Goal: Task Accomplishment & Management: Manage account settings

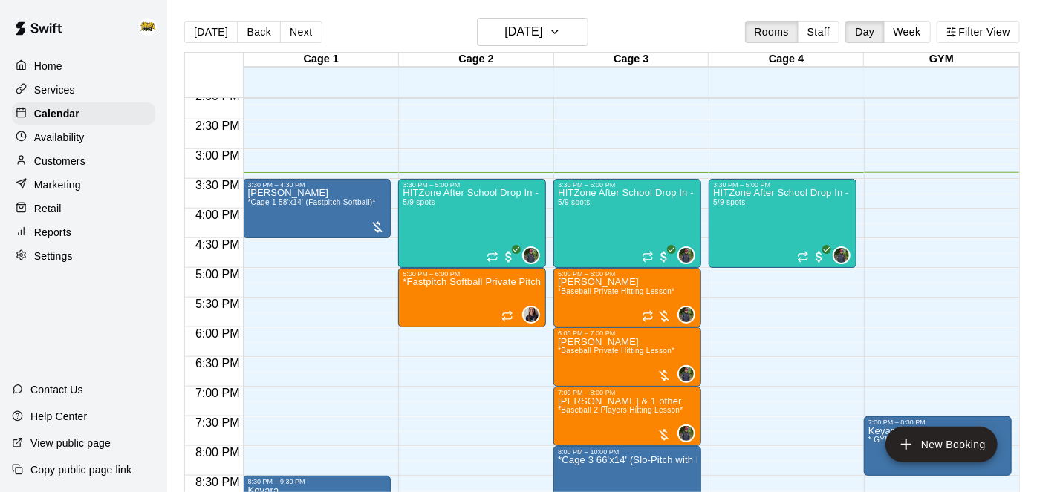
scroll to position [1015, 0]
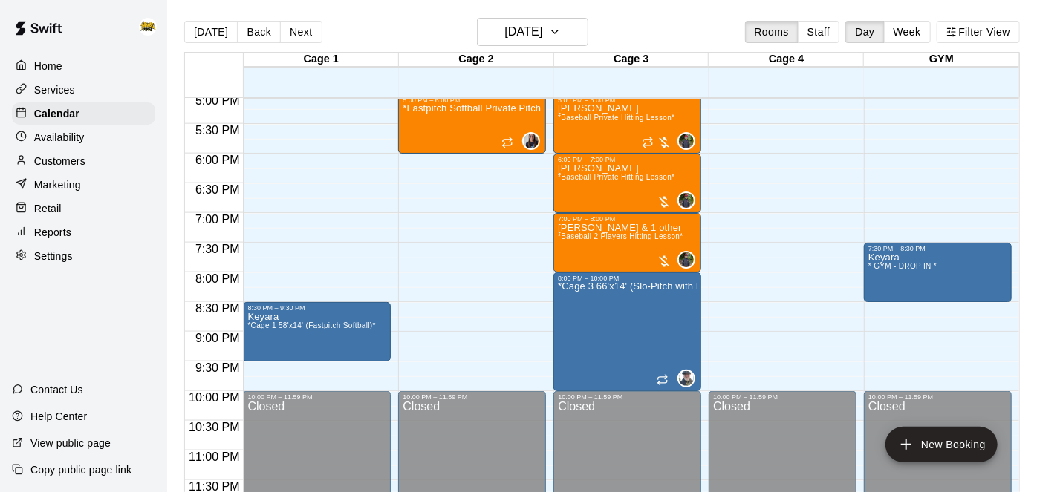
click at [85, 160] on div "Customers" at bounding box center [83, 161] width 143 height 22
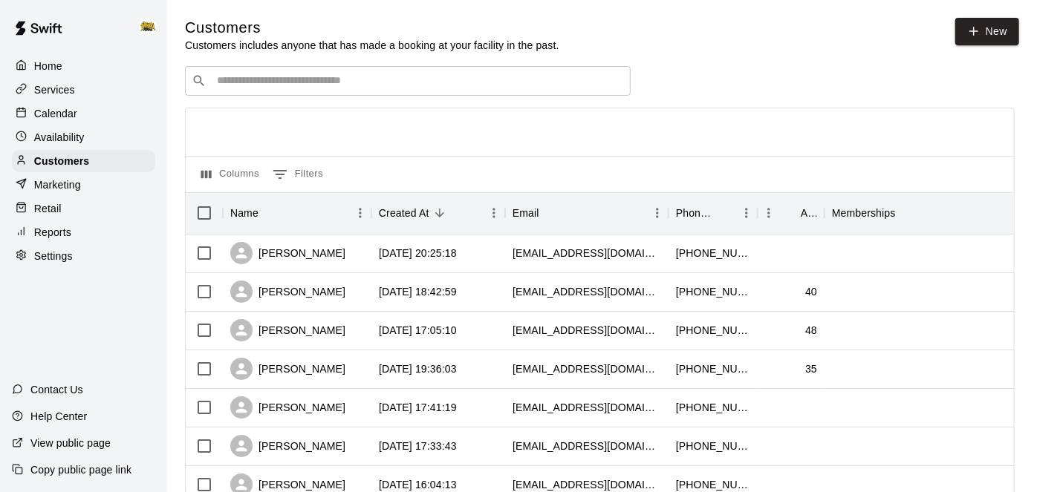
click at [395, 75] on input "Search customers by name or email" at bounding box center [418, 81] width 412 height 15
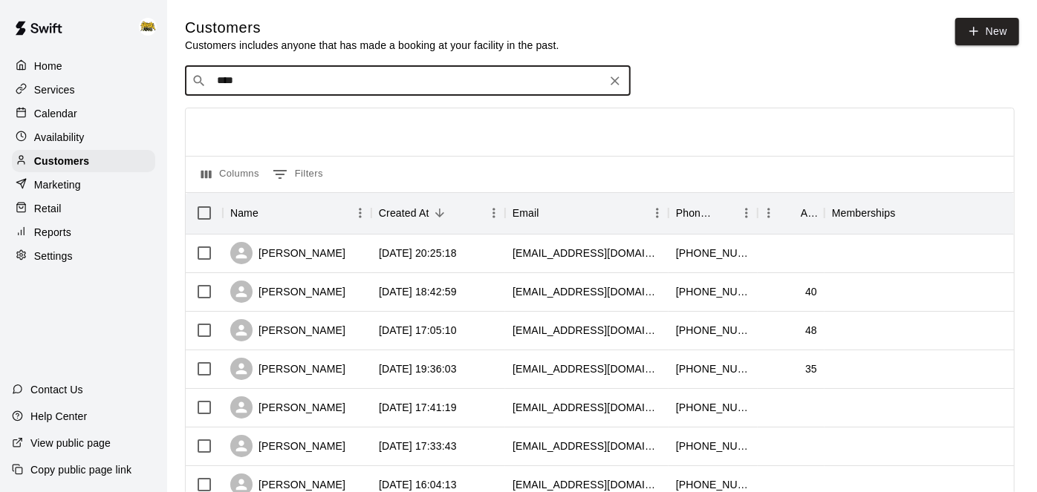
type input "*****"
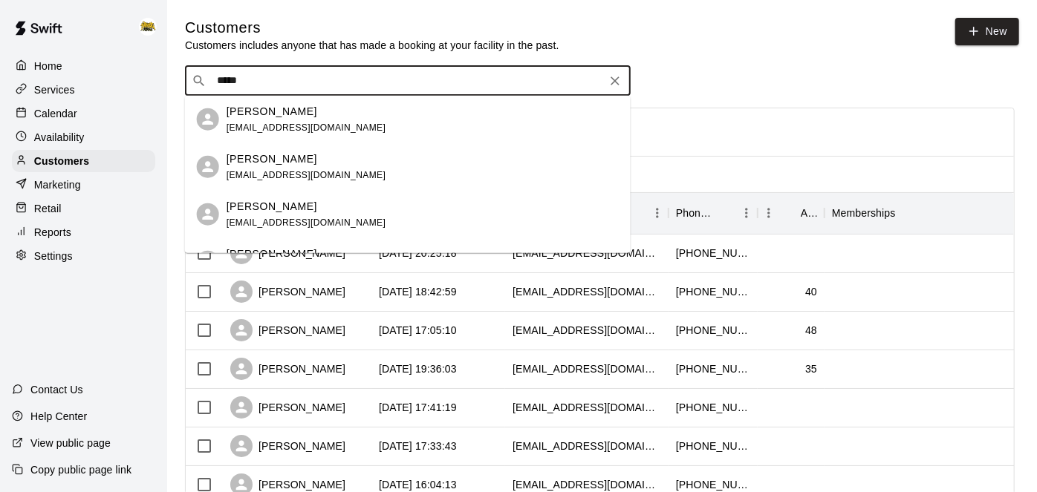
click at [291, 124] on span "[EMAIL_ADDRESS][DOMAIN_NAME]" at bounding box center [307, 127] width 160 height 10
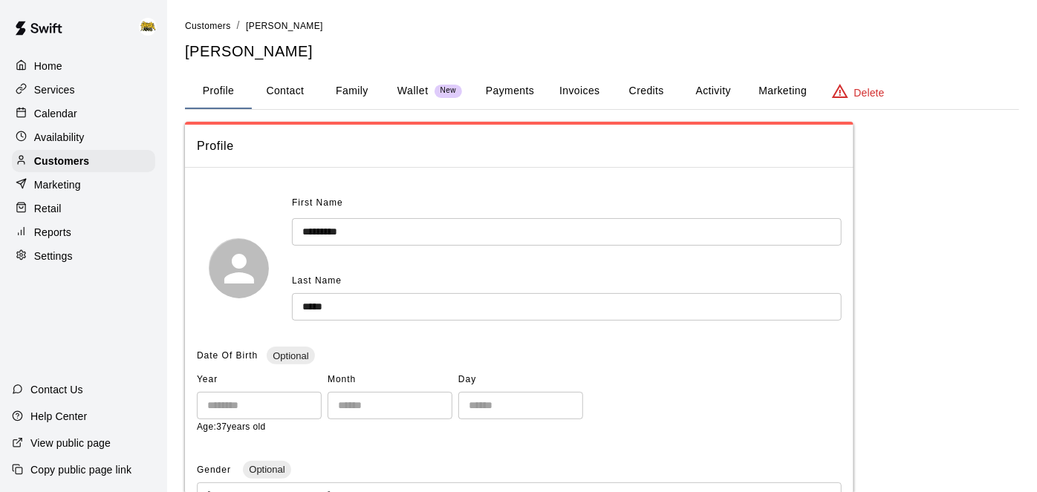
click at [523, 87] on button "Payments" at bounding box center [510, 92] width 72 height 36
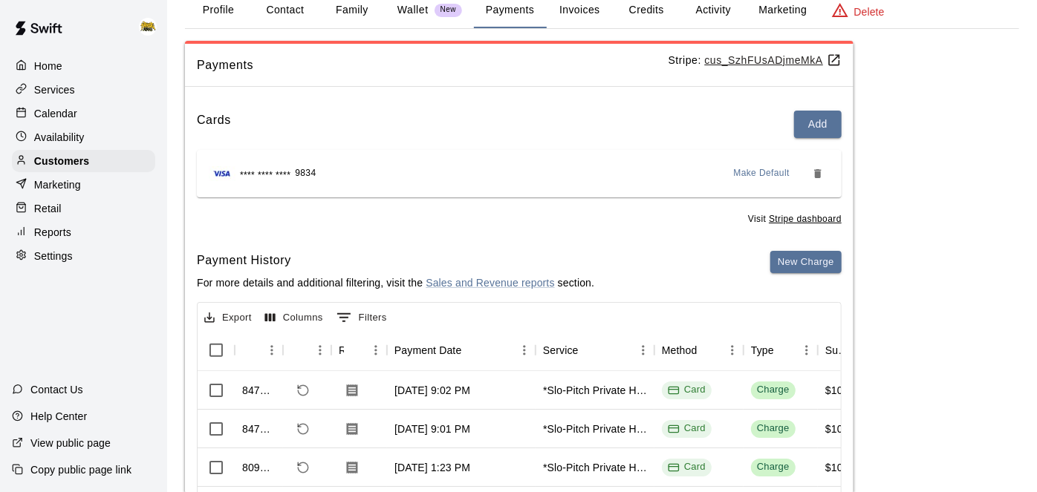
scroll to position [80, 0]
click at [807, 269] on button "New Charge" at bounding box center [805, 263] width 71 height 23
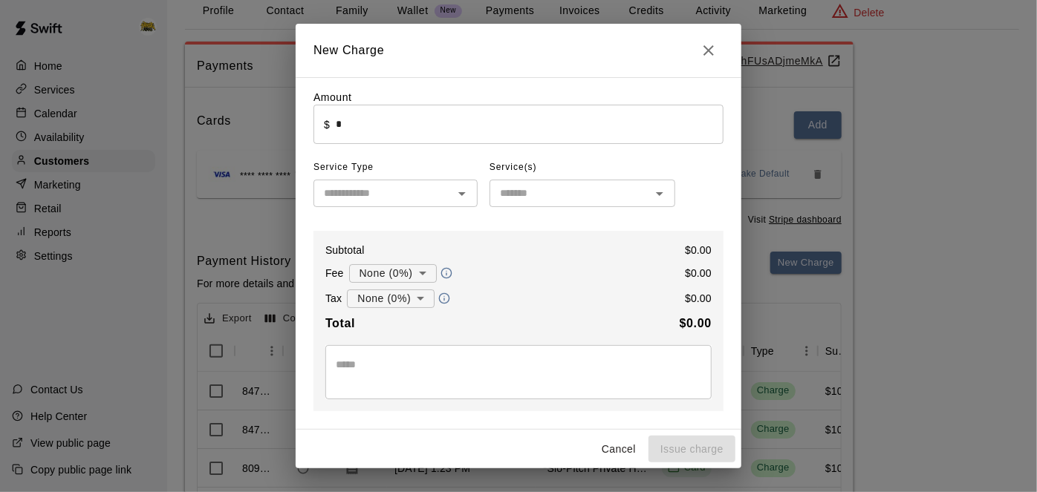
click at [560, 120] on input "*" at bounding box center [530, 124] width 388 height 39
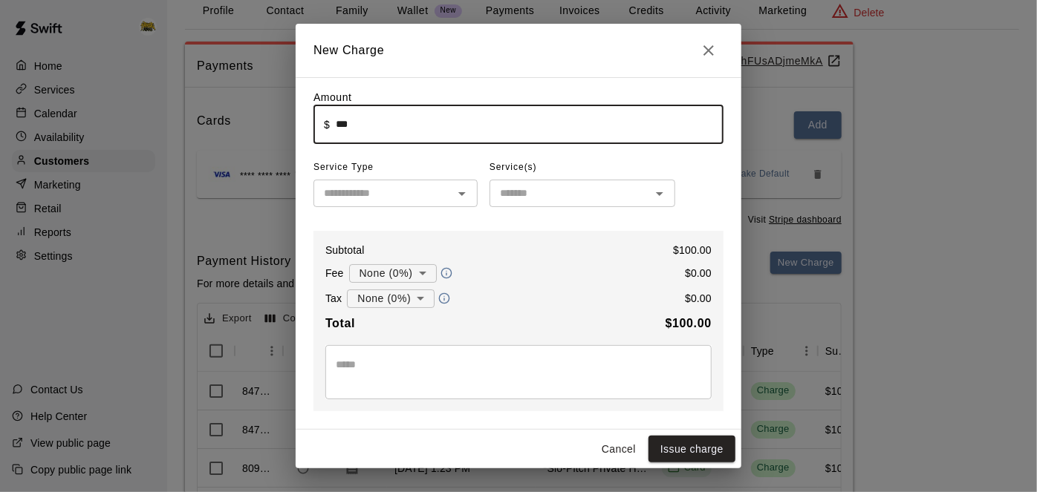
click at [468, 192] on icon "Open" at bounding box center [462, 194] width 18 height 18
type input "******"
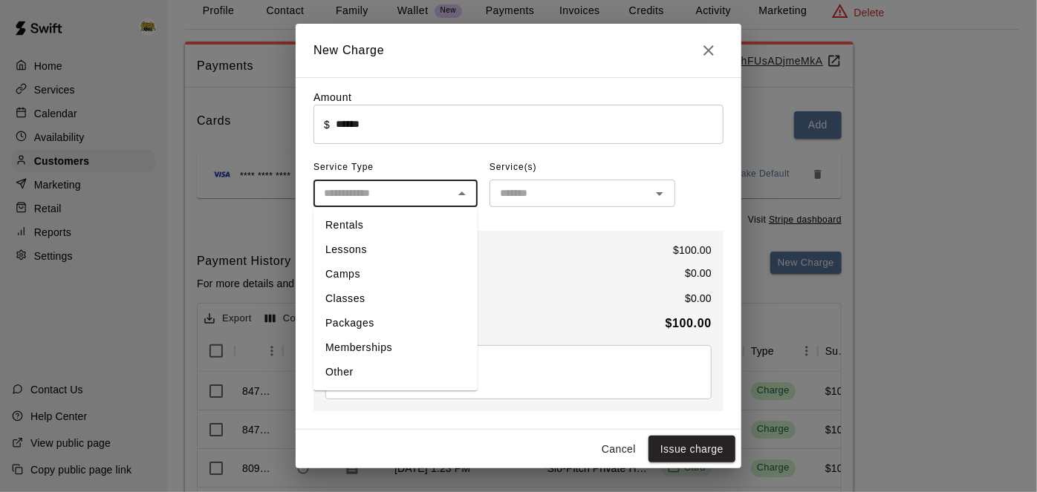
click at [364, 372] on li "Other" at bounding box center [395, 372] width 164 height 25
type input "*****"
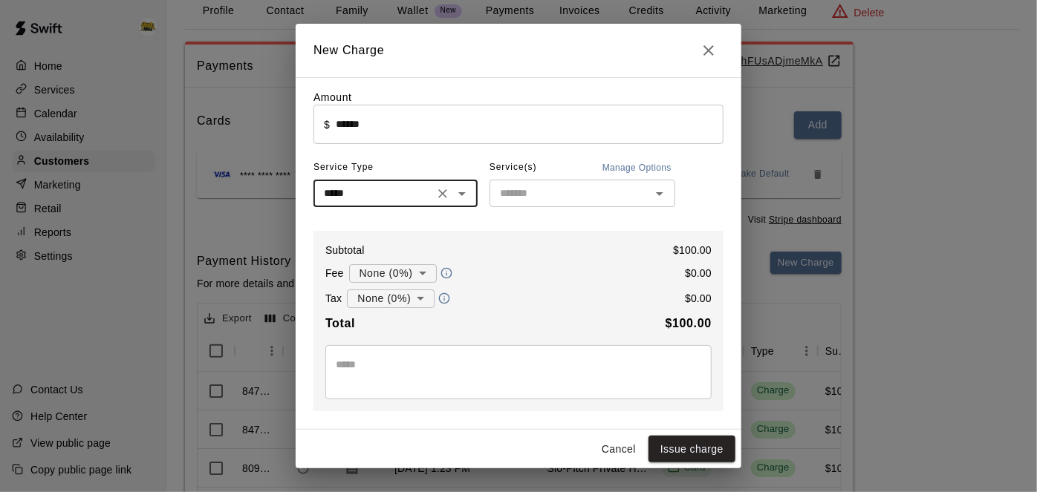
click at [665, 196] on icon "Open" at bounding box center [660, 194] width 18 height 18
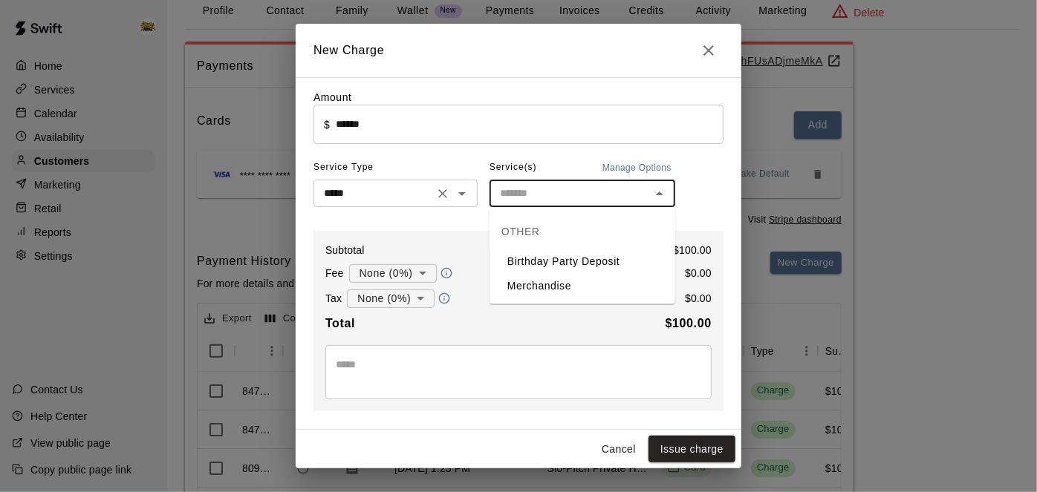
click at [439, 192] on icon "Clear" at bounding box center [442, 193] width 15 height 15
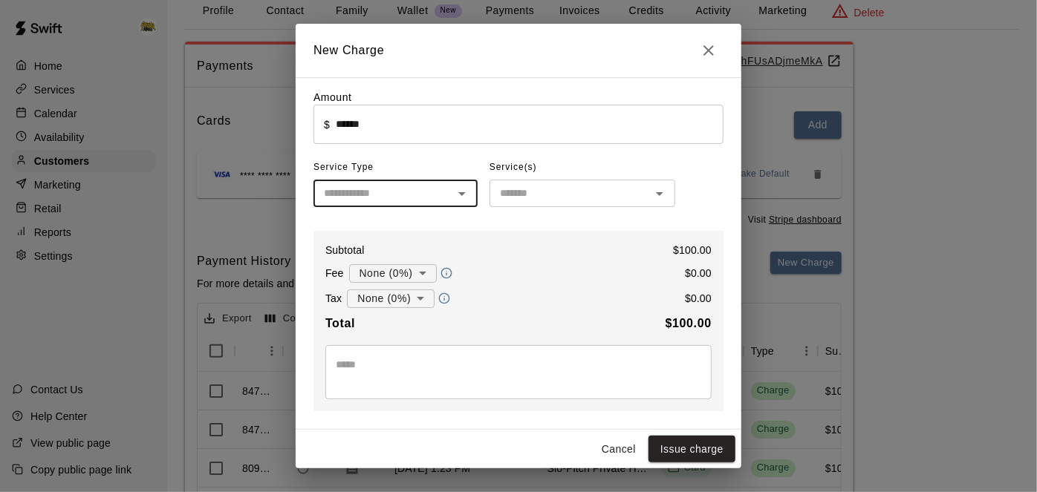
click at [463, 195] on icon "Open" at bounding box center [462, 194] width 18 height 18
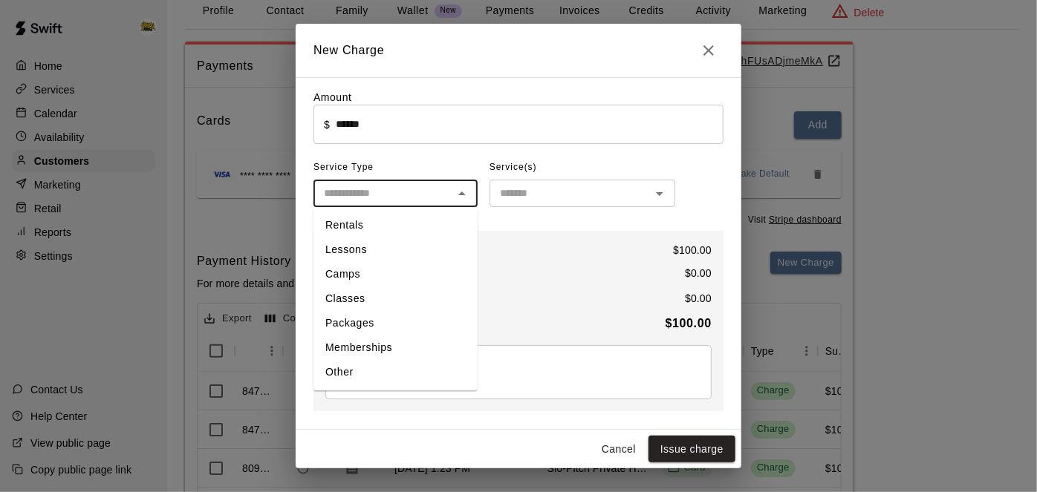
click at [373, 279] on li "Camps" at bounding box center [395, 274] width 164 height 25
type input "*****"
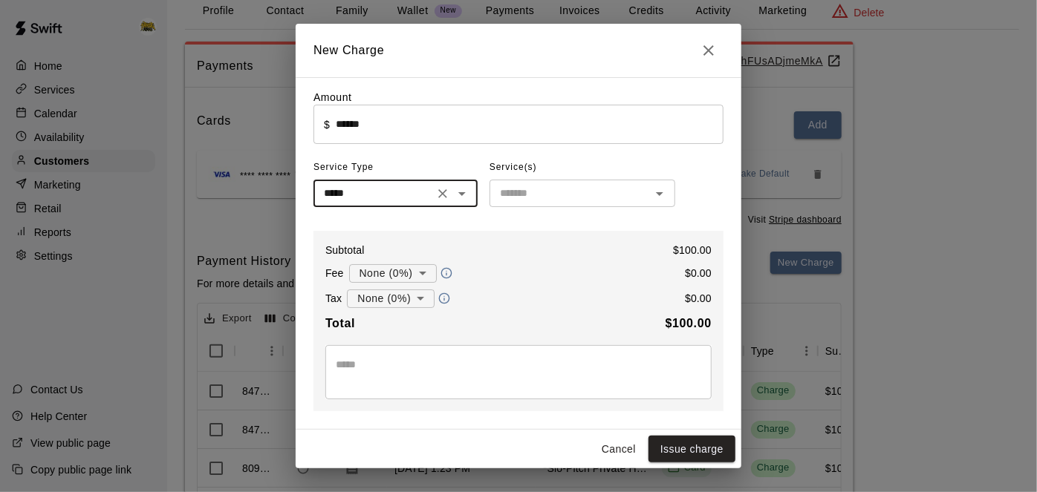
click at [663, 196] on icon "Open" at bounding box center [660, 194] width 18 height 18
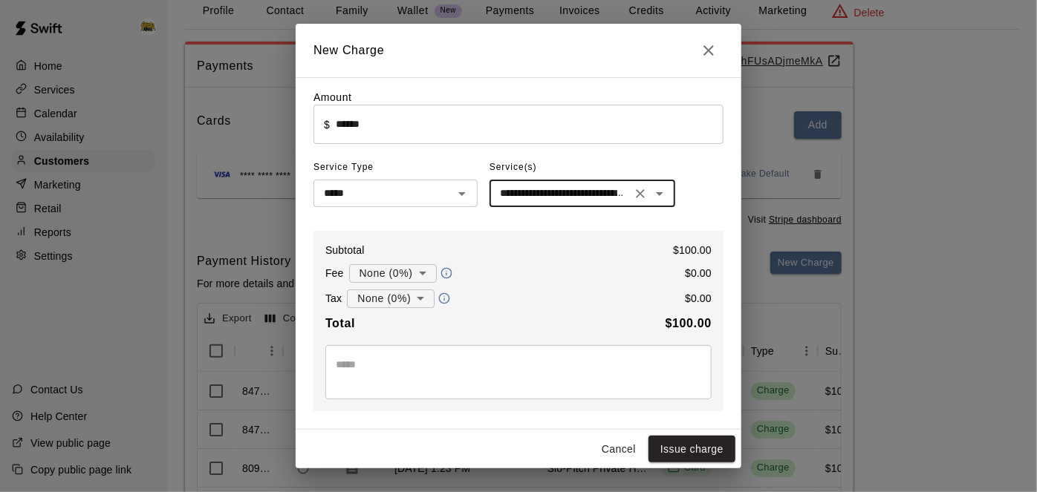
type input "**********"
click at [520, 354] on div "* ​" at bounding box center [518, 372] width 386 height 54
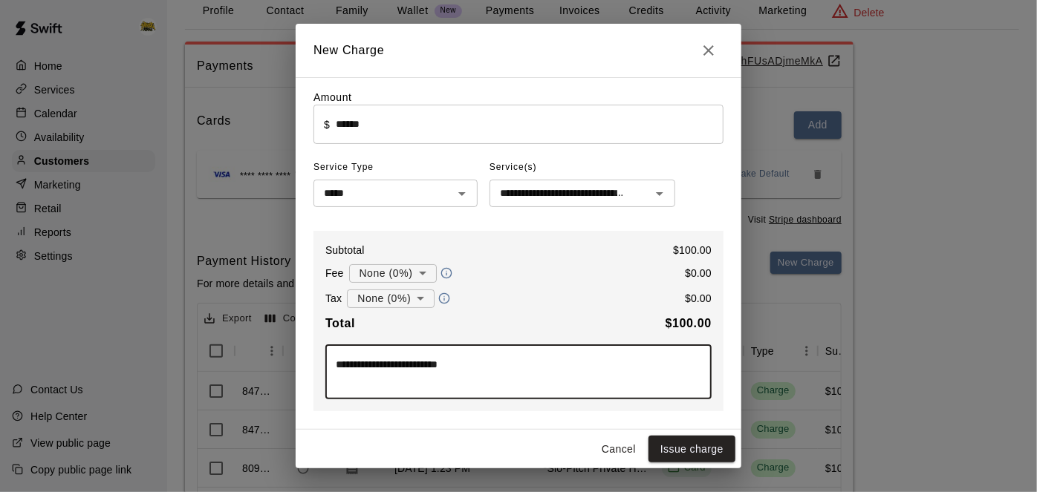
type textarea "**********"
click at [421, 298] on body "Home Services Calendar Availability Customers Marketing Retail Reports Settings…" at bounding box center [518, 295] width 1037 height 750
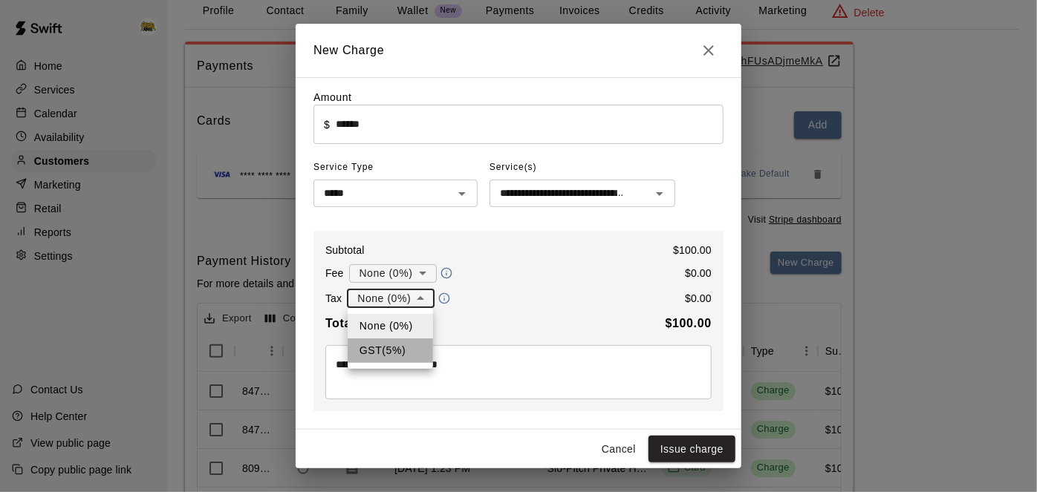
click at [356, 351] on li "GST ( 5 %)" at bounding box center [390, 351] width 85 height 25
type input "**********"
click at [703, 449] on button "Issue charge" at bounding box center [691, 449] width 87 height 27
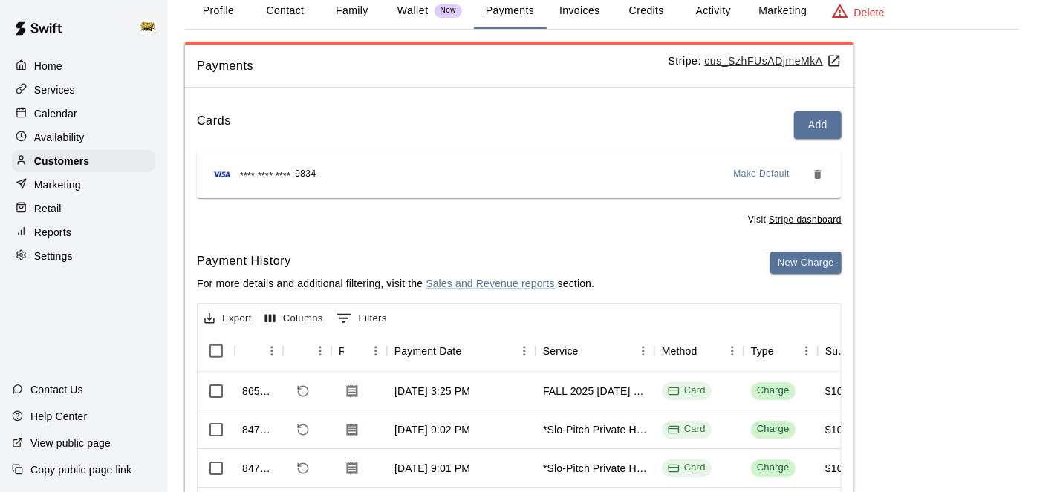
click at [60, 117] on p "Calendar" at bounding box center [55, 113] width 43 height 15
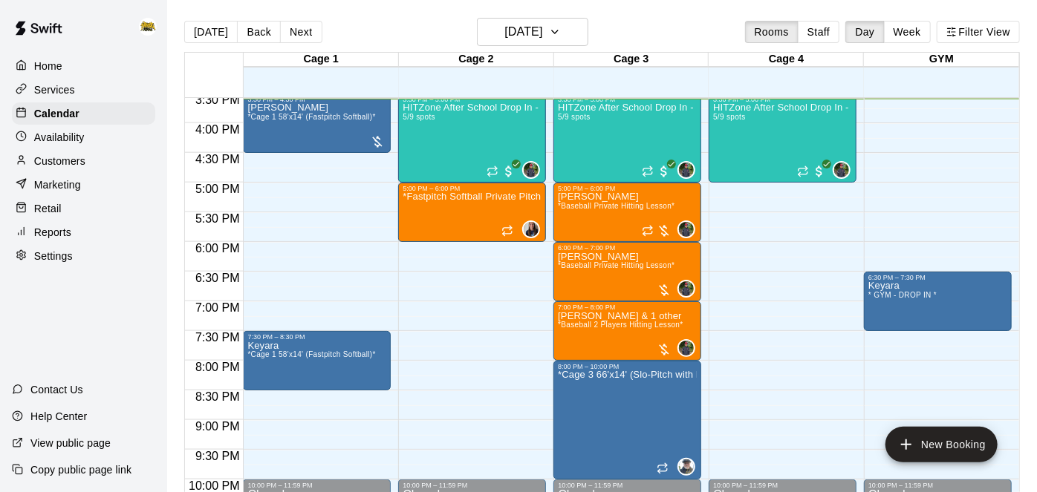
scroll to position [813, 0]
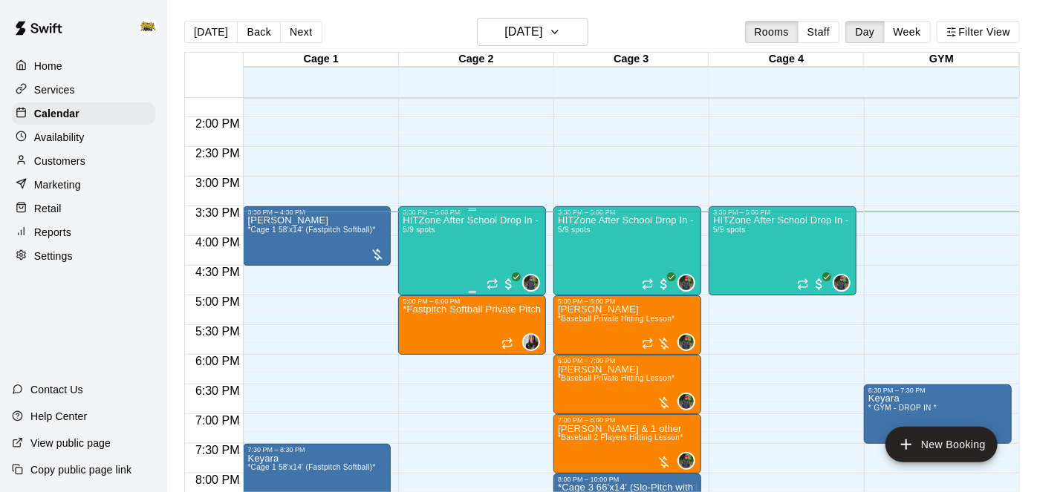
click at [472, 247] on div "HITZone After School Drop In - Registration Required 5/9 spots" at bounding box center [472, 462] width 139 height 492
click at [420, 267] on img "edit" at bounding box center [417, 266] width 17 height 17
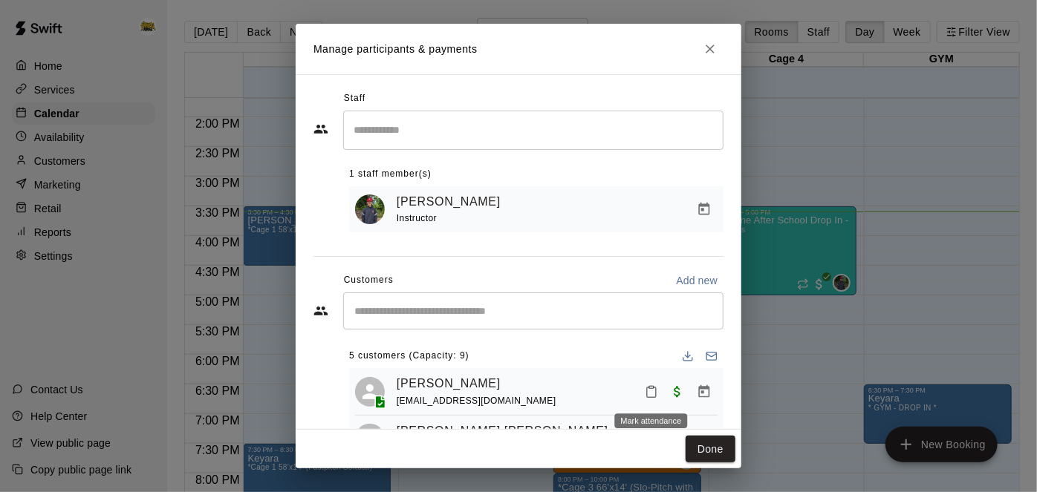
click at [651, 397] on icon "Mark attendance" at bounding box center [651, 392] width 13 height 13
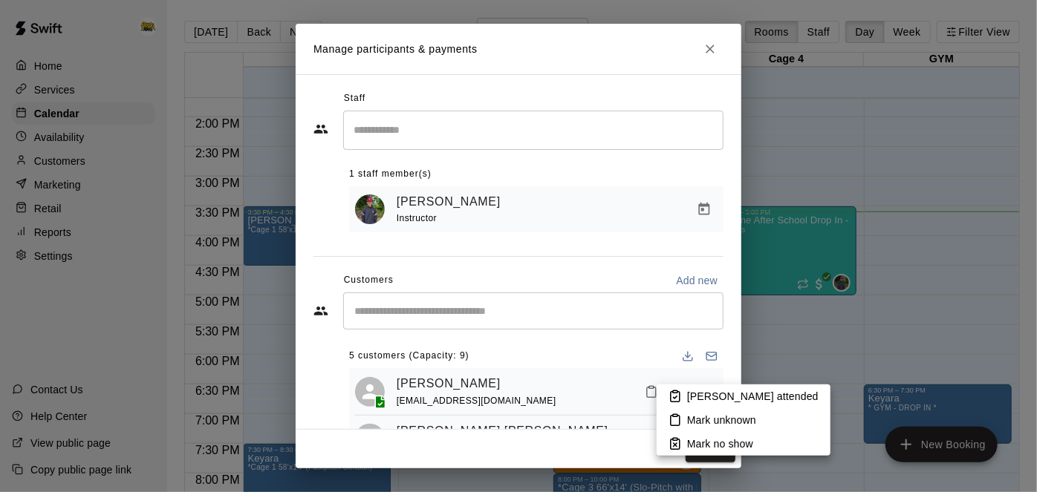
click at [681, 397] on icon at bounding box center [675, 396] width 13 height 13
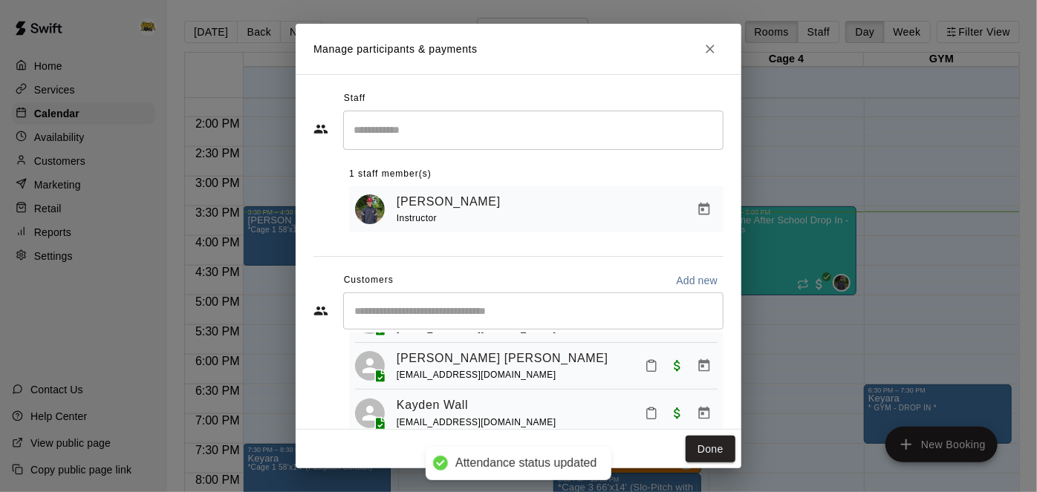
scroll to position [71, 0]
click at [655, 367] on icon "Mark attendance" at bounding box center [651, 368] width 9 height 10
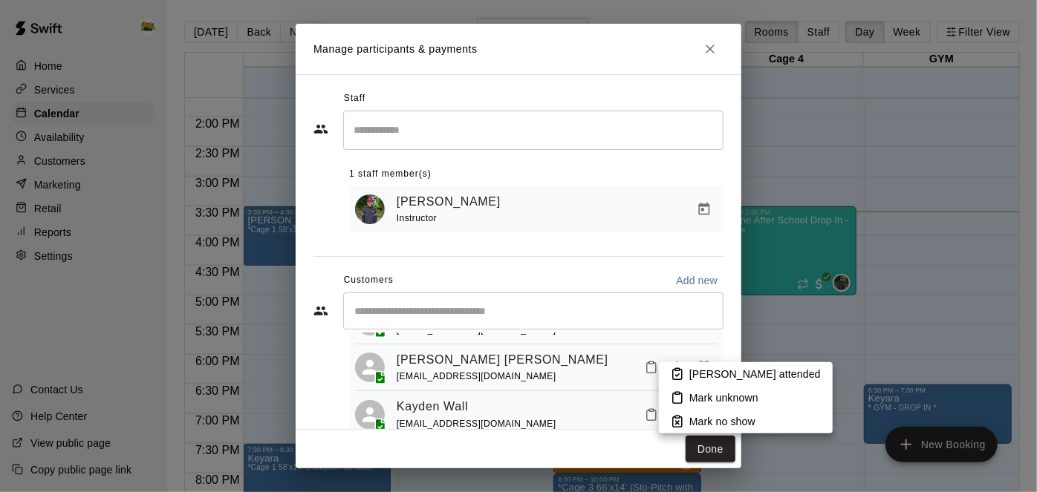
click at [676, 374] on icon at bounding box center [677, 374] width 13 height 13
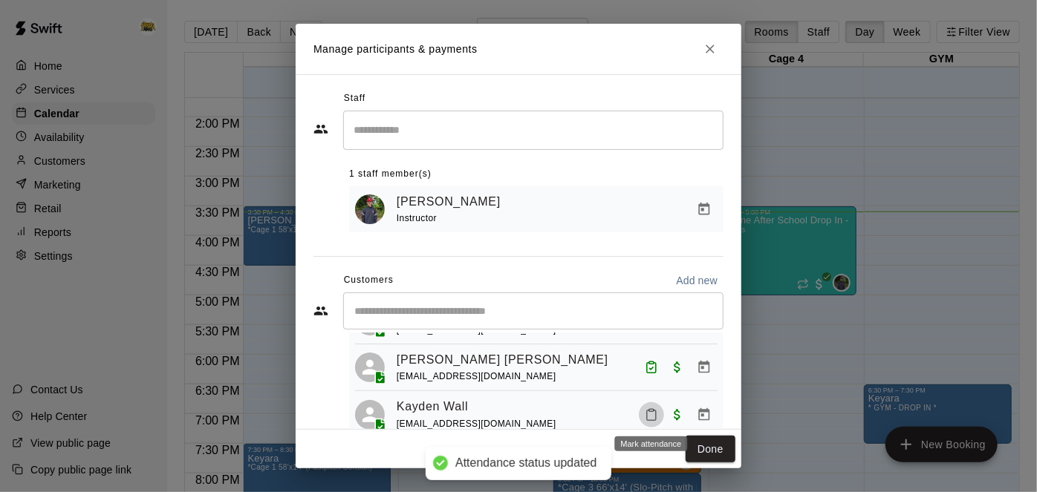
click at [650, 415] on icon "Mark attendance" at bounding box center [651, 415] width 13 height 13
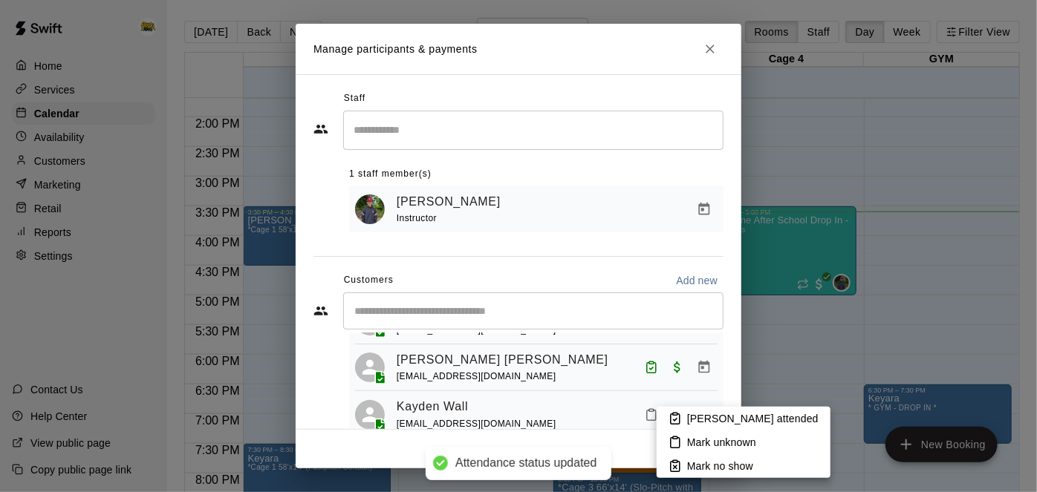
click at [687, 417] on p "[PERSON_NAME] attended" at bounding box center [752, 419] width 131 height 15
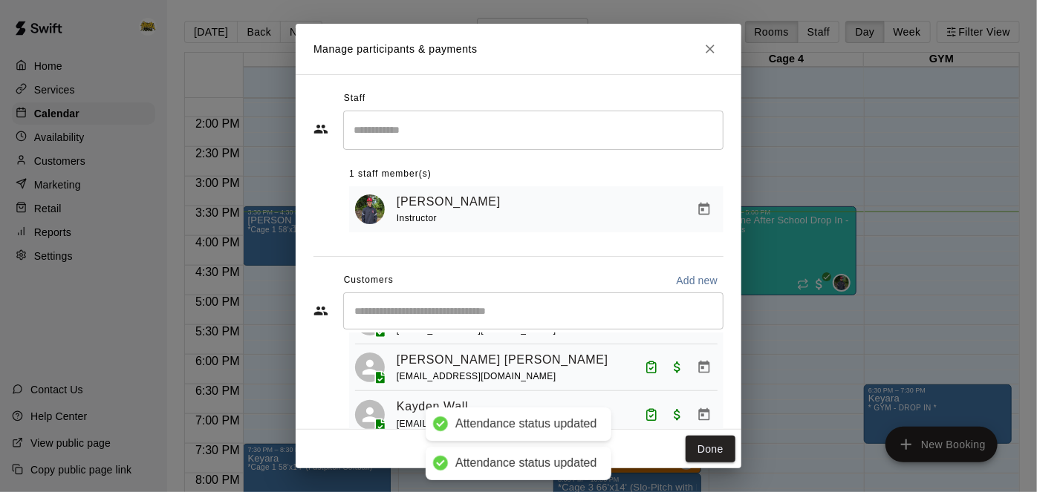
scroll to position [126, 0]
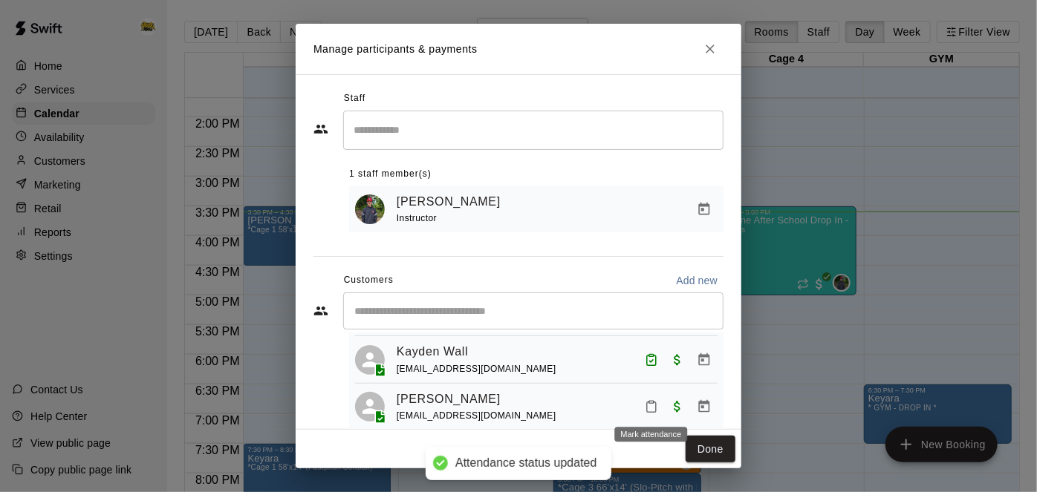
click at [653, 406] on icon "Mark attendance" at bounding box center [651, 406] width 13 height 13
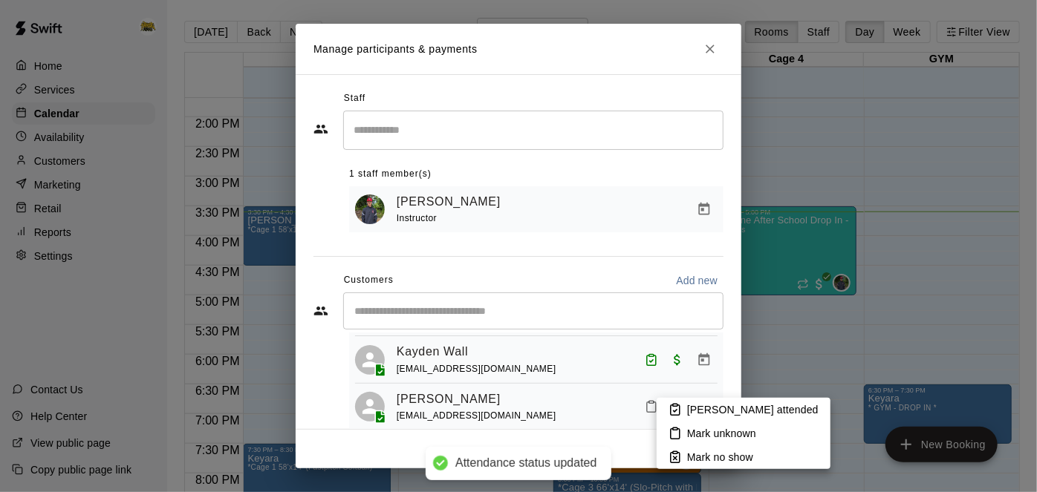
click at [682, 410] on li "[PERSON_NAME] attended" at bounding box center [744, 410] width 174 height 24
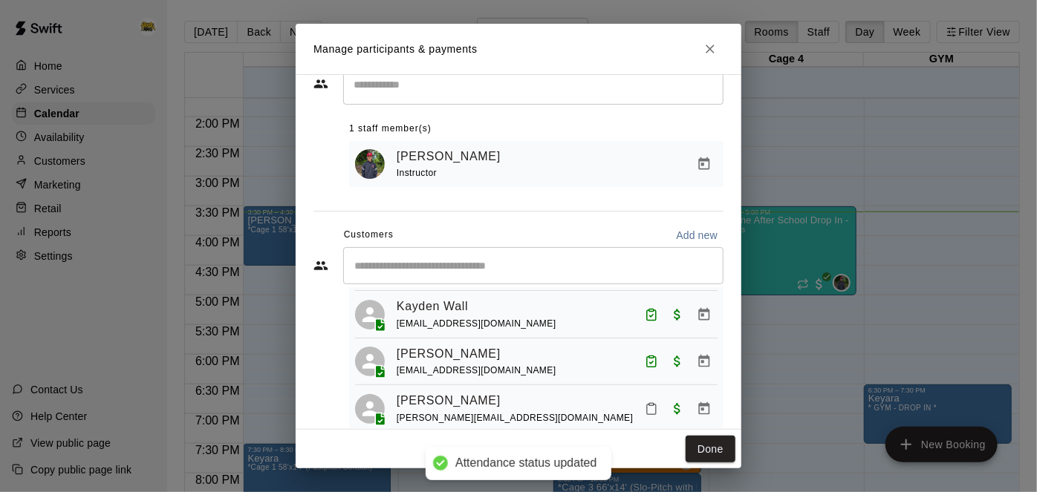
scroll to position [75, 0]
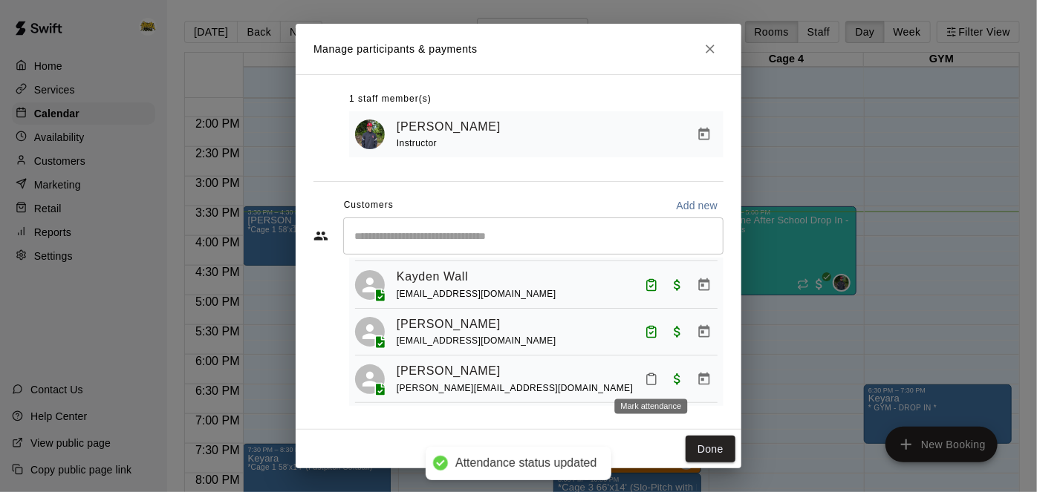
click at [645, 381] on icon "Mark attendance" at bounding box center [651, 379] width 13 height 13
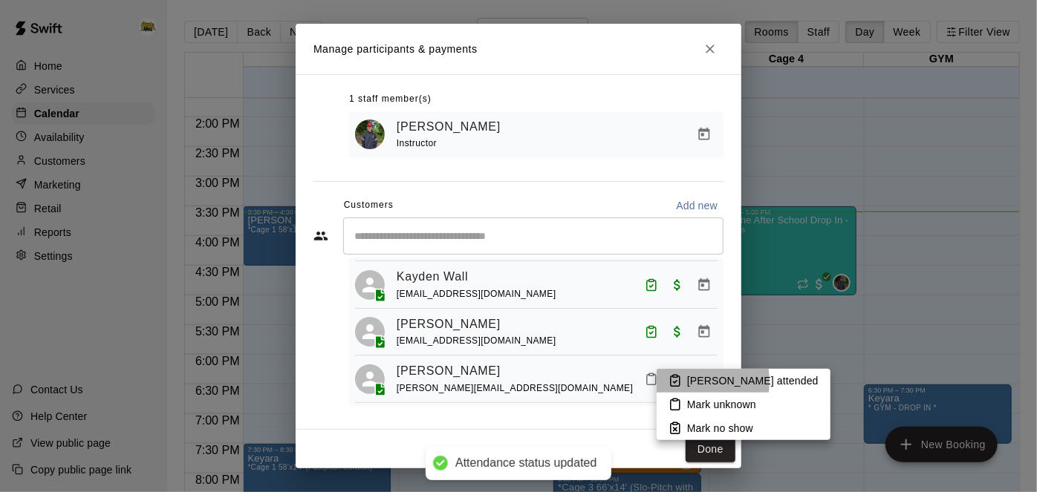
click at [669, 382] on icon at bounding box center [675, 380] width 13 height 13
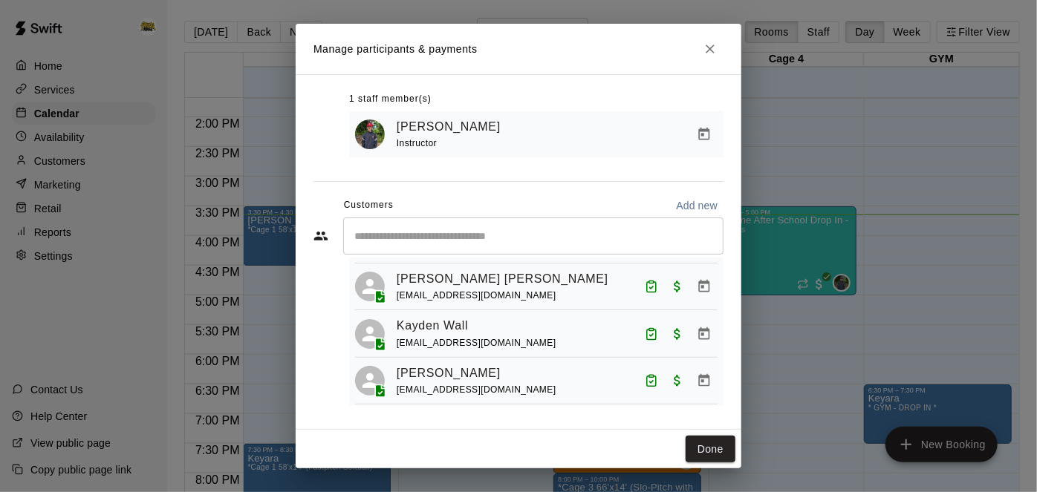
scroll to position [126, 0]
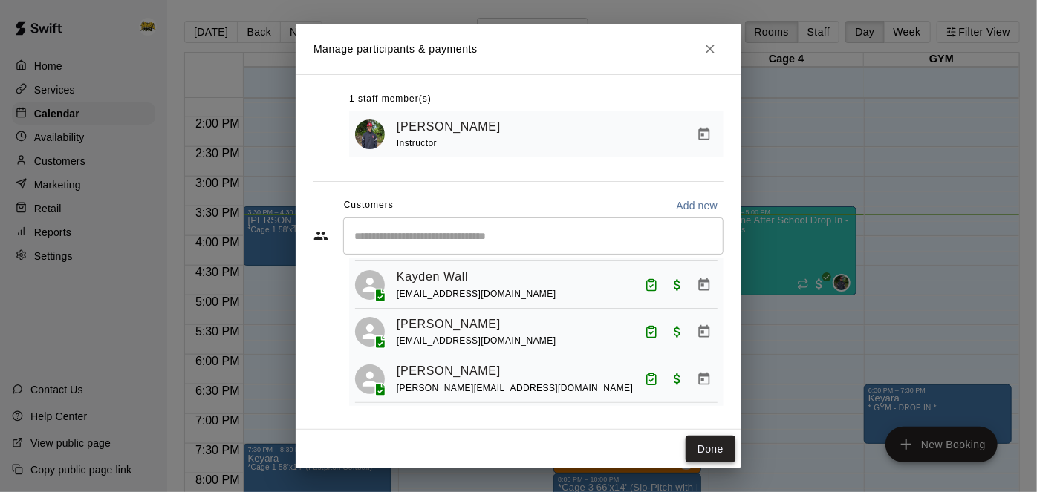
click at [720, 456] on button "Done" at bounding box center [711, 449] width 50 height 27
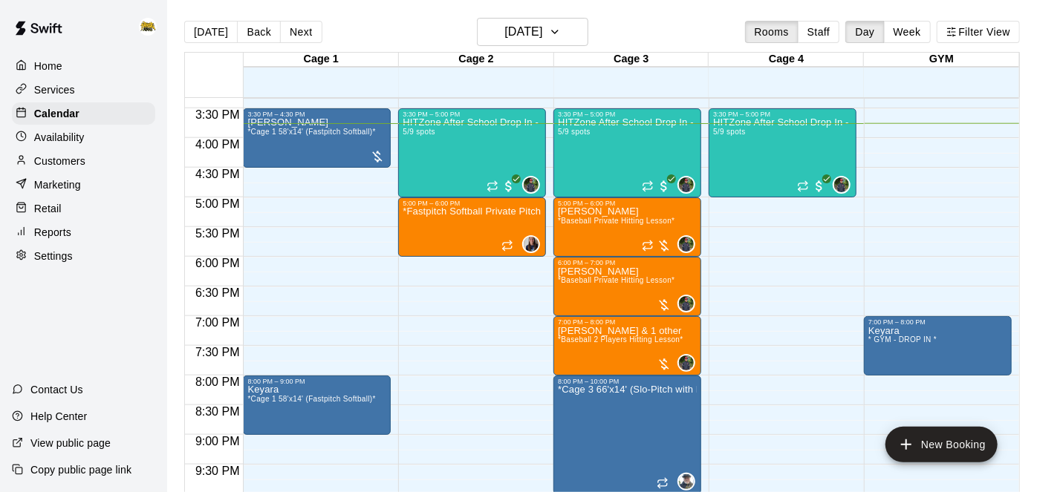
scroll to position [913, 0]
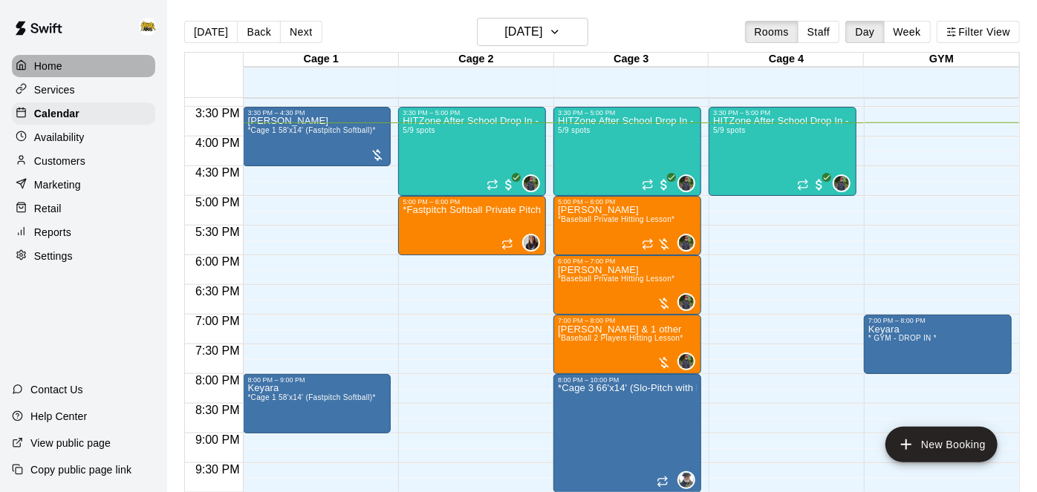
click at [68, 64] on div "Home" at bounding box center [83, 66] width 143 height 22
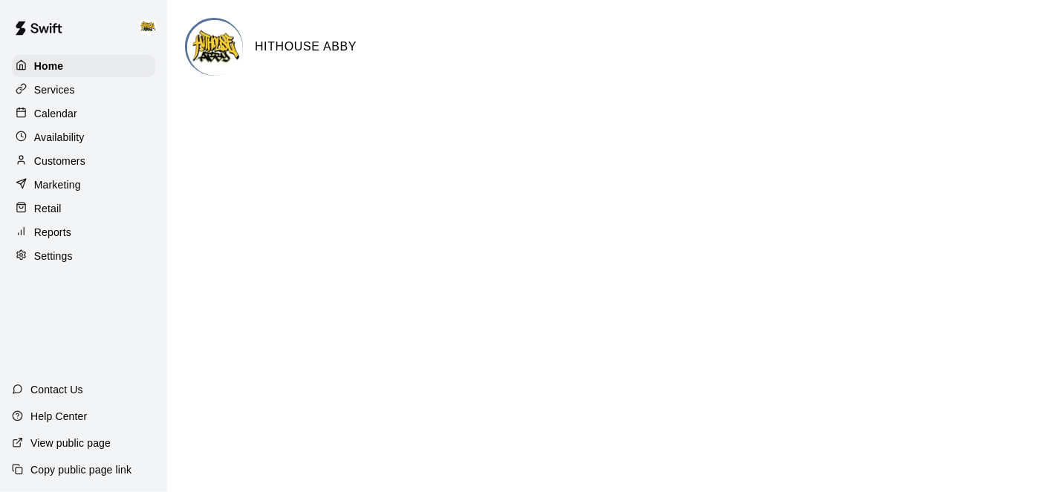
click at [59, 107] on p "Calendar" at bounding box center [55, 113] width 43 height 15
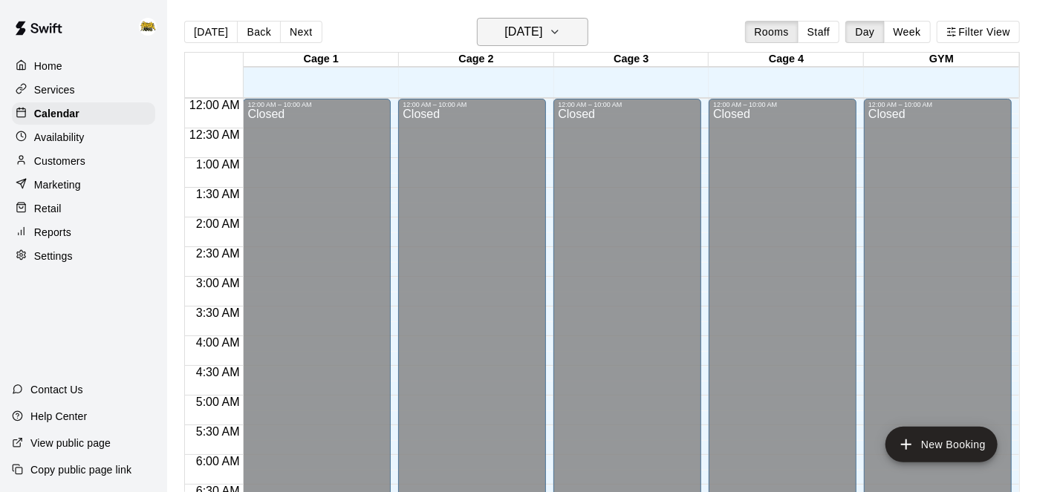
scroll to position [937, 0]
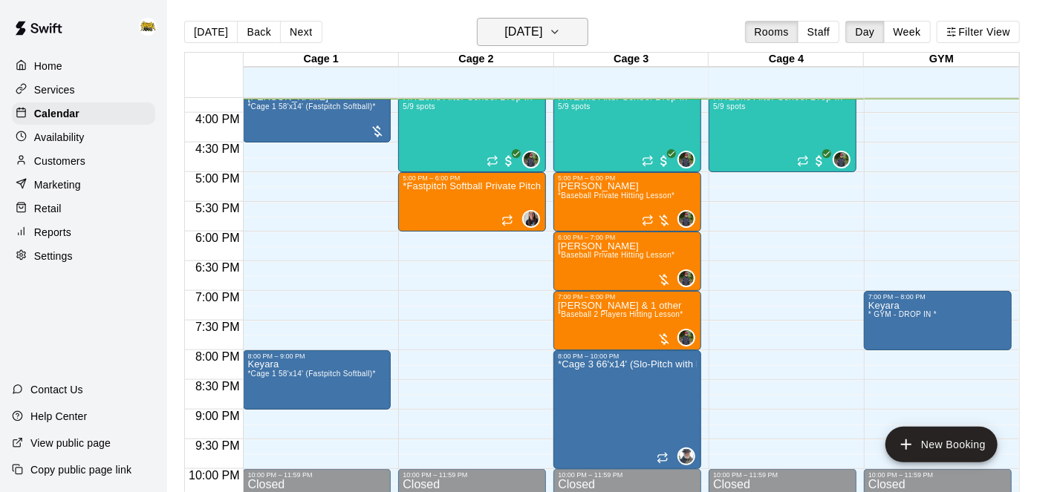
click at [561, 28] on icon "button" at bounding box center [555, 32] width 12 height 18
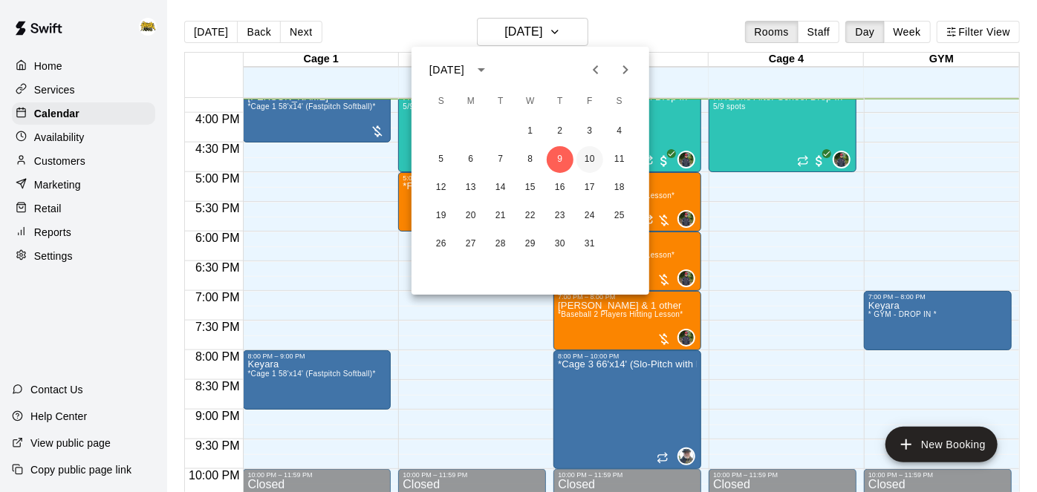
click at [591, 155] on button "10" at bounding box center [589, 159] width 27 height 27
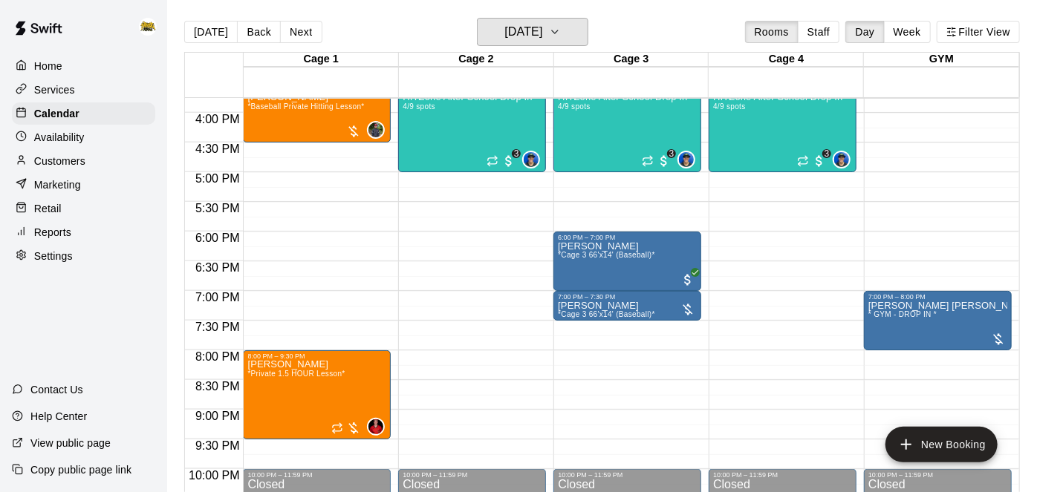
scroll to position [764, 0]
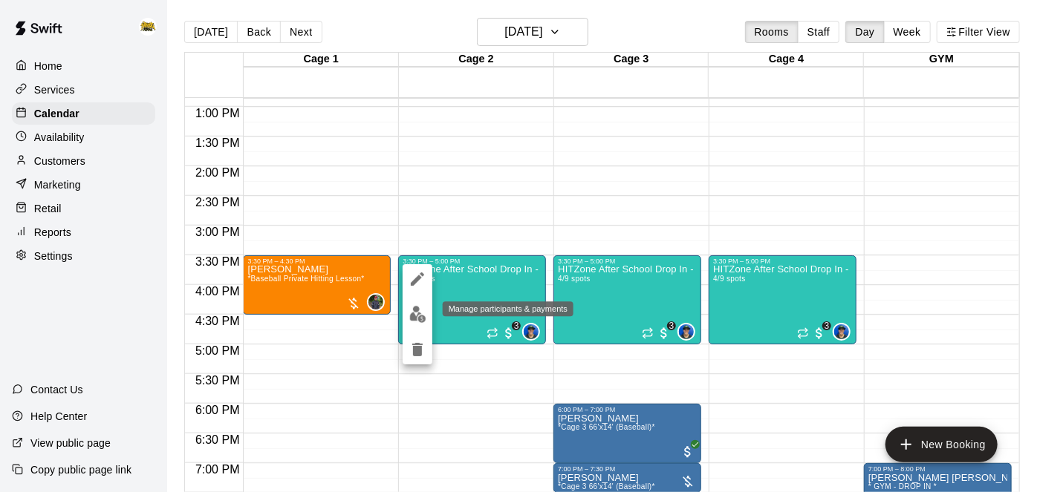
click at [418, 314] on img "edit" at bounding box center [417, 314] width 17 height 17
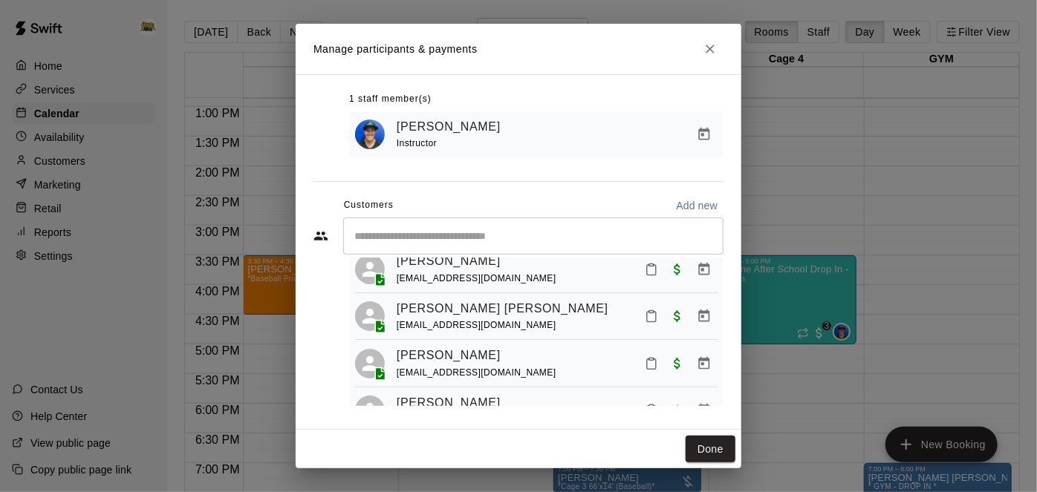
scroll to position [44, 0]
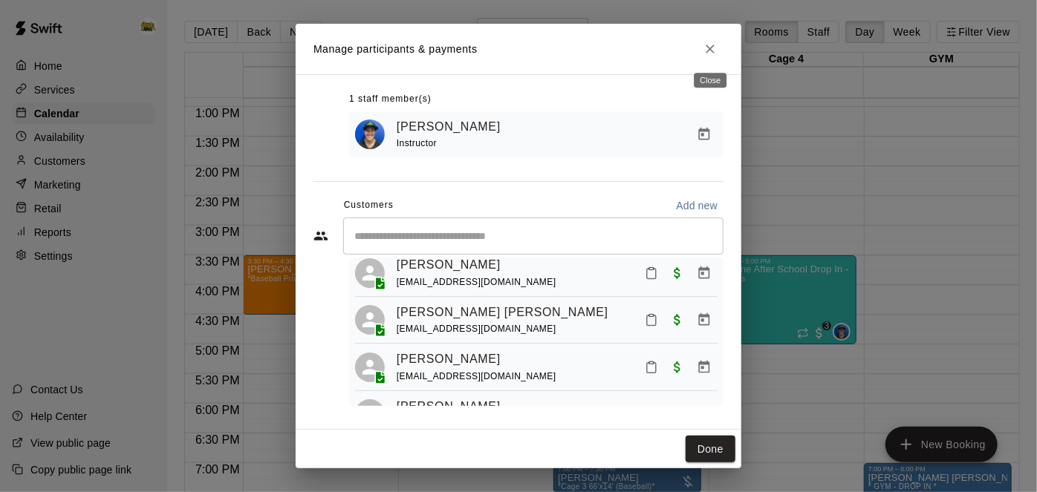
click at [718, 42] on button "Close" at bounding box center [710, 49] width 27 height 27
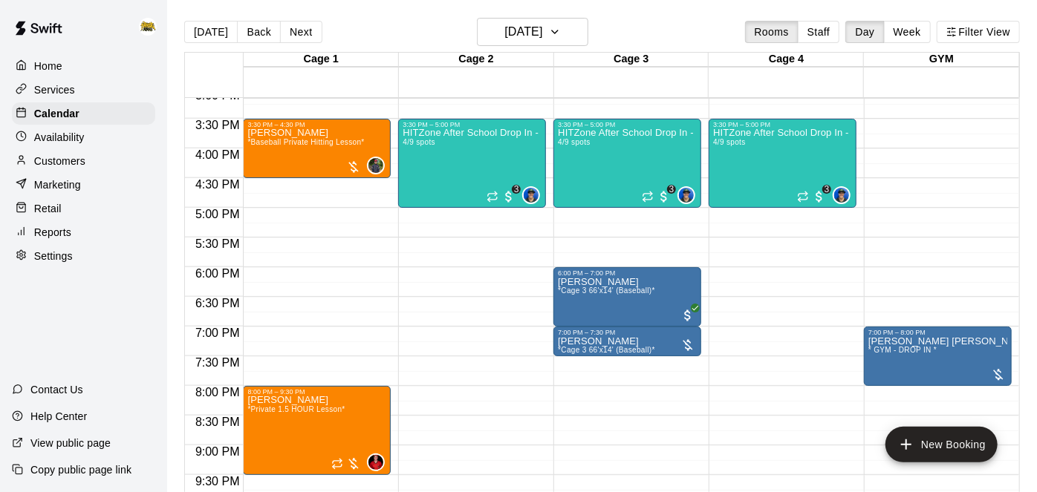
scroll to position [927, 0]
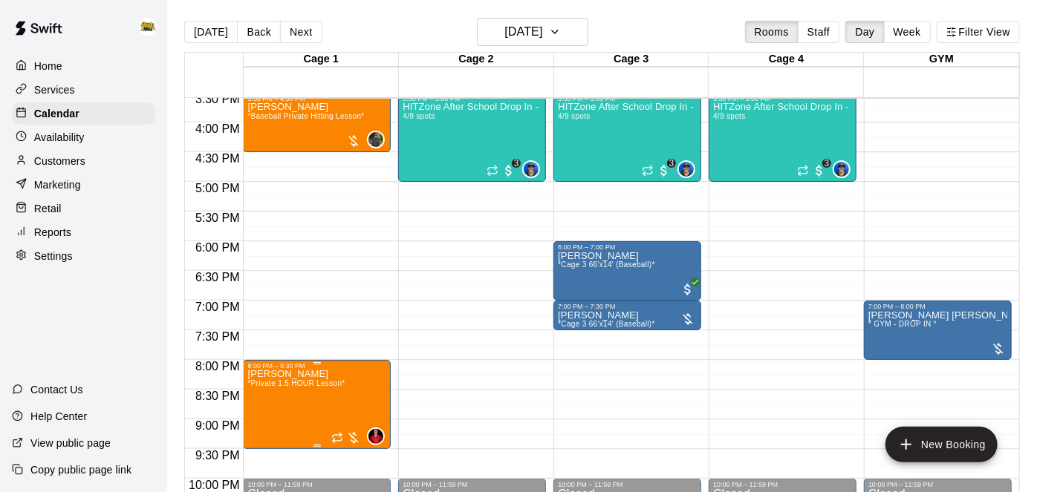
click at [262, 462] on icon "delete" at bounding box center [262, 455] width 18 height 18
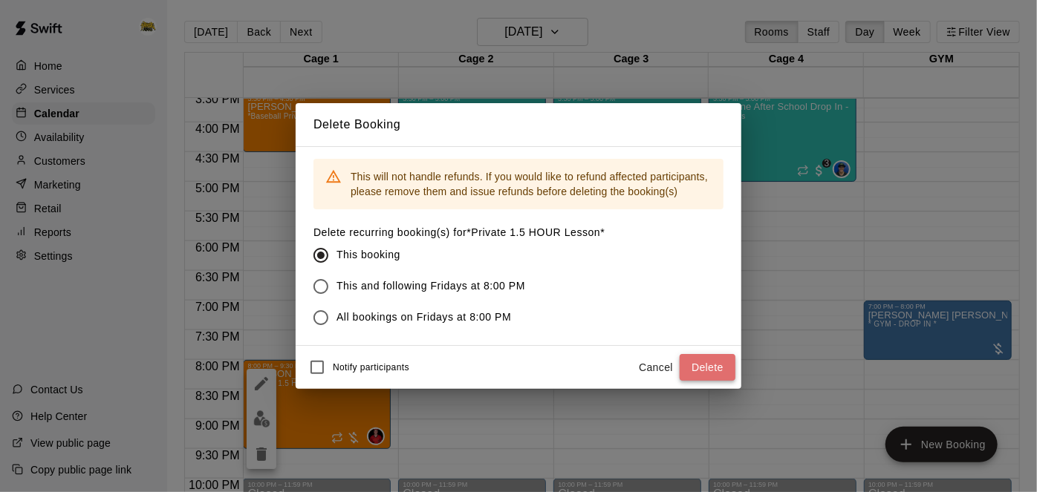
click at [726, 367] on button "Delete" at bounding box center [708, 367] width 56 height 27
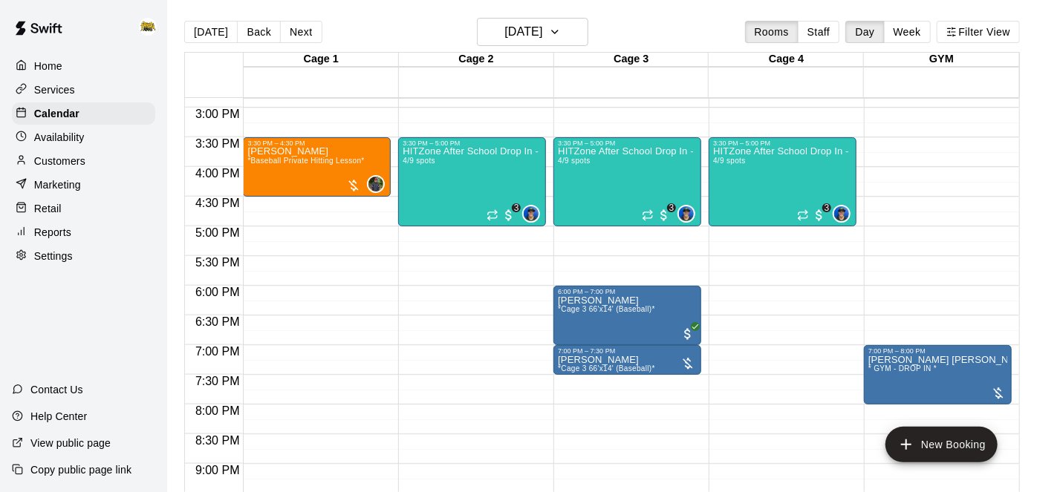
scroll to position [885, 0]
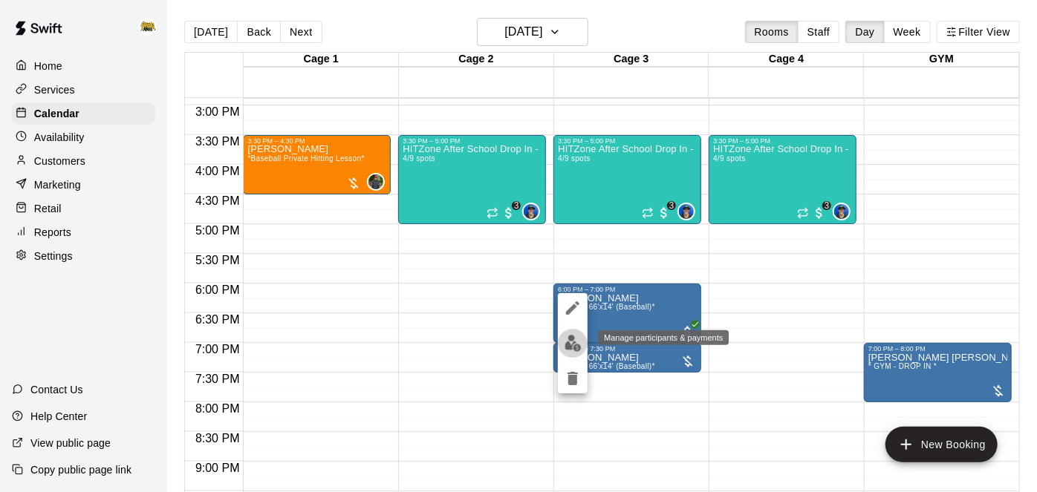
click at [573, 342] on img "edit" at bounding box center [573, 343] width 17 height 17
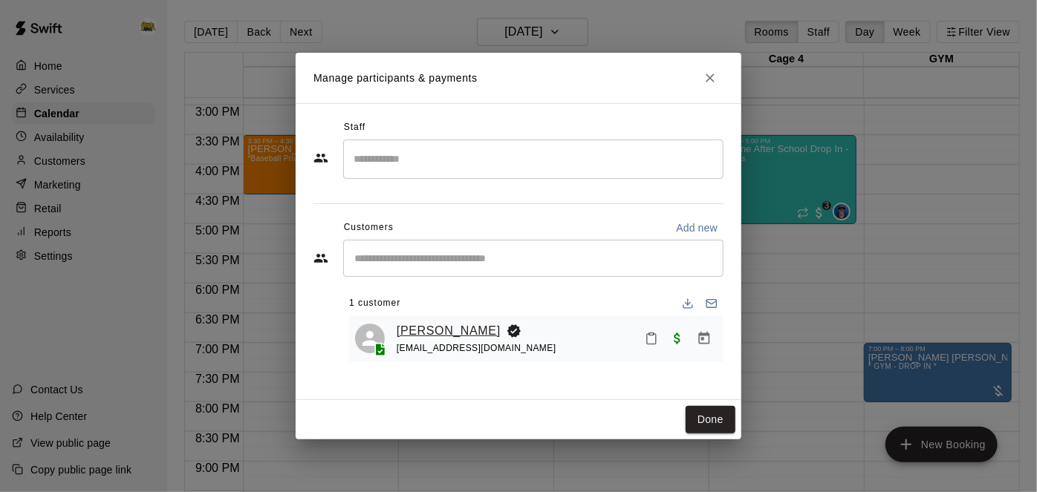
click at [446, 329] on link "[PERSON_NAME]" at bounding box center [449, 331] width 104 height 19
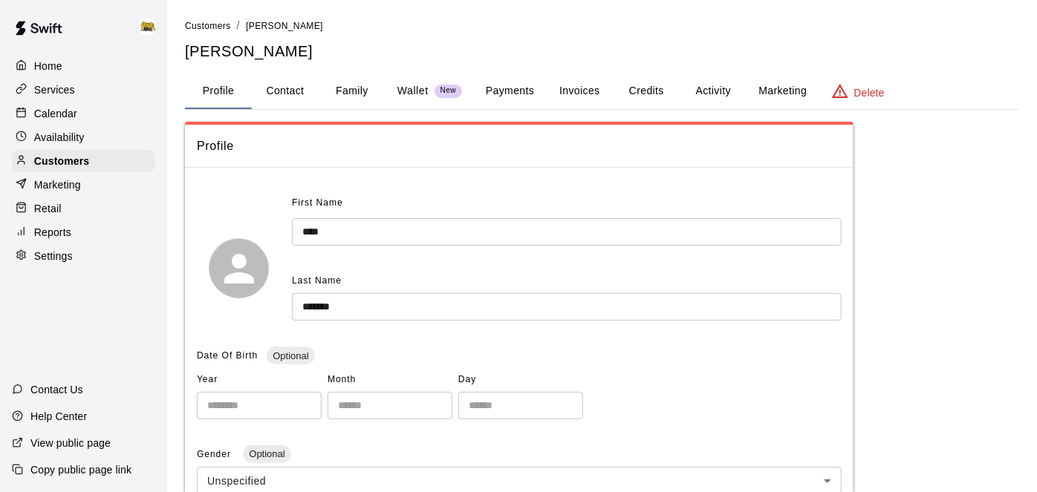
click at [355, 87] on button "Family" at bounding box center [352, 92] width 67 height 36
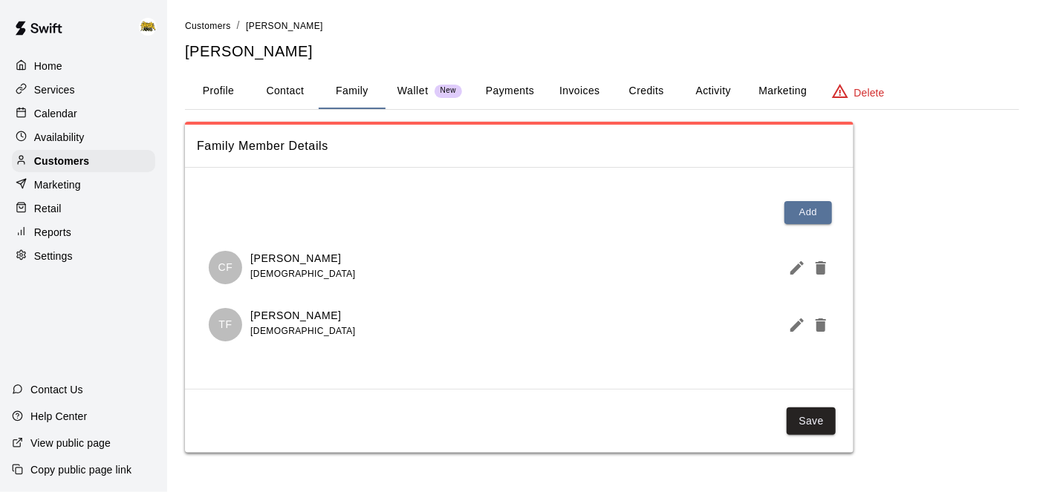
click at [42, 71] on p "Home" at bounding box center [48, 66] width 28 height 15
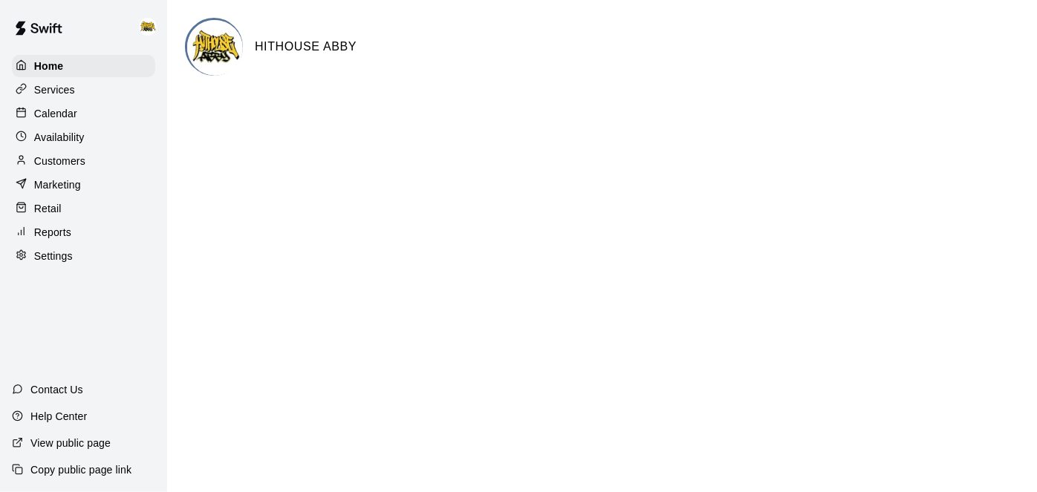
click at [82, 108] on div "Calendar" at bounding box center [83, 114] width 143 height 22
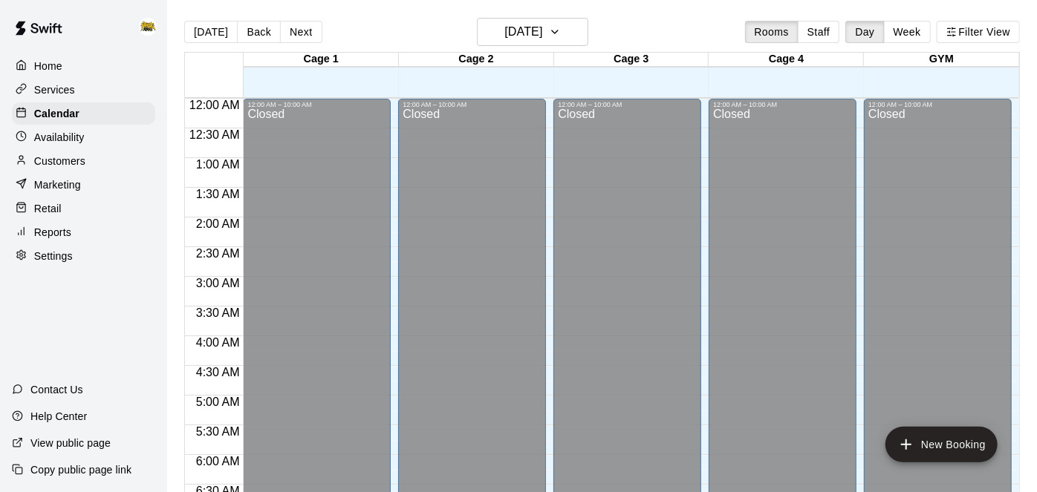
scroll to position [938, 0]
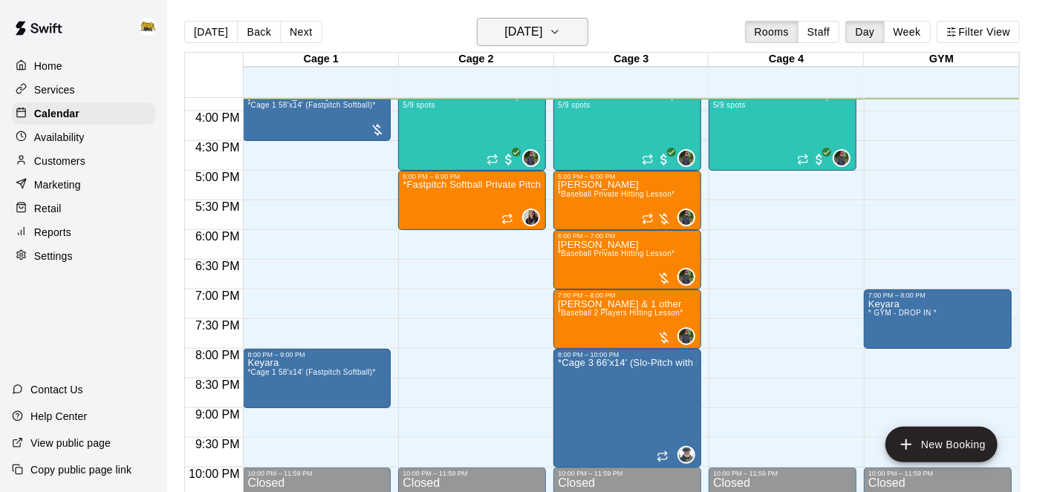
click at [542, 39] on h6 "[DATE]" at bounding box center [523, 32] width 38 height 21
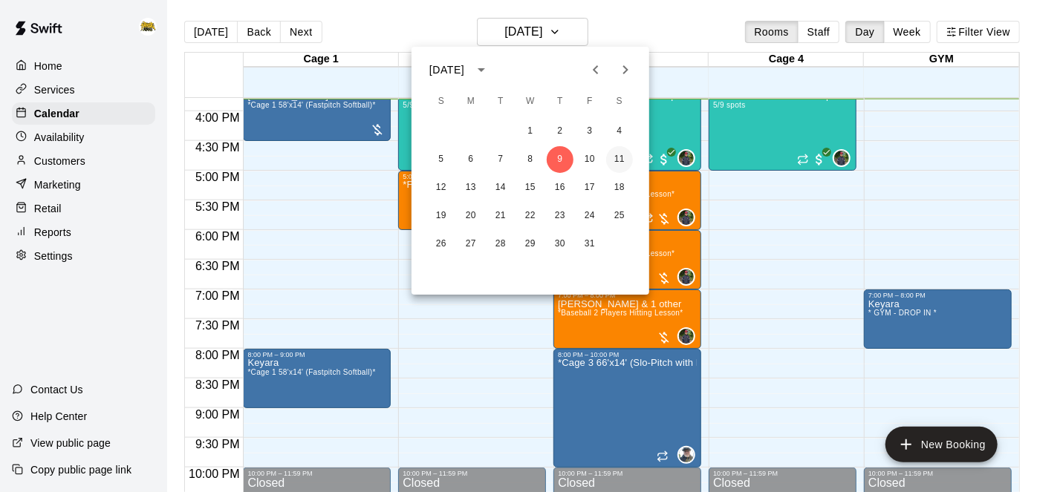
click at [617, 163] on button "11" at bounding box center [619, 159] width 27 height 27
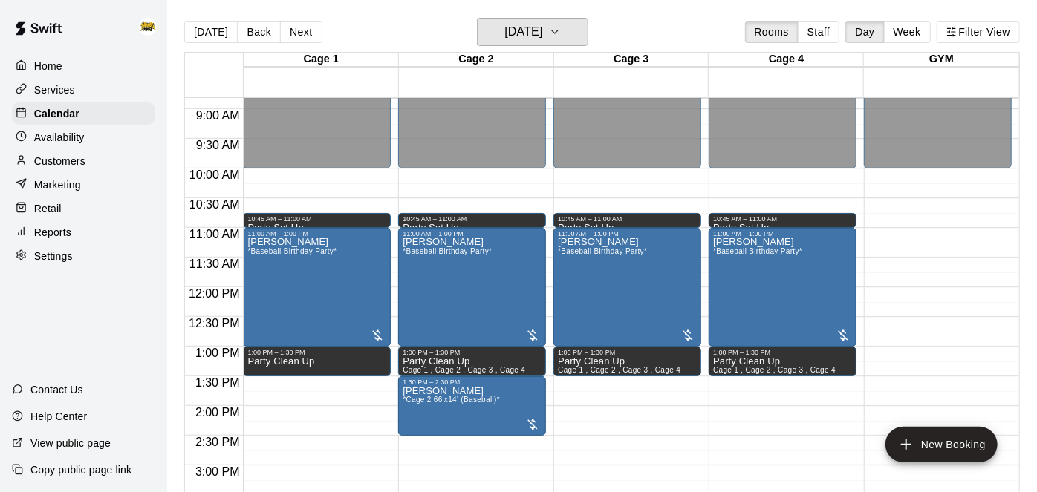
scroll to position [524, 0]
click at [331, 271] on div "[PERSON_NAME] *Baseball Birthday Party*" at bounding box center [291, 484] width 89 height 492
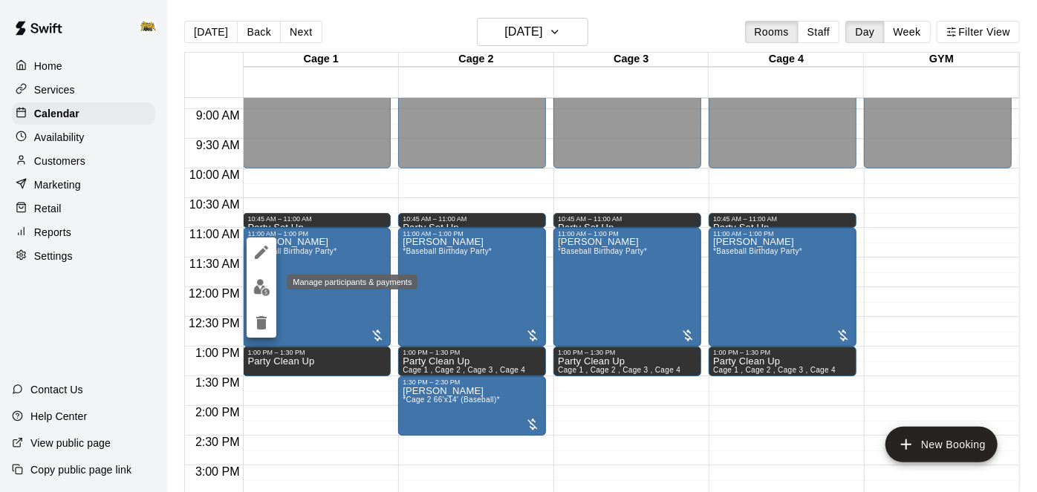
click at [261, 286] on img "edit" at bounding box center [261, 287] width 17 height 17
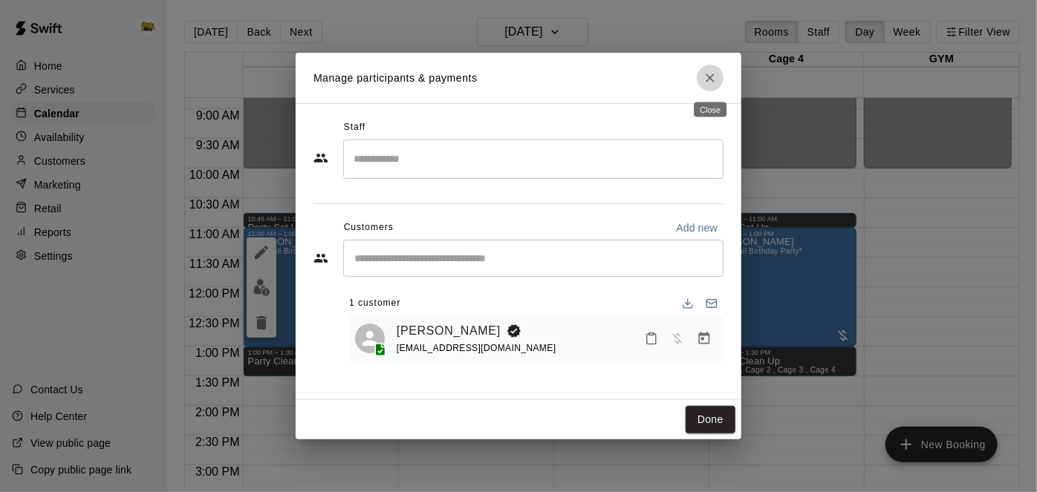
click at [715, 78] on icon "Close" at bounding box center [710, 78] width 15 height 15
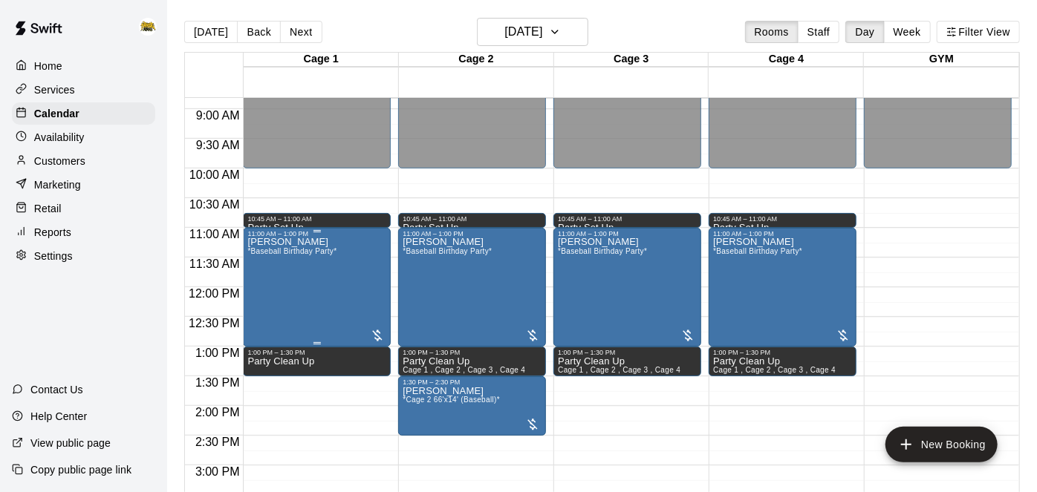
click at [339, 277] on div "[PERSON_NAME] *Baseball Birthday Party*" at bounding box center [316, 484] width 139 height 492
click at [267, 253] on icon "edit" at bounding box center [262, 253] width 18 height 18
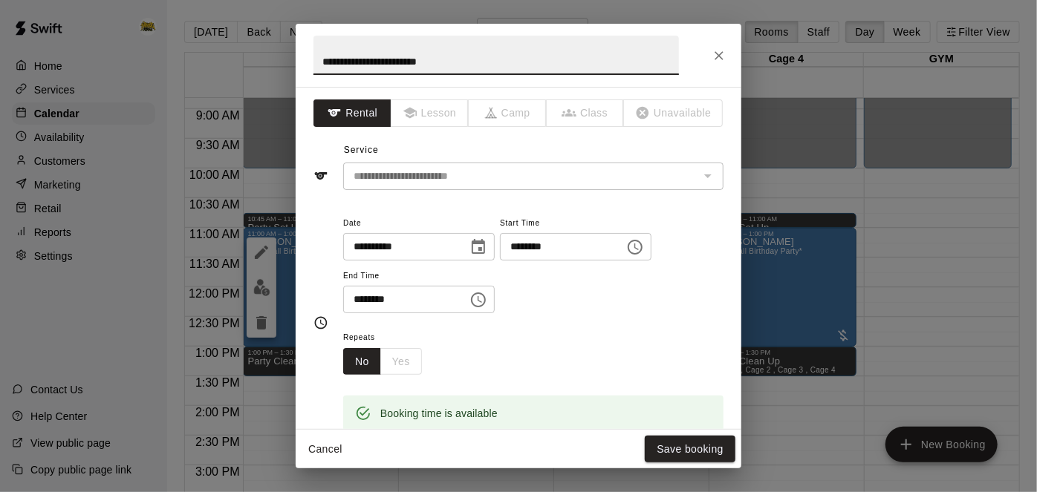
scroll to position [0, 0]
click at [331, 448] on button "Cancel" at bounding box center [326, 449] width 48 height 27
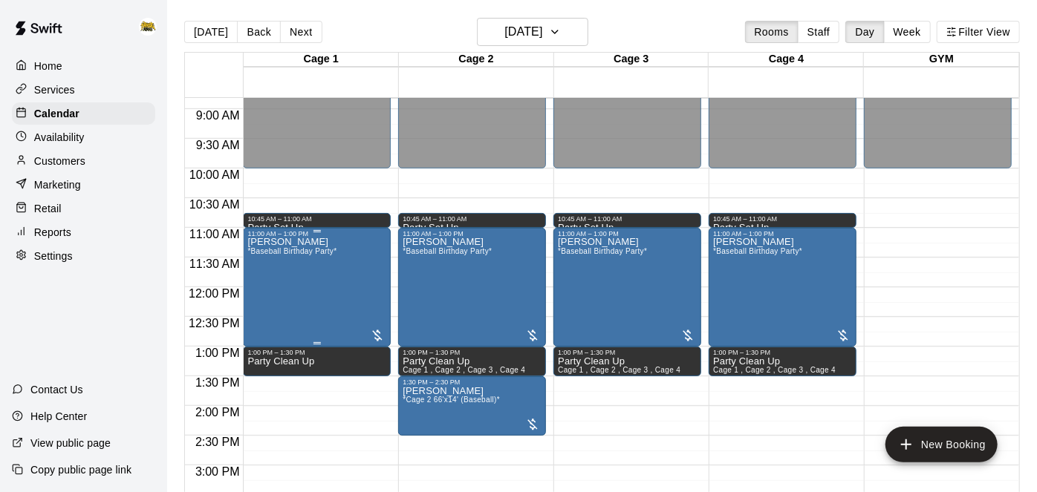
click at [297, 273] on div "[PERSON_NAME] *Baseball Birthday Party*" at bounding box center [291, 484] width 89 height 492
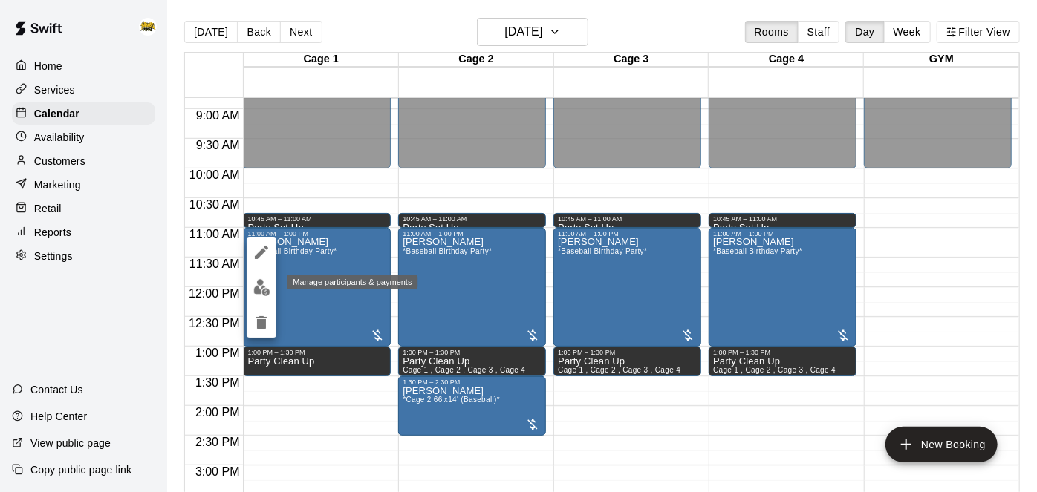
click at [269, 294] on img "edit" at bounding box center [261, 287] width 17 height 17
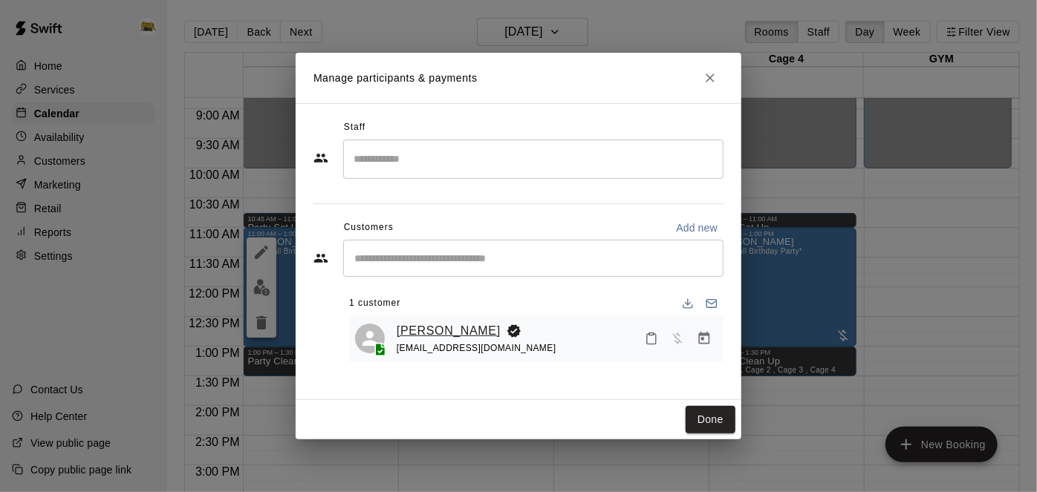
click at [433, 333] on link "[PERSON_NAME]" at bounding box center [449, 331] width 104 height 19
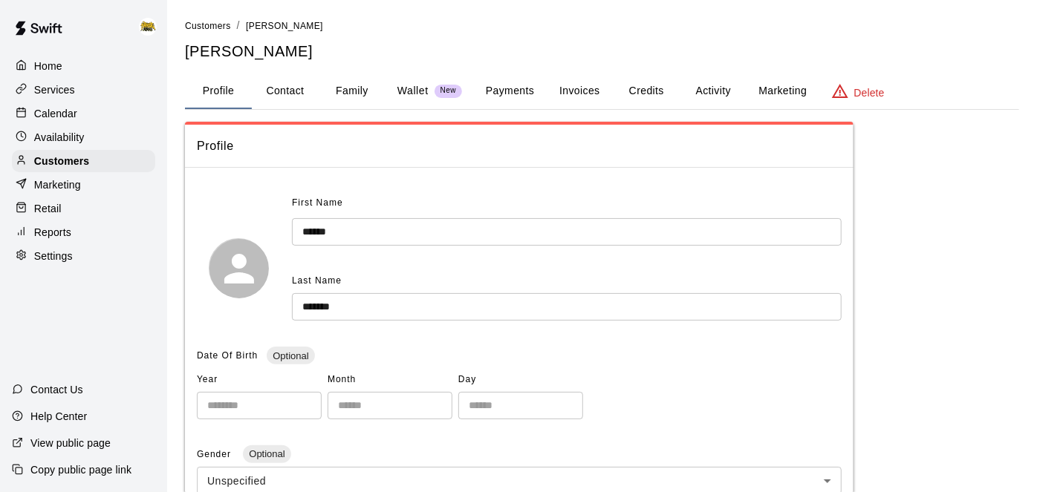
click at [515, 88] on button "Payments" at bounding box center [510, 92] width 72 height 36
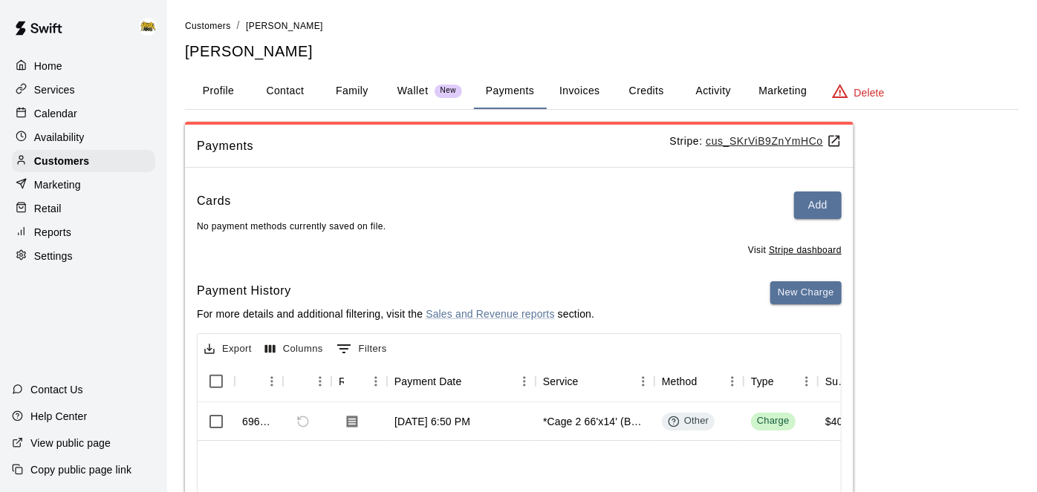
click at [715, 108] on div "Profile Contact Family Wallet New Payments Invoices Credits Activity Marketing …" at bounding box center [602, 92] width 834 height 36
click at [716, 91] on button "Activity" at bounding box center [713, 92] width 67 height 36
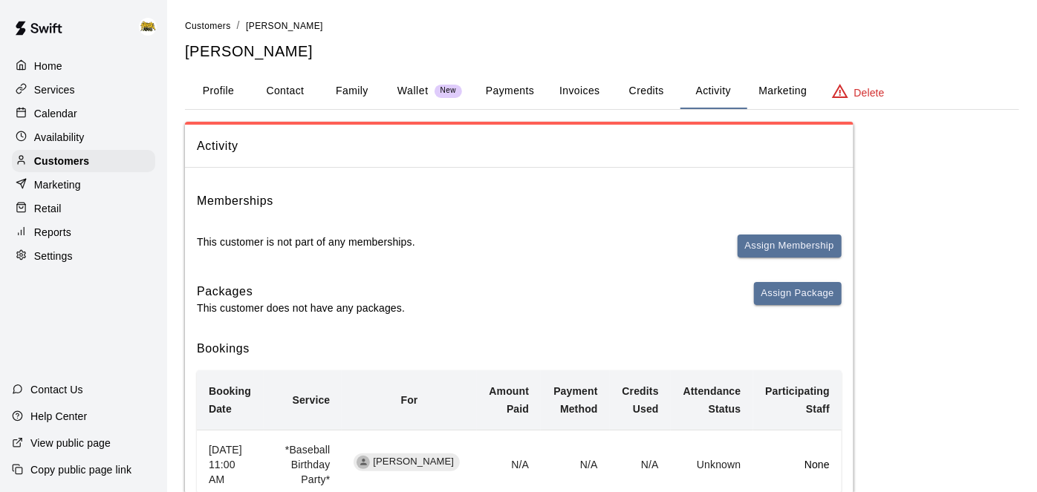
click at [351, 90] on button "Family" at bounding box center [352, 92] width 67 height 36
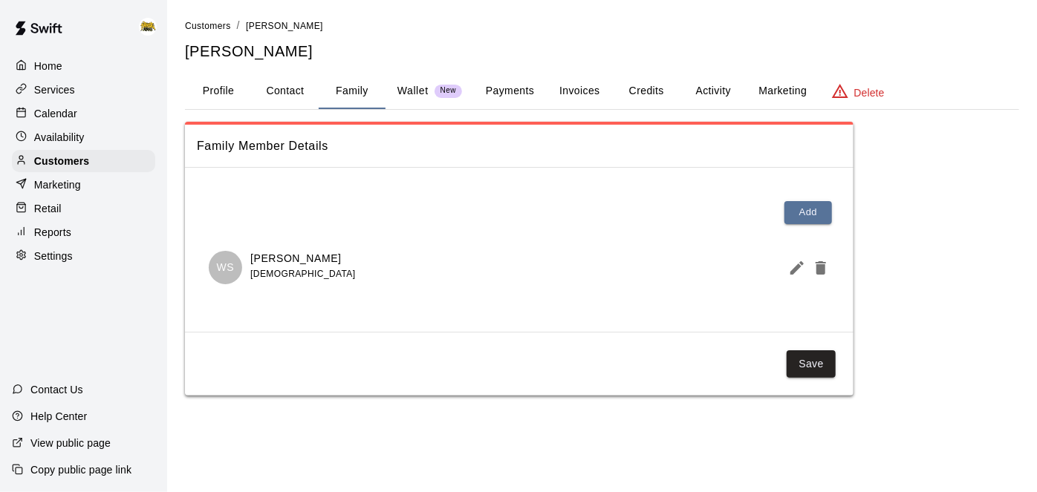
click at [226, 94] on button "Profile" at bounding box center [218, 92] width 67 height 36
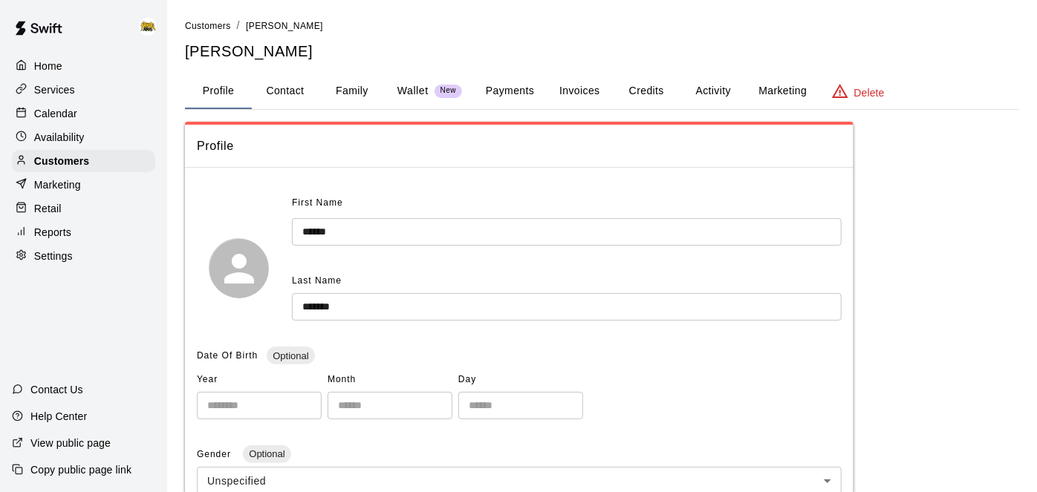
click at [341, 88] on button "Family" at bounding box center [352, 92] width 67 height 36
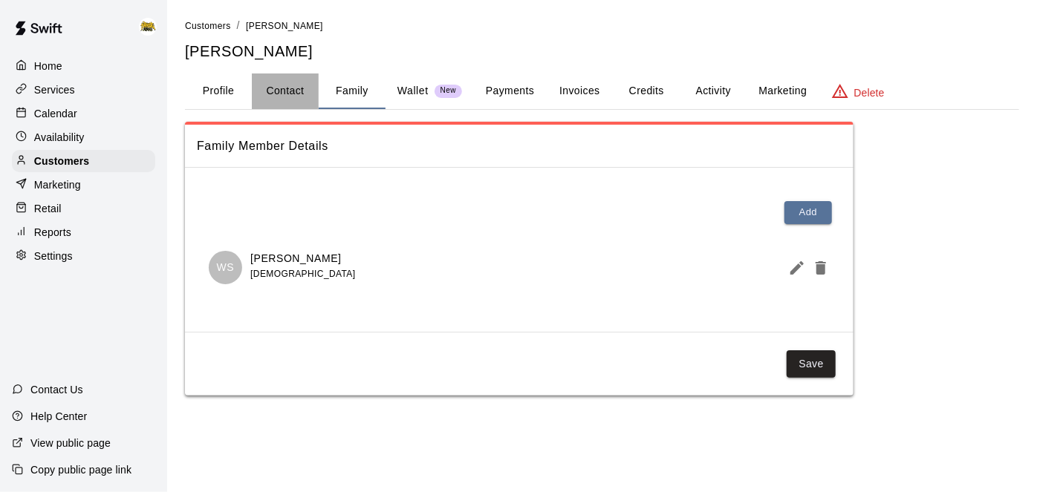
click at [283, 92] on button "Contact" at bounding box center [285, 92] width 67 height 36
select select "**"
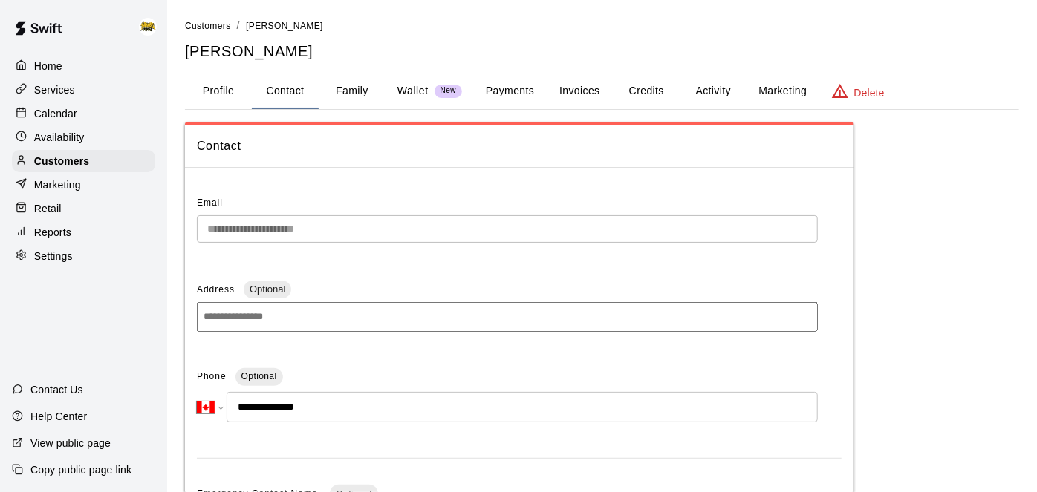
click at [62, 108] on p "Calendar" at bounding box center [55, 113] width 43 height 15
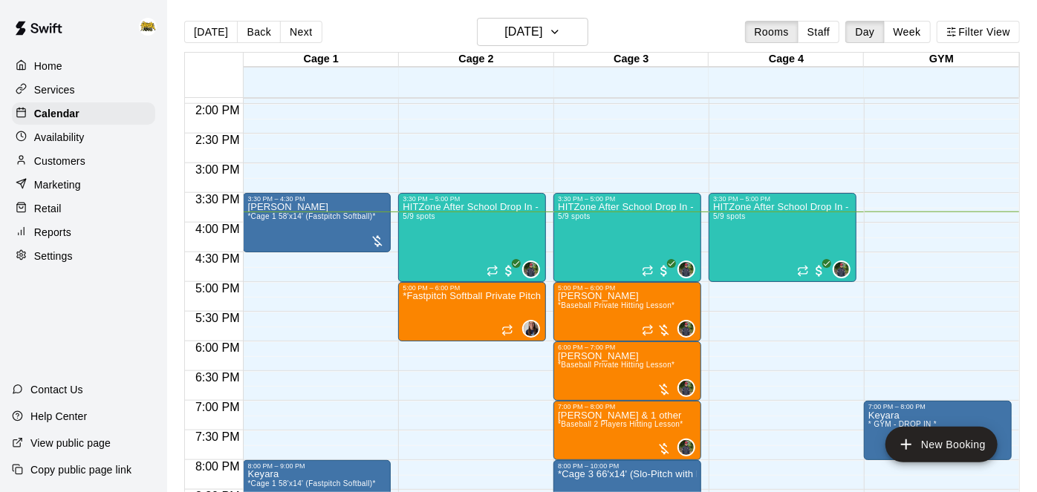
scroll to position [995, 0]
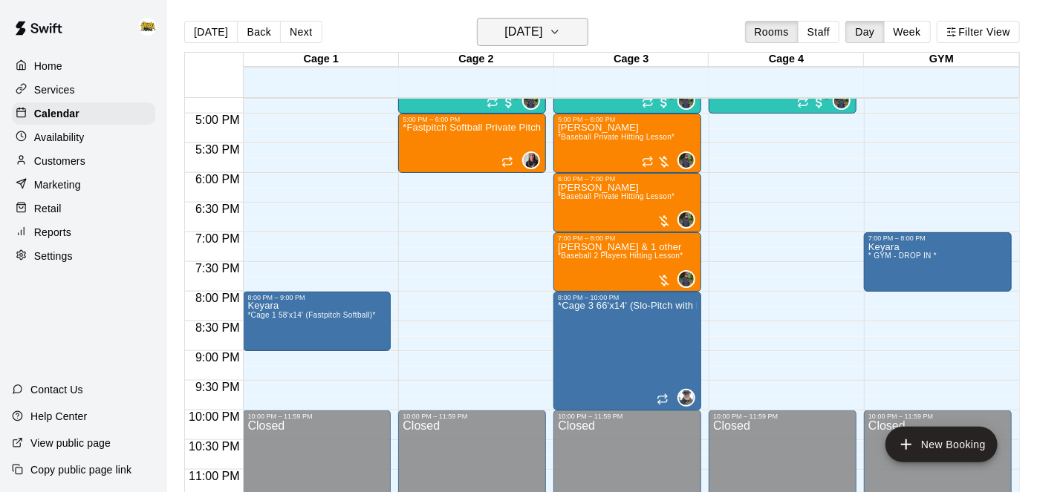
click at [521, 41] on h6 "[DATE]" at bounding box center [523, 32] width 38 height 21
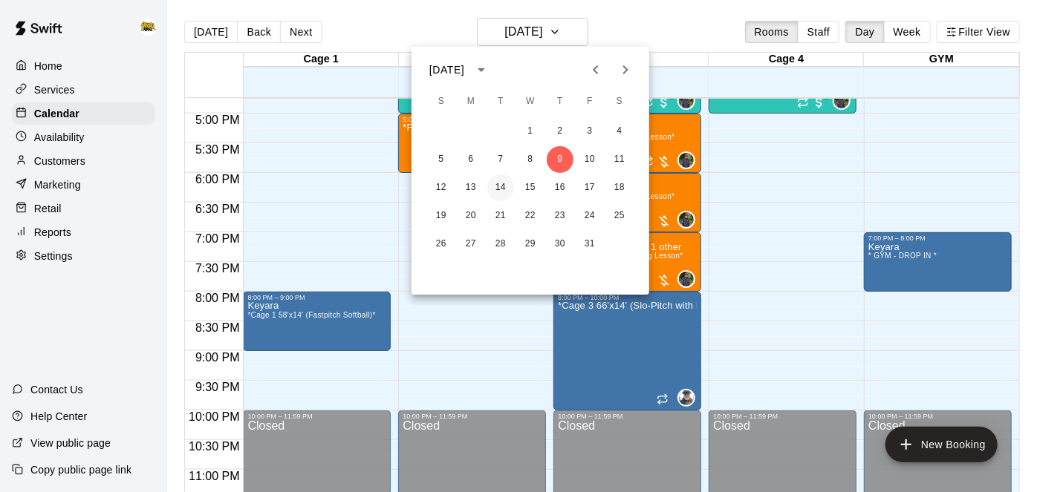
click at [506, 189] on button "14" at bounding box center [500, 188] width 27 height 27
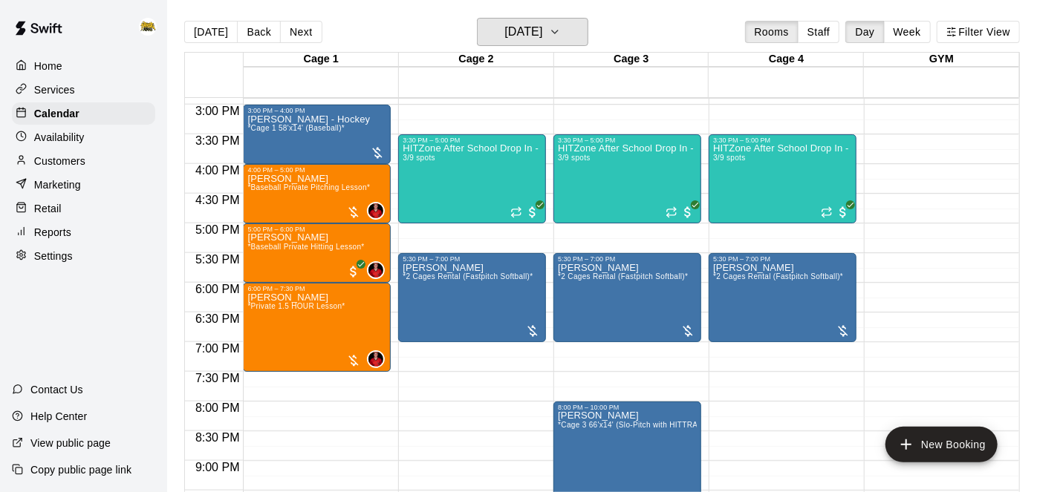
scroll to position [883, 0]
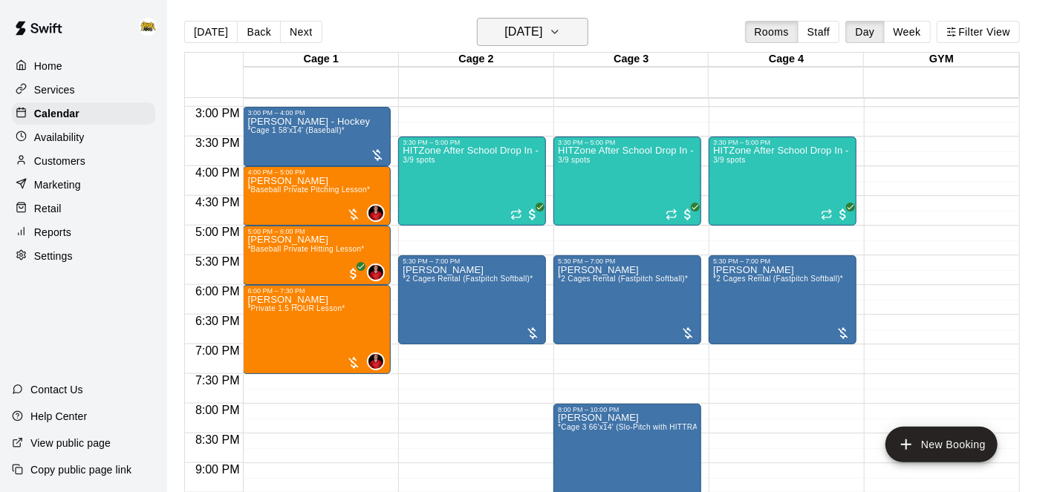
click at [542, 33] on h6 "[DATE]" at bounding box center [523, 32] width 38 height 21
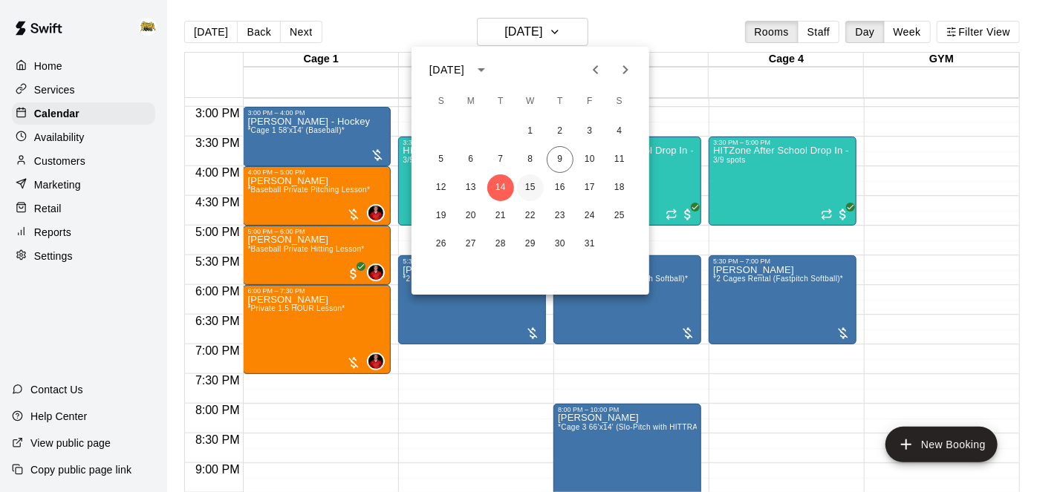
click at [534, 194] on button "15" at bounding box center [530, 188] width 27 height 27
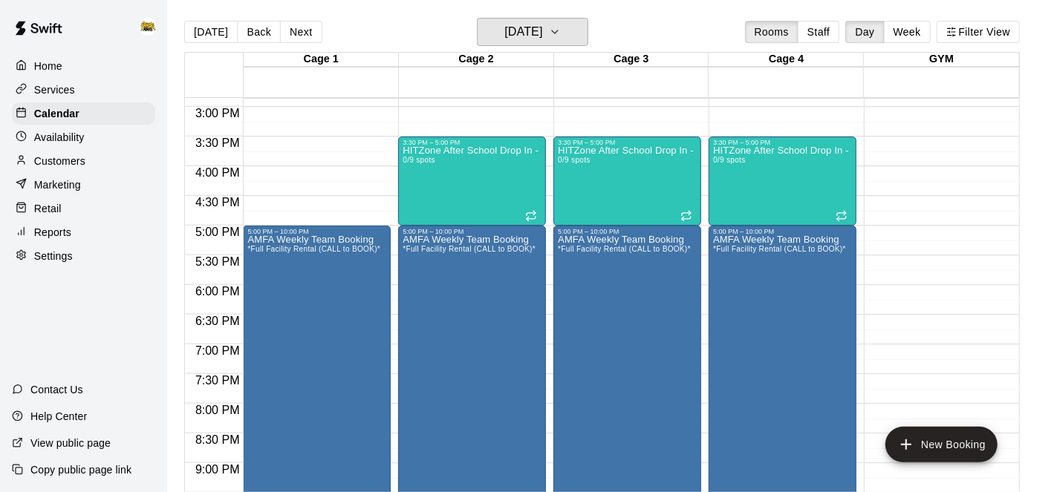
scroll to position [820, 0]
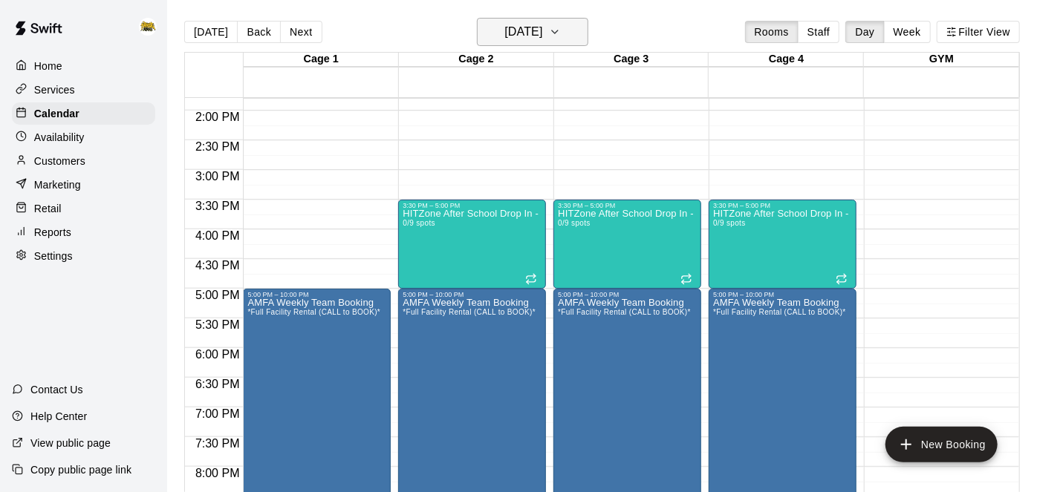
click at [526, 39] on h6 "[DATE]" at bounding box center [523, 32] width 38 height 21
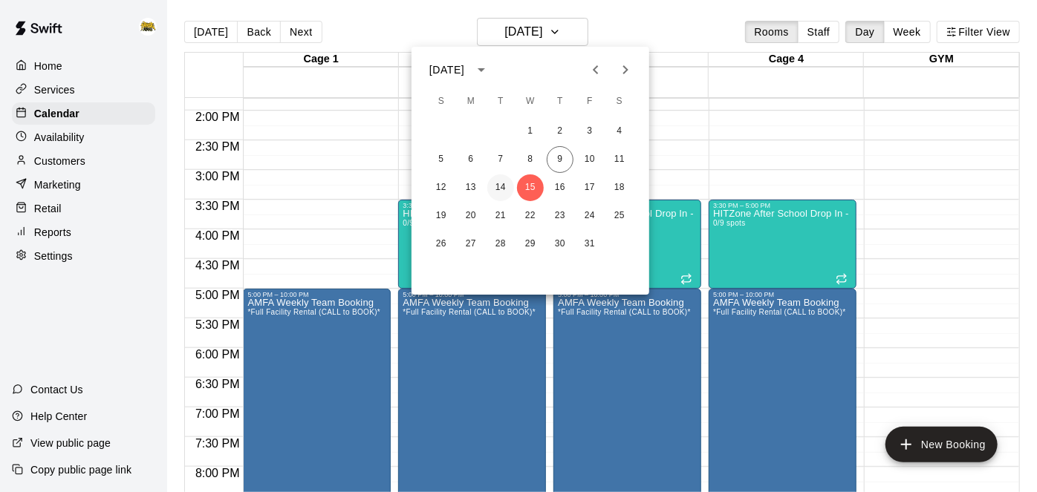
click at [495, 184] on button "14" at bounding box center [500, 188] width 27 height 27
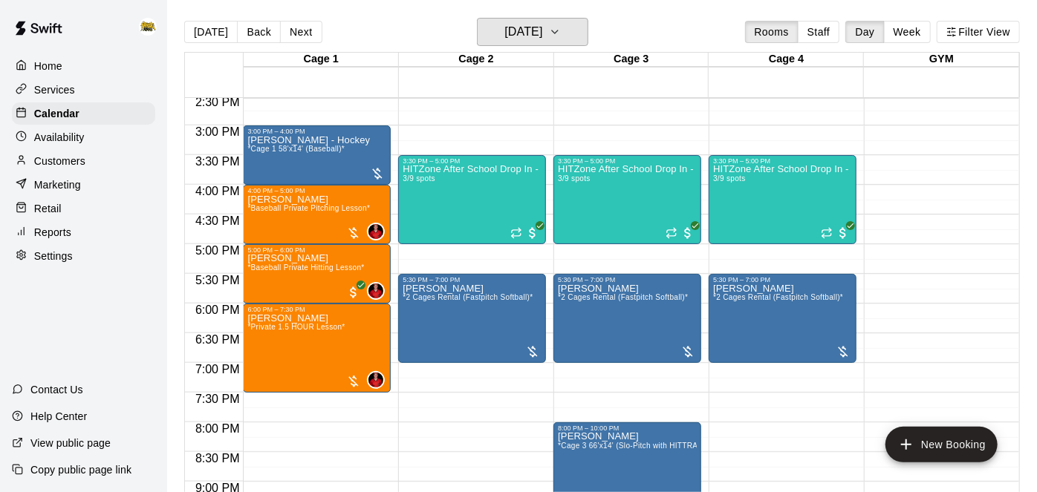
scroll to position [866, 0]
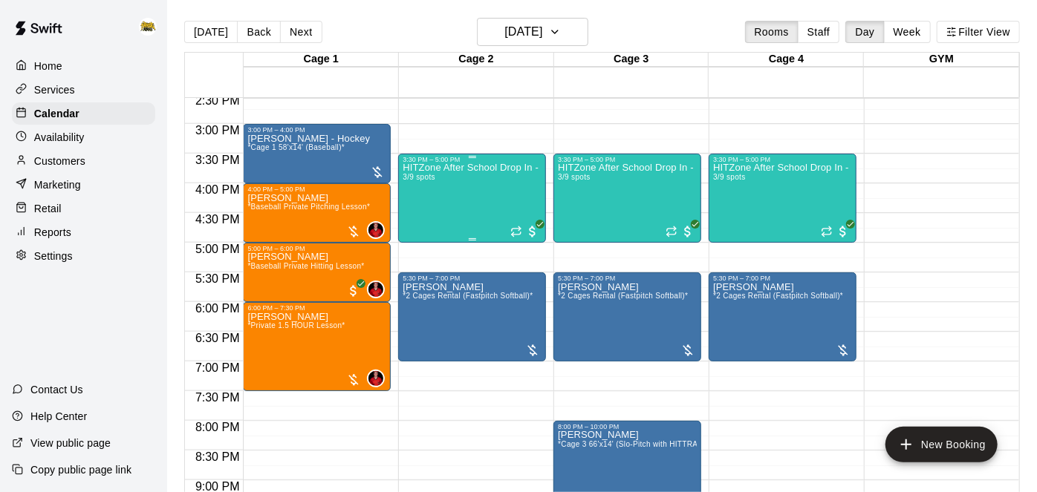
click at [496, 186] on div "HITZone After School Drop In - Registration Required 3/9 spots" at bounding box center [472, 409] width 139 height 492
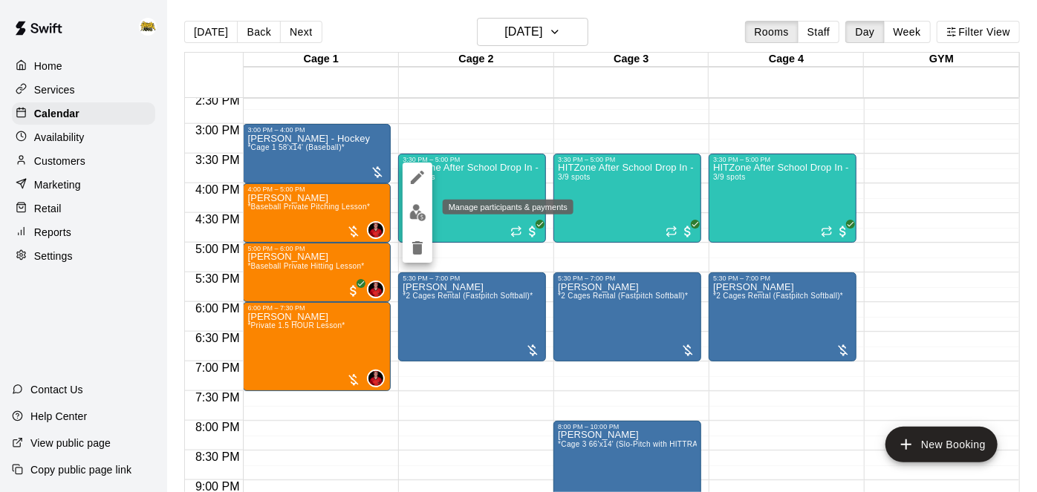
click at [424, 209] on img "edit" at bounding box center [417, 212] width 17 height 17
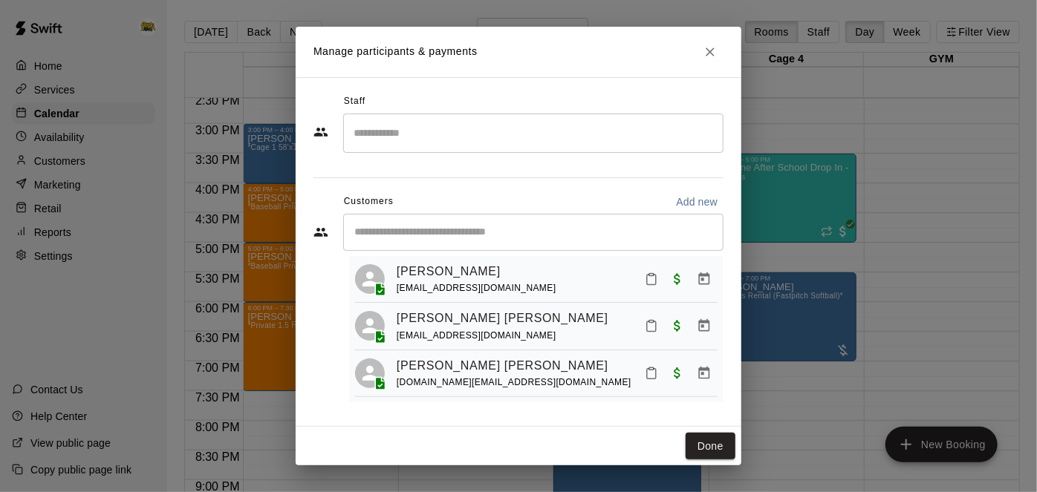
scroll to position [33, 0]
click at [711, 59] on icon "Close" at bounding box center [710, 52] width 15 height 15
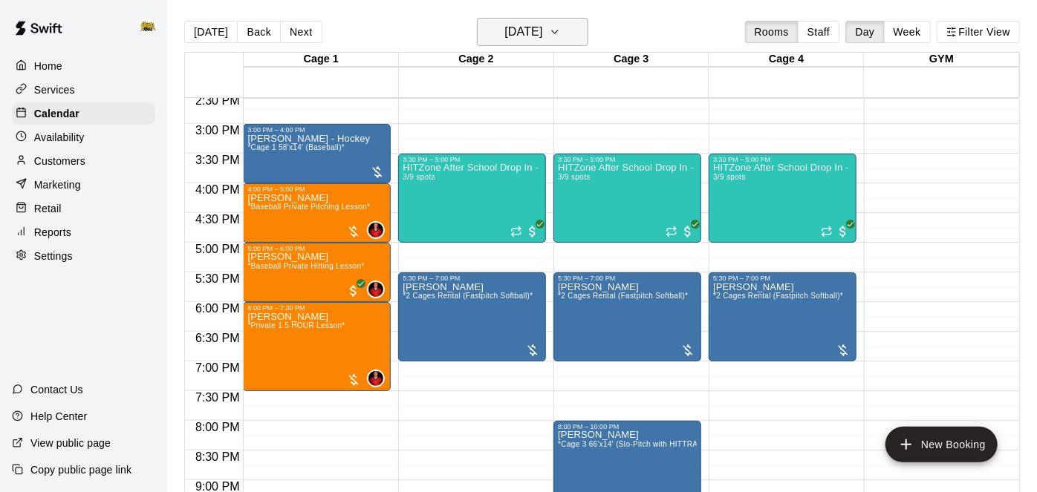
click at [563, 36] on button "[DATE]" at bounding box center [532, 32] width 111 height 28
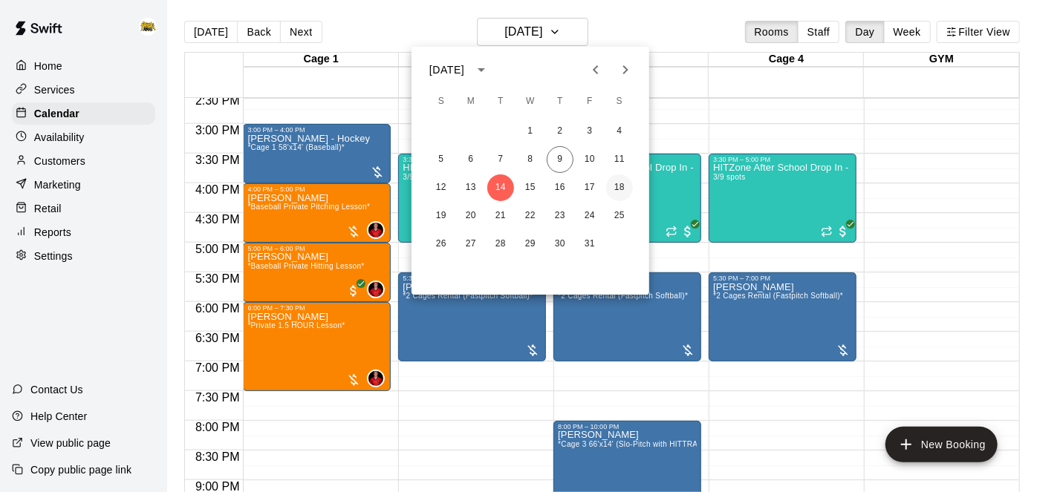
click at [627, 186] on button "18" at bounding box center [619, 188] width 27 height 27
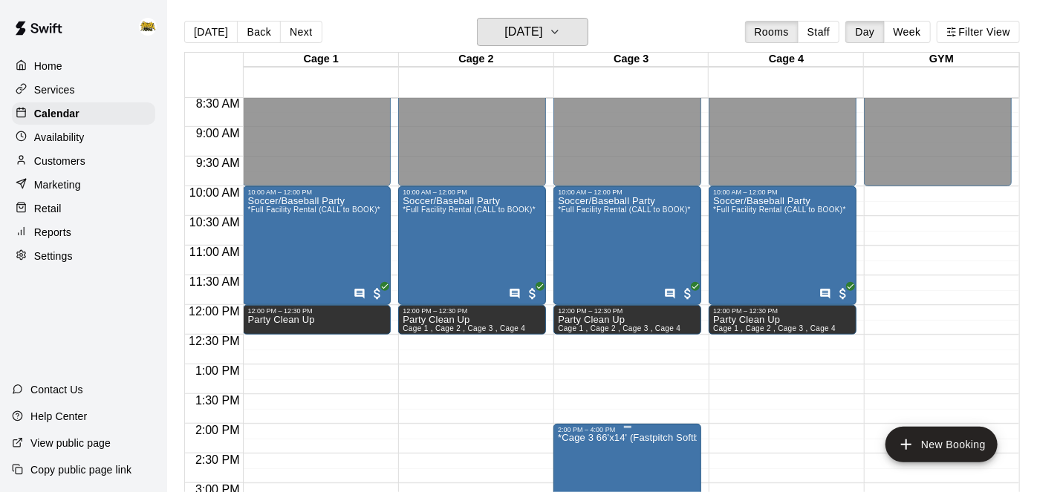
scroll to position [504, 0]
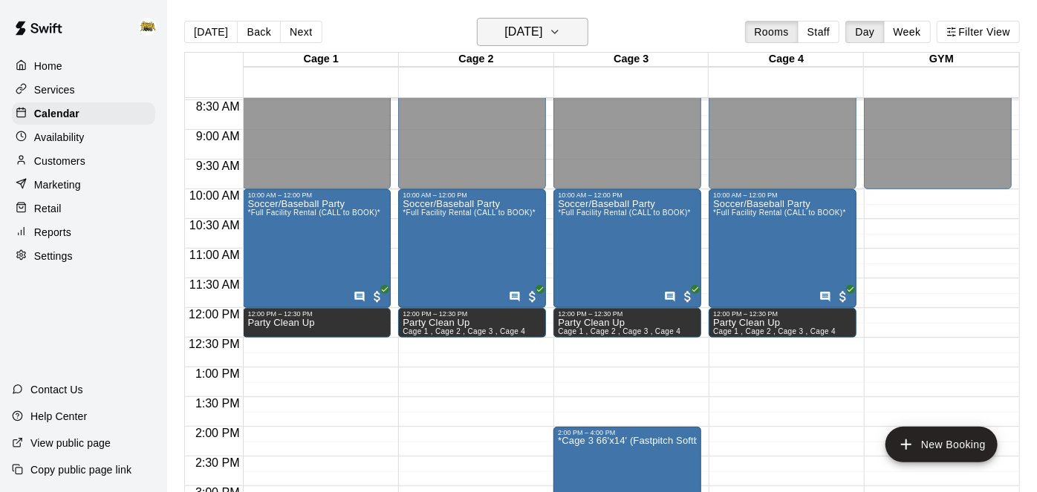
click at [582, 30] on button "[DATE]" at bounding box center [532, 32] width 111 height 28
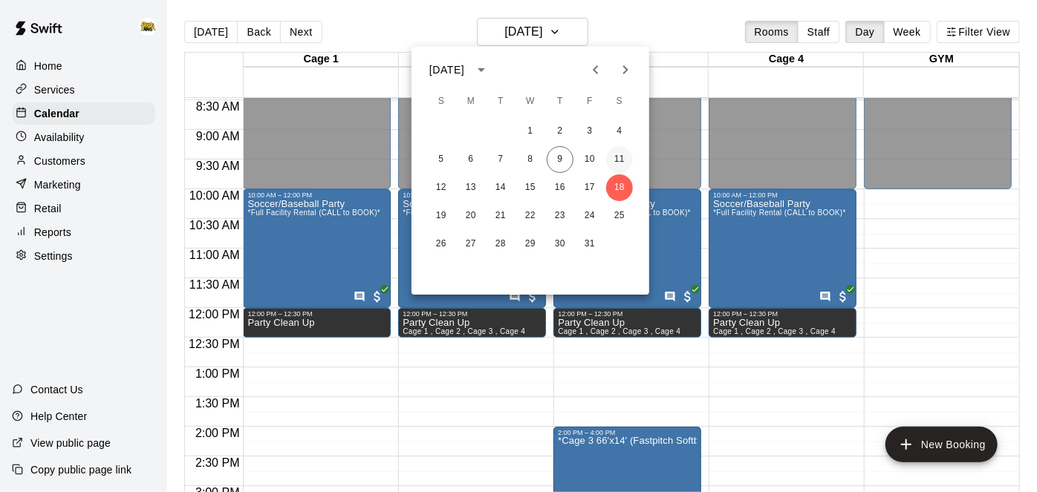
click at [619, 166] on button "11" at bounding box center [619, 159] width 27 height 27
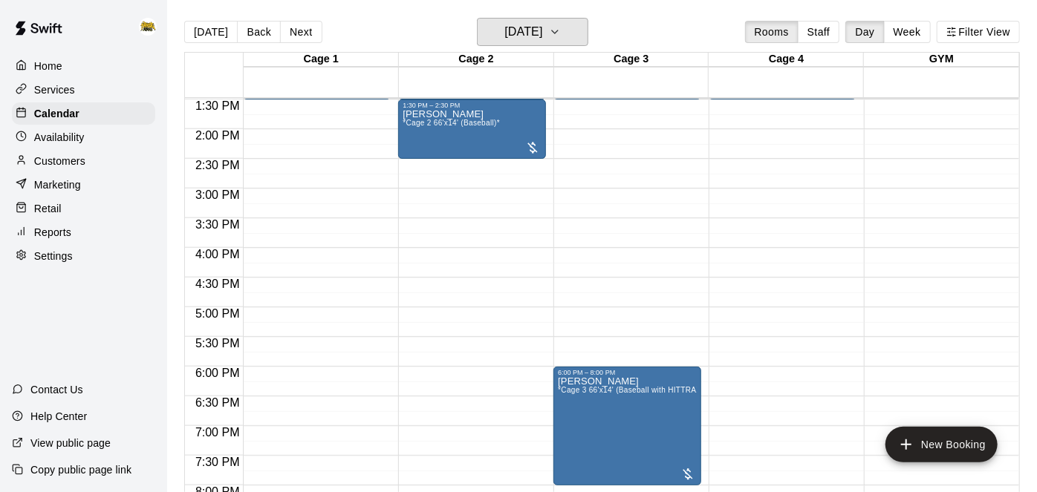
scroll to position [889, 0]
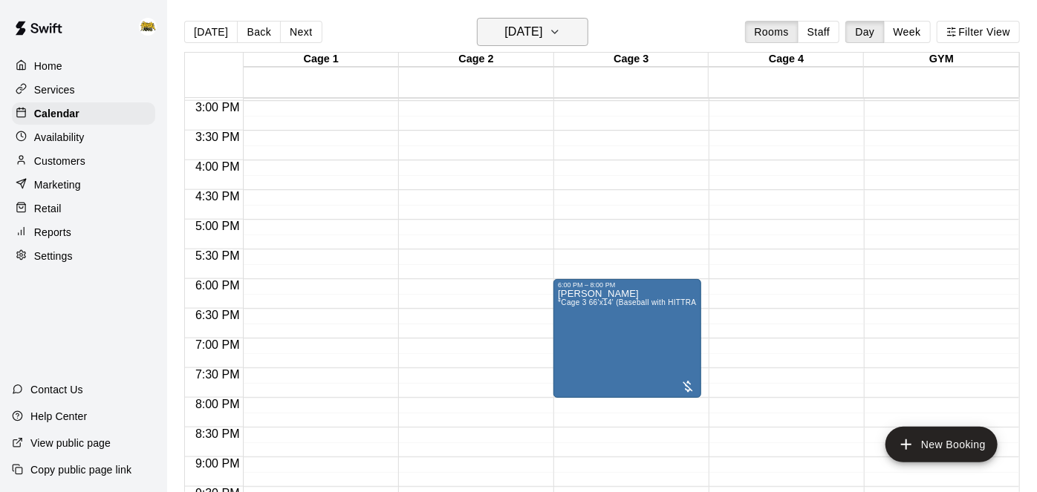
click at [542, 39] on h6 "[DATE]" at bounding box center [523, 32] width 38 height 21
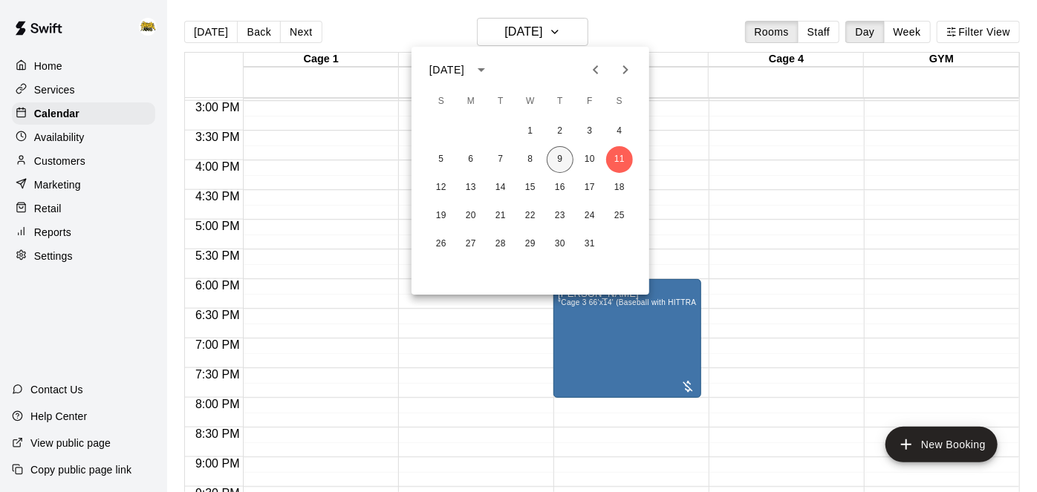
click at [565, 159] on button "9" at bounding box center [560, 159] width 27 height 27
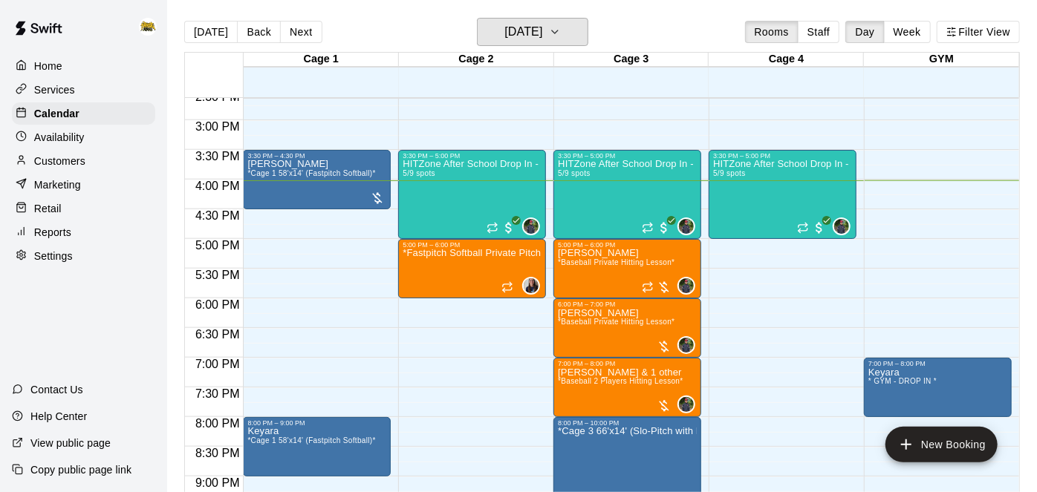
scroll to position [871, 0]
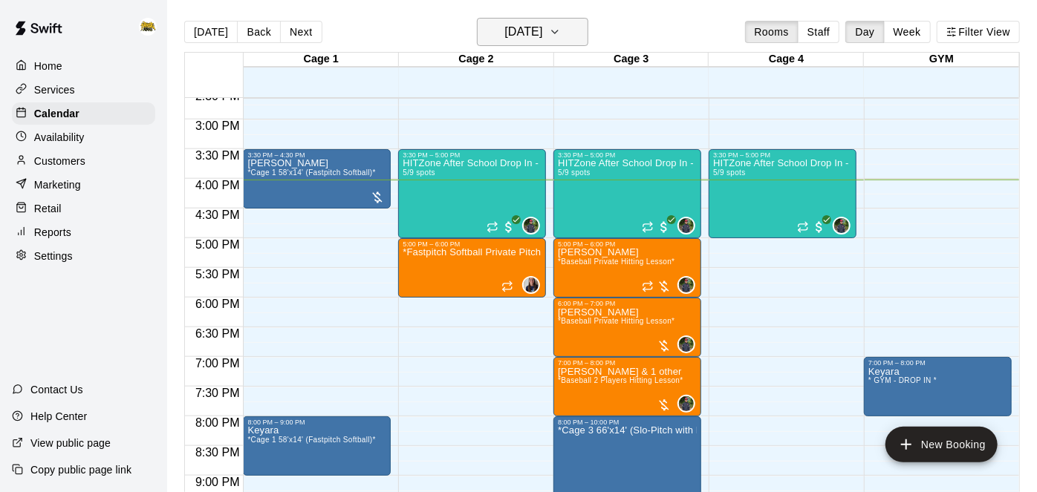
click at [542, 29] on h6 "[DATE]" at bounding box center [523, 32] width 38 height 21
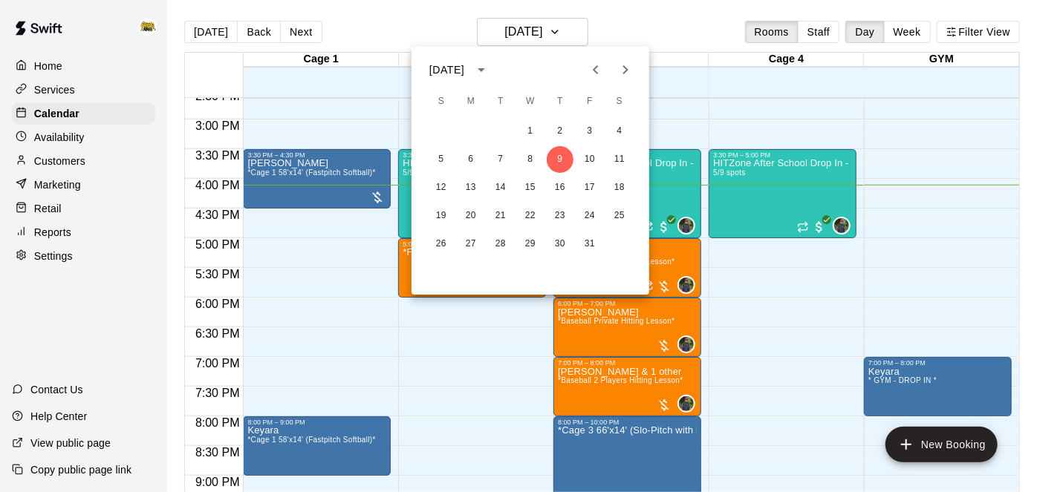
click at [941, 262] on div at bounding box center [518, 246] width 1037 height 492
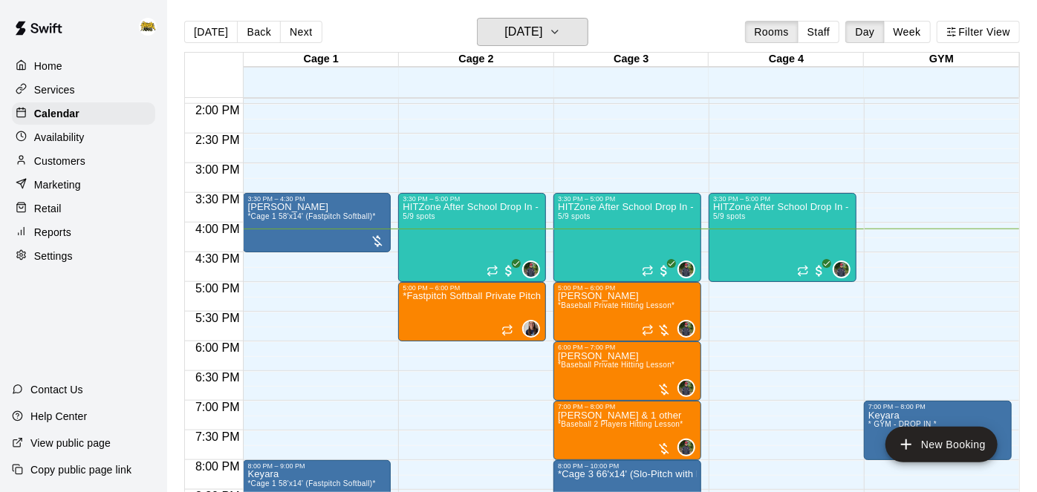
scroll to position [839, 0]
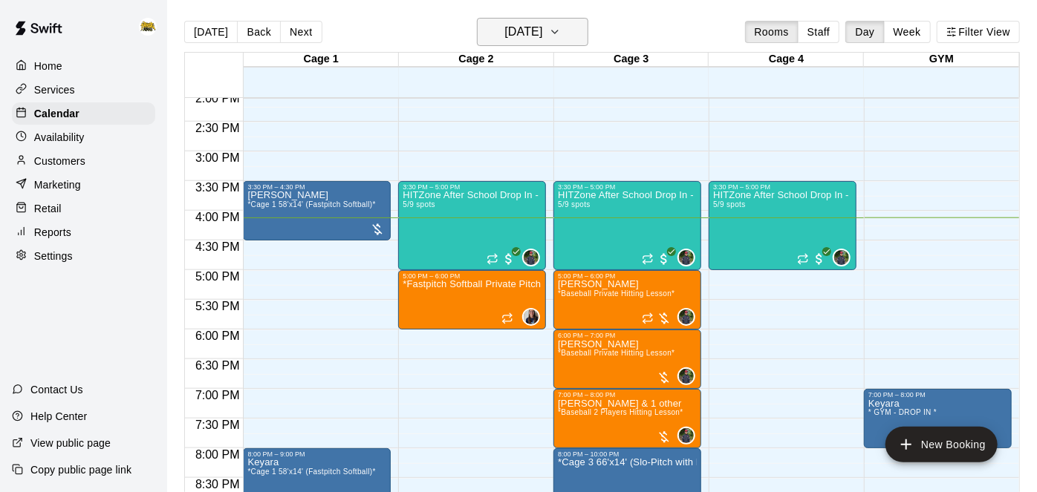
click at [581, 46] on button "[DATE]" at bounding box center [532, 32] width 111 height 28
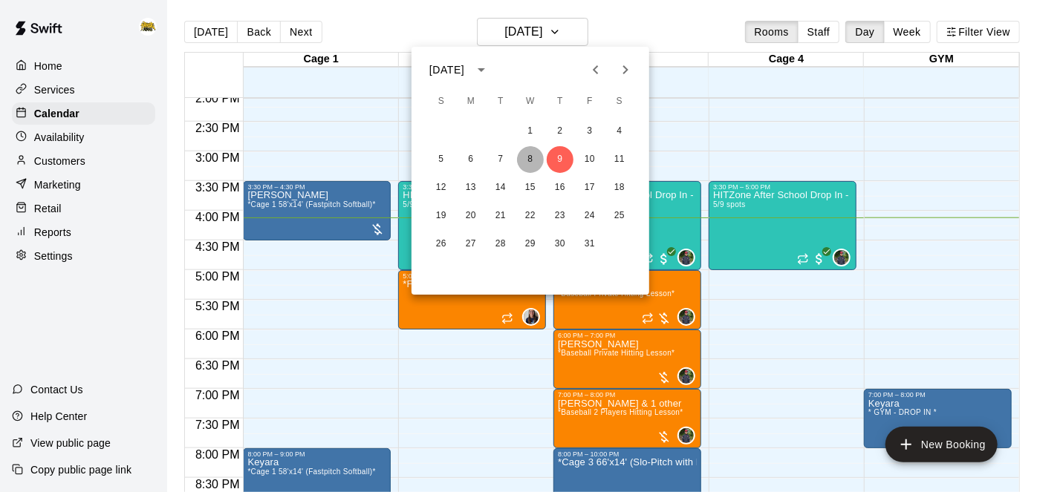
click at [536, 156] on button "8" at bounding box center [530, 159] width 27 height 27
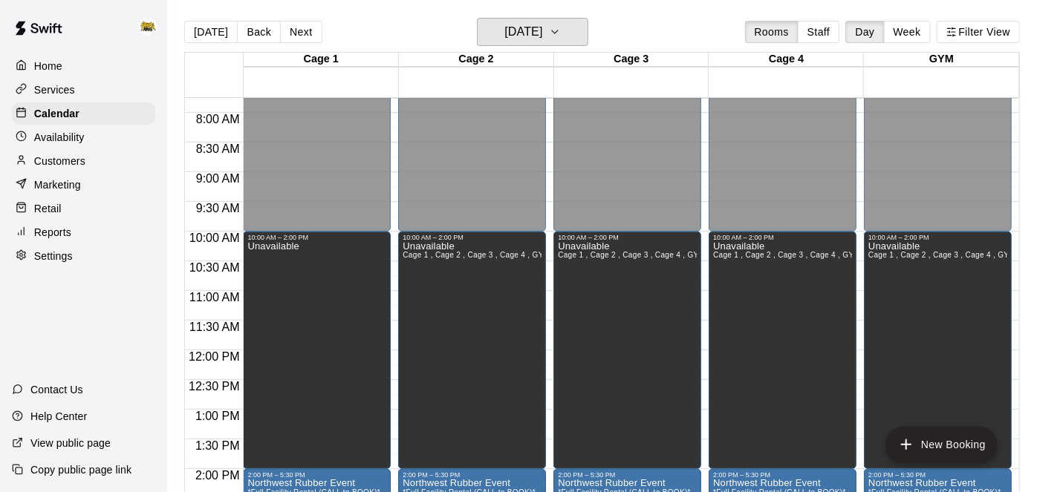
scroll to position [461, 0]
click at [542, 40] on h6 "[DATE]" at bounding box center [523, 32] width 38 height 21
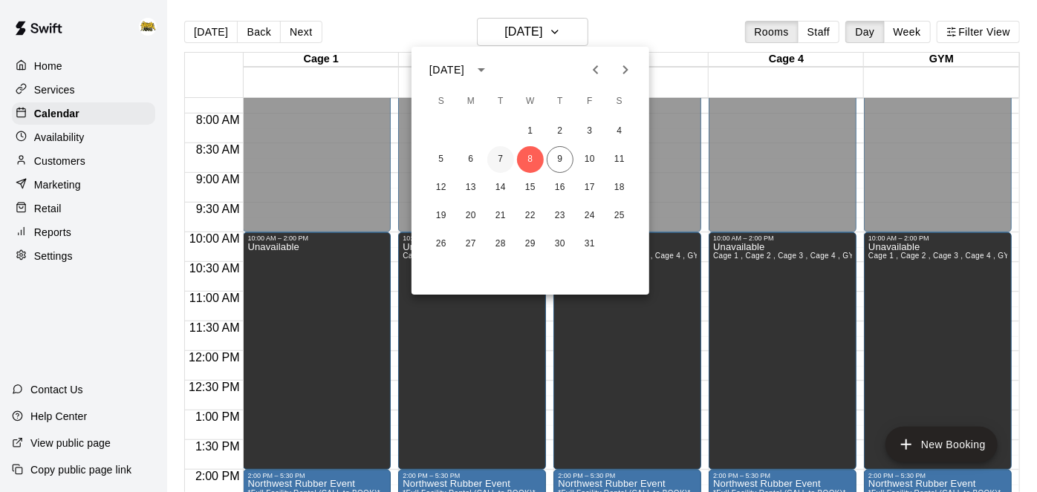
click at [503, 152] on button "7" at bounding box center [500, 159] width 27 height 27
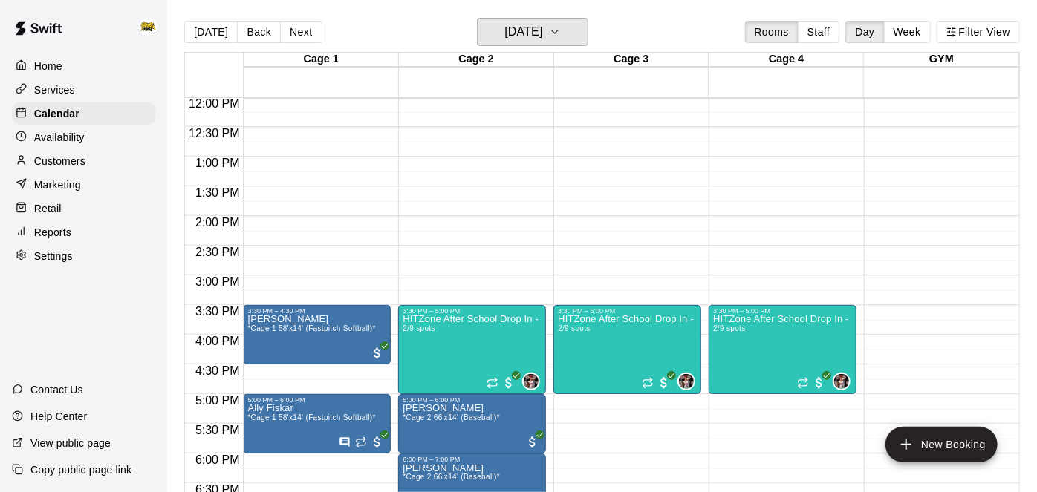
scroll to position [716, 0]
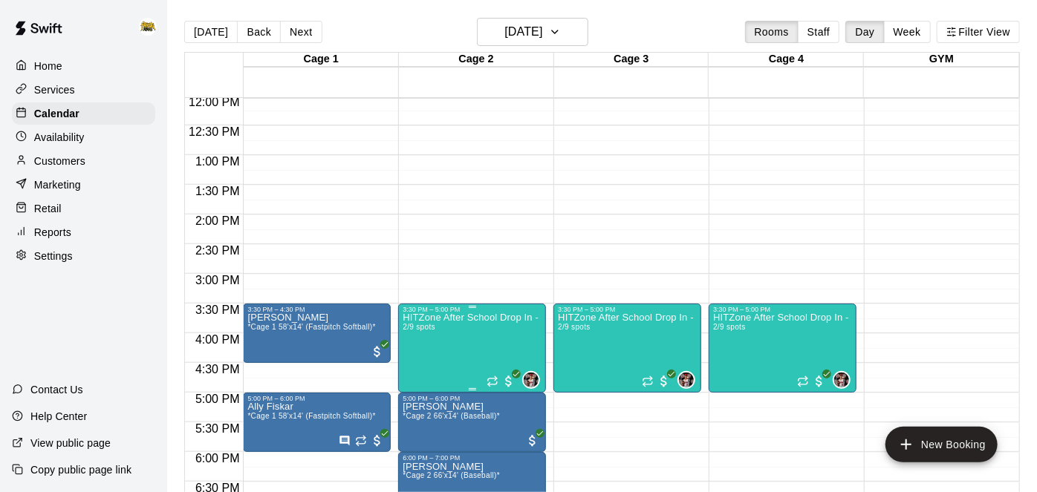
click at [420, 331] on icon "edit" at bounding box center [418, 328] width 18 height 18
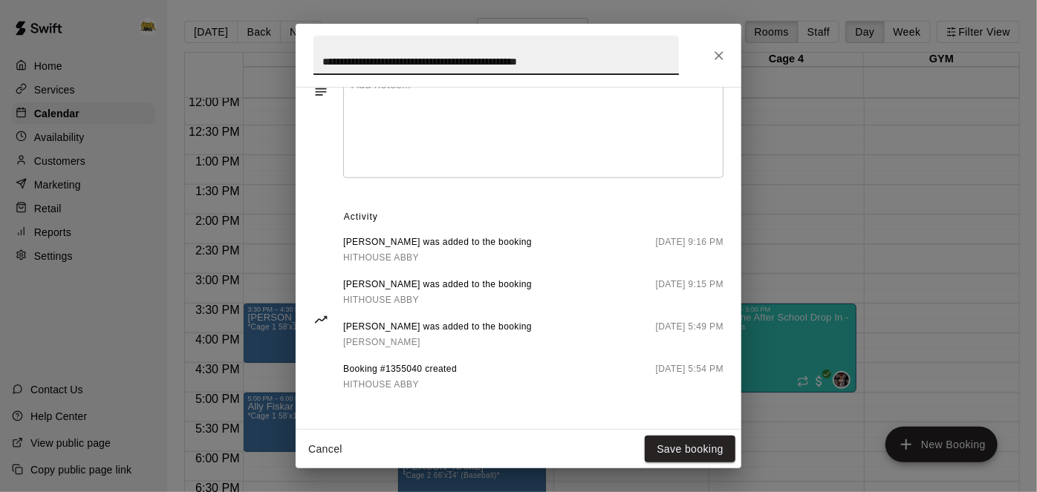
scroll to position [729, 0]
click at [322, 449] on button "Cancel" at bounding box center [326, 449] width 48 height 27
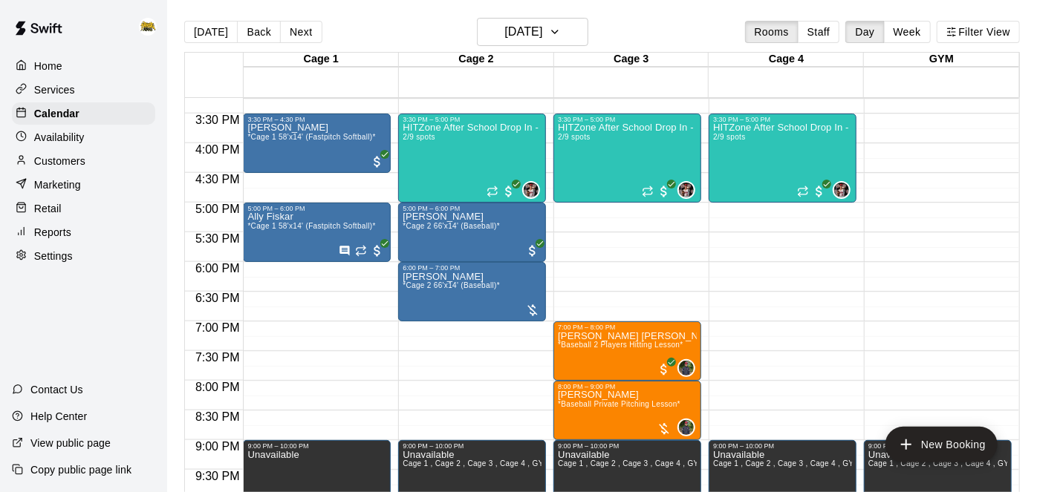
scroll to position [923, 0]
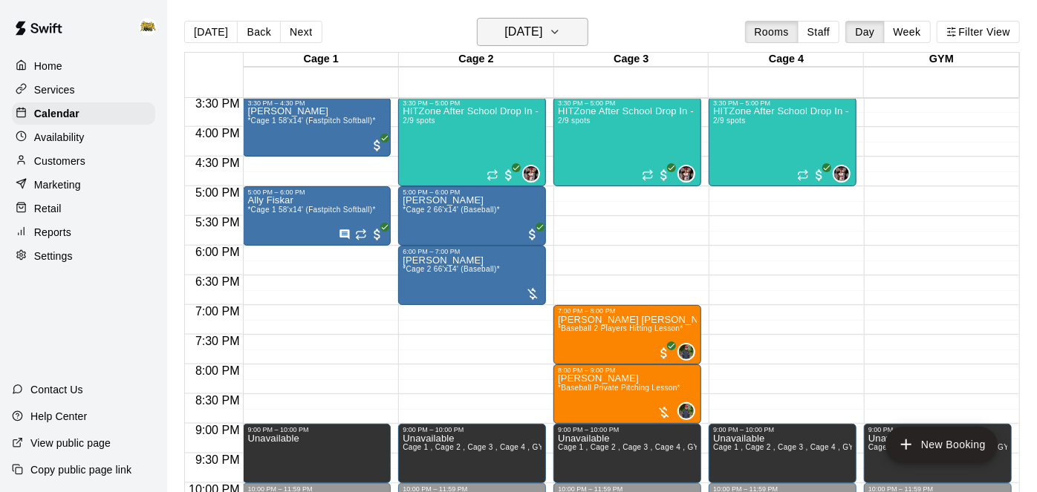
click at [542, 41] on h6 "[DATE]" at bounding box center [523, 32] width 38 height 21
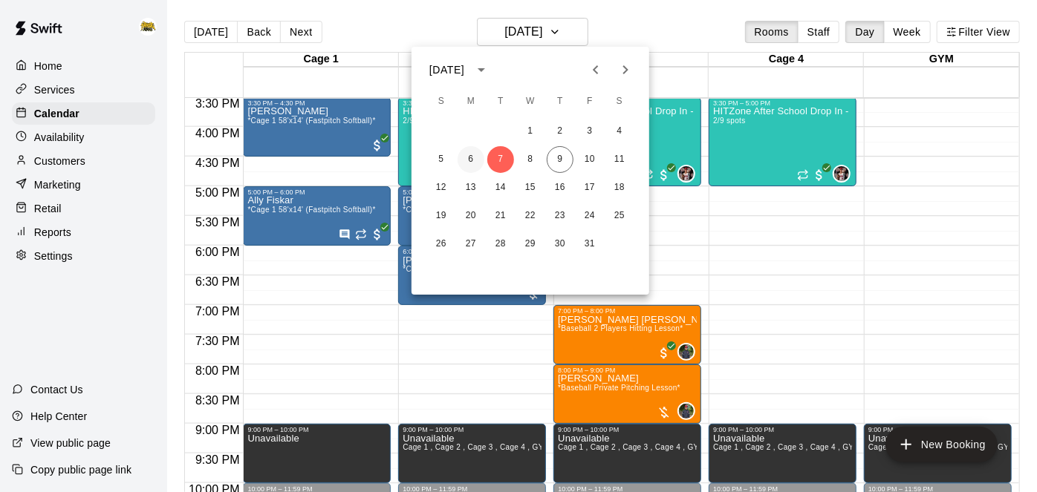
click at [473, 160] on button "6" at bounding box center [471, 159] width 27 height 27
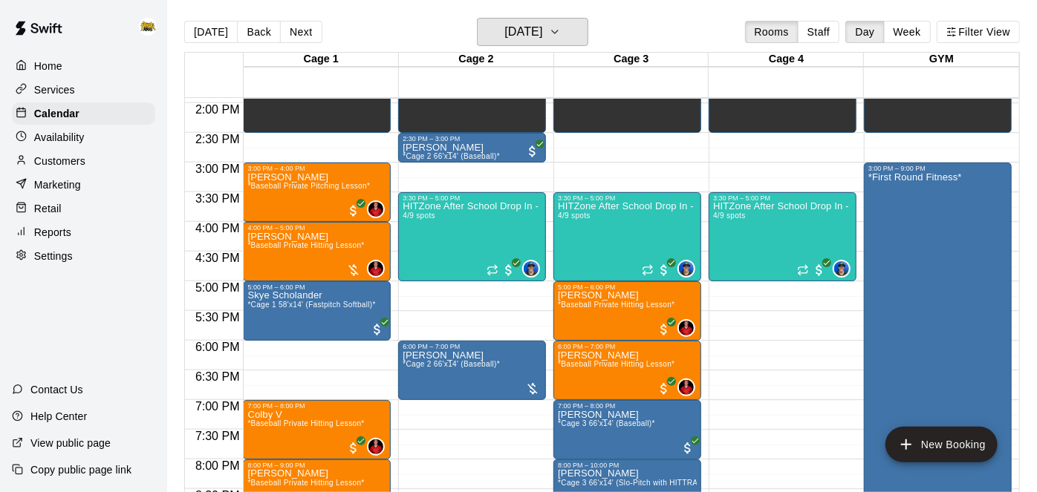
scroll to position [828, 0]
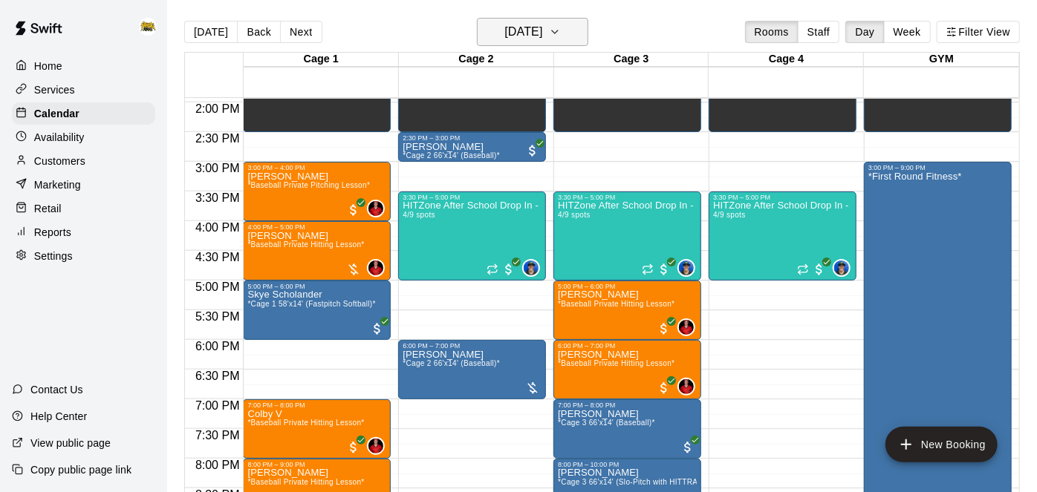
click at [529, 29] on h6 "[DATE]" at bounding box center [523, 32] width 38 height 21
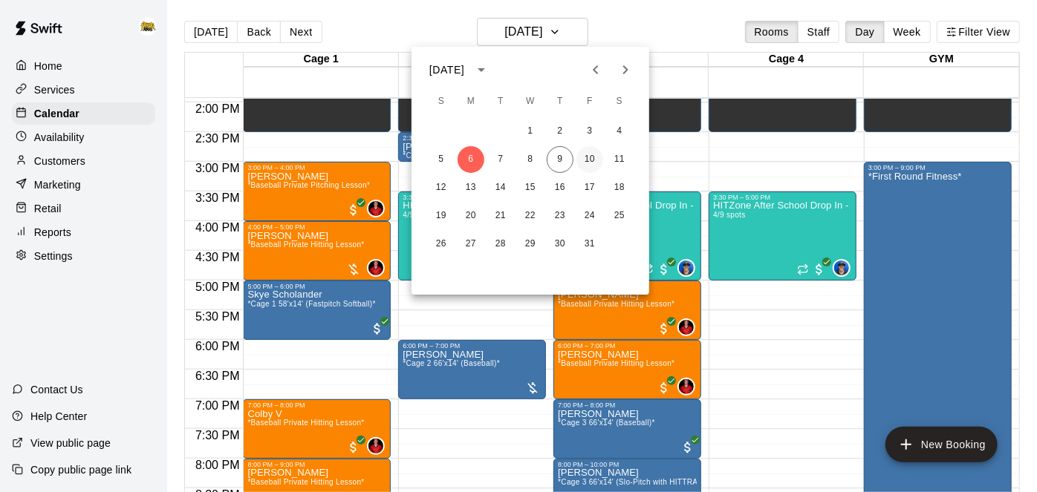
click at [591, 166] on button "10" at bounding box center [589, 159] width 27 height 27
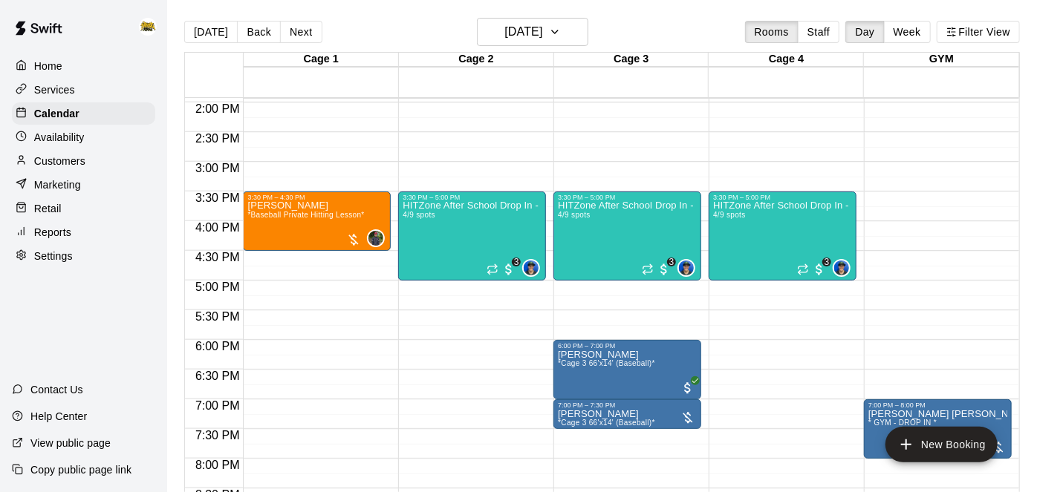
click at [63, 68] on div "Home" at bounding box center [83, 66] width 143 height 22
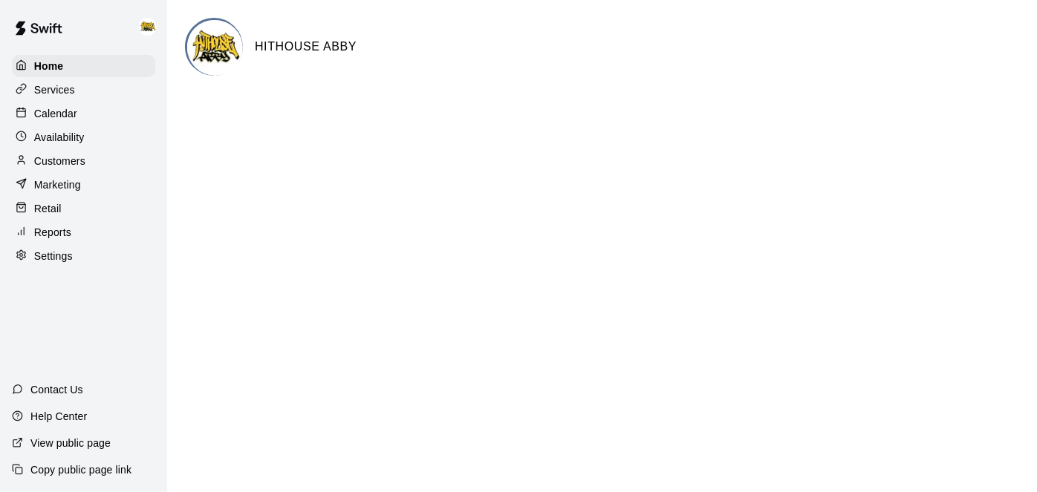
click at [53, 117] on p "Calendar" at bounding box center [55, 113] width 43 height 15
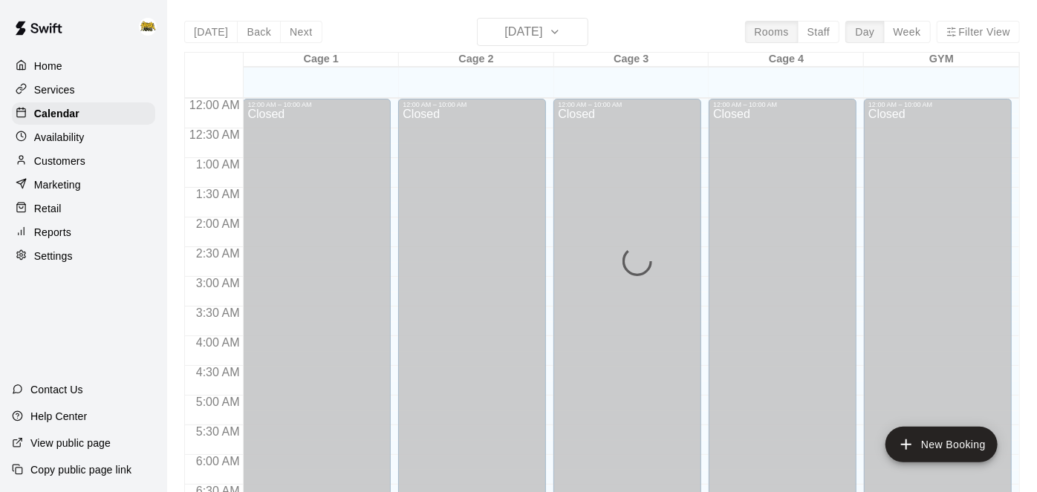
scroll to position [962, 0]
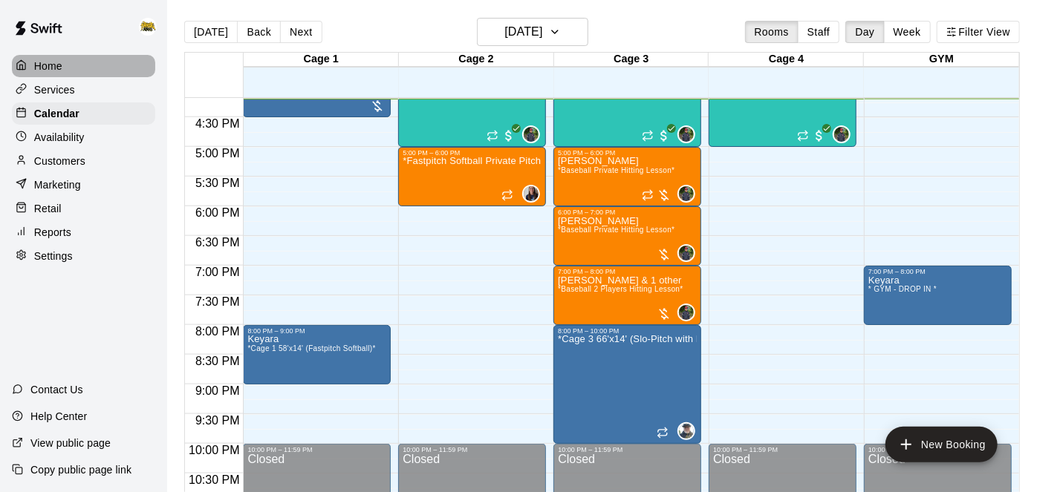
click at [64, 65] on div "Home" at bounding box center [83, 66] width 143 height 22
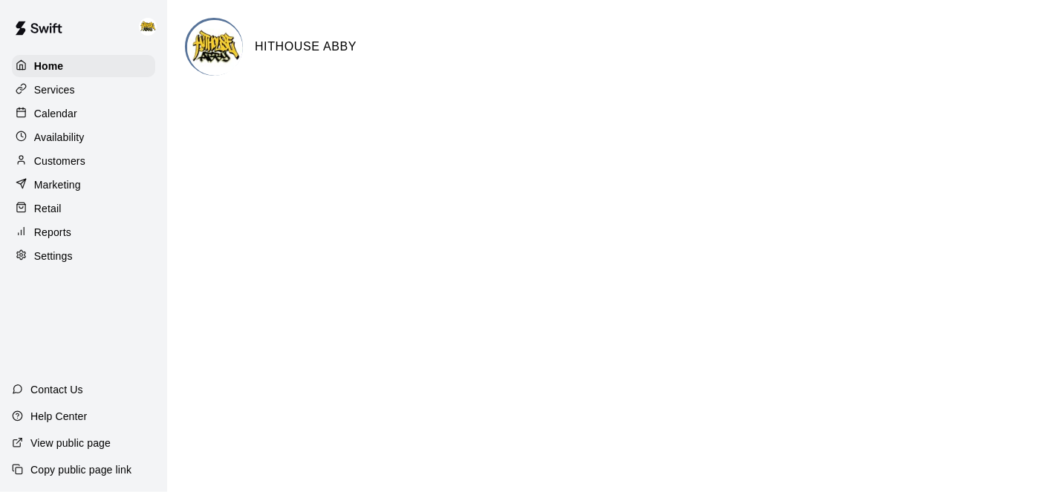
click at [103, 114] on div "Calendar" at bounding box center [83, 114] width 143 height 22
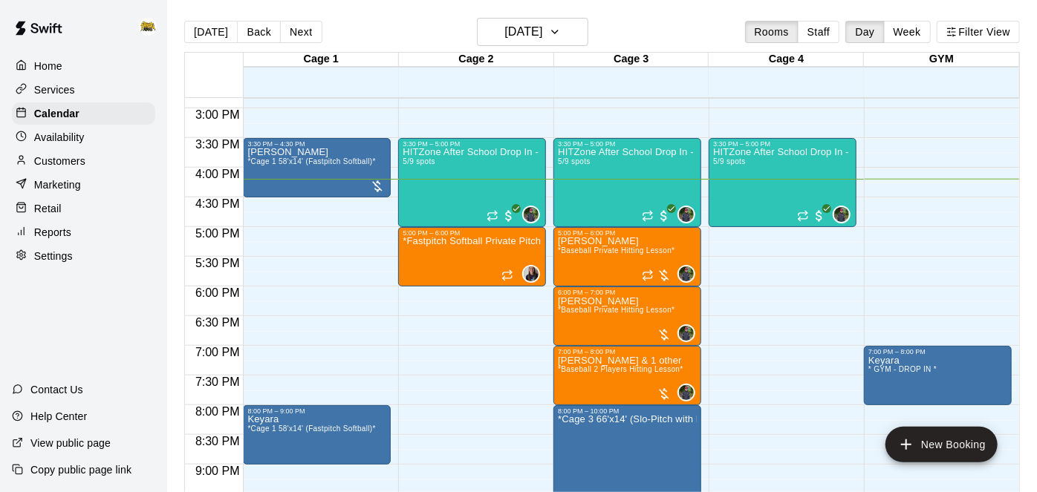
scroll to position [877, 0]
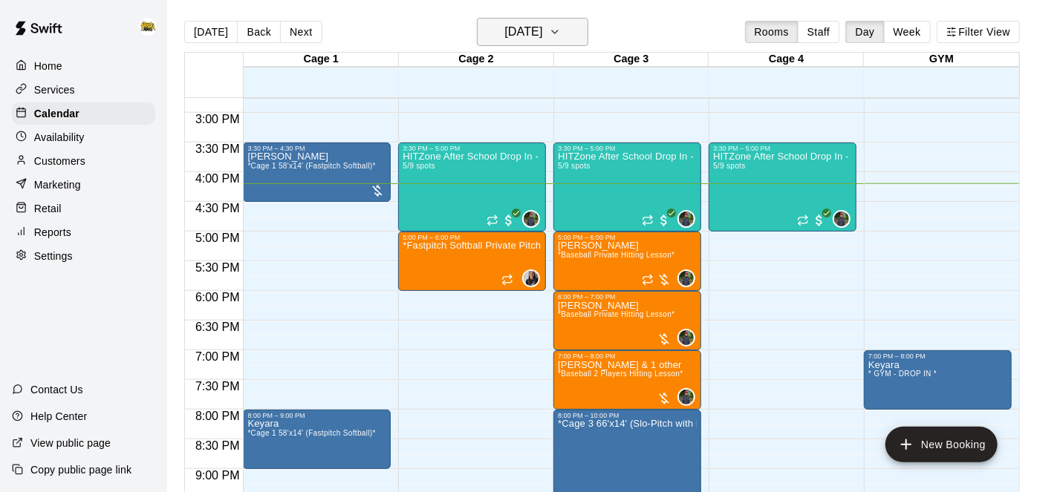
click at [507, 34] on h6 "[DATE]" at bounding box center [523, 32] width 38 height 21
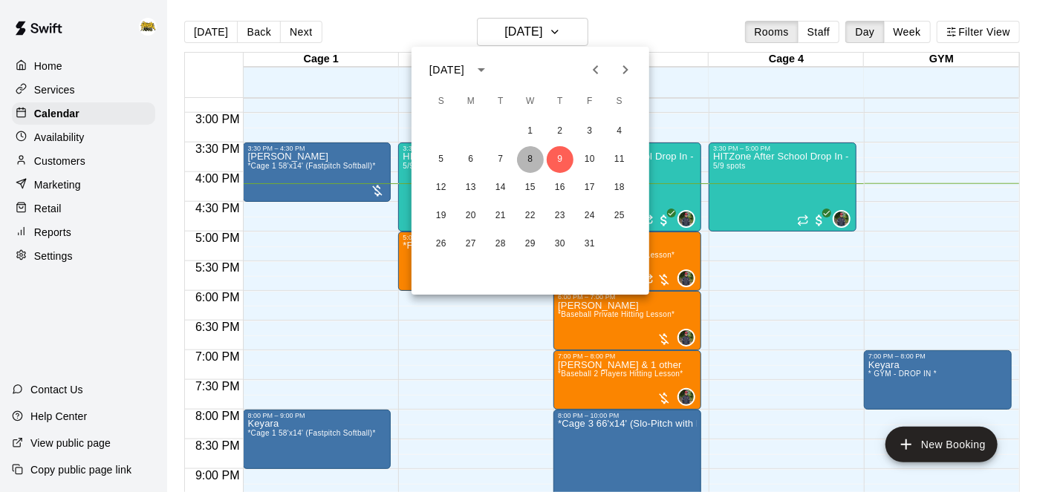
click at [530, 160] on button "8" at bounding box center [530, 159] width 27 height 27
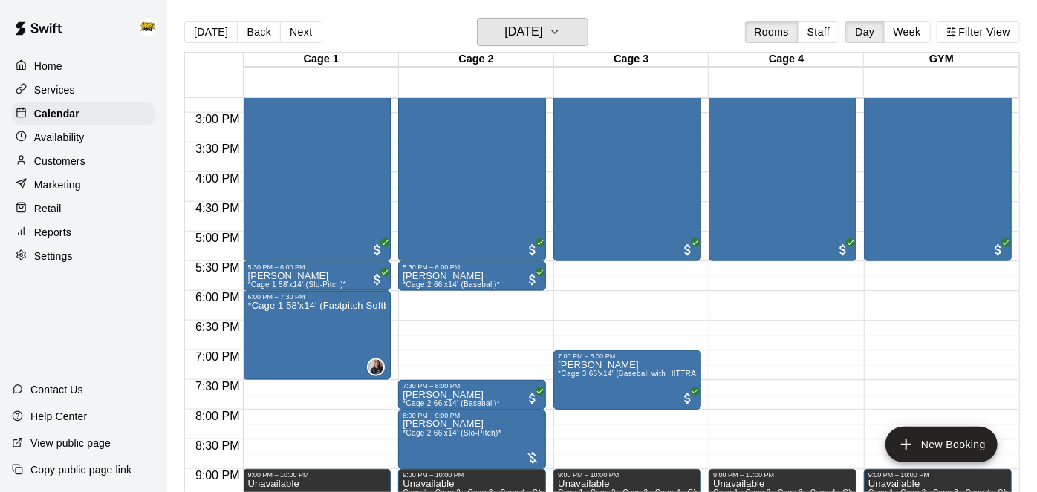
scroll to position [953, 0]
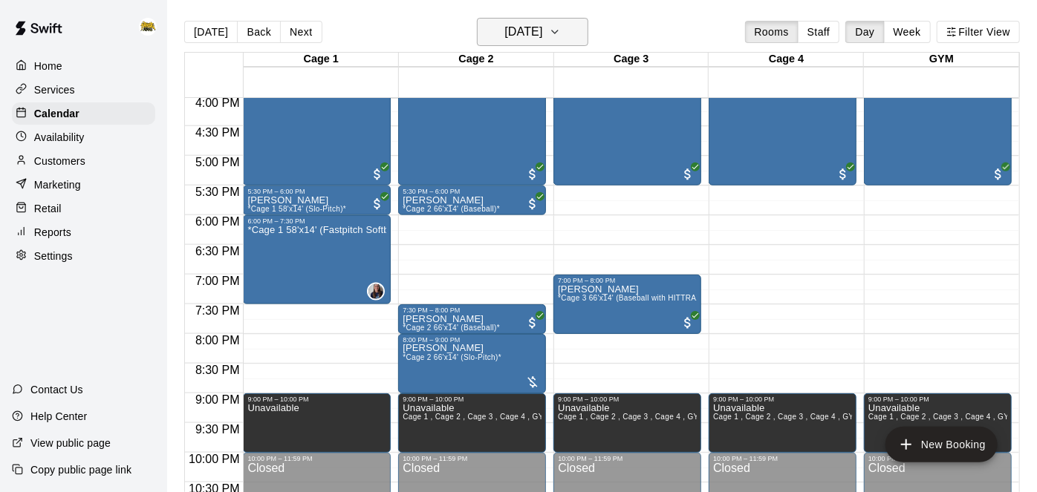
click at [542, 37] on h6 "[DATE]" at bounding box center [523, 32] width 38 height 21
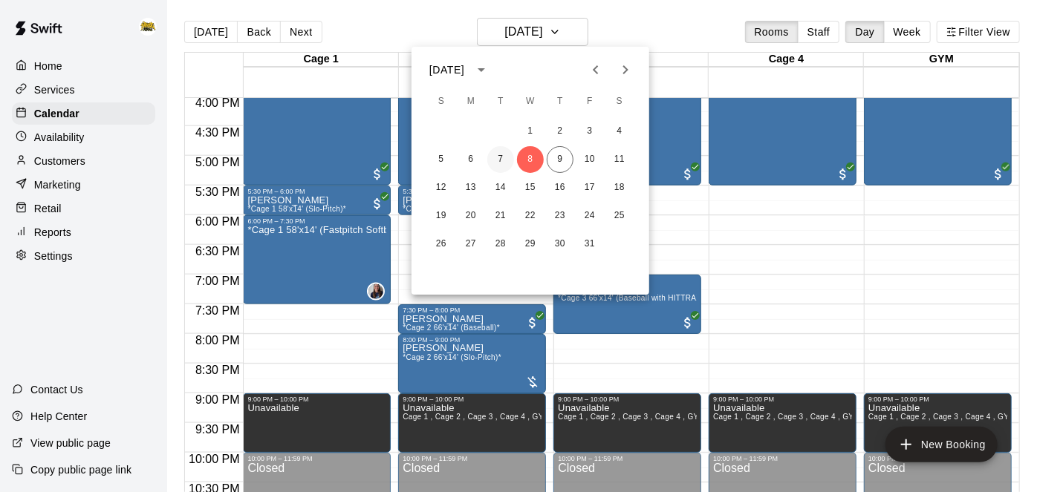
click at [498, 162] on button "7" at bounding box center [500, 159] width 27 height 27
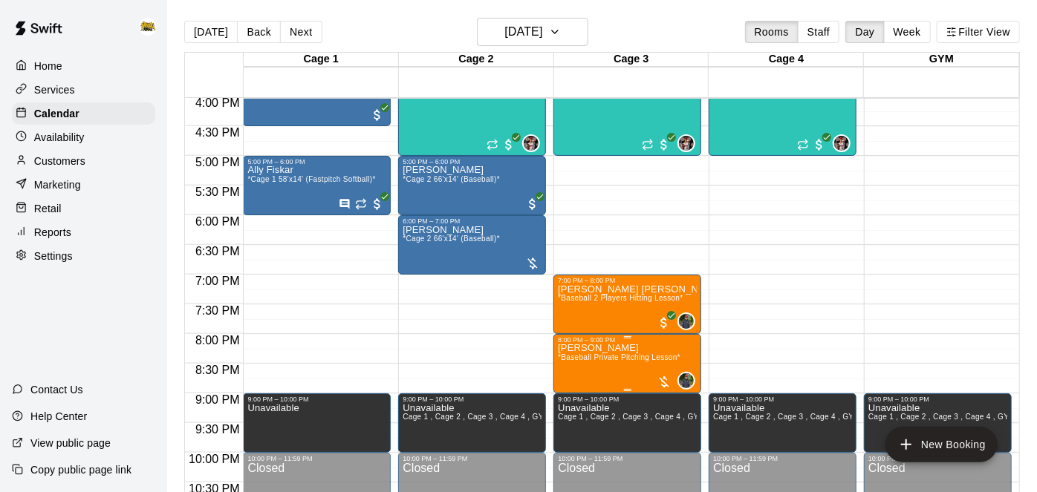
click at [575, 395] on img "edit" at bounding box center [573, 393] width 17 height 17
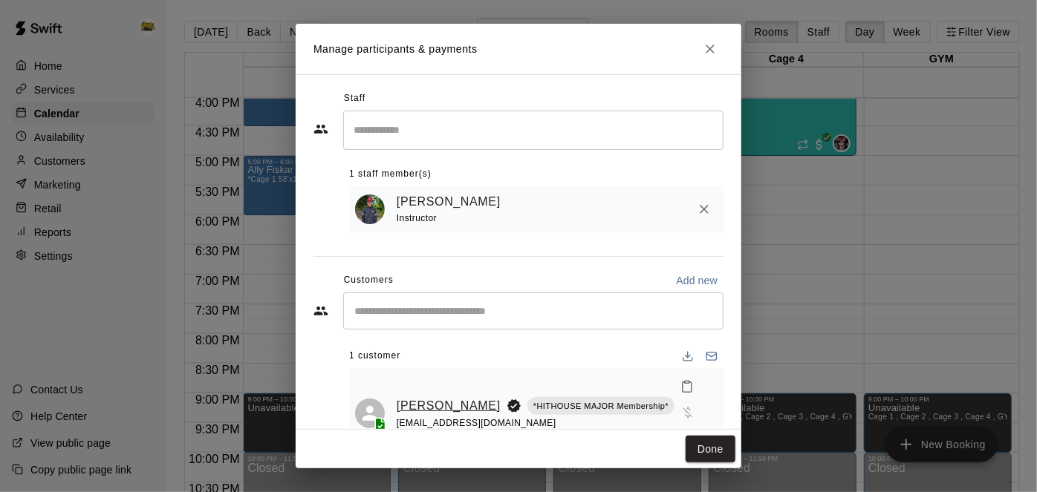
click at [417, 397] on link "[PERSON_NAME]" at bounding box center [449, 406] width 104 height 19
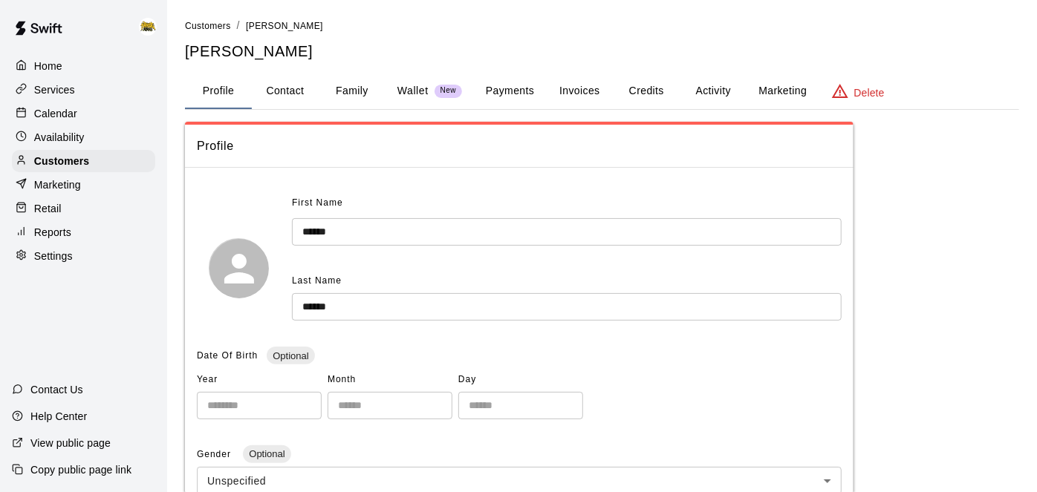
click at [732, 89] on button "Activity" at bounding box center [713, 92] width 67 height 36
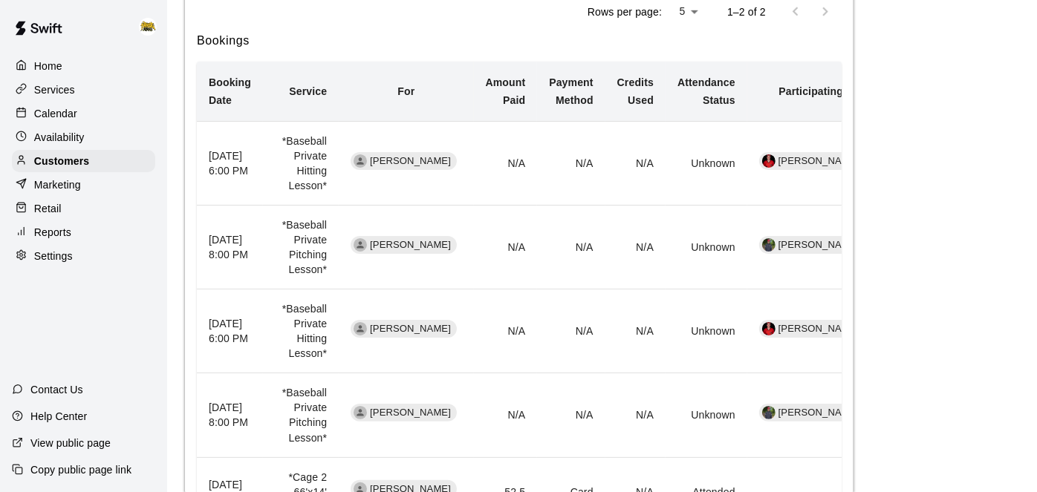
scroll to position [657, 0]
click at [82, 108] on div "Calendar" at bounding box center [83, 114] width 143 height 22
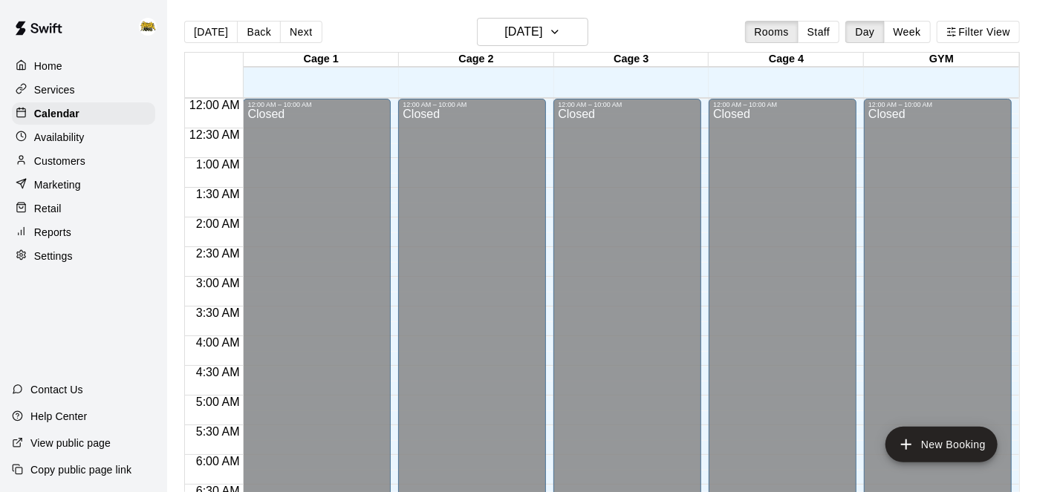
scroll to position [963, 0]
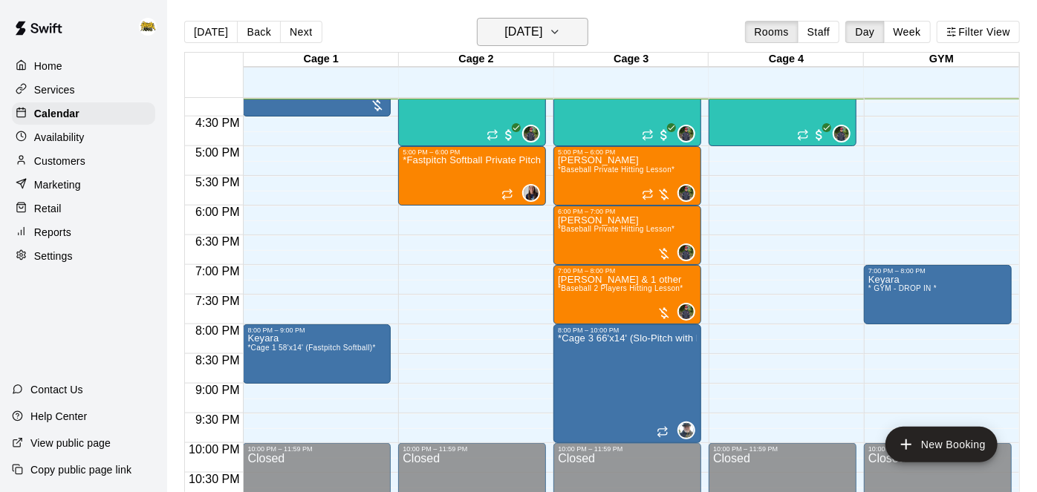
click at [528, 42] on h6 "[DATE]" at bounding box center [523, 32] width 38 height 21
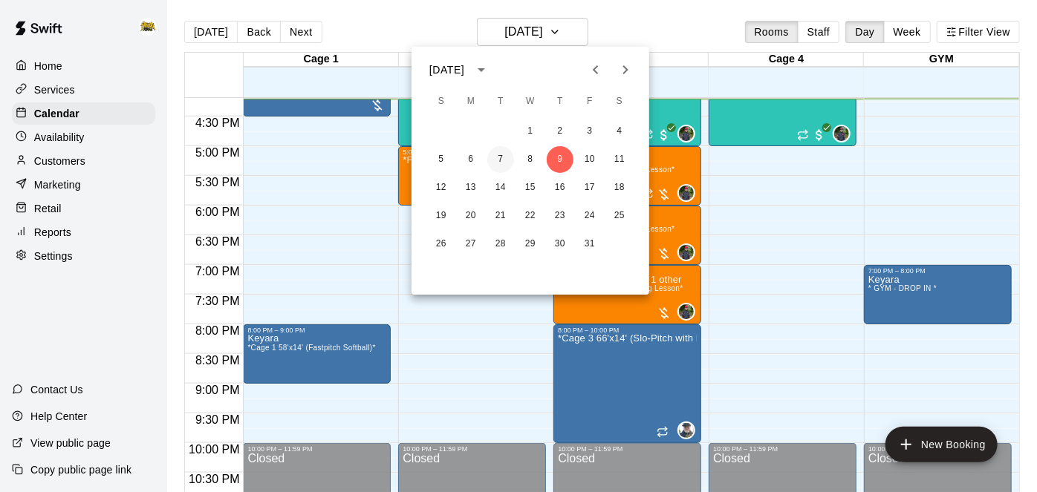
click at [496, 158] on button "7" at bounding box center [500, 159] width 27 height 27
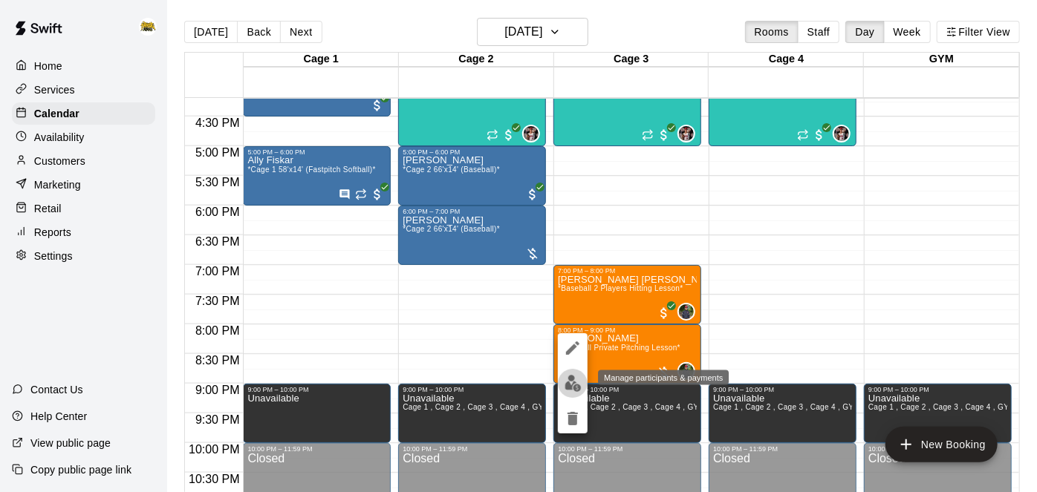
click at [573, 389] on img "edit" at bounding box center [573, 383] width 17 height 17
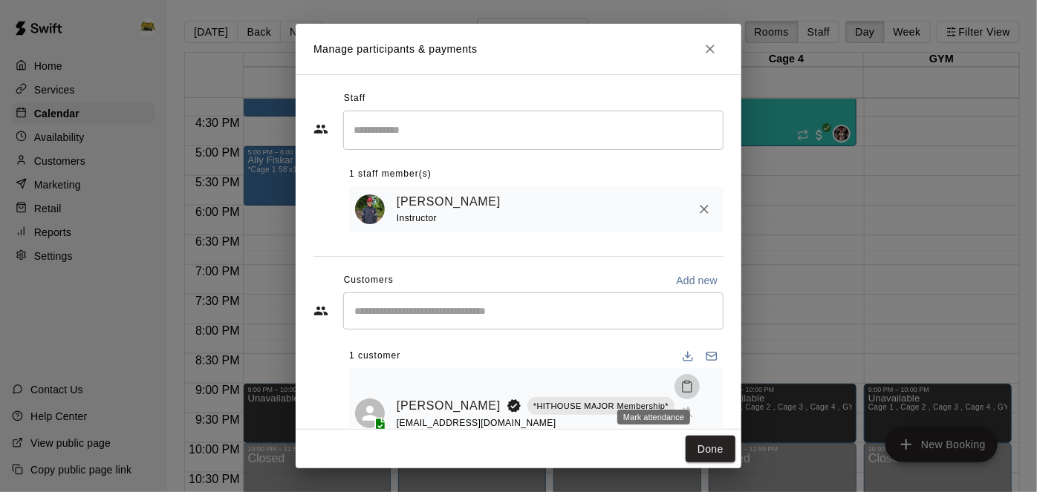
click at [680, 387] on icon "Mark attendance" at bounding box center [686, 386] width 13 height 13
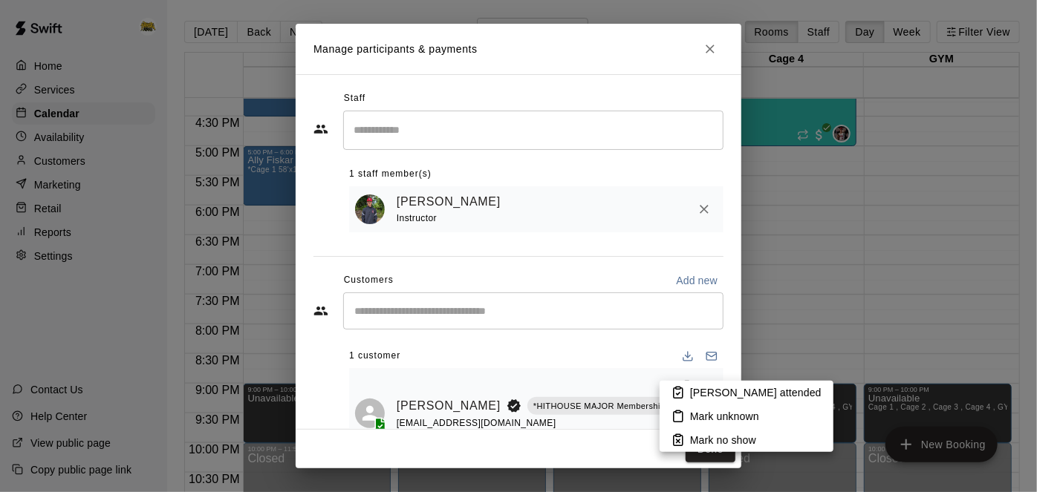
click at [683, 394] on icon at bounding box center [678, 393] width 9 height 10
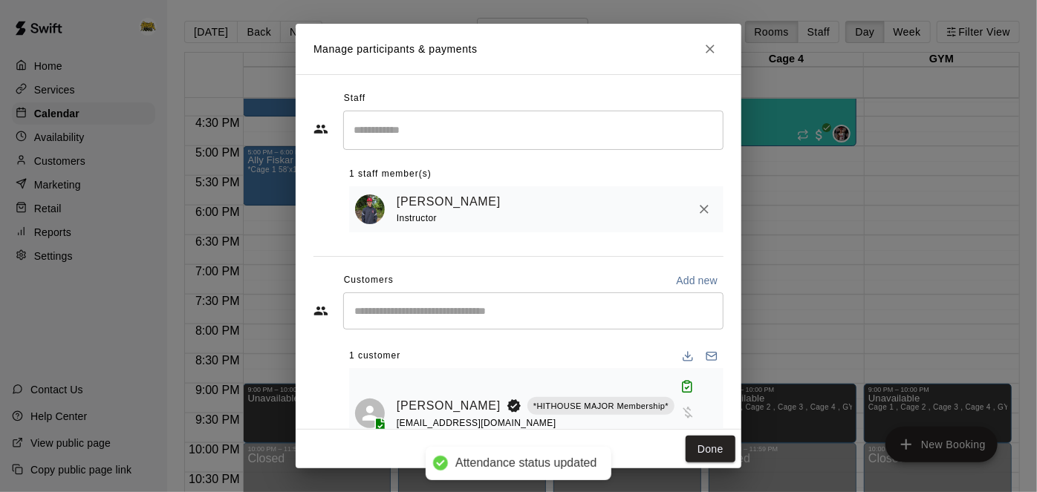
click at [680, 432] on icon "Manage bookings & payment" at bounding box center [687, 439] width 15 height 15
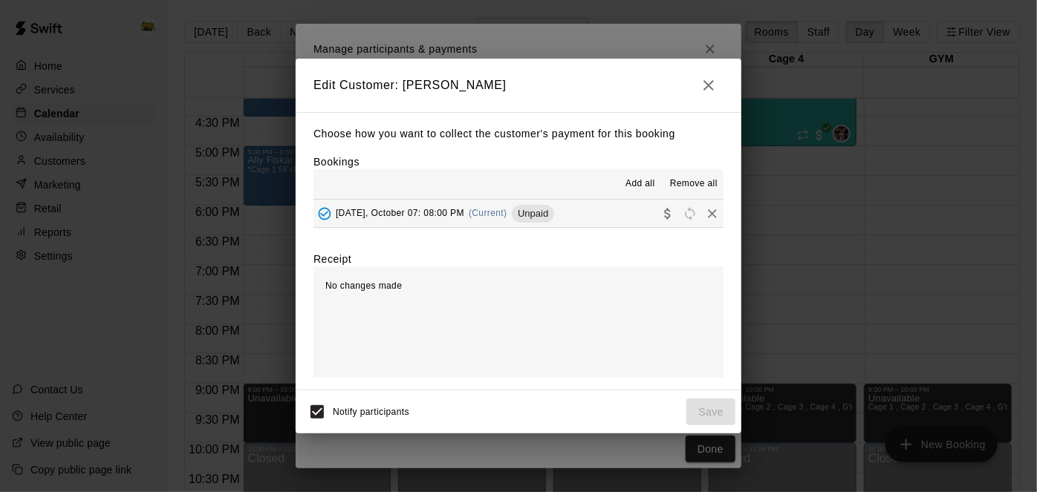
click at [614, 220] on button "[DATE], October 07: 08:00 PM (Current) Unpaid" at bounding box center [518, 213] width 410 height 27
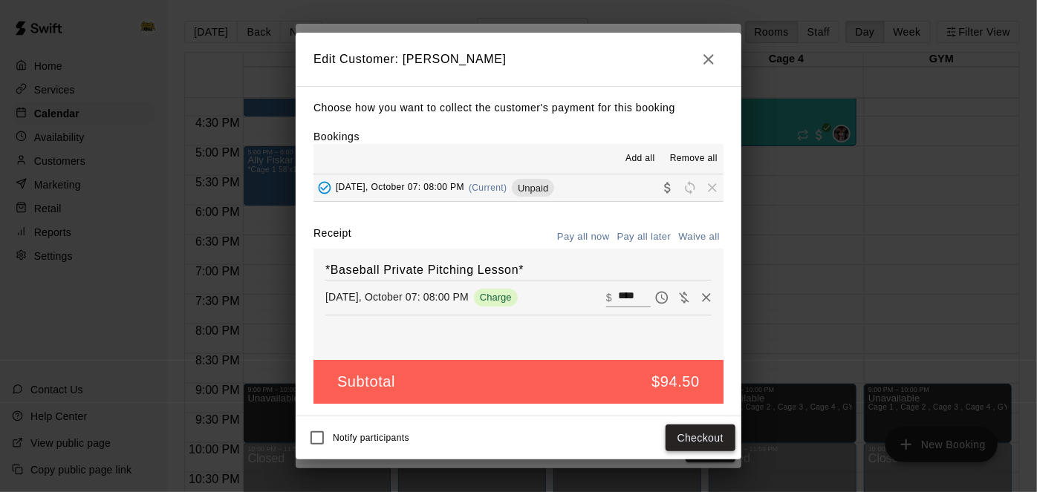
click at [676, 440] on button "Checkout" at bounding box center [701, 438] width 70 height 27
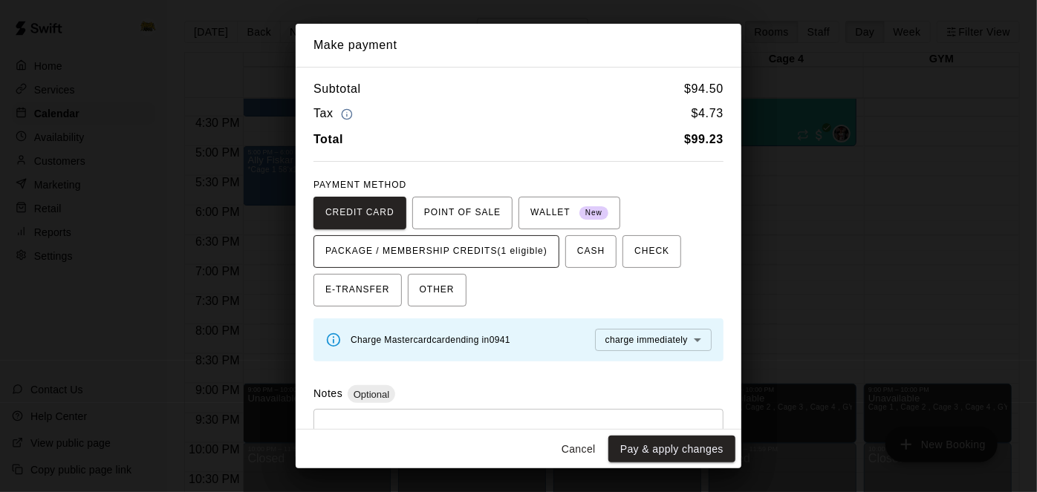
click at [526, 244] on span "PACKAGE / MEMBERSHIP CREDITS (1 eligible)" at bounding box center [436, 252] width 222 height 24
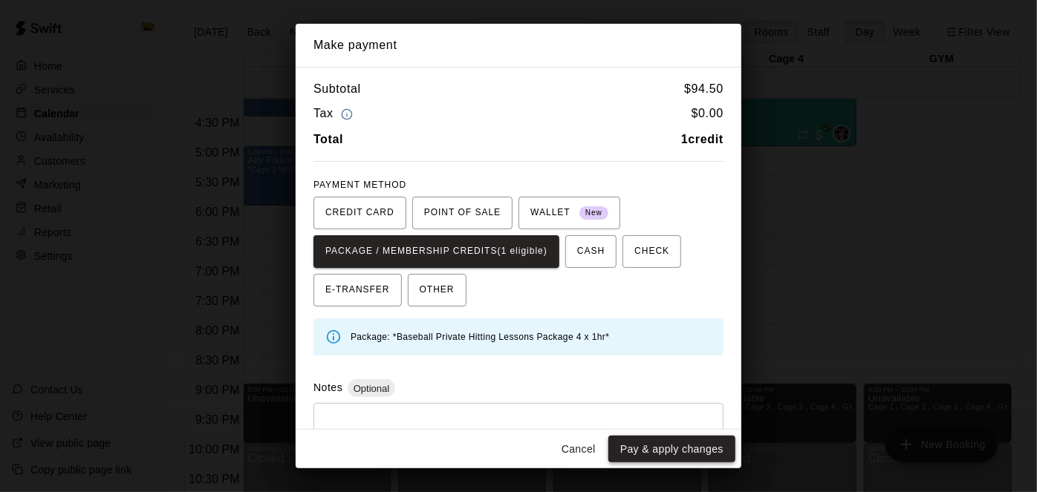
click at [643, 441] on button "Pay & apply changes" at bounding box center [671, 449] width 127 height 27
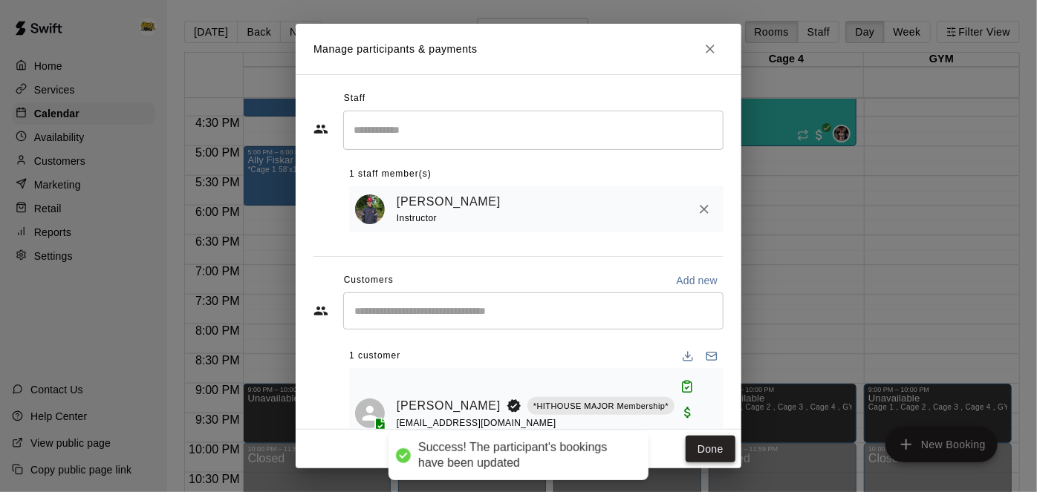
click at [723, 454] on button "Done" at bounding box center [711, 449] width 50 height 27
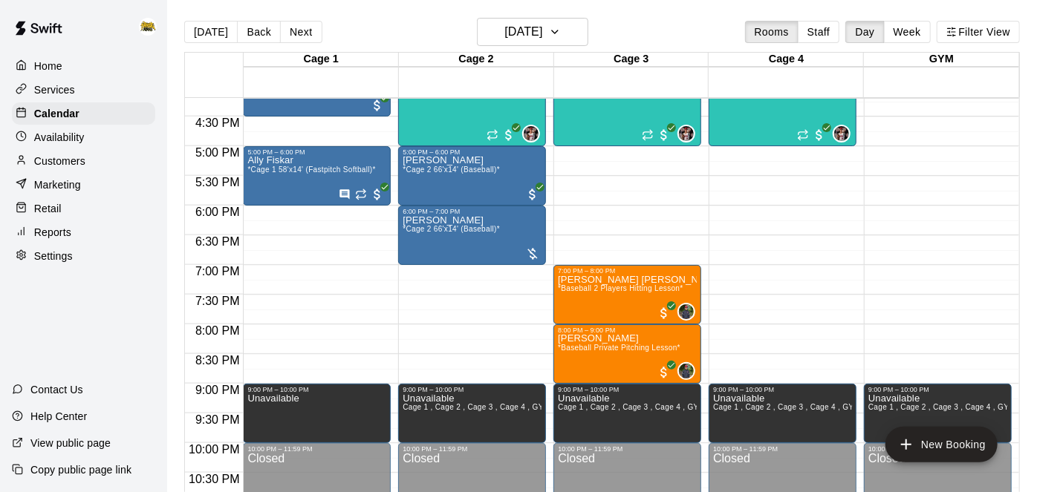
click at [48, 97] on p "Services" at bounding box center [54, 89] width 41 height 15
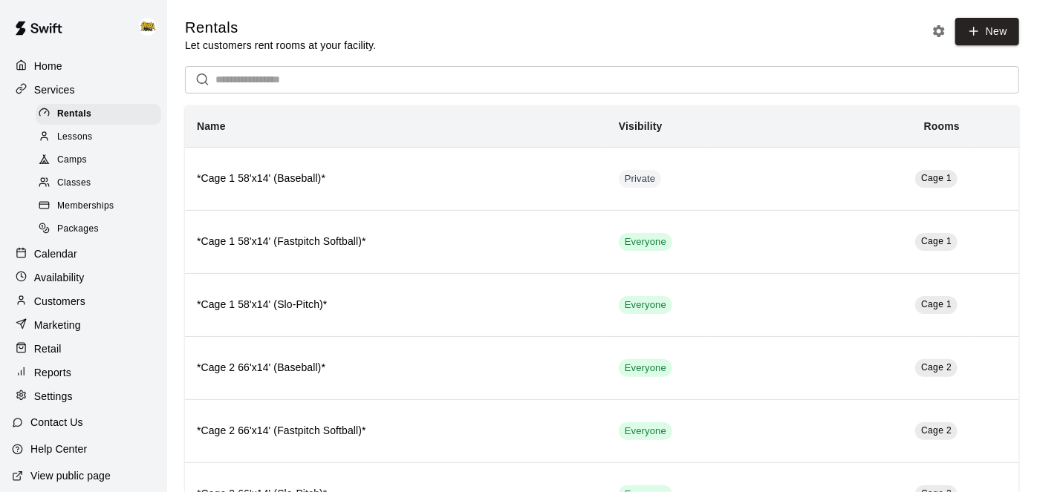
click at [93, 198] on div "Memberships" at bounding box center [99, 206] width 126 height 21
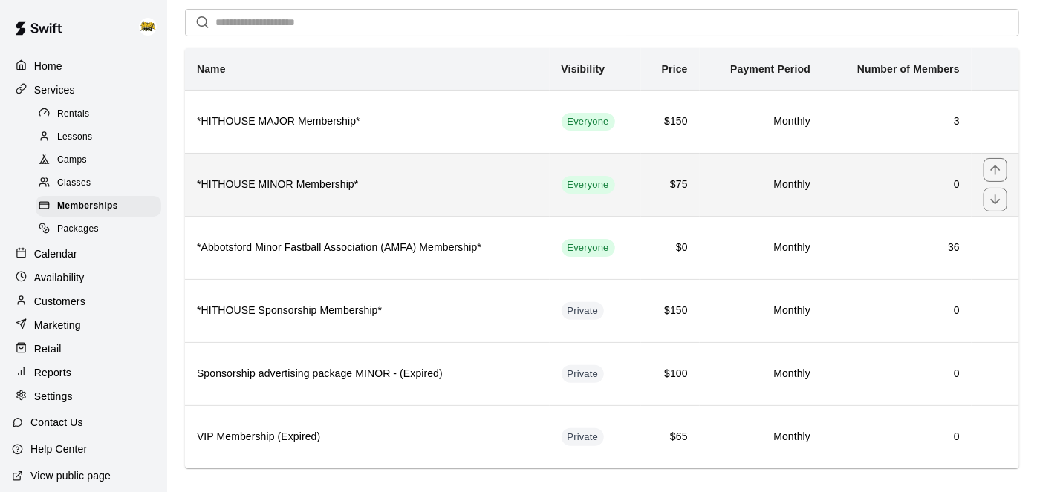
scroll to position [68, 0]
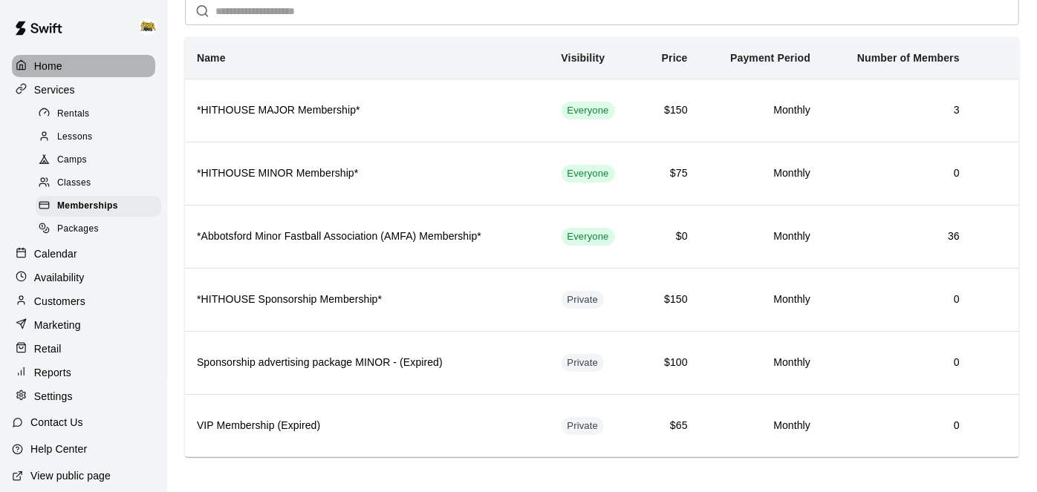
click at [52, 70] on p "Home" at bounding box center [48, 66] width 28 height 15
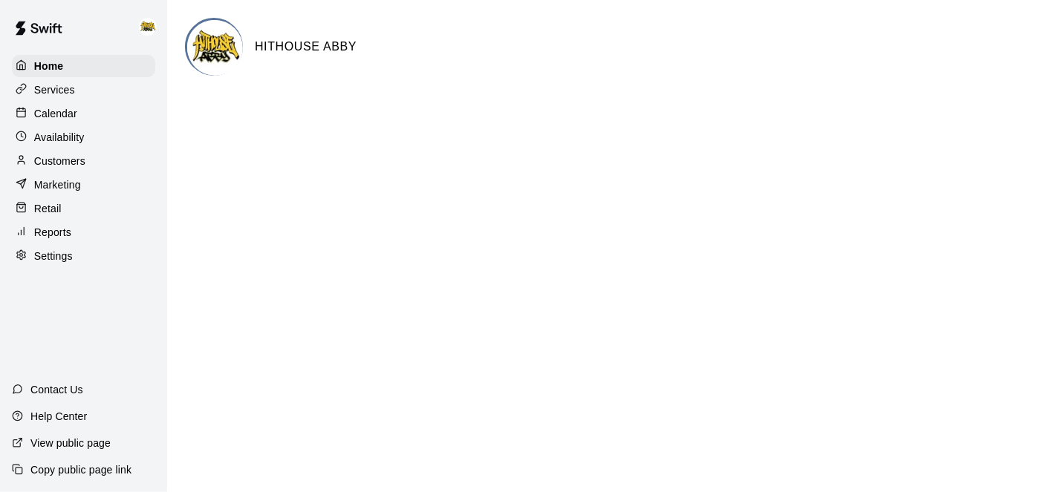
click at [91, 123] on div "Calendar" at bounding box center [83, 114] width 143 height 22
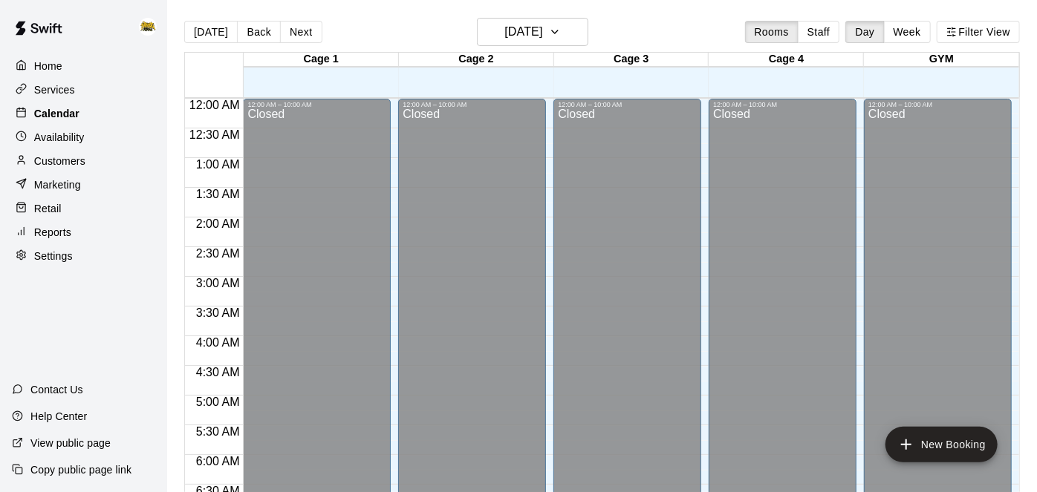
scroll to position [964, 0]
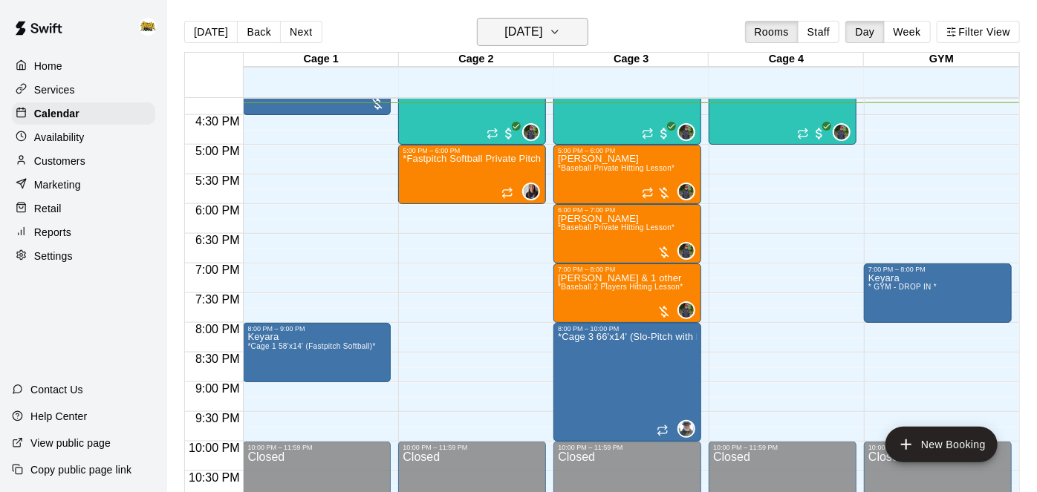
click at [542, 33] on h6 "[DATE]" at bounding box center [523, 32] width 38 height 21
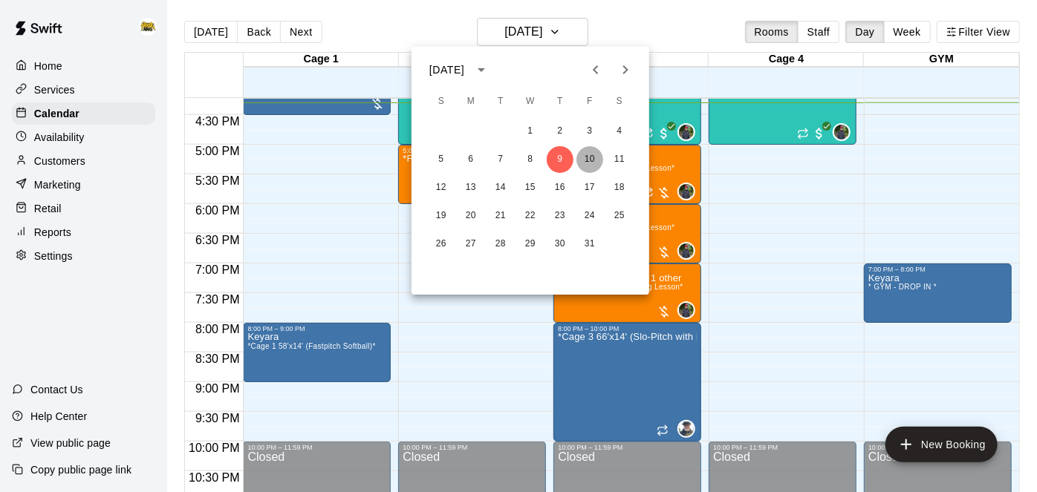
click at [591, 157] on button "10" at bounding box center [589, 159] width 27 height 27
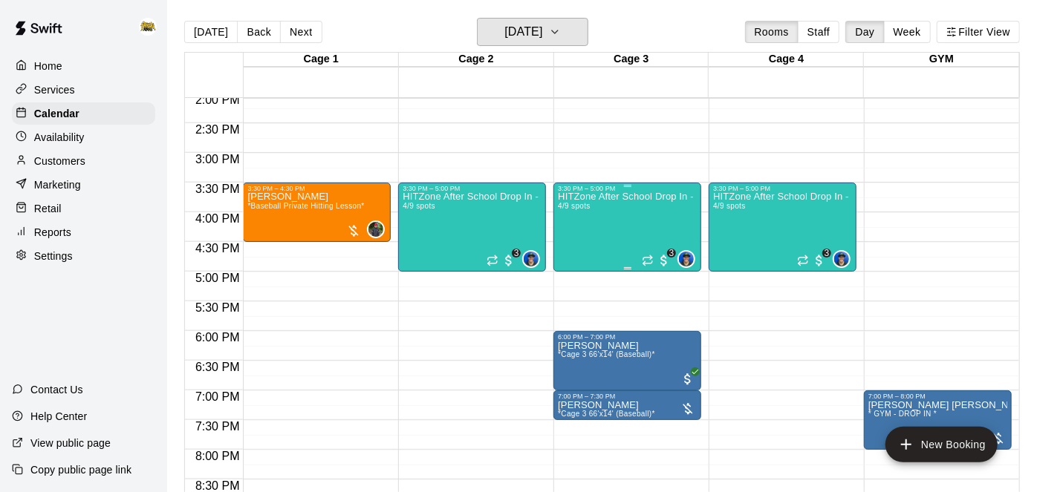
scroll to position [839, 0]
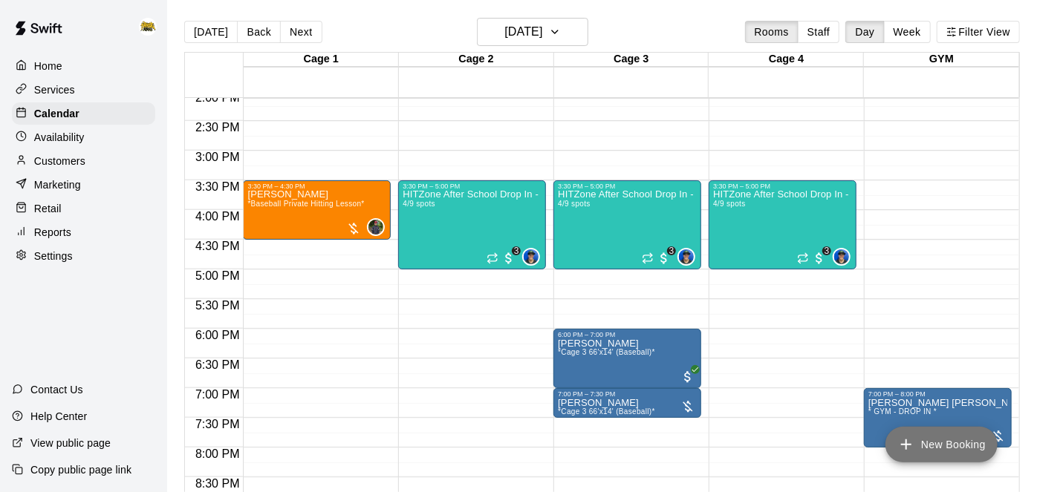
click at [904, 446] on icon "add" at bounding box center [906, 445] width 10 height 10
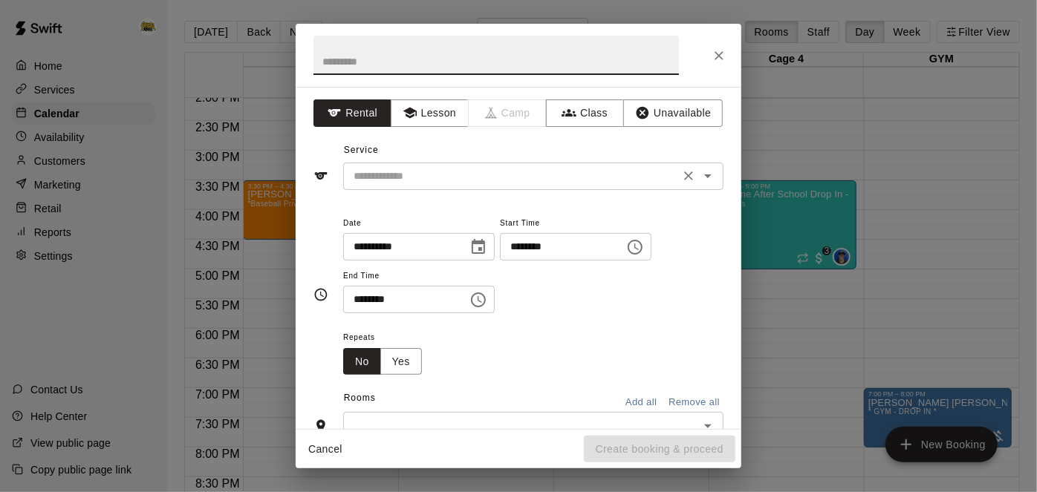
click at [544, 185] on div "​" at bounding box center [533, 176] width 380 height 27
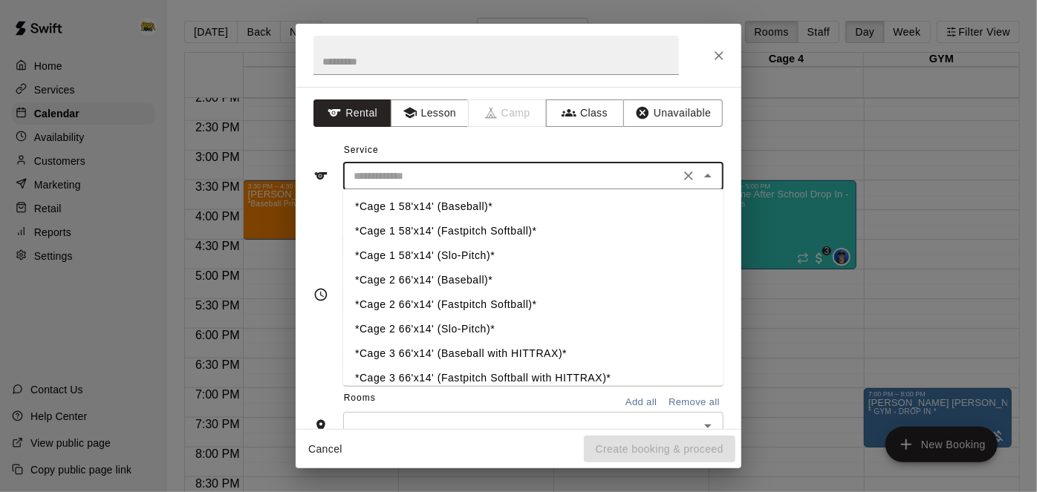
click at [518, 230] on li "*Cage 1 58'x14' (Fastpitch Softball)*" at bounding box center [533, 232] width 380 height 25
type input "**********"
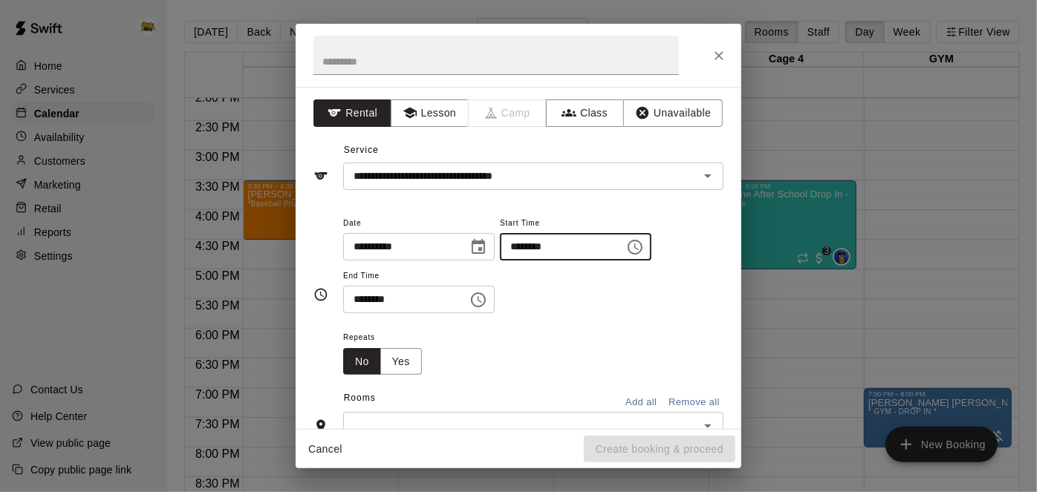
click at [500, 261] on input "********" at bounding box center [557, 246] width 114 height 27
type input "********"
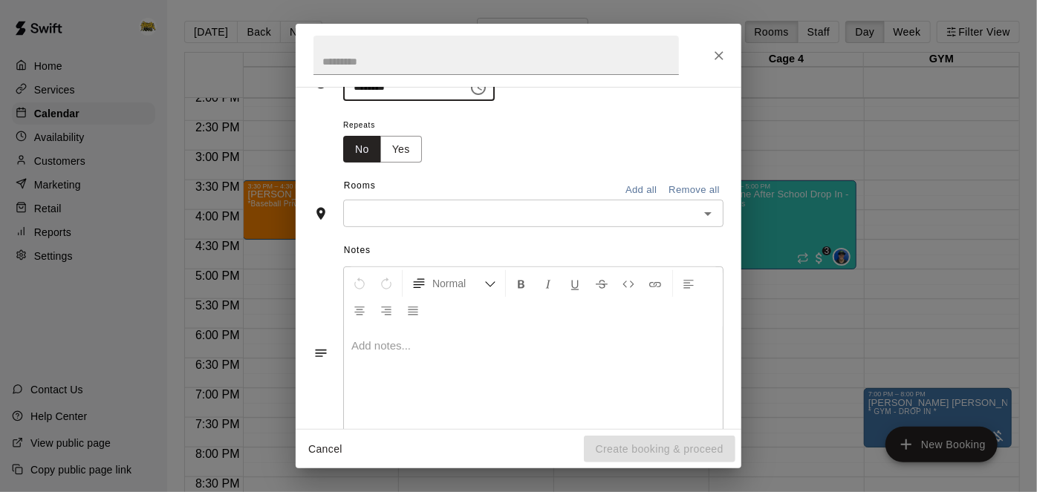
scroll to position [216, 0]
click at [715, 219] on icon "Open" at bounding box center [708, 210] width 18 height 18
type input "********"
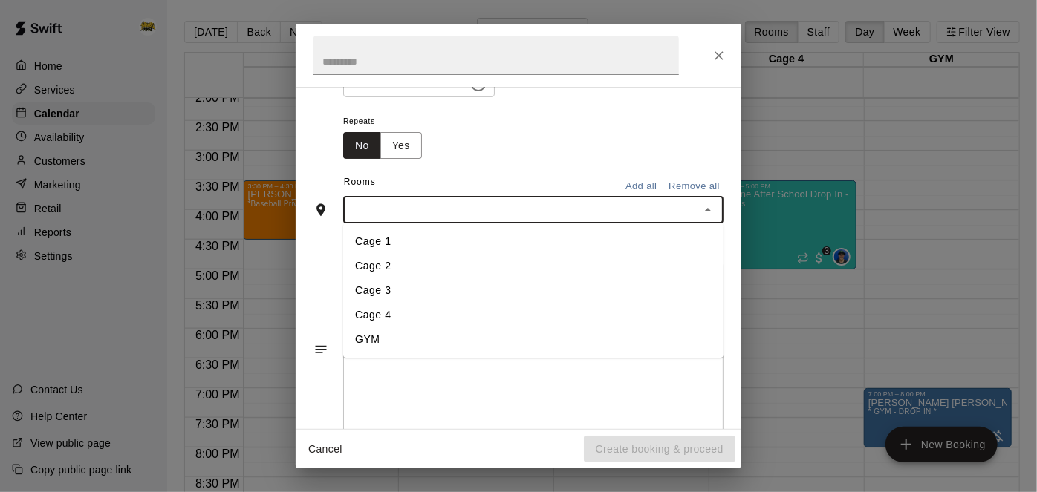
click at [646, 255] on li "Cage 1" at bounding box center [533, 242] width 380 height 25
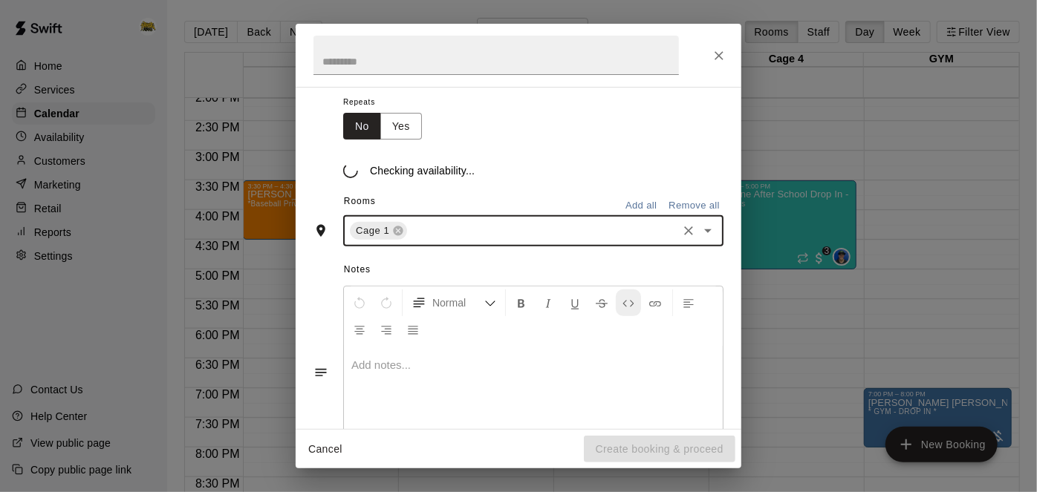
scroll to position [244, 0]
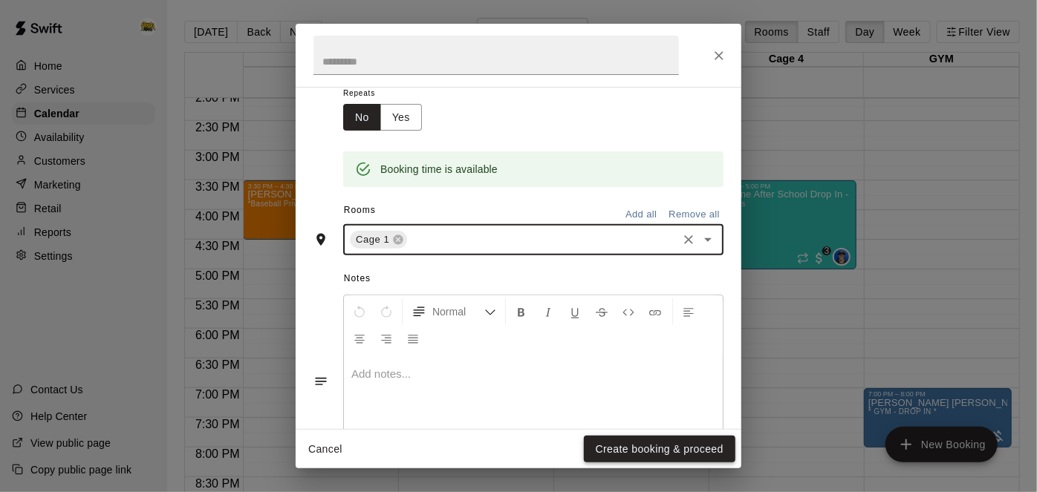
click at [621, 446] on button "Create booking & proceed" at bounding box center [660, 449] width 152 height 27
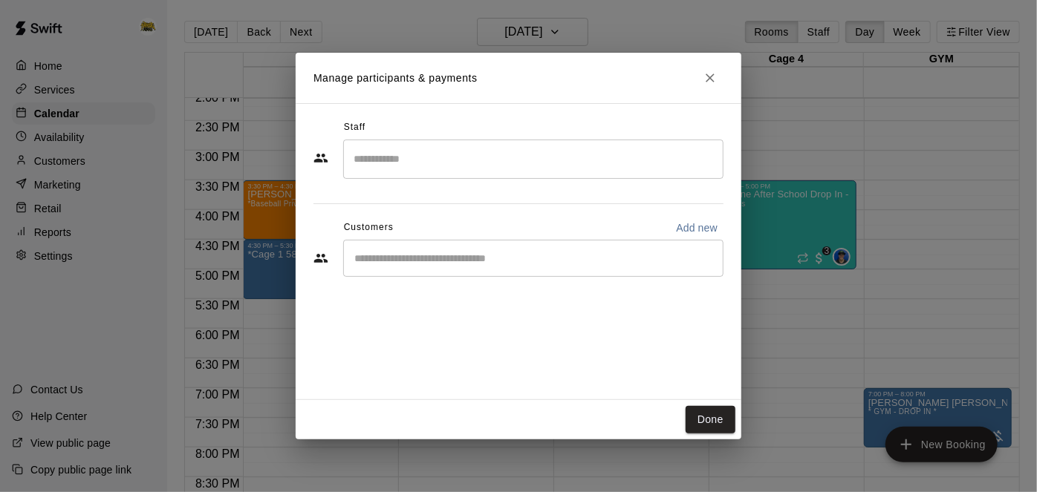
click at [527, 267] on div "​" at bounding box center [533, 258] width 380 height 37
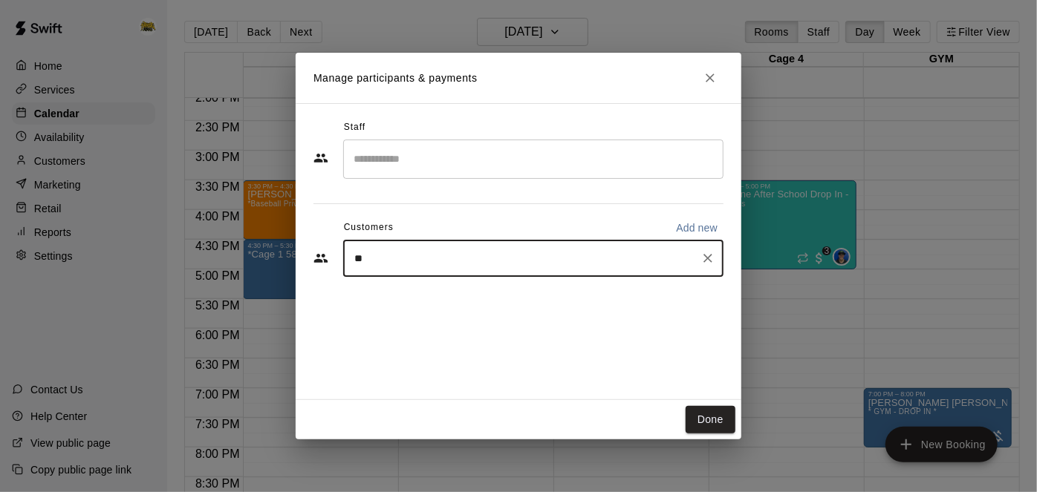
type input "***"
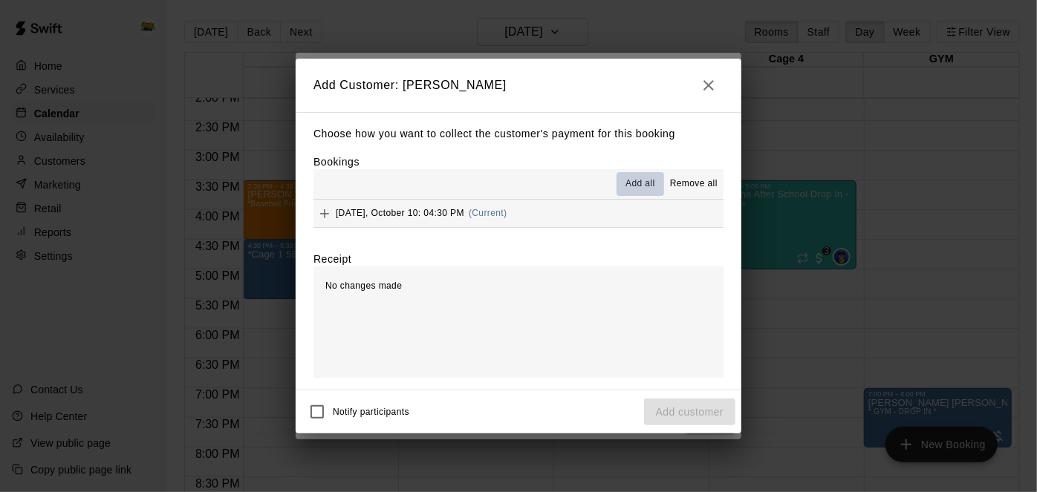
click at [647, 183] on span "Add all" at bounding box center [640, 184] width 30 height 15
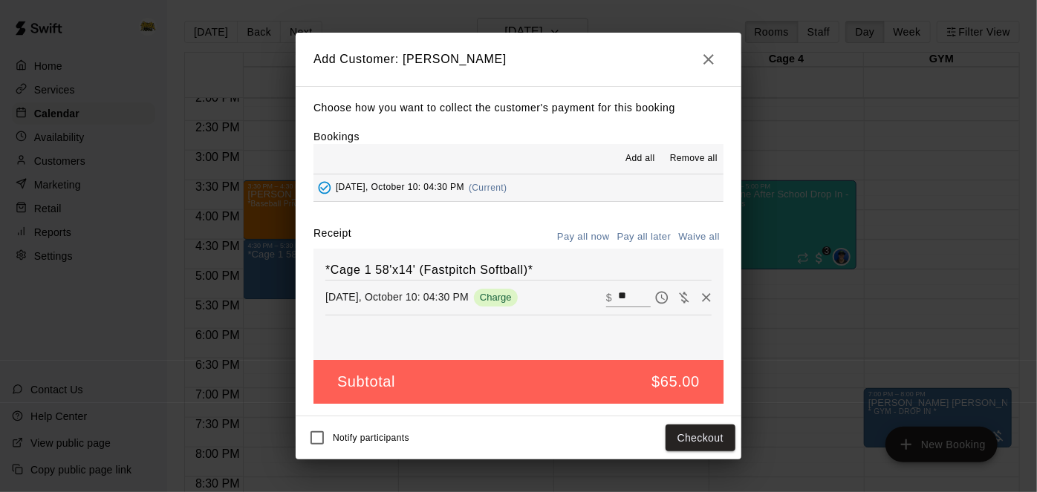
click at [645, 236] on button "Pay all later" at bounding box center [645, 237] width 62 height 23
click at [660, 436] on button "Add customer" at bounding box center [689, 438] width 91 height 27
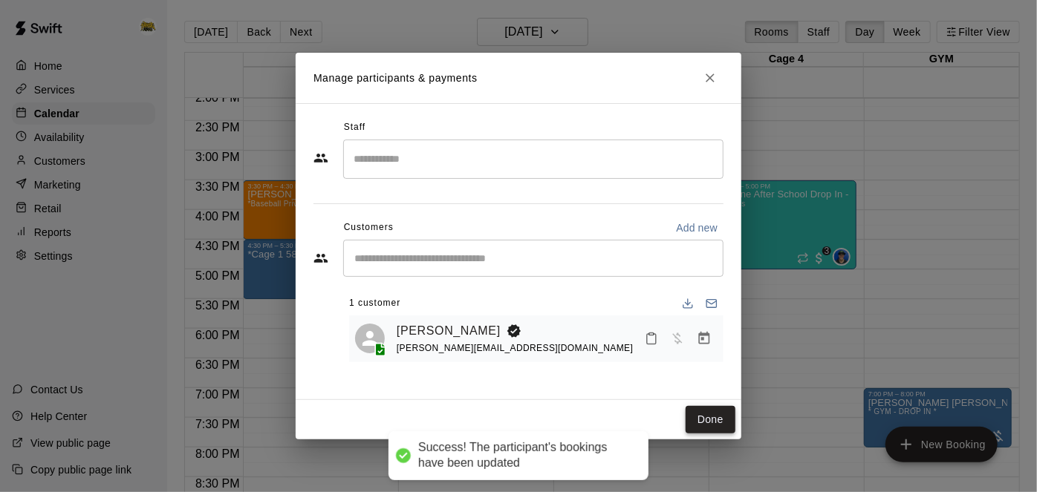
click at [718, 432] on button "Done" at bounding box center [711, 419] width 50 height 27
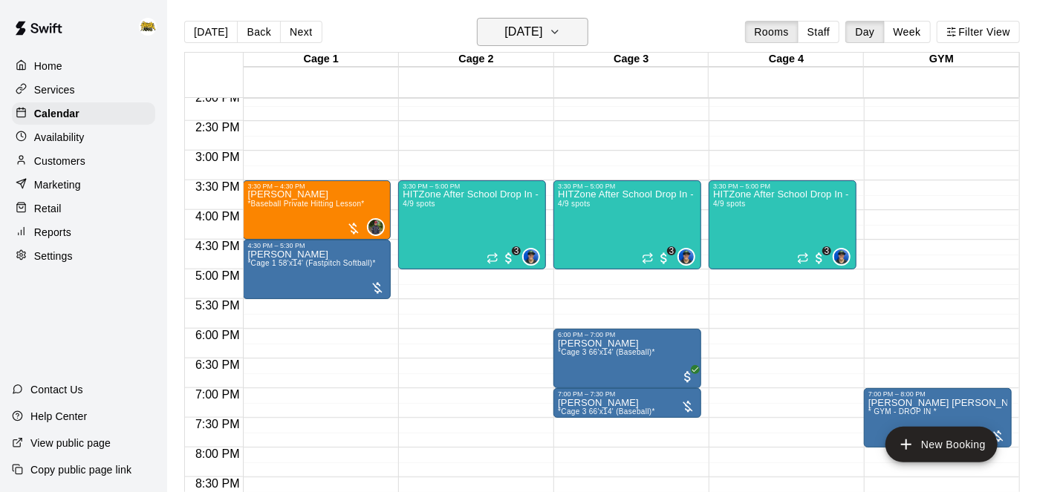
click at [504, 42] on button "[DATE]" at bounding box center [532, 32] width 111 height 28
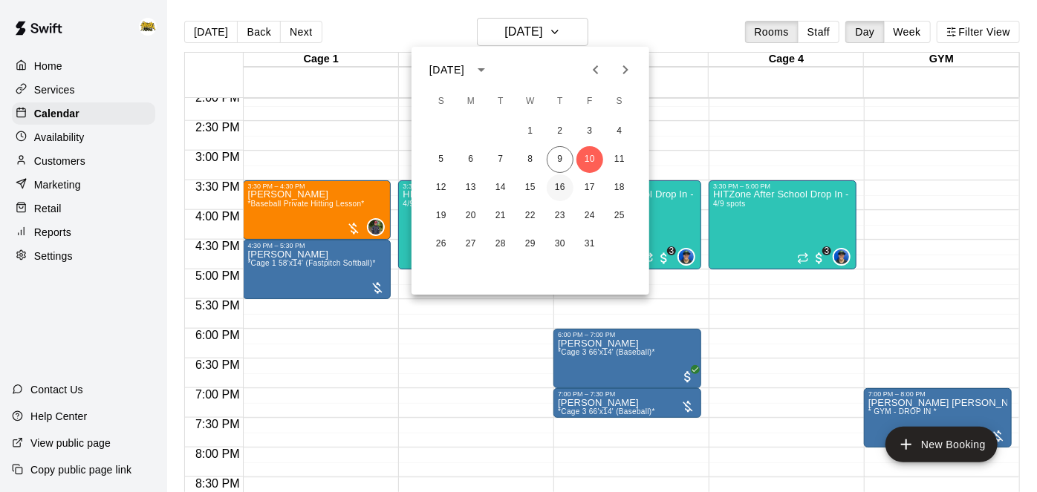
click at [565, 184] on button "16" at bounding box center [560, 188] width 27 height 27
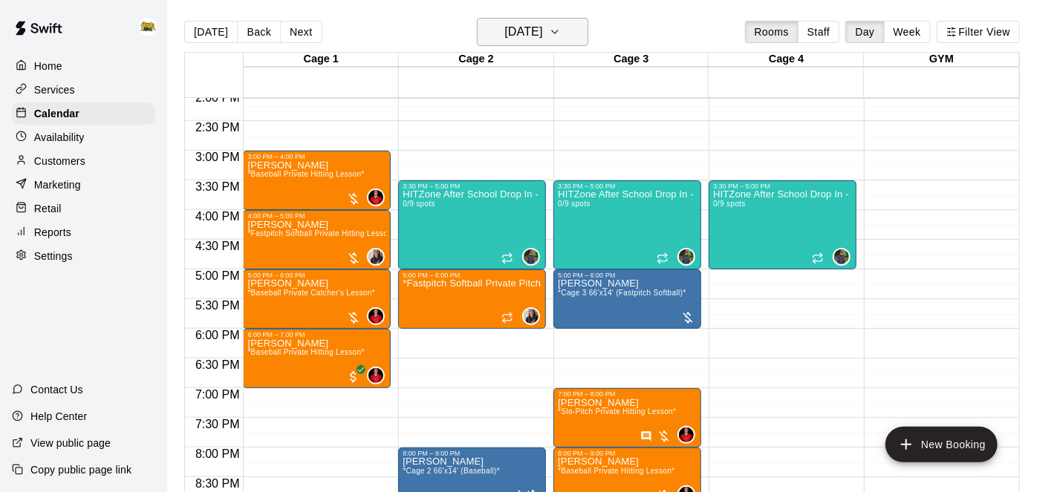
click at [542, 36] on h6 "[DATE]" at bounding box center [523, 32] width 38 height 21
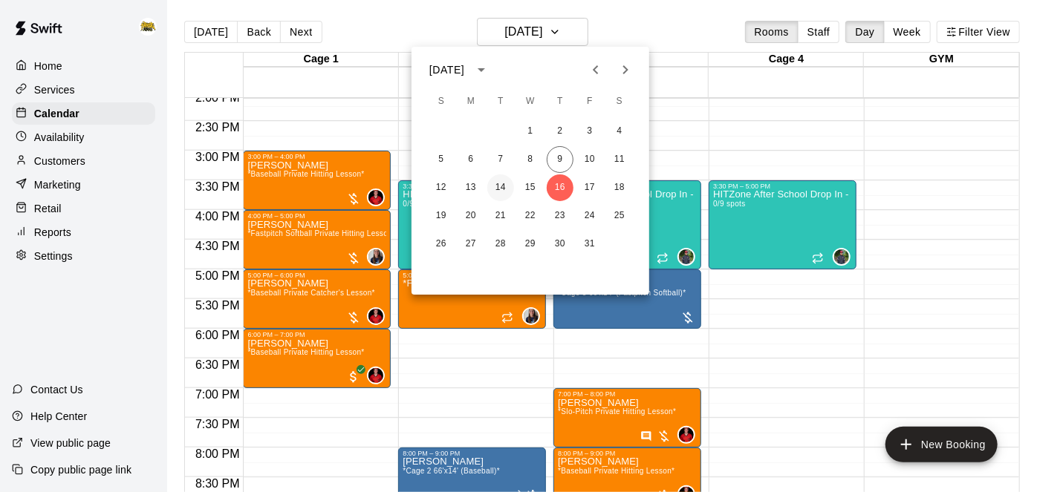
click at [498, 192] on button "14" at bounding box center [500, 188] width 27 height 27
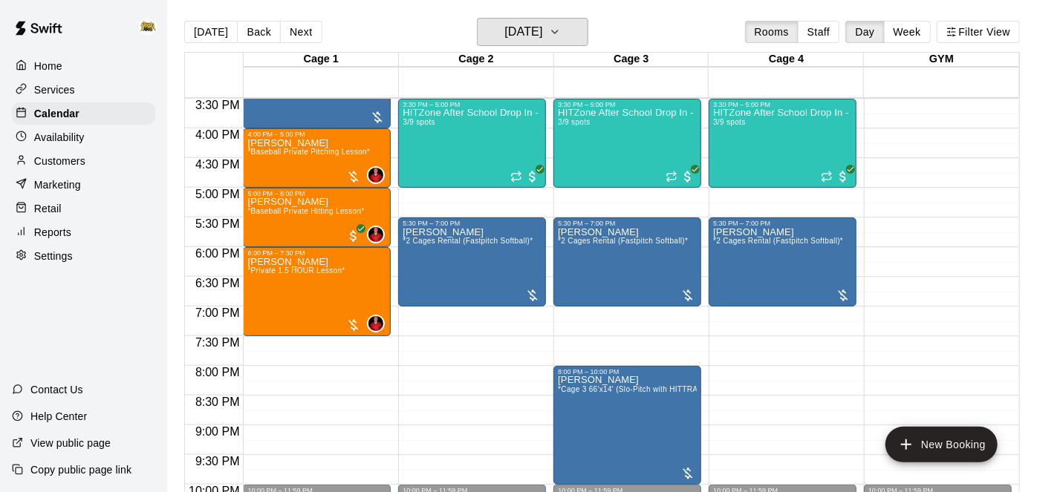
scroll to position [923, 0]
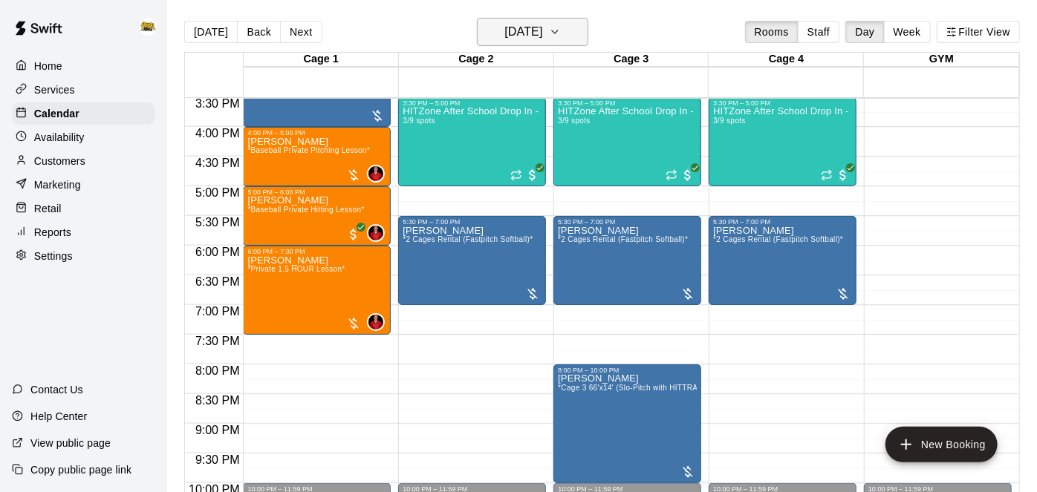
click at [518, 36] on h6 "[DATE]" at bounding box center [523, 32] width 38 height 21
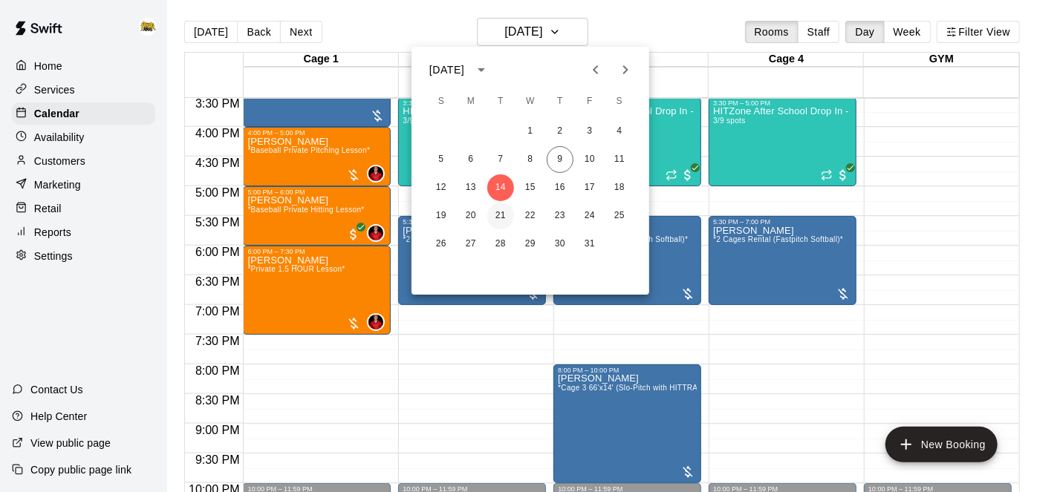
click at [507, 213] on button "21" at bounding box center [500, 216] width 27 height 27
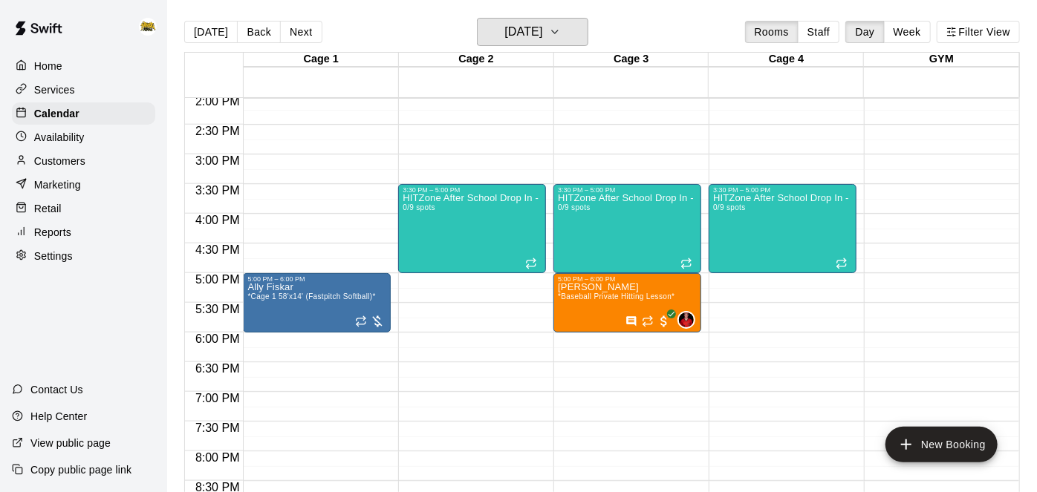
scroll to position [836, 0]
click at [523, 40] on h6 "[DATE]" at bounding box center [523, 32] width 38 height 21
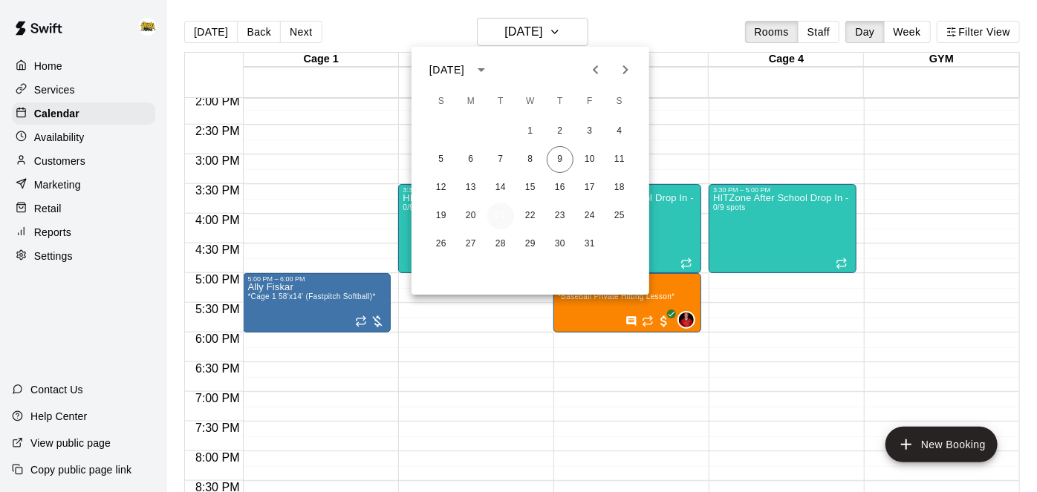
click at [501, 218] on button "21" at bounding box center [500, 216] width 27 height 27
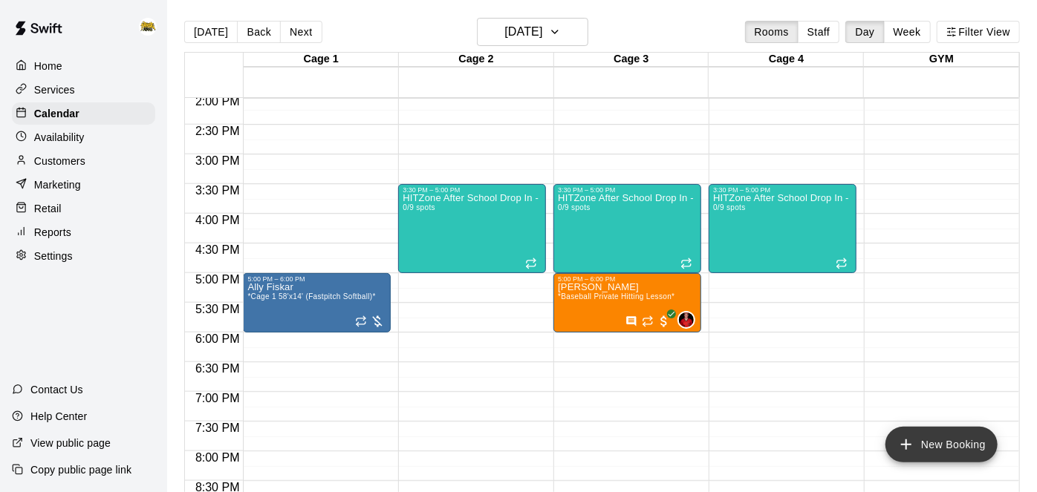
click at [906, 445] on icon "add" at bounding box center [906, 445] width 10 height 10
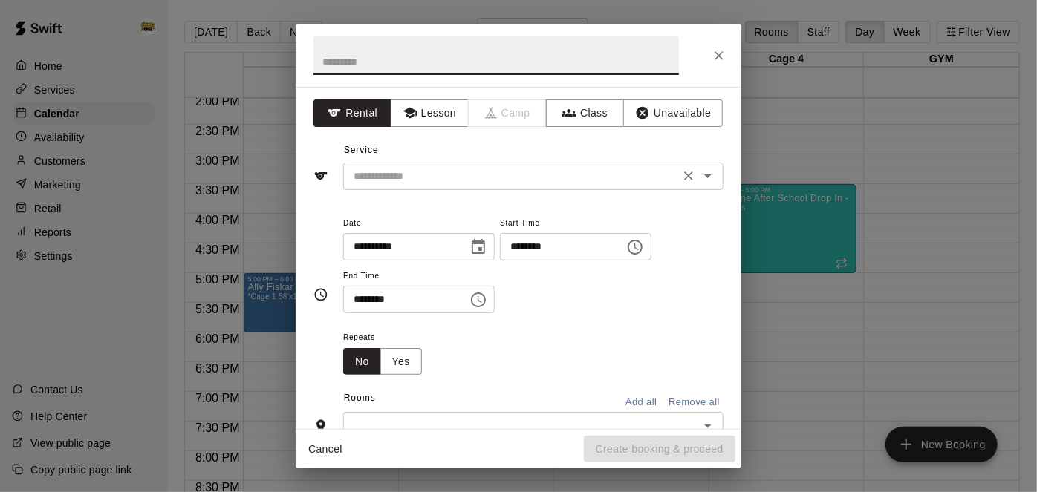
click at [415, 176] on input "text" at bounding box center [512, 176] width 328 height 19
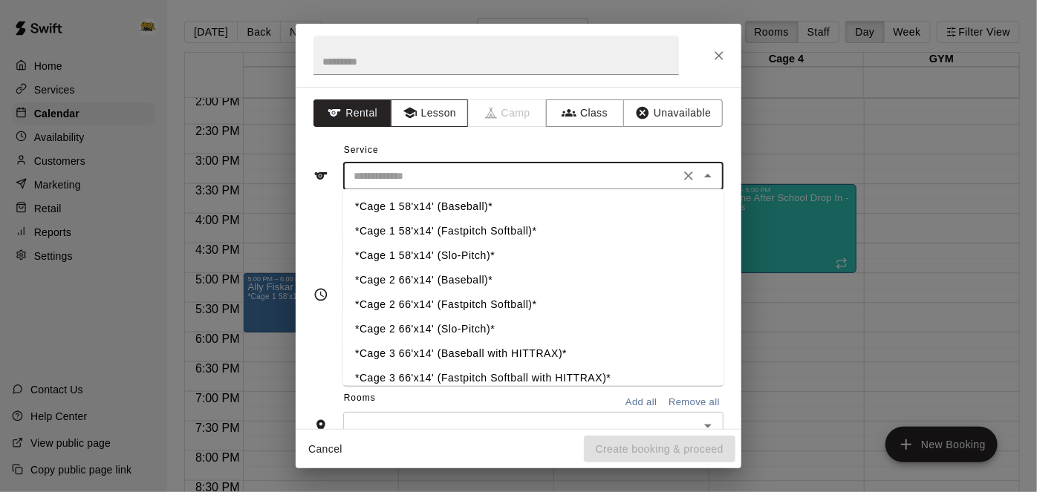
click at [431, 123] on button "Lesson" at bounding box center [430, 113] width 78 height 27
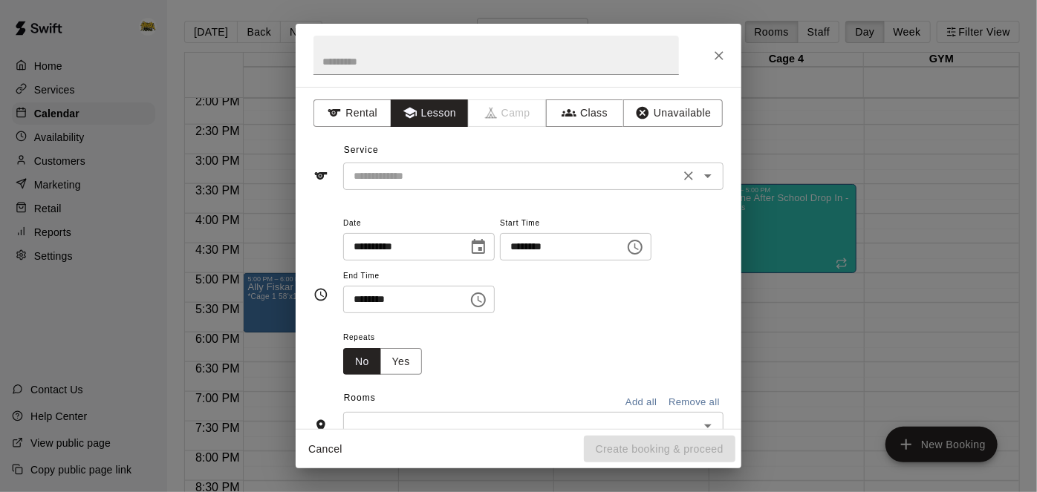
click at [510, 167] on input "text" at bounding box center [512, 176] width 328 height 19
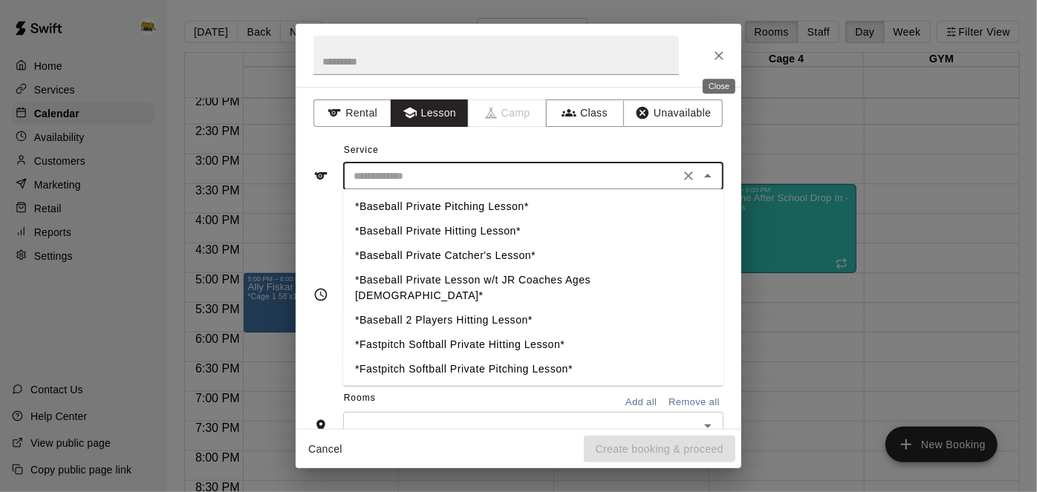
click at [723, 51] on icon "Close" at bounding box center [719, 55] width 15 height 15
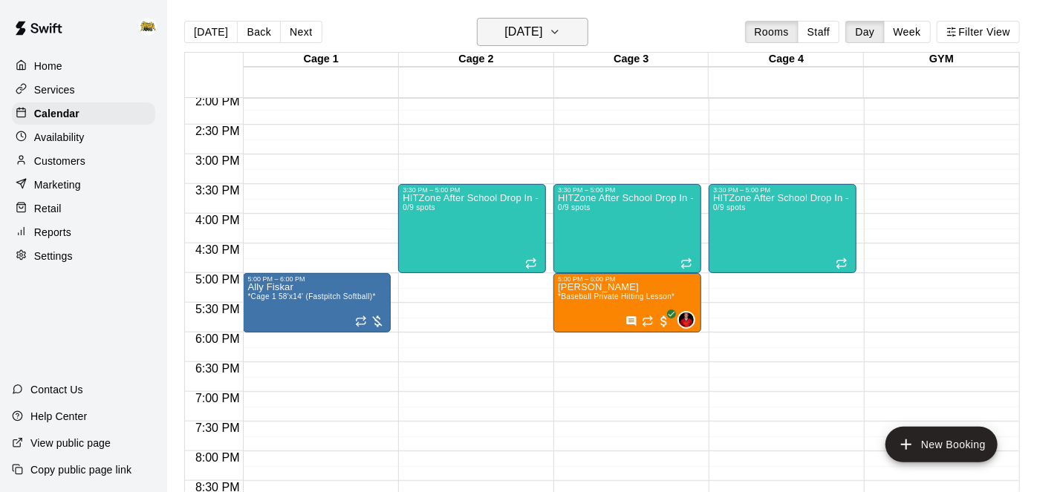
click at [507, 33] on h6 "[DATE]" at bounding box center [523, 32] width 38 height 21
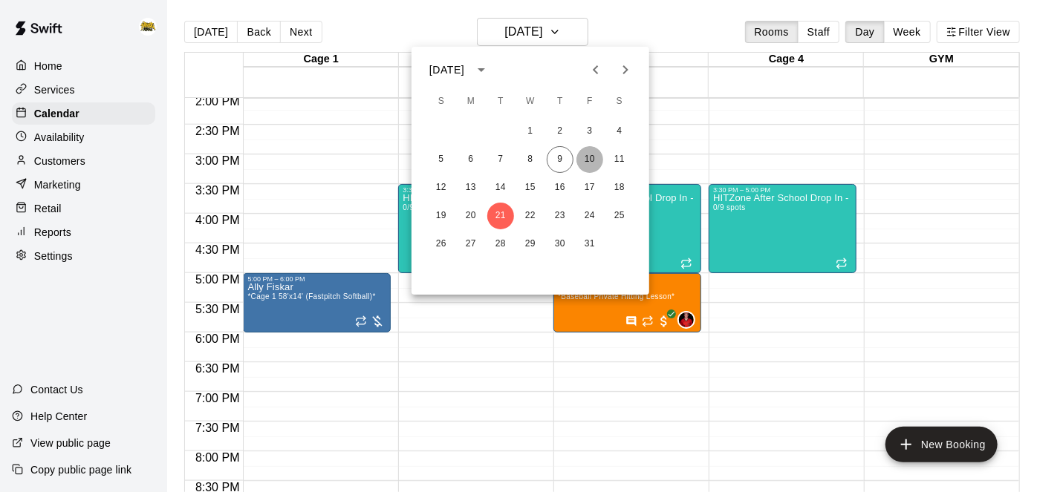
click at [591, 156] on button "10" at bounding box center [589, 159] width 27 height 27
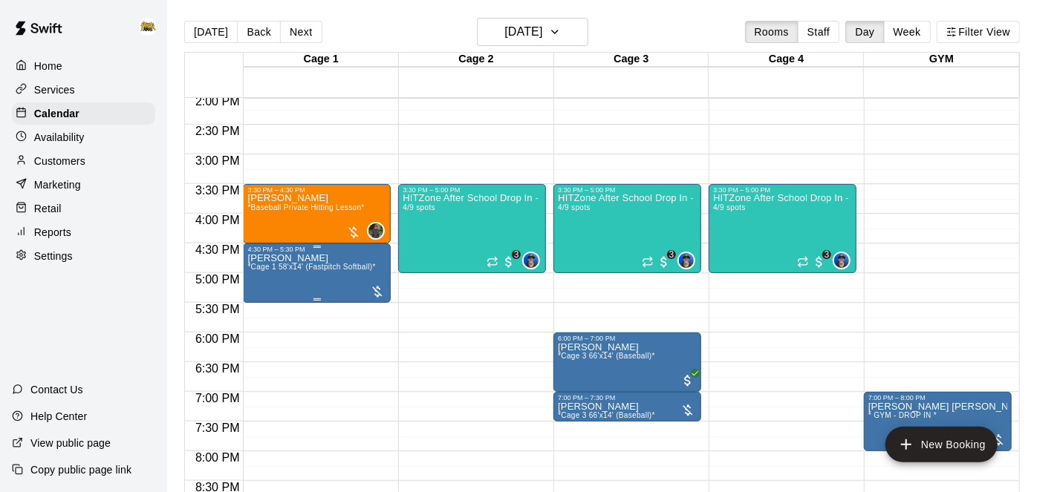
click at [333, 263] on span "*Cage 1 58'x14' (Fastpitch Softball)*" at bounding box center [311, 267] width 128 height 8
click at [277, 276] on div at bounding box center [518, 246] width 1037 height 492
click at [270, 276] on div "[PERSON_NAME] *Cage 1 58'x14' (Fastpitch Softball)*" at bounding box center [311, 499] width 128 height 492
click at [259, 339] on icon "delete" at bounding box center [261, 338] width 10 height 13
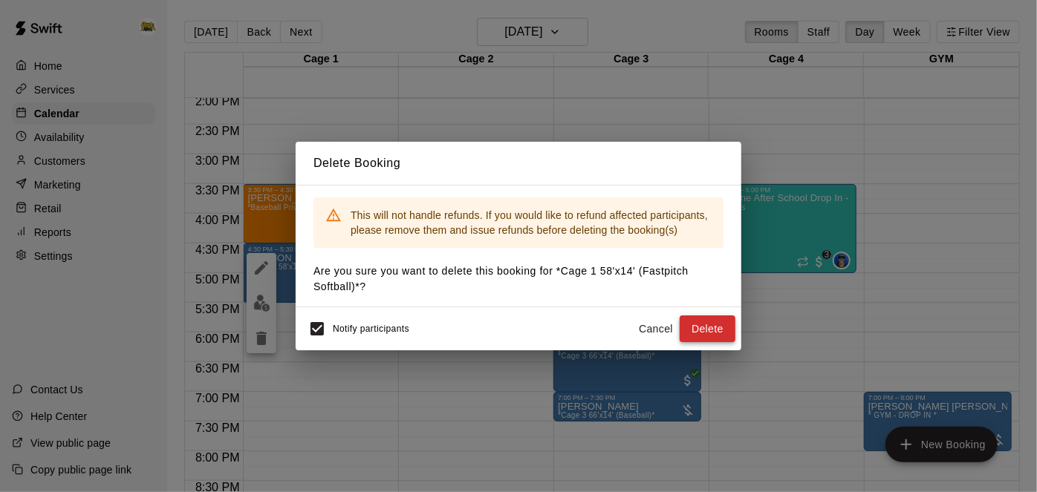
click at [695, 328] on button "Delete" at bounding box center [708, 329] width 56 height 27
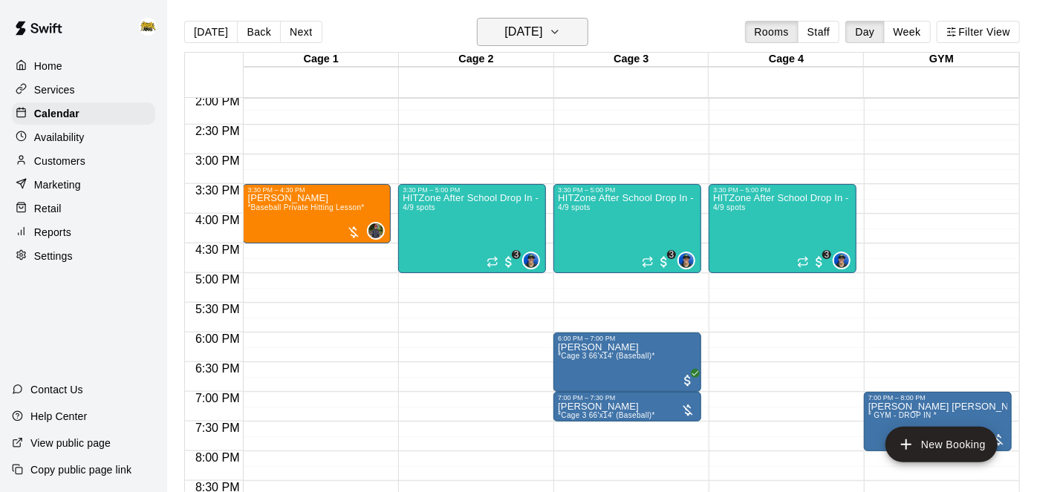
click at [540, 33] on h6 "[DATE]" at bounding box center [523, 32] width 38 height 21
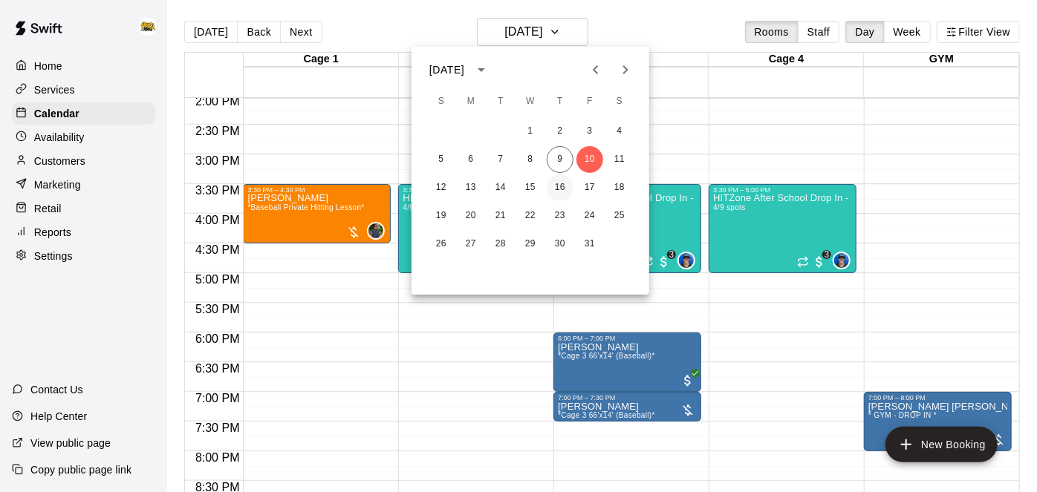
click at [561, 191] on button "16" at bounding box center [560, 188] width 27 height 27
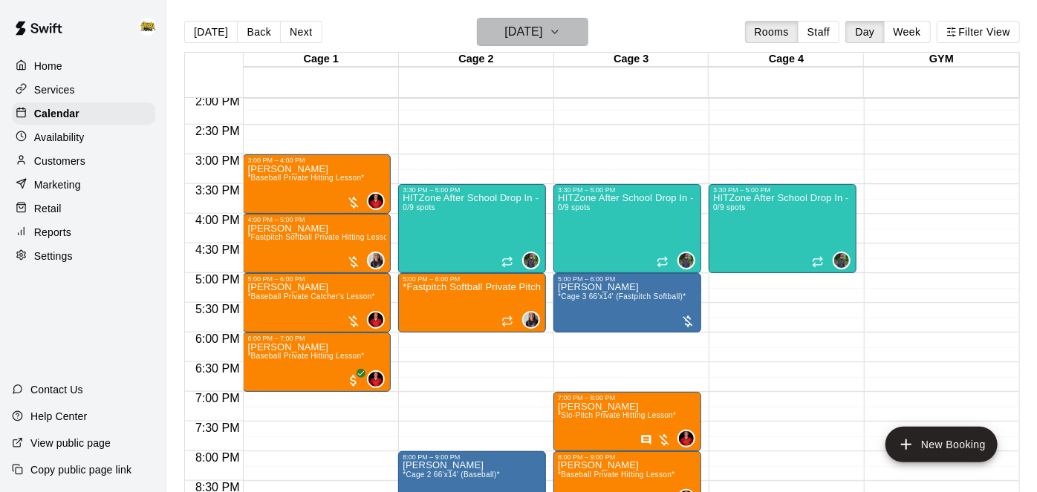
click at [542, 31] on h6 "[DATE]" at bounding box center [523, 32] width 38 height 21
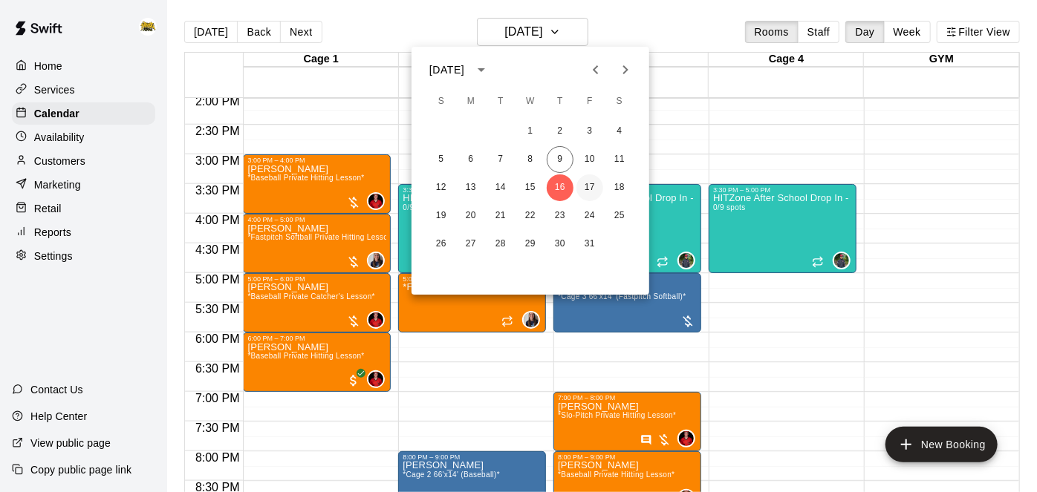
click at [591, 186] on button "17" at bounding box center [589, 188] width 27 height 27
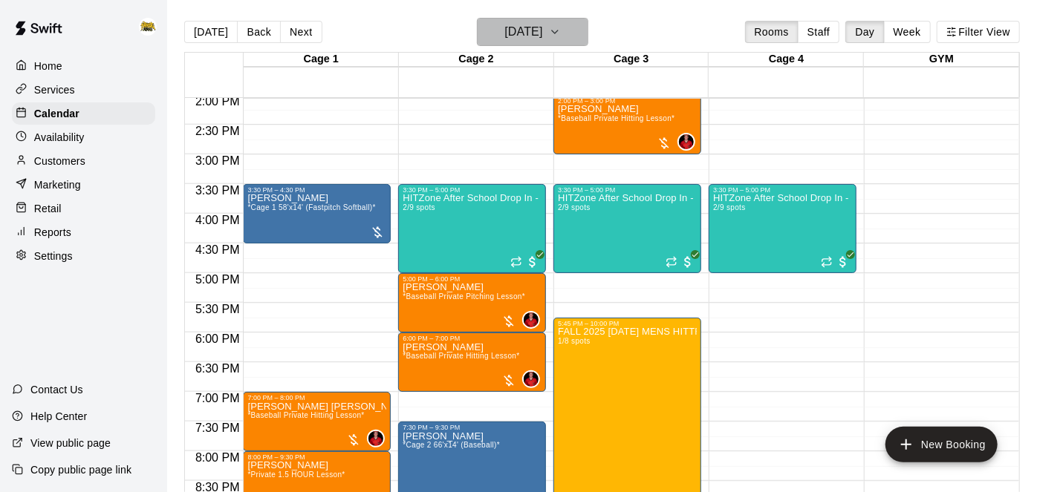
click at [579, 30] on button "[DATE]" at bounding box center [532, 32] width 111 height 28
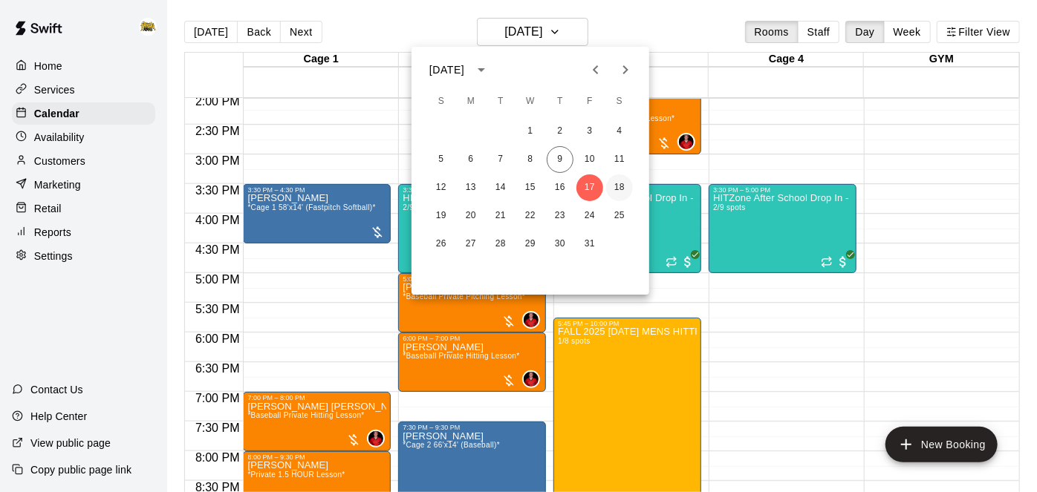
click at [625, 192] on button "18" at bounding box center [619, 188] width 27 height 27
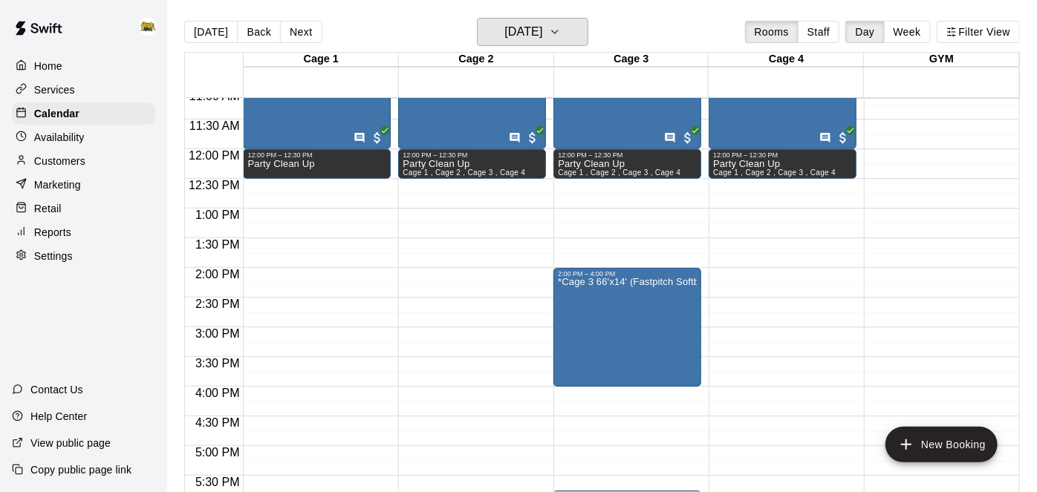
scroll to position [655, 0]
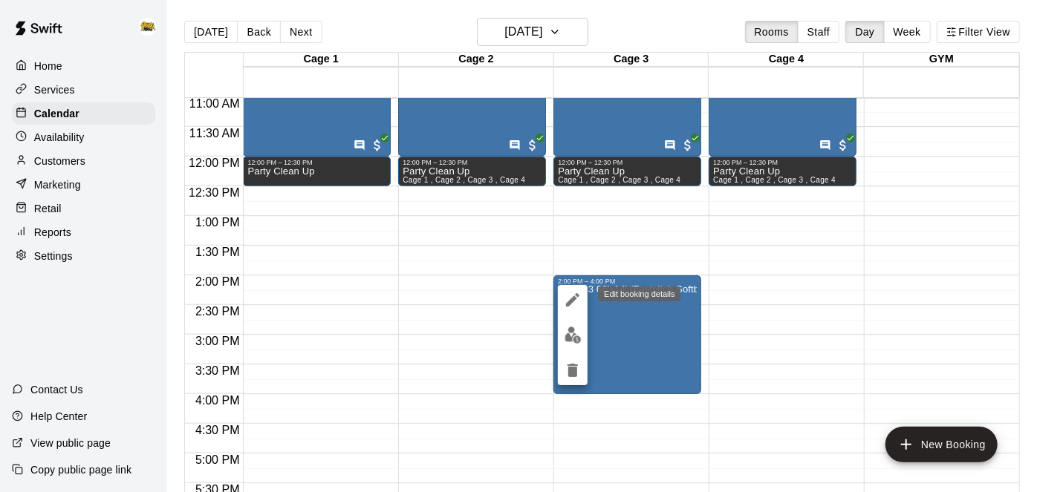
click at [574, 301] on icon "edit" at bounding box center [573, 300] width 18 height 18
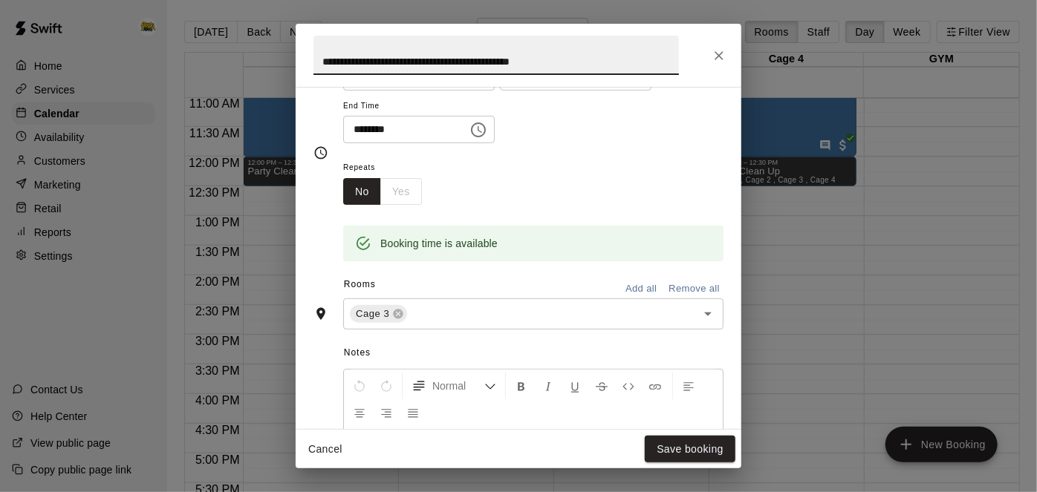
scroll to position [457, 0]
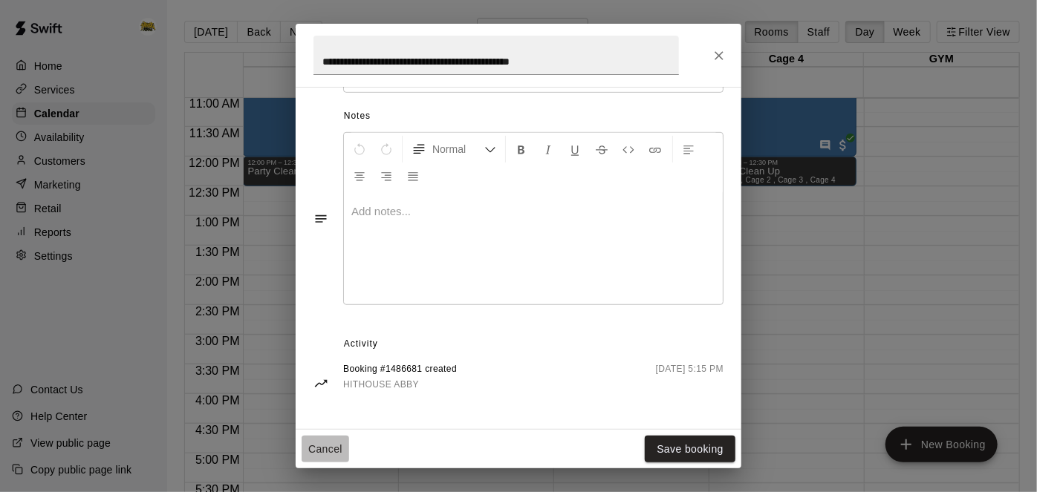
click at [333, 446] on button "Cancel" at bounding box center [326, 449] width 48 height 27
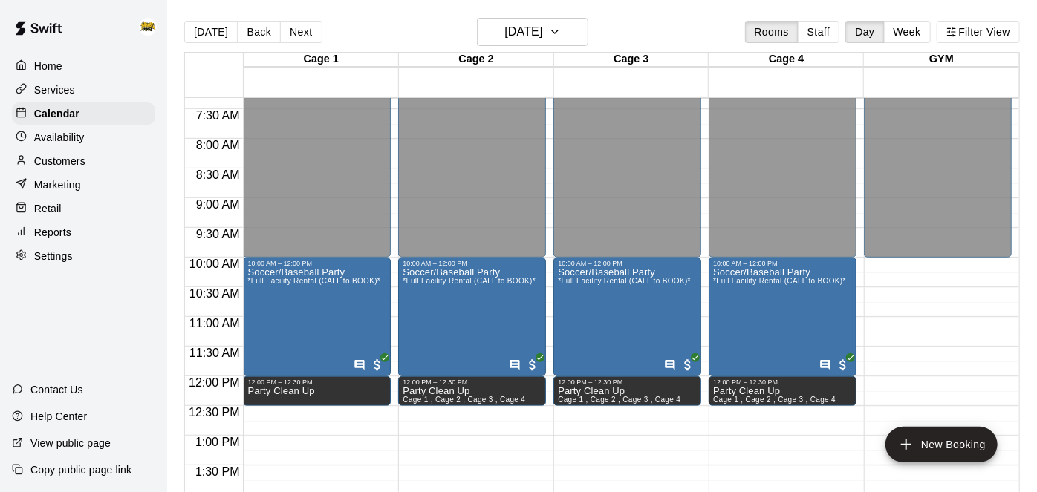
scroll to position [437, 0]
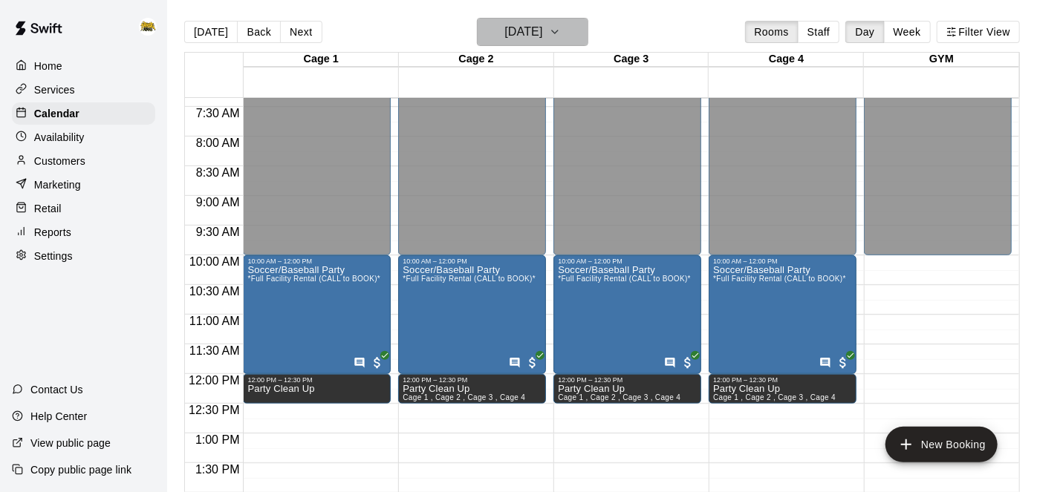
click at [542, 19] on button "[DATE]" at bounding box center [532, 32] width 111 height 28
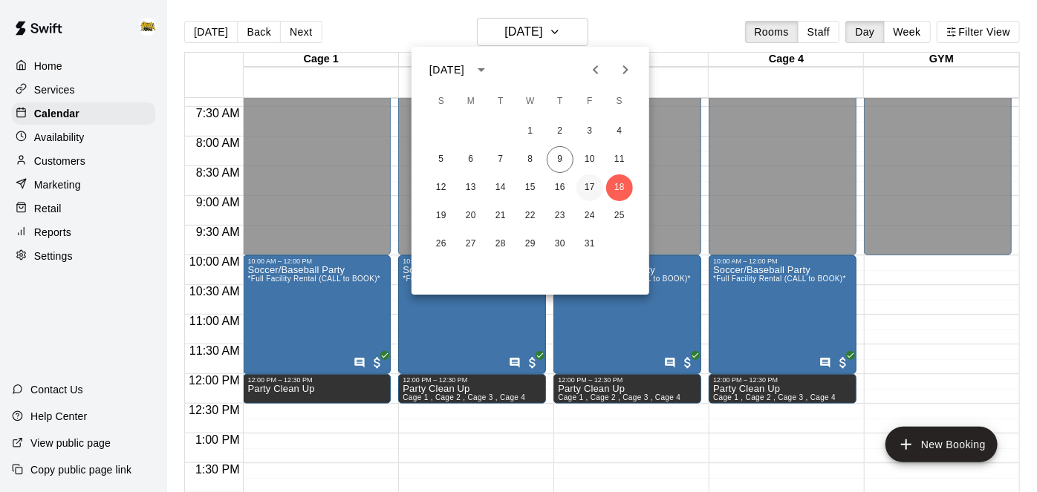
click at [592, 192] on button "17" at bounding box center [589, 188] width 27 height 27
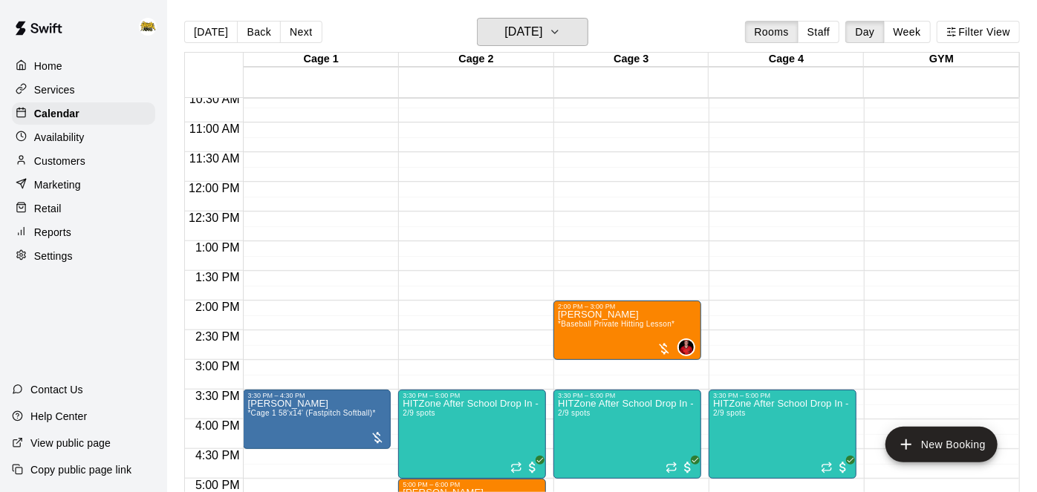
scroll to position [630, 0]
click at [34, 66] on p "Home" at bounding box center [48, 66] width 28 height 15
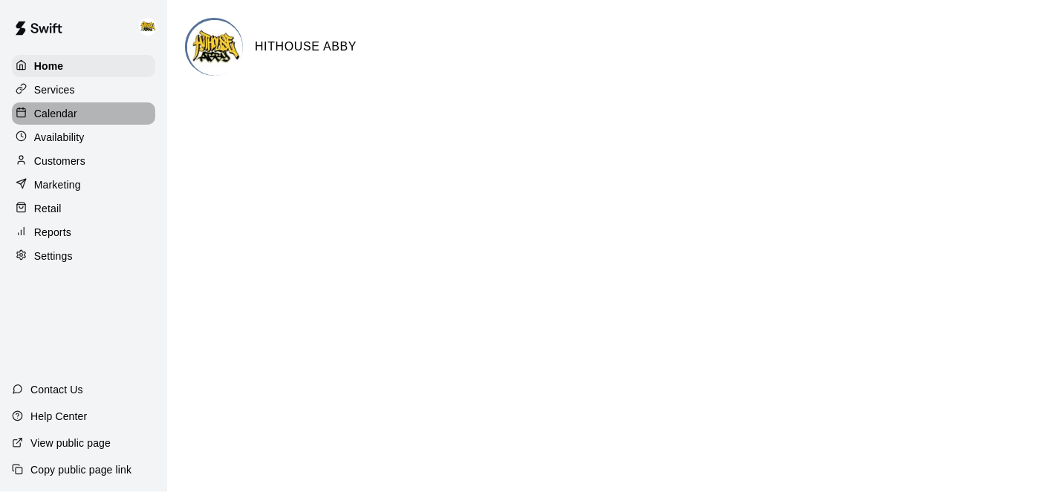
click at [74, 116] on p "Calendar" at bounding box center [55, 113] width 43 height 15
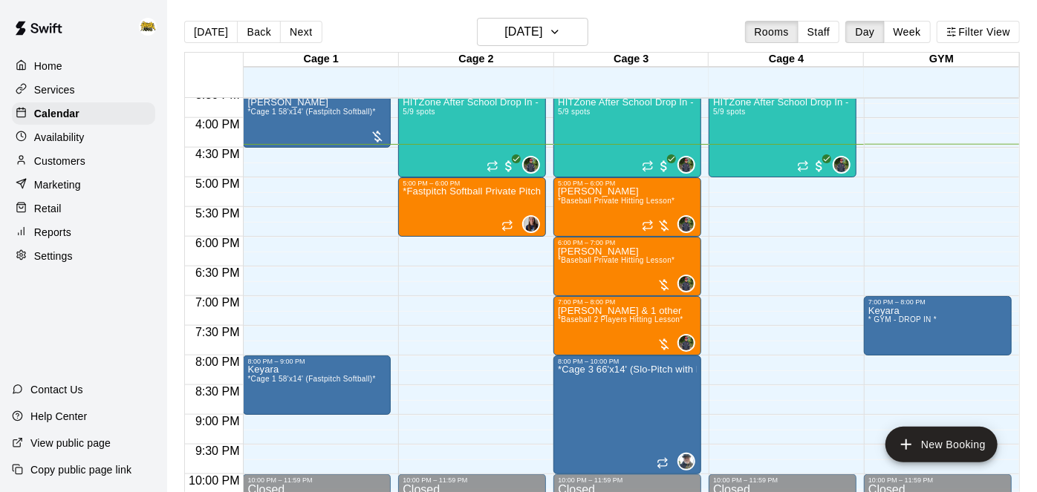
scroll to position [930, 0]
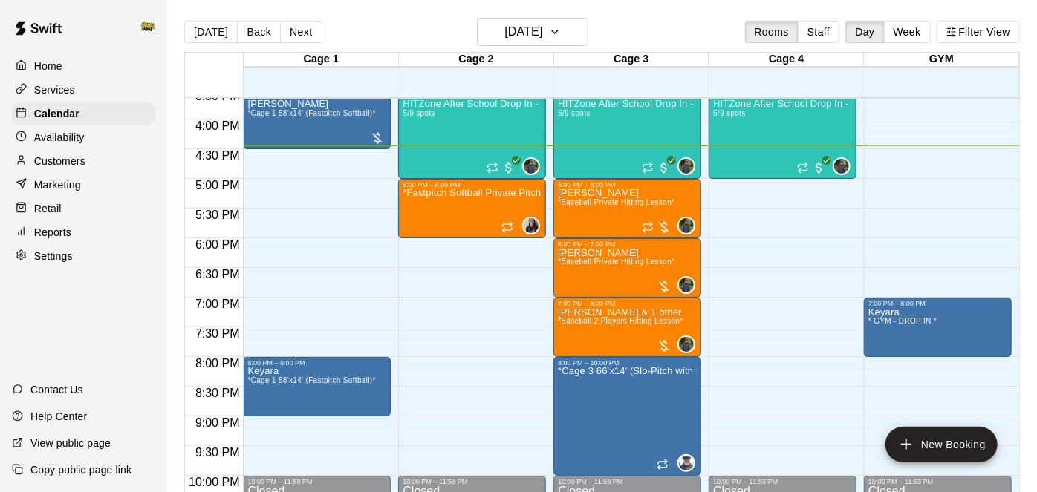
click at [51, 66] on p "Home" at bounding box center [48, 66] width 28 height 15
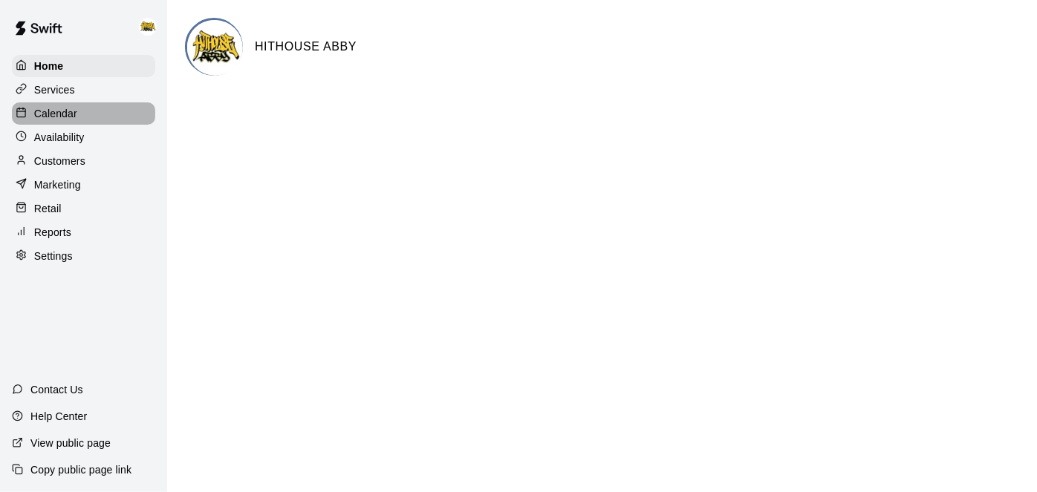
click at [44, 107] on p "Calendar" at bounding box center [55, 113] width 43 height 15
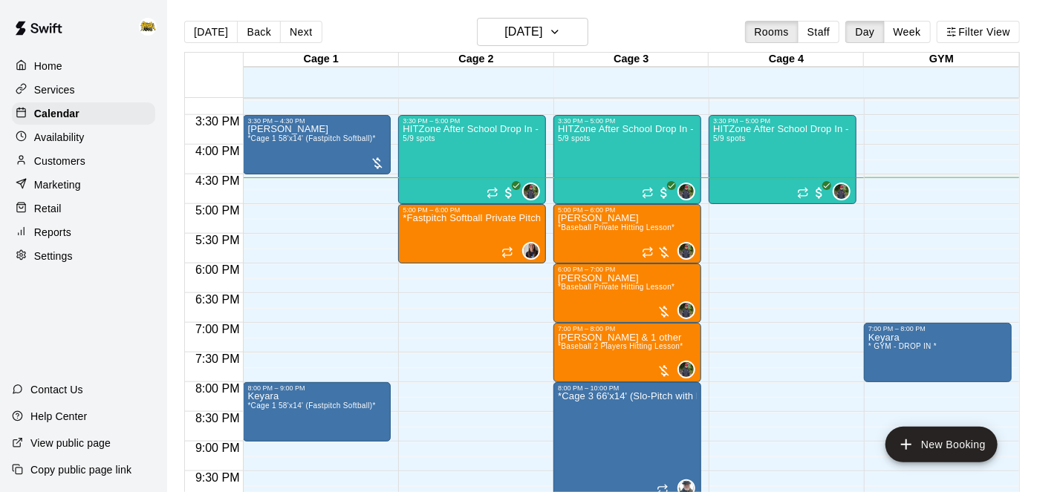
scroll to position [902, 0]
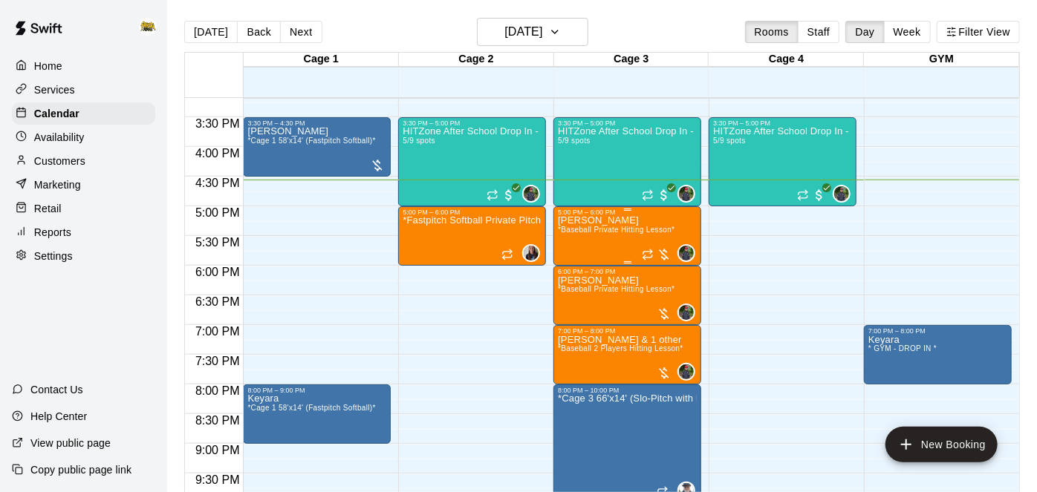
click at [612, 234] on span "*Baseball Private Hitting Lesson*" at bounding box center [616, 230] width 117 height 8
click at [761, 312] on div at bounding box center [518, 246] width 1037 height 492
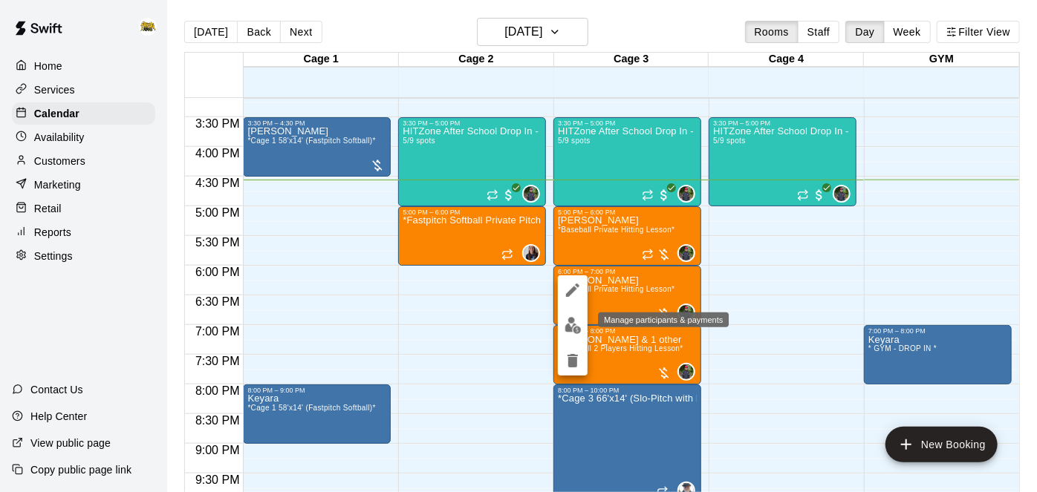
click at [574, 334] on img "edit" at bounding box center [573, 325] width 17 height 17
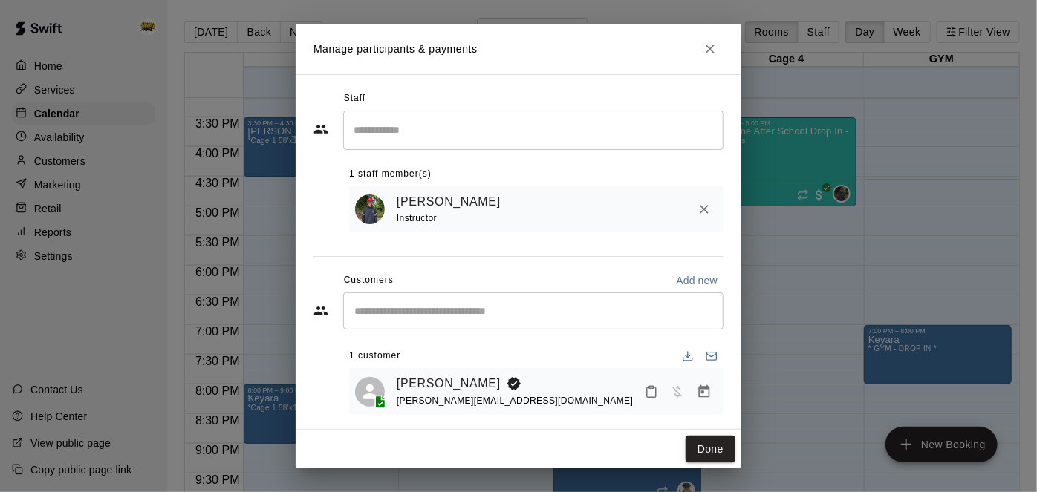
click at [655, 391] on icon "Mark attendance" at bounding box center [651, 393] width 9 height 10
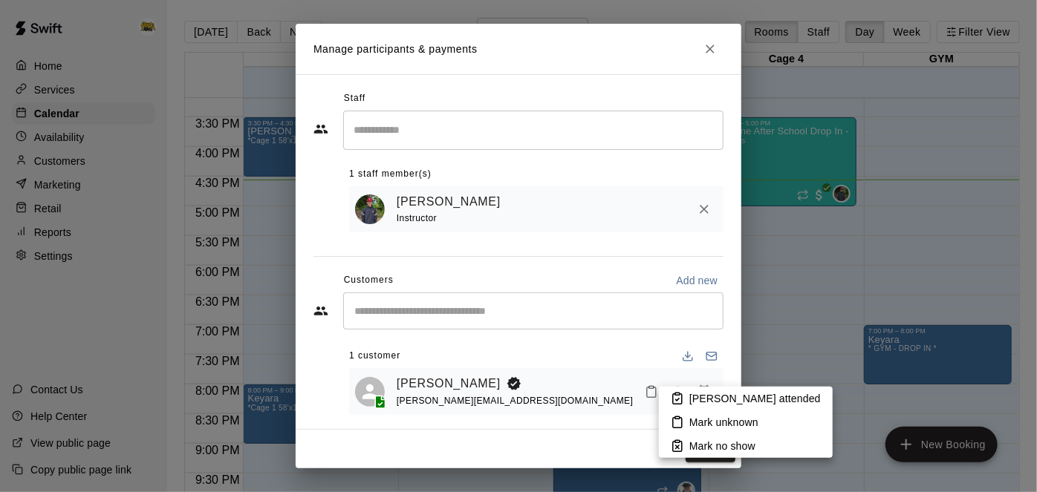
click at [683, 397] on icon at bounding box center [677, 398] width 13 height 13
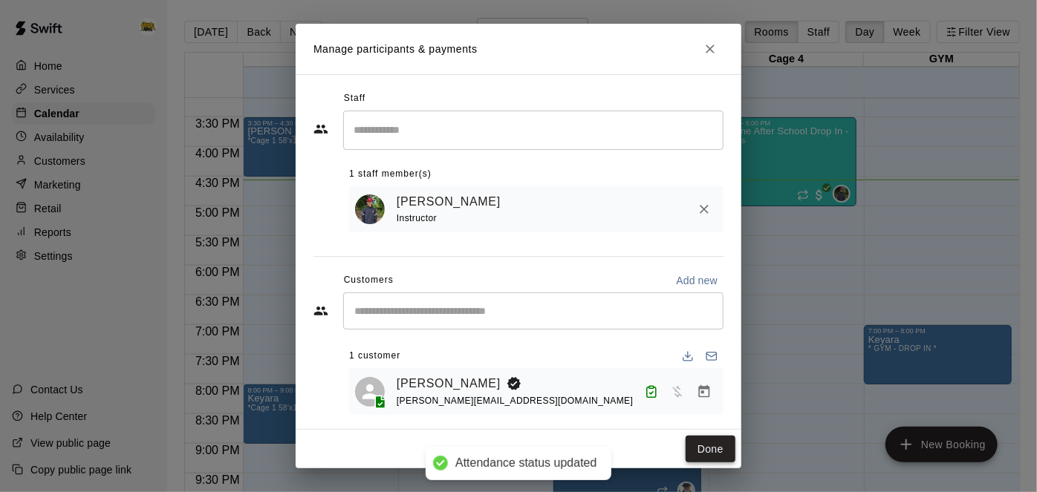
click at [721, 455] on button "Done" at bounding box center [711, 449] width 50 height 27
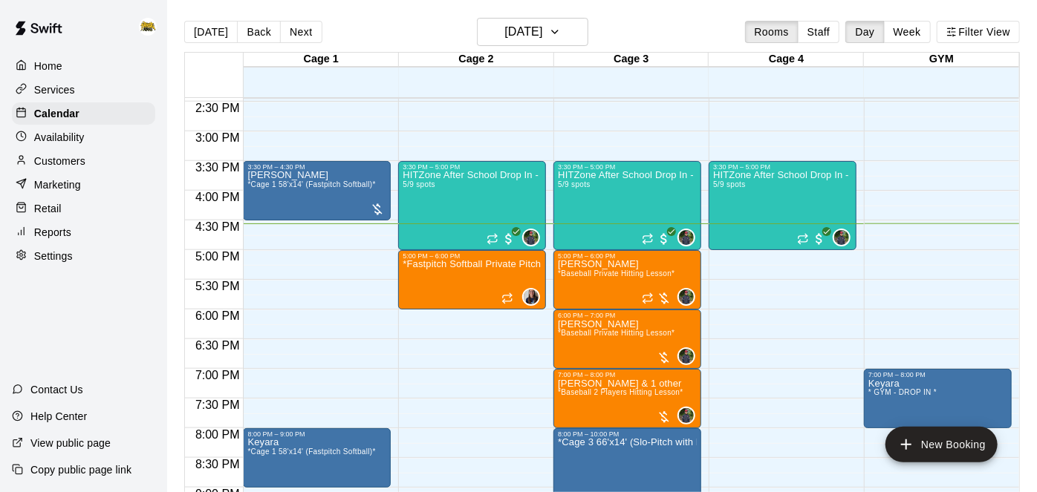
scroll to position [858, 0]
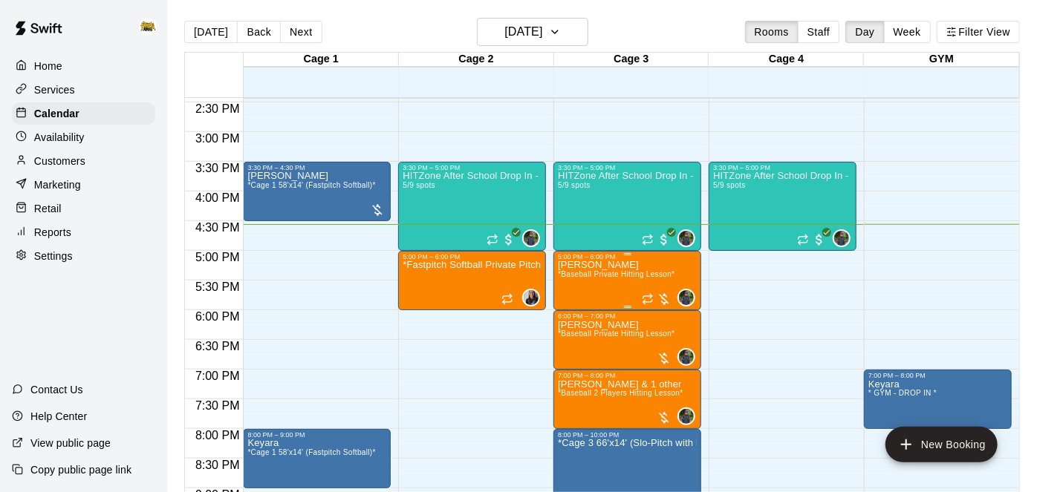
click at [601, 271] on span "*Baseball Private Hitting Lesson*" at bounding box center [616, 274] width 117 height 8
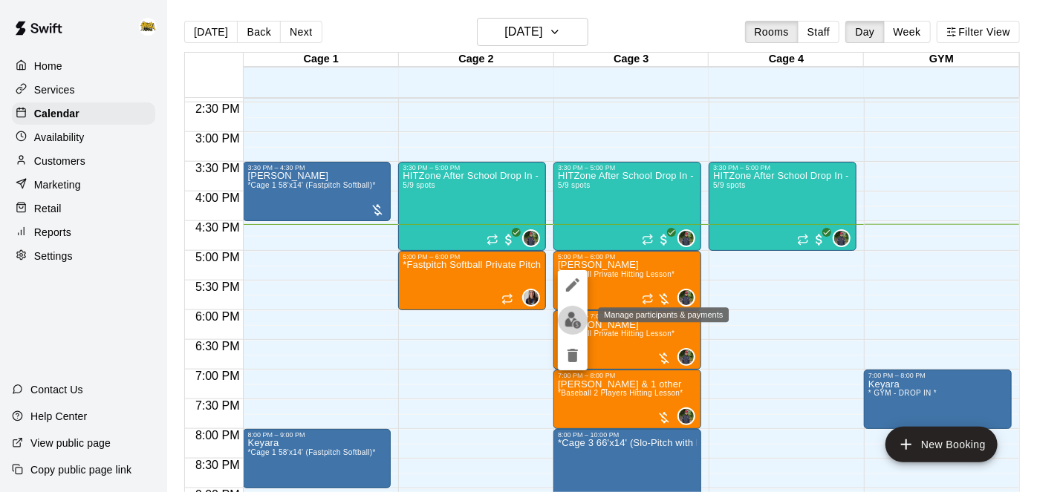
click at [576, 320] on img "edit" at bounding box center [573, 320] width 17 height 17
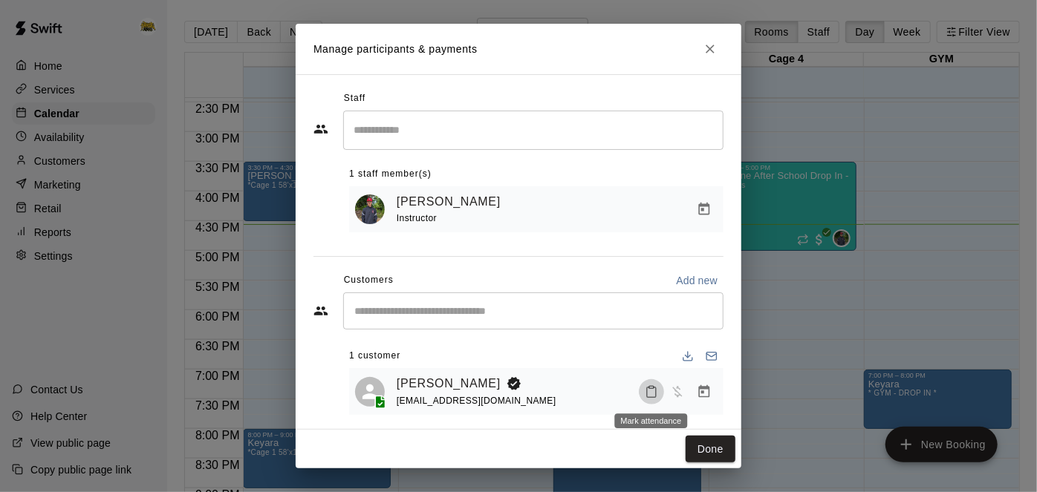
click at [655, 393] on icon "Mark attendance" at bounding box center [651, 392] width 13 height 13
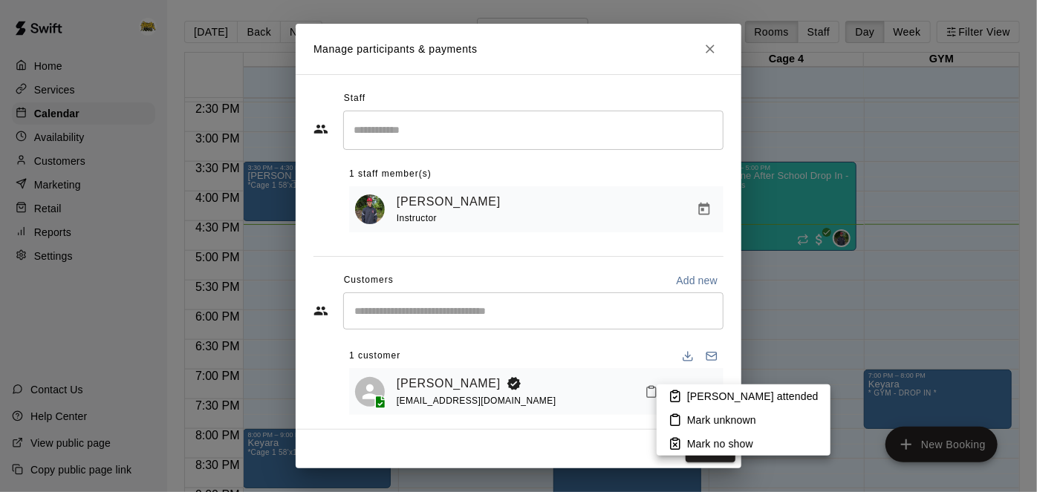
click at [689, 395] on p "[PERSON_NAME] attended" at bounding box center [752, 396] width 131 height 15
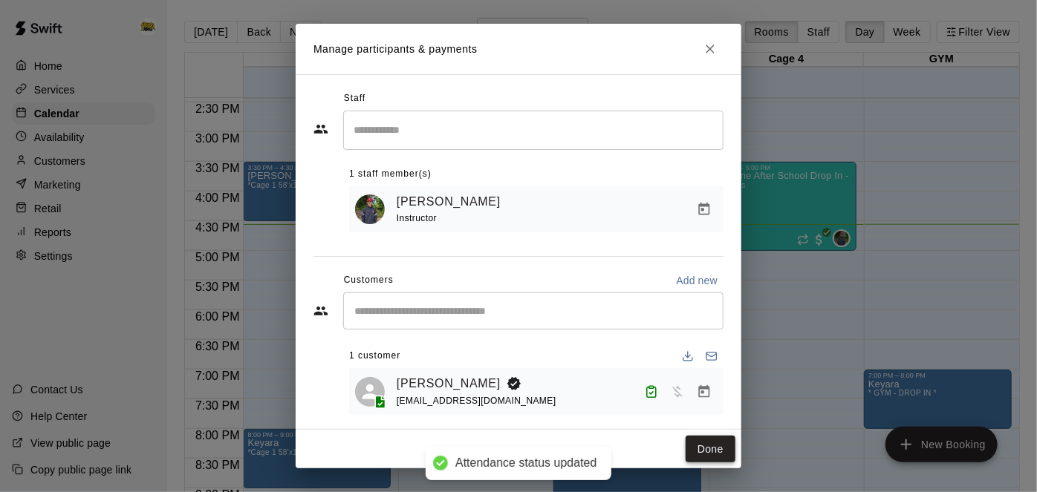
click at [715, 455] on button "Done" at bounding box center [711, 449] width 50 height 27
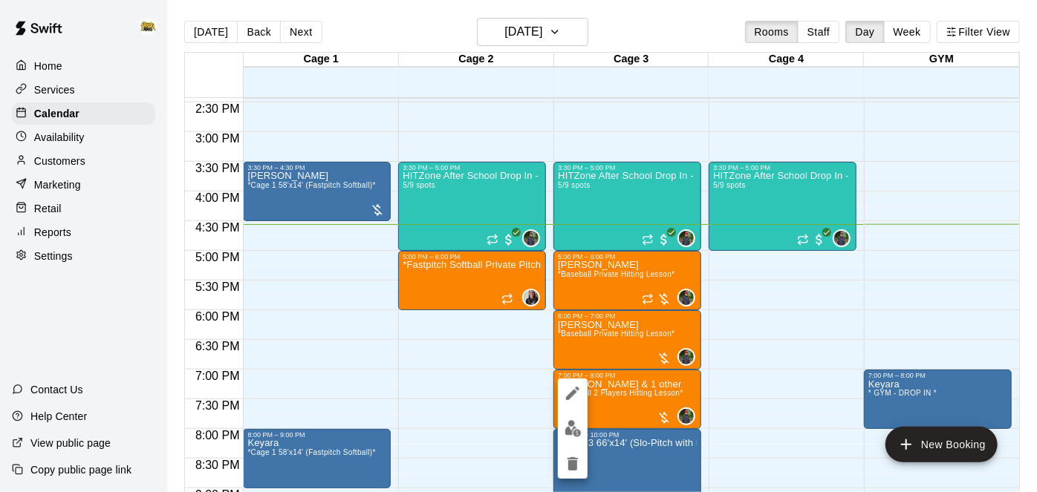
click at [573, 432] on img "edit" at bounding box center [573, 428] width 17 height 17
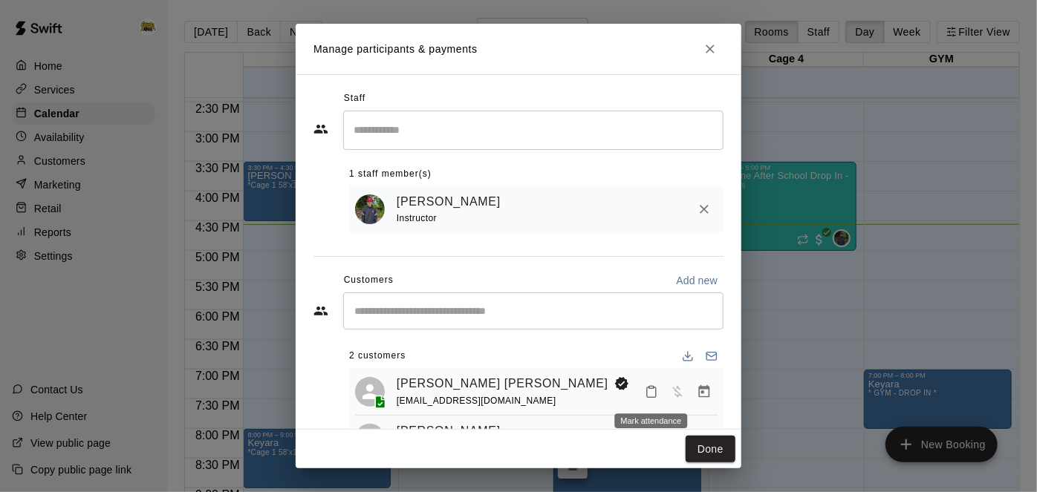
click at [651, 394] on icon "Mark attendance" at bounding box center [651, 392] width 13 height 13
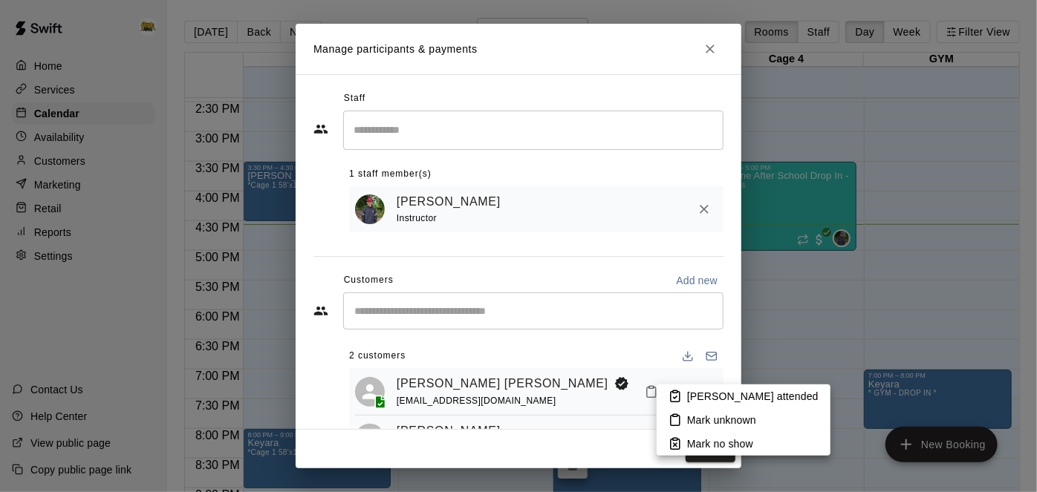
click at [674, 391] on rect at bounding box center [675, 392] width 4 height 2
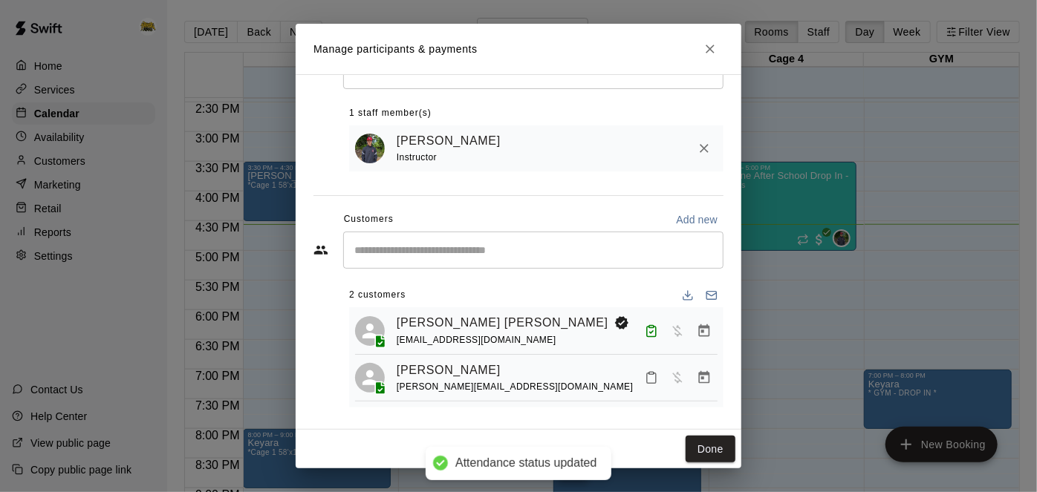
scroll to position [61, 0]
click at [651, 377] on icon "Mark attendance" at bounding box center [651, 377] width 13 height 13
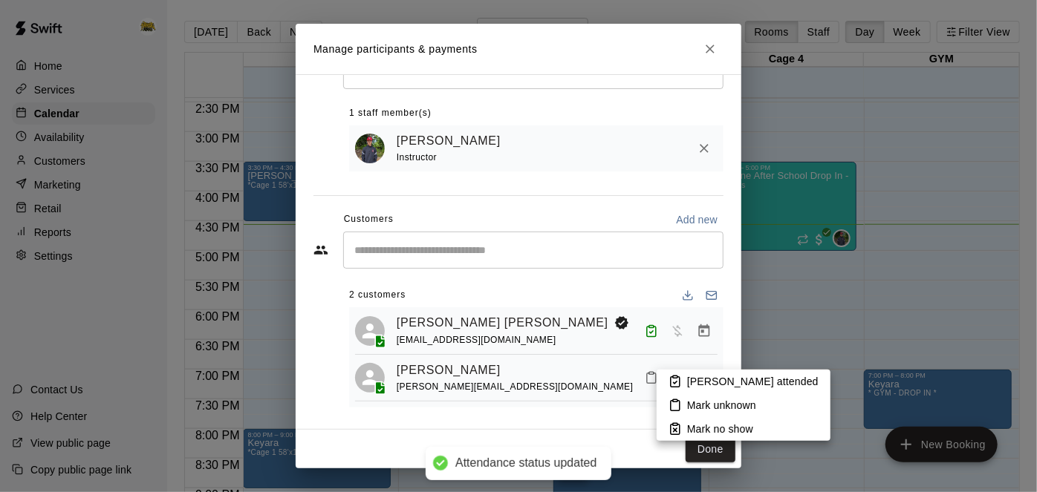
click at [669, 381] on icon at bounding box center [675, 381] width 13 height 13
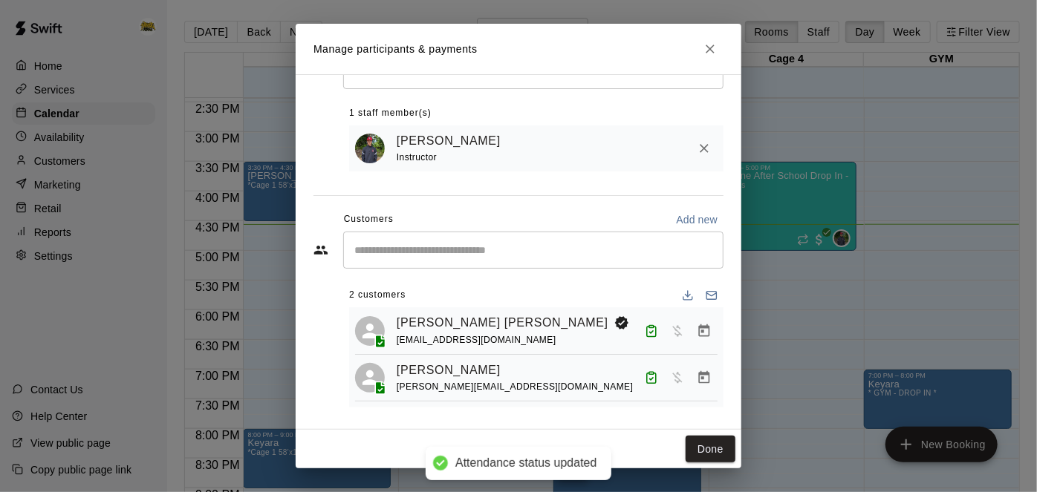
click at [705, 383] on icon "Manage bookings & payment" at bounding box center [704, 378] width 15 height 15
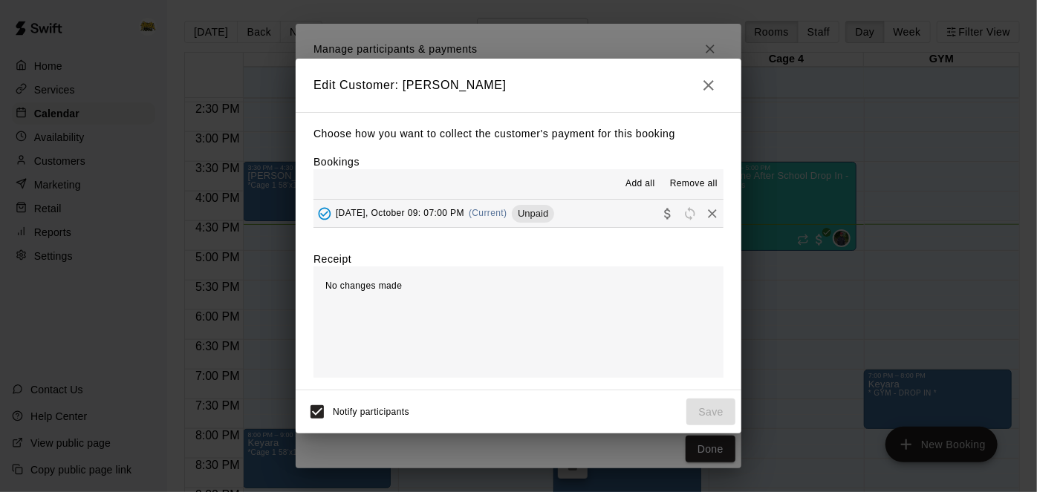
click at [609, 218] on button "[DATE], October 09: 07:00 PM (Current) Unpaid" at bounding box center [518, 213] width 410 height 27
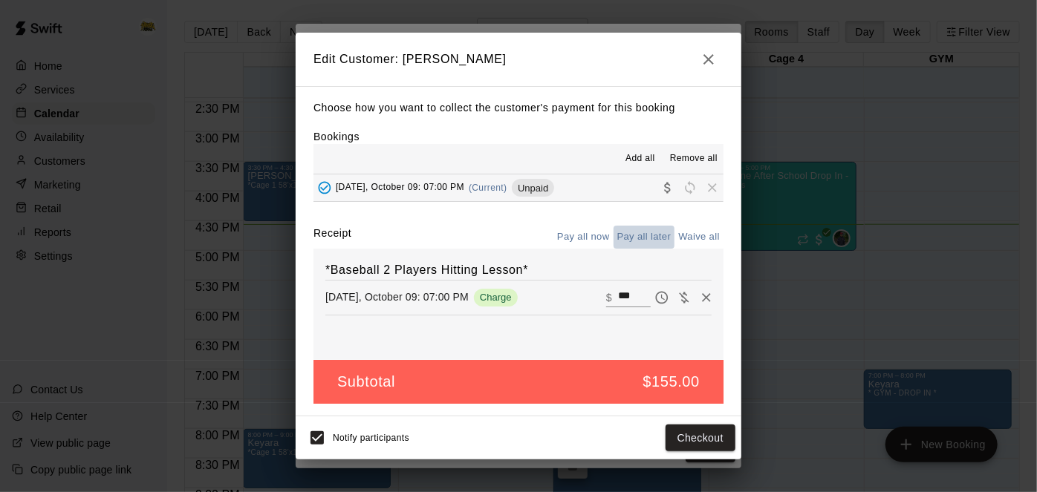
click at [635, 236] on button "Pay all later" at bounding box center [645, 237] width 62 height 23
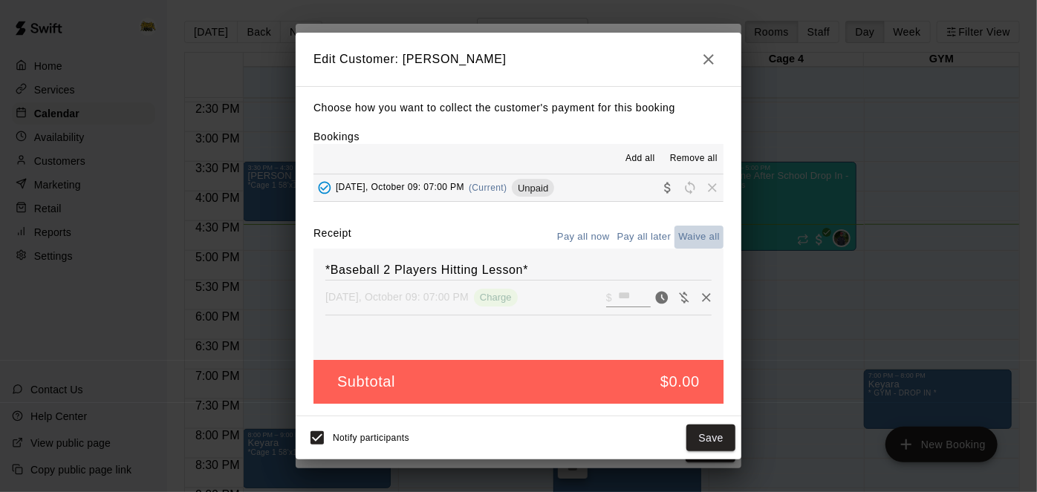
click at [691, 235] on button "Waive all" at bounding box center [698, 237] width 49 height 23
type input "*"
click at [711, 443] on button "Save" at bounding box center [710, 438] width 49 height 27
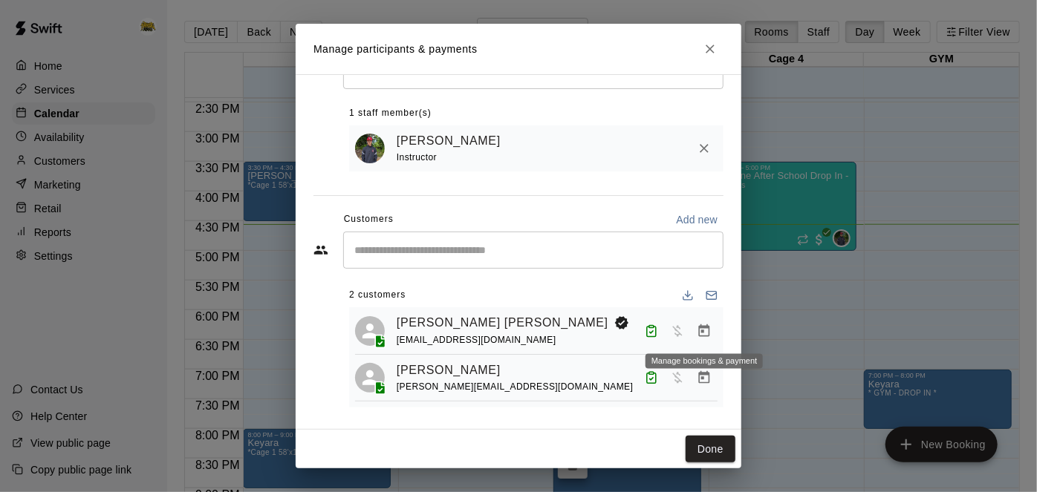
click at [702, 330] on icon "Manage bookings & payment" at bounding box center [704, 330] width 11 height 13
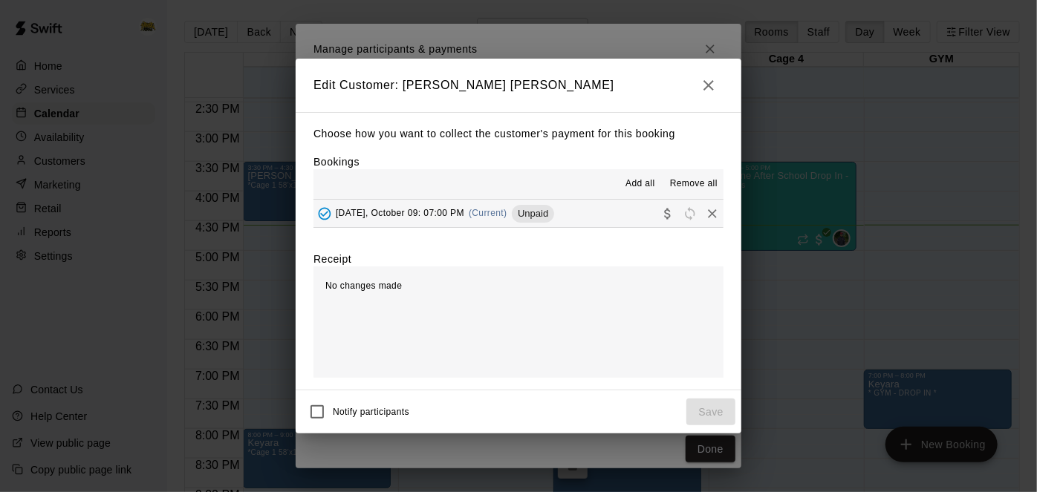
click at [606, 218] on button "[DATE], October 09: 07:00 PM (Current) Unpaid" at bounding box center [518, 213] width 410 height 27
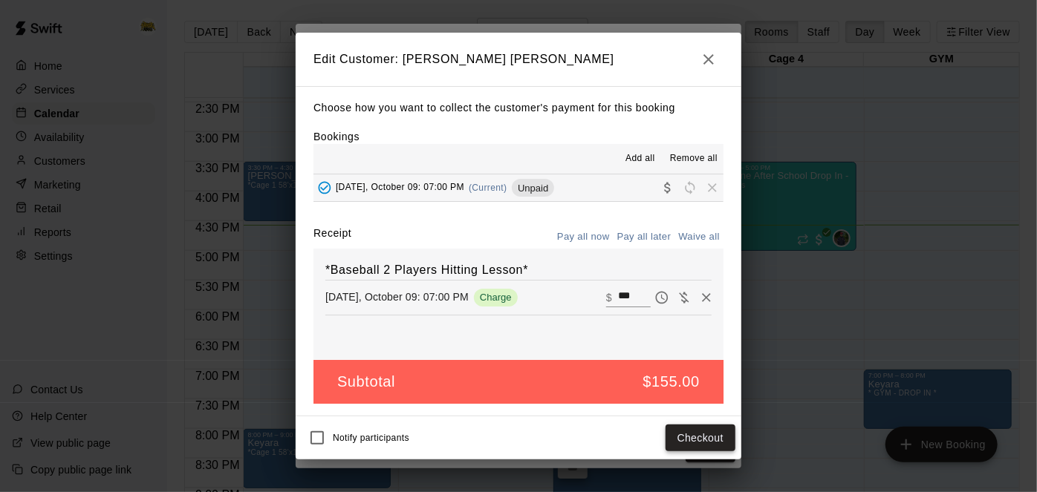
click at [680, 432] on button "Checkout" at bounding box center [701, 438] width 70 height 27
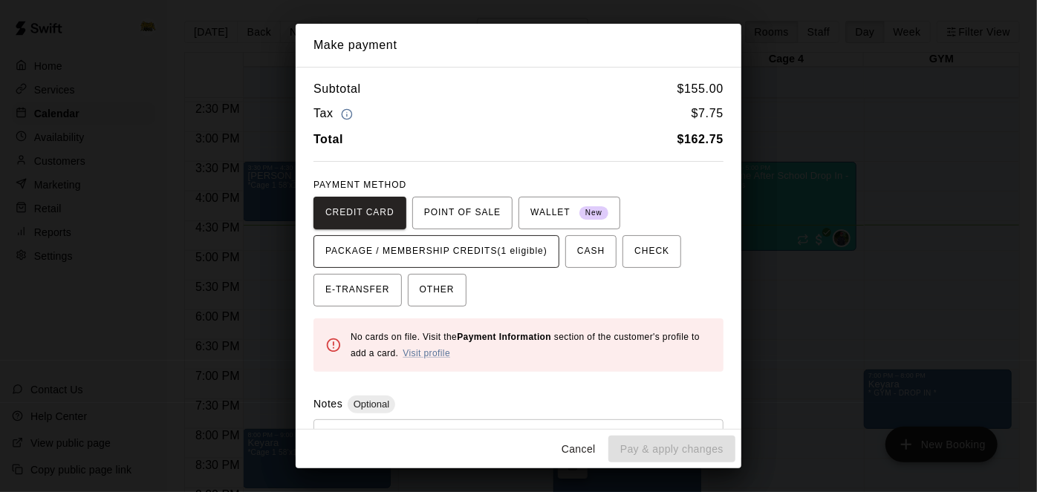
click at [508, 247] on span "PACKAGE / MEMBERSHIP CREDITS (1 eligible)" at bounding box center [436, 252] width 222 height 24
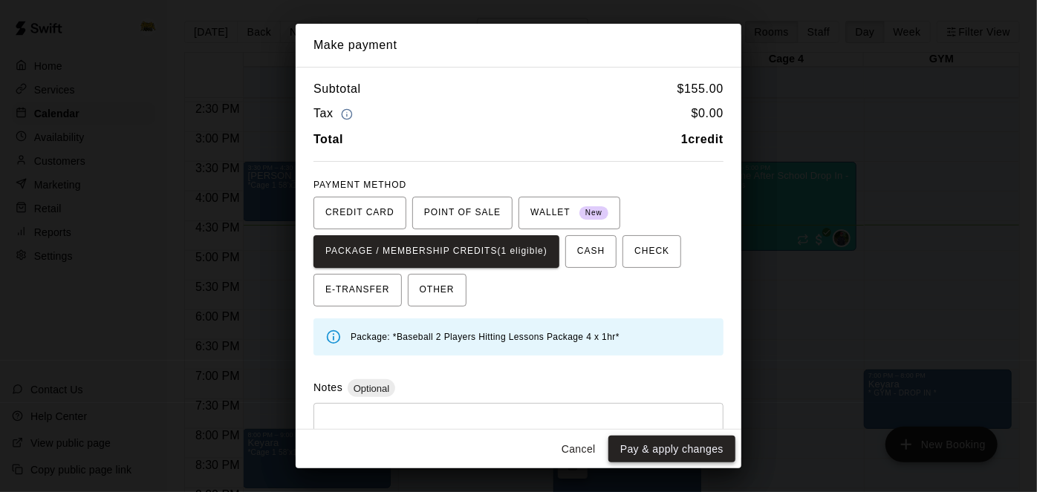
click at [656, 449] on button "Pay & apply changes" at bounding box center [671, 449] width 127 height 27
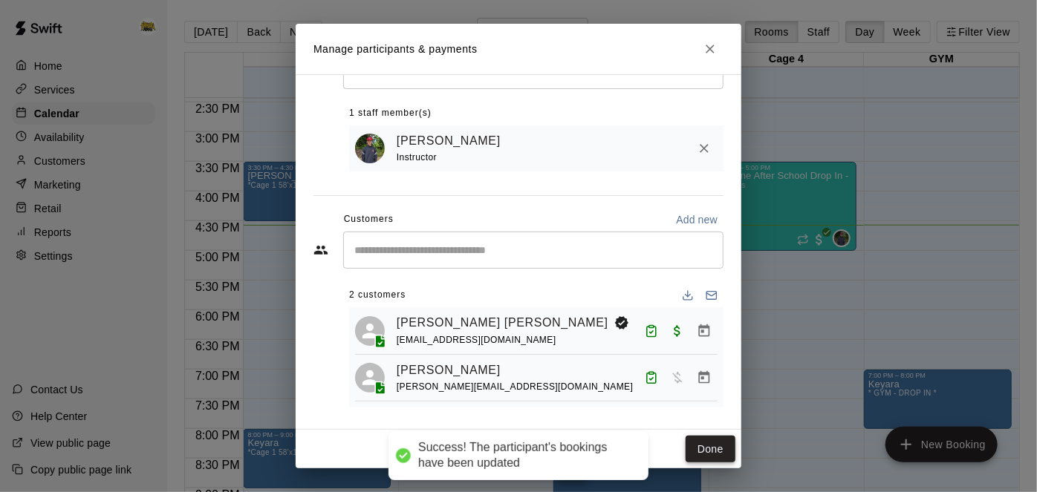
click at [716, 457] on button "Done" at bounding box center [711, 449] width 50 height 27
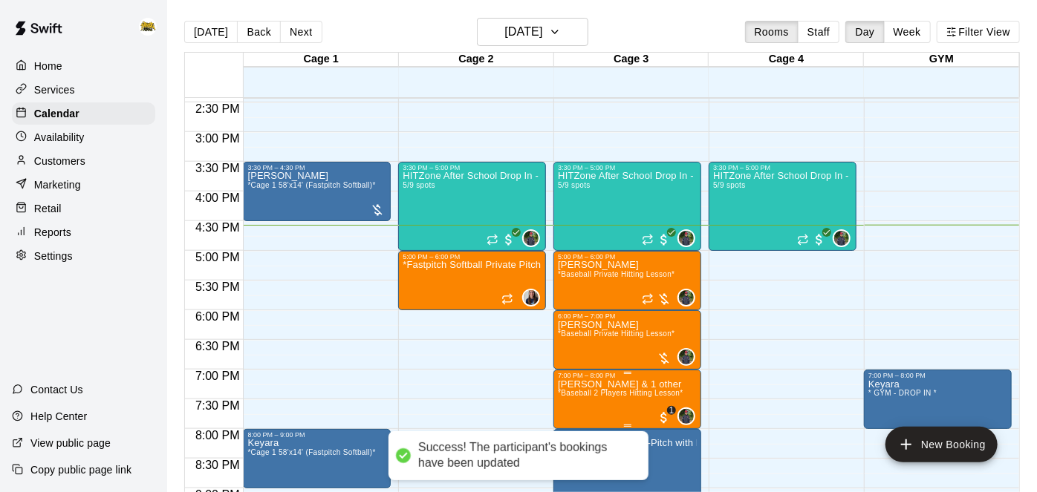
click at [614, 394] on span "*Baseball 2 Players Hitting Lesson*" at bounding box center [620, 393] width 125 height 8
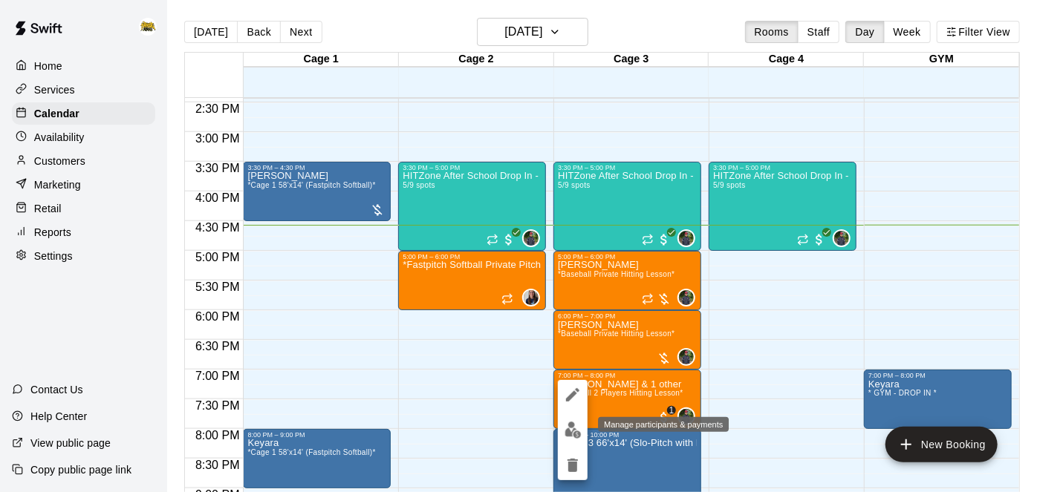
click at [575, 429] on img "edit" at bounding box center [573, 430] width 17 height 17
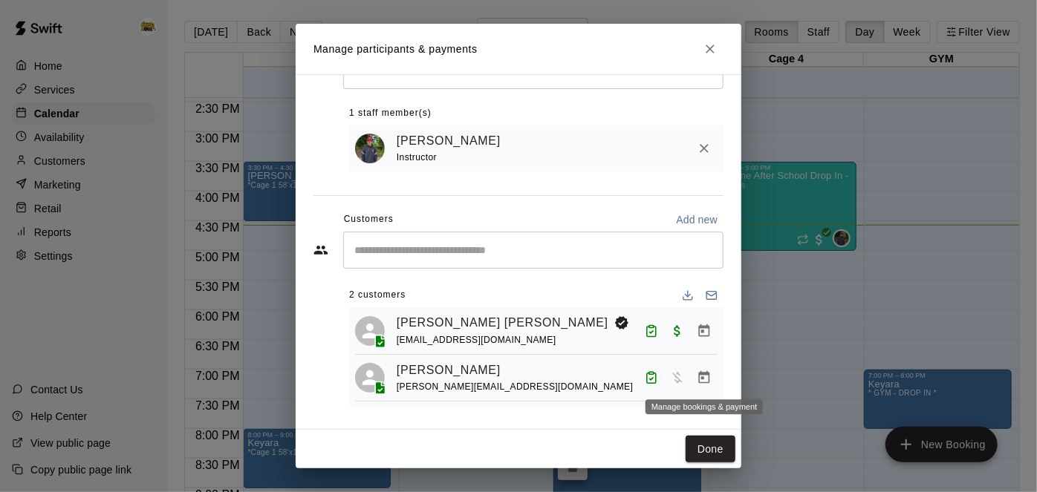
click at [707, 380] on icon "Manage bookings & payment" at bounding box center [704, 378] width 15 height 15
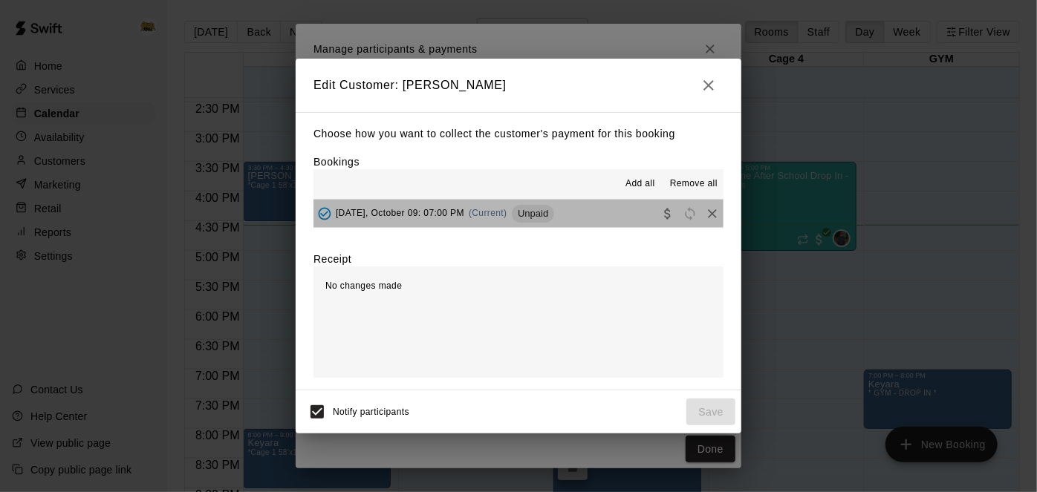
click at [608, 214] on button "[DATE], October 09: 07:00 PM (Current) Unpaid" at bounding box center [518, 213] width 410 height 27
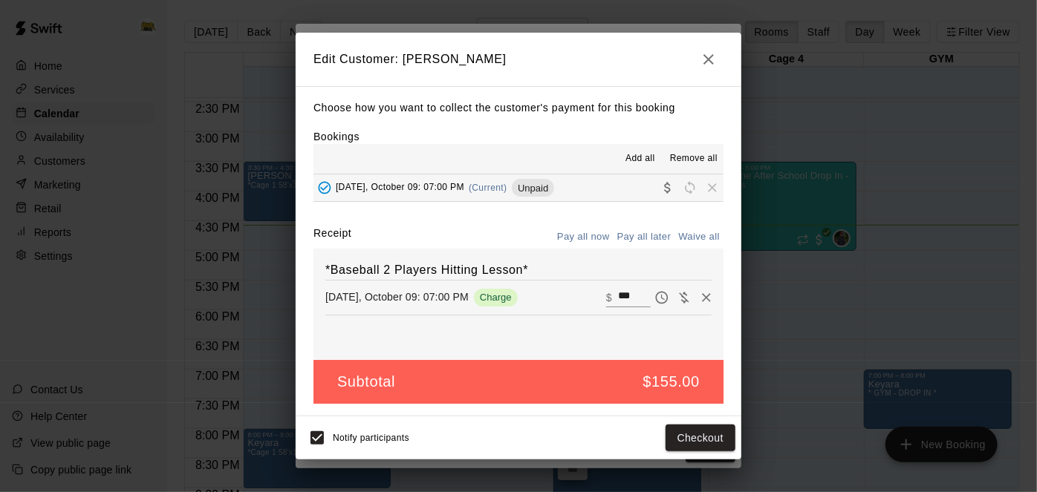
click at [689, 235] on button "Waive all" at bounding box center [698, 237] width 49 height 23
type input "*"
click at [710, 436] on button "Save" at bounding box center [710, 438] width 49 height 27
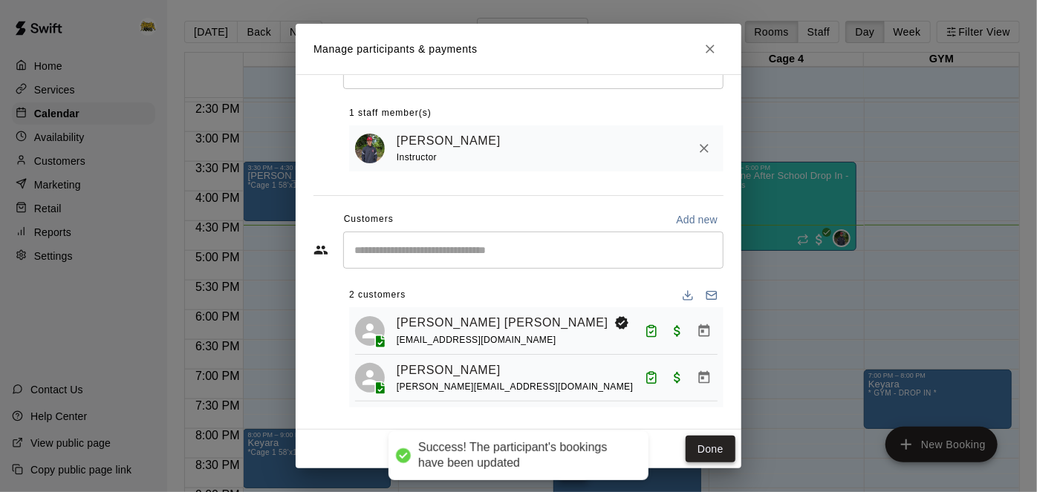
click at [714, 450] on button "Done" at bounding box center [711, 449] width 50 height 27
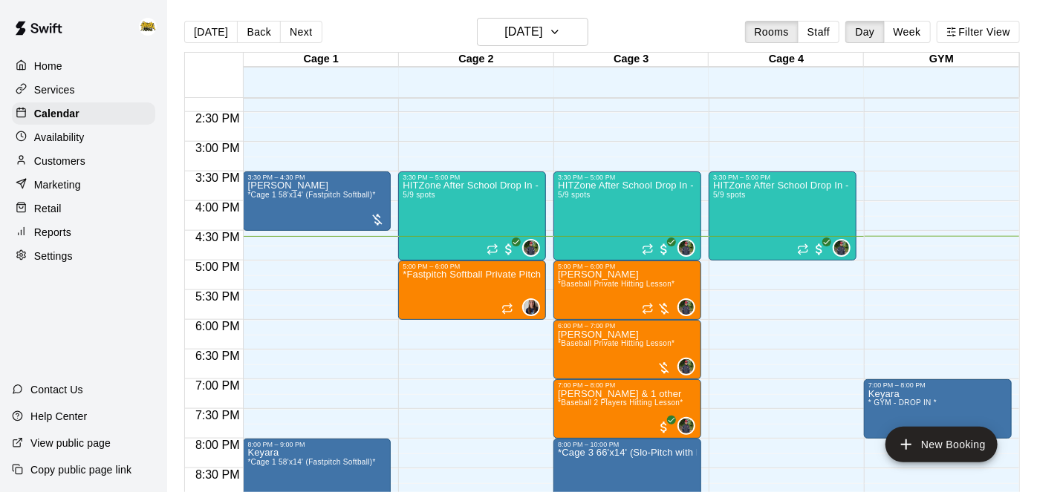
scroll to position [848, 0]
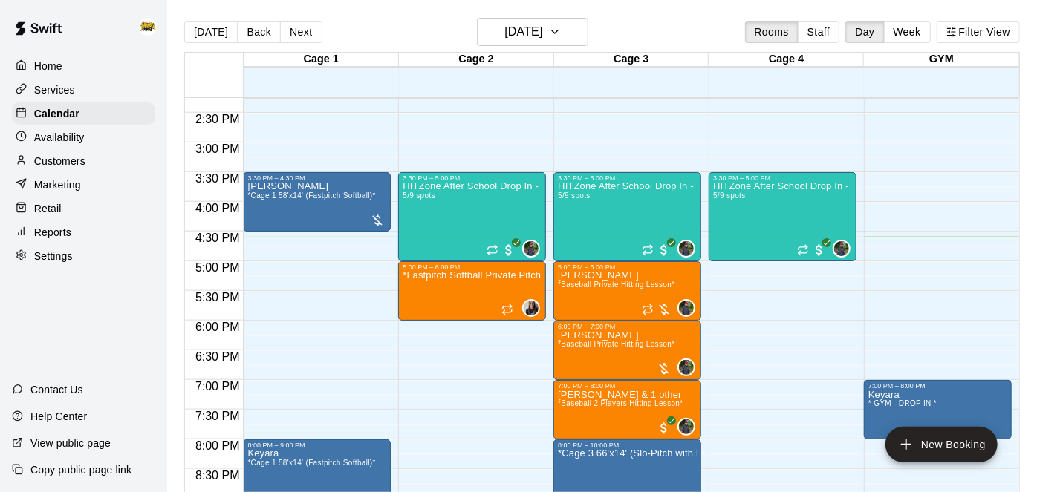
click at [57, 68] on p "Home" at bounding box center [48, 66] width 28 height 15
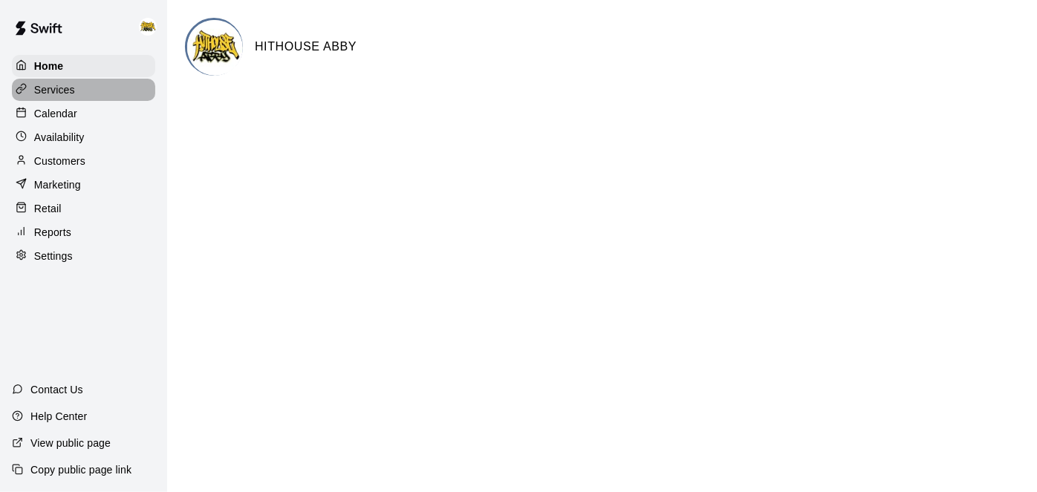
click at [63, 96] on p "Services" at bounding box center [54, 89] width 41 height 15
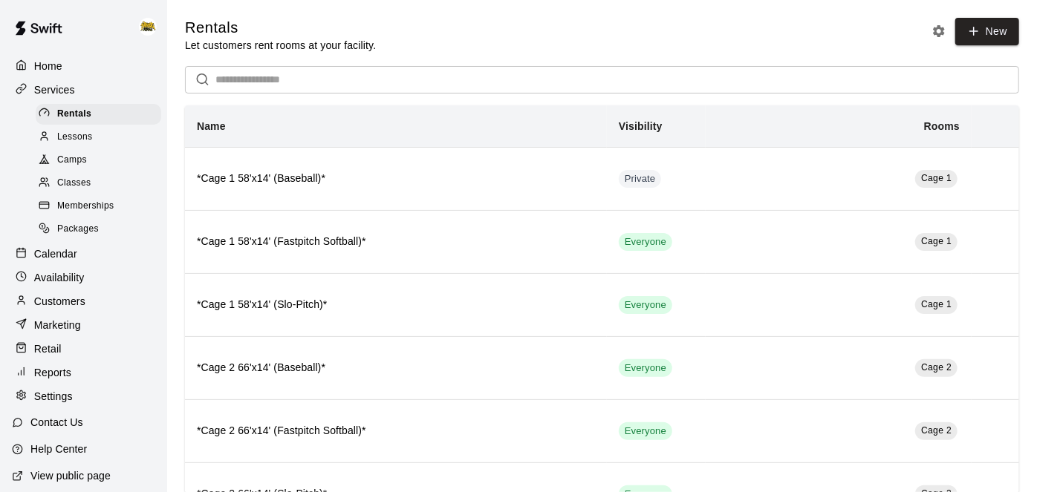
click at [57, 91] on p "Services" at bounding box center [54, 89] width 41 height 15
click at [25, 86] on icon at bounding box center [21, 88] width 11 height 11
click at [65, 251] on p "Calendar" at bounding box center [55, 254] width 43 height 15
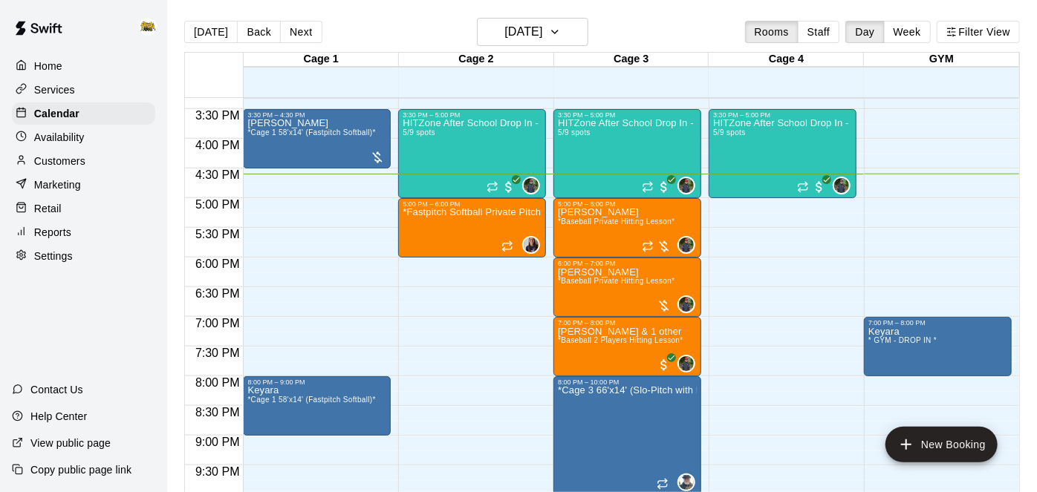
scroll to position [908, 0]
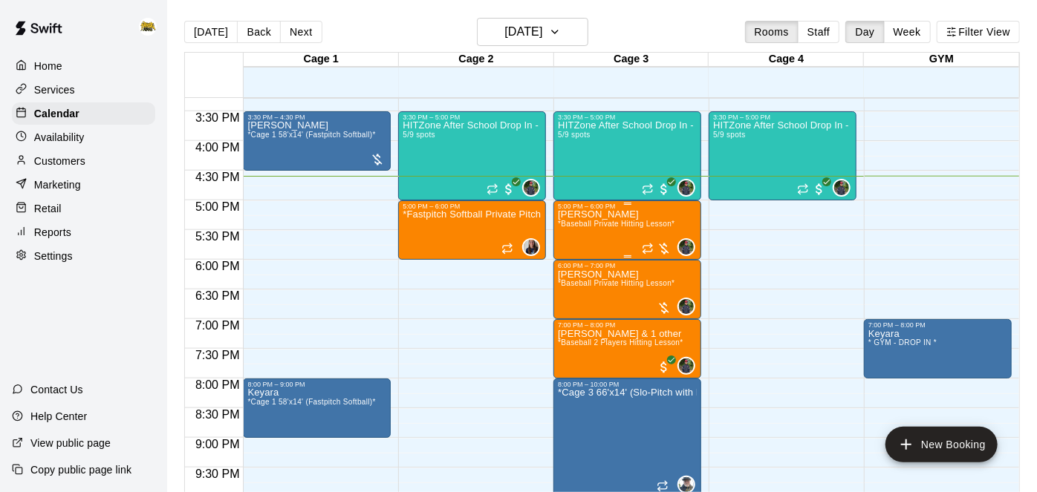
click at [607, 223] on span "*Baseball Private Hitting Lesson*" at bounding box center [616, 224] width 117 height 8
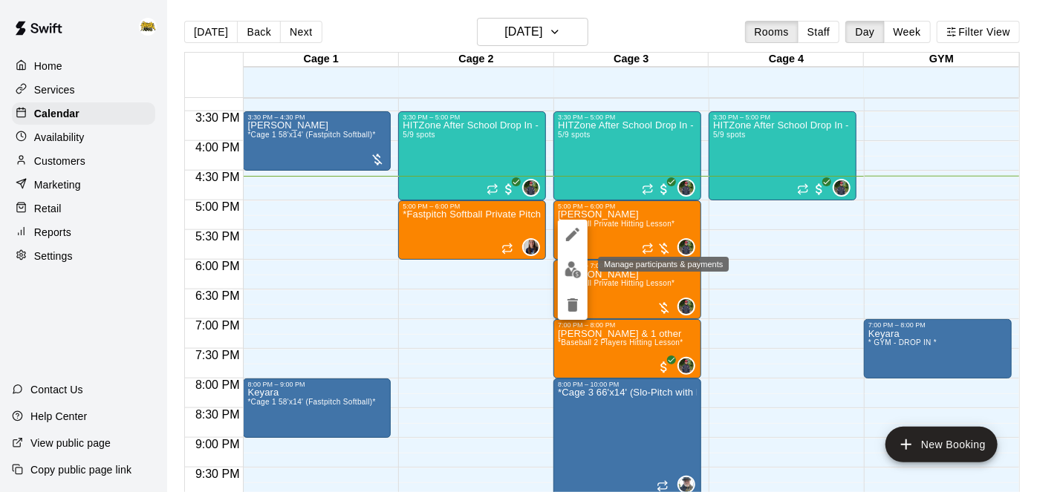
click at [570, 276] on img "edit" at bounding box center [573, 269] width 17 height 17
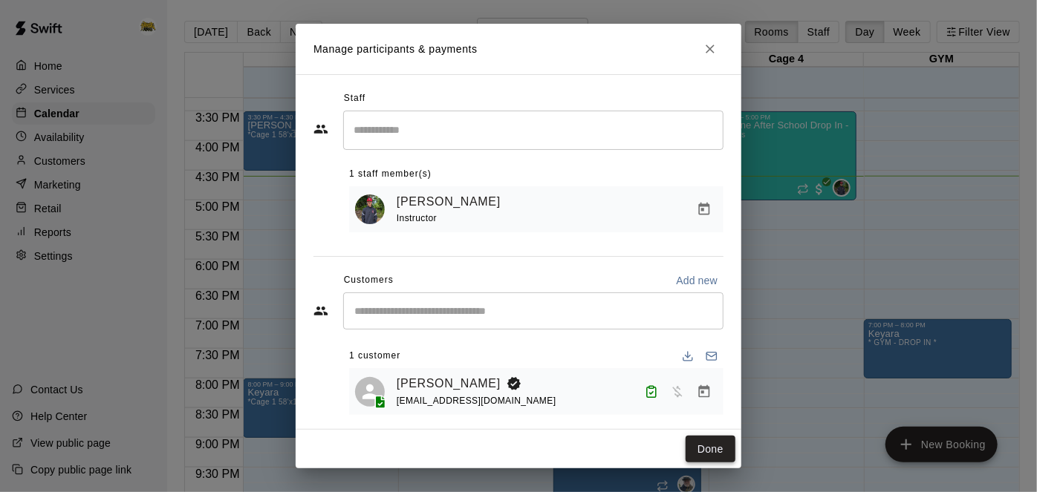
click at [724, 446] on button "Done" at bounding box center [711, 449] width 50 height 27
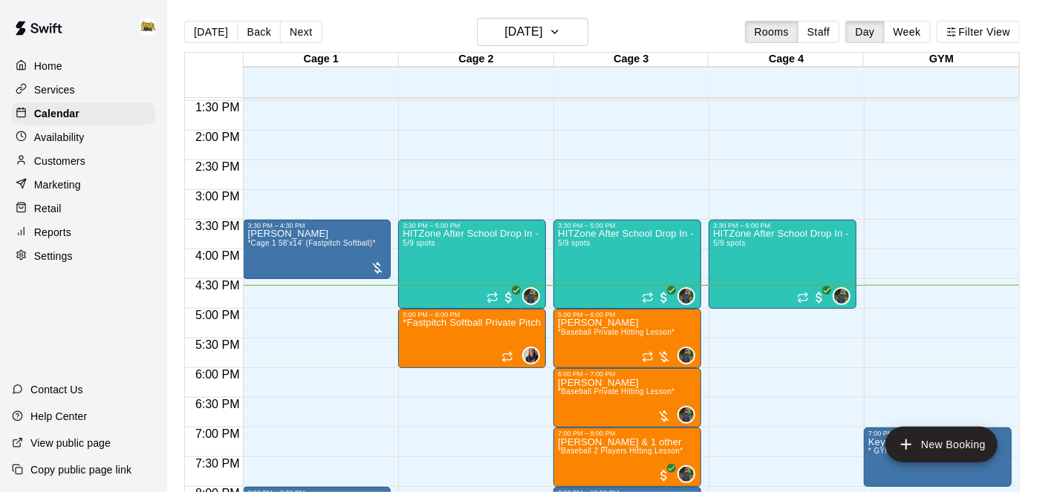
scroll to position [798, 0]
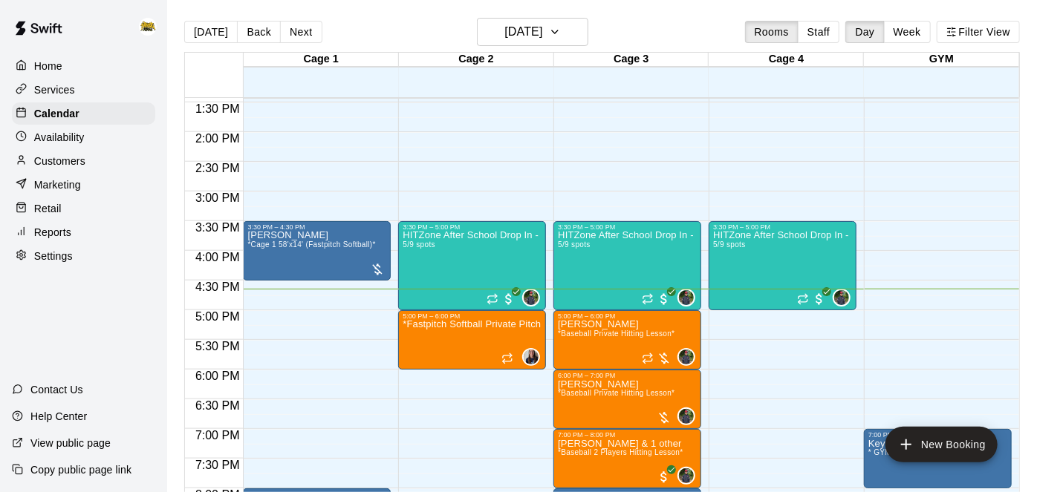
click at [82, 158] on p "Customers" at bounding box center [59, 161] width 51 height 15
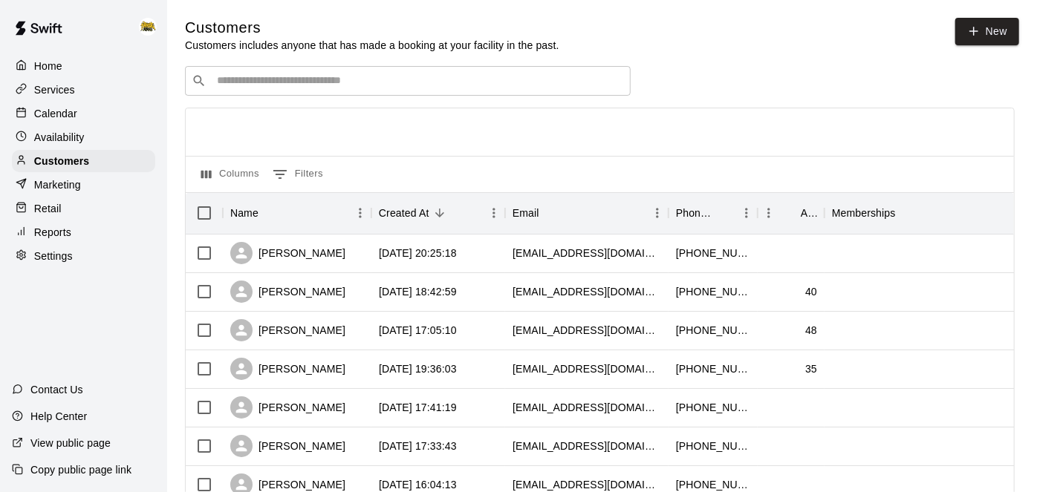
click at [400, 88] on div "​ ​" at bounding box center [408, 81] width 446 height 30
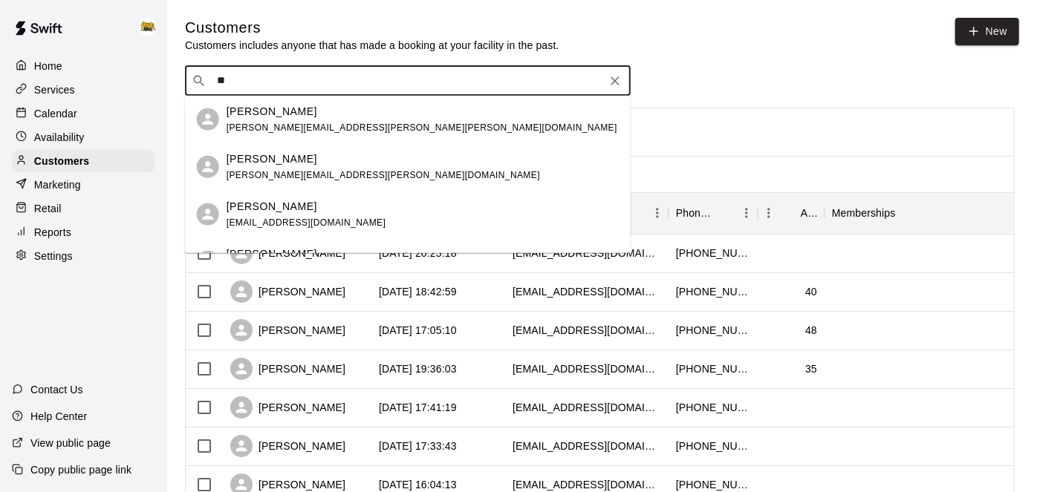
type input "*"
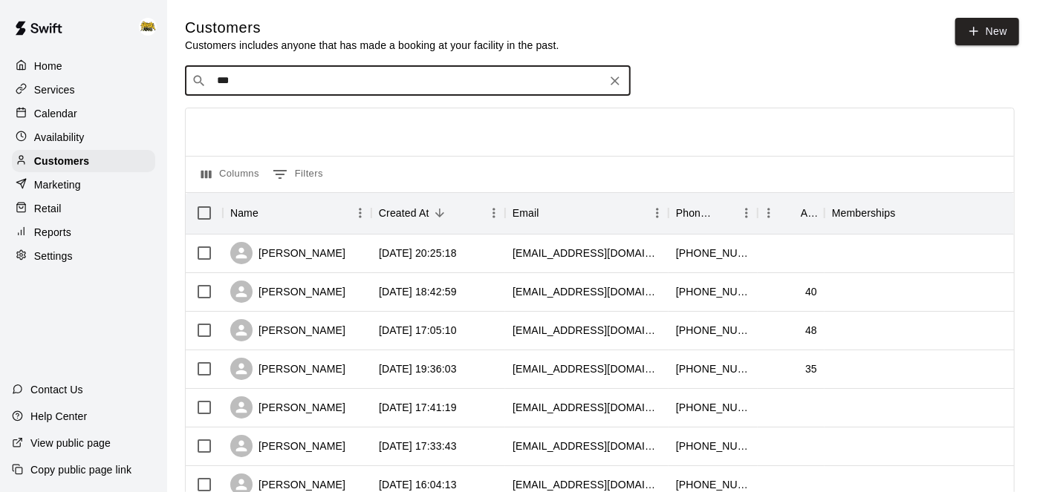
type input "****"
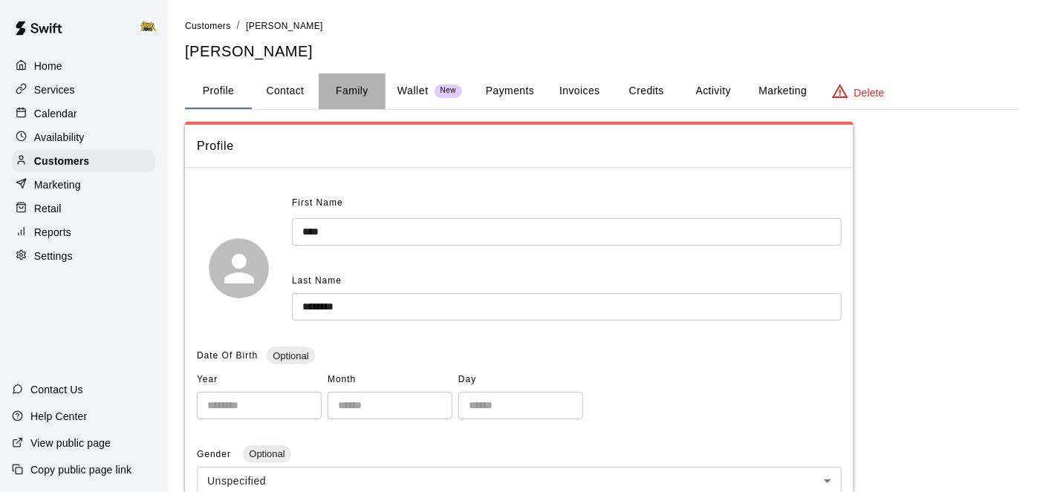
click at [368, 93] on button "Family" at bounding box center [352, 92] width 67 height 36
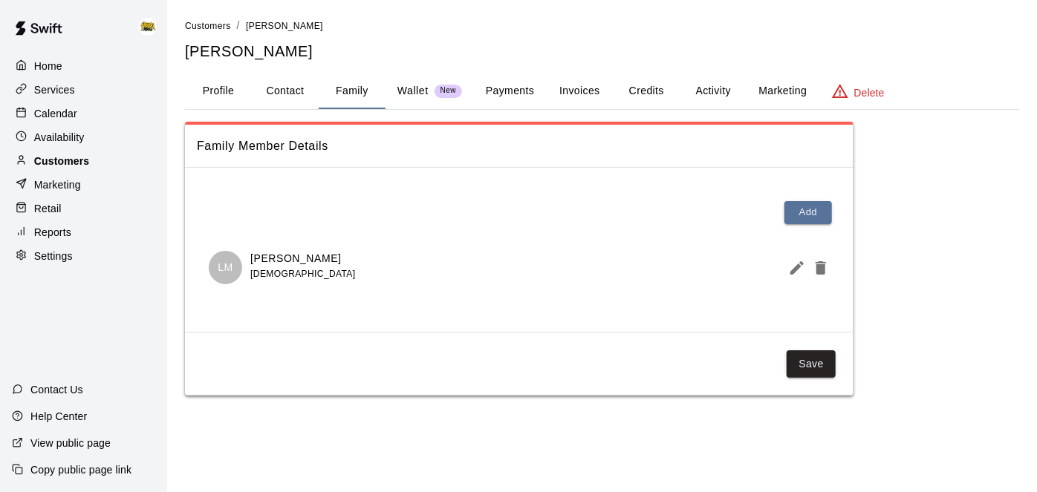
click at [77, 158] on p "Customers" at bounding box center [61, 161] width 55 height 15
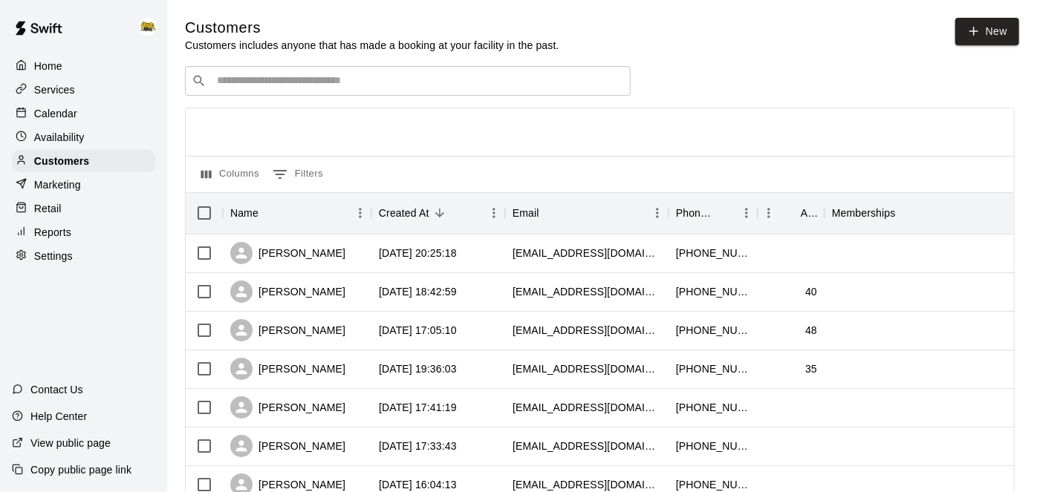
click at [279, 83] on input "Search customers by name or email" at bounding box center [418, 81] width 412 height 15
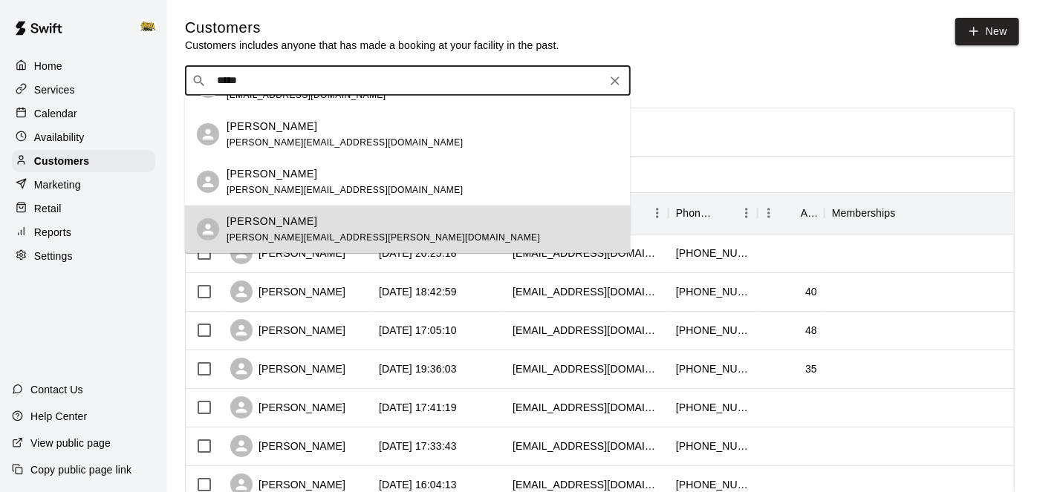
scroll to position [79, 0]
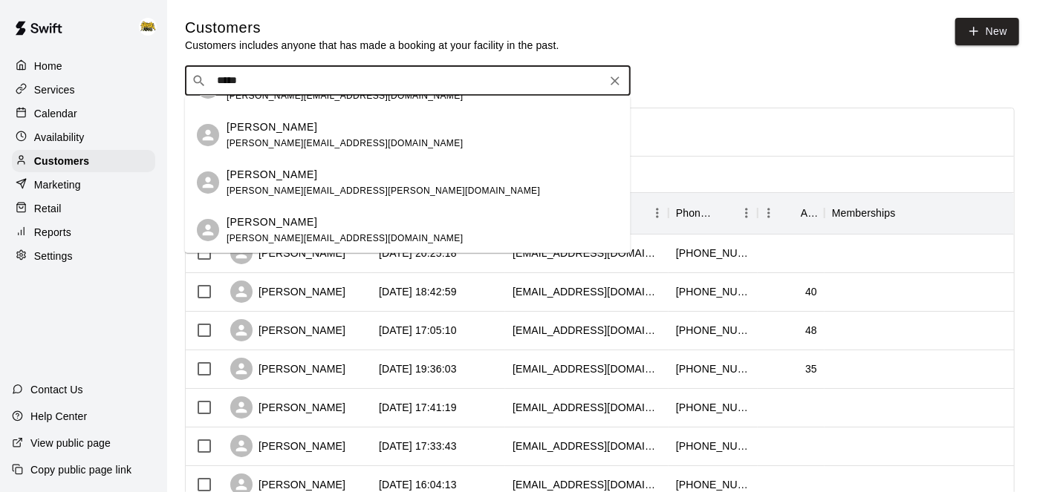
type input "*****"
click at [708, 79] on div "​ ***** ​" at bounding box center [600, 81] width 830 height 30
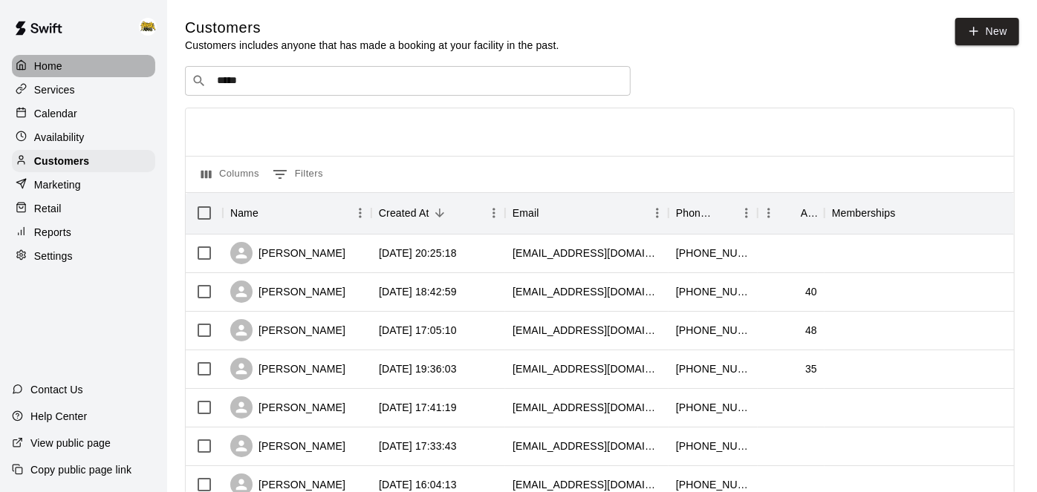
click at [60, 68] on p "Home" at bounding box center [48, 66] width 28 height 15
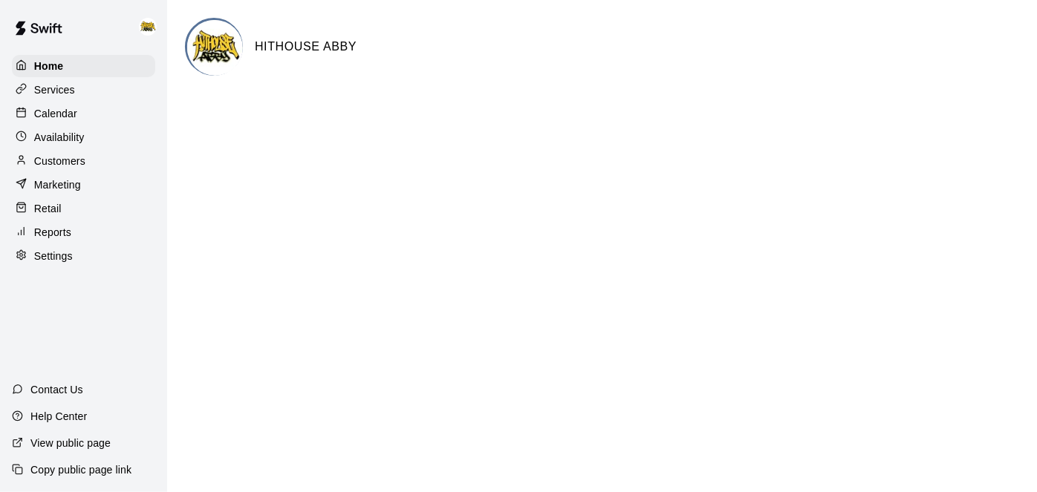
click at [68, 116] on p "Calendar" at bounding box center [55, 113] width 43 height 15
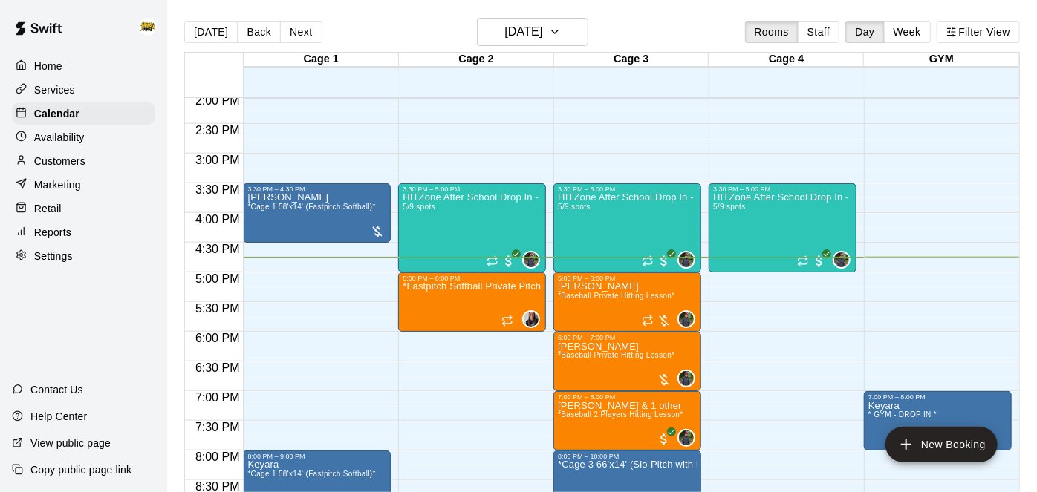
scroll to position [836, 0]
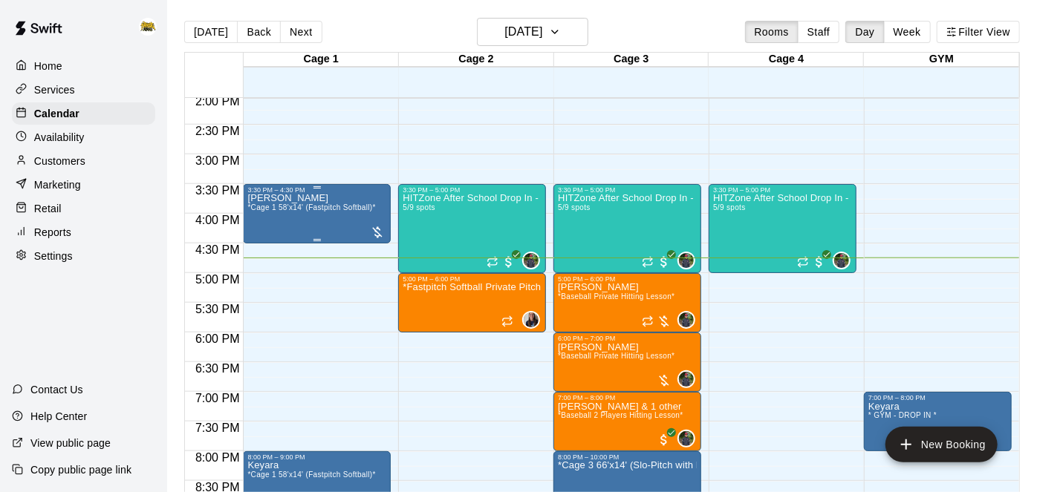
click at [322, 214] on div "[PERSON_NAME] *Cage 1 58'x14' (Fastpitch Softball)*" at bounding box center [311, 440] width 128 height 492
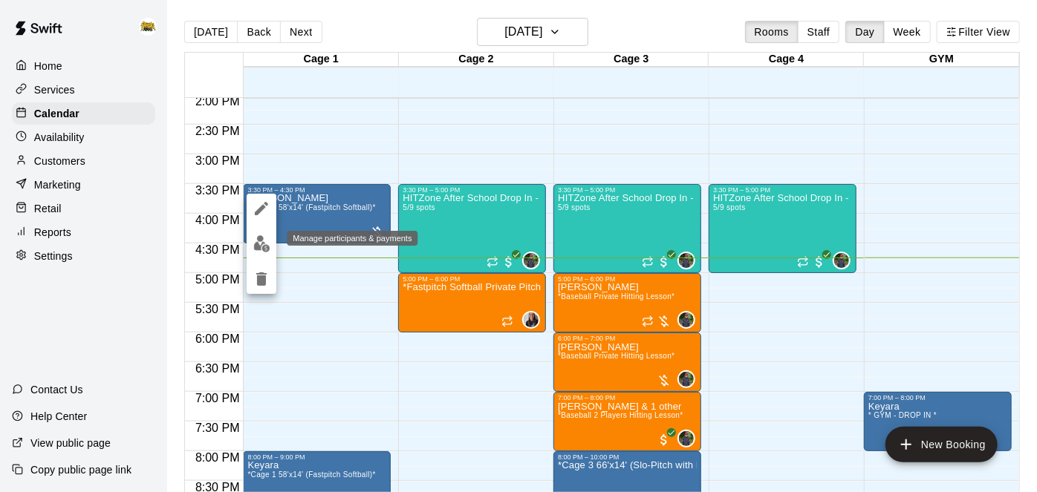
click at [264, 247] on img "edit" at bounding box center [261, 243] width 17 height 17
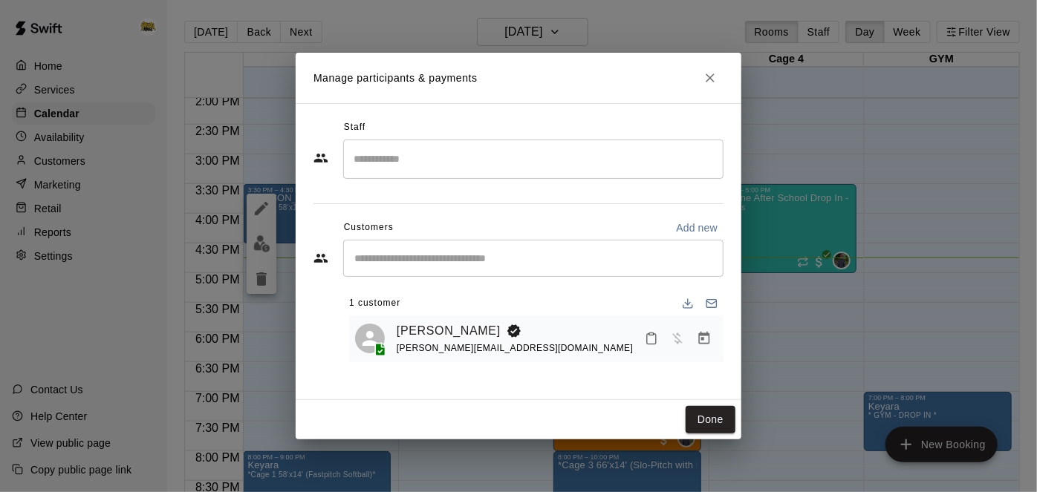
click at [656, 339] on icon "Mark attendance" at bounding box center [651, 339] width 9 height 10
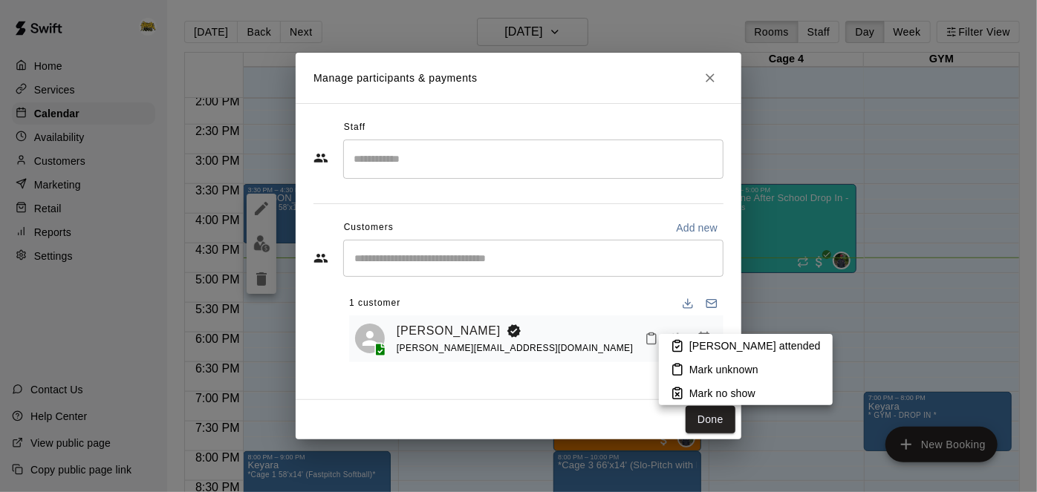
click at [700, 348] on p "[PERSON_NAME] attended" at bounding box center [754, 346] width 131 height 15
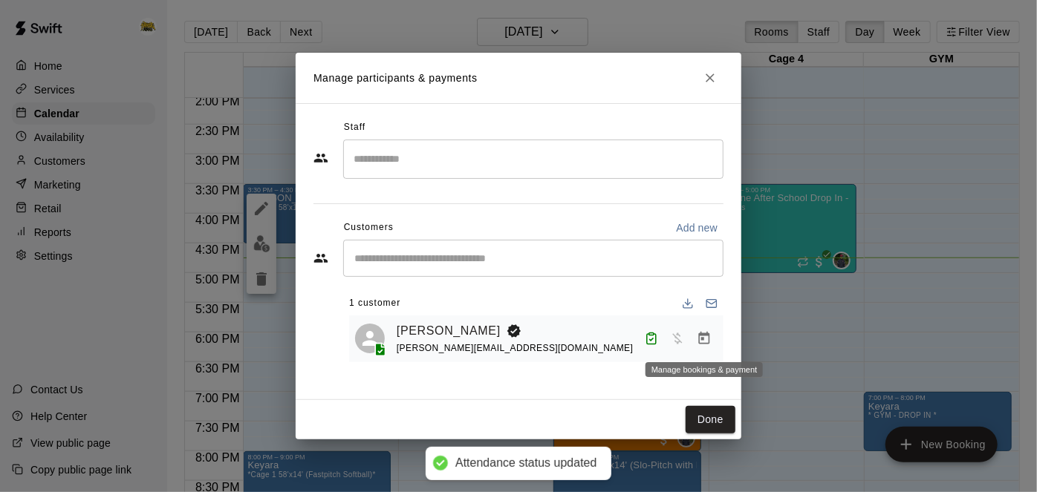
click at [711, 339] on icon "Manage bookings & payment" at bounding box center [704, 338] width 15 height 15
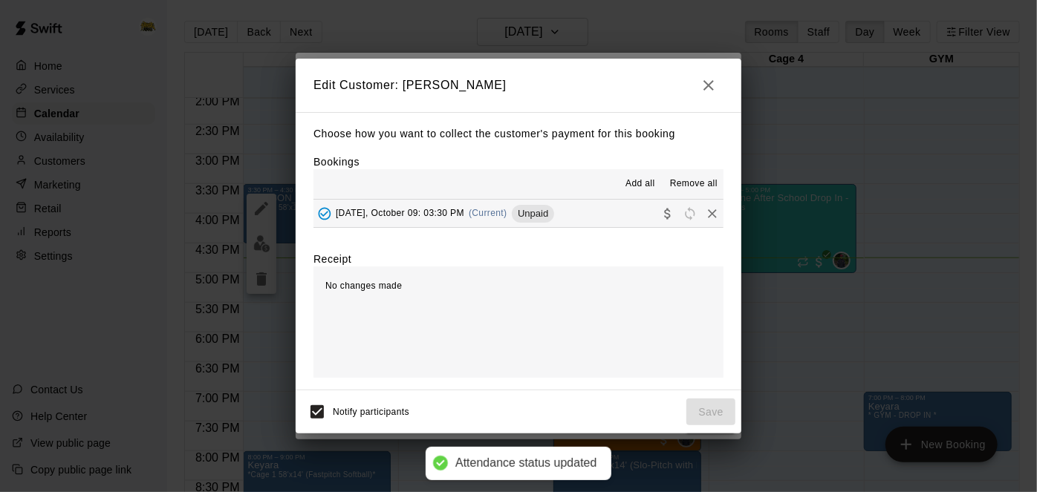
click at [585, 205] on button "[DATE], October 09: 03:30 PM (Current) Unpaid" at bounding box center [518, 213] width 410 height 27
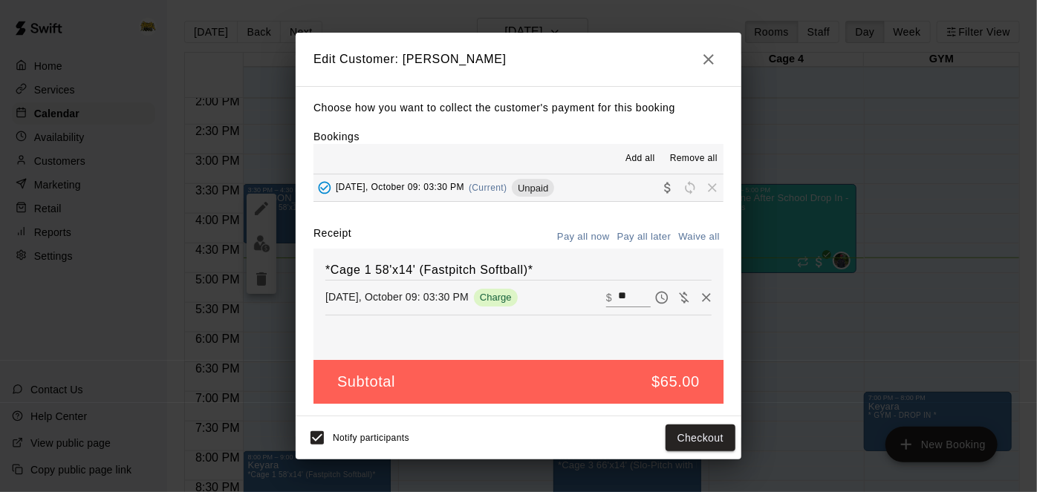
click at [631, 296] on input "**" at bounding box center [634, 297] width 33 height 19
type input "*"
type input "**"
click at [710, 435] on button "Checkout" at bounding box center [701, 438] width 70 height 27
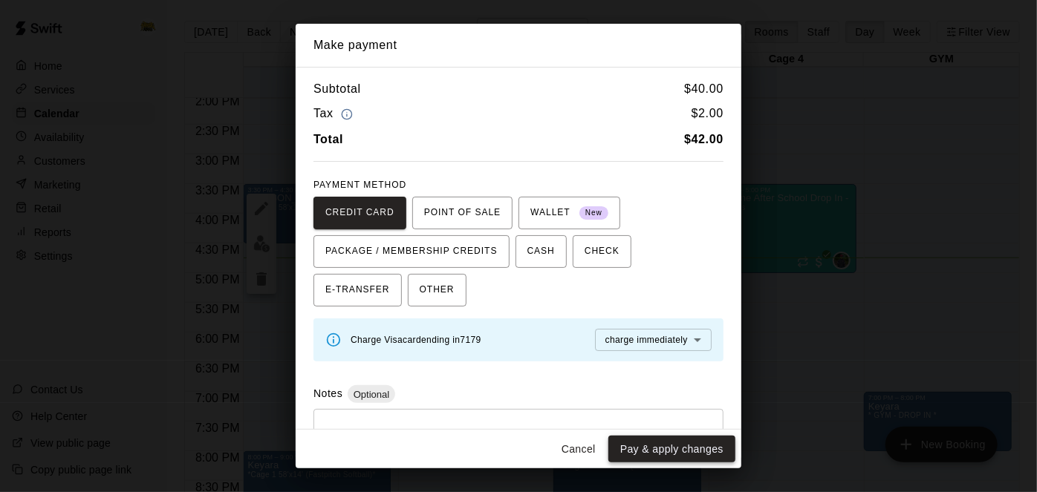
click at [648, 449] on button "Pay & apply changes" at bounding box center [671, 449] width 127 height 27
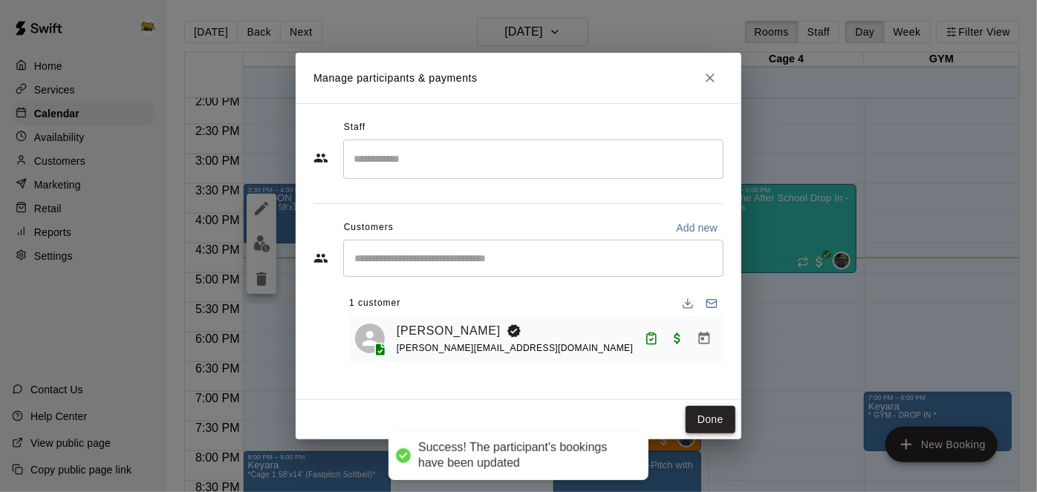
click at [705, 426] on button "Done" at bounding box center [711, 419] width 50 height 27
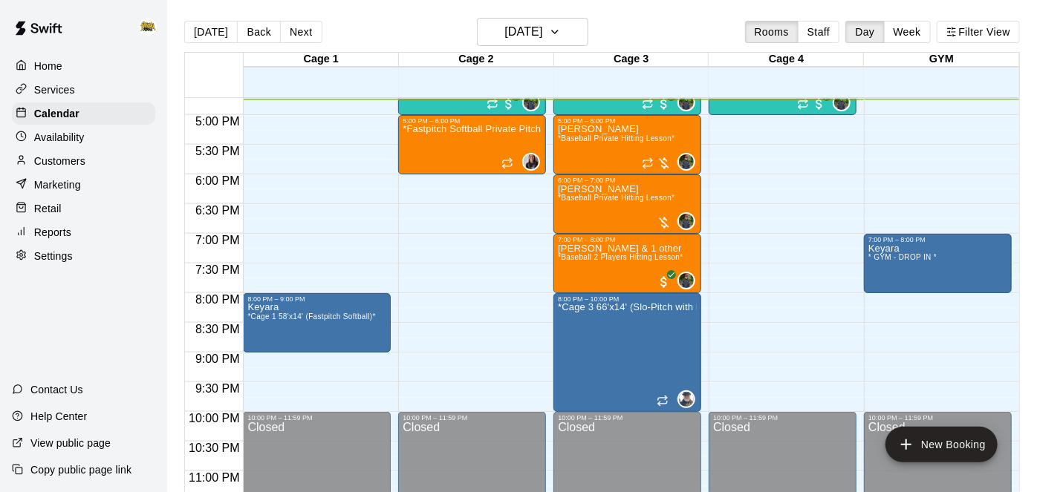
scroll to position [1015, 0]
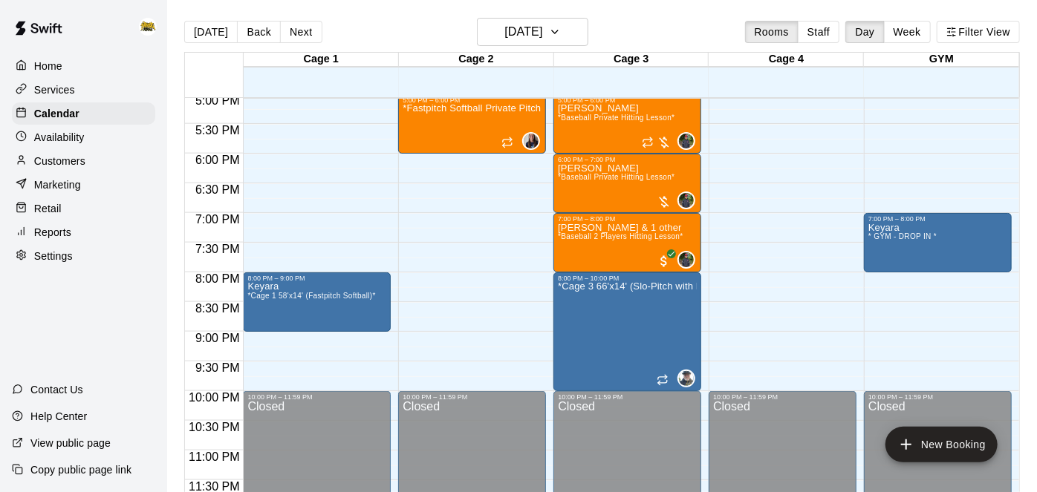
click at [51, 62] on p "Home" at bounding box center [48, 66] width 28 height 15
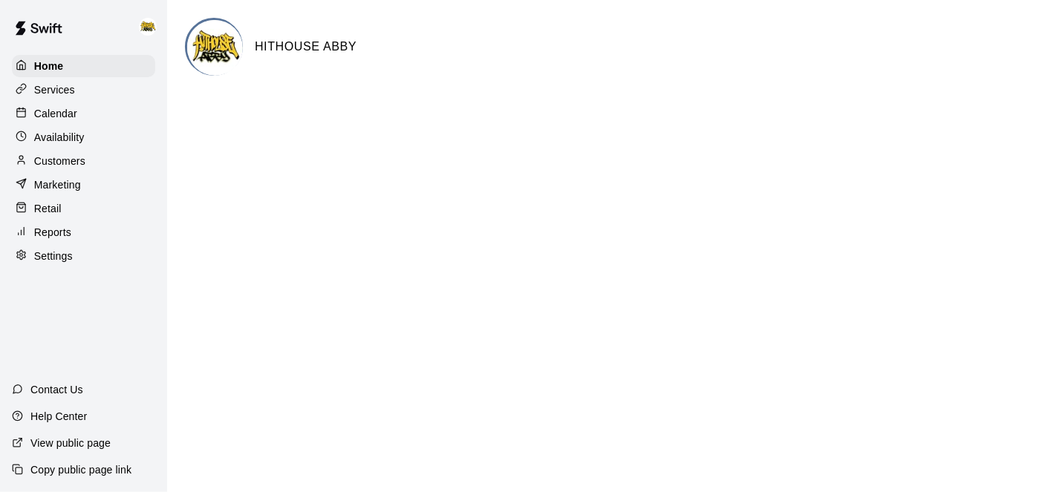
click at [57, 116] on p "Calendar" at bounding box center [55, 113] width 43 height 15
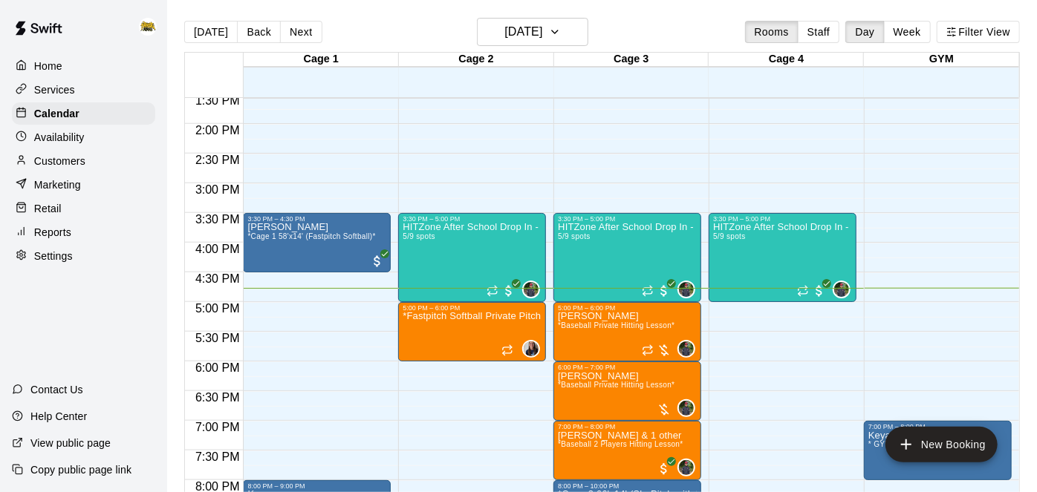
scroll to position [804, 0]
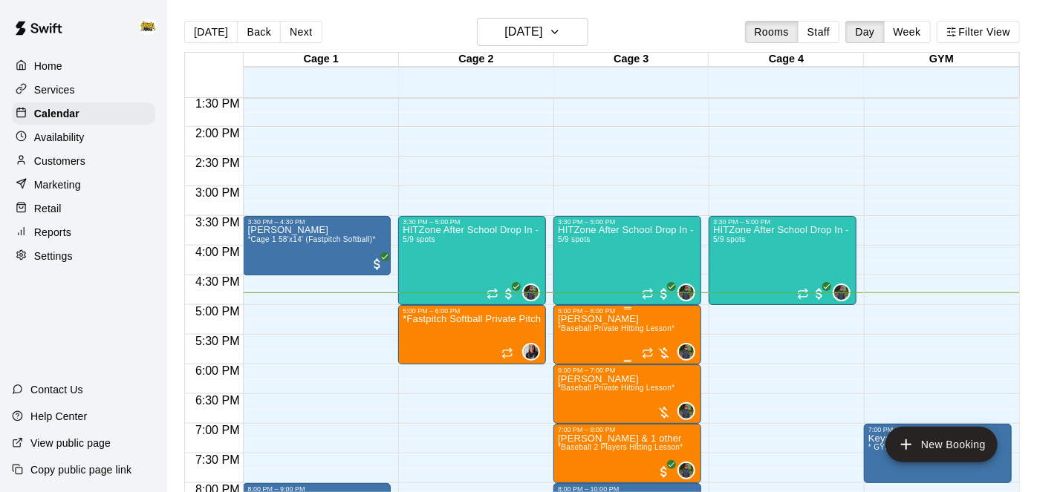
click at [617, 325] on span "*Baseball Private Hitting Lesson*" at bounding box center [616, 329] width 117 height 8
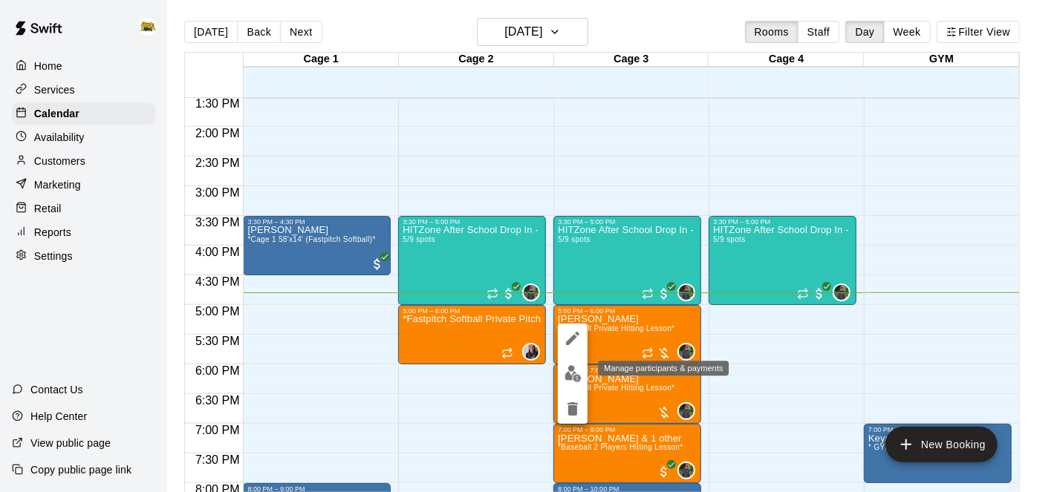
click at [575, 371] on img "edit" at bounding box center [573, 373] width 17 height 17
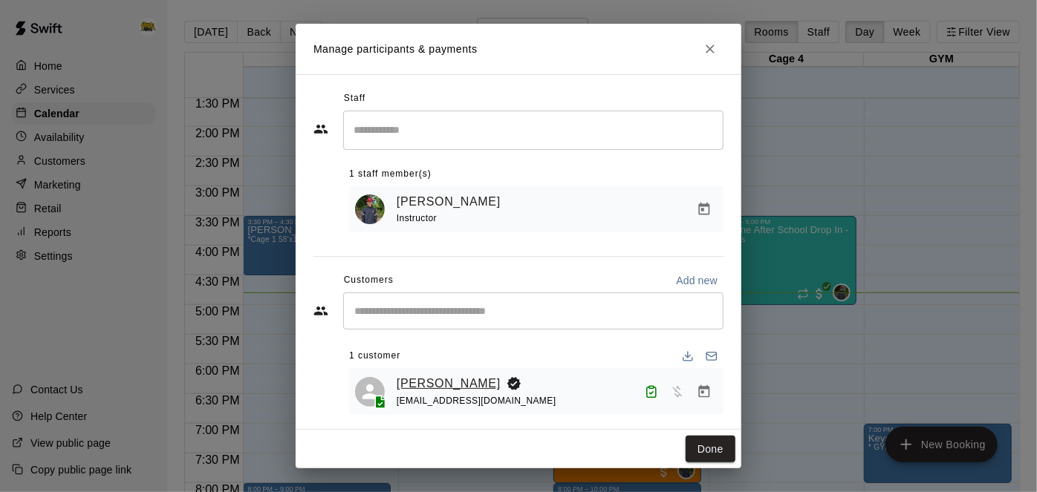
click at [466, 383] on link "[PERSON_NAME]" at bounding box center [449, 383] width 104 height 19
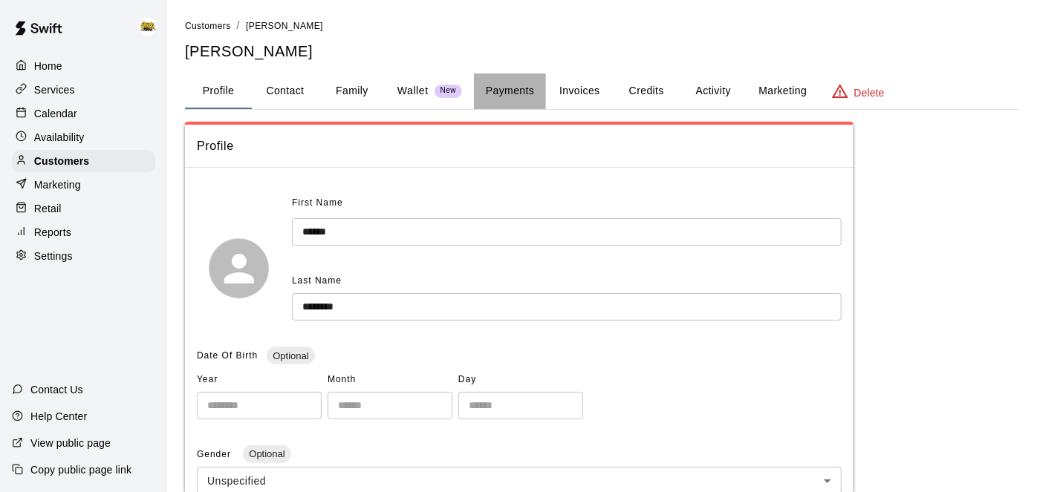
click at [480, 91] on button "Payments" at bounding box center [510, 92] width 72 height 36
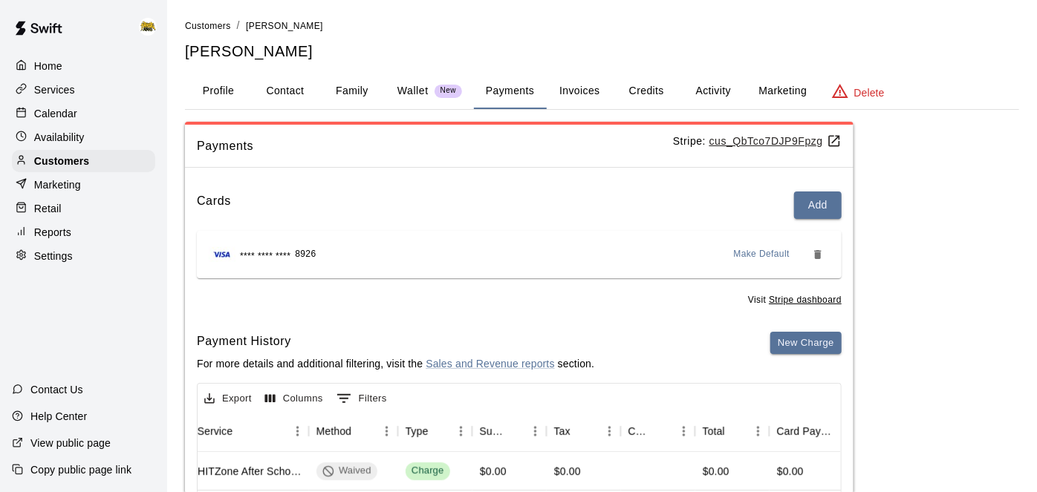
click at [720, 82] on button "Activity" at bounding box center [713, 92] width 67 height 36
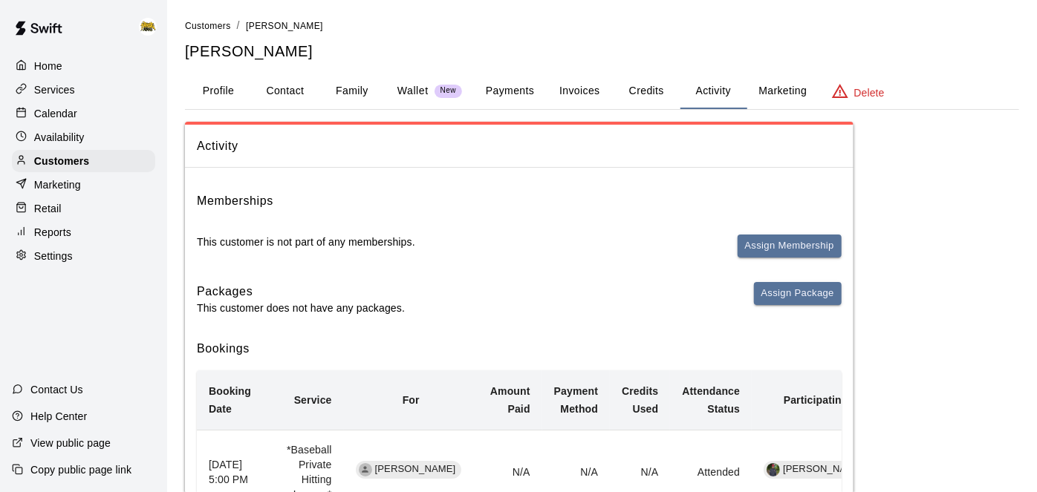
click at [62, 114] on p "Calendar" at bounding box center [55, 113] width 43 height 15
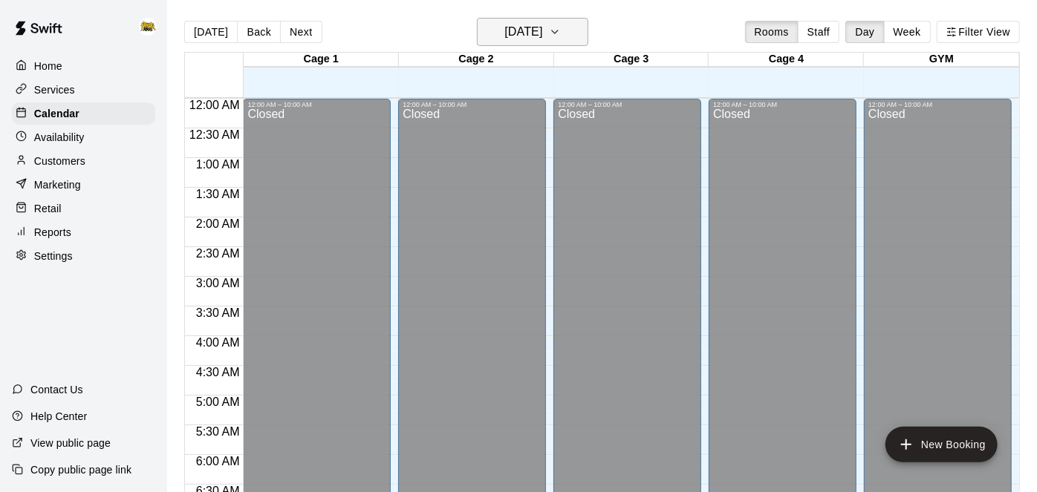
scroll to position [970, 0]
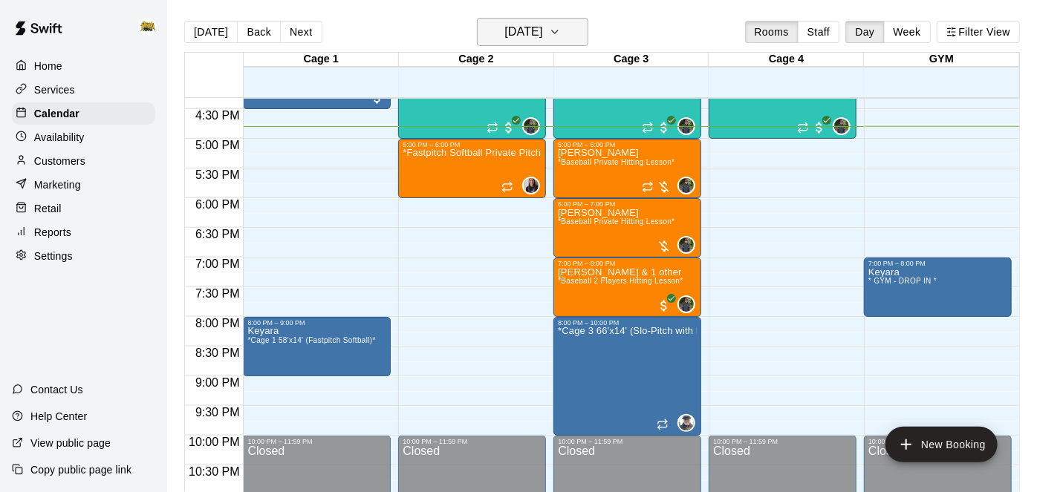
click at [504, 39] on h6 "[DATE]" at bounding box center [523, 32] width 38 height 21
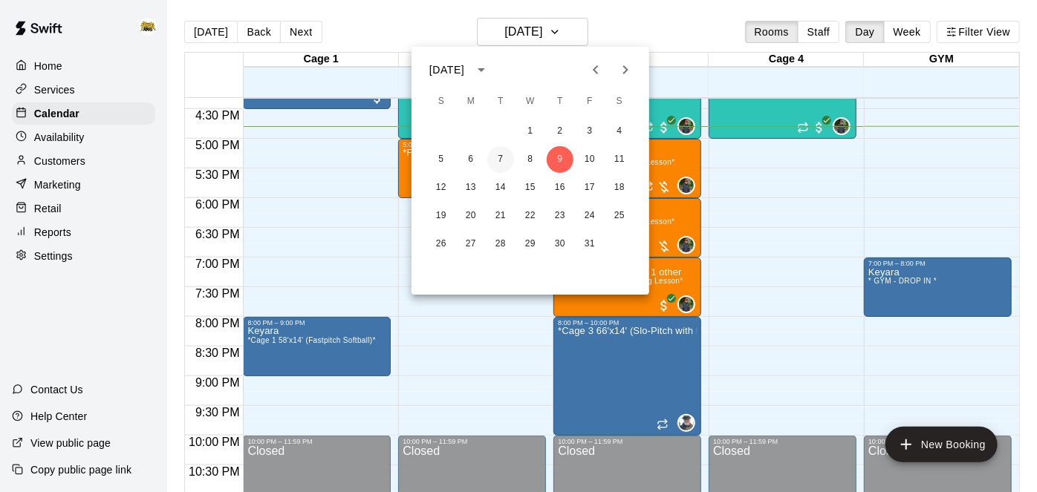
click at [507, 155] on button "7" at bounding box center [500, 159] width 27 height 27
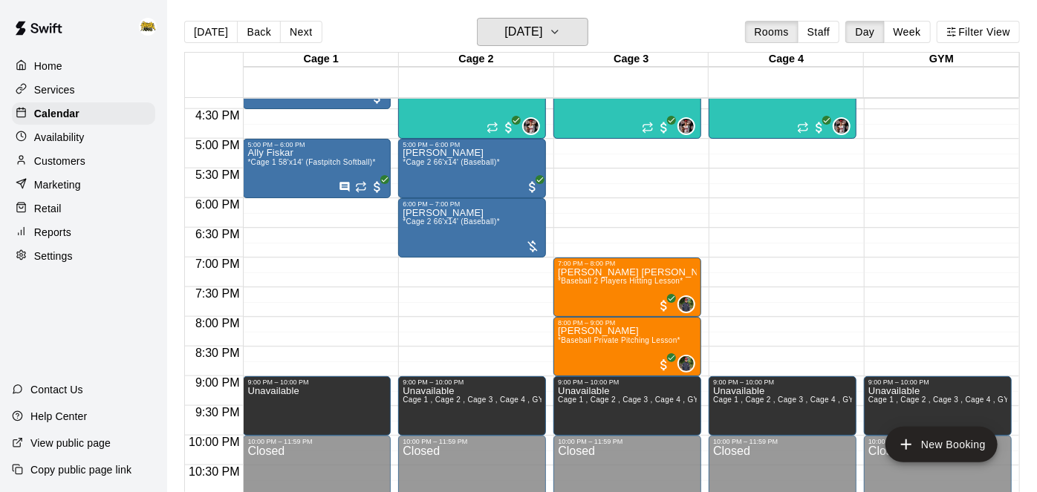
scroll to position [820, 0]
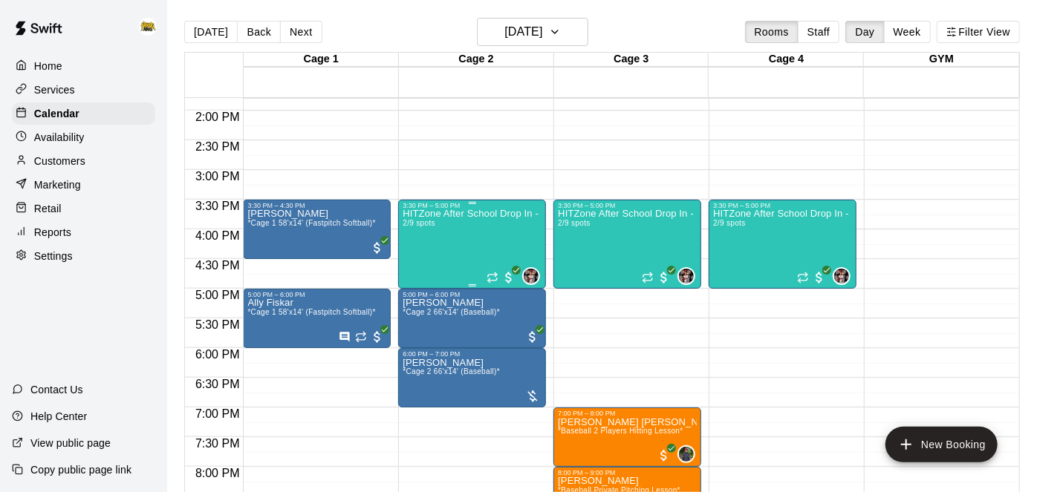
click at [425, 246] on div "HITZone After School Drop In - Registration Required 2/9 spots" at bounding box center [472, 455] width 139 height 492
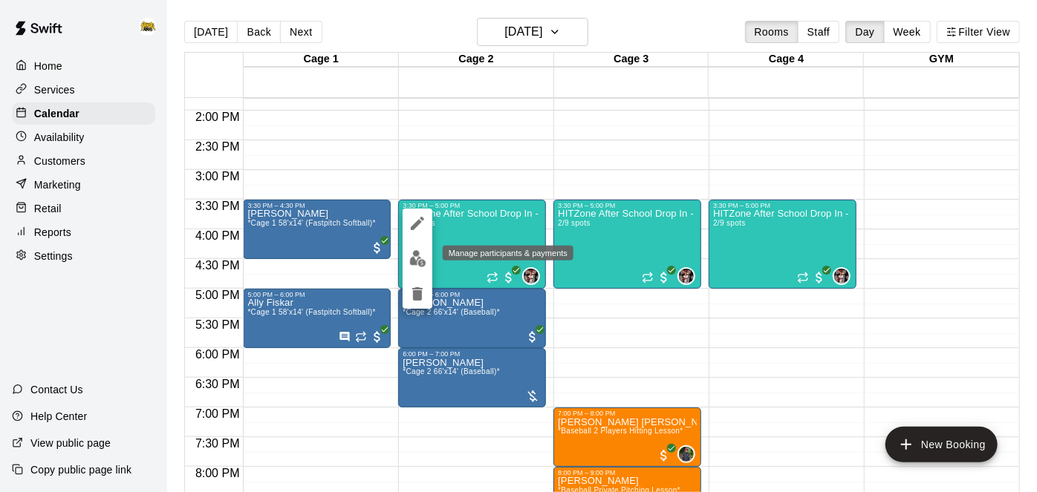
click at [423, 264] on img "edit" at bounding box center [417, 258] width 17 height 17
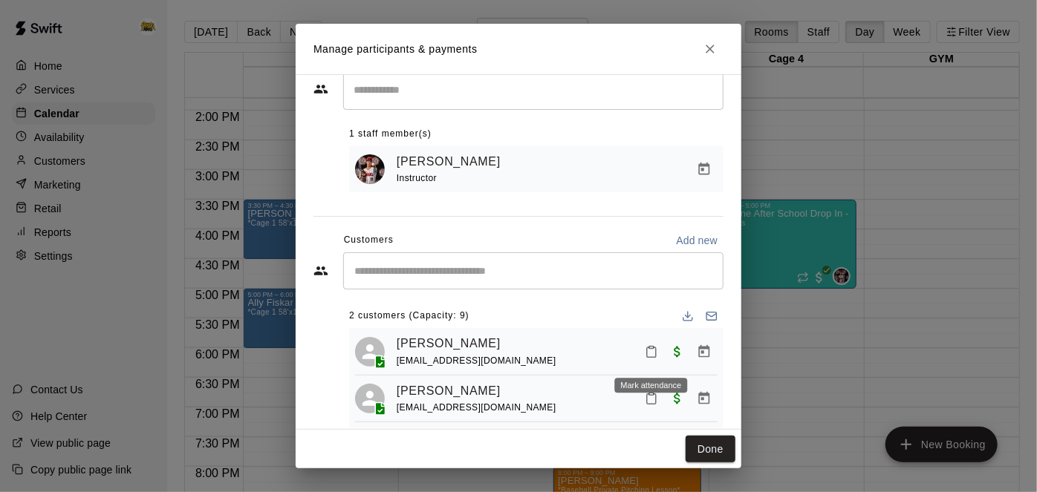
scroll to position [44, 0]
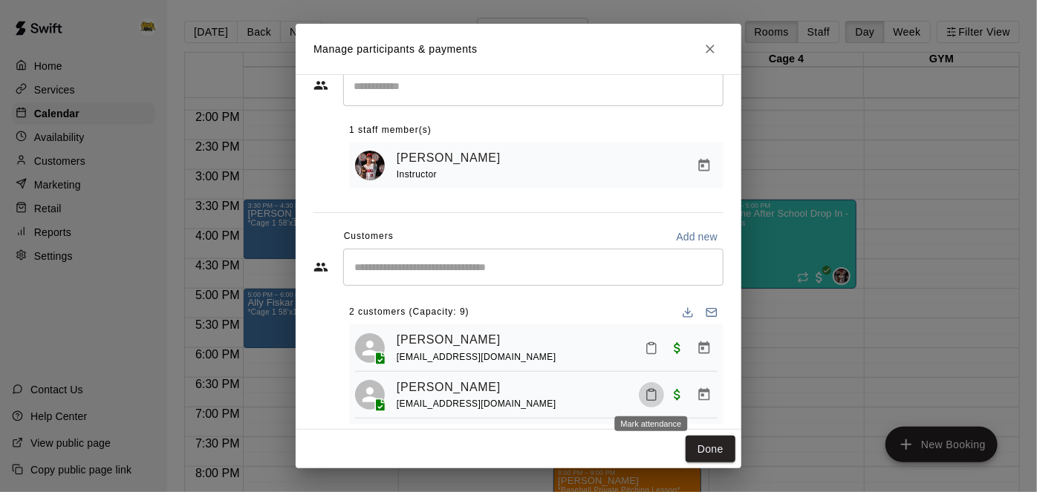
click at [655, 394] on icon "Mark attendance" at bounding box center [651, 394] width 13 height 13
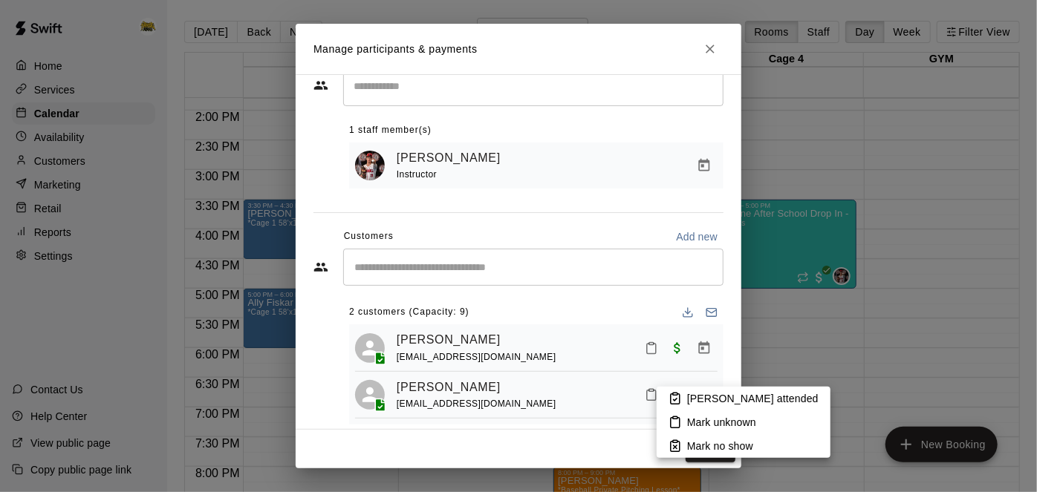
click at [680, 394] on icon at bounding box center [675, 398] width 13 height 13
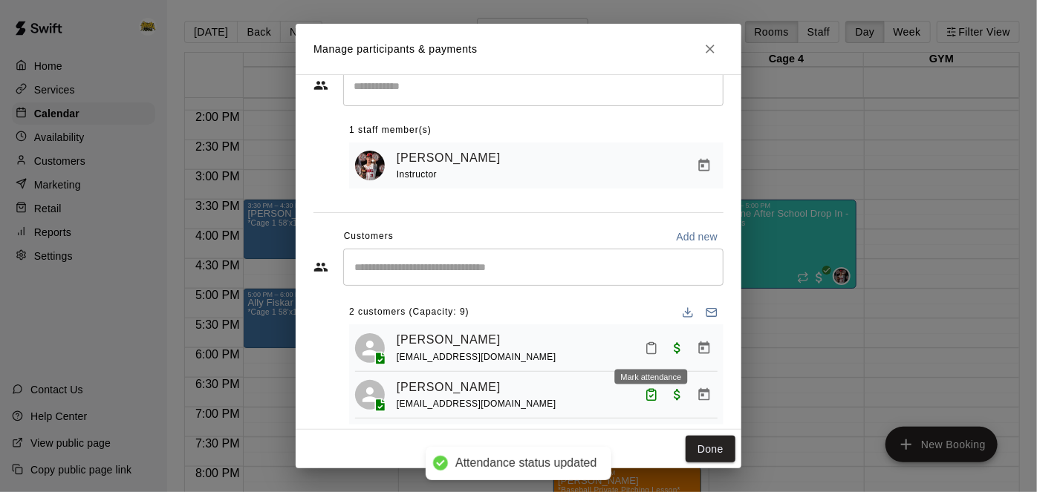
click at [645, 346] on icon "Mark attendance" at bounding box center [651, 348] width 13 height 13
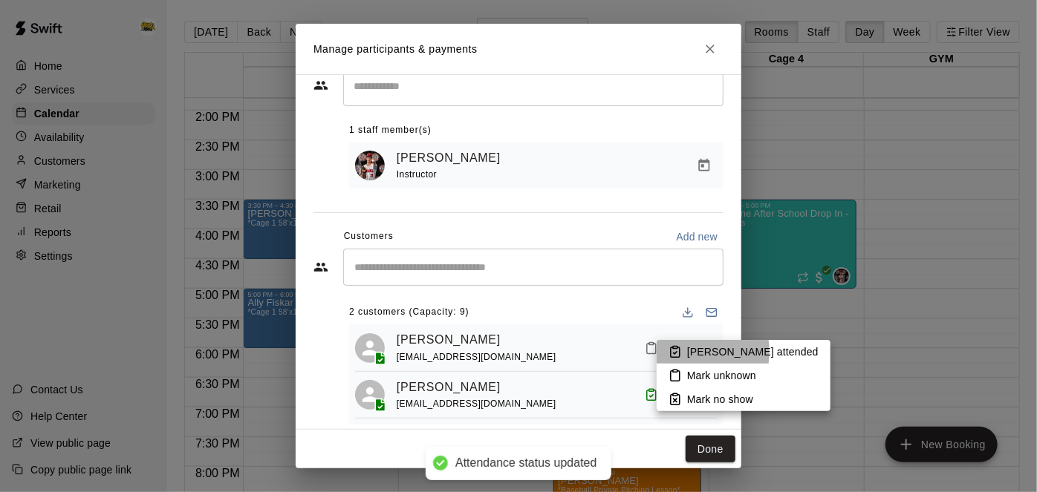
click at [680, 352] on icon at bounding box center [675, 351] width 13 height 13
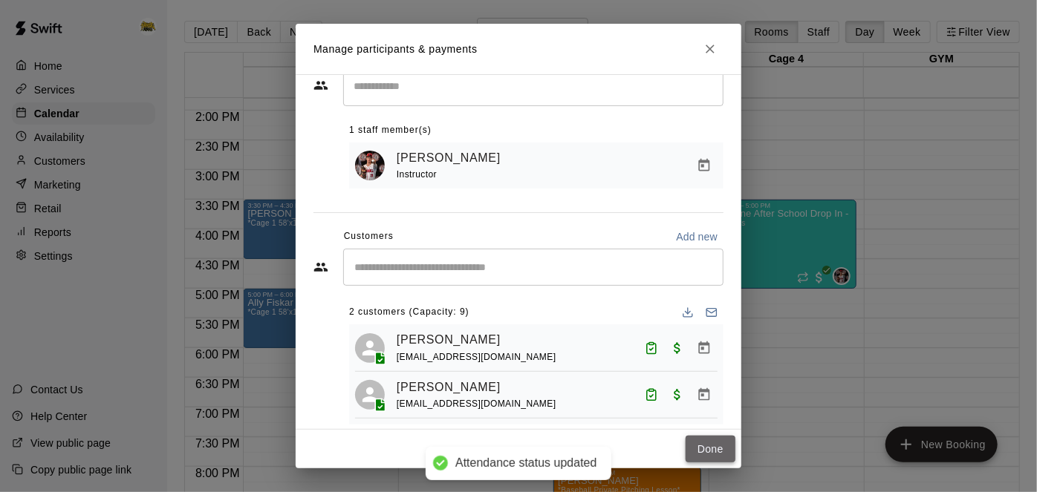
click at [718, 453] on button "Done" at bounding box center [711, 449] width 50 height 27
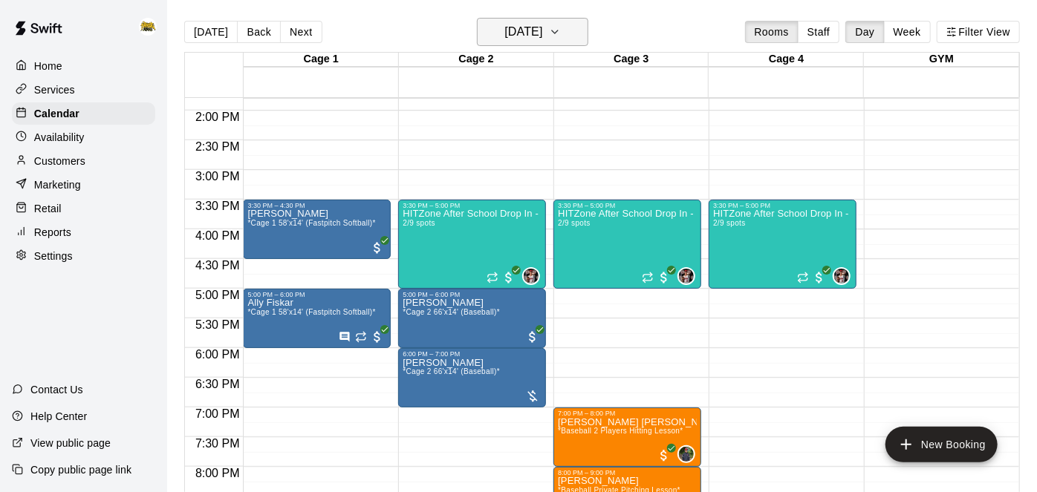
click at [507, 36] on h6 "[DATE]" at bounding box center [523, 32] width 38 height 21
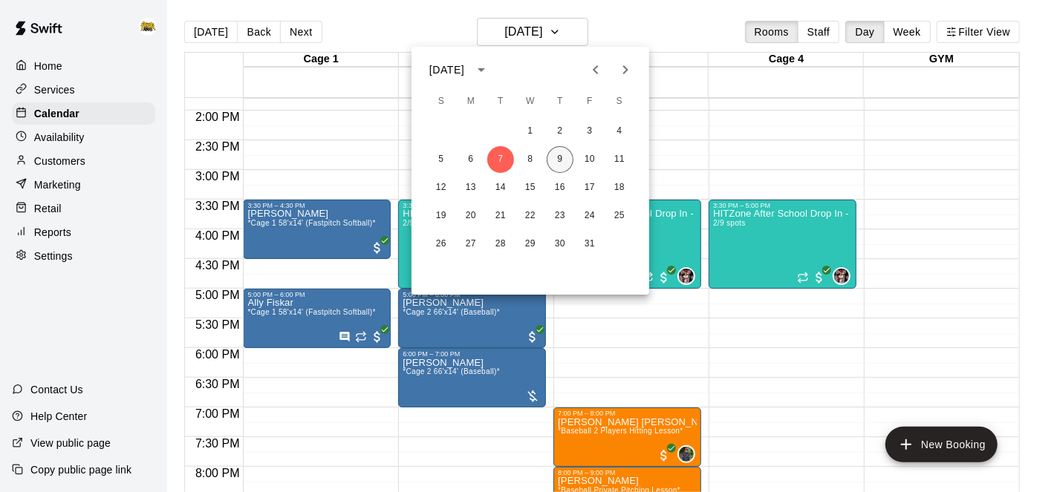
click at [557, 163] on button "9" at bounding box center [560, 159] width 27 height 27
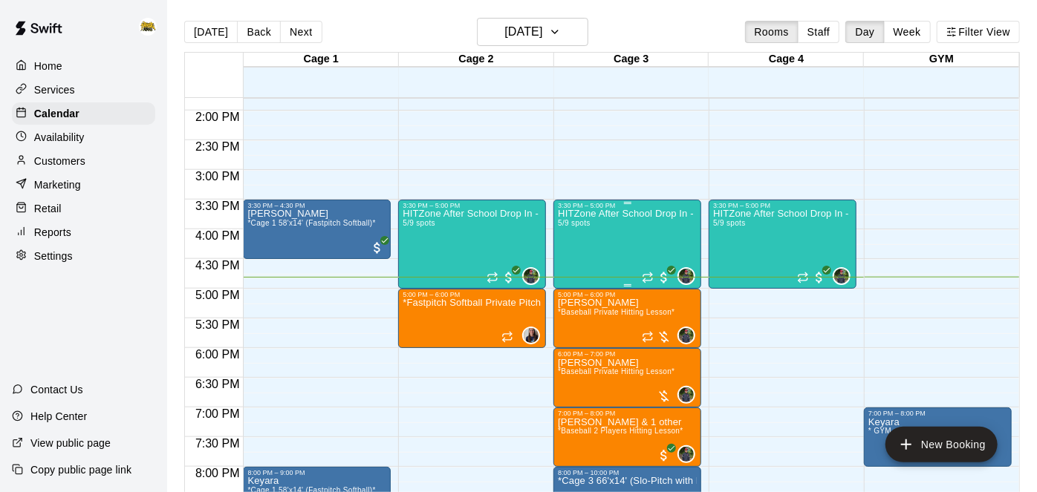
click at [608, 227] on div "HITZone After School Drop In - Registration Required 5/9 spots" at bounding box center [627, 455] width 139 height 492
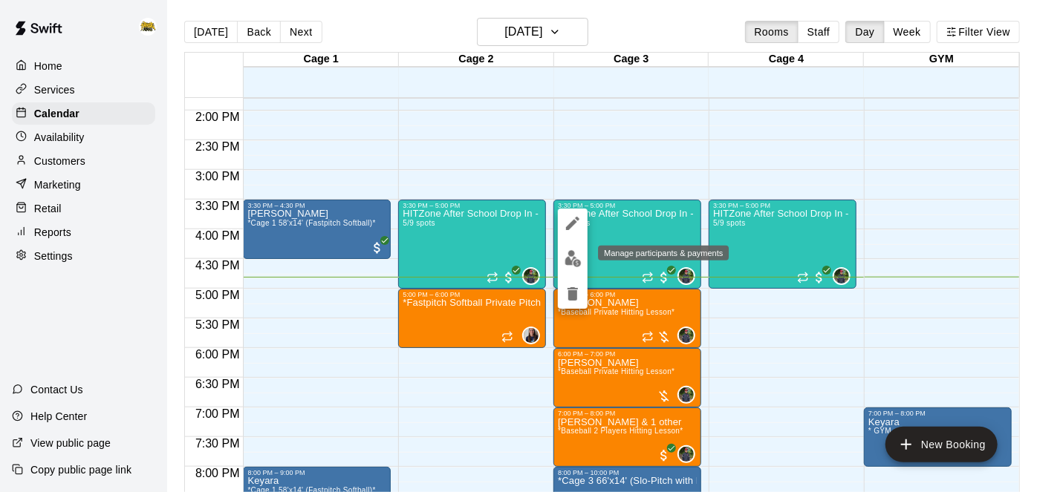
click at [578, 261] on img "edit" at bounding box center [573, 258] width 17 height 17
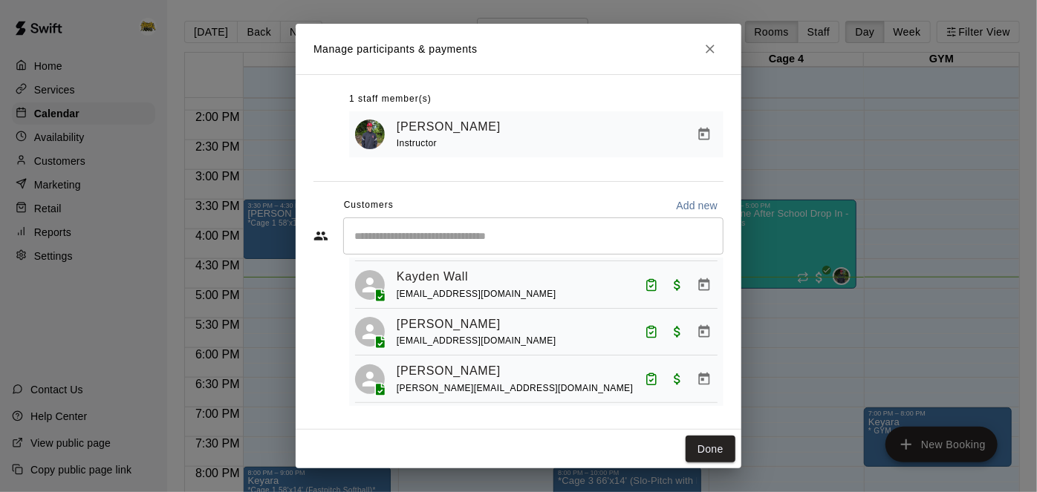
scroll to position [126, 0]
click at [721, 450] on button "Done" at bounding box center [711, 449] width 50 height 27
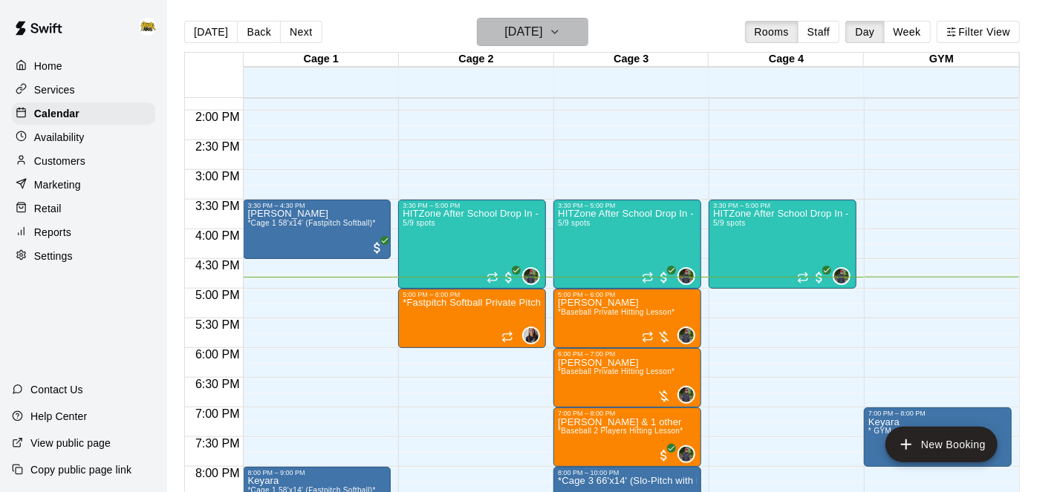
click at [528, 33] on h6 "[DATE]" at bounding box center [523, 32] width 38 height 21
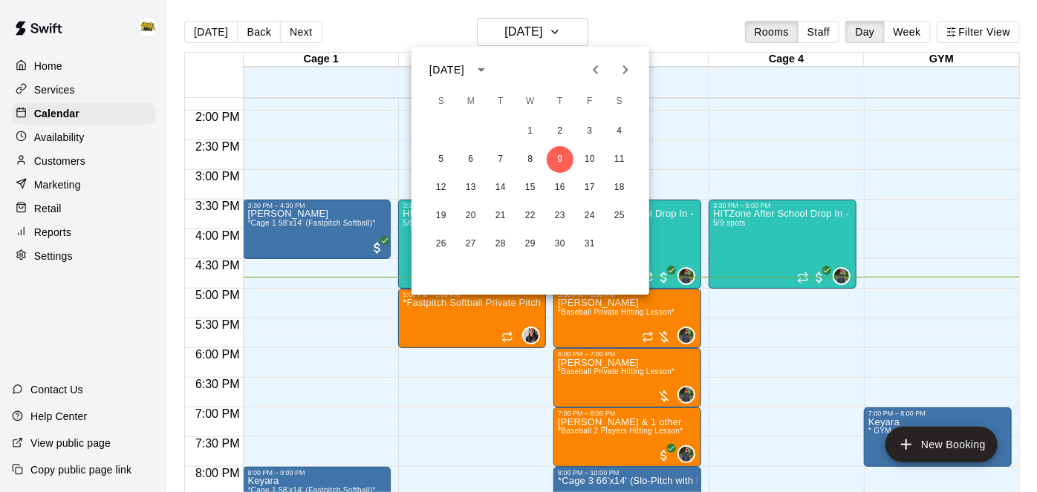
click at [951, 187] on div at bounding box center [518, 246] width 1037 height 492
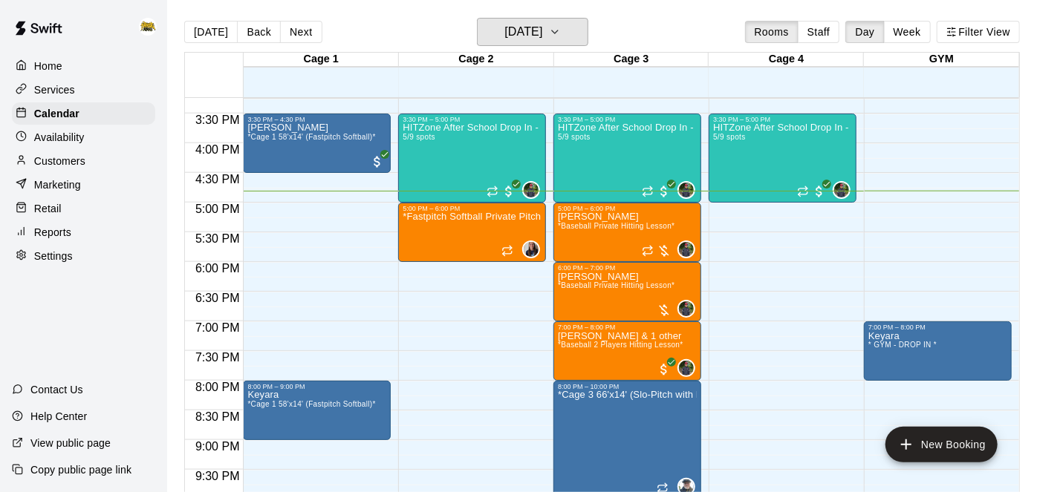
scroll to position [906, 0]
click at [577, 43] on button "[DATE]" at bounding box center [532, 32] width 111 height 28
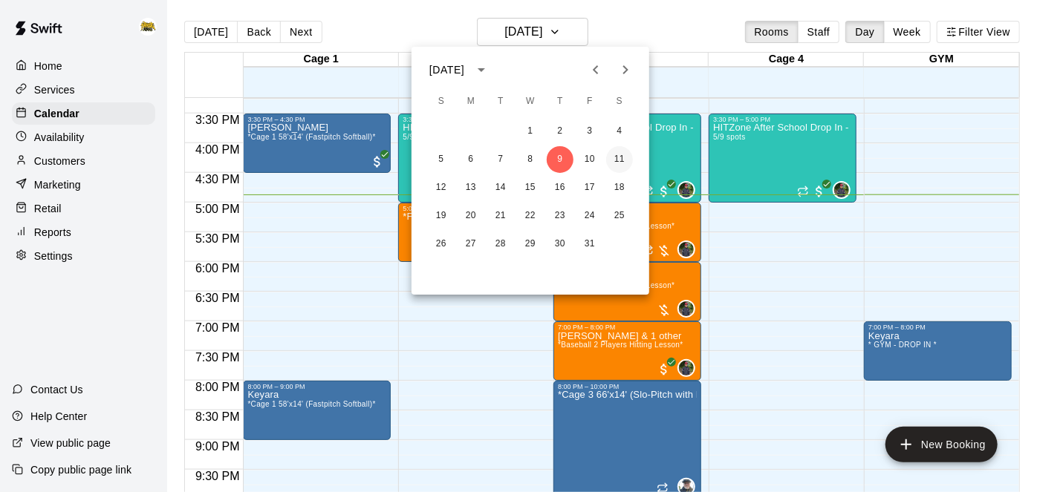
click at [620, 160] on button "11" at bounding box center [619, 159] width 27 height 27
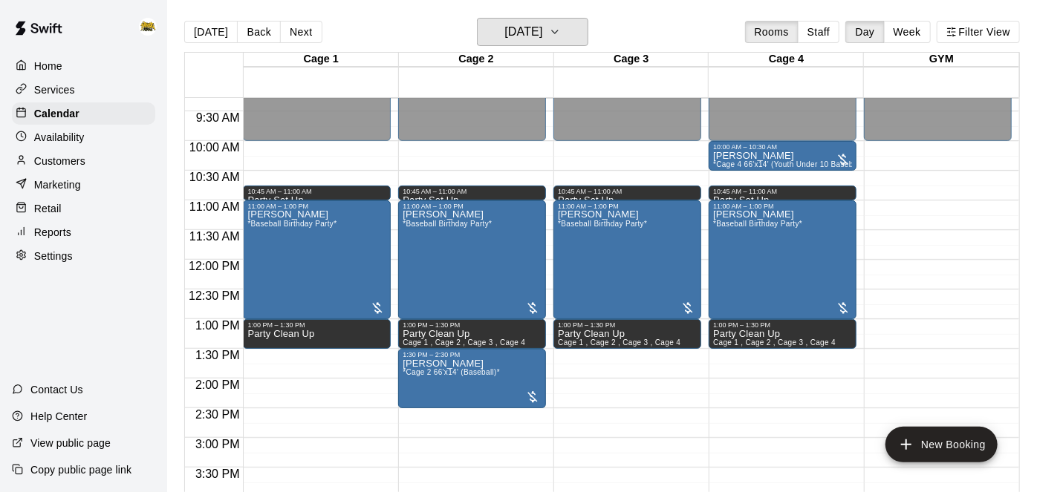
scroll to position [484, 0]
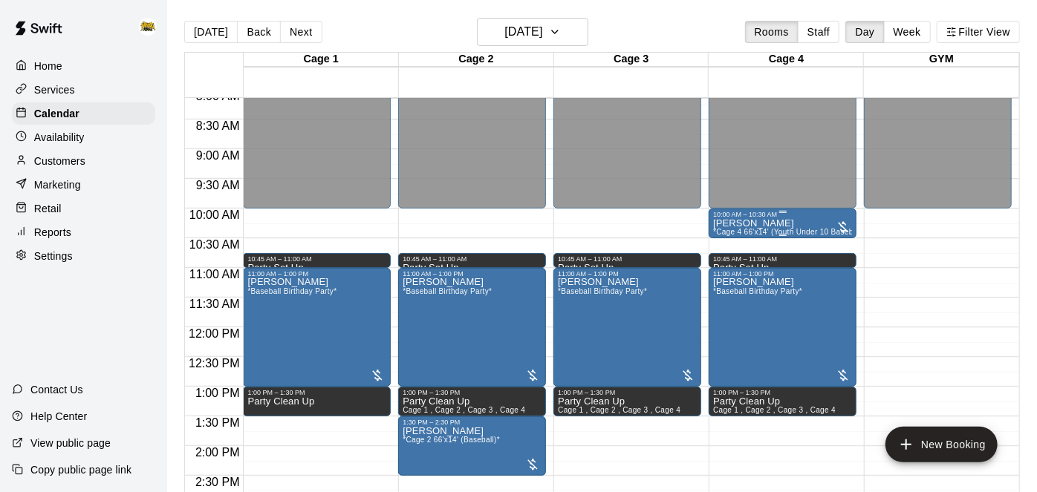
click at [804, 218] on div "[PERSON_NAME] *Cage 4 66'x14' (Youth Under 10 Baseball)*" at bounding box center [782, 464] width 139 height 492
click at [726, 227] on icon "edit" at bounding box center [728, 233] width 18 height 18
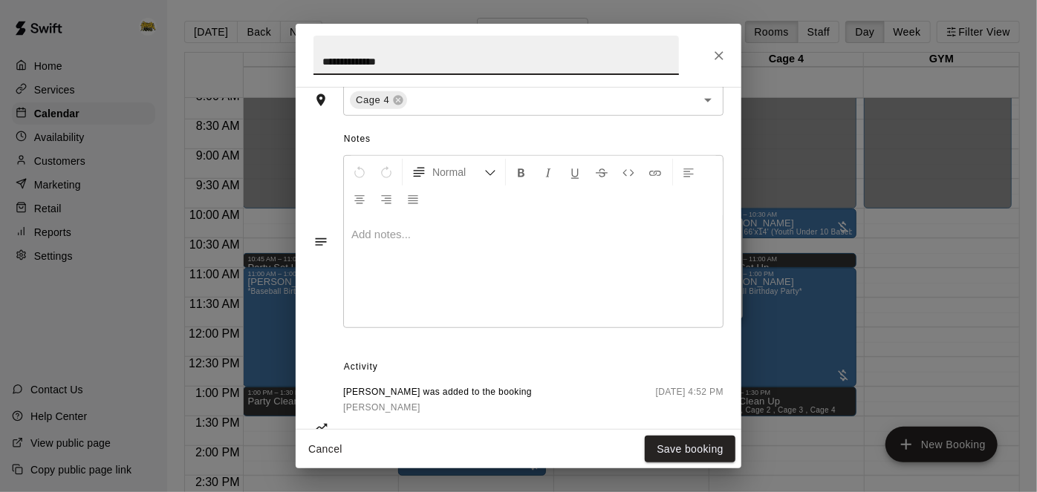
scroll to position [499, 0]
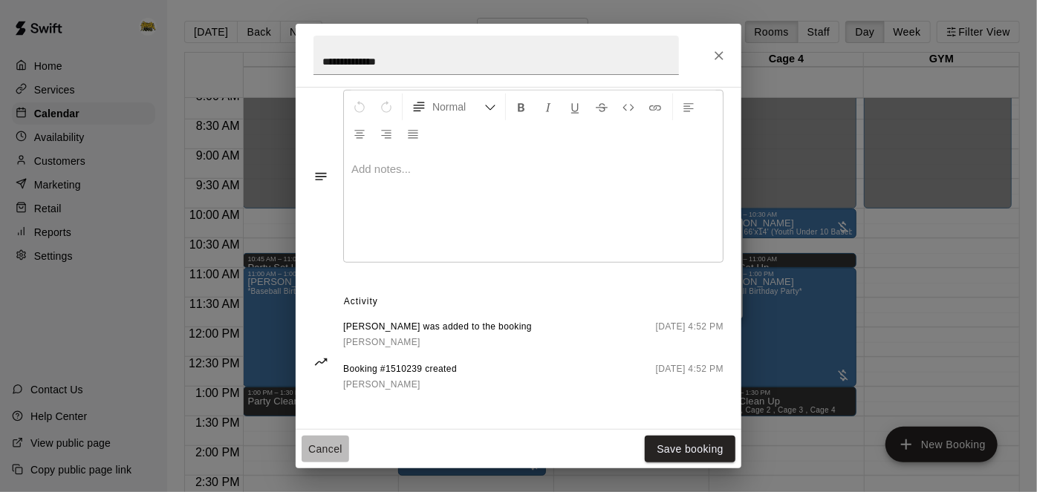
click at [333, 447] on button "Cancel" at bounding box center [326, 449] width 48 height 27
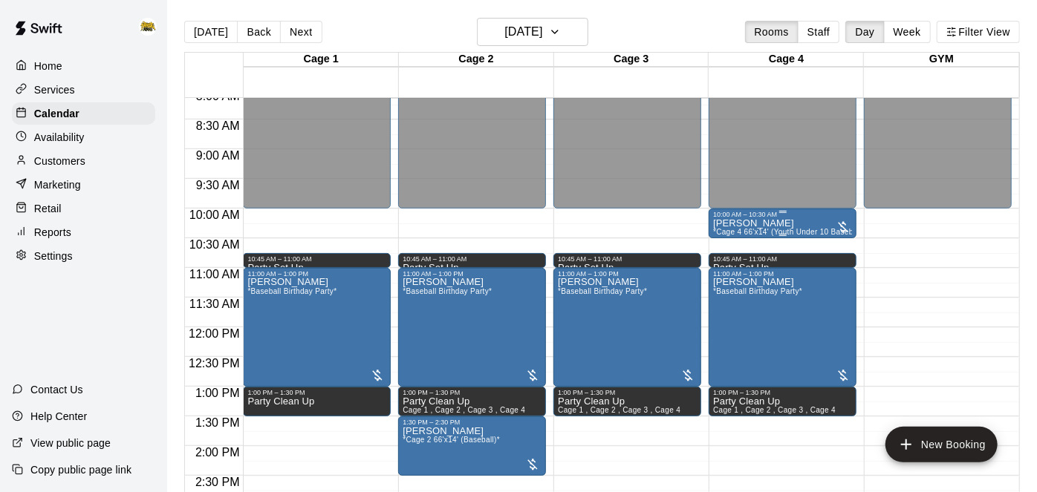
click at [798, 220] on div "[PERSON_NAME] *Cage 4 66'x14' (Youth Under 10 Baseball)*" at bounding box center [782, 464] width 139 height 492
click at [730, 230] on icon "edit" at bounding box center [727, 233] width 13 height 13
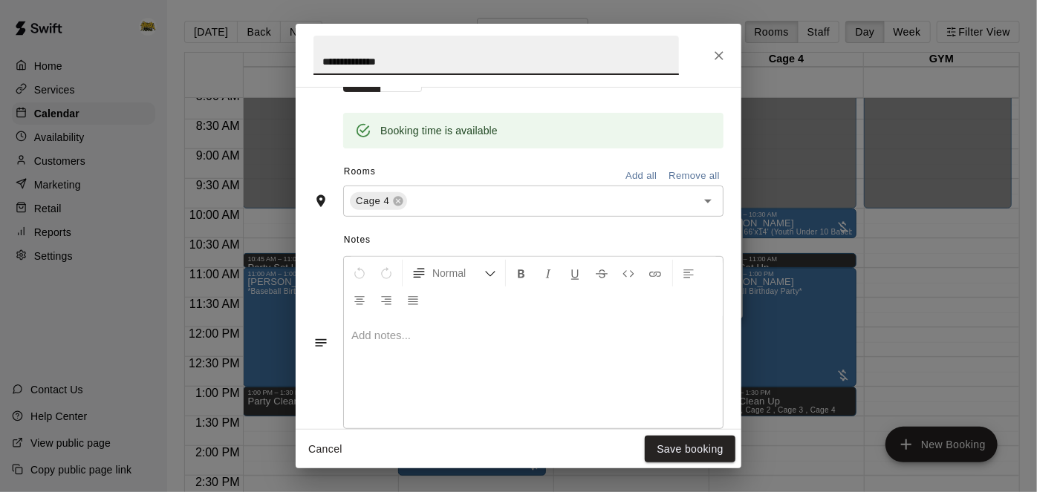
scroll to position [299, 0]
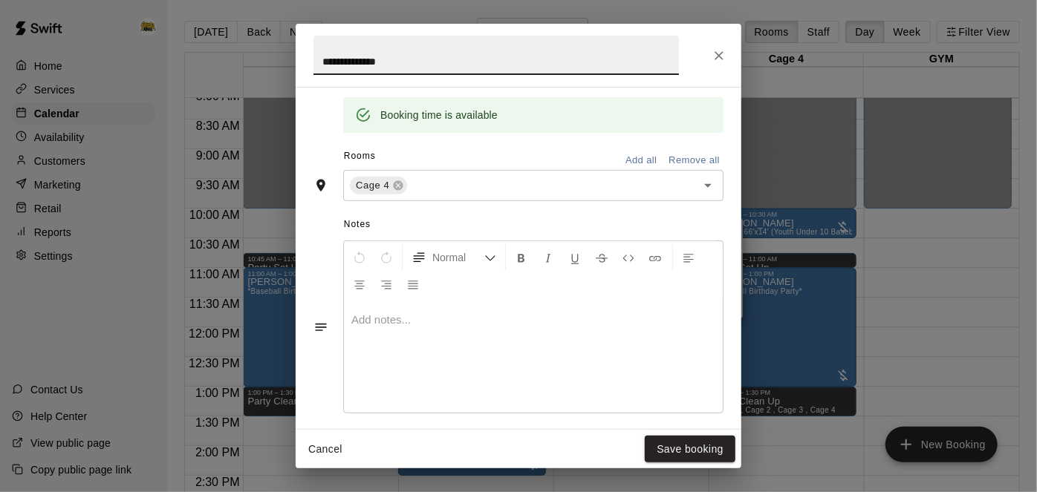
click at [691, 172] on button "Remove all" at bounding box center [694, 160] width 59 height 23
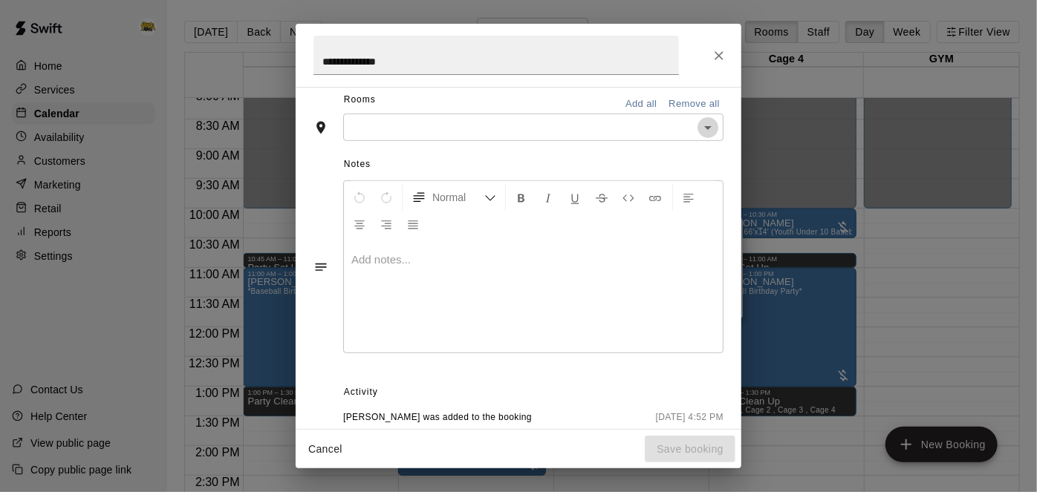
click at [713, 137] on icon "Open" at bounding box center [708, 128] width 18 height 18
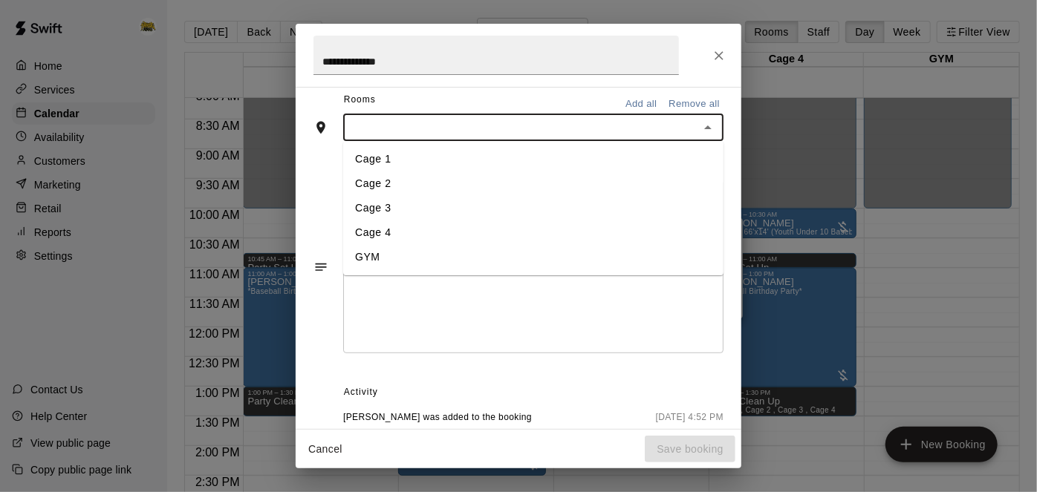
drag, startPoint x: 511, startPoint y: 249, endPoint x: 510, endPoint y: 237, distance: 11.9
click at [510, 237] on ul "Cage 1 Cage 2 Cage 3 Cage 4 GYM" at bounding box center [533, 209] width 380 height 134
click at [510, 197] on li "Cage 2" at bounding box center [533, 184] width 380 height 25
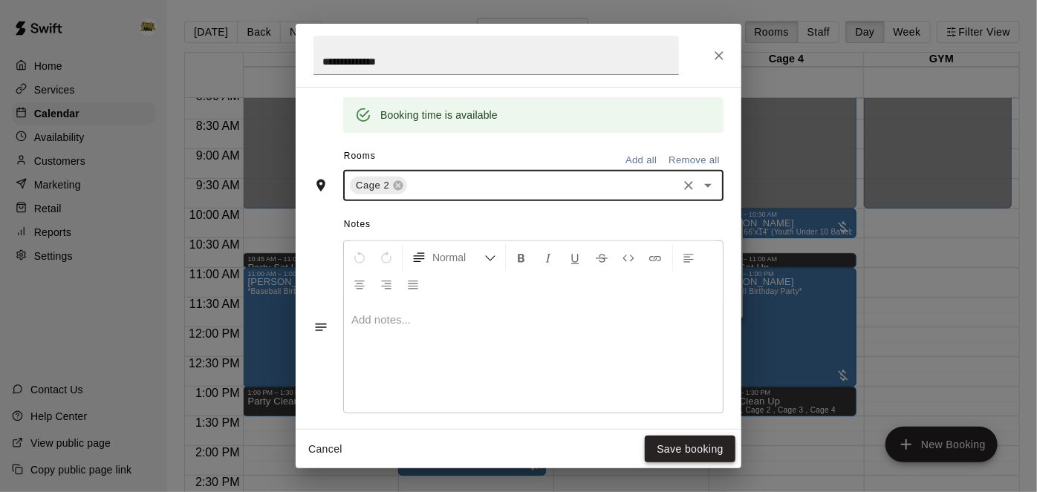
click at [674, 458] on button "Save booking" at bounding box center [690, 449] width 91 height 27
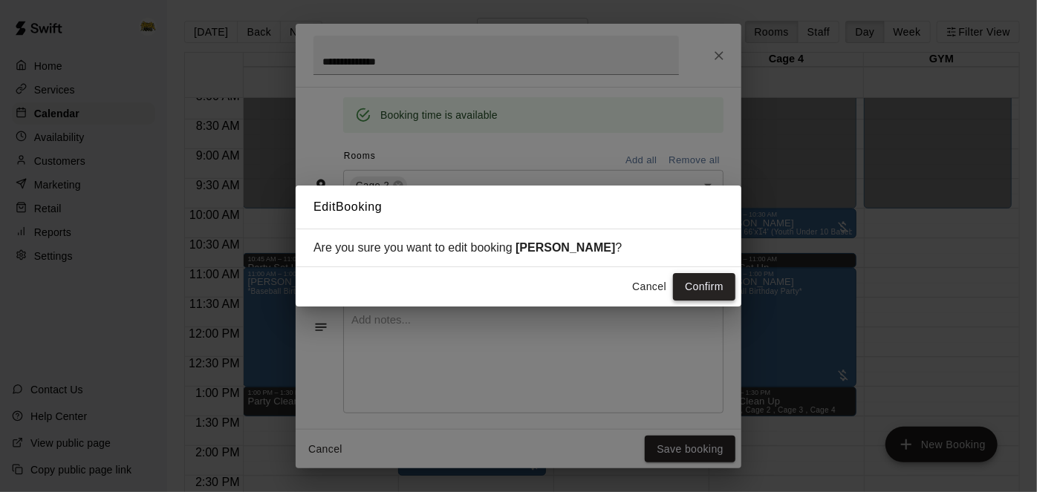
click at [695, 288] on button "Confirm" at bounding box center [704, 286] width 62 height 27
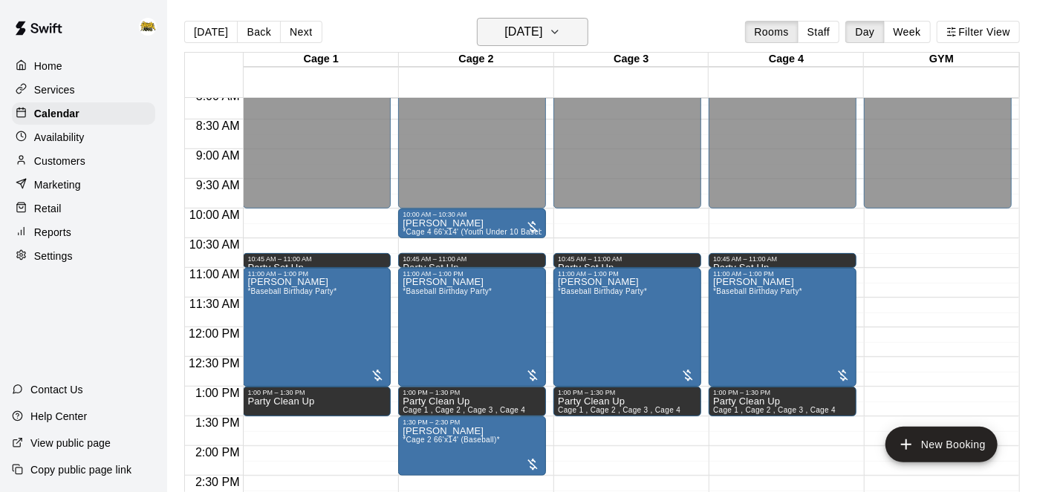
click at [531, 23] on h6 "[DATE]" at bounding box center [523, 32] width 38 height 21
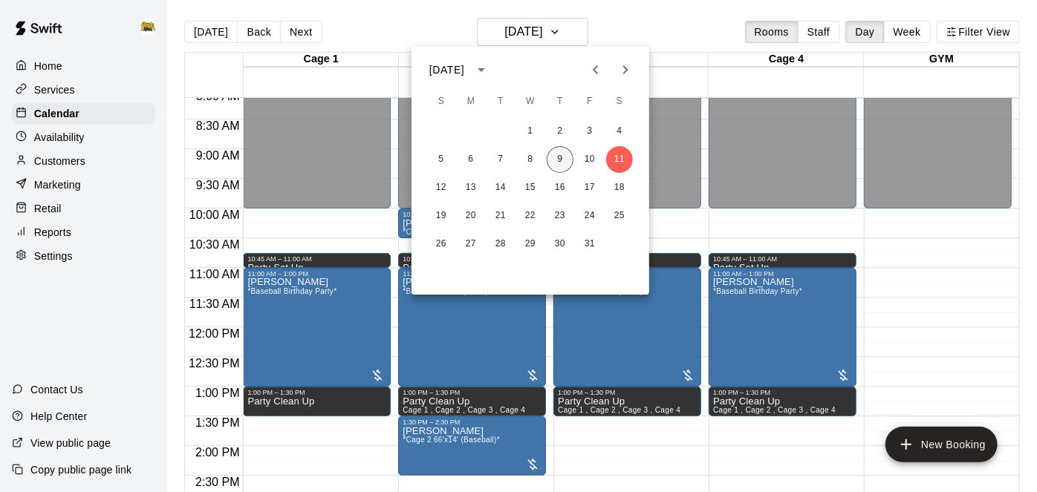
click at [565, 163] on button "9" at bounding box center [560, 159] width 27 height 27
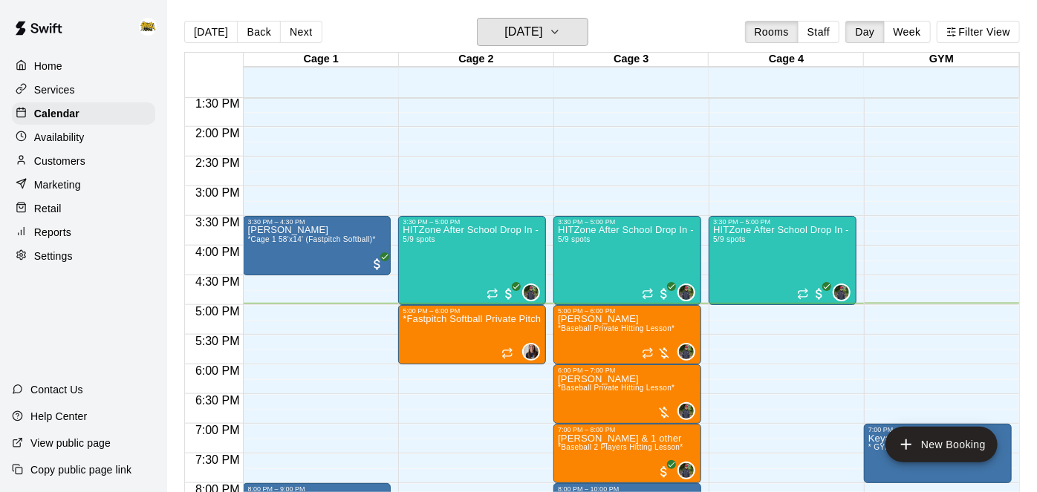
scroll to position [807, 0]
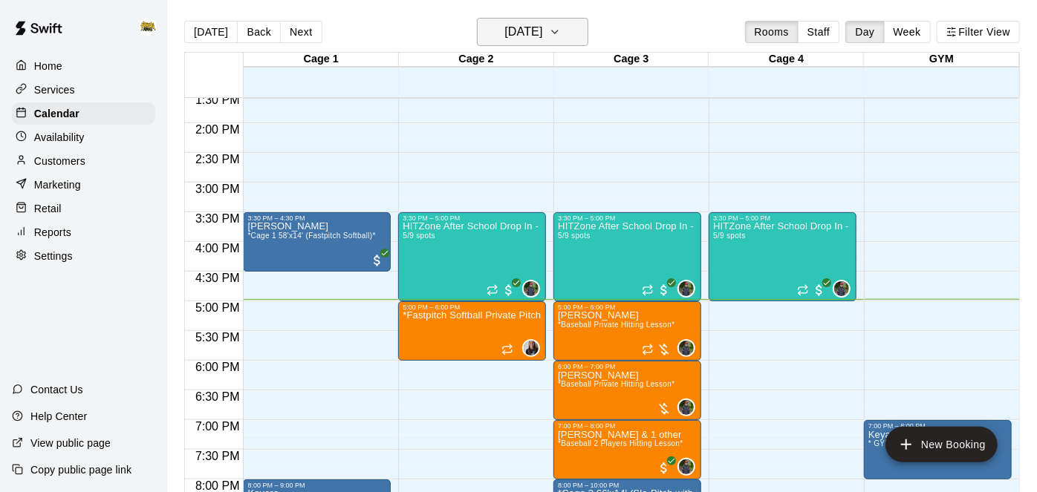
click at [561, 36] on icon "button" at bounding box center [555, 32] width 12 height 18
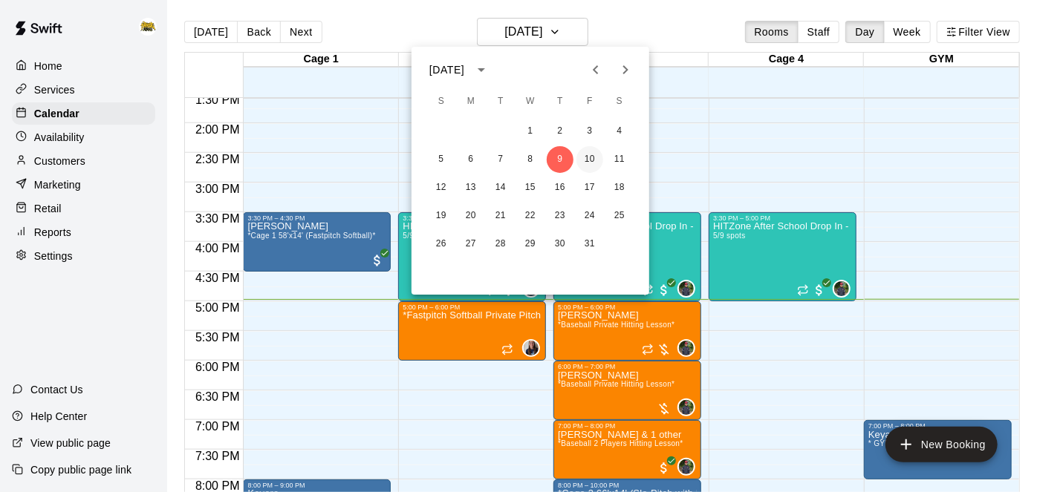
click at [590, 161] on button "10" at bounding box center [589, 159] width 27 height 27
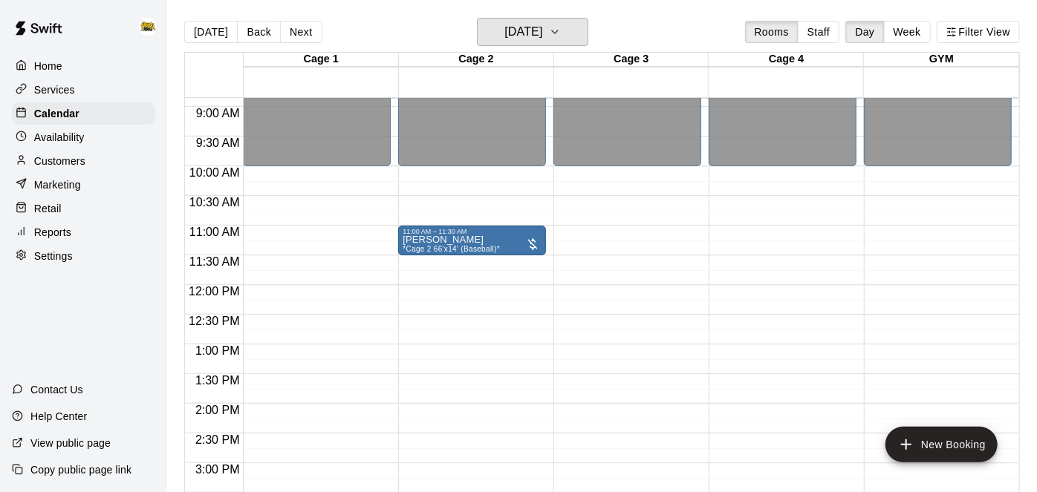
scroll to position [518, 0]
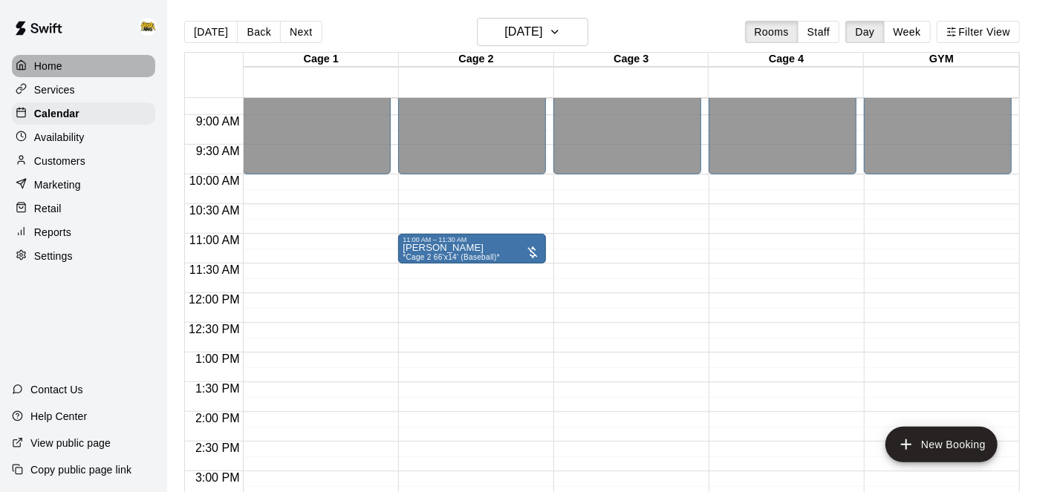
click at [62, 65] on p "Home" at bounding box center [48, 66] width 28 height 15
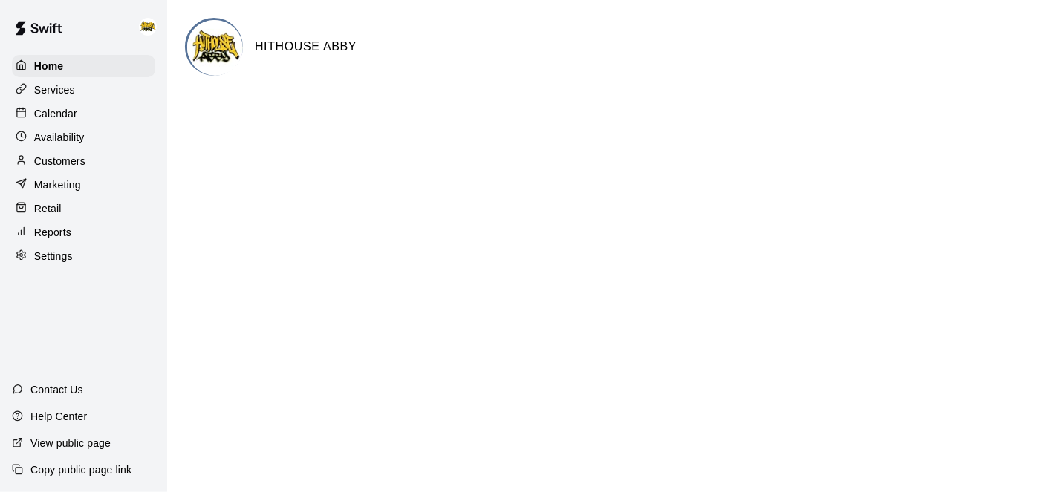
click at [85, 107] on div "Calendar" at bounding box center [83, 114] width 143 height 22
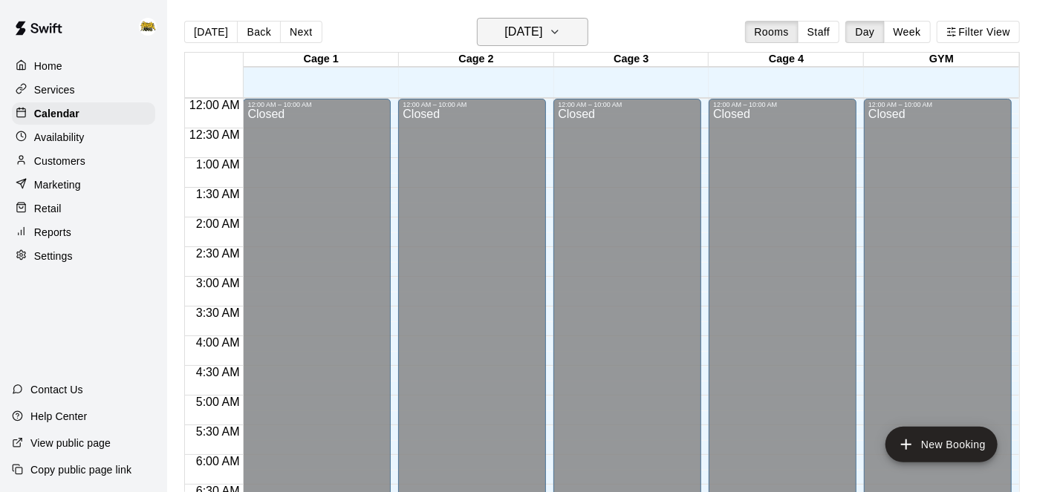
scroll to position [970, 0]
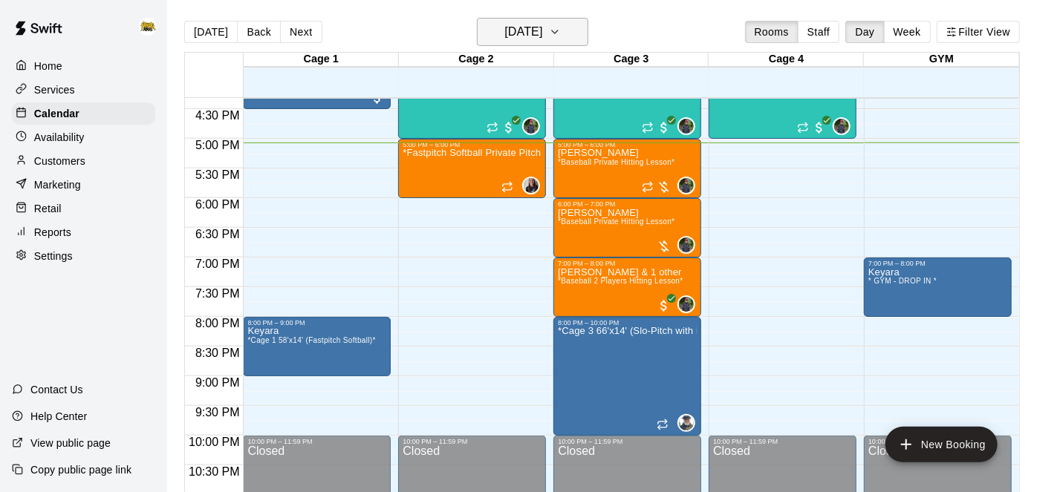
click at [524, 39] on h6 "[DATE]" at bounding box center [523, 32] width 38 height 21
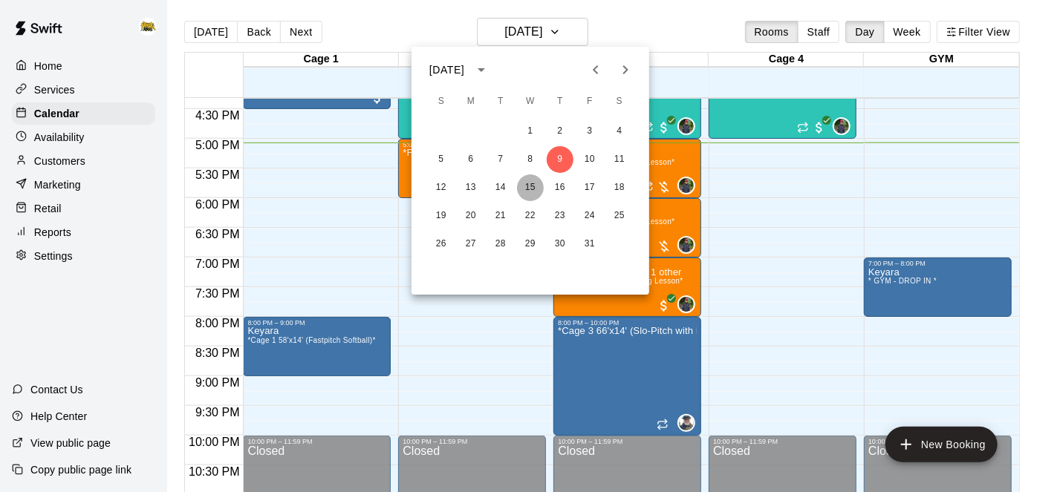
click at [539, 189] on button "15" at bounding box center [530, 188] width 27 height 27
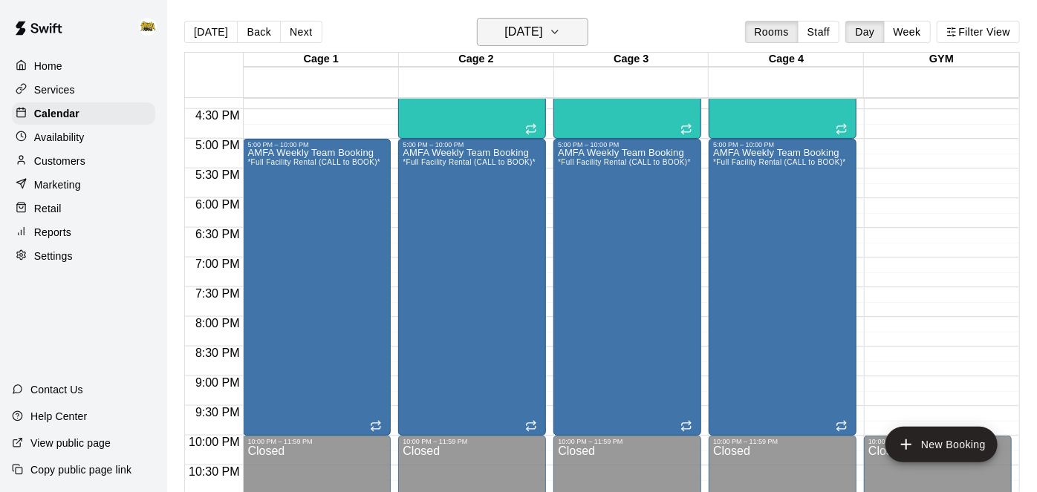
click at [542, 40] on h6 "[DATE]" at bounding box center [523, 32] width 38 height 21
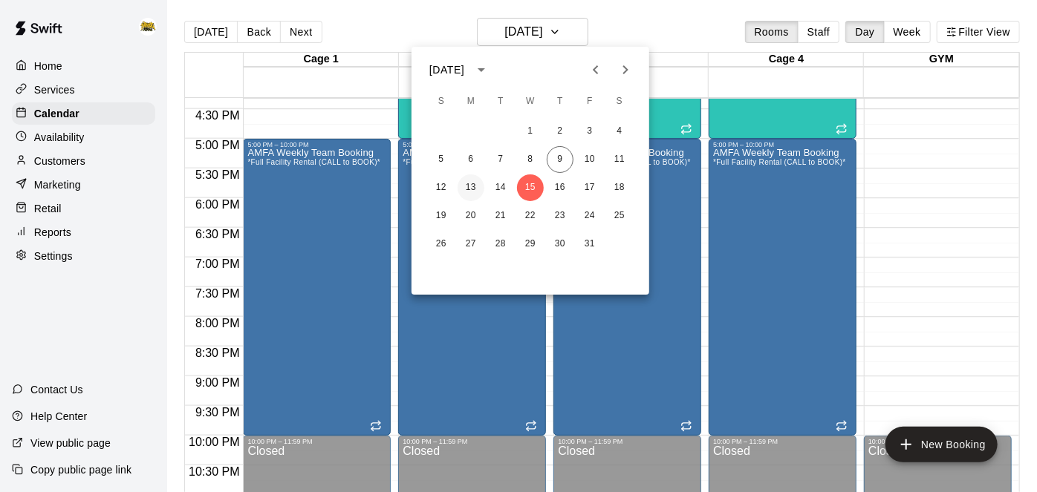
click at [475, 189] on button "13" at bounding box center [471, 188] width 27 height 27
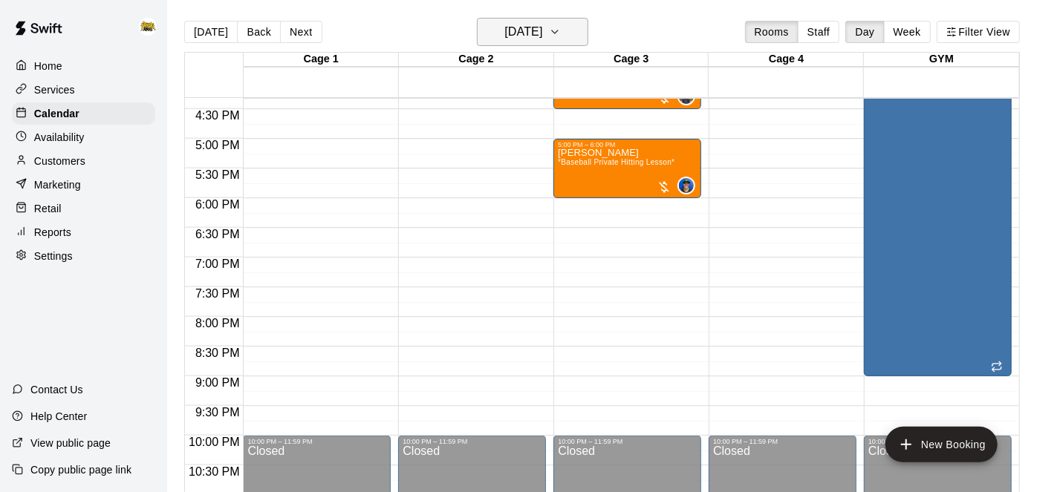
click at [561, 34] on icon "button" at bounding box center [555, 32] width 12 height 18
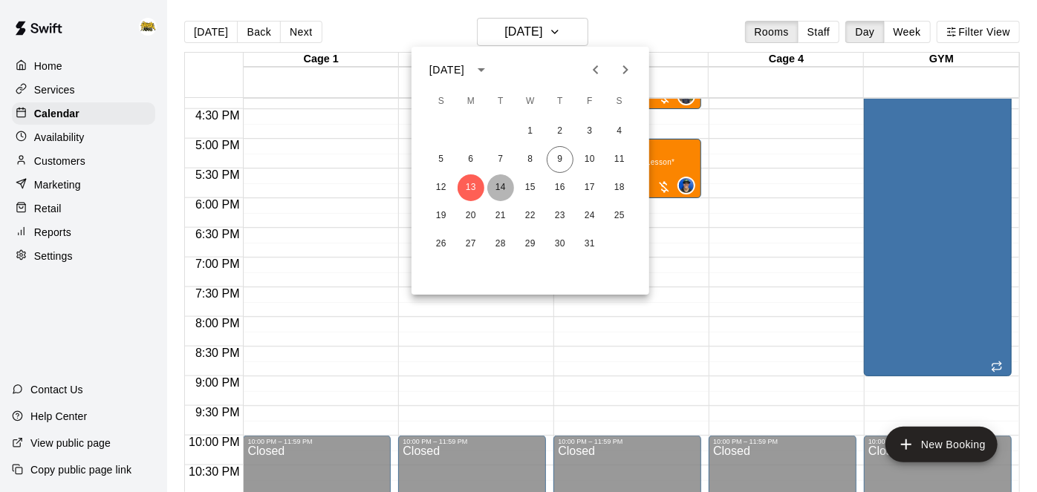
click at [501, 189] on button "14" at bounding box center [500, 188] width 27 height 27
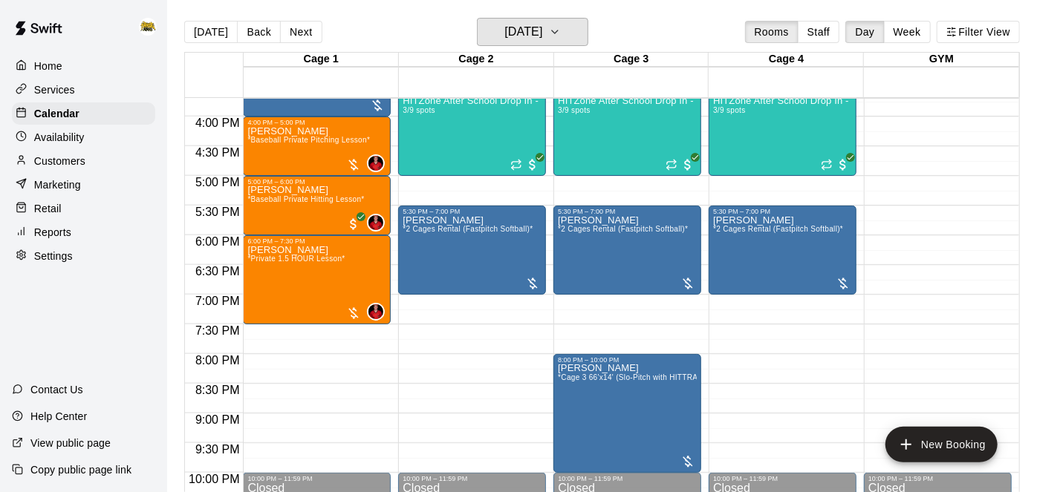
scroll to position [934, 0]
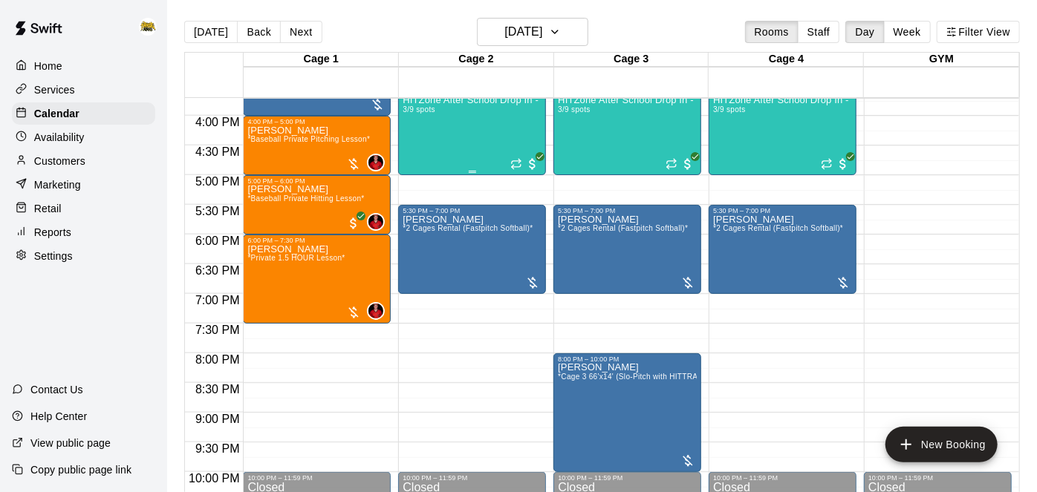
click at [464, 145] on div "HITZone After School Drop In - Registration Required 3/9 spots" at bounding box center [472, 342] width 139 height 492
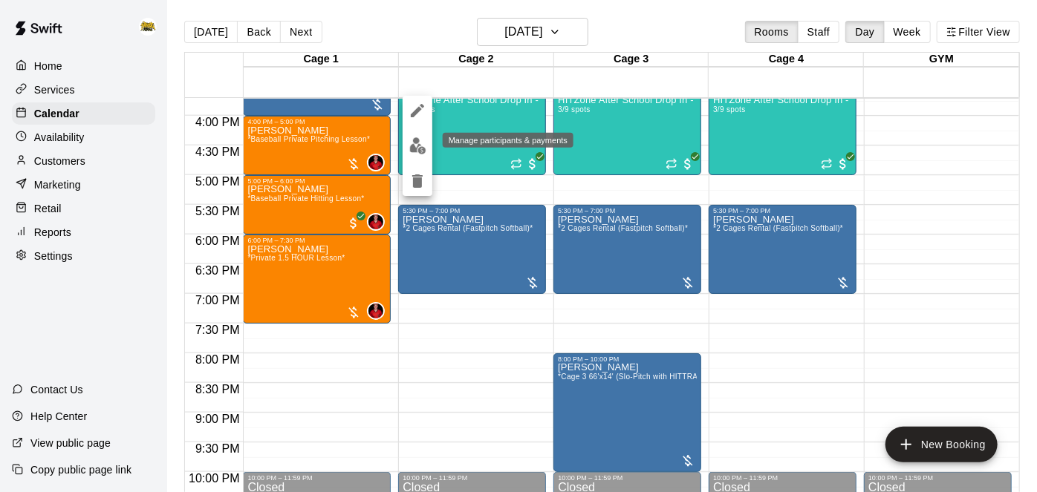
click at [412, 152] on img "edit" at bounding box center [417, 145] width 17 height 17
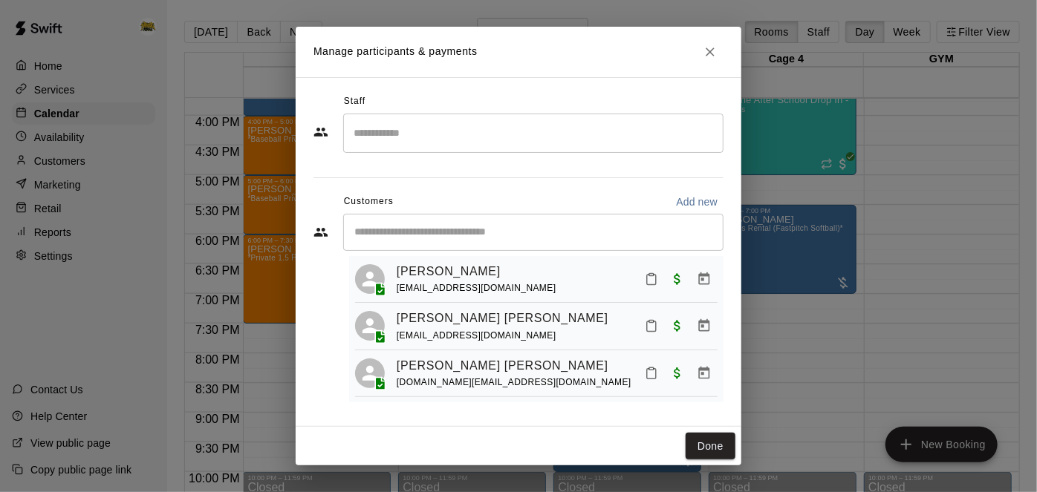
scroll to position [33, 0]
click at [703, 440] on button "Done" at bounding box center [711, 446] width 50 height 27
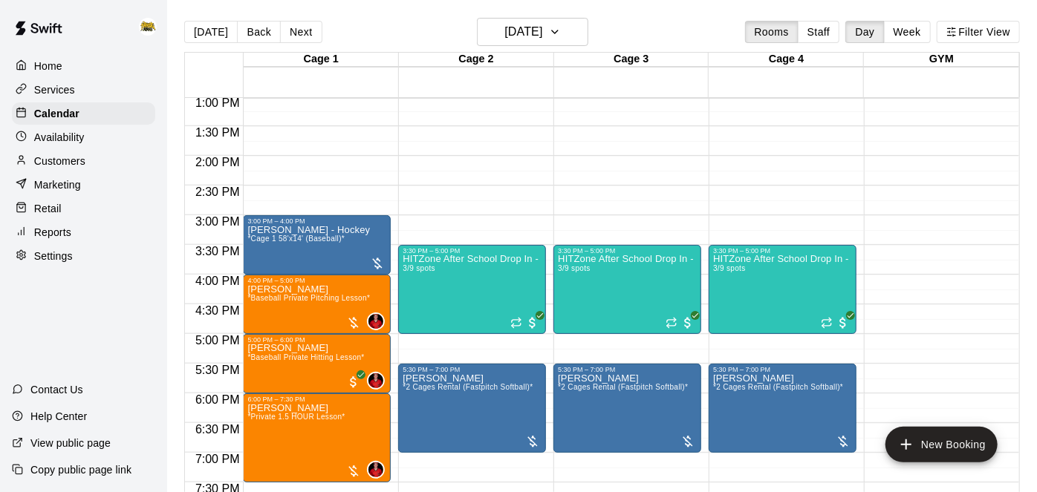
scroll to position [774, 0]
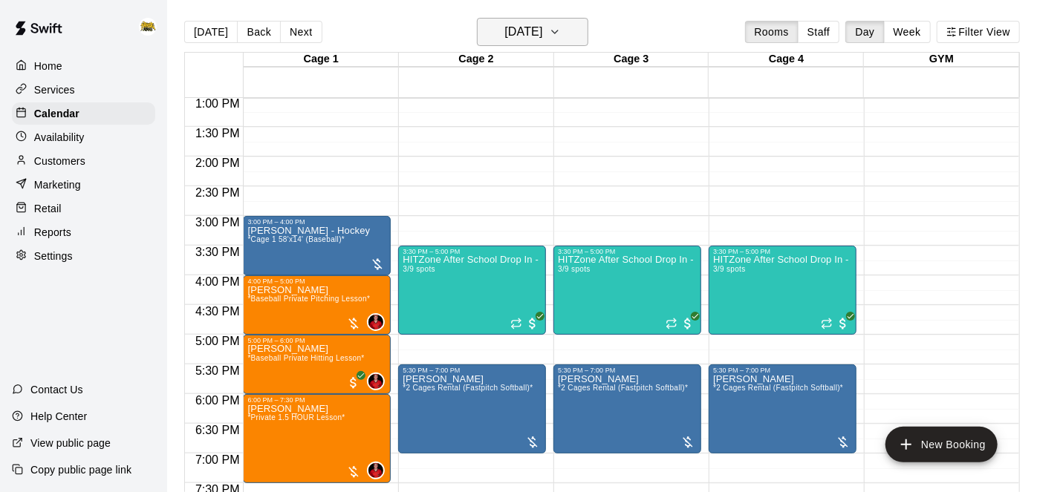
click at [515, 19] on button "[DATE]" at bounding box center [532, 32] width 111 height 28
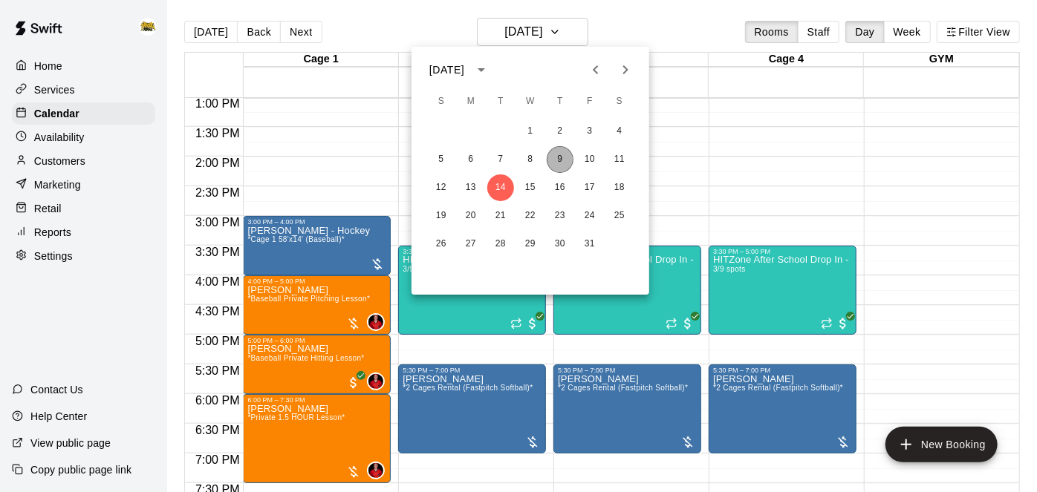
click at [568, 159] on button "9" at bounding box center [560, 159] width 27 height 27
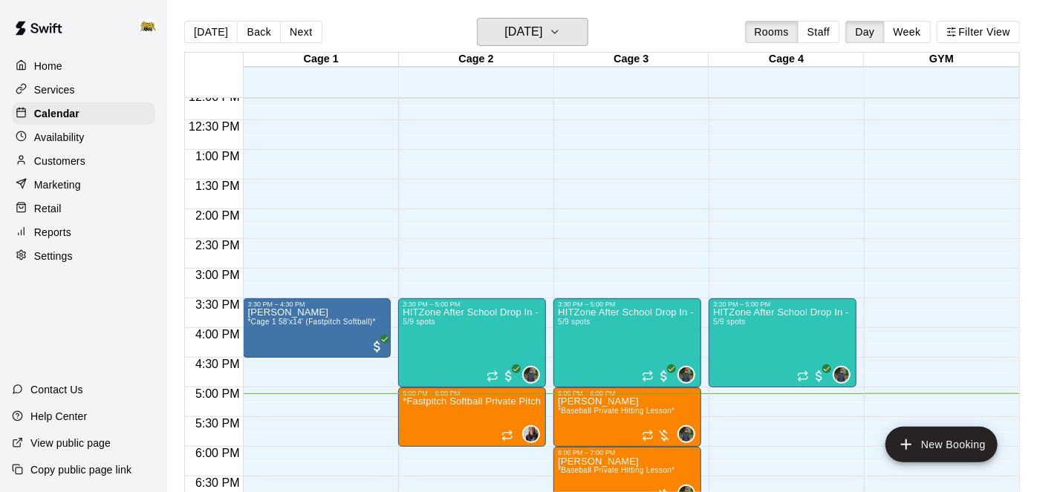
scroll to position [721, 0]
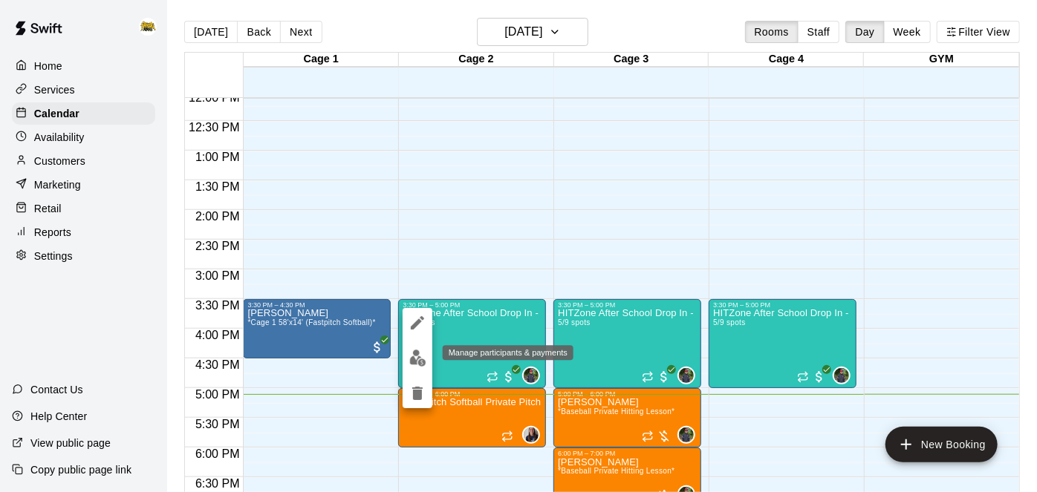
click at [417, 360] on img "edit" at bounding box center [417, 358] width 17 height 17
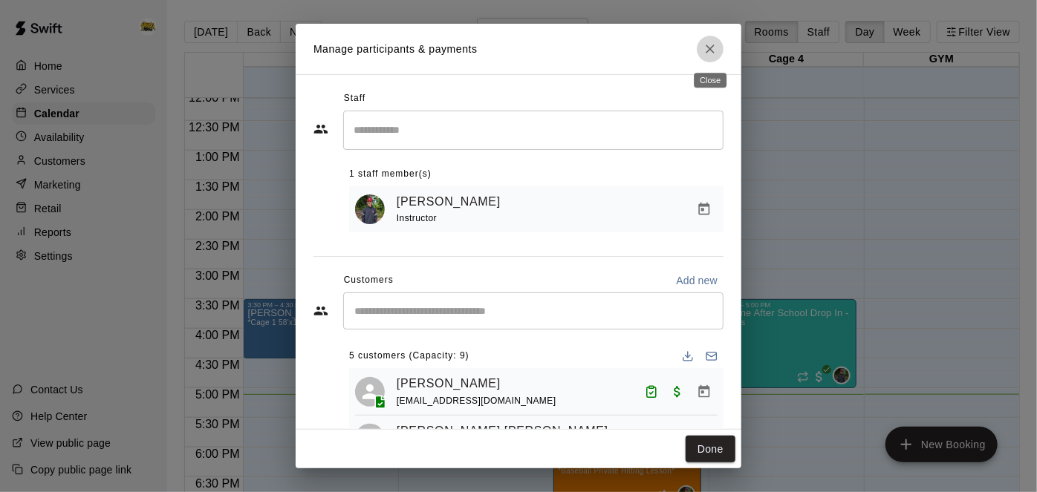
click at [713, 45] on icon "Close" at bounding box center [710, 49] width 9 height 9
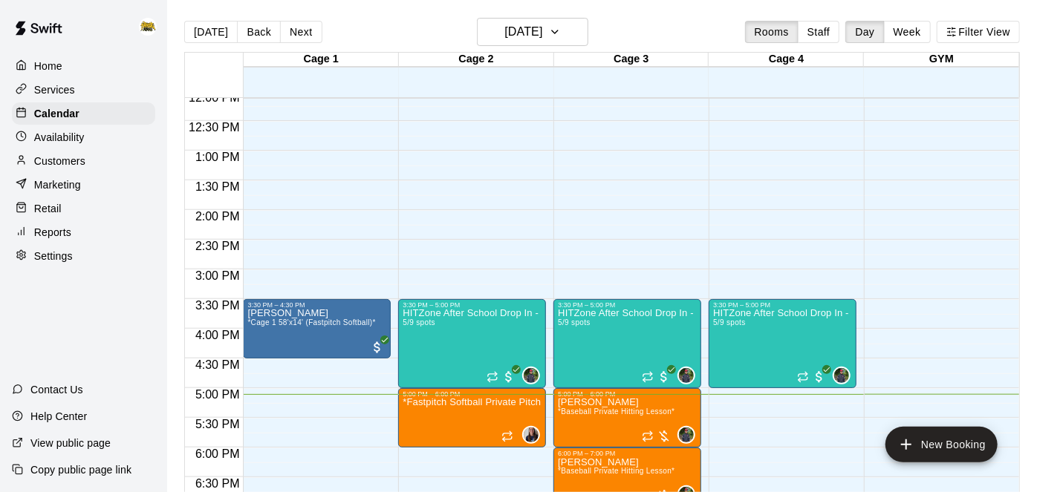
click at [53, 93] on p "Services" at bounding box center [54, 89] width 41 height 15
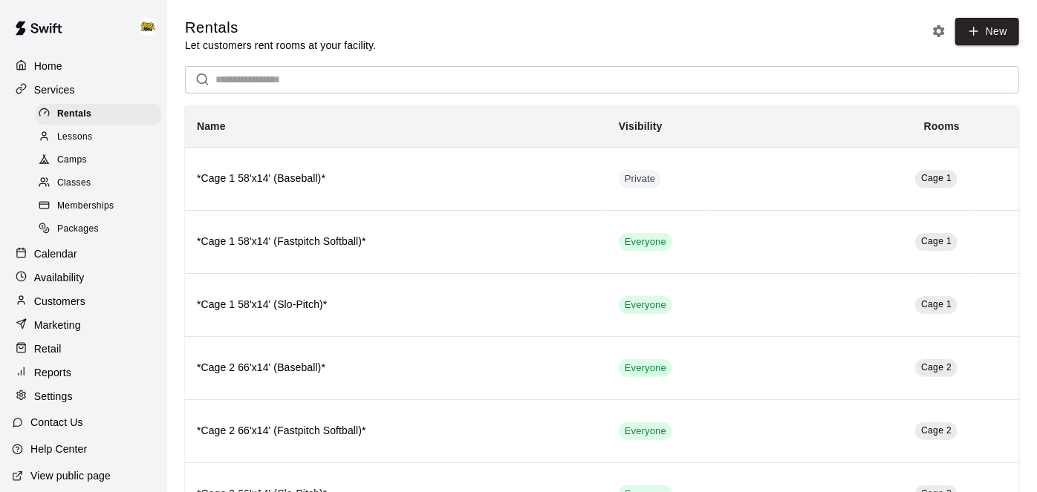
click at [253, 85] on input "text" at bounding box center [617, 79] width 804 height 27
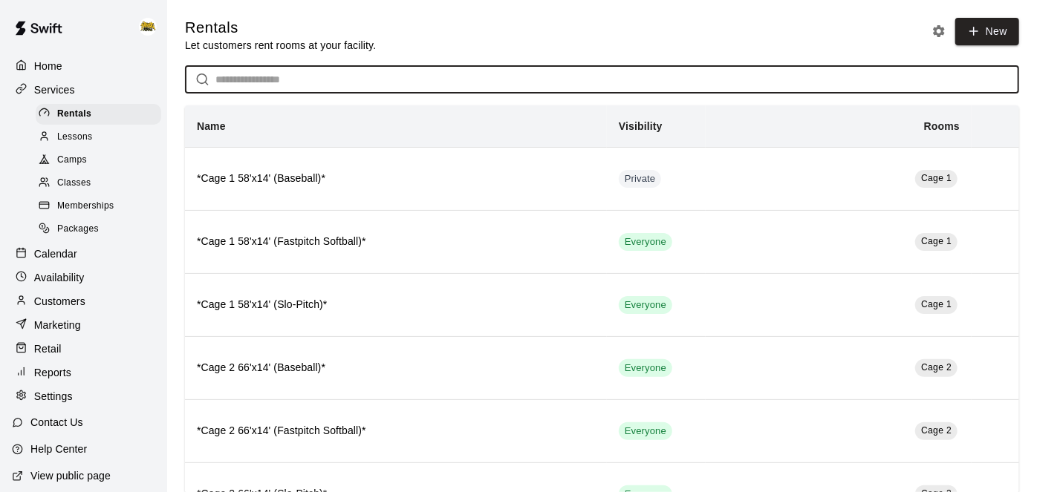
click at [253, 85] on input "text" at bounding box center [617, 79] width 804 height 27
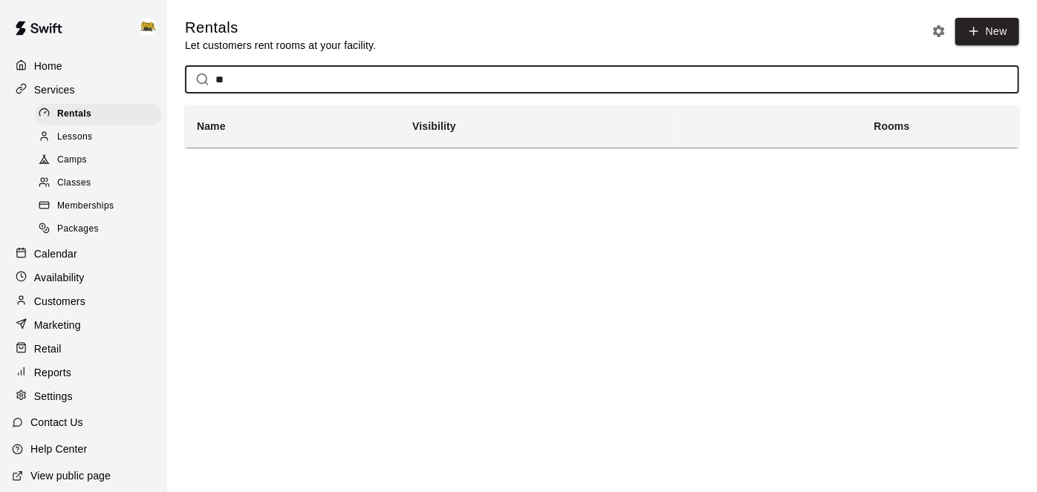
type input "*"
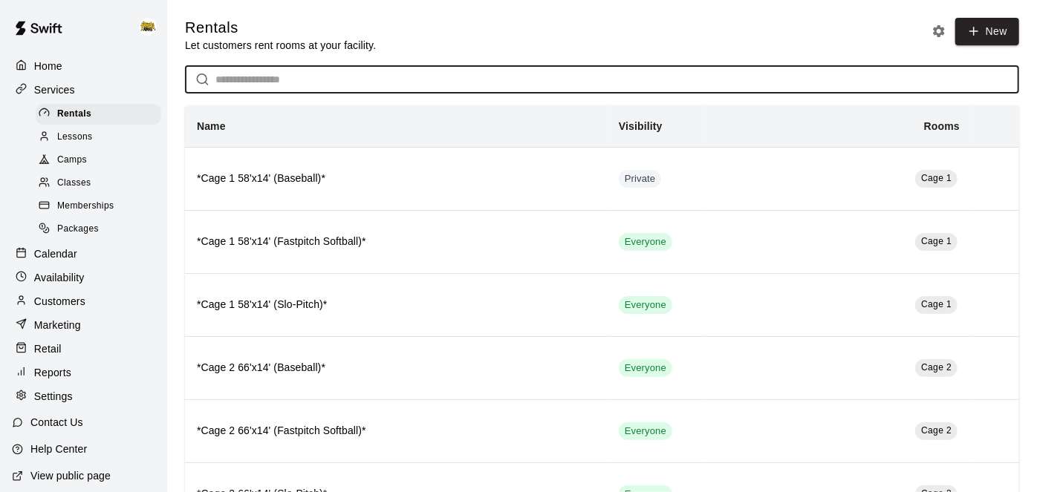
click at [65, 254] on p "Calendar" at bounding box center [55, 254] width 43 height 15
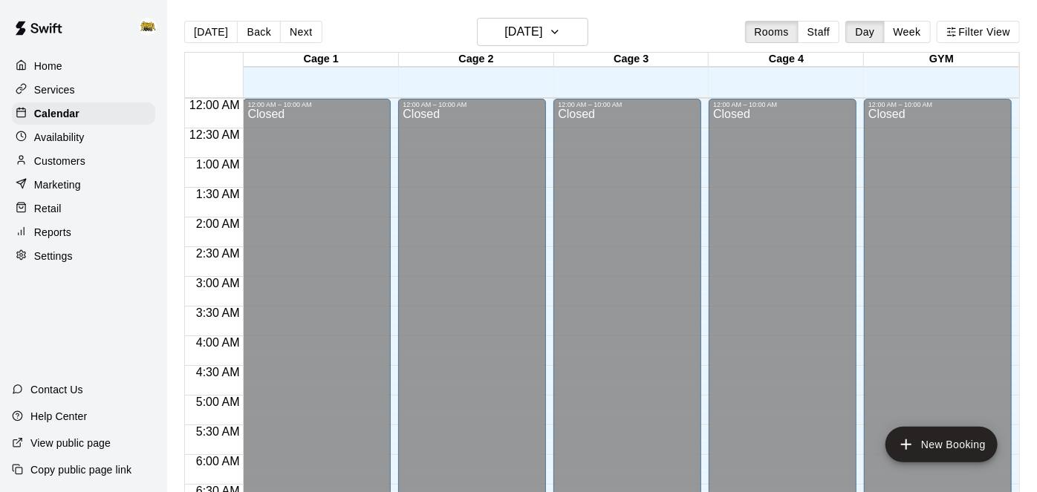
scroll to position [970, 0]
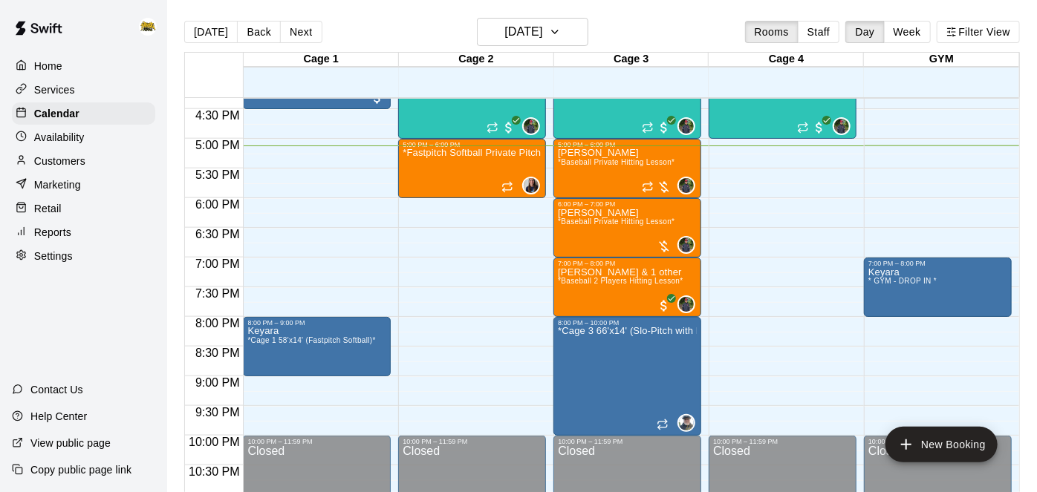
click at [64, 163] on p "Customers" at bounding box center [59, 161] width 51 height 15
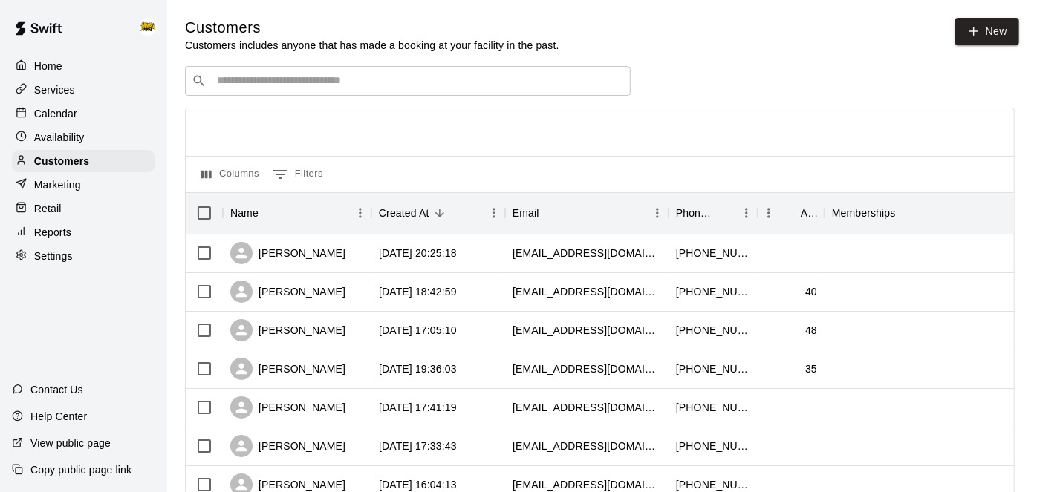
click at [378, 82] on input "Search customers by name or email" at bounding box center [418, 81] width 412 height 15
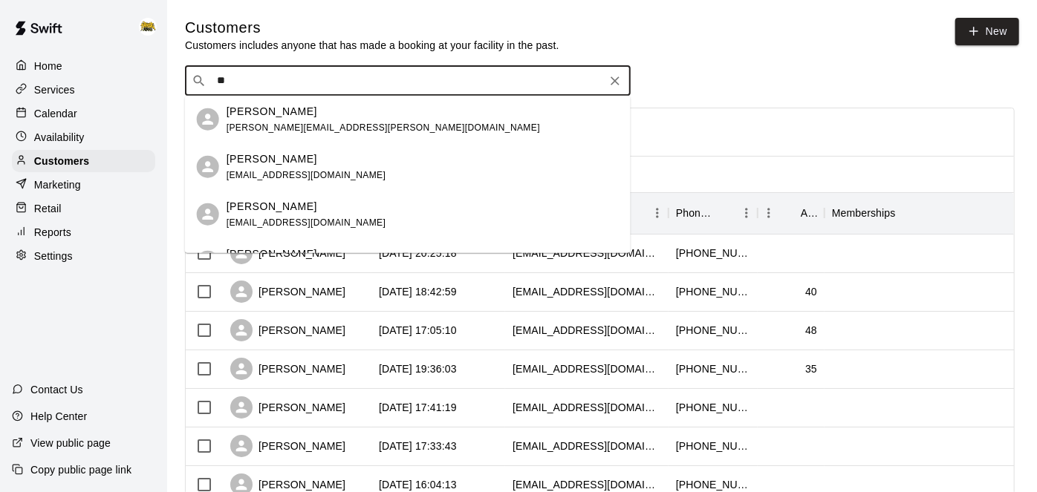
type input "*"
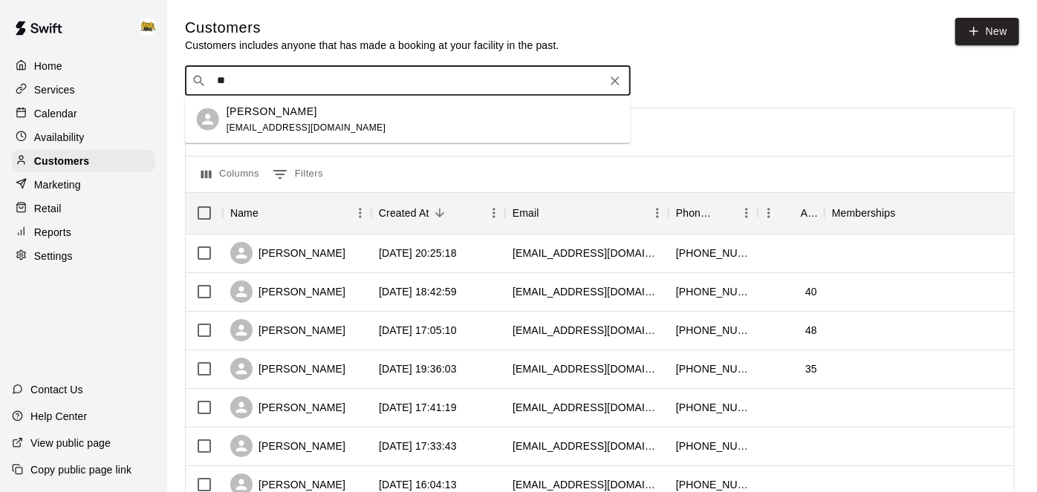
type input "*"
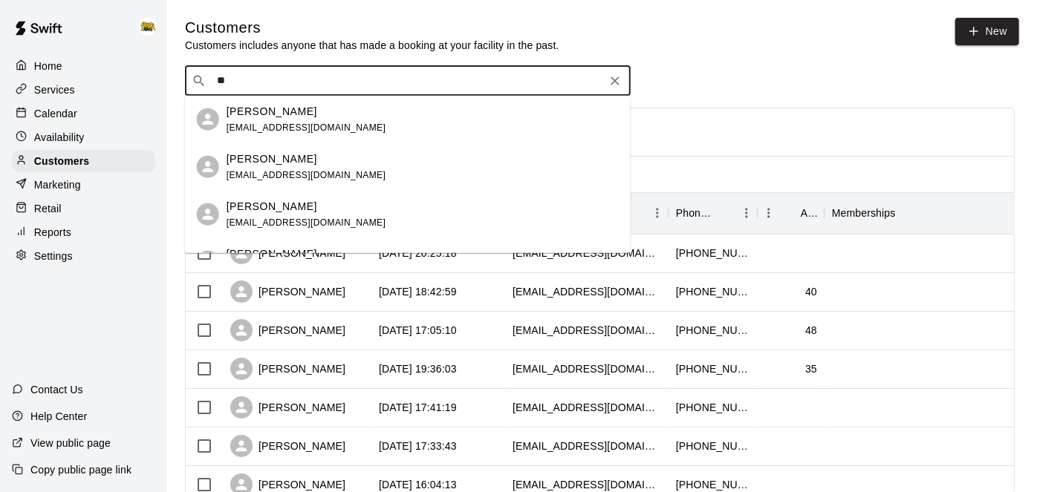
type input "*"
type input "********"
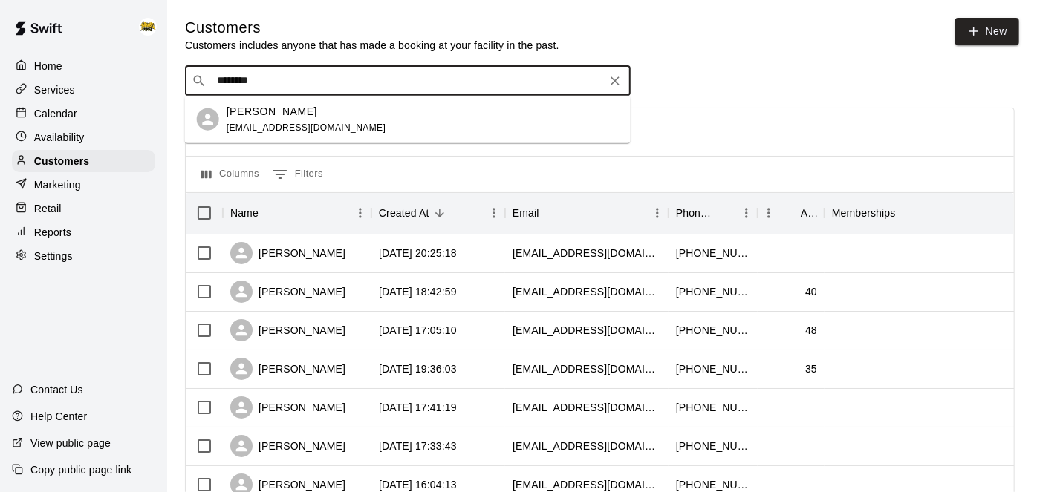
click at [369, 123] on div "[PERSON_NAME] [PERSON_NAME][EMAIL_ADDRESS][DOMAIN_NAME]" at bounding box center [423, 119] width 392 height 32
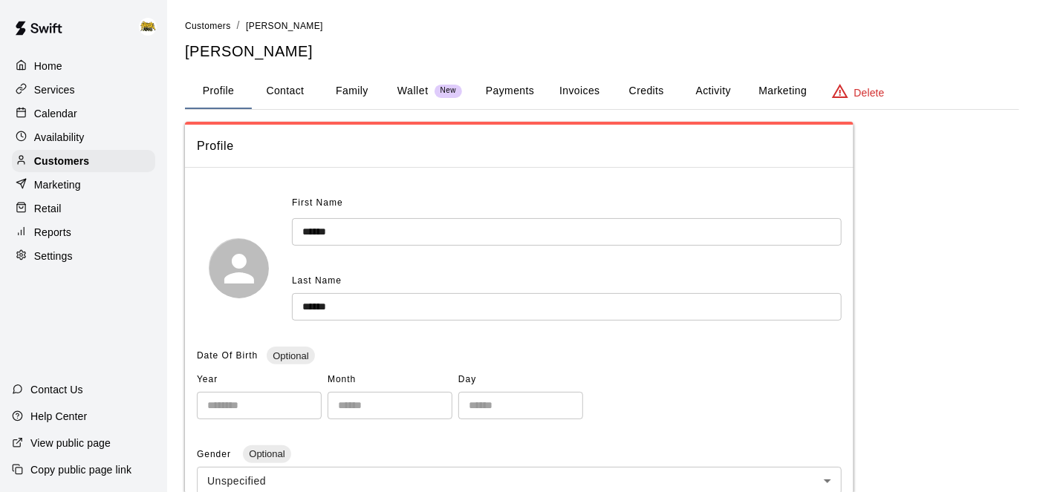
click at [300, 97] on button "Contact" at bounding box center [285, 92] width 67 height 36
select select "**"
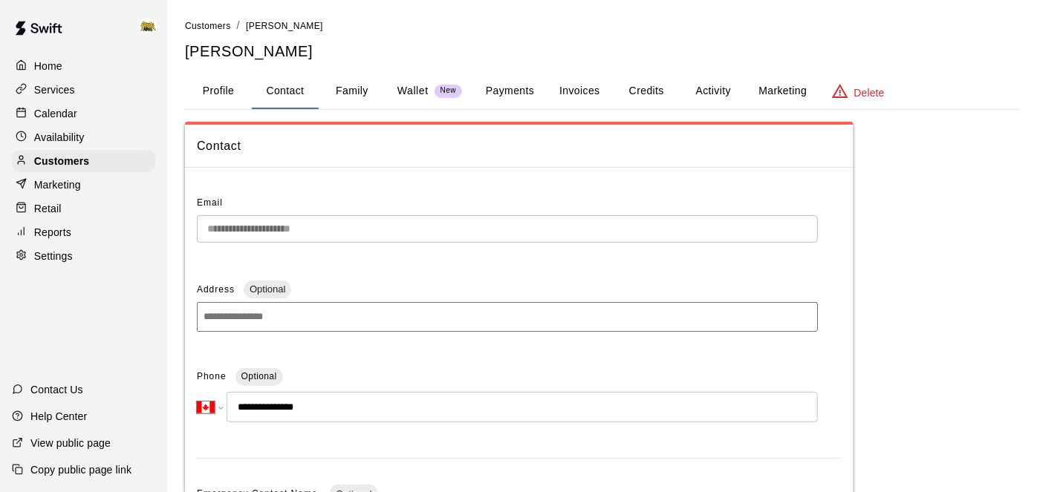
click at [356, 97] on button "Family" at bounding box center [352, 92] width 67 height 36
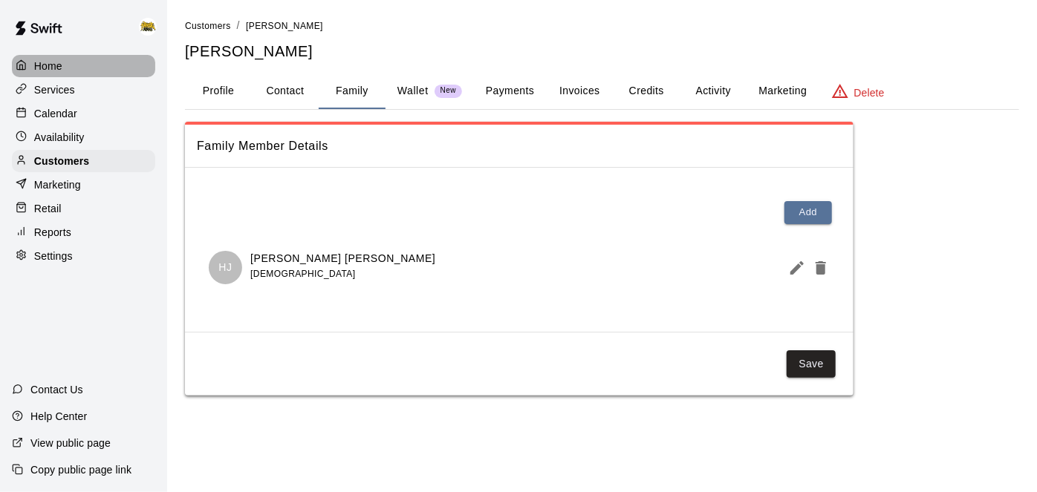
click at [54, 69] on p "Home" at bounding box center [48, 66] width 28 height 15
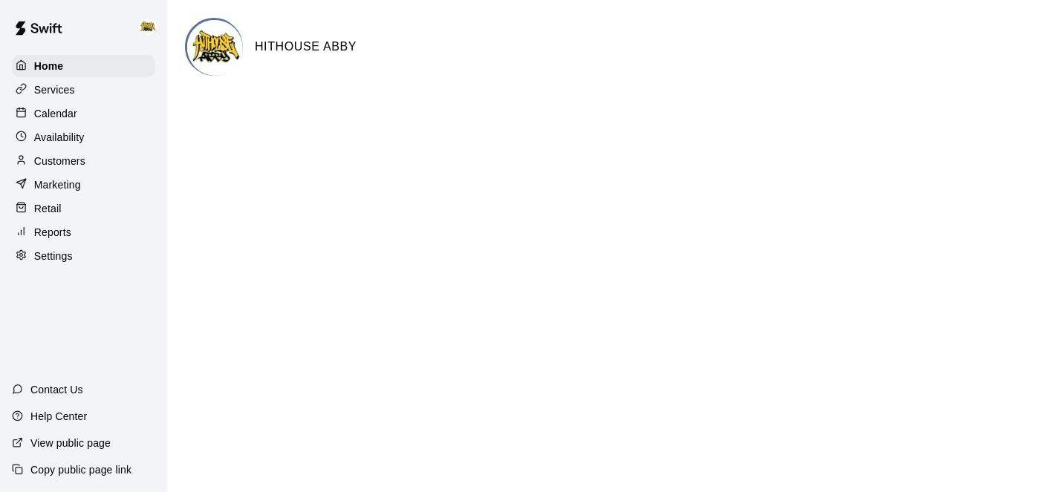
click at [53, 112] on p "Calendar" at bounding box center [55, 113] width 43 height 15
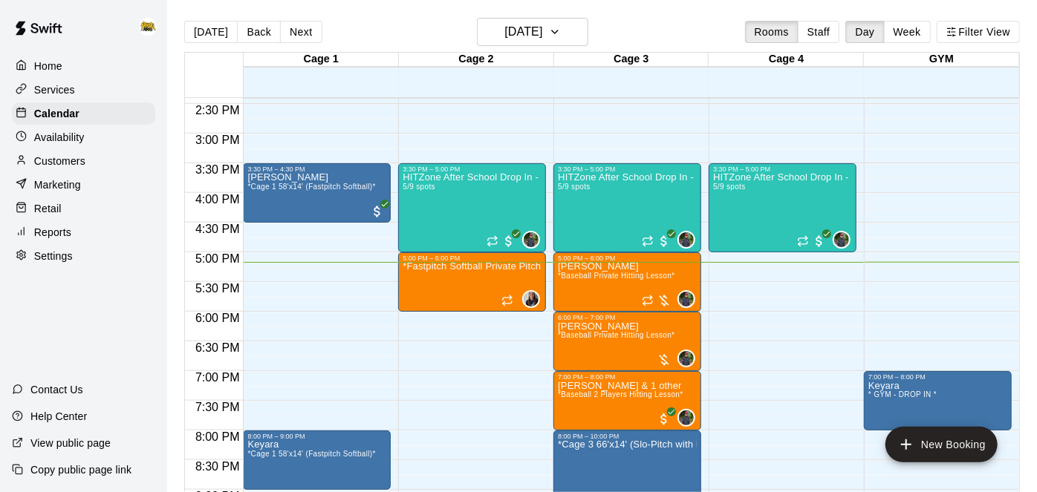
scroll to position [855, 0]
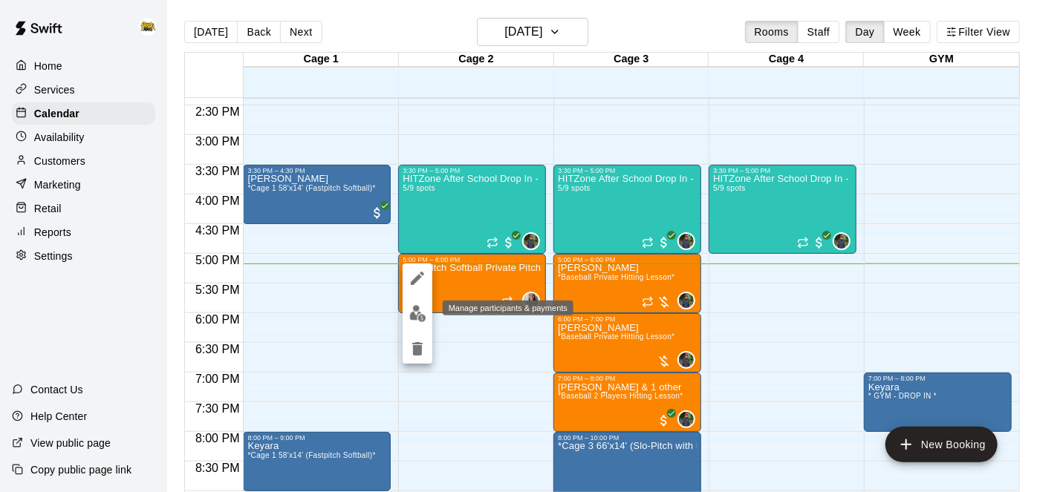
click at [420, 315] on img "edit" at bounding box center [417, 313] width 17 height 17
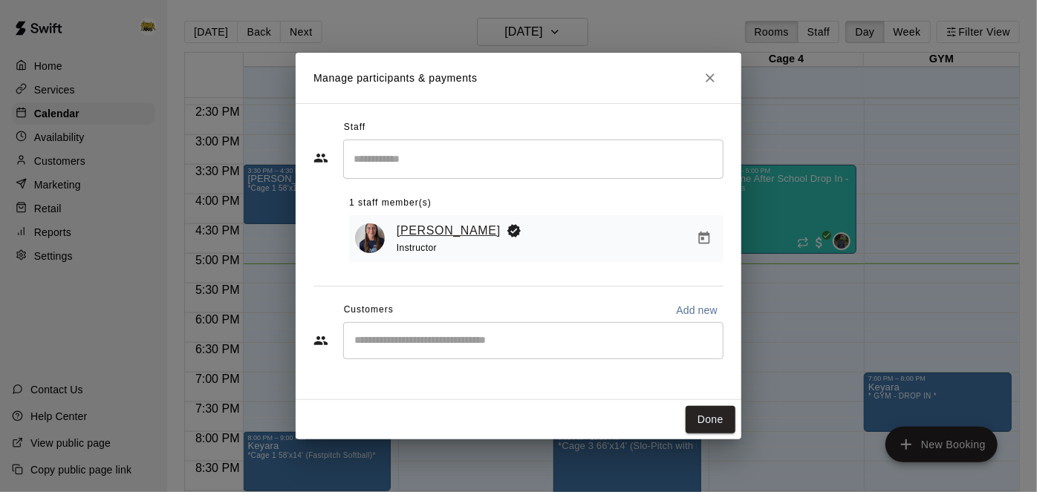
click at [444, 235] on link "[PERSON_NAME]" at bounding box center [449, 230] width 104 height 19
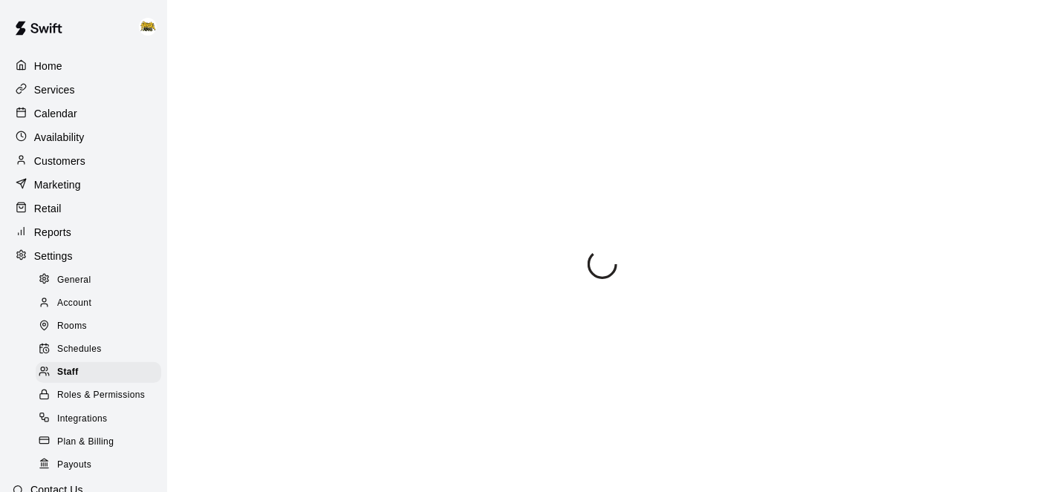
select select "**"
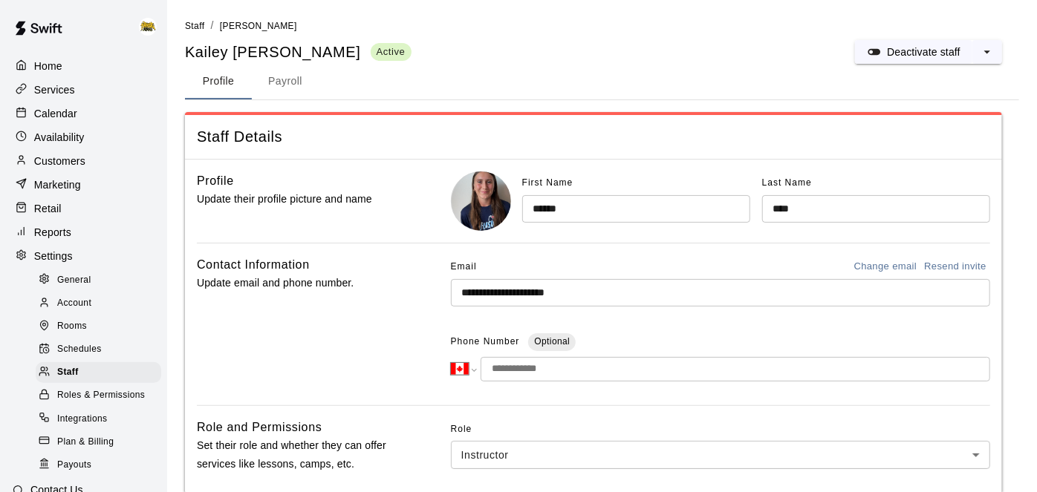
scroll to position [235, 0]
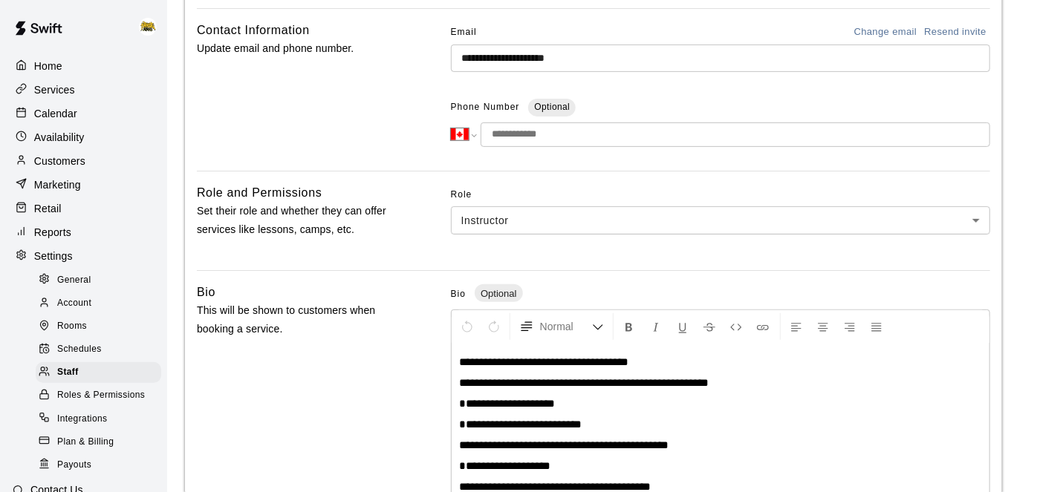
click at [58, 94] on p "Services" at bounding box center [54, 89] width 41 height 15
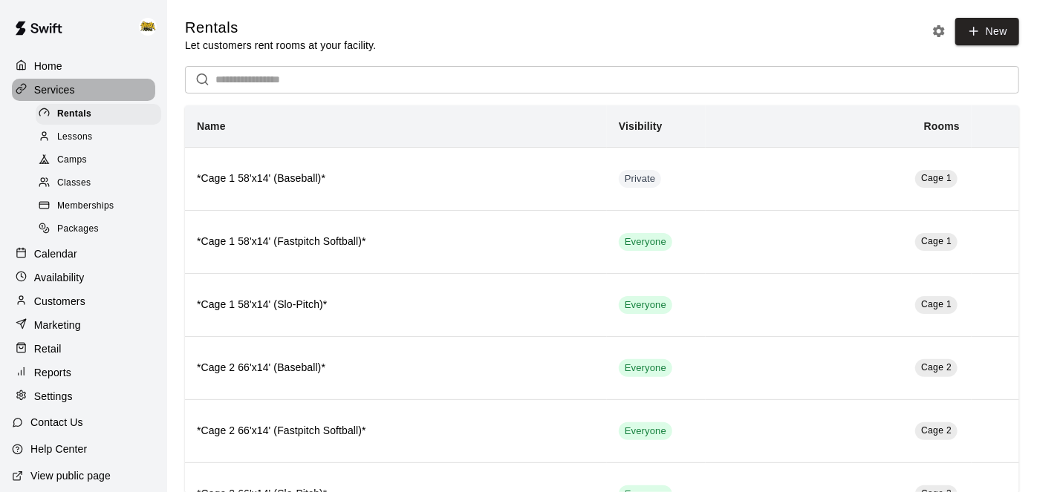
click at [51, 79] on div "Services" at bounding box center [83, 90] width 143 height 22
click at [51, 71] on p "Home" at bounding box center [48, 66] width 28 height 15
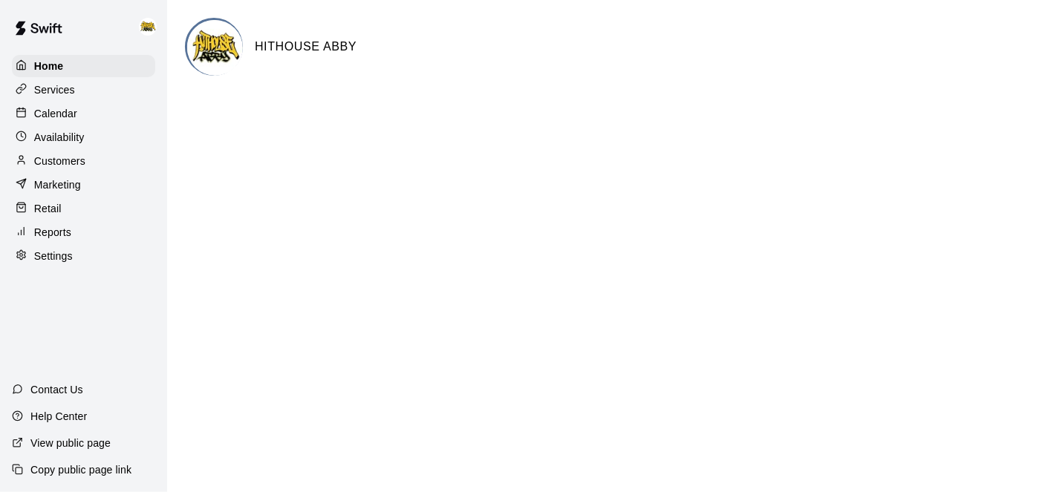
click at [63, 111] on p "Calendar" at bounding box center [55, 113] width 43 height 15
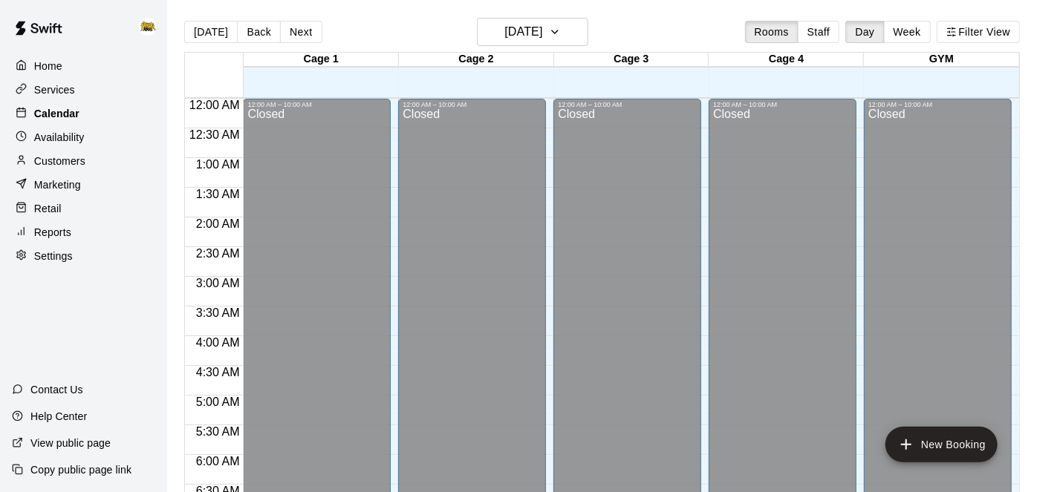
scroll to position [970, 0]
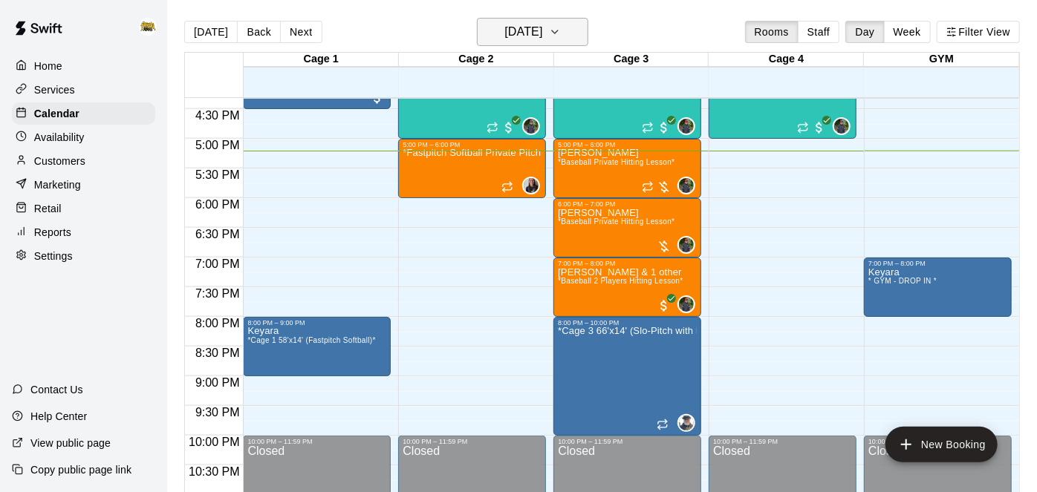
click at [524, 29] on h6 "[DATE]" at bounding box center [523, 32] width 38 height 21
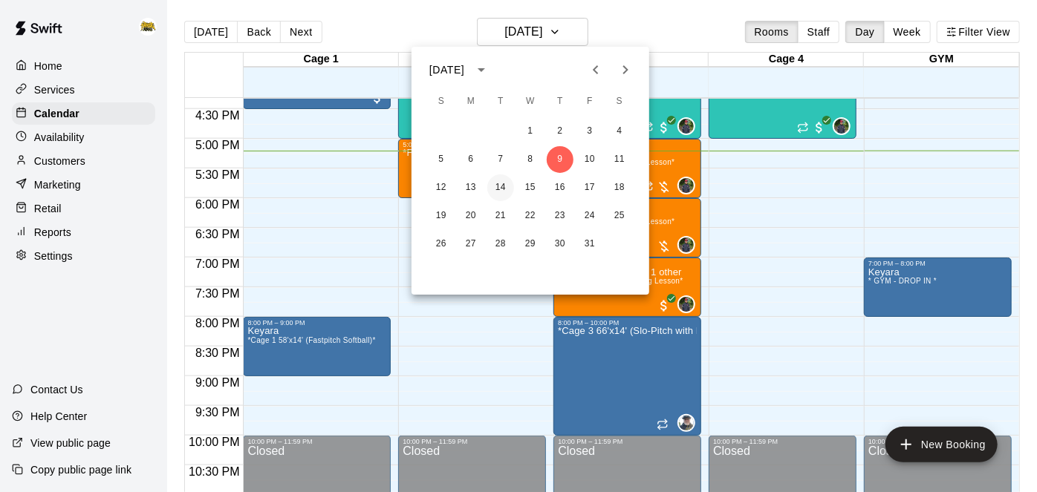
click at [501, 183] on button "14" at bounding box center [500, 188] width 27 height 27
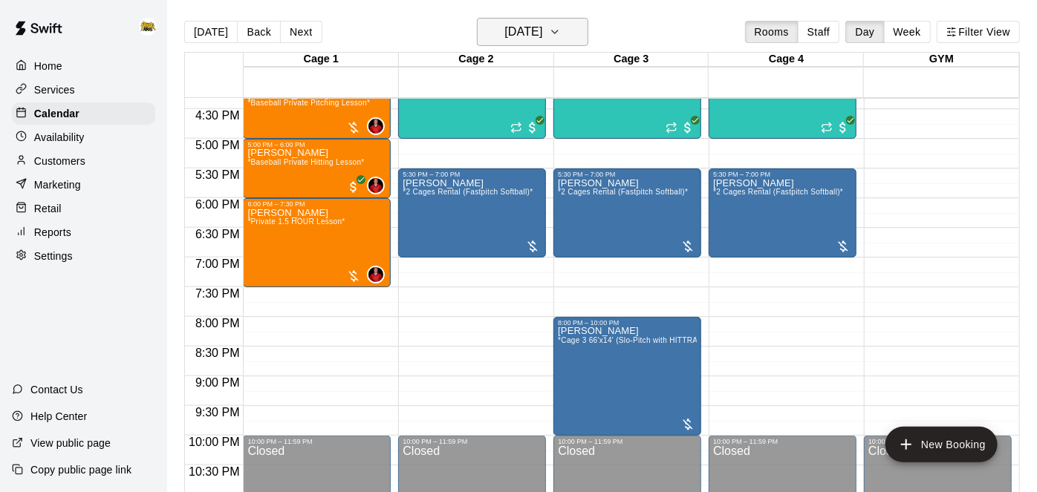
click at [542, 35] on h6 "[DATE]" at bounding box center [523, 32] width 38 height 21
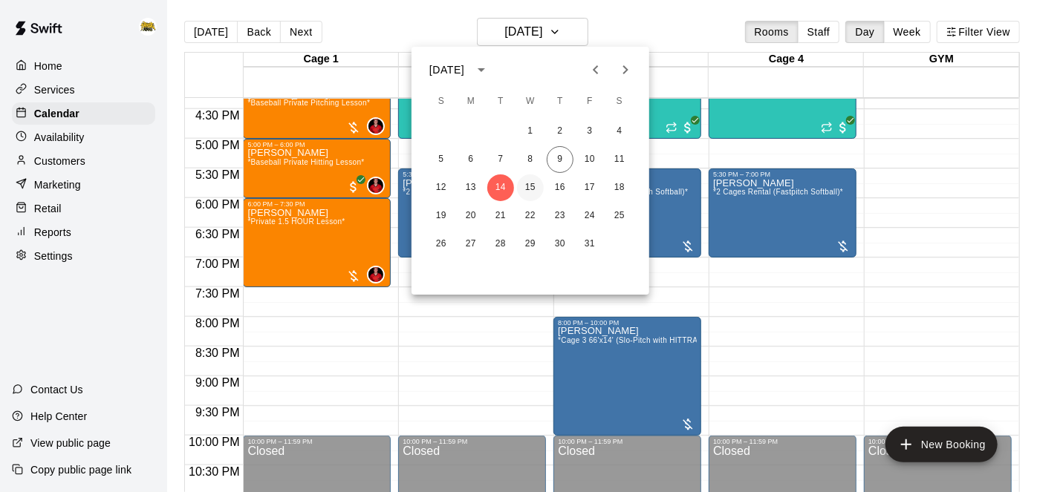
click at [527, 198] on button "15" at bounding box center [530, 188] width 27 height 27
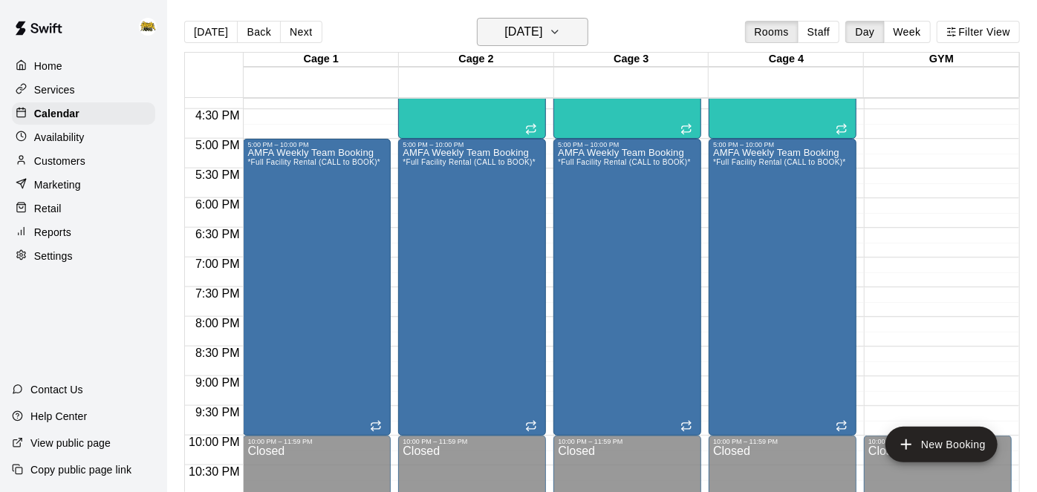
click at [542, 39] on h6 "[DATE]" at bounding box center [523, 32] width 38 height 21
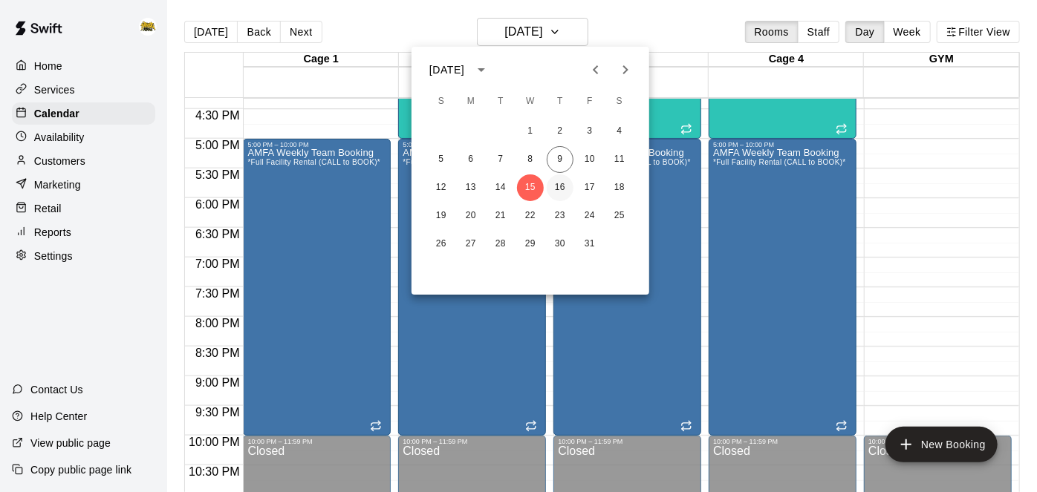
click at [565, 189] on button "16" at bounding box center [560, 188] width 27 height 27
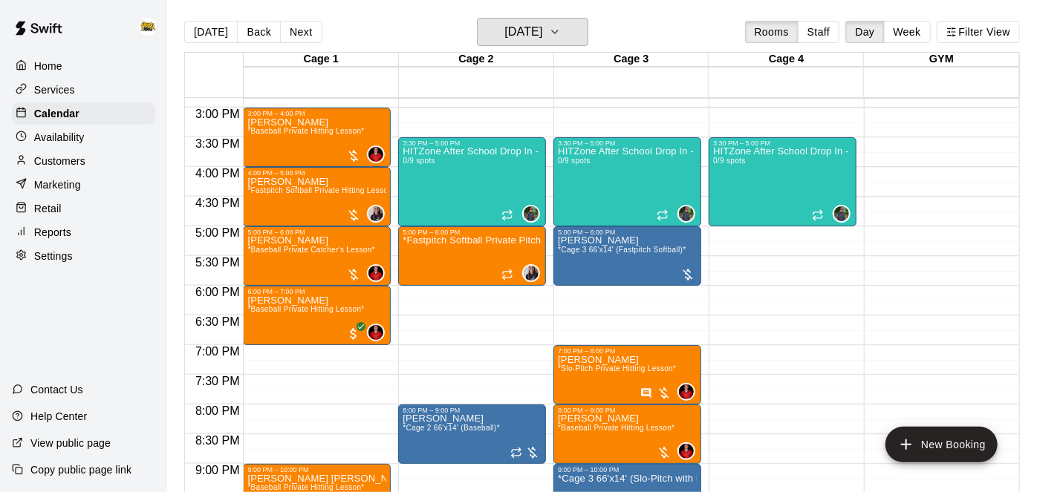
scroll to position [885, 0]
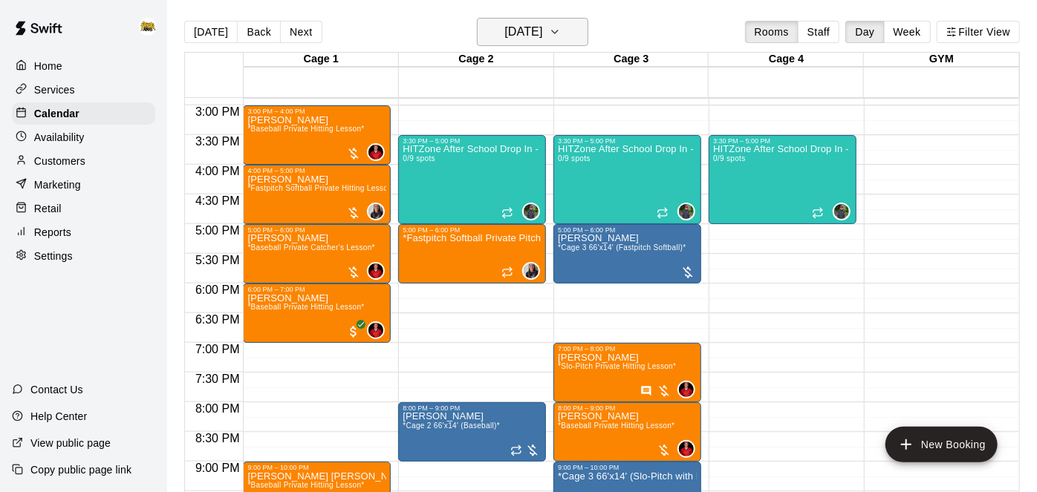
click at [542, 25] on h6 "[DATE]" at bounding box center [523, 32] width 38 height 21
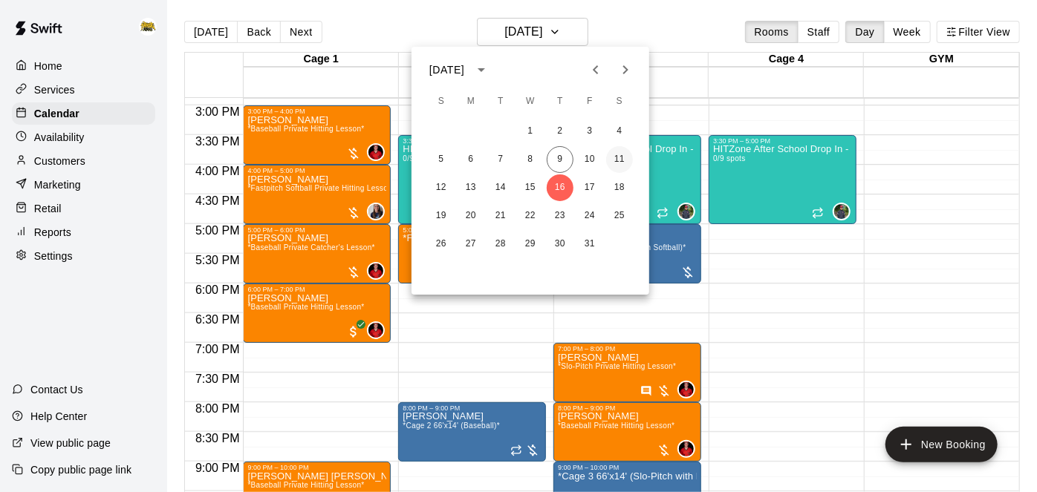
click at [622, 162] on button "11" at bounding box center [619, 159] width 27 height 27
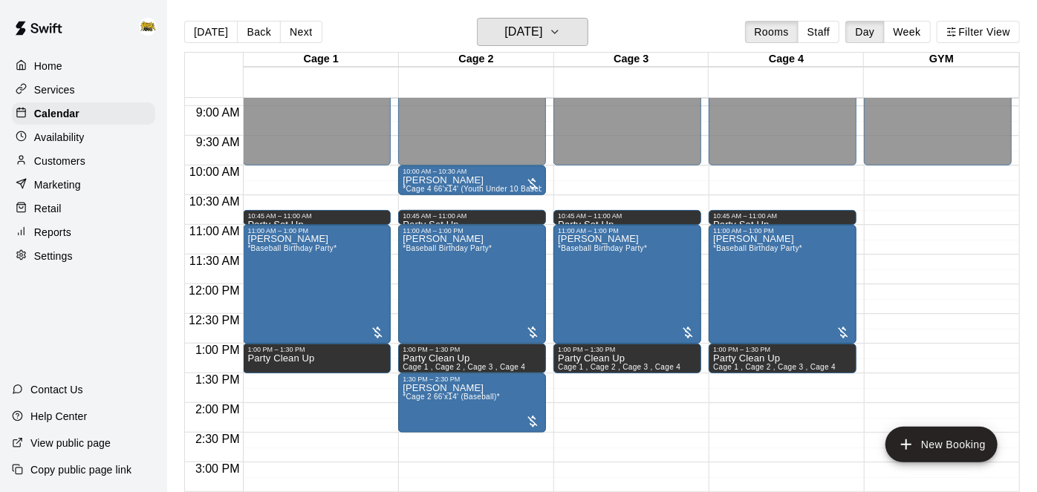
scroll to position [487, 0]
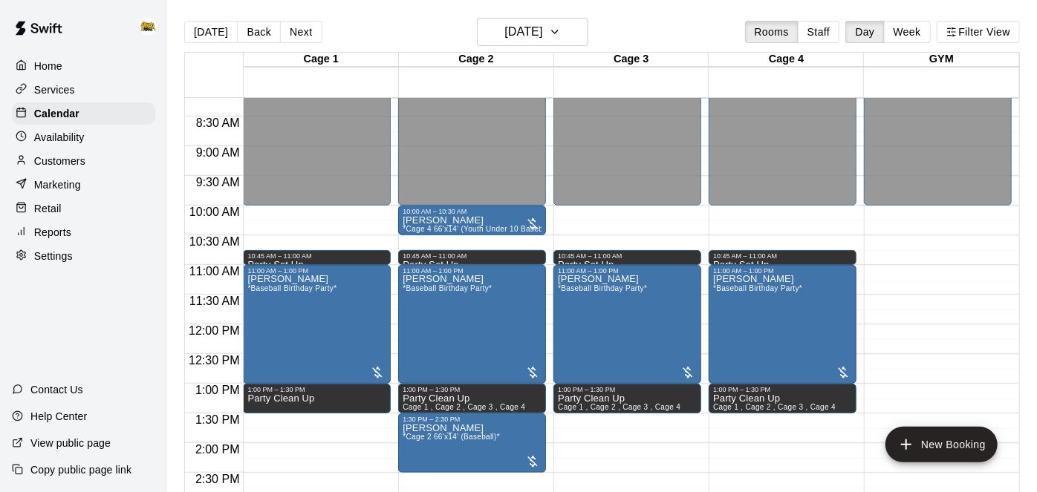
click at [779, 250] on div "12:00 AM – 10:00 AM Closed 10:45 AM – 11:00 AM Party Set Up Cage 1 , Cage 2 , C…" at bounding box center [783, 325] width 148 height 1426
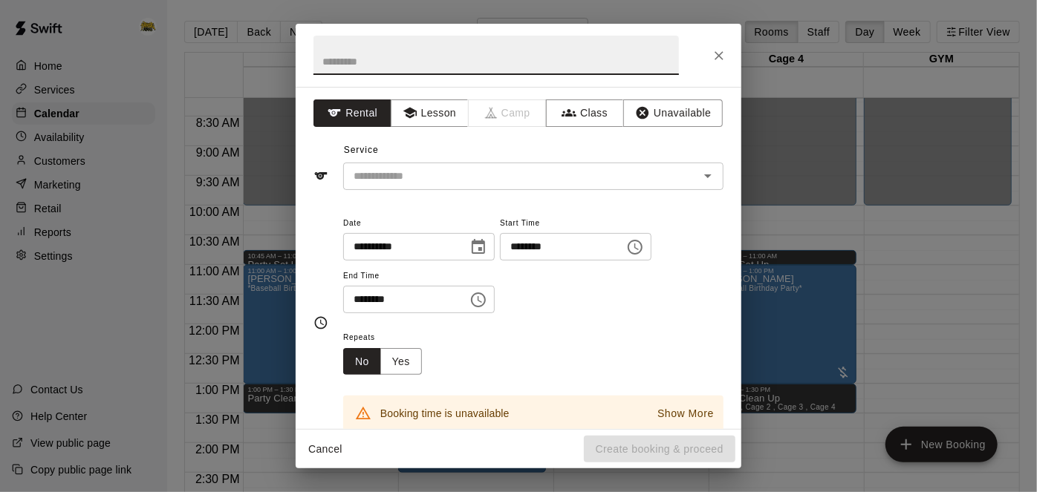
click at [315, 454] on button "Cancel" at bounding box center [326, 449] width 48 height 27
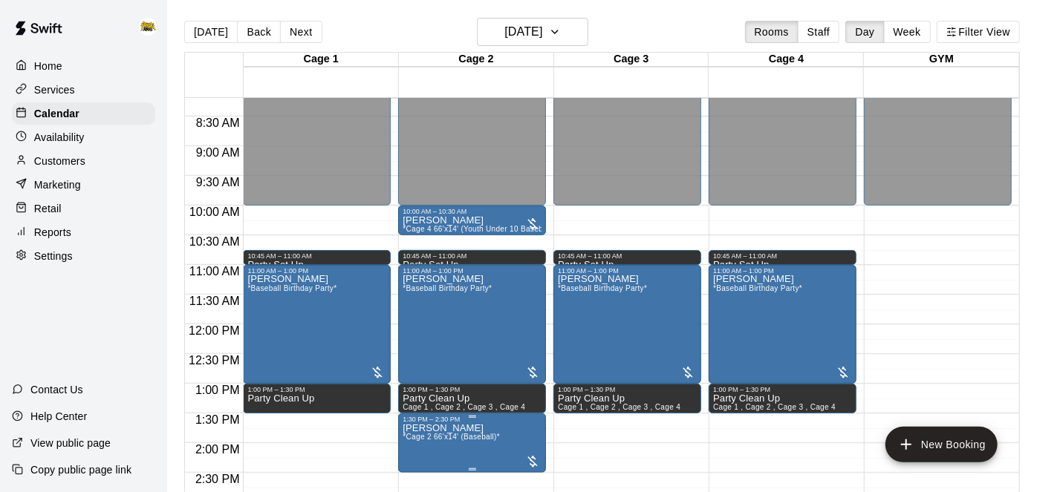
click at [414, 435] on img "edit" at bounding box center [417, 430] width 17 height 17
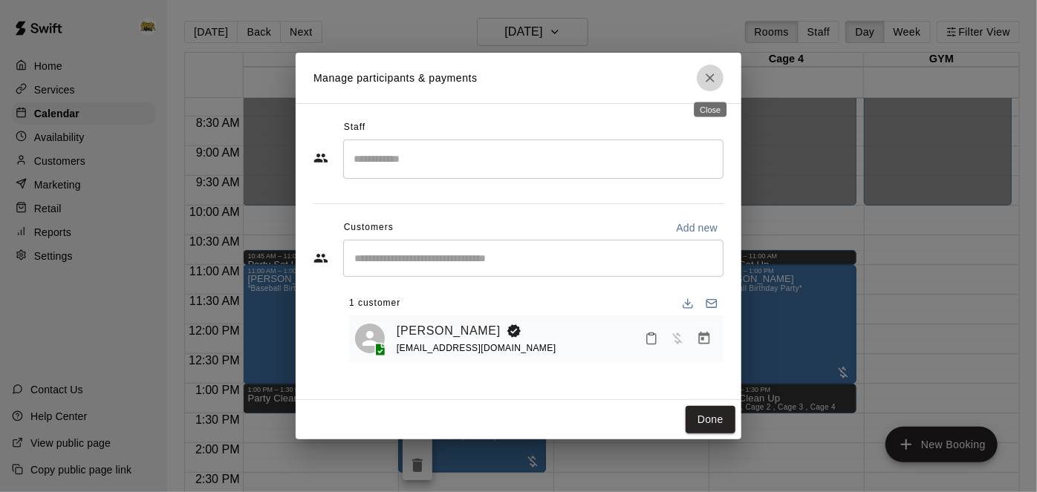
click at [709, 83] on icon "Close" at bounding box center [710, 78] width 15 height 15
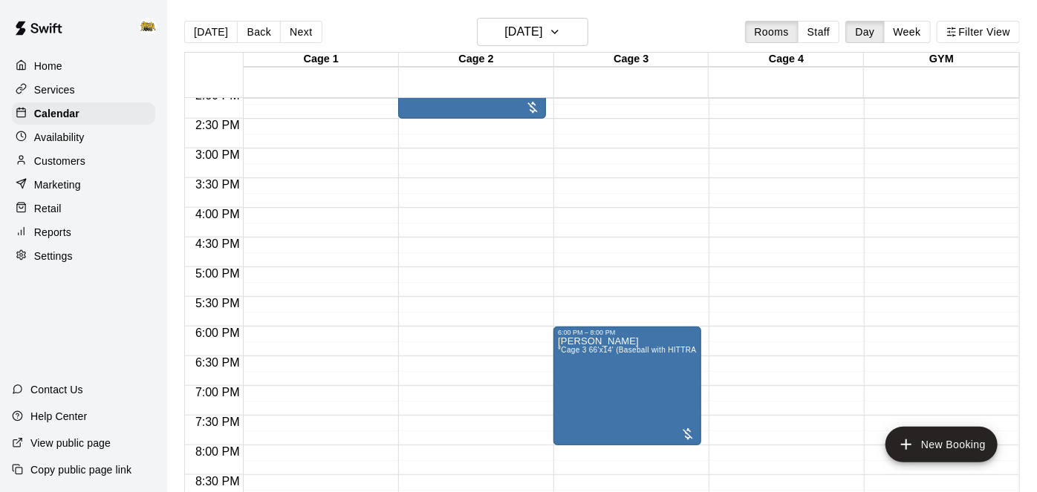
scroll to position [841, 0]
click at [542, 31] on h6 "[DATE]" at bounding box center [523, 32] width 38 height 21
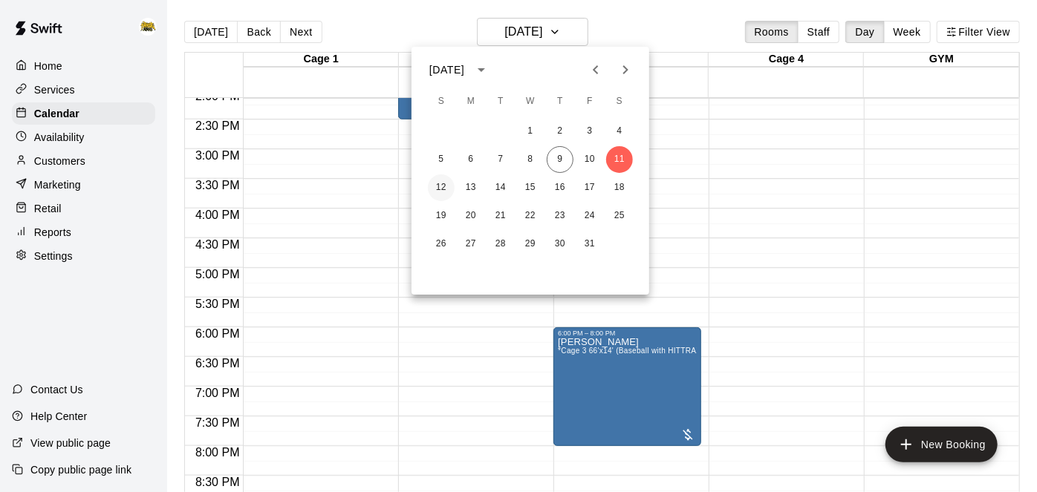
click at [440, 192] on button "12" at bounding box center [441, 188] width 27 height 27
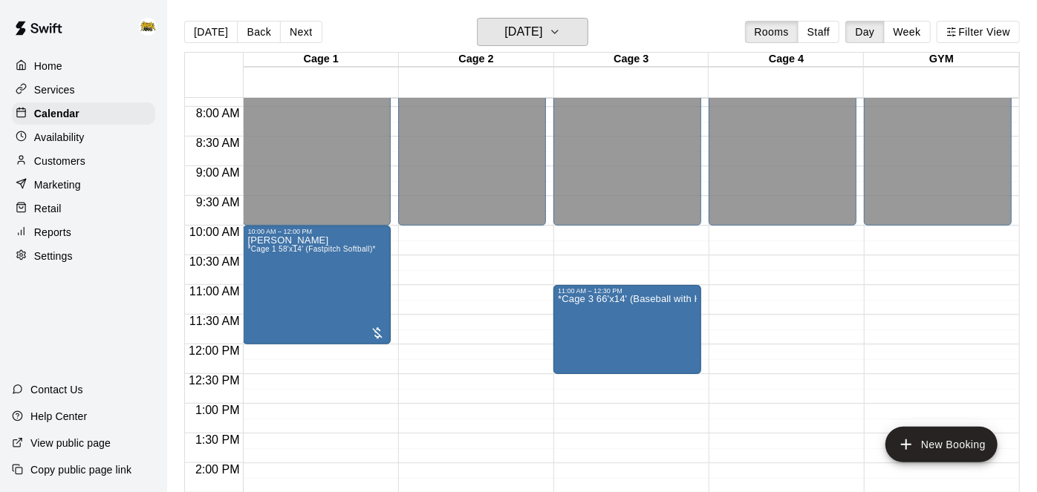
scroll to position [465, 0]
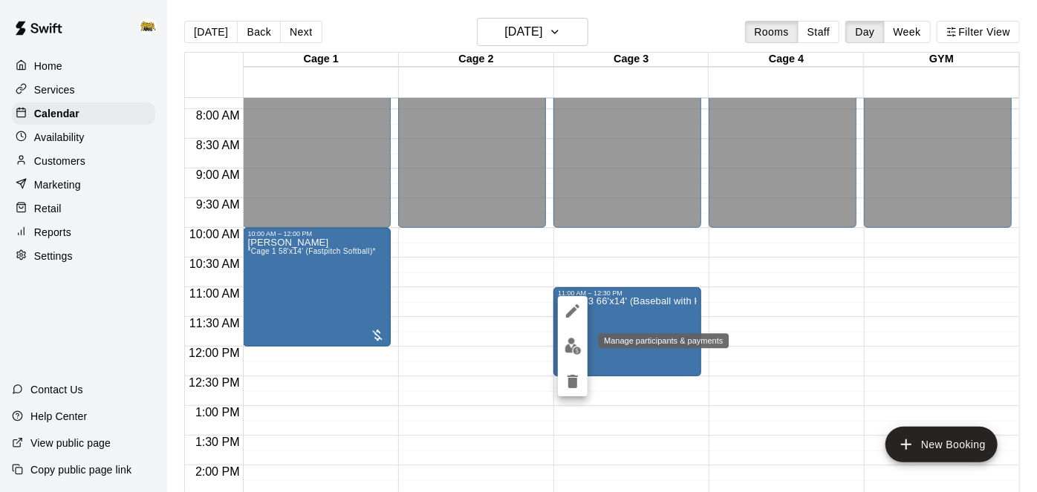
click at [576, 351] on img "edit" at bounding box center [573, 346] width 17 height 17
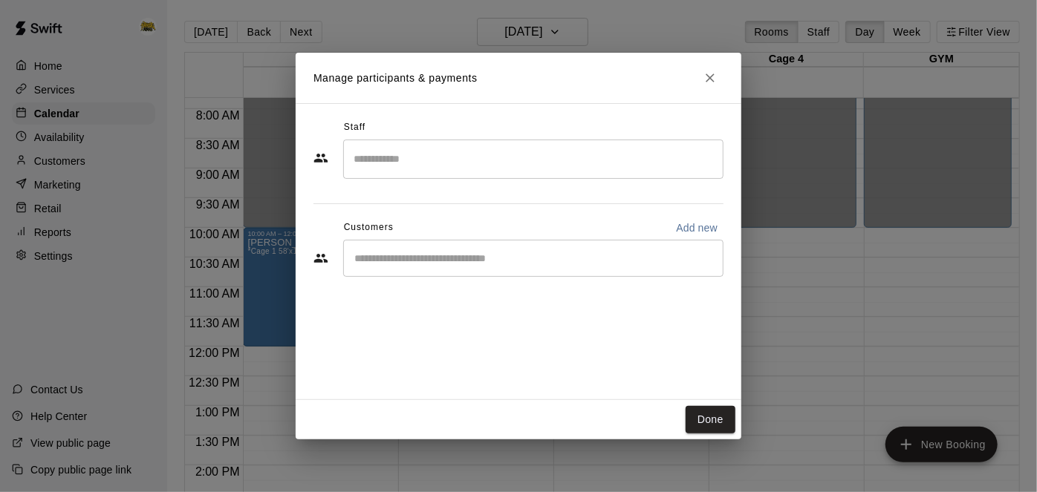
click at [634, 273] on div "​" at bounding box center [533, 258] width 380 height 37
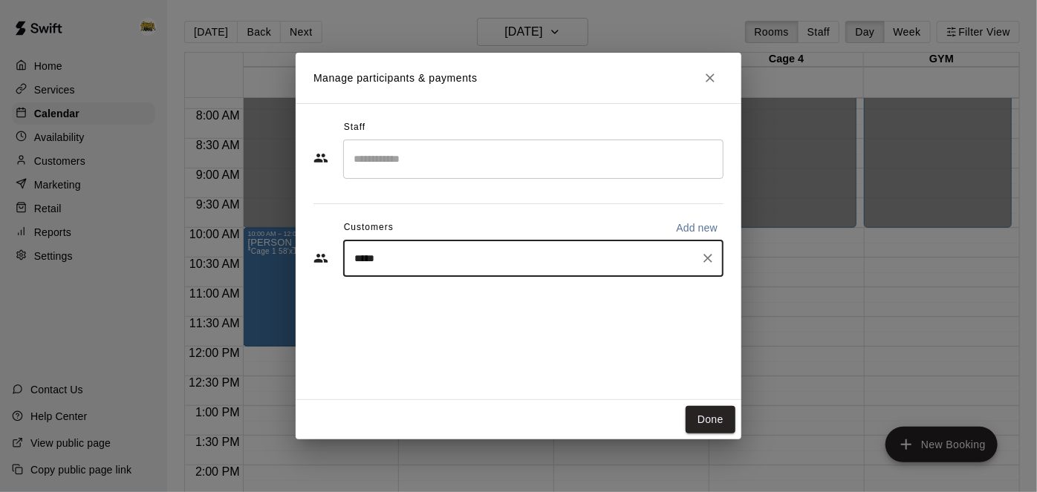
type input "*****"
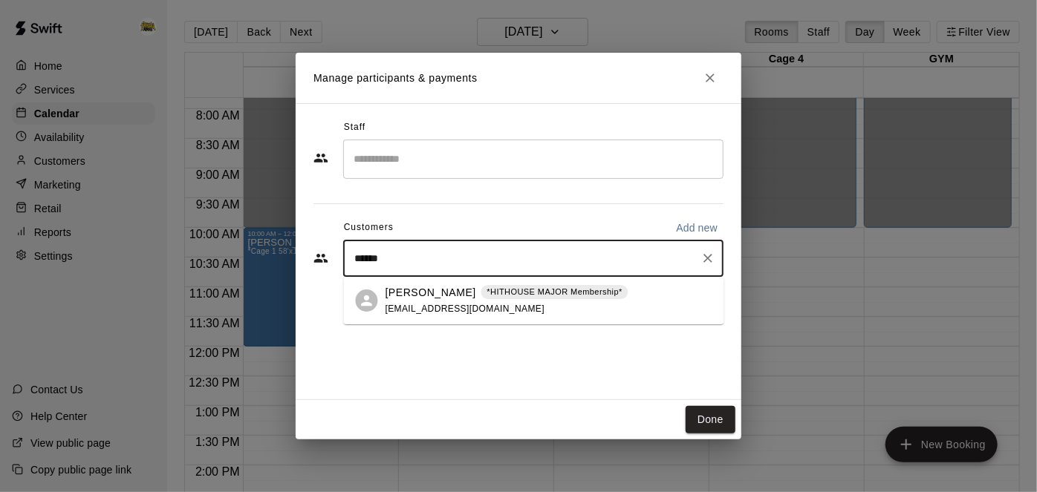
click at [546, 313] on div "[PERSON_NAME] *HITHOUSE MAJOR Membership* [EMAIL_ADDRESS][DOMAIN_NAME]" at bounding box center [507, 301] width 243 height 32
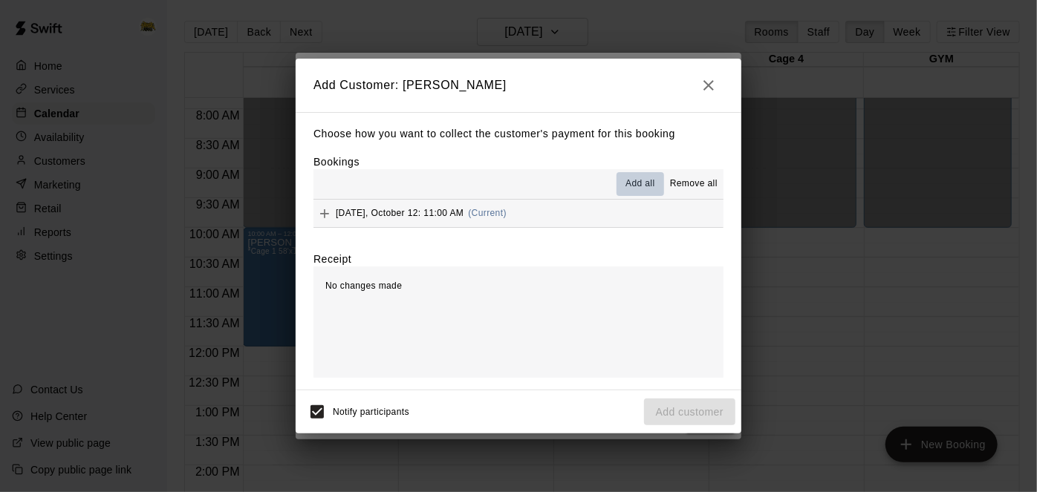
click at [637, 183] on span "Add all" at bounding box center [640, 184] width 30 height 15
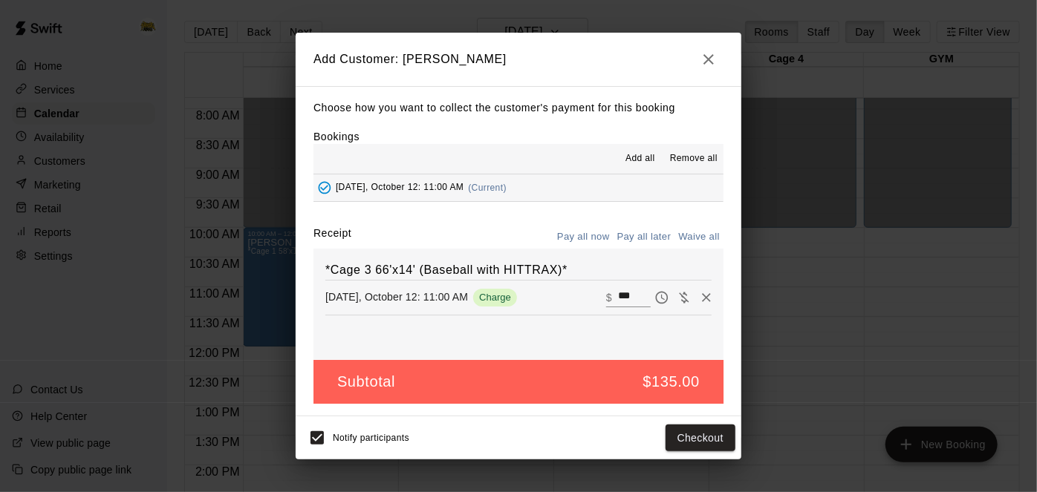
click at [649, 231] on button "Pay all later" at bounding box center [645, 237] width 62 height 23
click at [685, 437] on button "Add customer" at bounding box center [689, 438] width 91 height 27
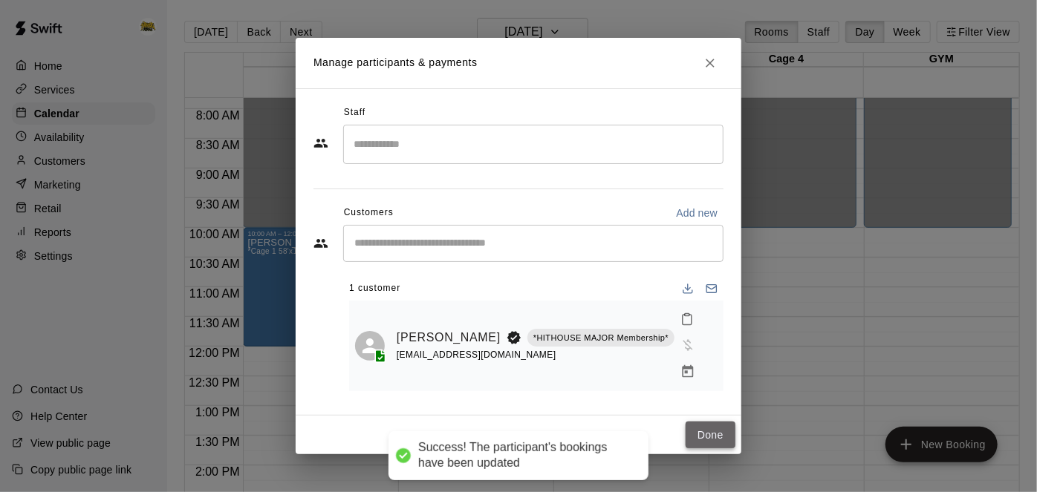
click at [699, 435] on button "Done" at bounding box center [711, 435] width 50 height 27
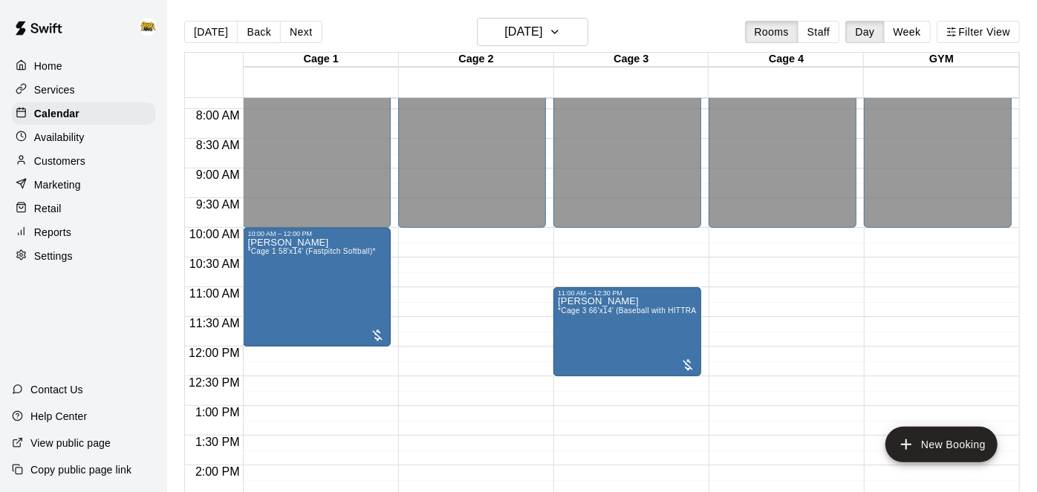
click at [58, 64] on p "Home" at bounding box center [48, 66] width 28 height 15
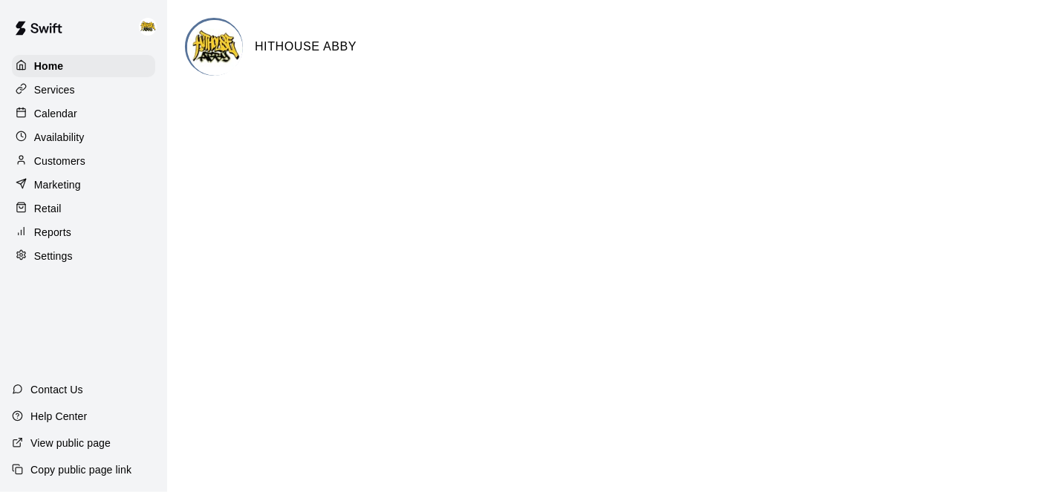
click at [65, 116] on p "Calendar" at bounding box center [55, 113] width 43 height 15
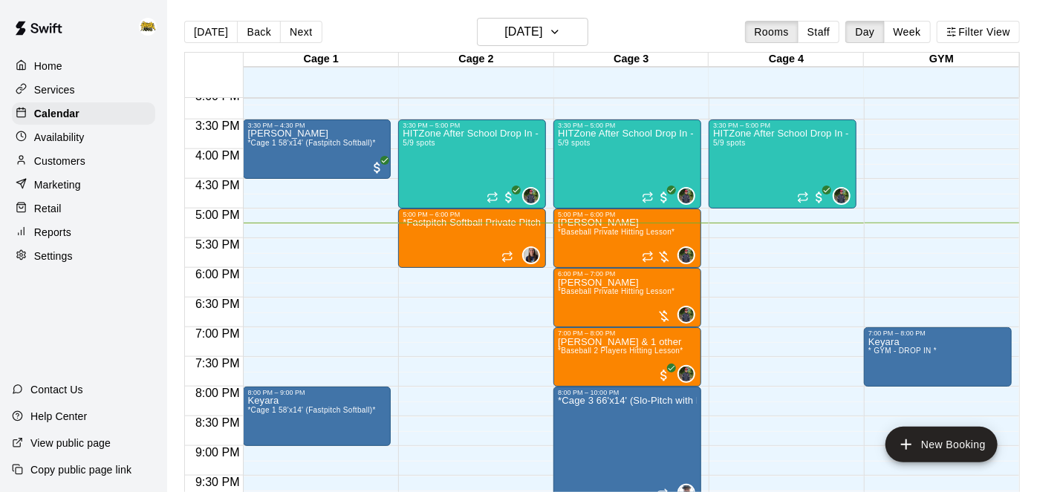
scroll to position [897, 0]
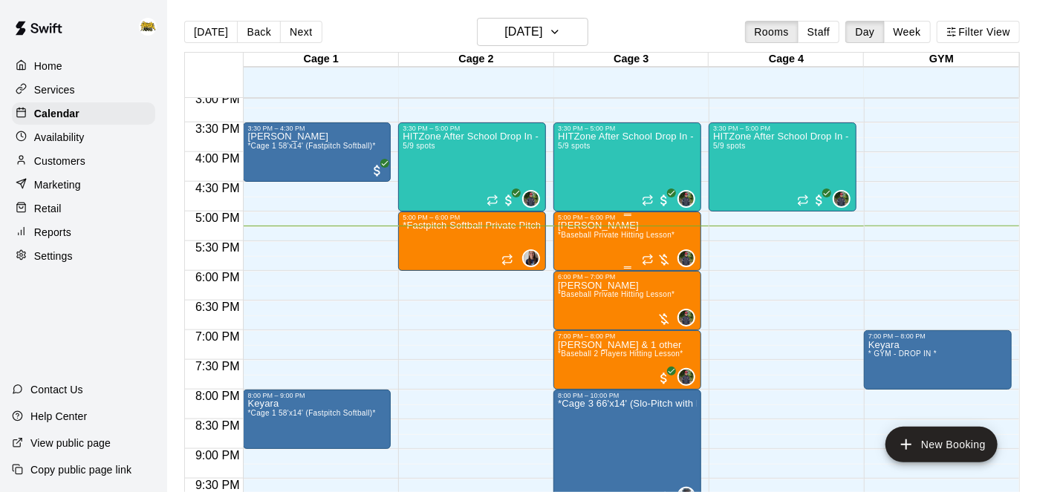
click at [617, 246] on div "[PERSON_NAME] *Baseball Private Hitting Lesson*" at bounding box center [616, 467] width 117 height 492
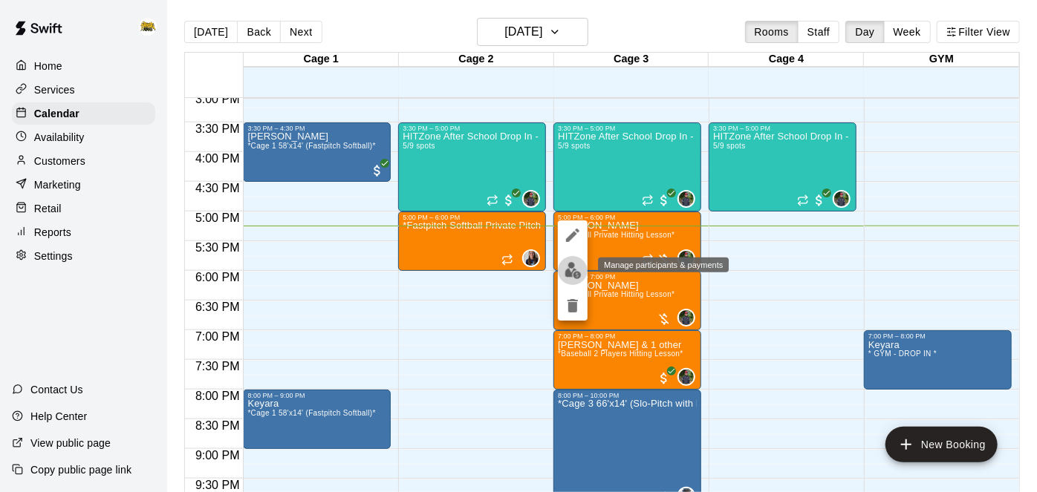
click at [578, 269] on img "edit" at bounding box center [573, 270] width 17 height 17
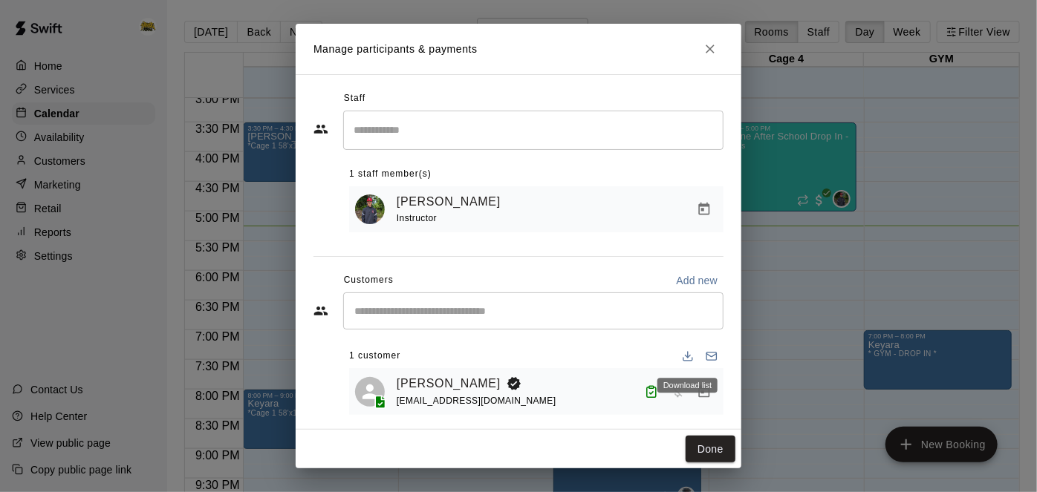
click at [706, 389] on div "Download list" at bounding box center [687, 385] width 60 height 15
click at [706, 395] on icon "Manage bookings & payment" at bounding box center [704, 391] width 11 height 13
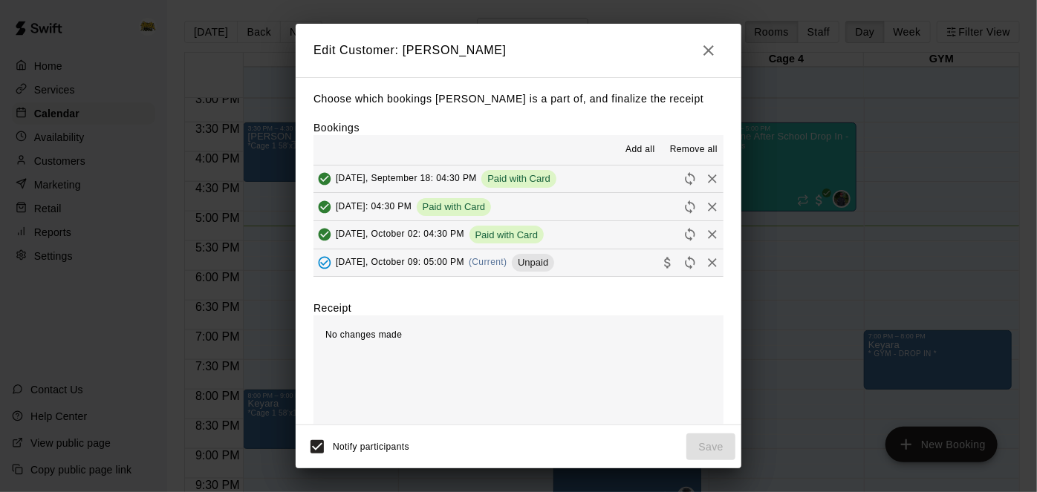
click at [612, 264] on button "[DATE], October 09: 05:00 PM (Current) Unpaid" at bounding box center [518, 263] width 410 height 27
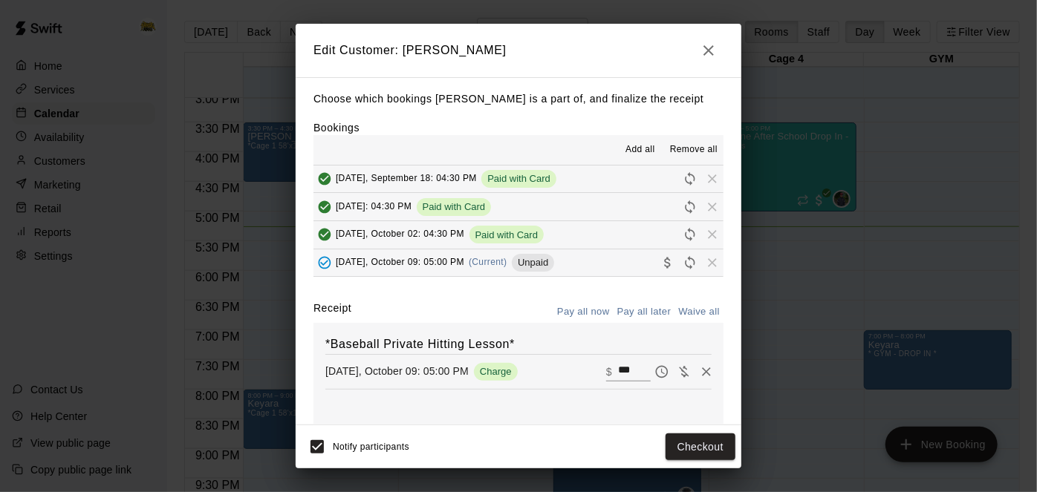
click at [612, 264] on button "[DATE], October 09: 05:00 PM (Current) Unpaid" at bounding box center [518, 263] width 410 height 27
click at [726, 436] on button "Checkout" at bounding box center [701, 447] width 70 height 27
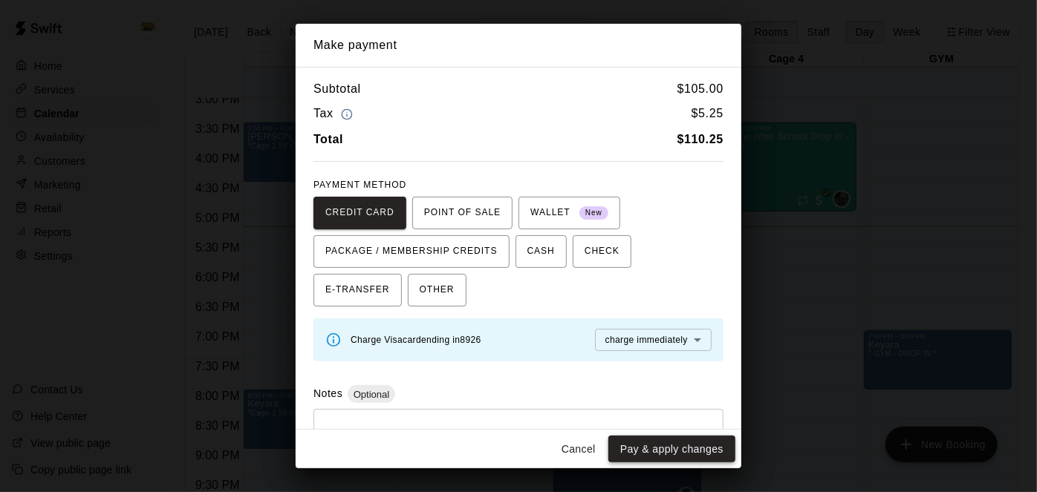
click at [686, 445] on button "Pay & apply changes" at bounding box center [671, 449] width 127 height 27
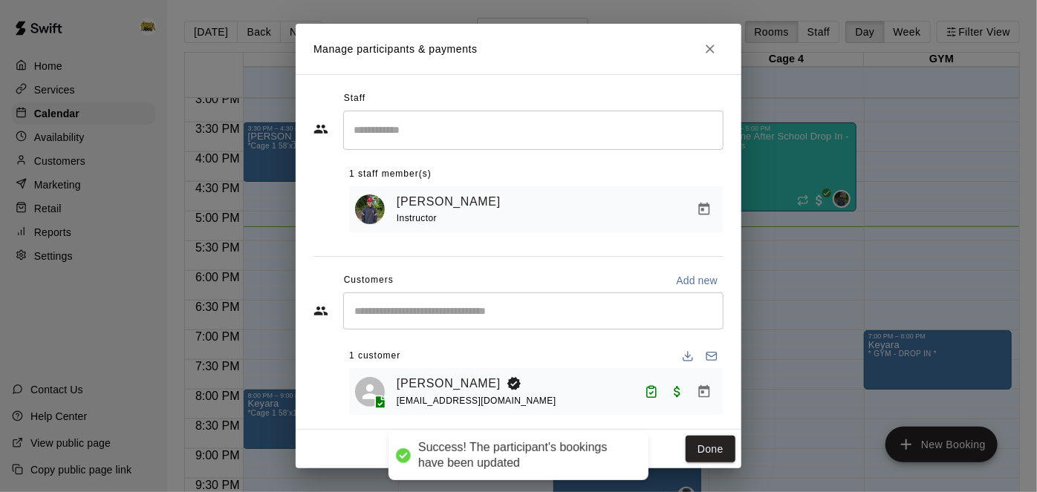
click at [708, 456] on button "Done" at bounding box center [711, 449] width 50 height 27
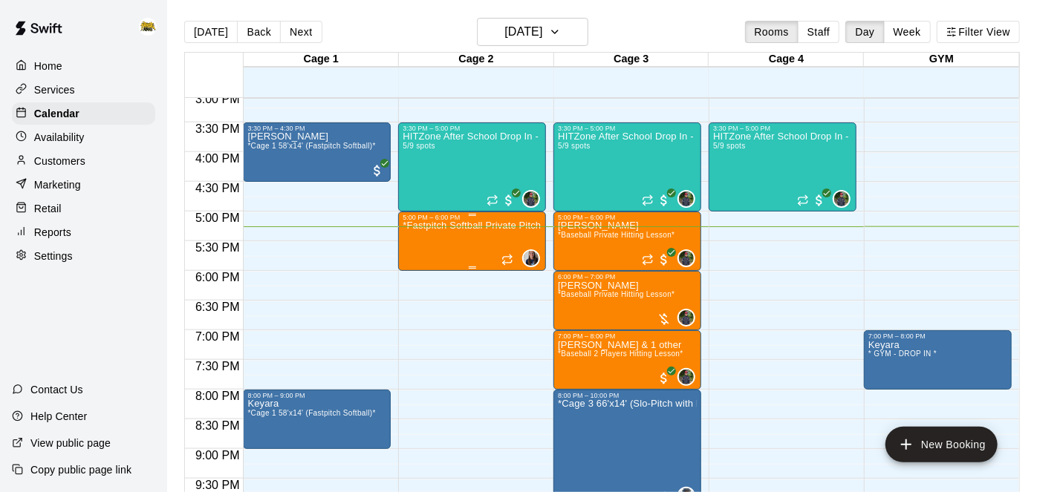
click at [457, 241] on div "*Fastpitch Softball Private Pitching Lesson*" at bounding box center [472, 467] width 139 height 492
click at [422, 305] on icon "delete" at bounding box center [418, 306] width 18 height 18
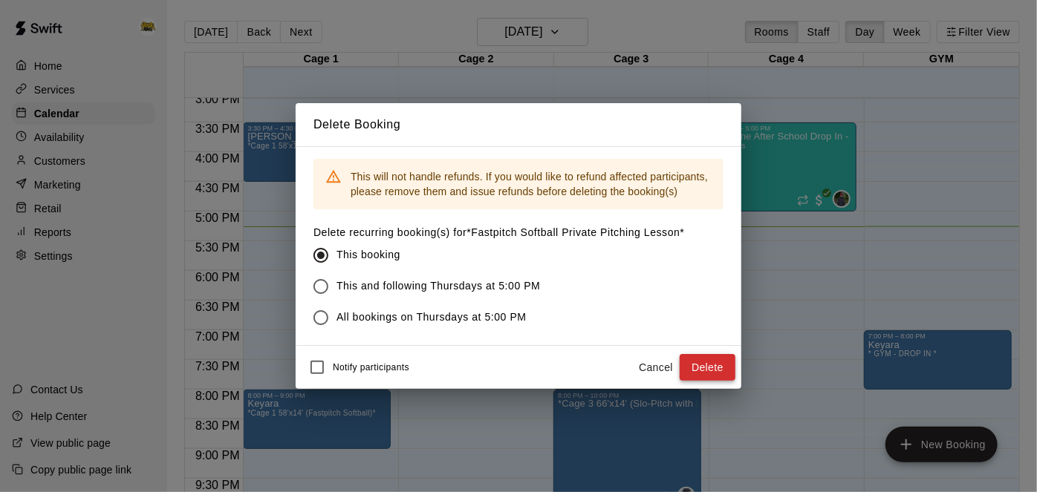
click at [702, 372] on button "Delete" at bounding box center [708, 367] width 56 height 27
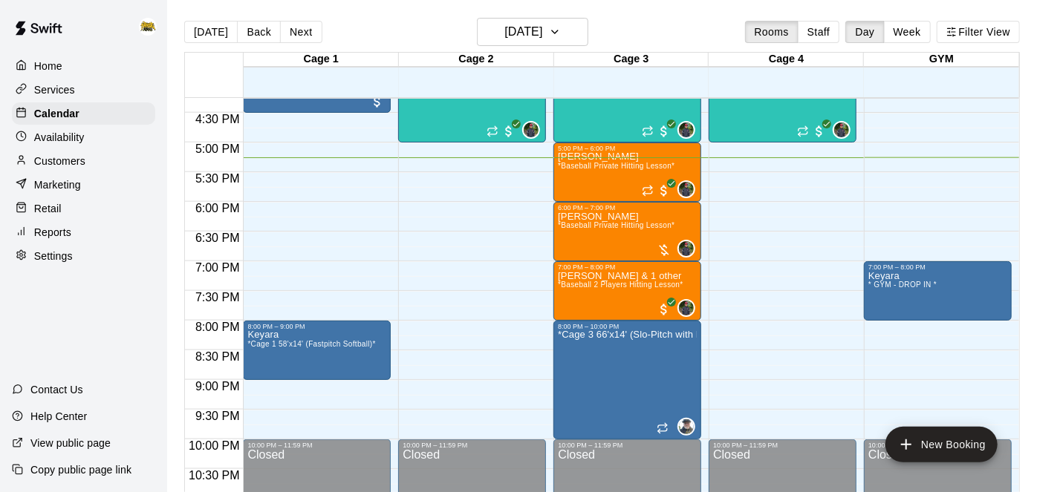
scroll to position [968, 0]
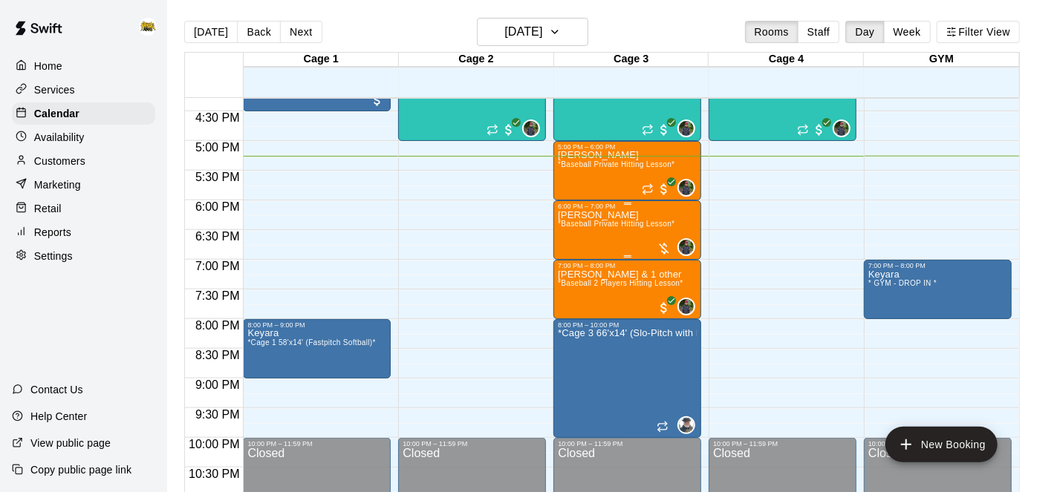
click at [622, 222] on span "*Baseball Private Hitting Lesson*" at bounding box center [616, 224] width 117 height 8
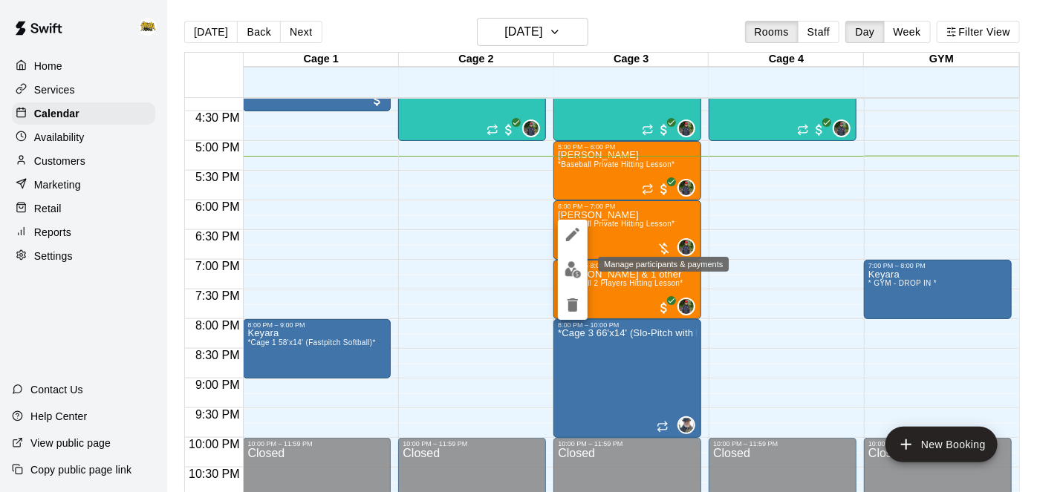
click at [573, 273] on img "edit" at bounding box center [573, 269] width 17 height 17
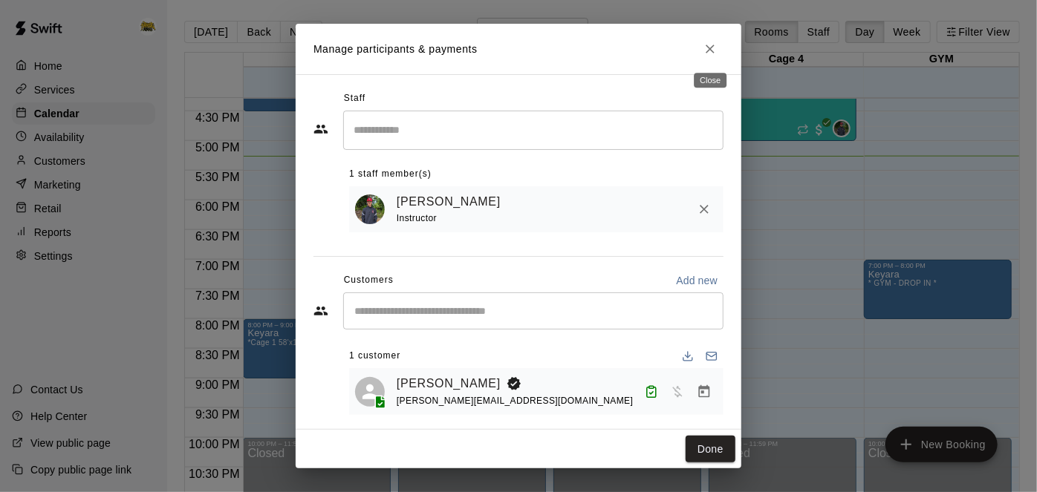
click at [712, 52] on icon "Close" at bounding box center [710, 49] width 9 height 9
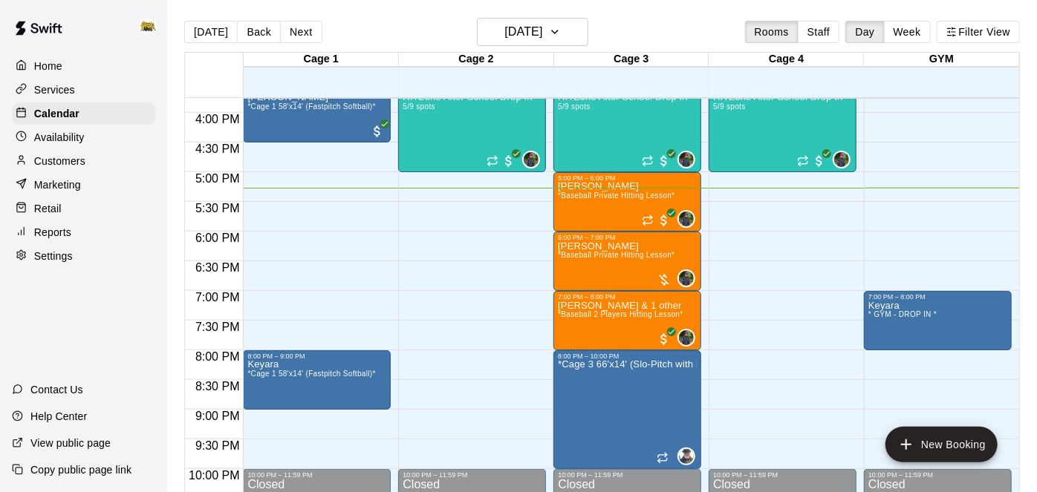
scroll to position [937, 0]
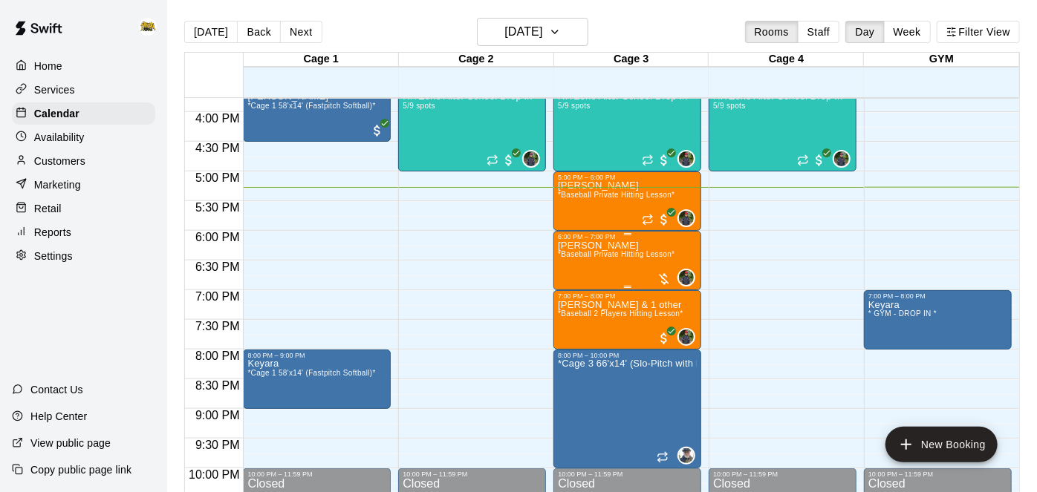
click at [622, 251] on span "*Baseball Private Hitting Lesson*" at bounding box center [616, 254] width 117 height 8
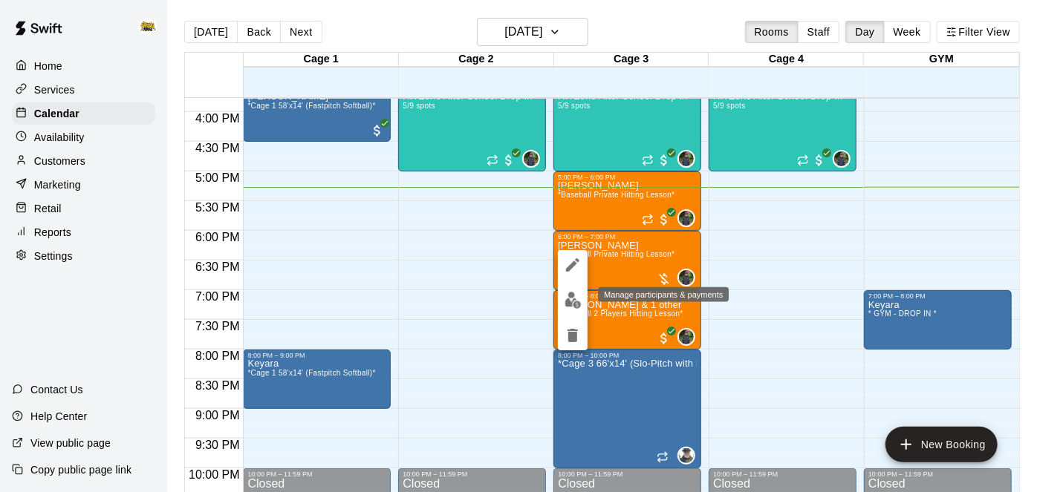
click at [565, 308] on img "edit" at bounding box center [573, 300] width 17 height 17
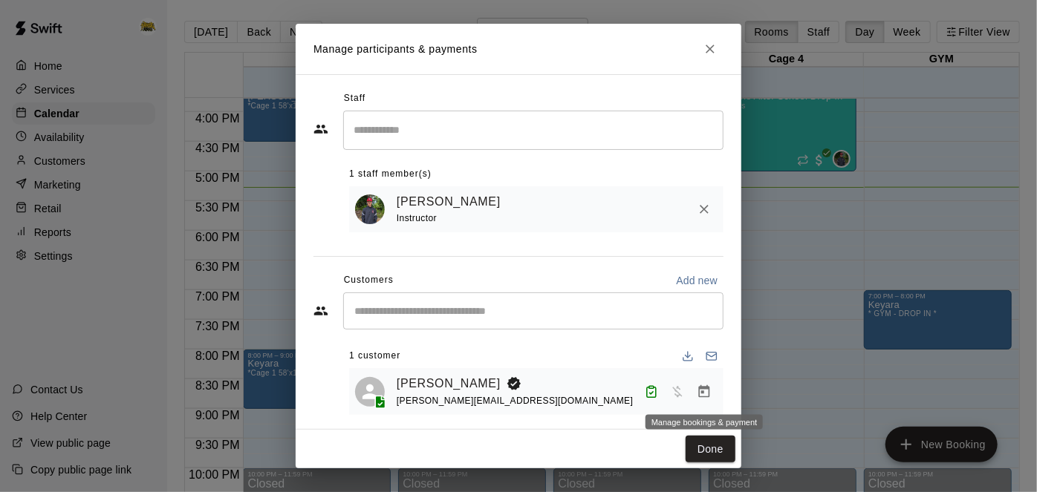
click at [701, 395] on icon "Manage bookings & payment" at bounding box center [704, 392] width 15 height 15
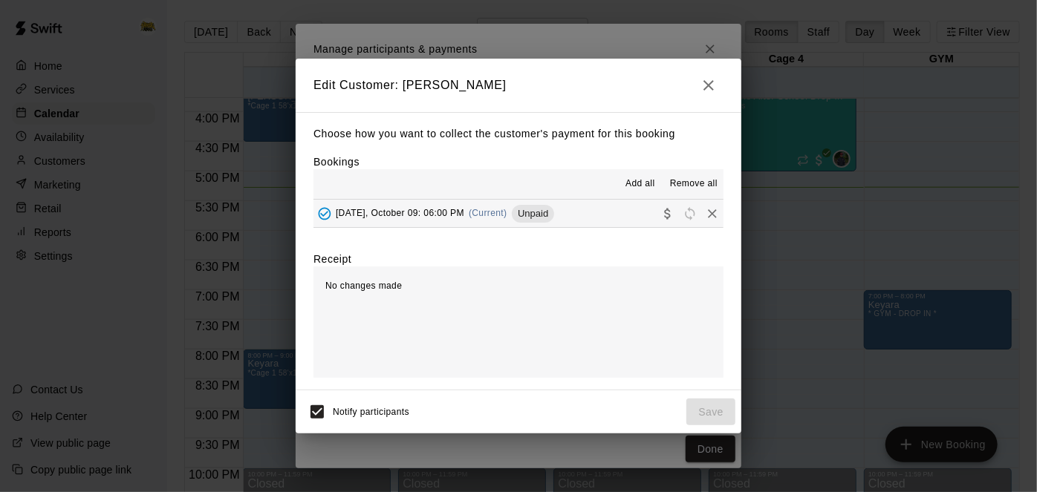
click at [595, 225] on button "[DATE], October 09: 06:00 PM (Current) Unpaid" at bounding box center [518, 213] width 410 height 27
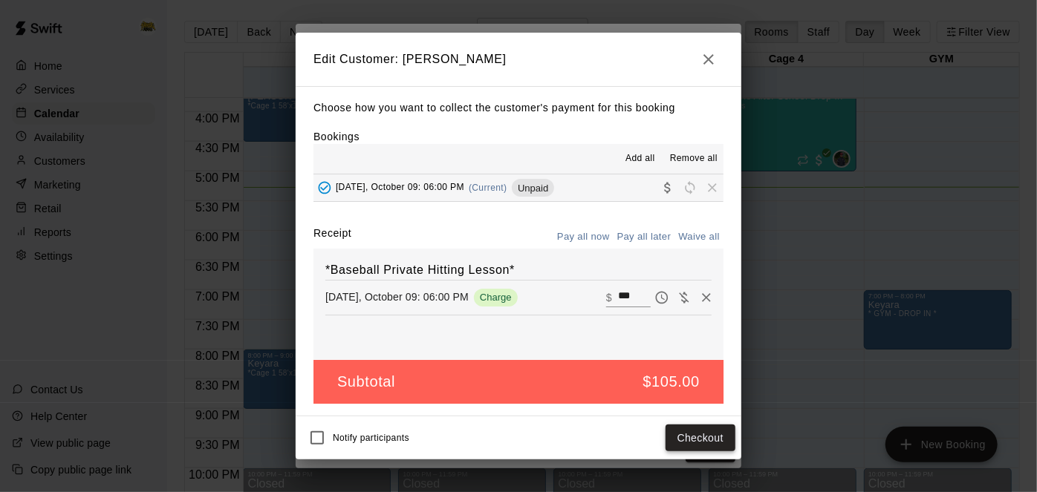
click at [693, 444] on button "Checkout" at bounding box center [701, 438] width 70 height 27
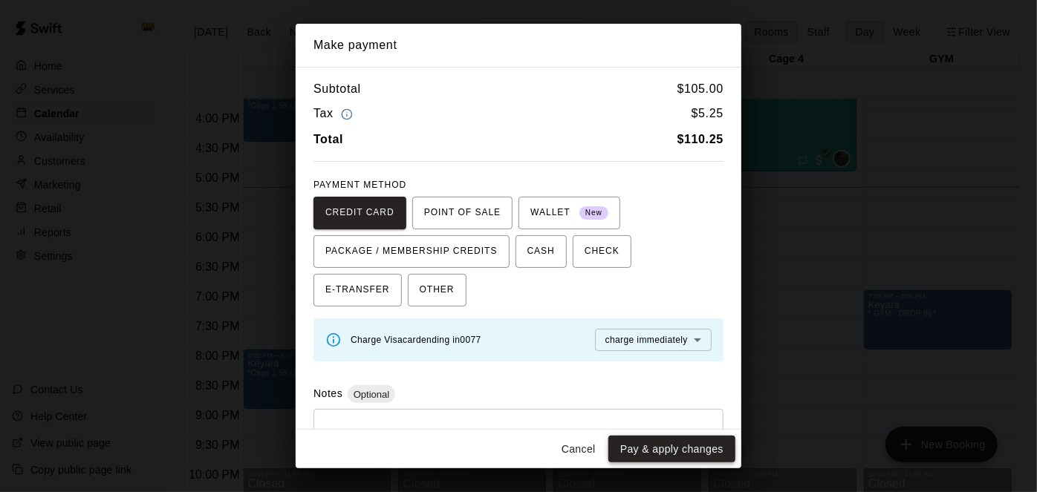
click at [658, 446] on button "Pay & apply changes" at bounding box center [671, 449] width 127 height 27
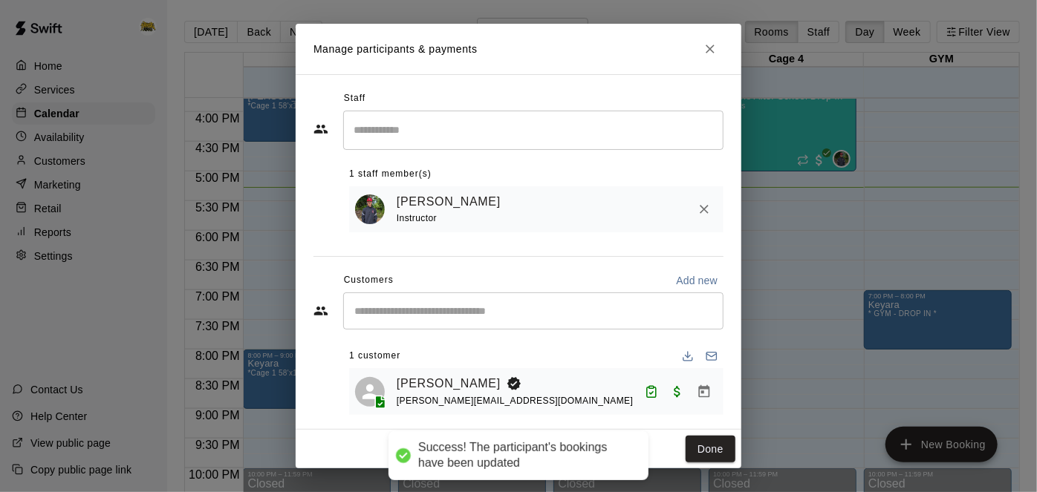
click at [713, 453] on button "Done" at bounding box center [711, 449] width 50 height 27
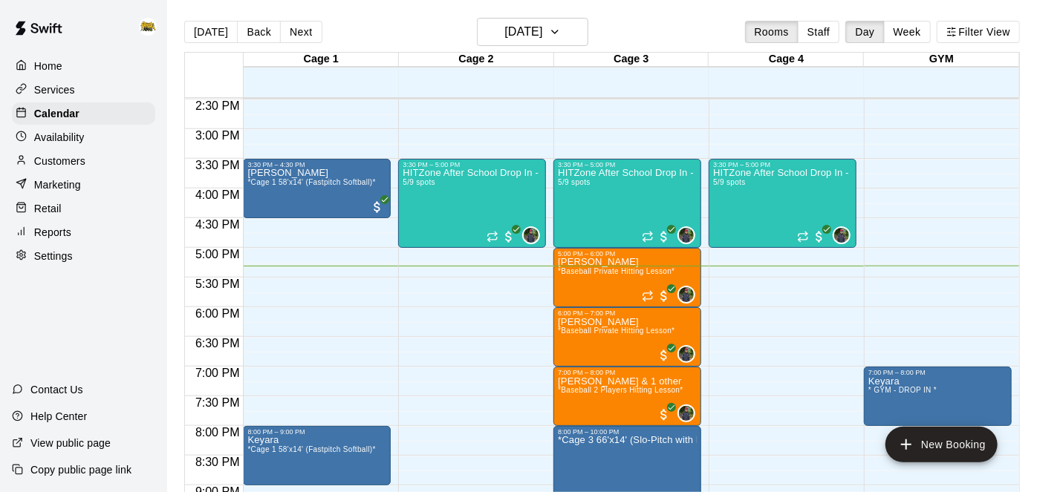
scroll to position [860, 0]
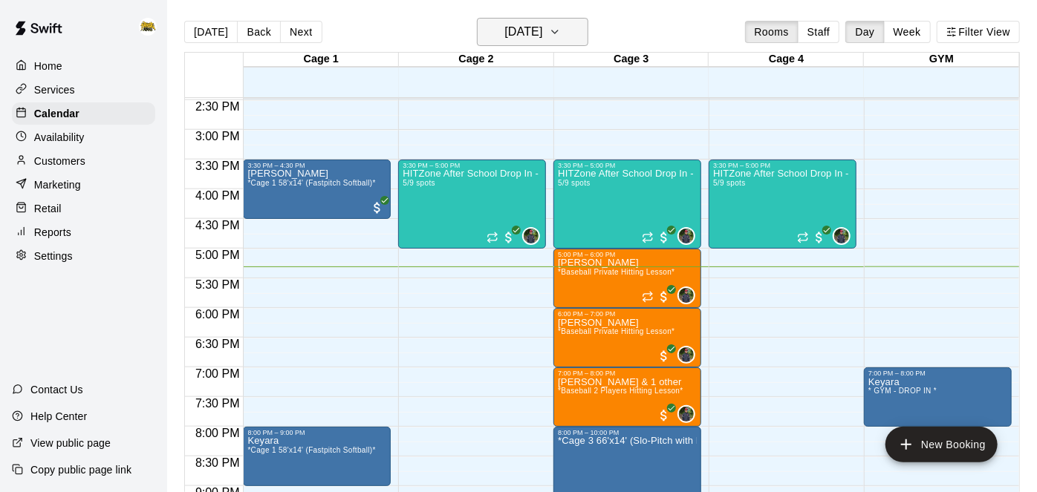
click at [561, 39] on icon "button" at bounding box center [555, 32] width 12 height 18
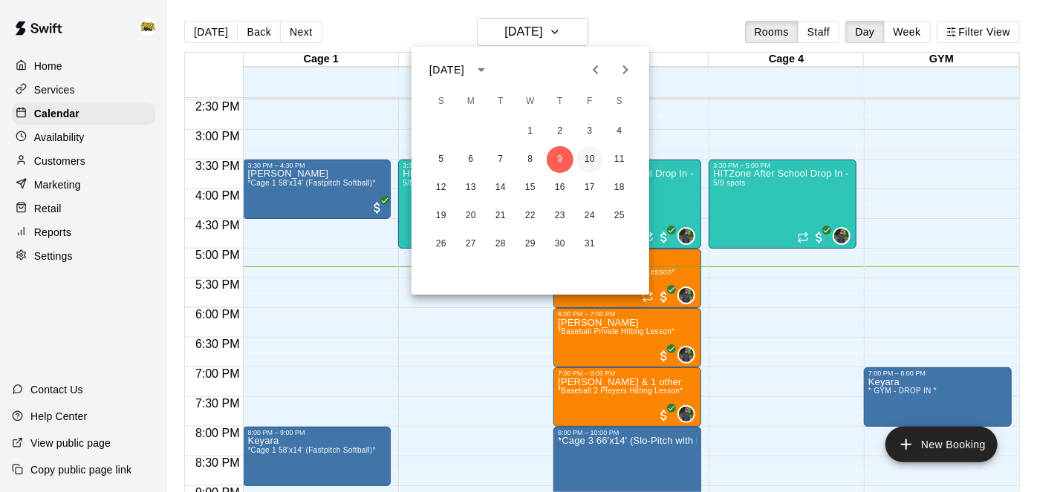
click at [593, 160] on button "10" at bounding box center [589, 159] width 27 height 27
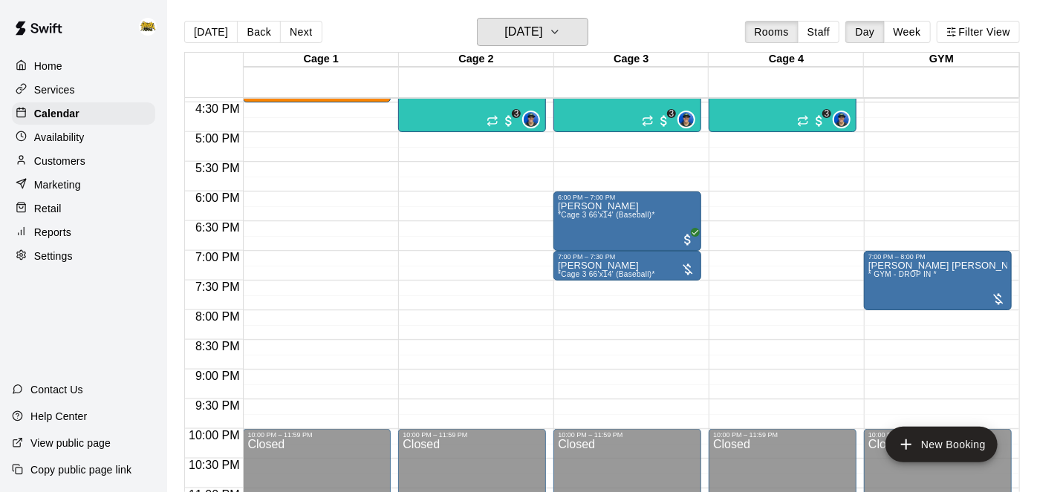
scroll to position [830, 0]
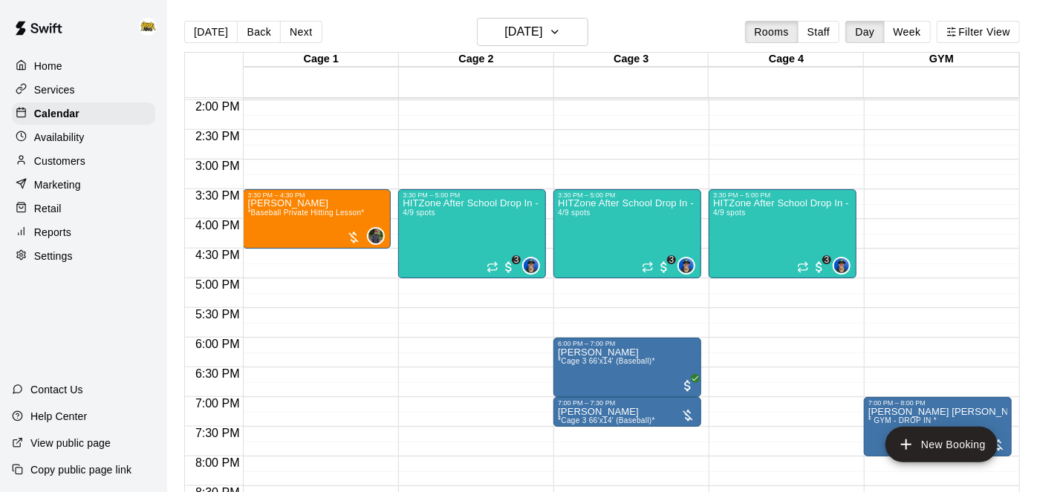
click at [45, 67] on p "Home" at bounding box center [48, 66] width 28 height 15
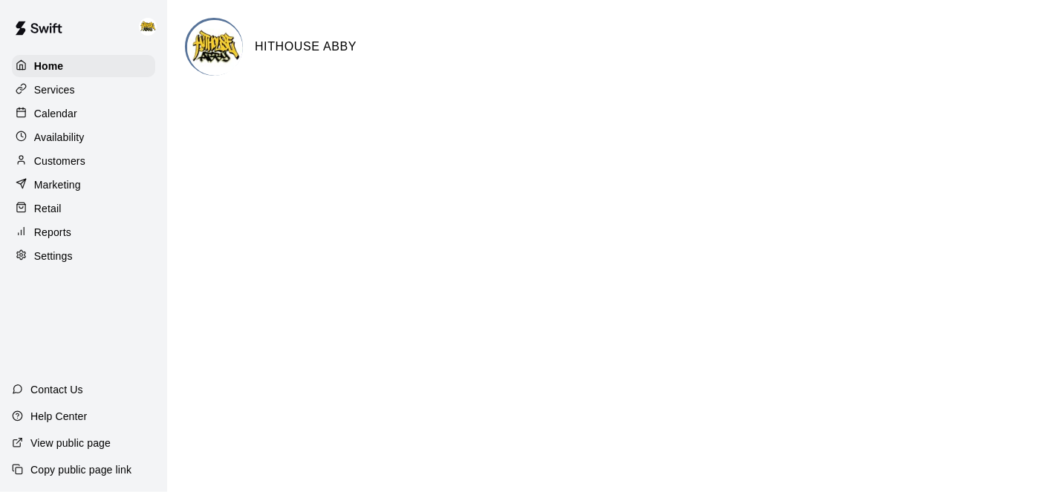
click at [78, 111] on div "Calendar" at bounding box center [83, 114] width 143 height 22
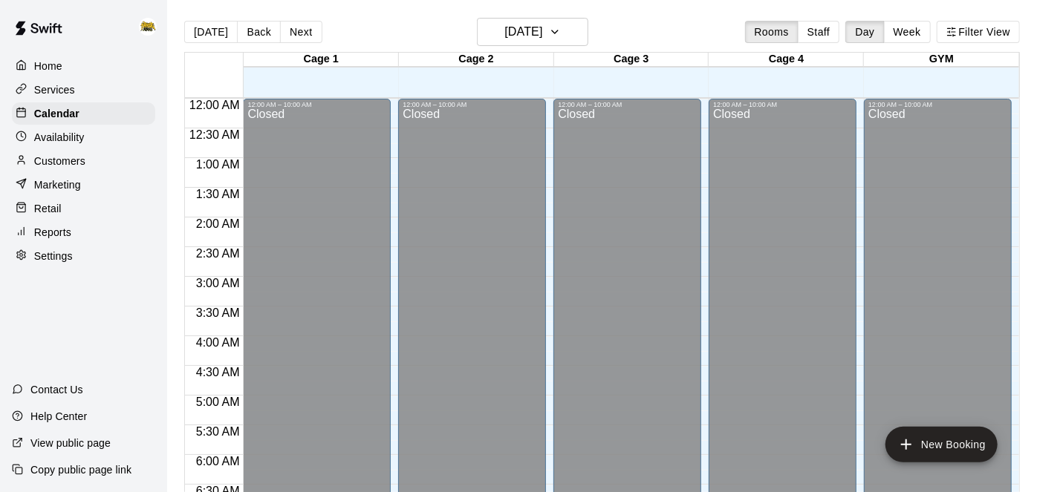
scroll to position [970, 0]
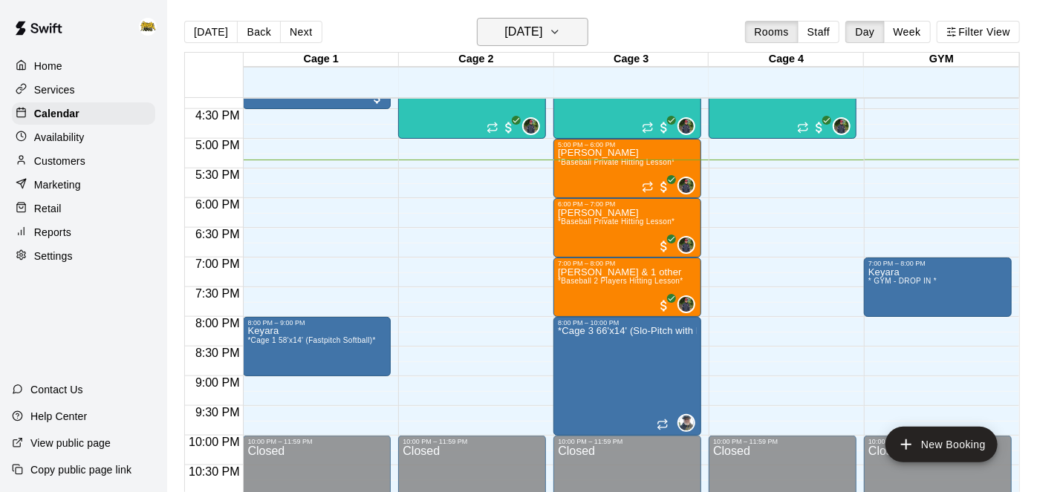
click at [561, 37] on icon "button" at bounding box center [555, 32] width 12 height 18
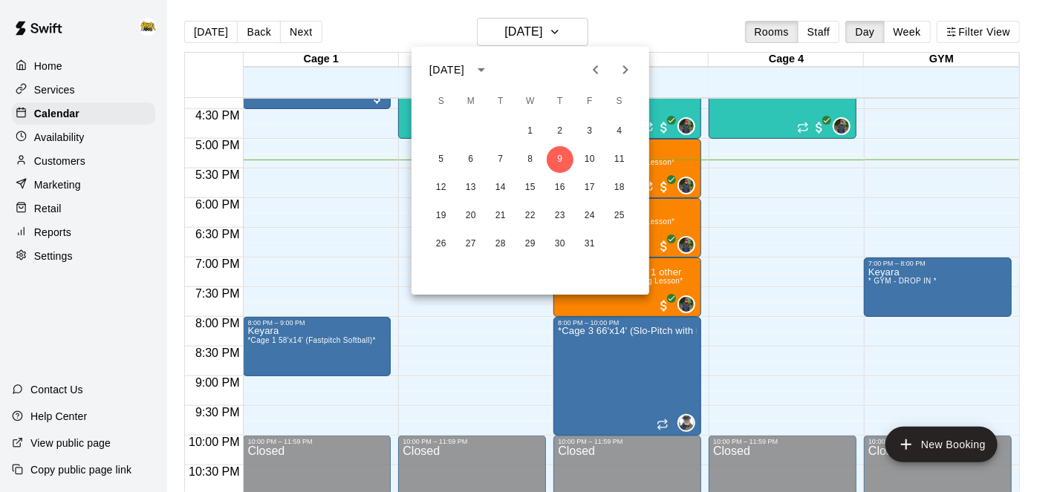
click at [927, 203] on div at bounding box center [518, 246] width 1037 height 492
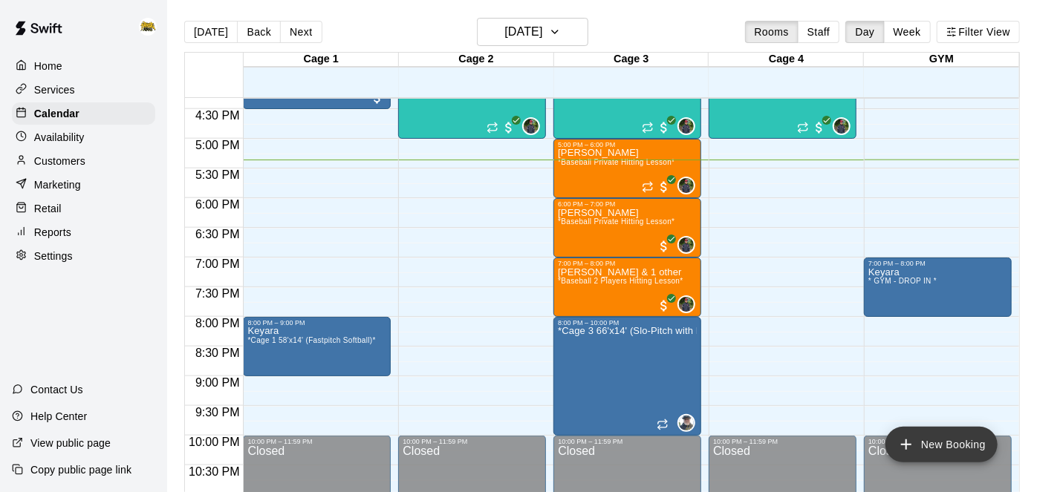
click at [911, 443] on icon "add" at bounding box center [906, 445] width 18 height 18
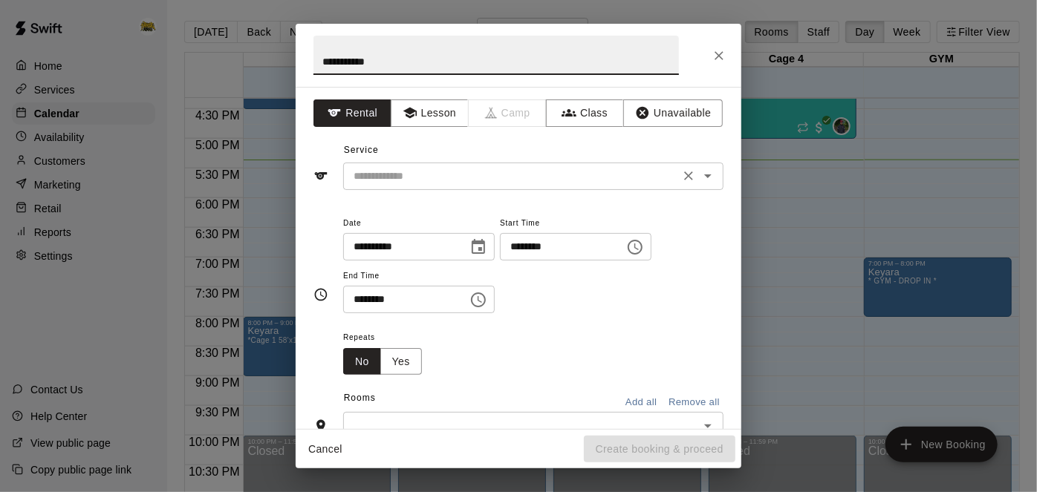
click at [706, 184] on button "Open" at bounding box center [707, 176] width 21 height 21
type input "**********"
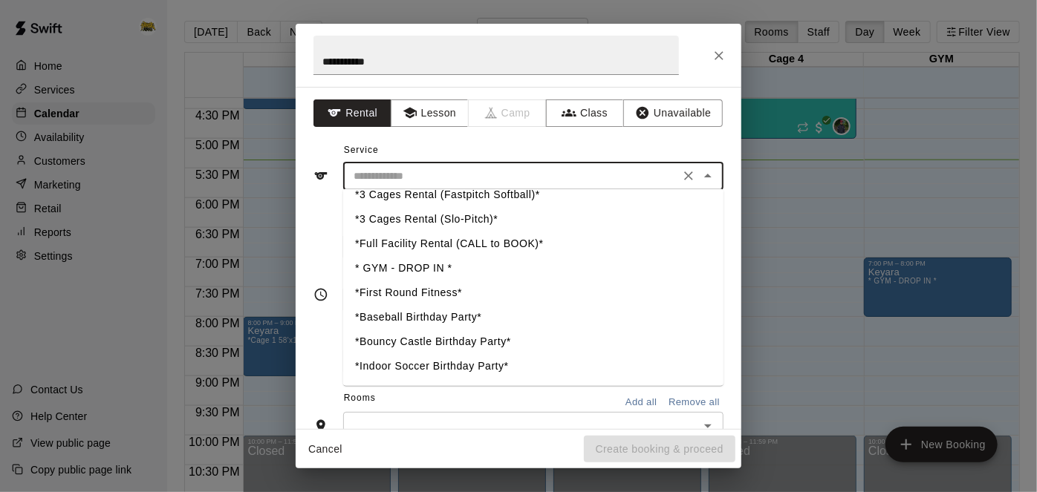
scroll to position [455, 0]
click at [461, 293] on li "*First Round Fitness*" at bounding box center [533, 292] width 380 height 25
type input "**********"
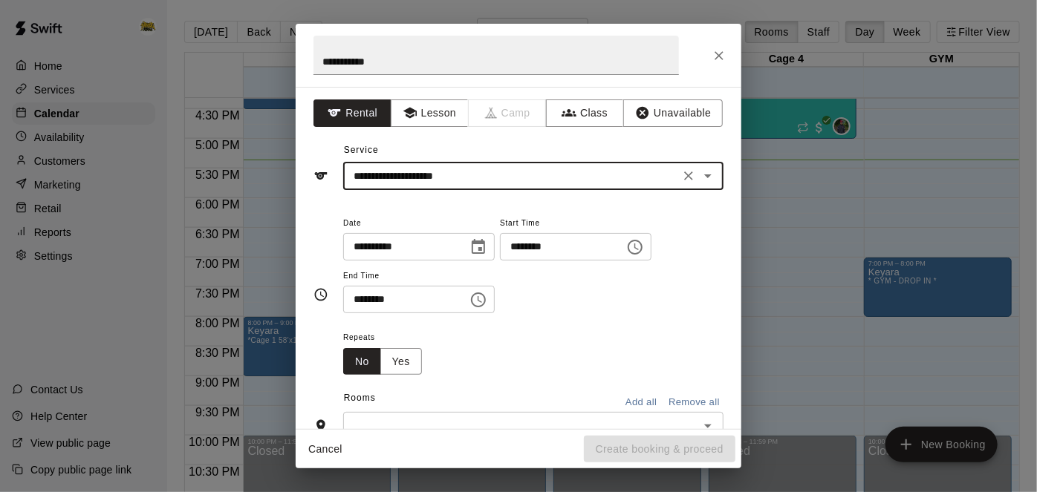
click at [500, 261] on input "********" at bounding box center [557, 246] width 114 height 27
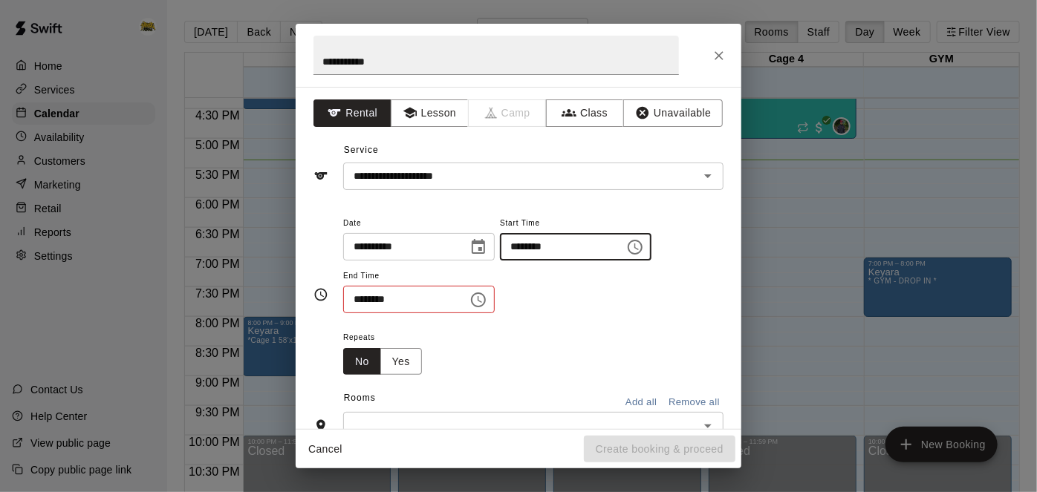
type input "********"
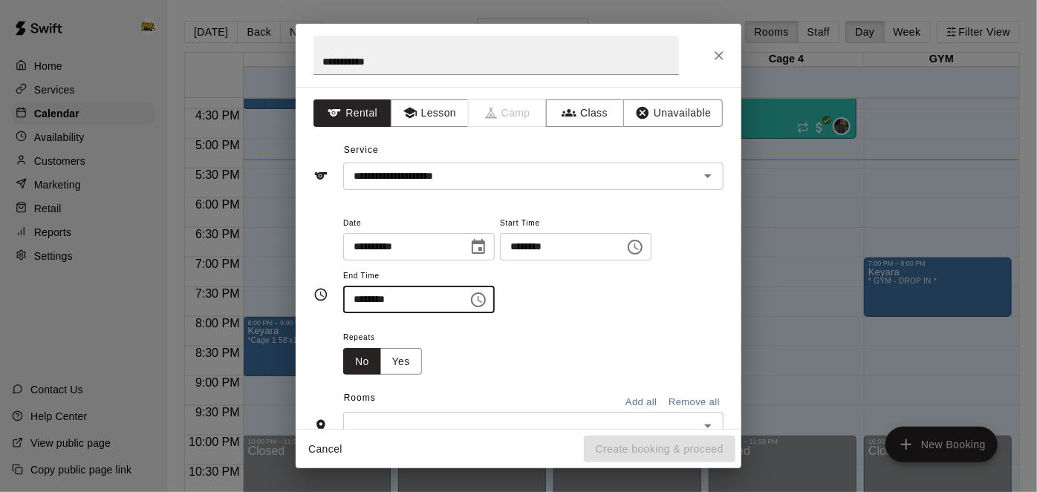
type input "********"
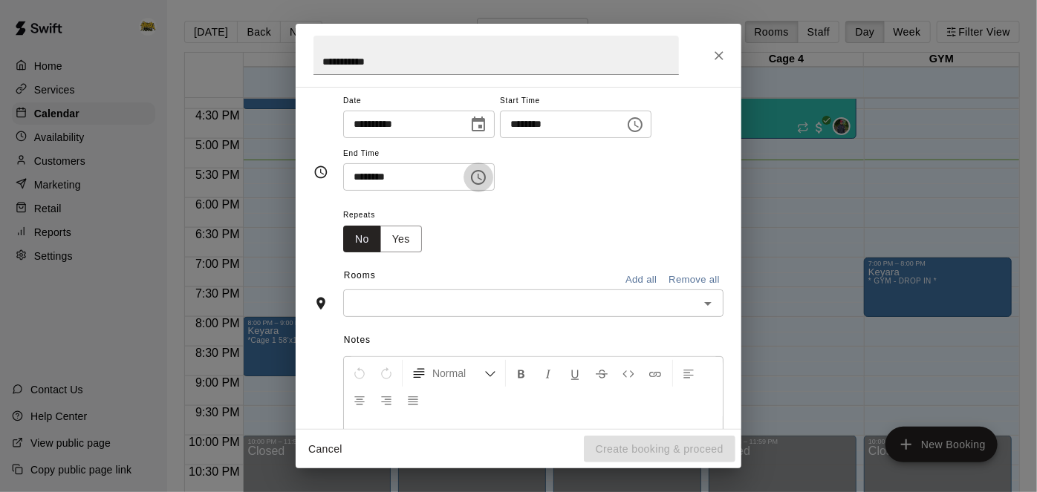
scroll to position [125, 0]
click at [399, 251] on button "Yes" at bounding box center [401, 237] width 42 height 27
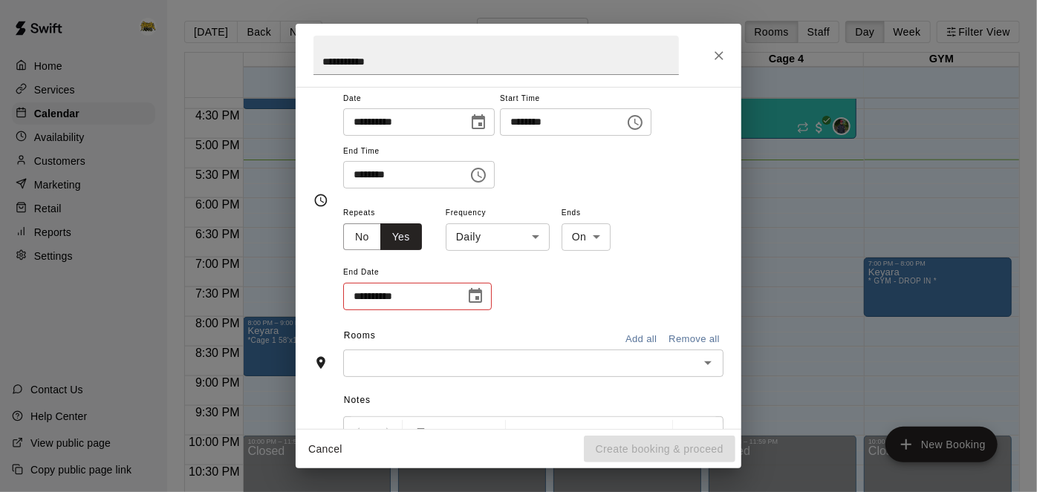
click at [538, 293] on body "Home Services Calendar Availability Customers Marketing Retail Reports Settings…" at bounding box center [518, 258] width 1037 height 516
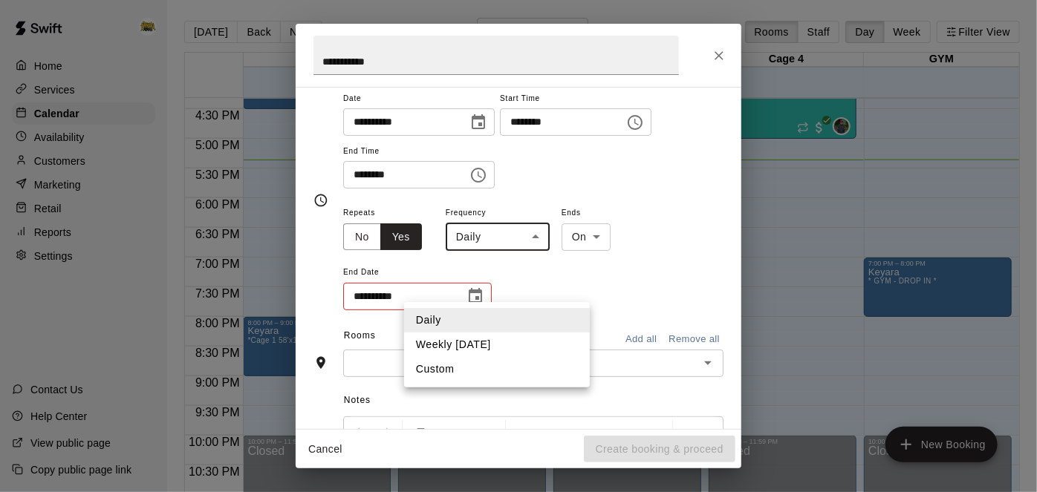
click at [527, 345] on li "Weekly [DATE]" at bounding box center [497, 345] width 186 height 25
type input "******"
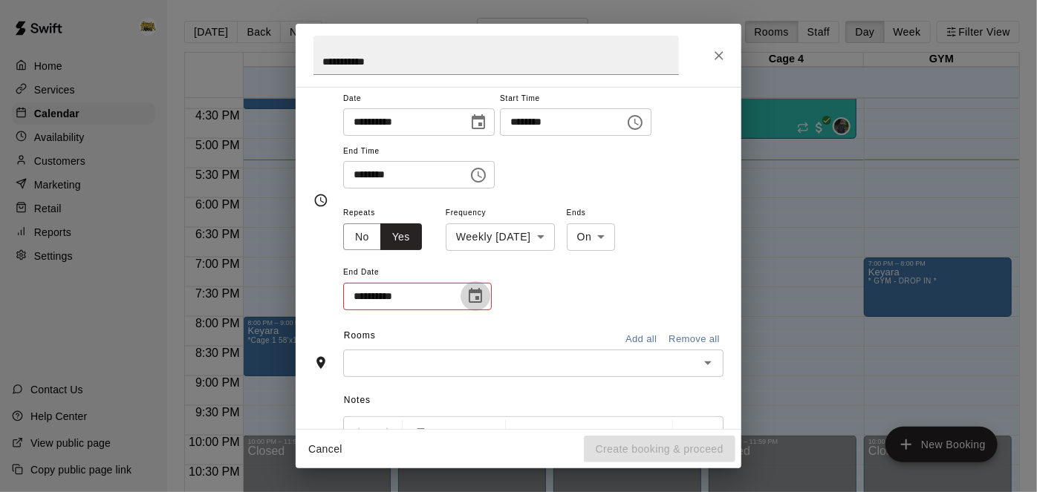
click at [478, 303] on icon "Choose date" at bounding box center [475, 295] width 13 height 15
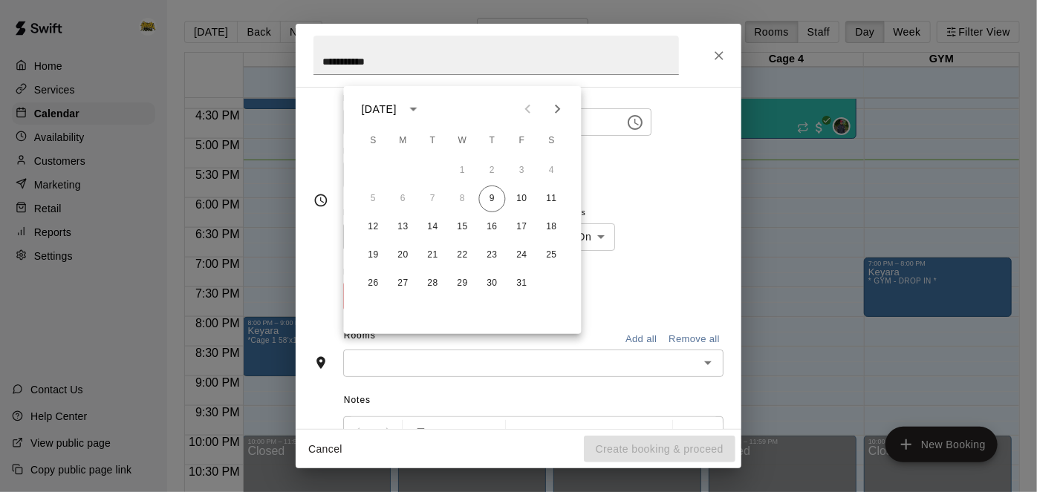
click at [562, 119] on button "Next month" at bounding box center [558, 109] width 30 height 30
click at [497, 287] on button "29" at bounding box center [492, 283] width 27 height 27
type input "**********"
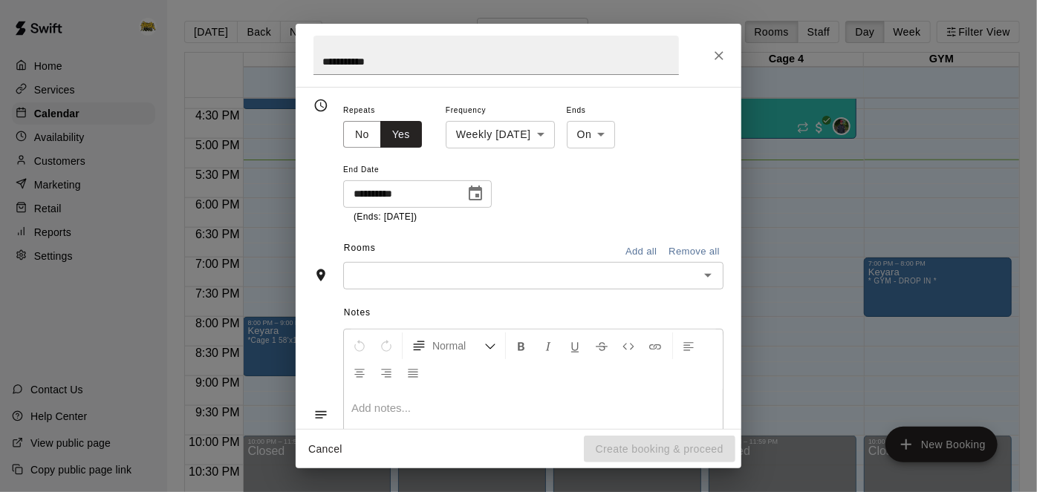
scroll to position [244, 0]
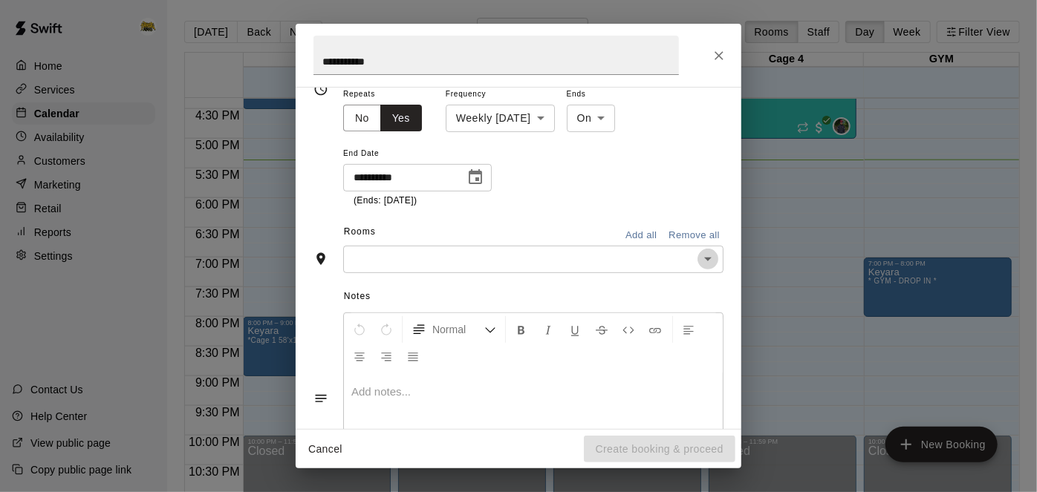
click at [701, 268] on icon "Open" at bounding box center [708, 259] width 18 height 18
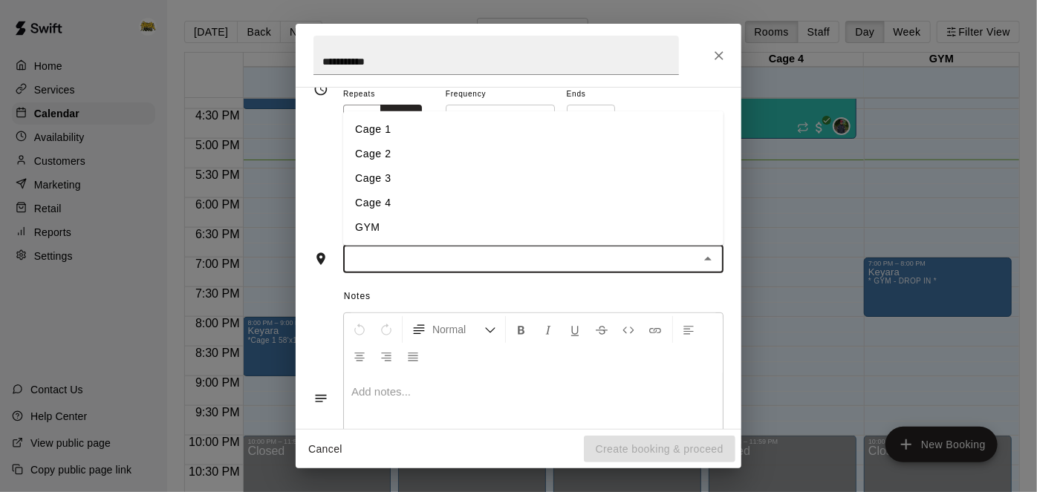
click at [530, 240] on li "GYM" at bounding box center [533, 227] width 380 height 25
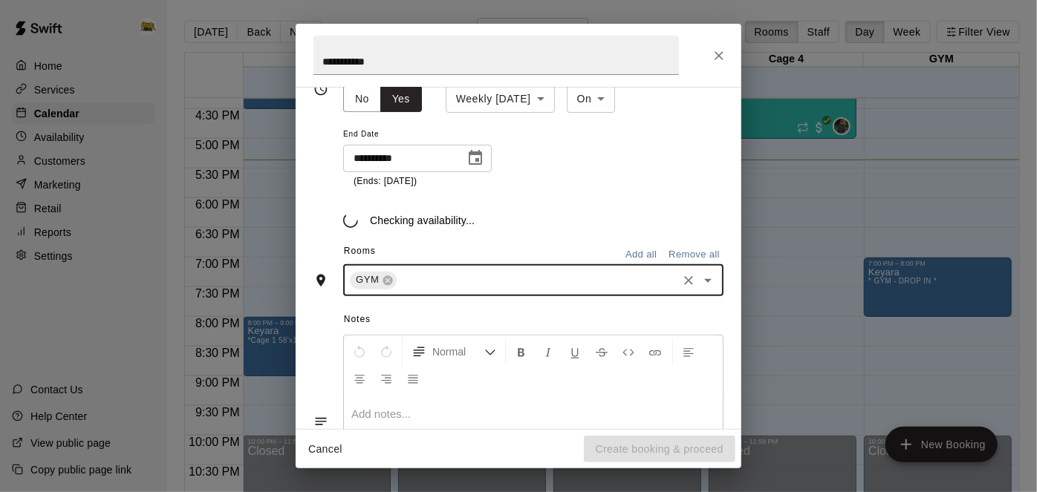
scroll to position [271, 0]
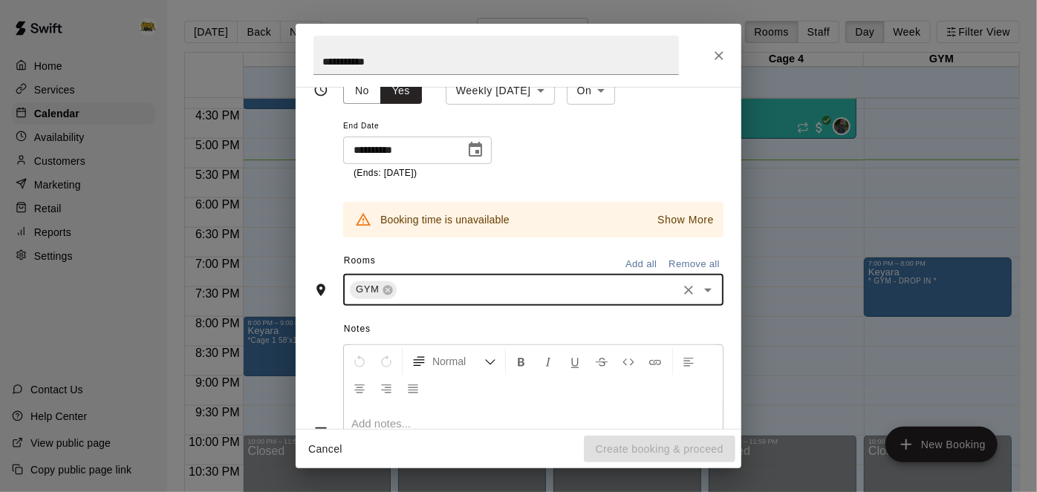
click at [683, 228] on p "Show More" at bounding box center [685, 220] width 56 height 16
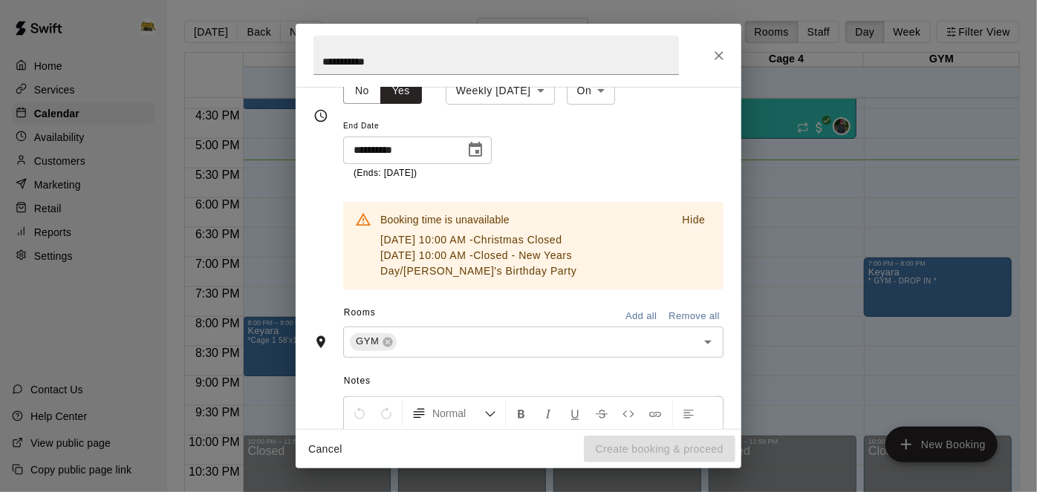
scroll to position [297, 0]
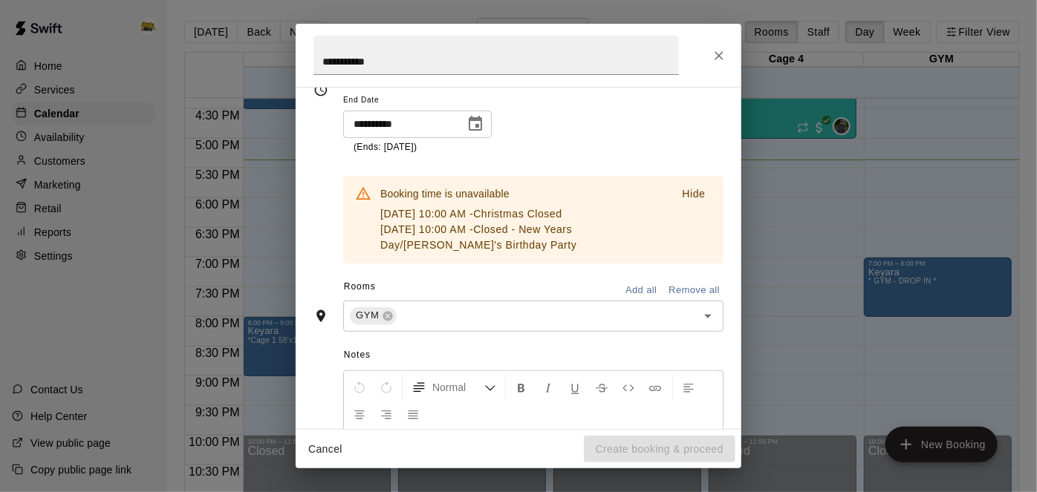
click at [695, 202] on p "Hide" at bounding box center [693, 194] width 23 height 16
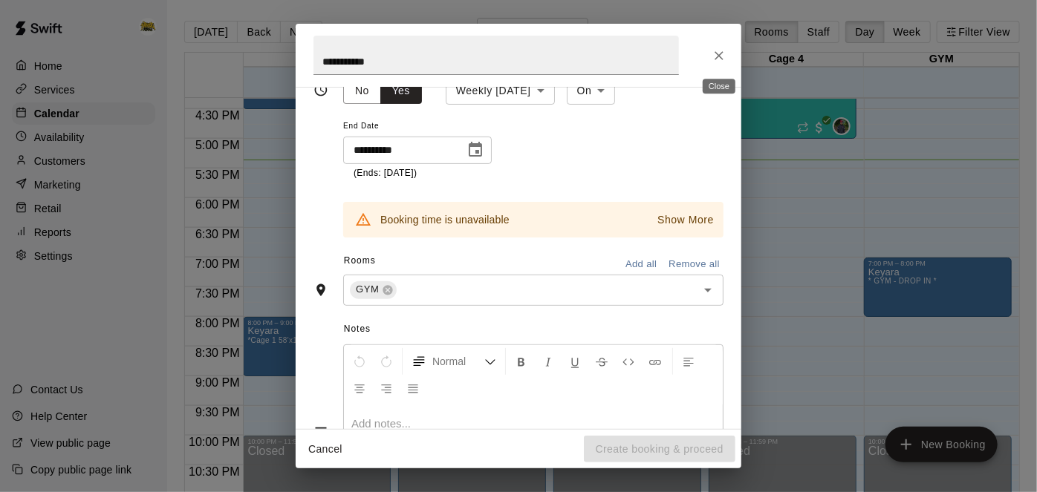
click at [720, 61] on icon "Close" at bounding box center [719, 55] width 15 height 15
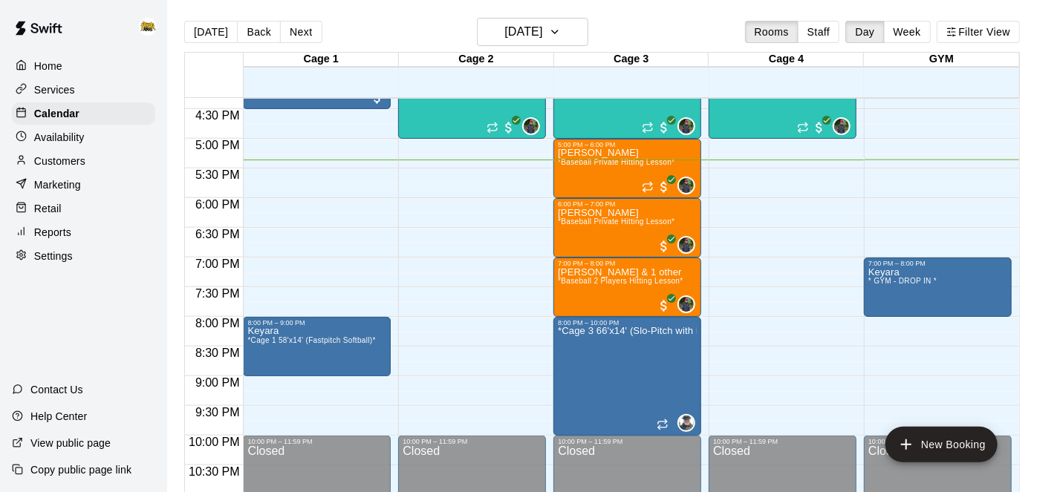
click at [555, 48] on div "[DATE] Back [DATE][DATE] Rooms Staff Day Week Filter View" at bounding box center [602, 35] width 836 height 34
click at [542, 36] on h6 "[DATE]" at bounding box center [523, 32] width 38 height 21
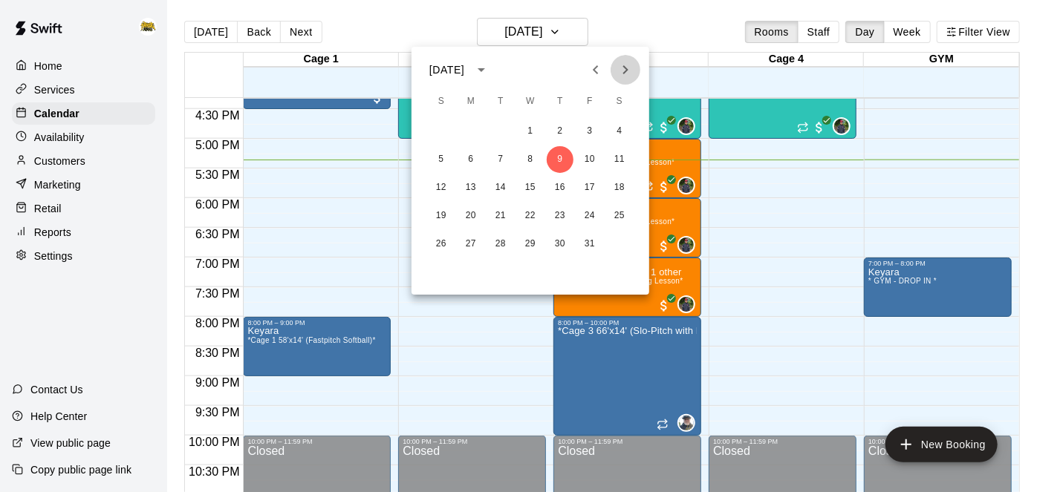
click at [625, 72] on icon "Next month" at bounding box center [625, 69] width 5 height 9
click at [559, 219] on button "25" at bounding box center [560, 216] width 27 height 27
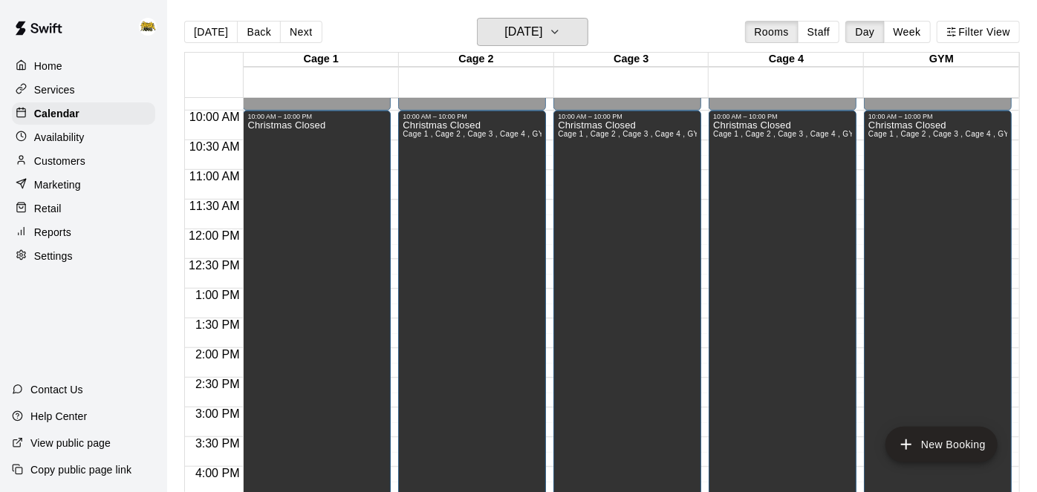
scroll to position [495, 0]
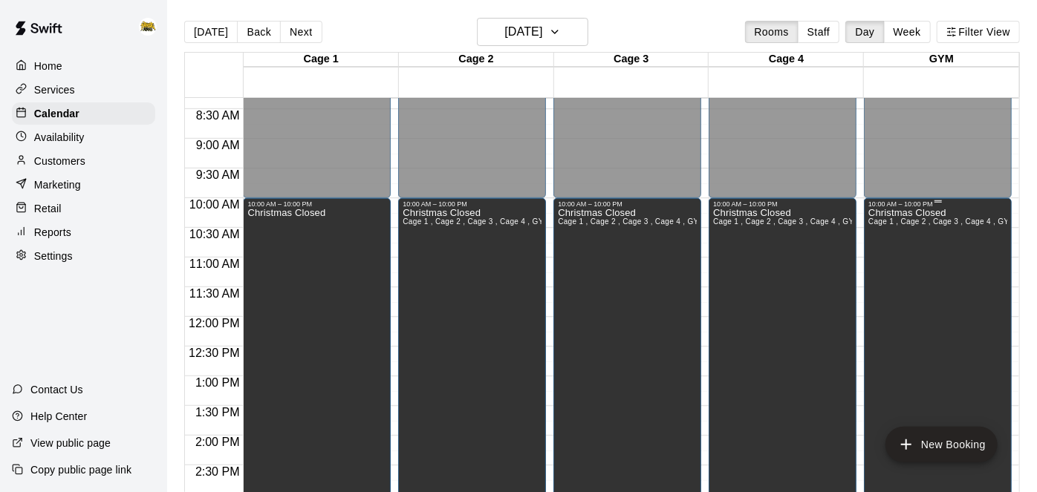
click at [888, 293] on div "Christmas Closed Cage 1 , Cage 2 , Cage 3 , Cage 4 , GYM" at bounding box center [937, 454] width 139 height 492
click at [876, 218] on icon "edit" at bounding box center [883, 223] width 18 height 18
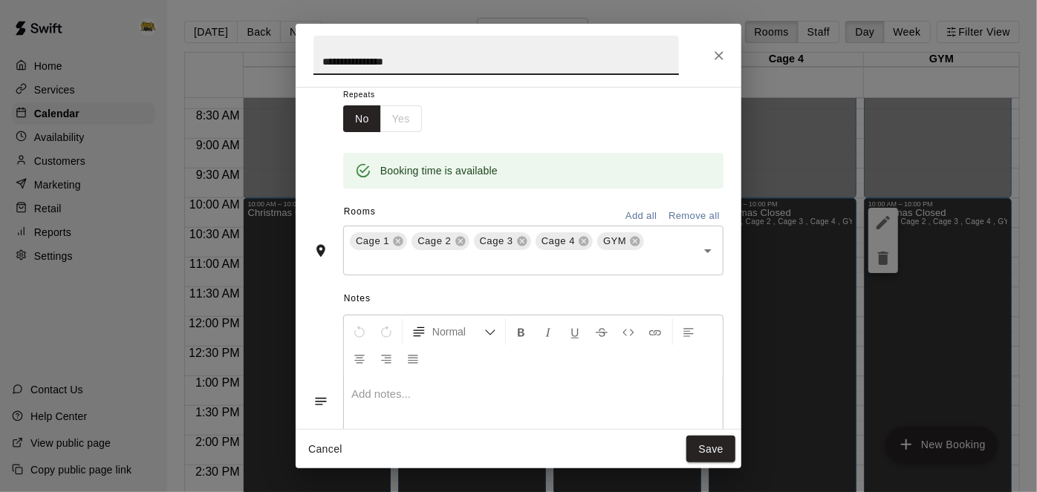
scroll to position [170, 0]
click at [631, 244] on icon at bounding box center [636, 240] width 10 height 10
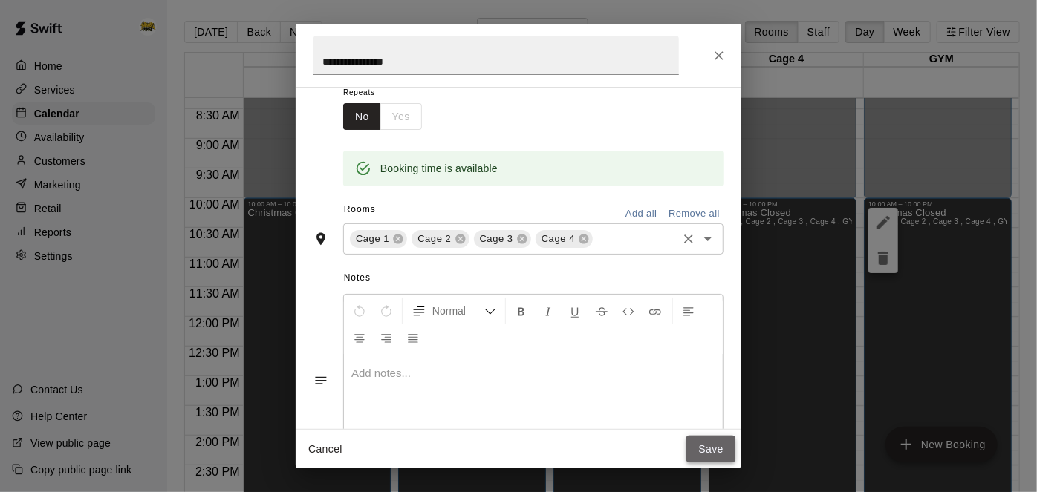
click at [712, 446] on button "Save" at bounding box center [710, 449] width 49 height 27
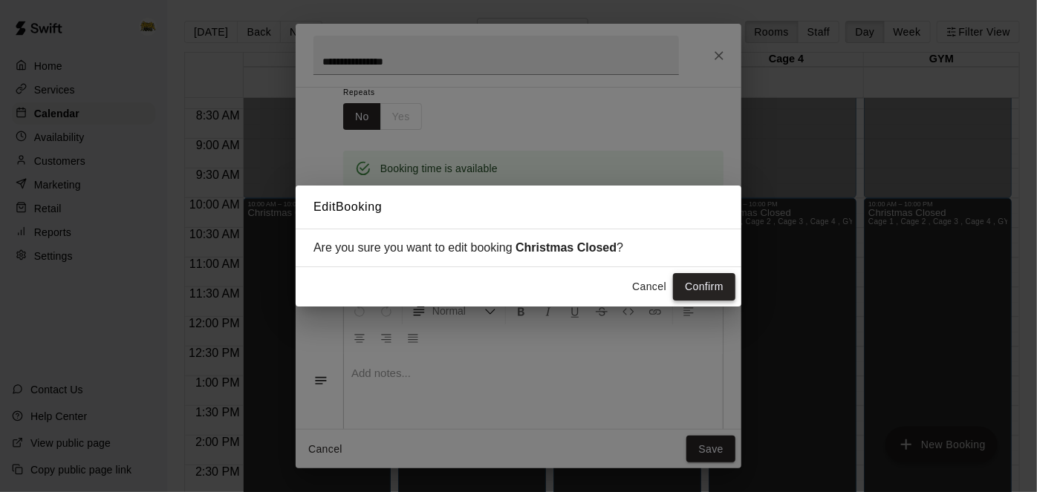
click at [723, 286] on button "Confirm" at bounding box center [704, 286] width 62 height 27
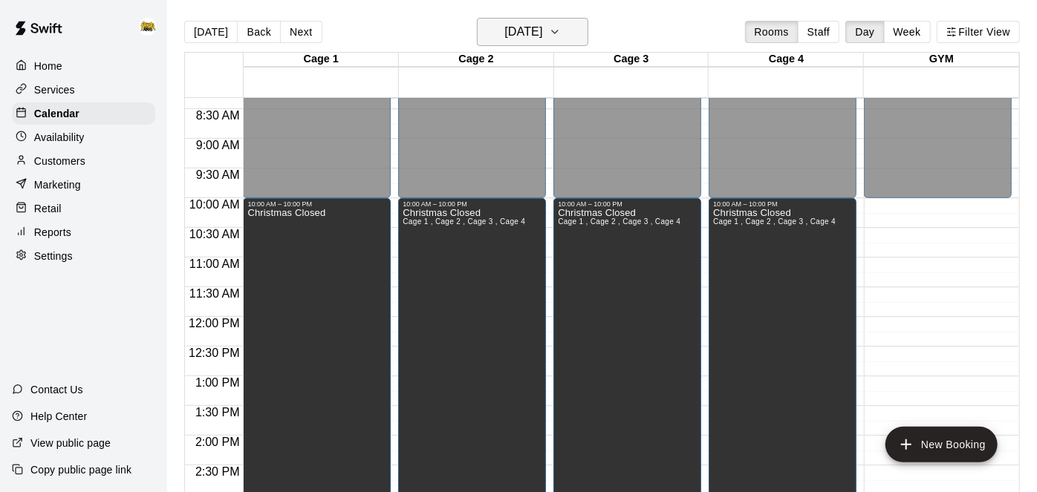
click at [561, 30] on icon "button" at bounding box center [555, 32] width 12 height 18
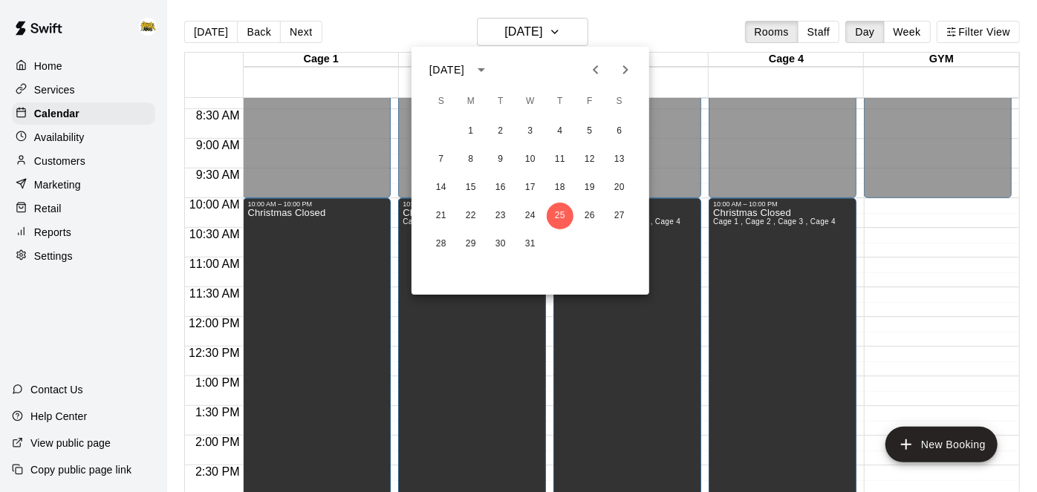
click at [628, 68] on icon "Next month" at bounding box center [626, 70] width 18 height 18
click at [559, 126] on button "1" at bounding box center [560, 131] width 27 height 27
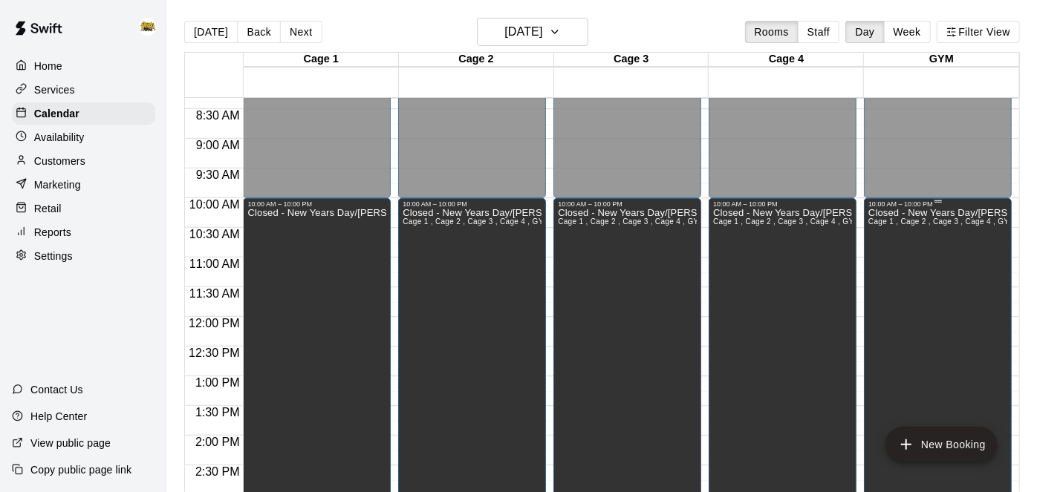
click at [899, 284] on div "Closed - New Years Day/[PERSON_NAME]'s Birthday Party Cage 1 , Cage 2 , Cage 3 …" at bounding box center [937, 454] width 139 height 492
click at [884, 223] on icon "edit" at bounding box center [882, 222] width 13 height 13
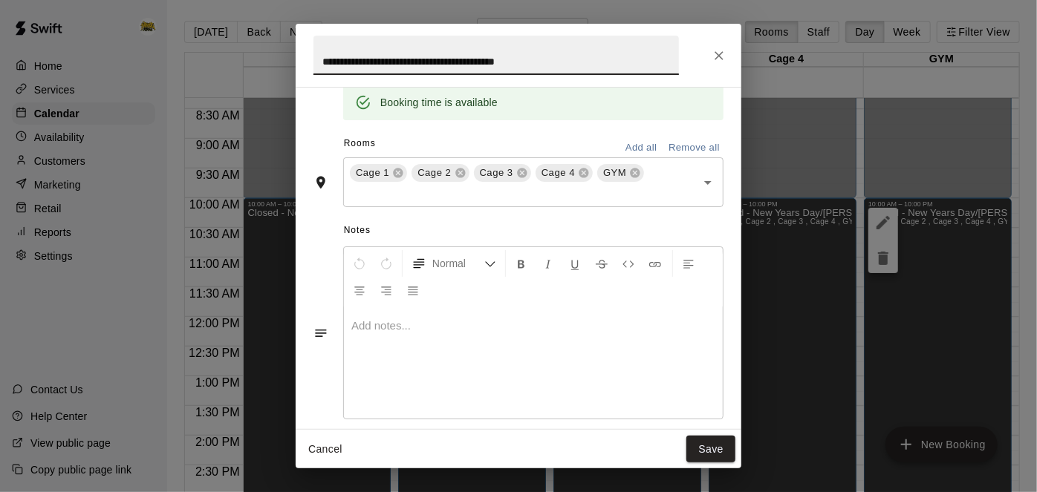
scroll to position [239, 0]
click at [631, 175] on icon at bounding box center [636, 171] width 10 height 10
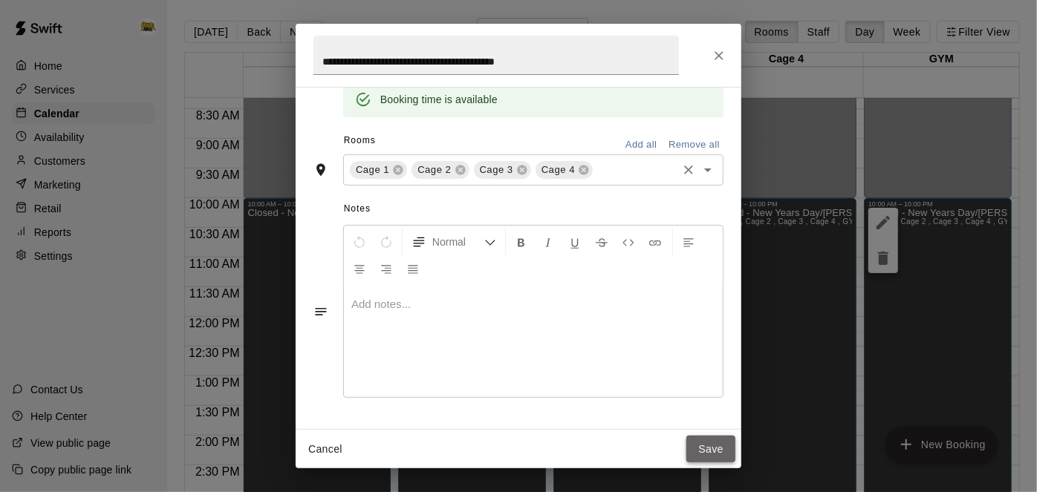
click at [710, 454] on button "Save" at bounding box center [710, 449] width 49 height 27
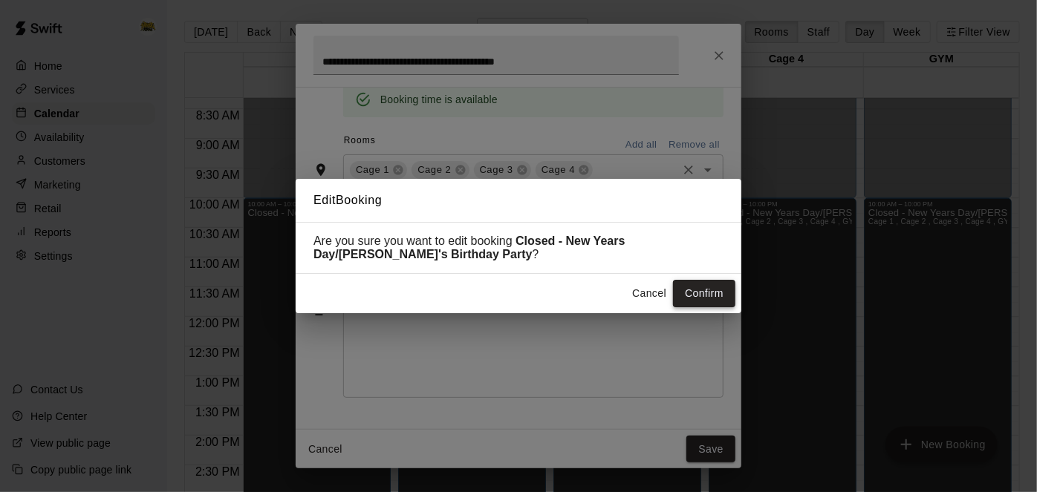
click at [718, 297] on button "Confirm" at bounding box center [704, 293] width 62 height 27
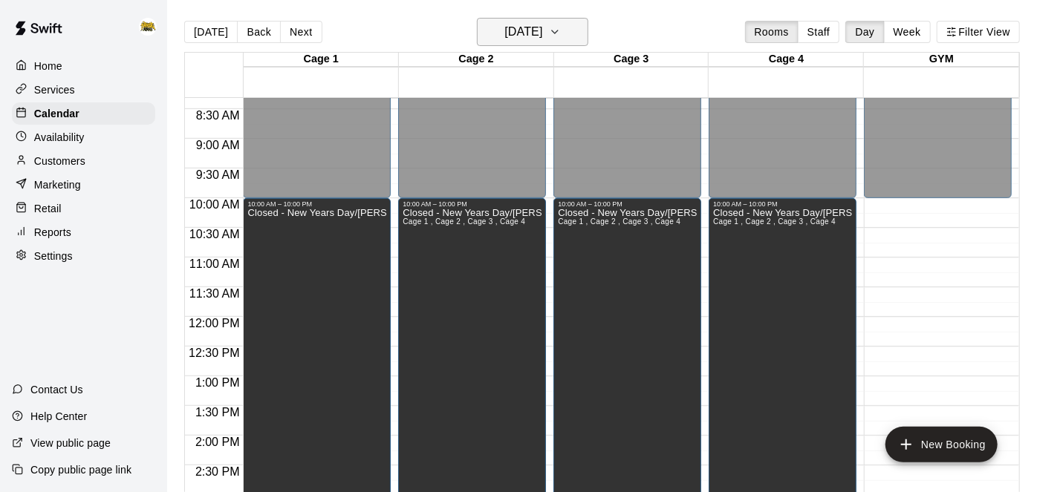
click at [561, 36] on icon "button" at bounding box center [555, 32] width 12 height 18
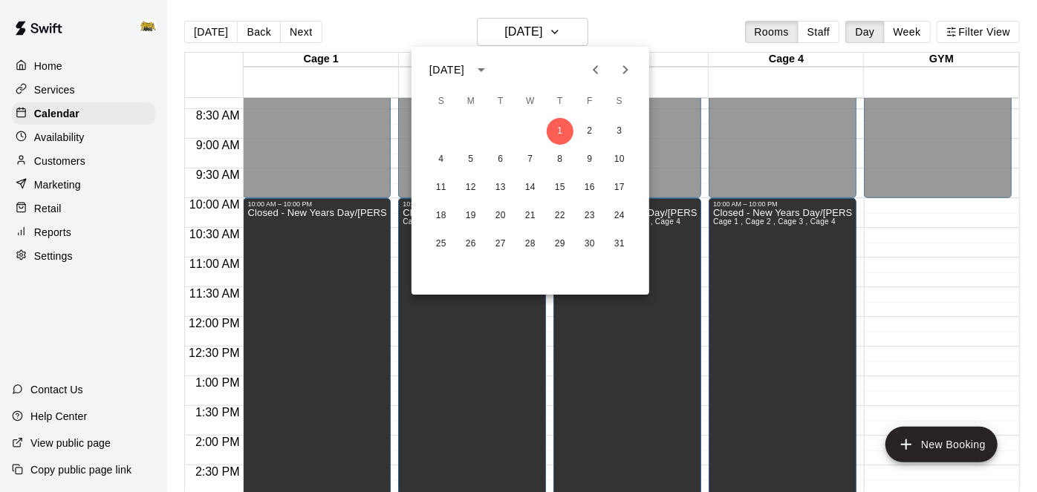
click at [599, 70] on icon "Previous month" at bounding box center [596, 70] width 18 height 18
click at [564, 154] on button "9" at bounding box center [560, 159] width 27 height 27
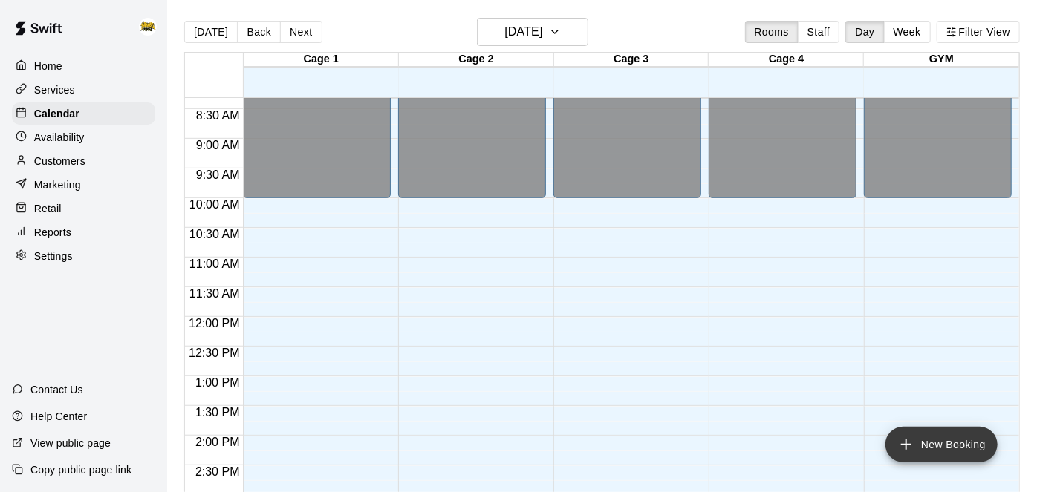
click at [904, 455] on button "New Booking" at bounding box center [941, 445] width 112 height 36
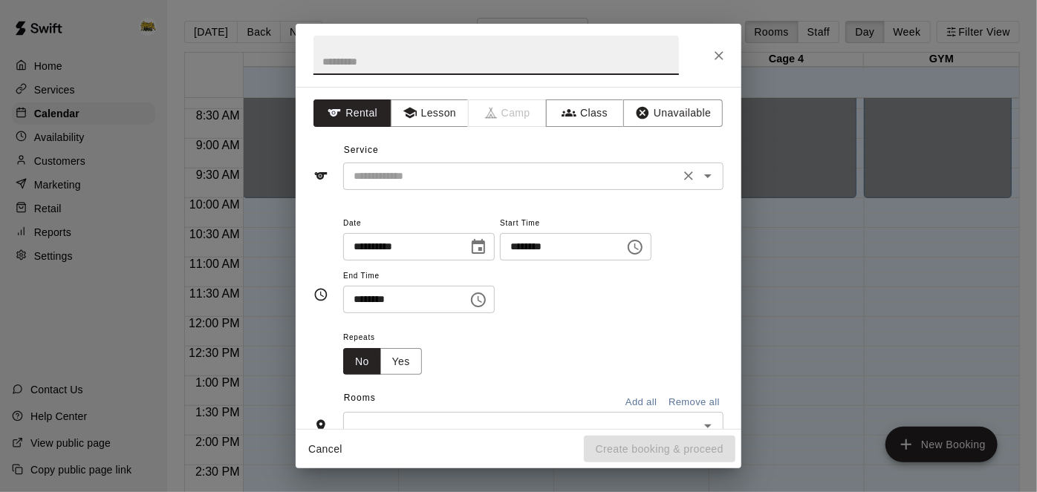
click at [515, 174] on input "text" at bounding box center [512, 176] width 328 height 19
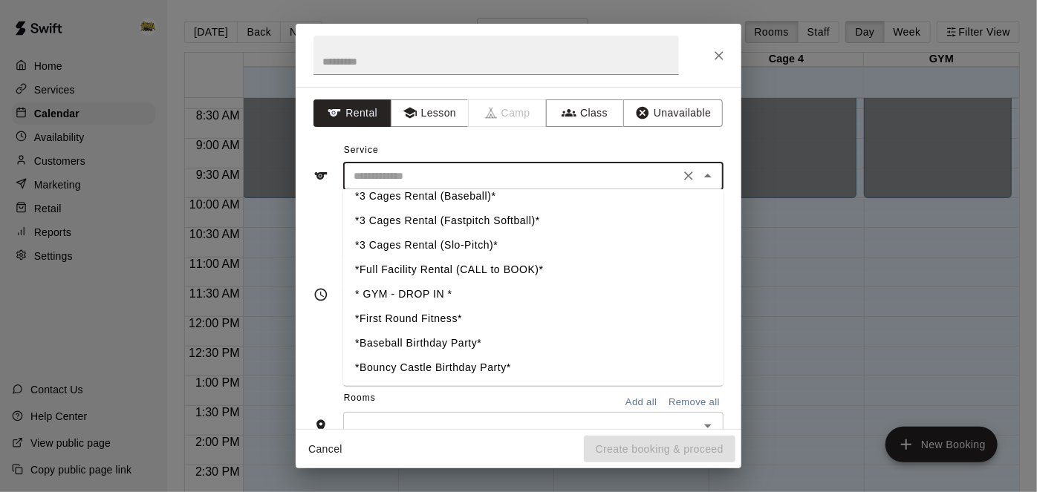
scroll to position [434, 0]
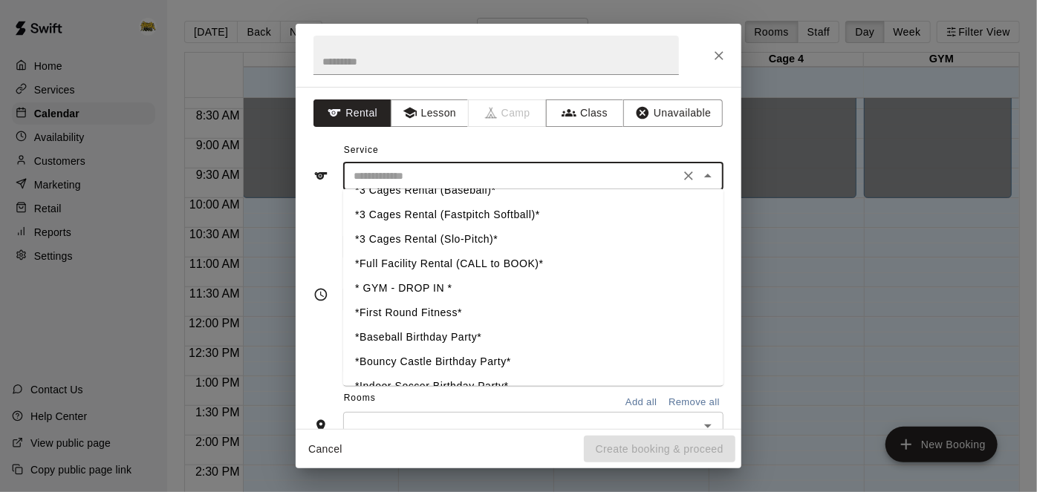
click at [432, 286] on li "* GYM - DROP IN *" at bounding box center [533, 288] width 380 height 25
type input "**********"
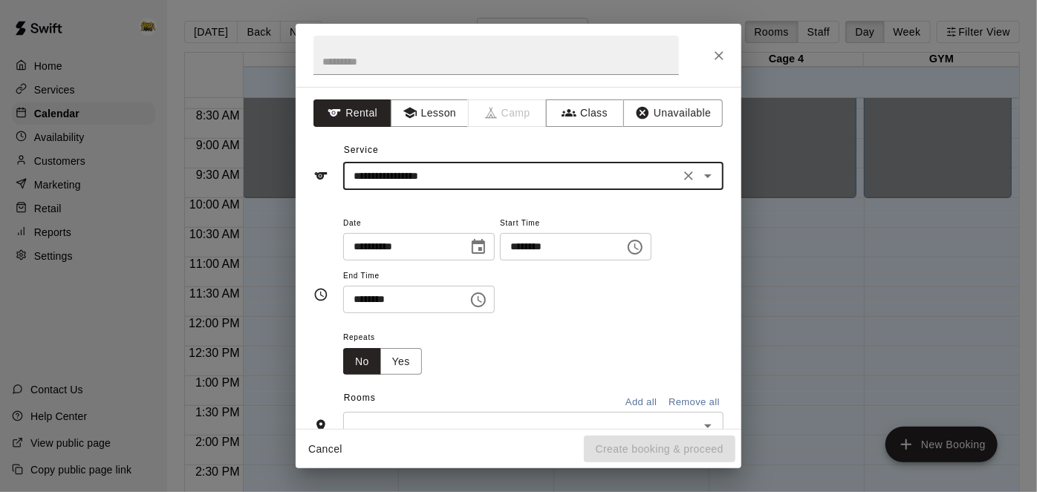
click at [500, 261] on input "********" at bounding box center [557, 246] width 114 height 27
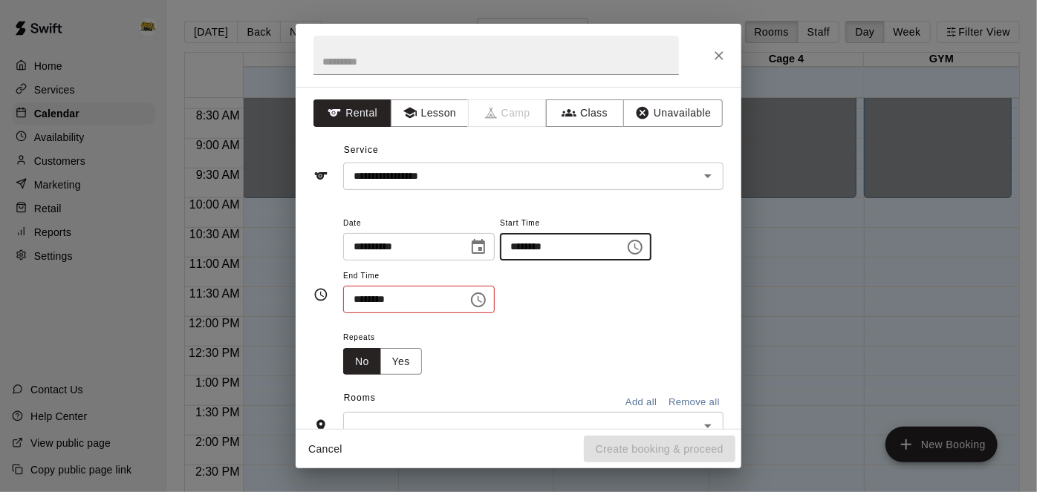
type input "********"
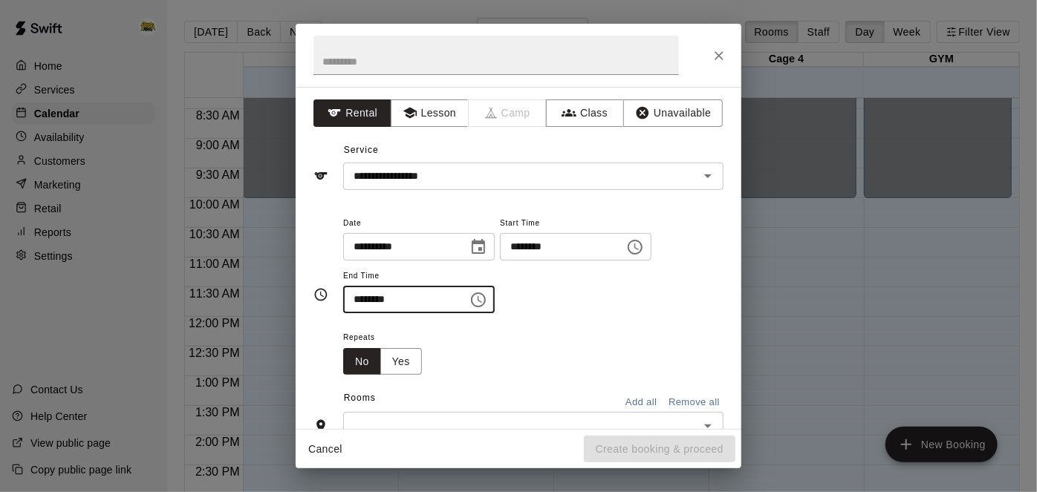
type input "********"
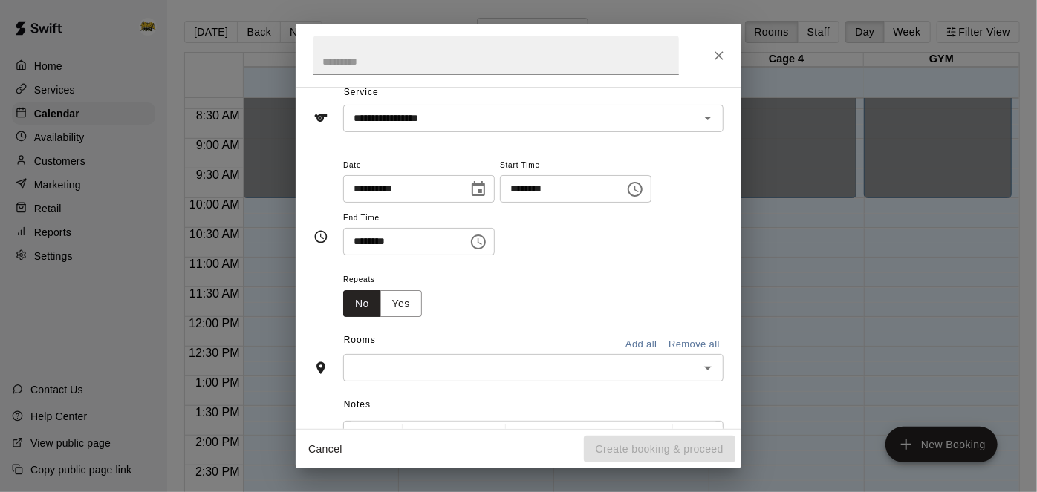
scroll to position [79, 0]
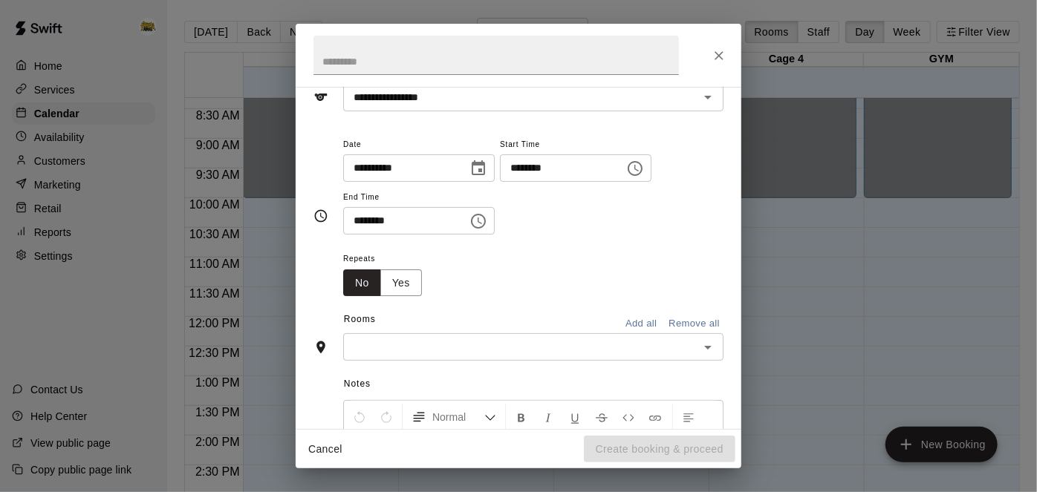
click at [703, 357] on icon "Open" at bounding box center [708, 348] width 18 height 18
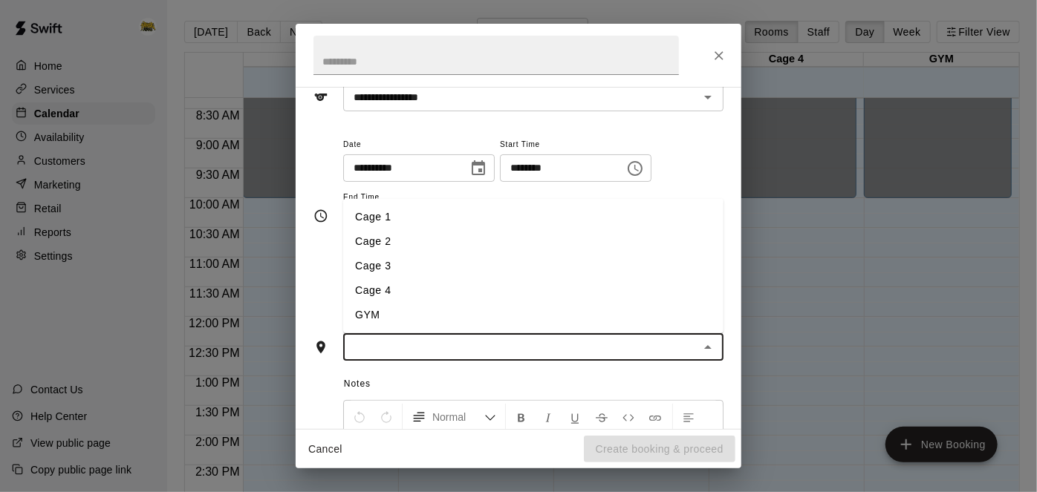
click at [578, 328] on li "GYM" at bounding box center [533, 315] width 380 height 25
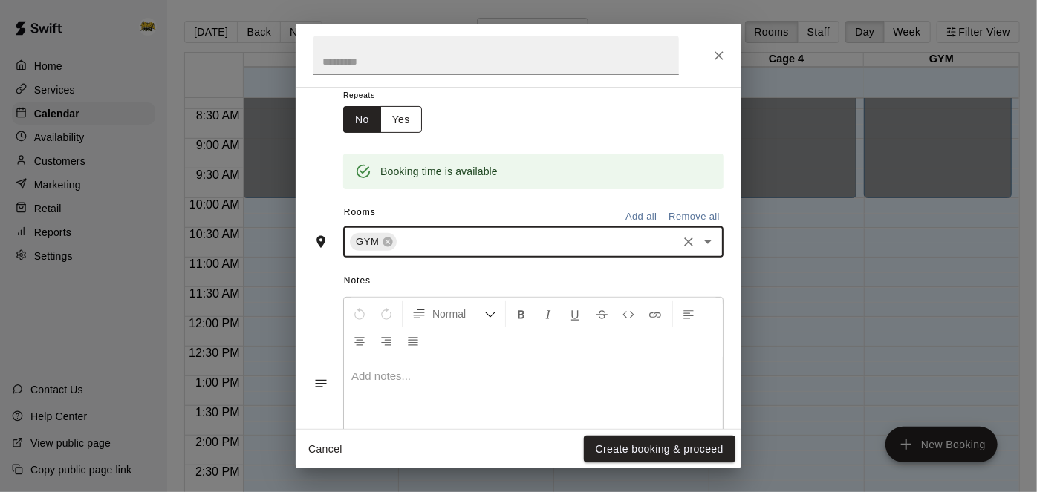
click at [410, 134] on button "Yes" at bounding box center [401, 119] width 42 height 27
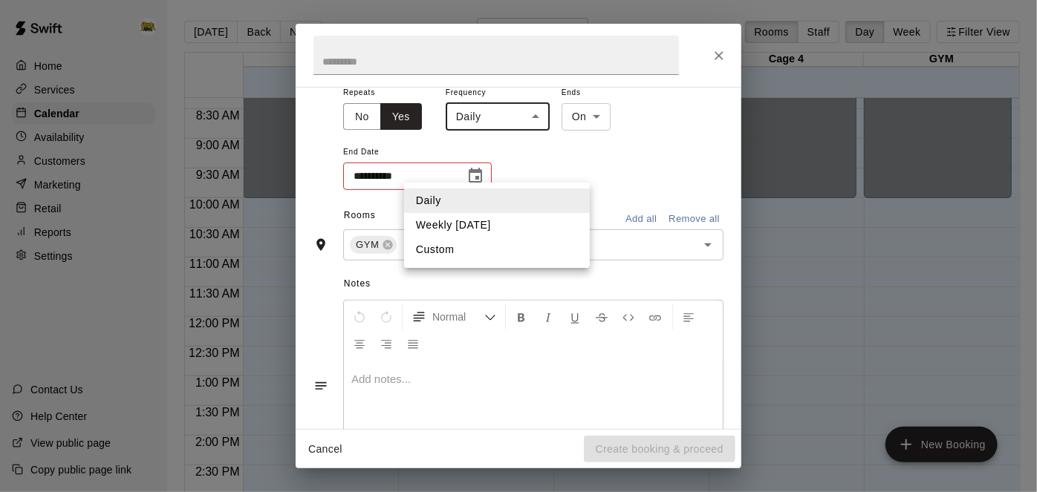
click at [542, 175] on body "Home Services Calendar Availability Customers Marketing Retail Reports Settings…" at bounding box center [518, 258] width 1037 height 516
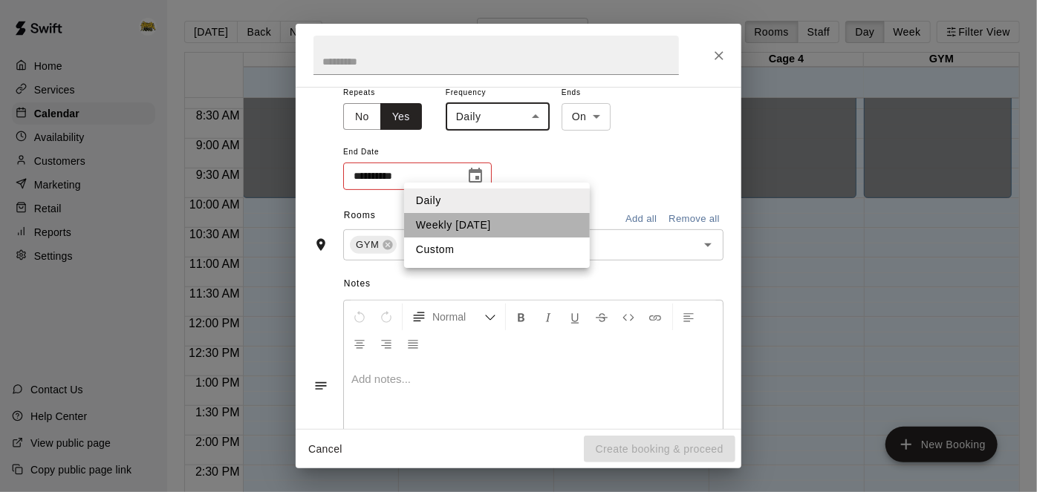
click at [524, 223] on li "Weekly [DATE]" at bounding box center [497, 225] width 186 height 25
type input "******"
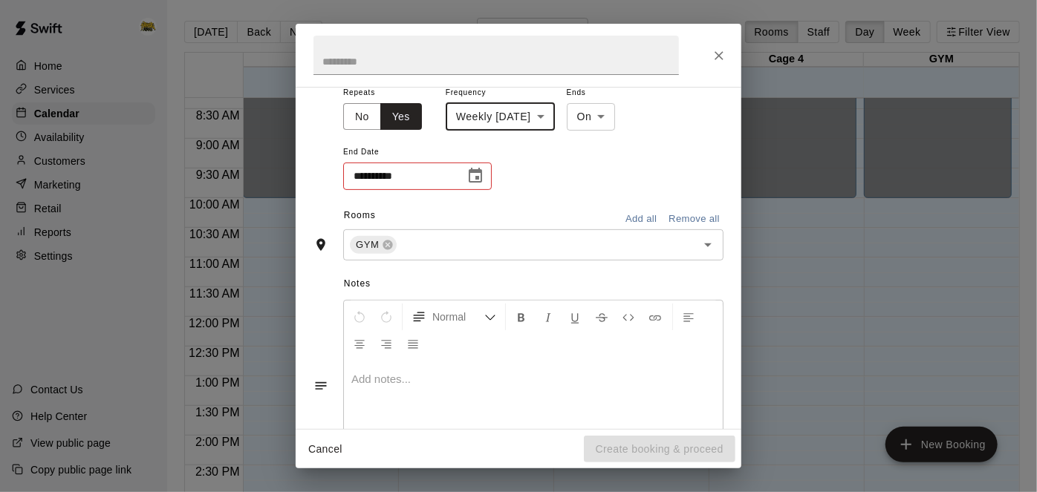
click at [487, 191] on button "Choose date" at bounding box center [476, 176] width 30 height 30
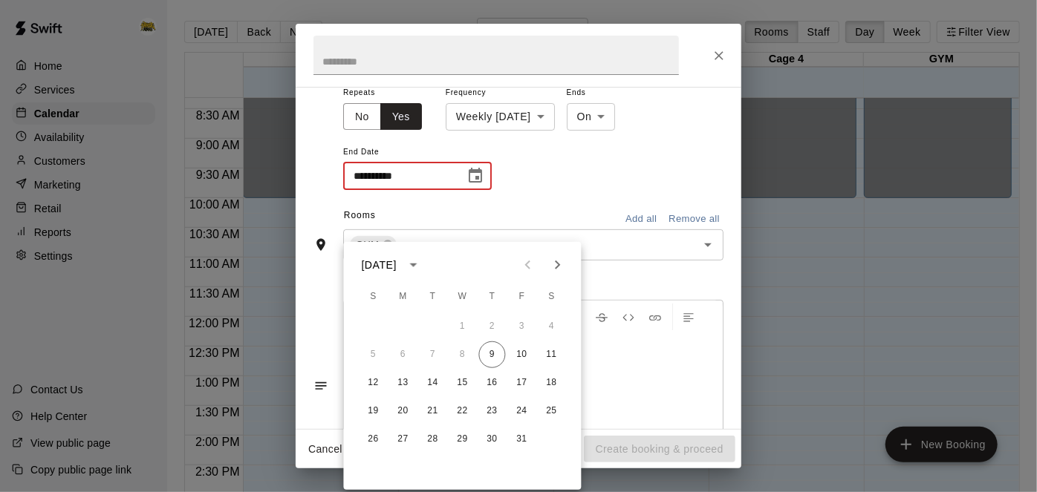
click at [557, 264] on icon "Next month" at bounding box center [558, 265] width 18 height 18
click at [497, 437] on button "29" at bounding box center [492, 439] width 27 height 27
type input "**********"
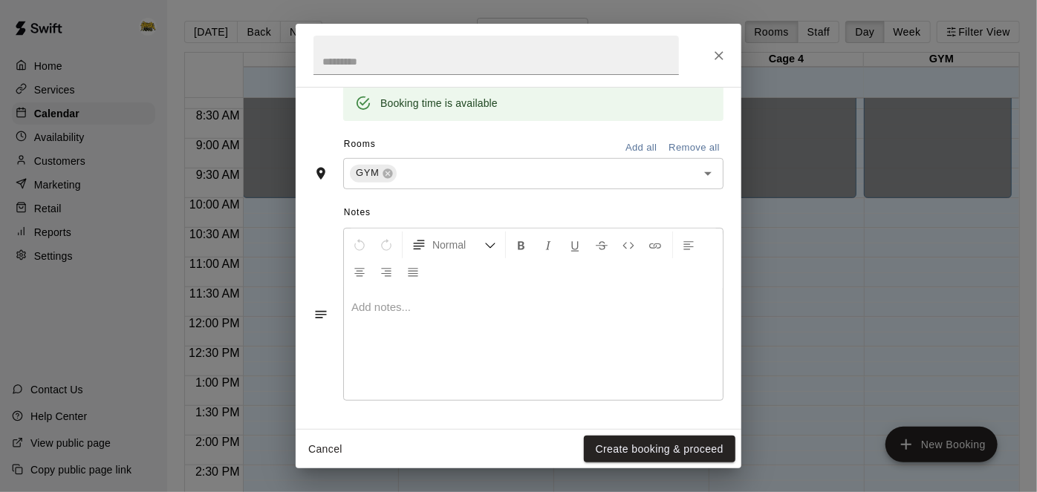
scroll to position [419, 0]
click at [634, 440] on button "Create booking & proceed" at bounding box center [660, 449] width 152 height 27
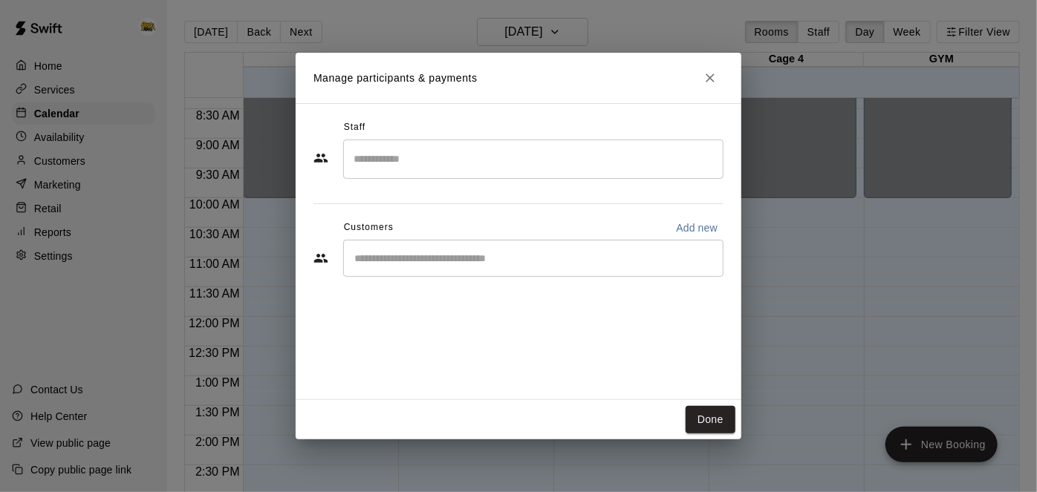
click at [518, 260] on input "Start typing to search customers..." at bounding box center [533, 258] width 367 height 15
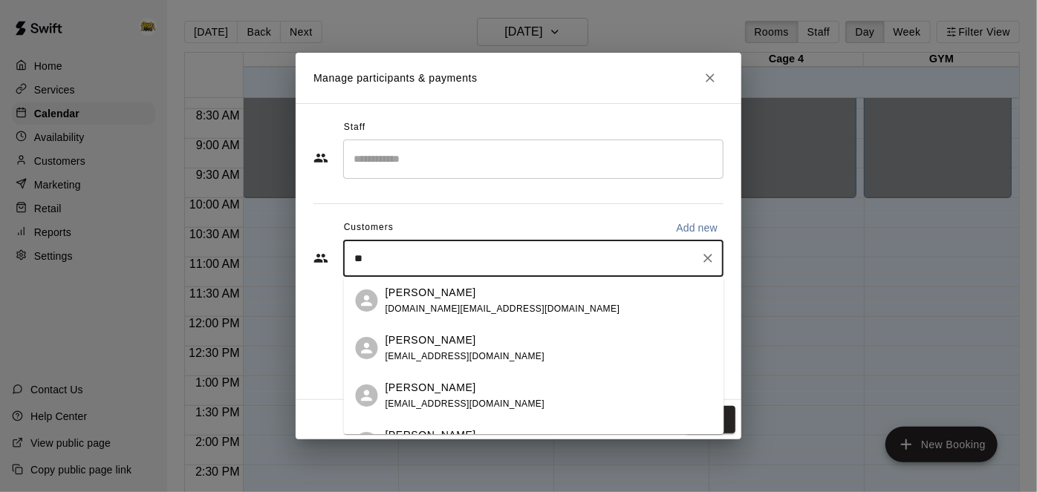
type input "*"
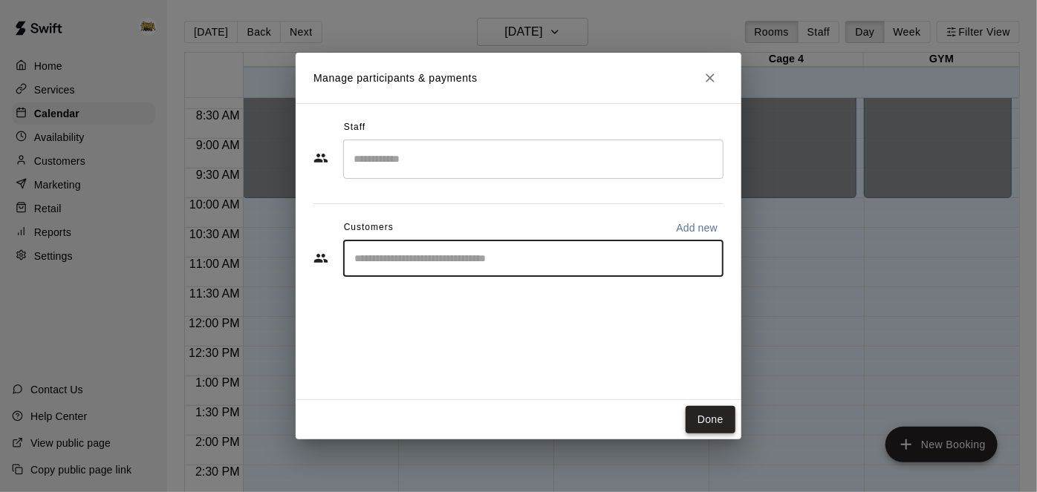
click at [709, 423] on button "Done" at bounding box center [711, 419] width 50 height 27
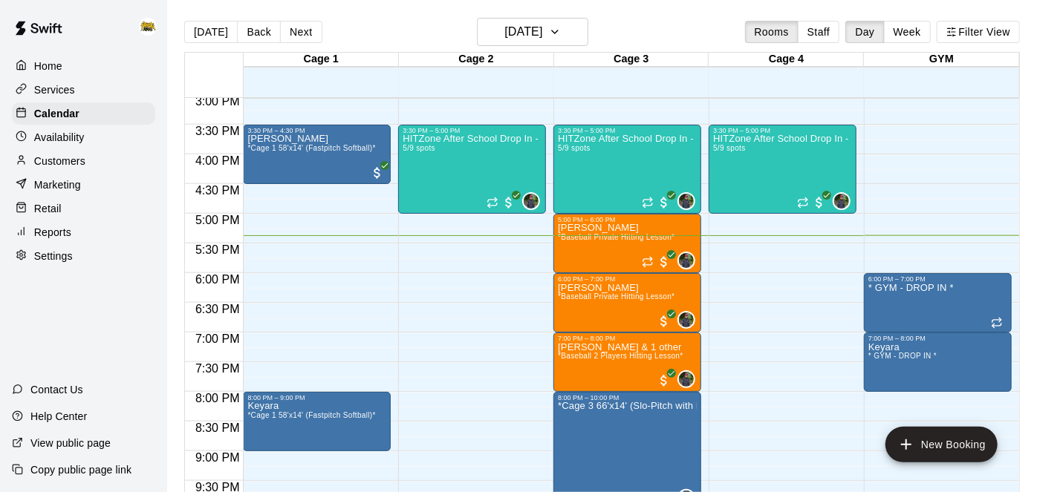
scroll to position [899, 0]
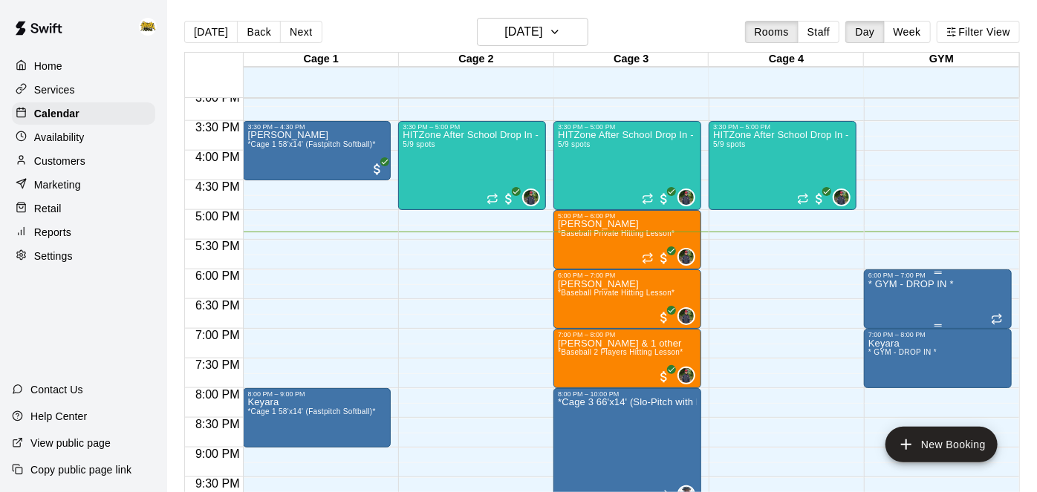
click at [886, 296] on icon "edit" at bounding box center [883, 294] width 18 height 18
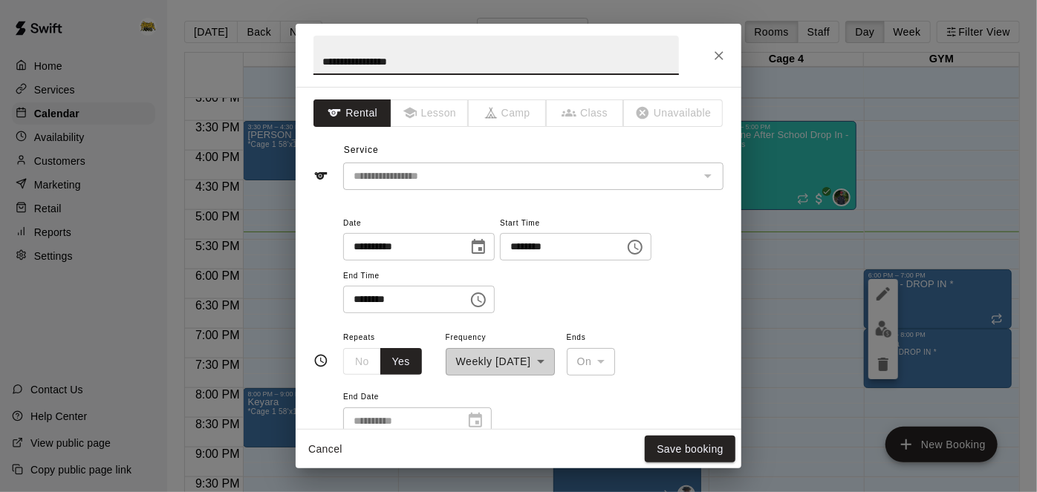
drag, startPoint x: 446, startPoint y: 60, endPoint x: 72, endPoint y: -17, distance: 382.3
click at [72, 0] on html "Home Services Calendar Availability Customers Marketing Retail Reports Settings…" at bounding box center [518, 258] width 1037 height 516
type input "**********"
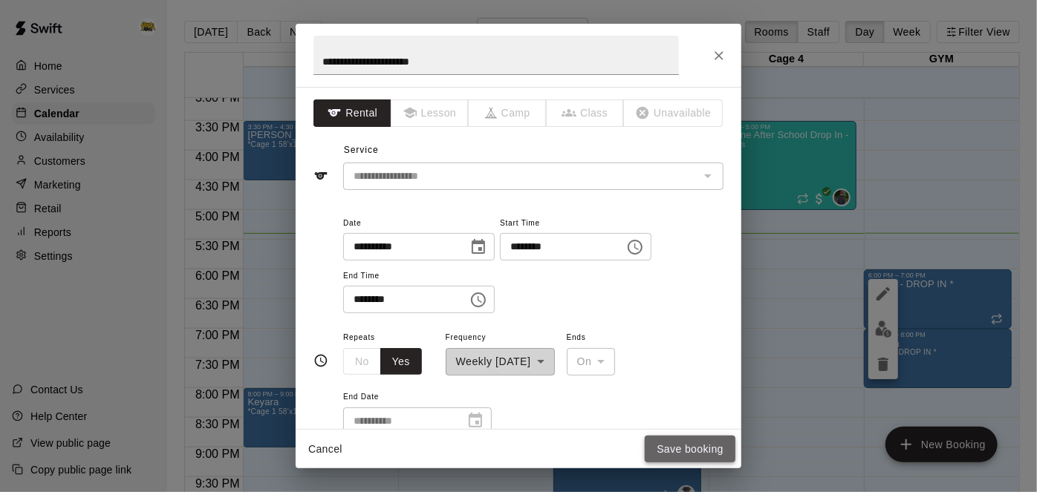
click at [680, 455] on button "Save booking" at bounding box center [690, 449] width 91 height 27
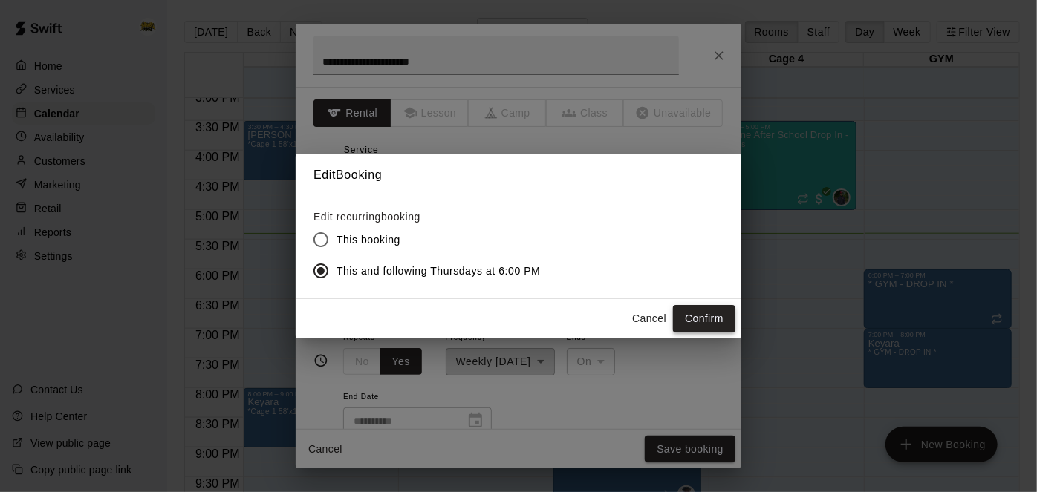
click at [714, 319] on button "Confirm" at bounding box center [704, 318] width 62 height 27
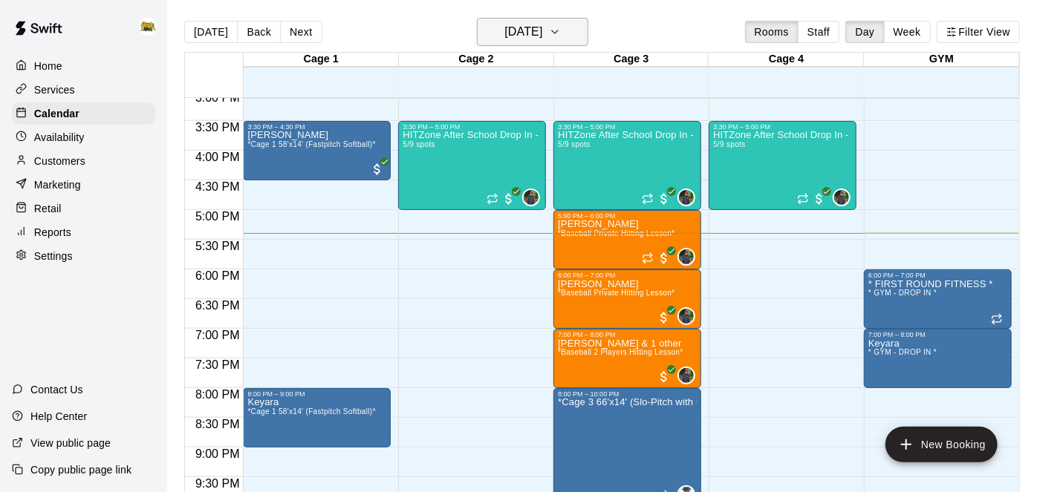
click at [542, 30] on h6 "[DATE]" at bounding box center [523, 32] width 38 height 21
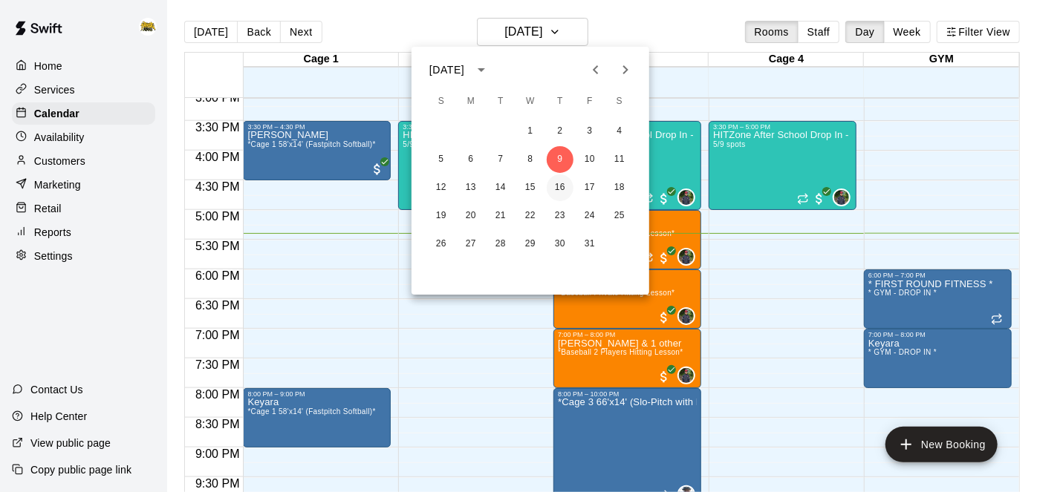
click at [567, 189] on button "16" at bounding box center [560, 188] width 27 height 27
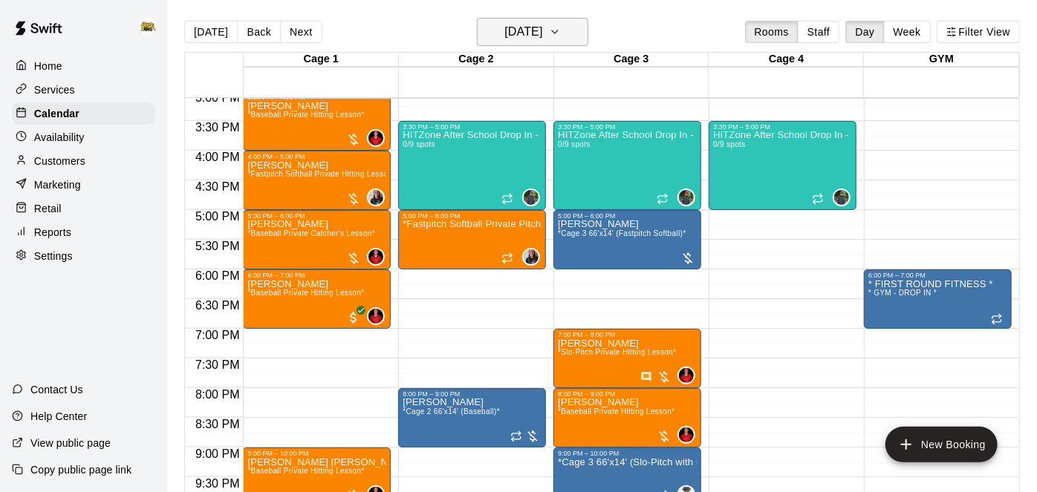
click at [536, 35] on h6 "[DATE]" at bounding box center [523, 32] width 38 height 21
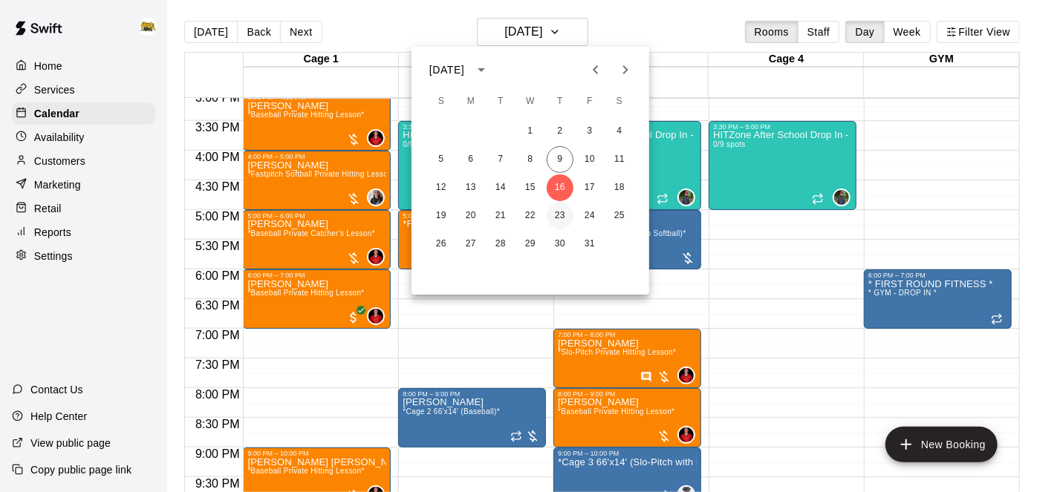
click at [567, 223] on button "23" at bounding box center [560, 216] width 27 height 27
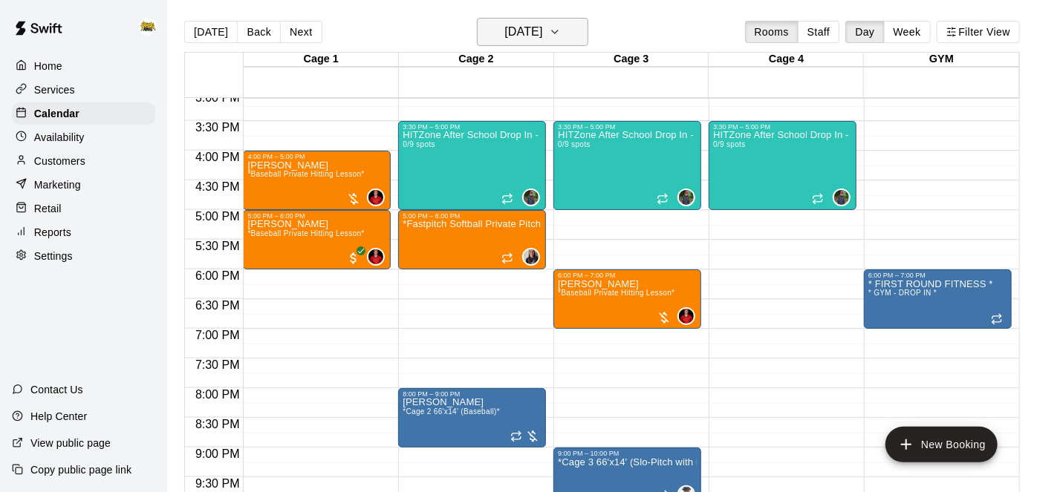
click at [571, 43] on button "[DATE]" at bounding box center [532, 32] width 111 height 28
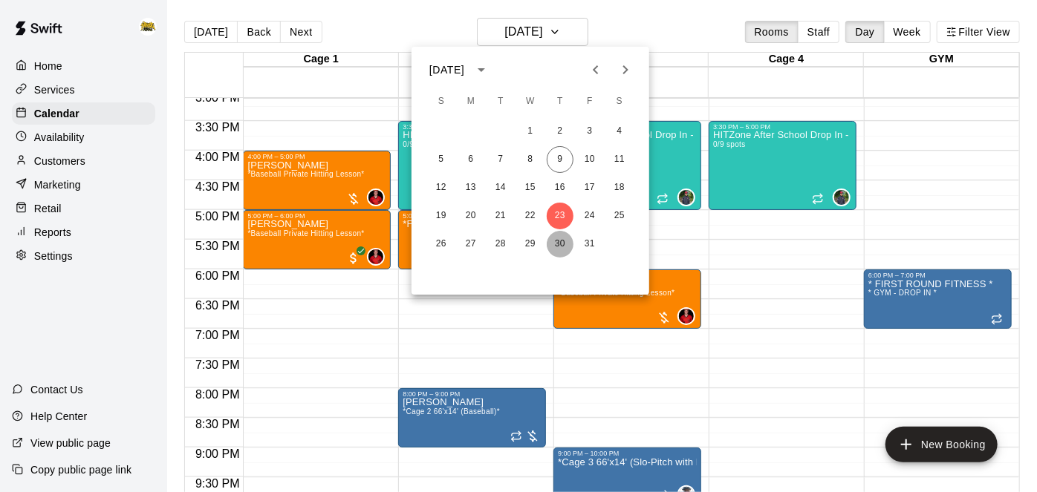
click at [556, 242] on button "30" at bounding box center [560, 244] width 27 height 27
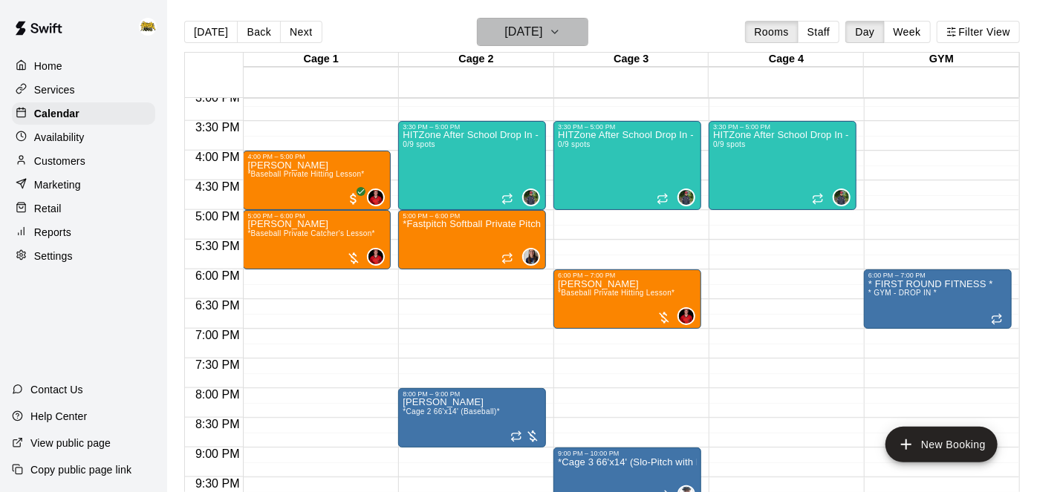
click at [582, 46] on button "[DATE]" at bounding box center [532, 32] width 111 height 28
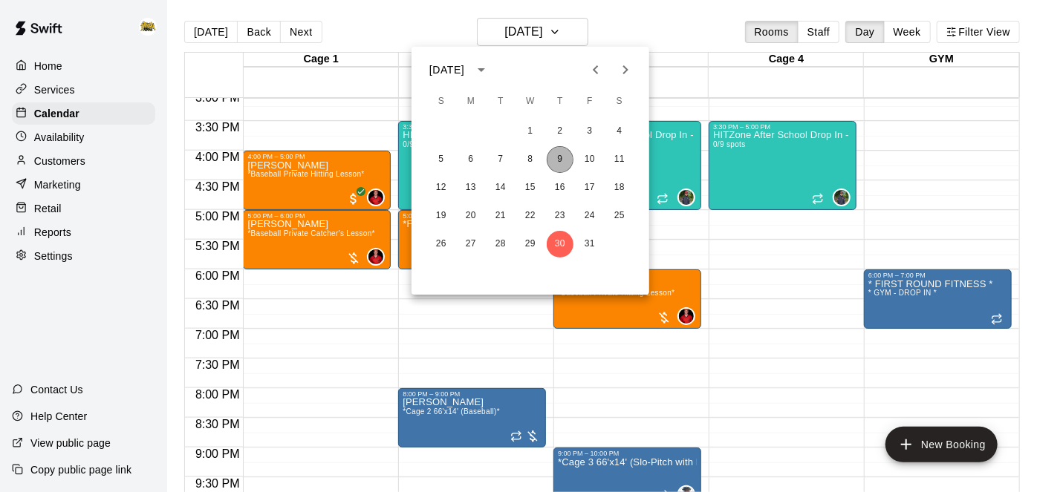
click at [561, 161] on button "9" at bounding box center [560, 159] width 27 height 27
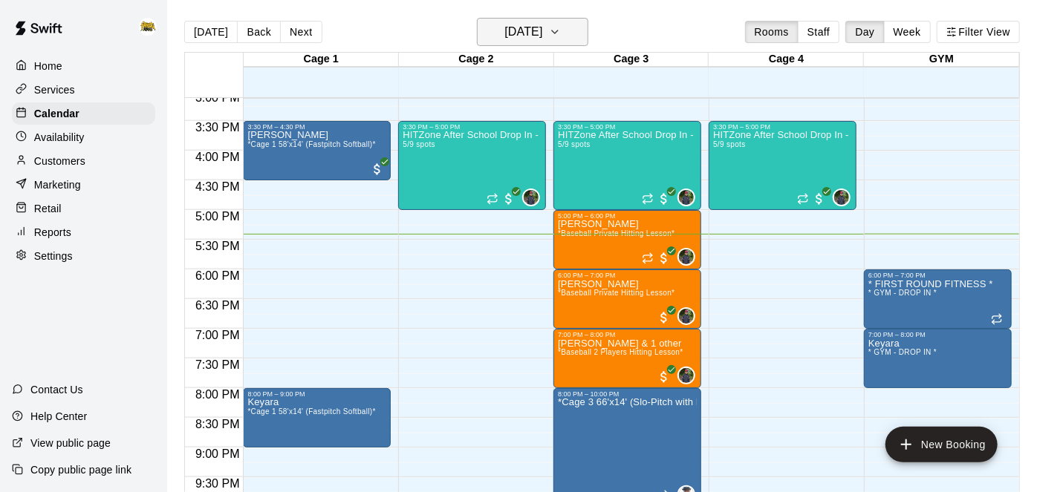
click at [585, 39] on button "[DATE]" at bounding box center [532, 32] width 111 height 28
click at [566, 34] on button "[DATE]" at bounding box center [532, 32] width 111 height 28
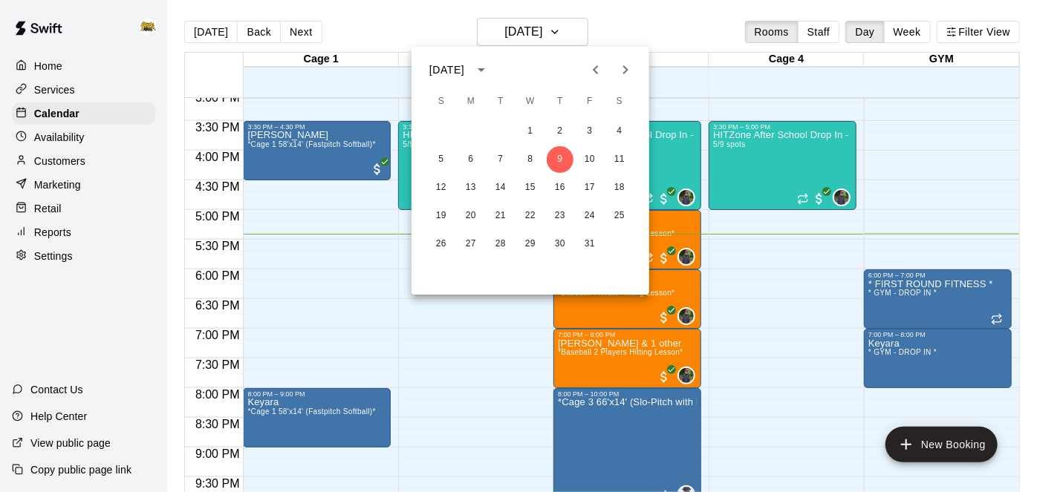
click at [628, 64] on icon "Next month" at bounding box center [626, 70] width 18 height 18
click at [554, 227] on button "25" at bounding box center [560, 216] width 27 height 27
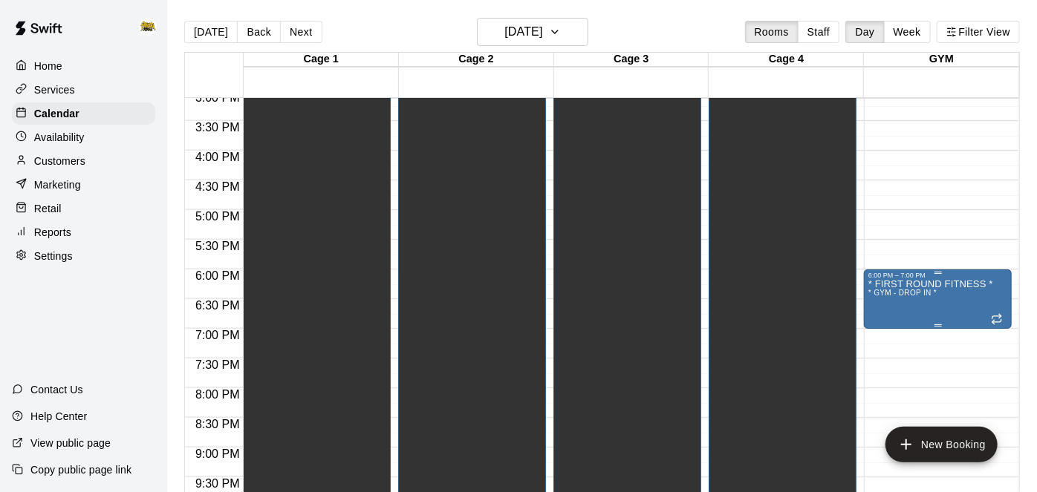
click at [887, 361] on icon "delete" at bounding box center [883, 364] width 10 height 13
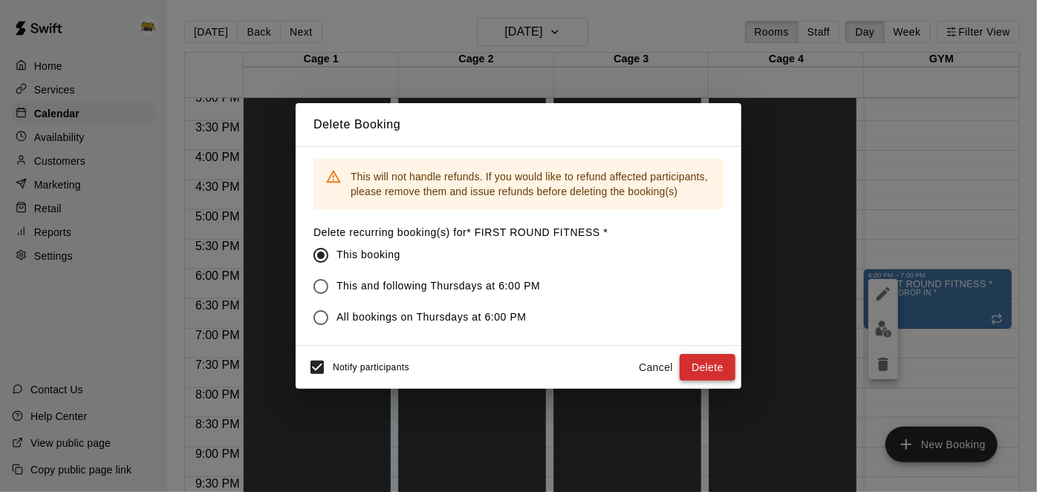
click at [720, 365] on button "Delete" at bounding box center [708, 367] width 56 height 27
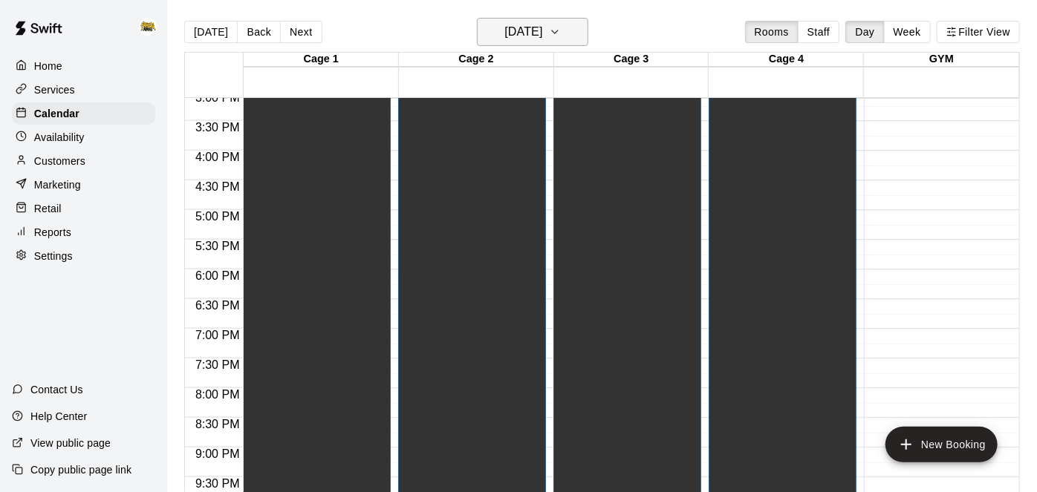
click at [561, 36] on icon "button" at bounding box center [555, 32] width 12 height 18
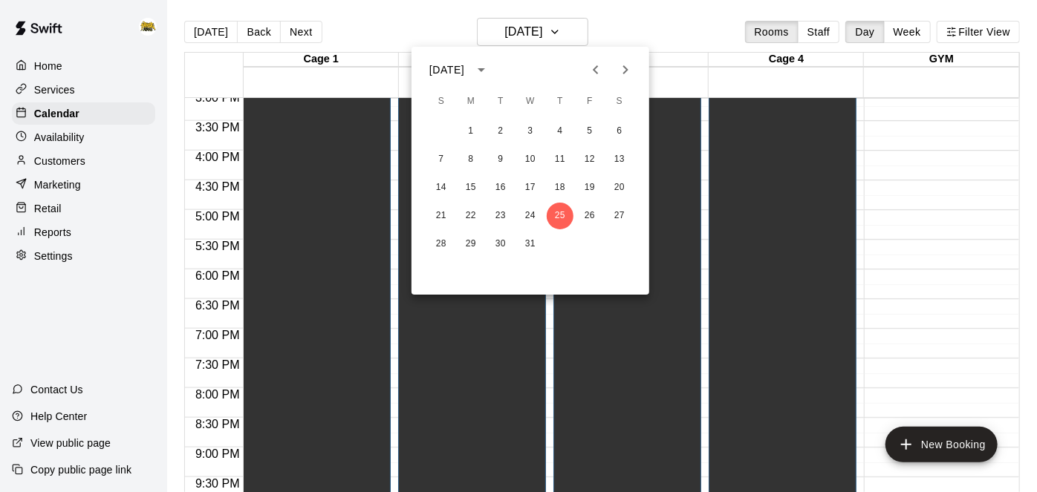
click at [631, 62] on icon "Next month" at bounding box center [626, 70] width 18 height 18
click at [562, 127] on button "1" at bounding box center [560, 131] width 27 height 27
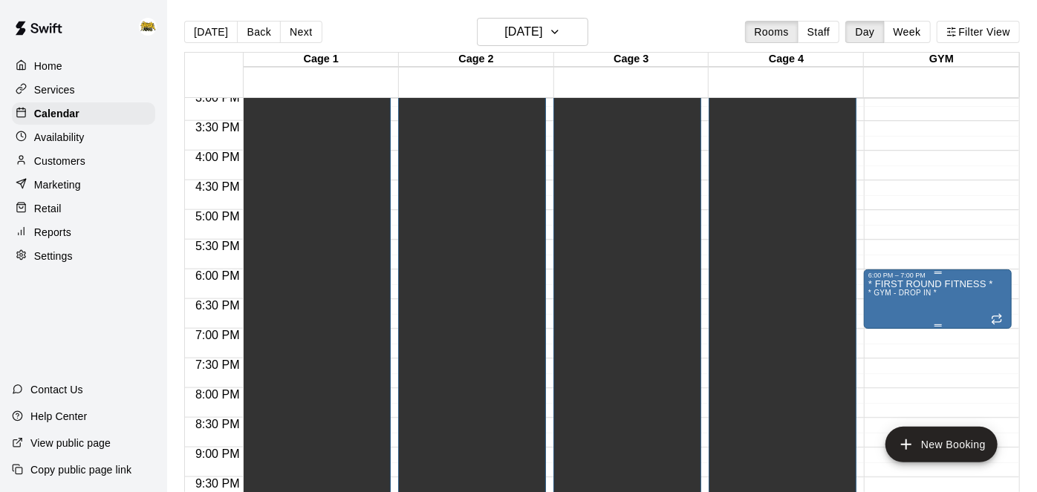
click at [884, 374] on button "delete" at bounding box center [883, 365] width 30 height 30
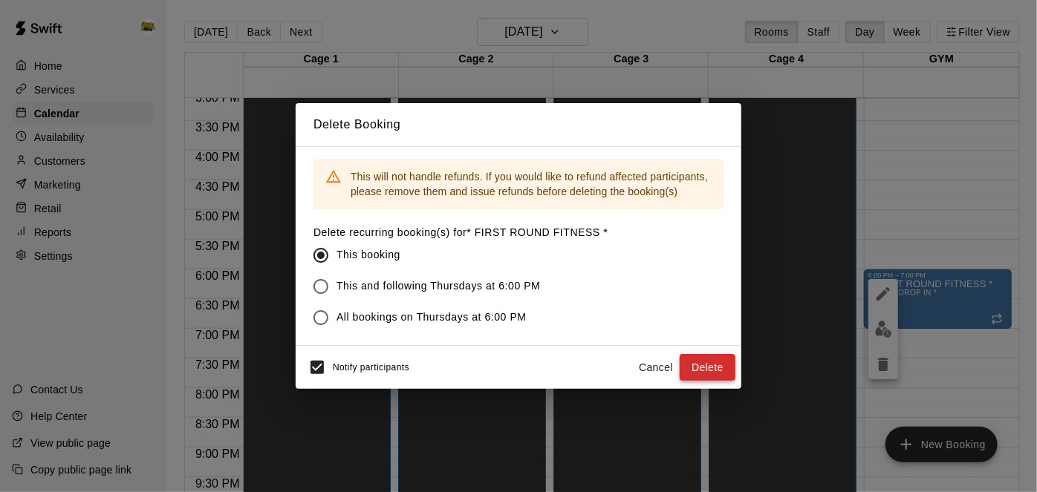
click at [702, 371] on button "Delete" at bounding box center [708, 367] width 56 height 27
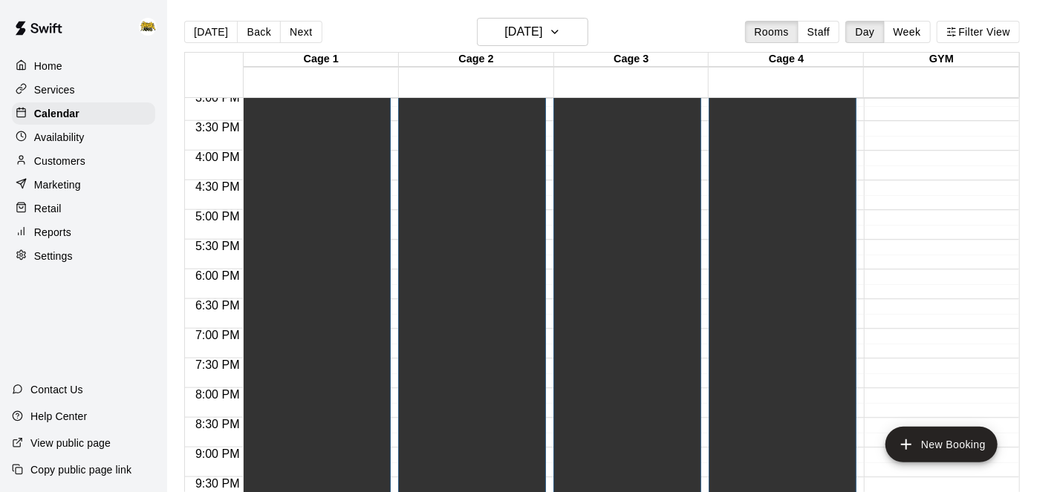
click at [755, 204] on div "Closed - New Years Day/[PERSON_NAME]'s Birthday Party Cage 1 , Cage 2 , Cage 3 …" at bounding box center [782, 50] width 139 height 492
click at [727, 34] on icon "edit" at bounding box center [728, 27] width 18 height 18
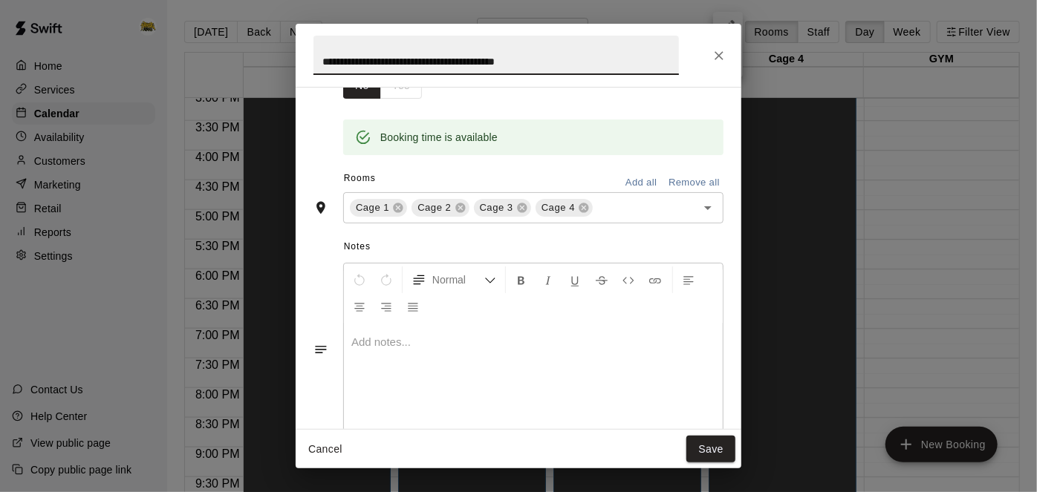
scroll to position [212, 0]
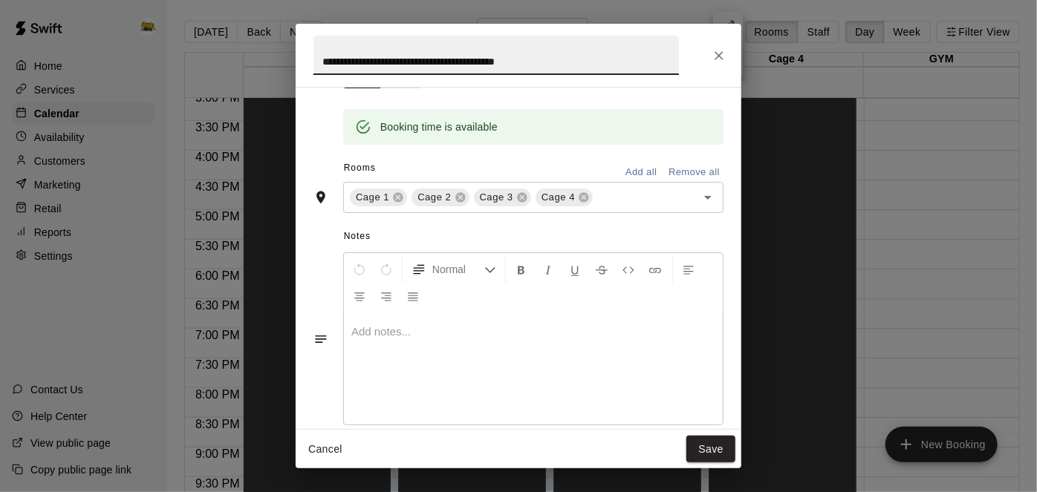
click at [643, 184] on button "Add all" at bounding box center [641, 172] width 48 height 23
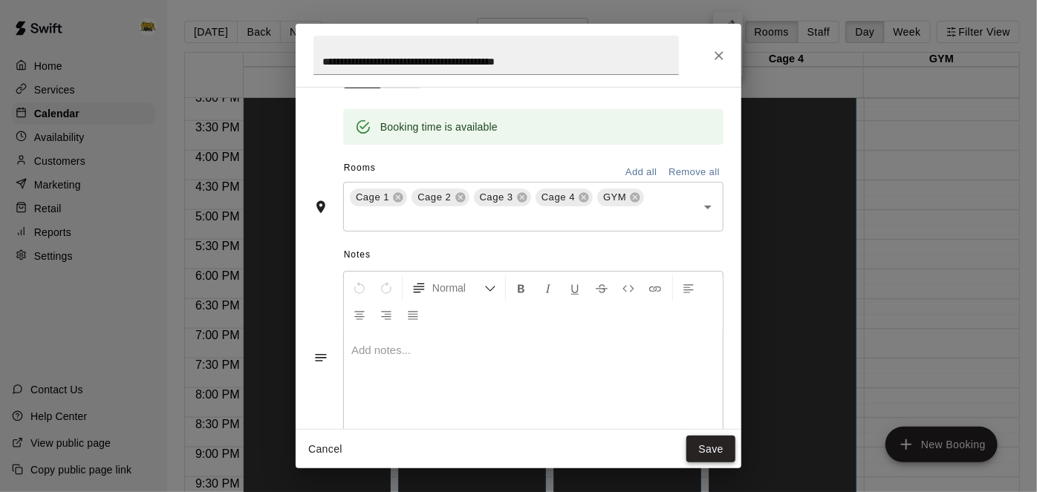
click at [718, 454] on button "Save" at bounding box center [710, 449] width 49 height 27
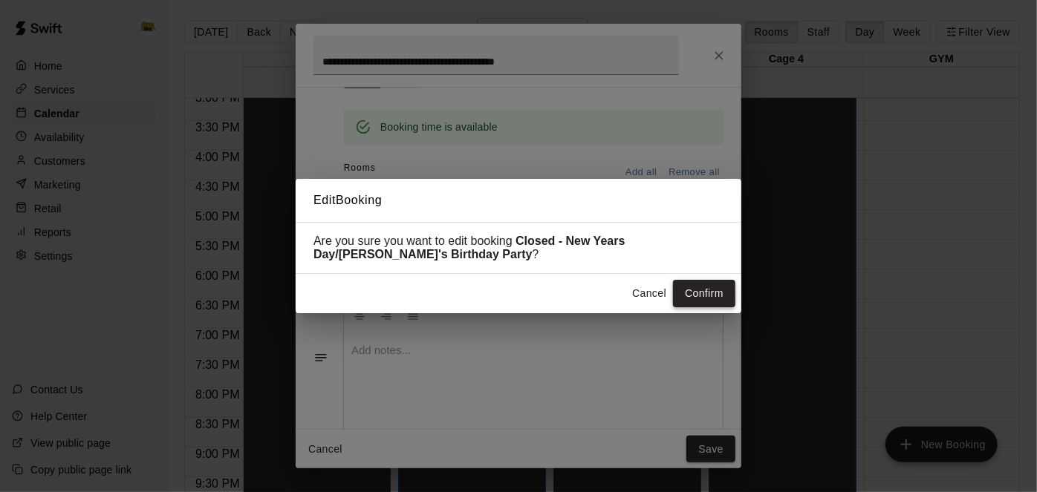
click at [720, 296] on button "Confirm" at bounding box center [704, 293] width 62 height 27
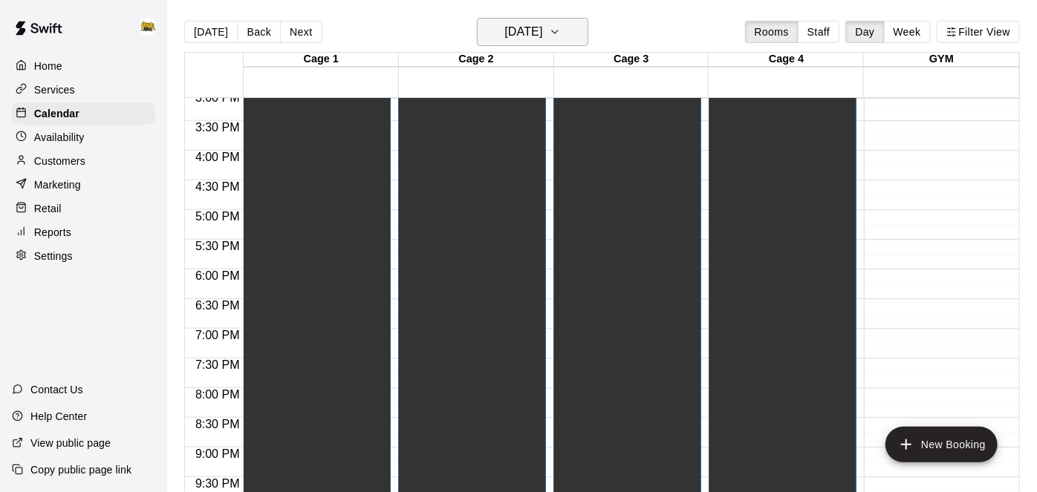
click at [561, 32] on icon "button" at bounding box center [555, 32] width 12 height 18
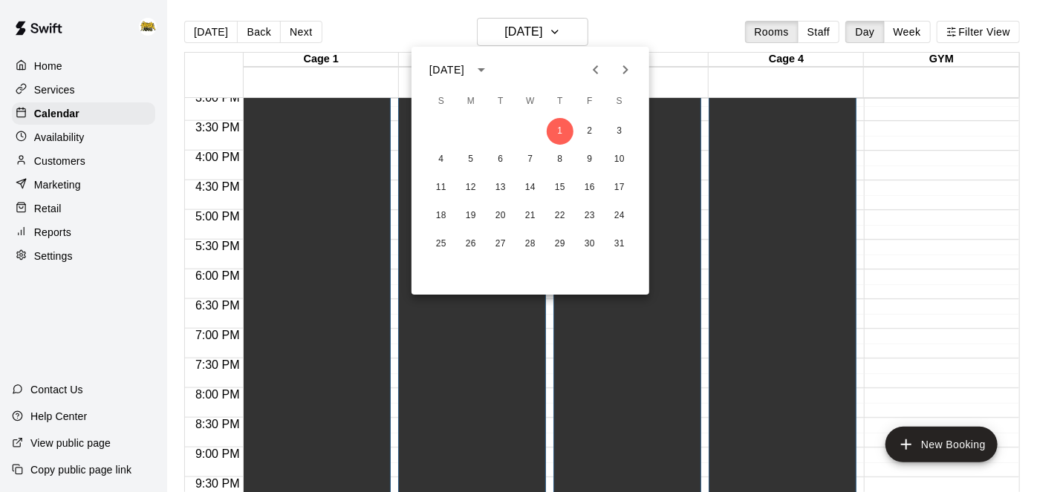
click at [593, 65] on icon "Previous month" at bounding box center [596, 70] width 18 height 18
click at [562, 224] on button "25" at bounding box center [560, 216] width 27 height 27
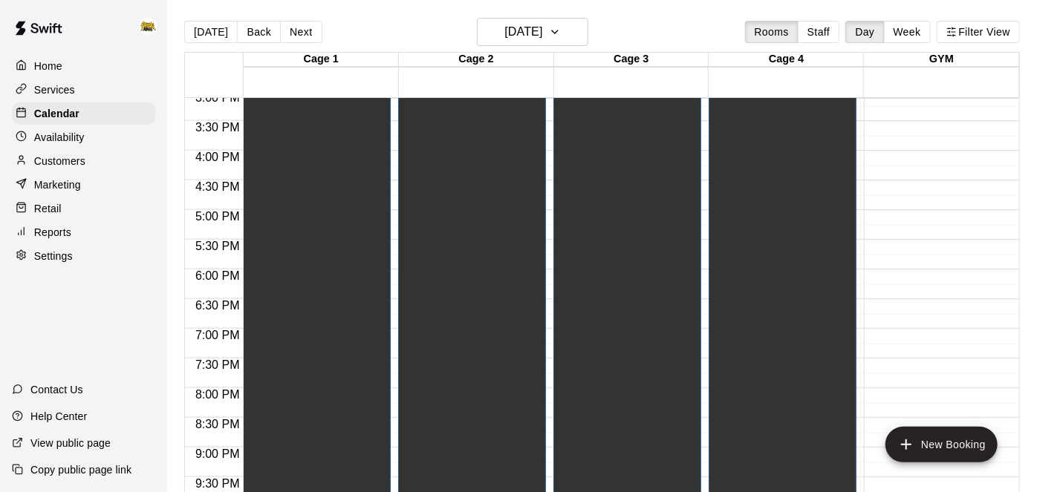
click at [759, 233] on div "Christmas Closed Cage 1 , Cage 2 , Cage 3 , Cage 4" at bounding box center [774, 50] width 123 height 492
click at [732, 31] on icon "edit" at bounding box center [728, 27] width 18 height 18
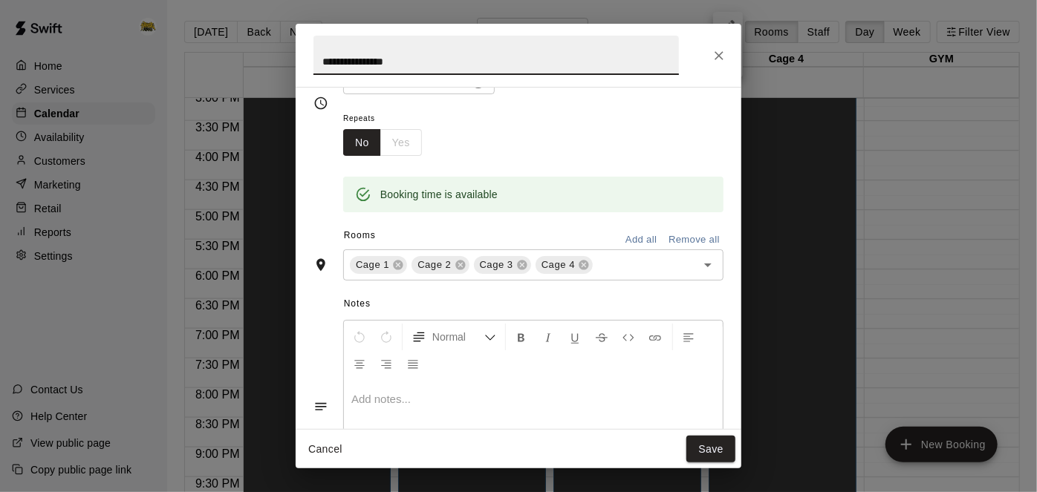
click at [642, 252] on button "Add all" at bounding box center [641, 240] width 48 height 23
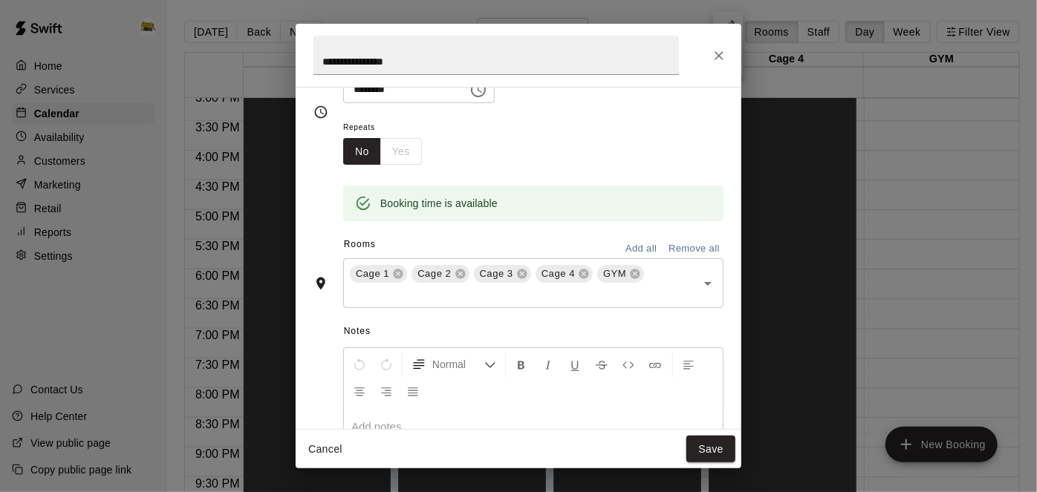
scroll to position [144, 0]
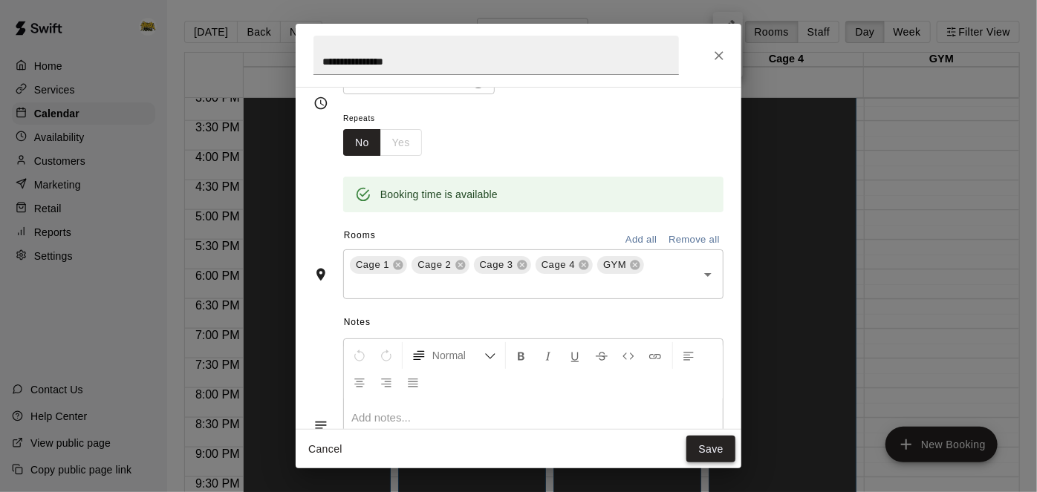
click at [717, 443] on button "Save" at bounding box center [710, 449] width 49 height 27
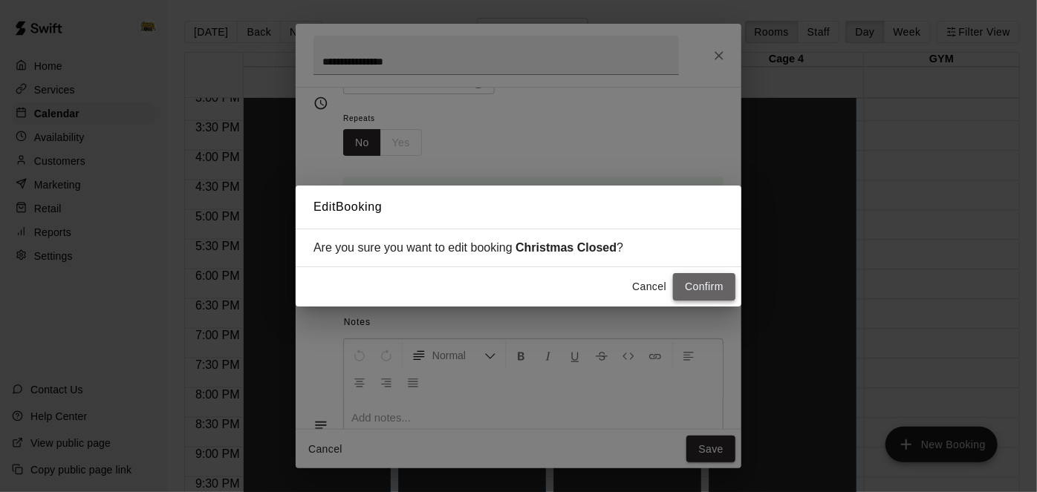
click at [715, 289] on button "Confirm" at bounding box center [704, 286] width 62 height 27
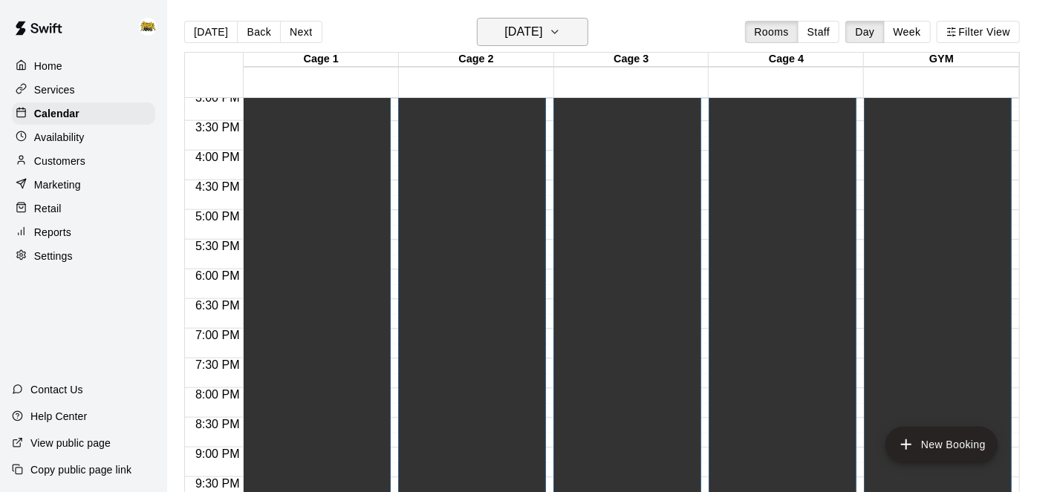
click at [542, 32] on h6 "[DATE]" at bounding box center [523, 32] width 38 height 21
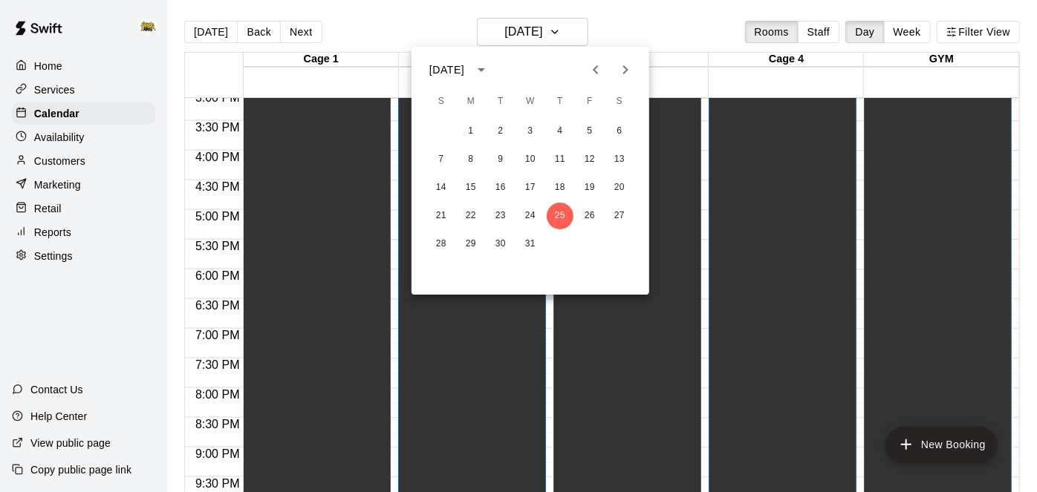
click at [631, 71] on icon "Next month" at bounding box center [626, 70] width 18 height 18
click at [560, 129] on button "1" at bounding box center [560, 131] width 27 height 27
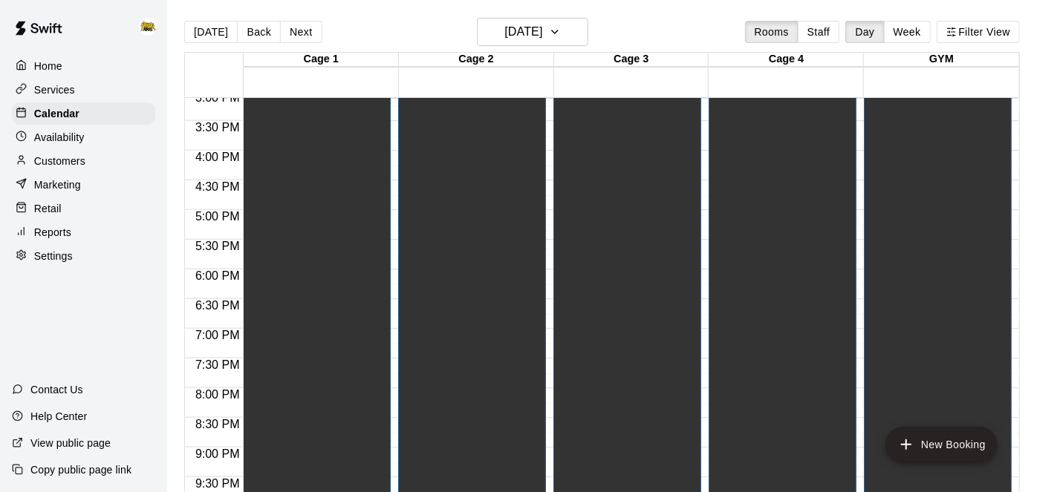
click at [62, 68] on p "Home" at bounding box center [48, 66] width 28 height 15
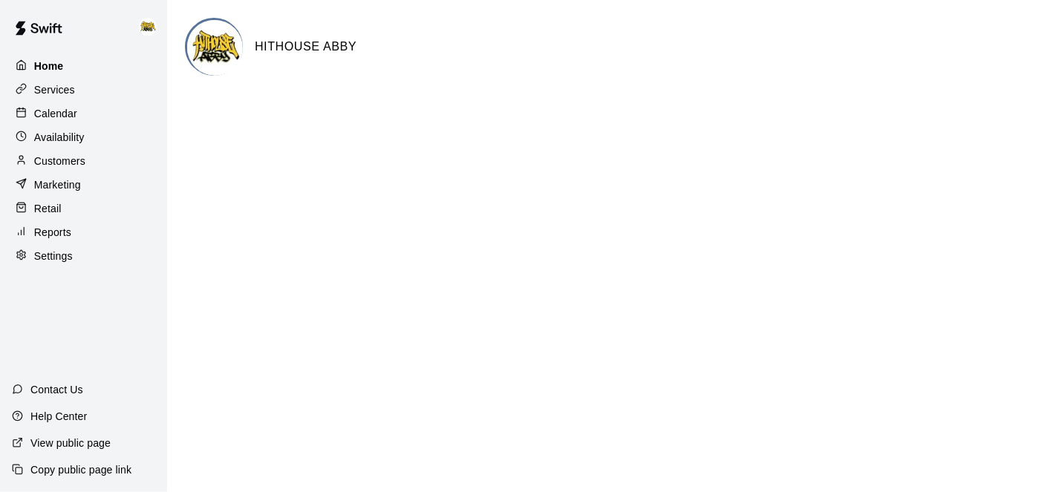
click at [59, 65] on p "Home" at bounding box center [49, 66] width 30 height 15
click at [59, 67] on p "Home" at bounding box center [49, 66] width 30 height 15
click at [64, 118] on p "Calendar" at bounding box center [55, 113] width 43 height 15
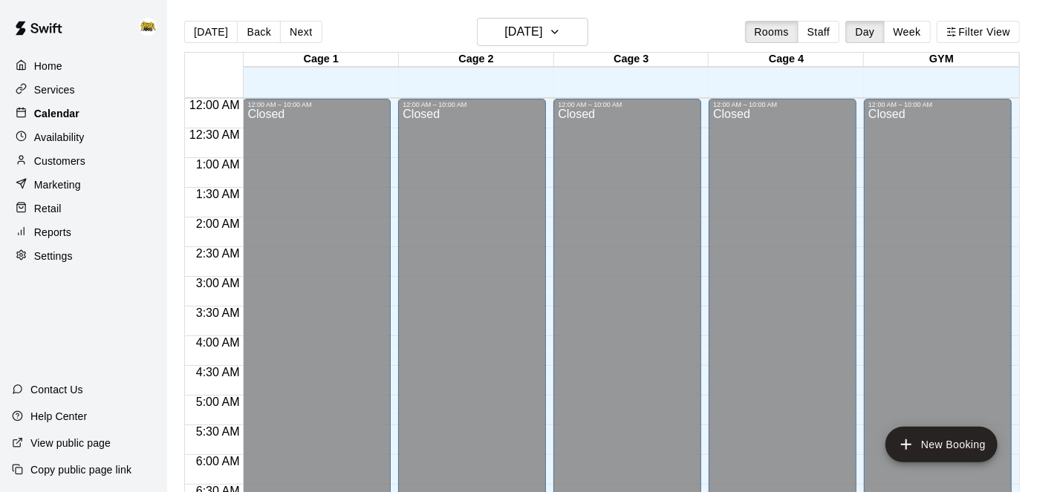
scroll to position [970, 0]
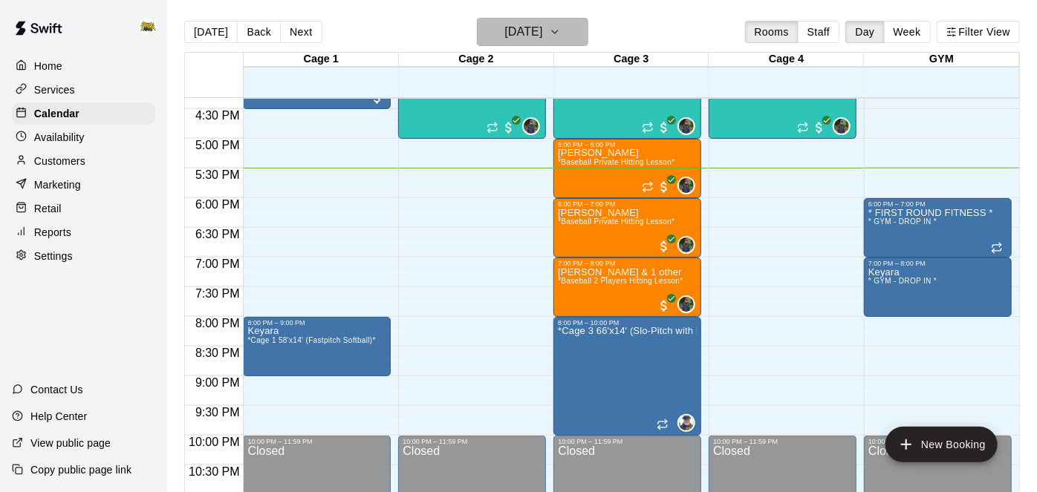
click at [513, 27] on h6 "[DATE]" at bounding box center [523, 32] width 38 height 21
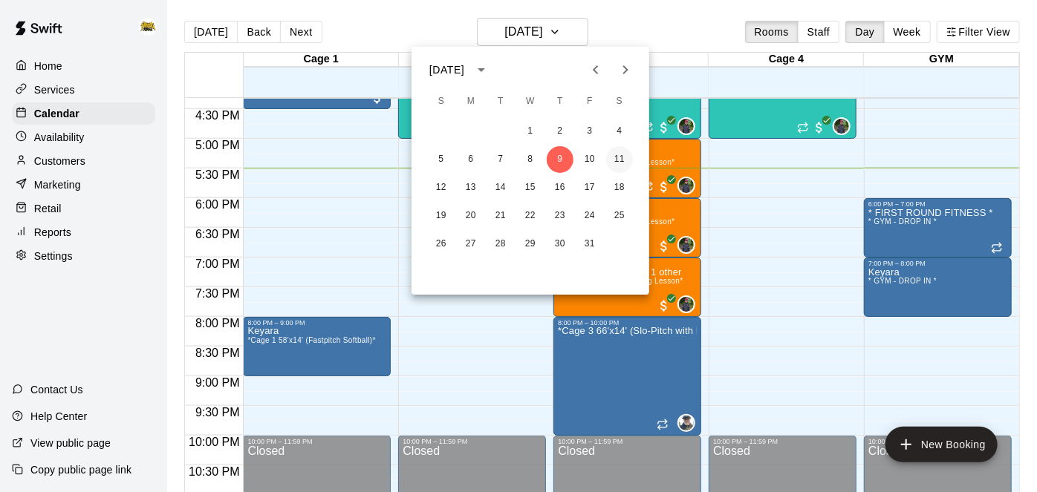
click at [619, 164] on button "11" at bounding box center [619, 159] width 27 height 27
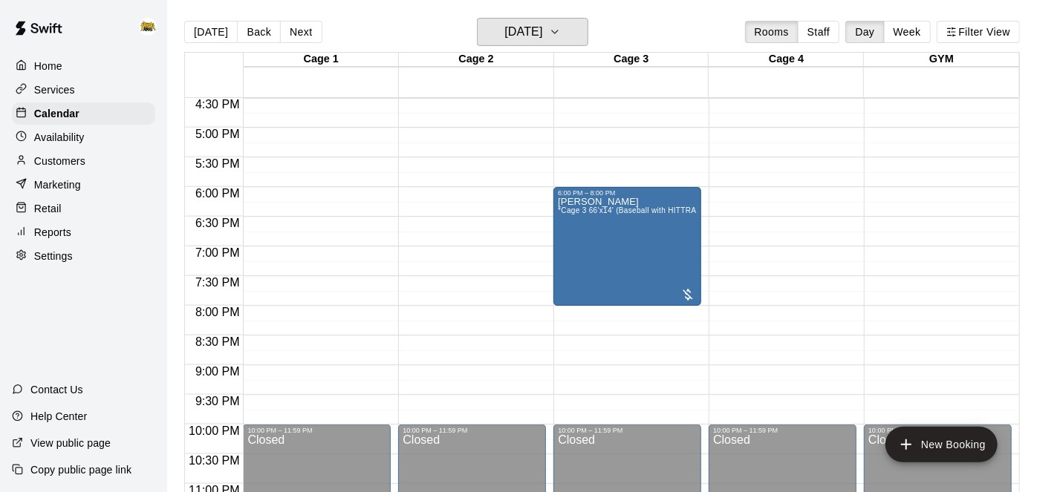
scroll to position [984, 0]
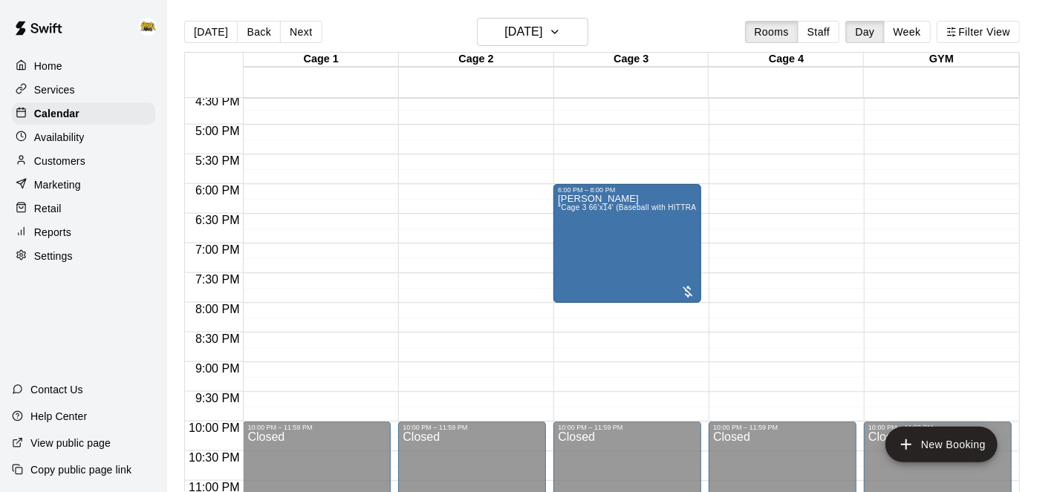
click at [48, 65] on p "Home" at bounding box center [48, 66] width 28 height 15
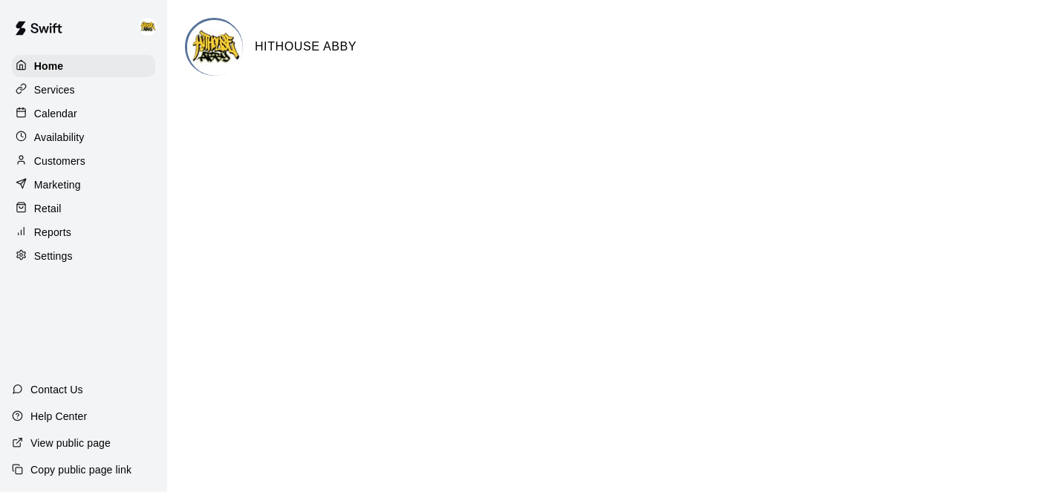
click at [39, 122] on div "Calendar" at bounding box center [83, 114] width 143 height 22
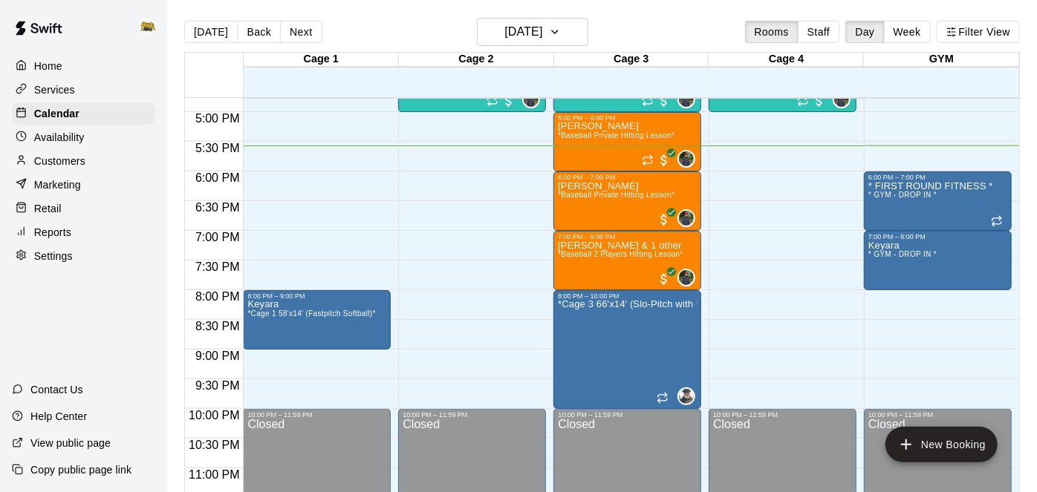
scroll to position [1001, 0]
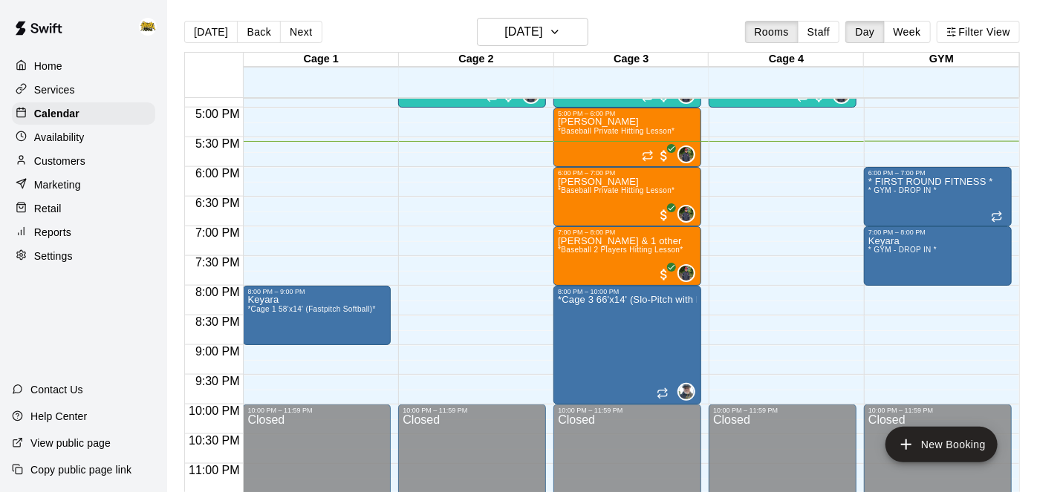
click at [48, 64] on p "Home" at bounding box center [48, 66] width 28 height 15
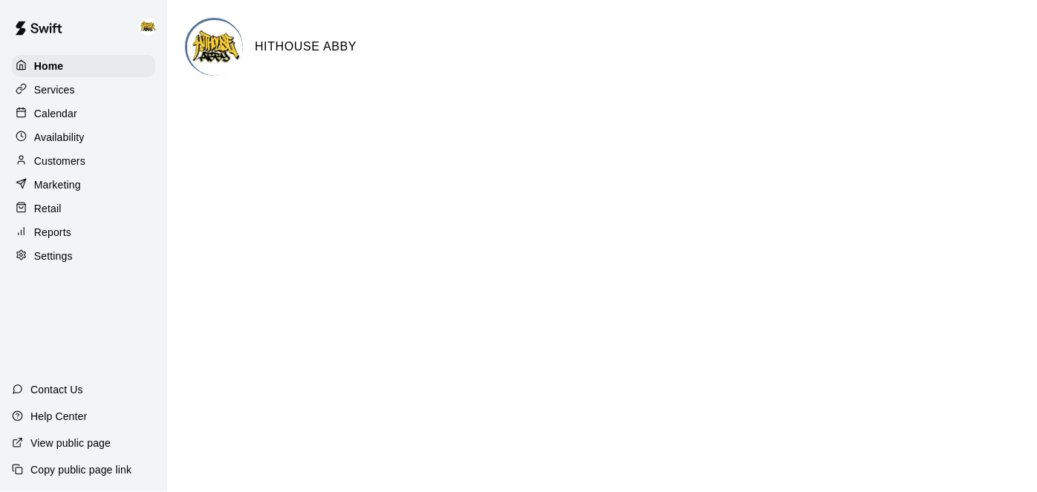
click at [62, 117] on p "Calendar" at bounding box center [55, 113] width 43 height 15
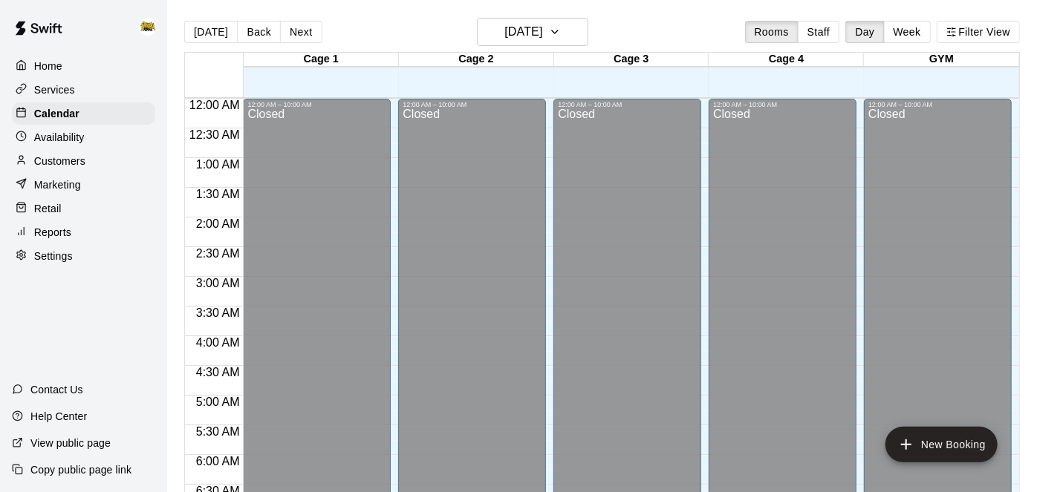
scroll to position [970, 0]
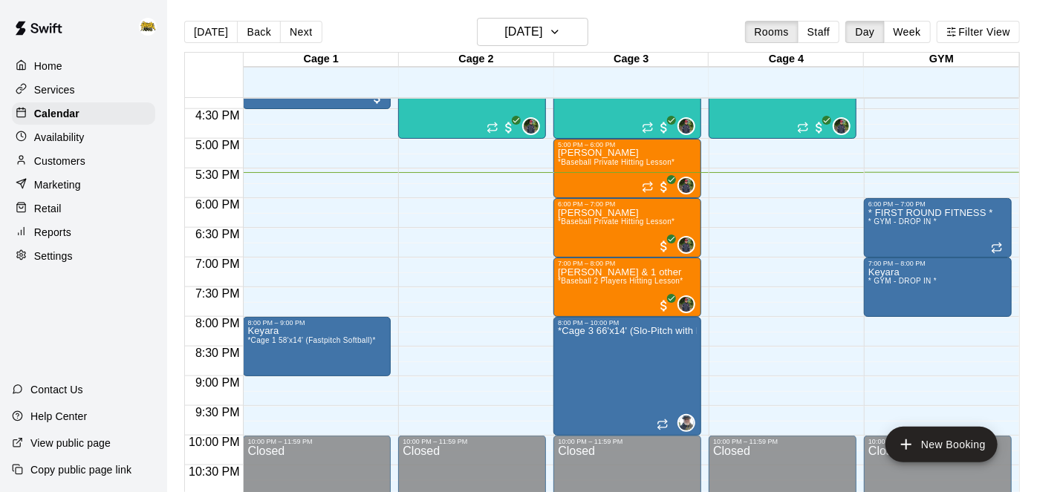
click at [55, 68] on p "Home" at bounding box center [48, 66] width 28 height 15
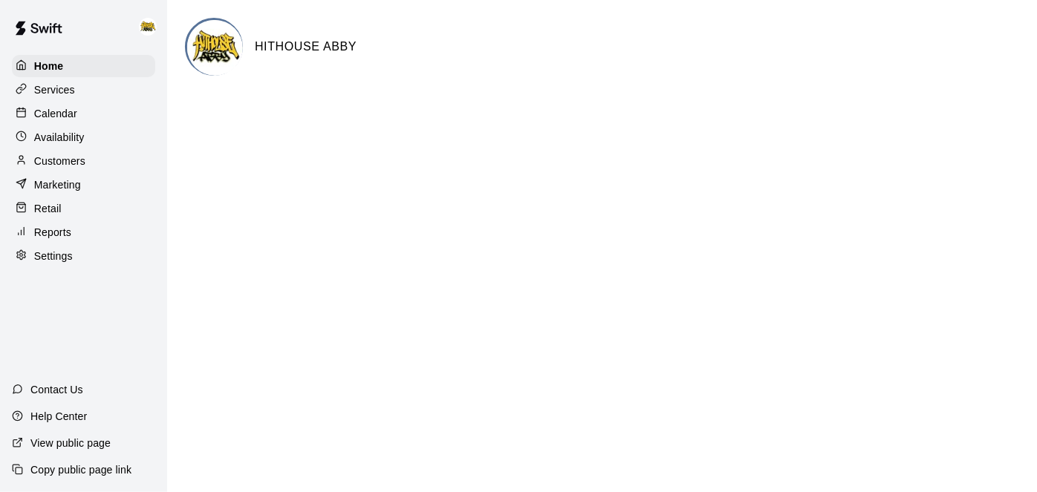
click at [74, 114] on p "Calendar" at bounding box center [55, 113] width 43 height 15
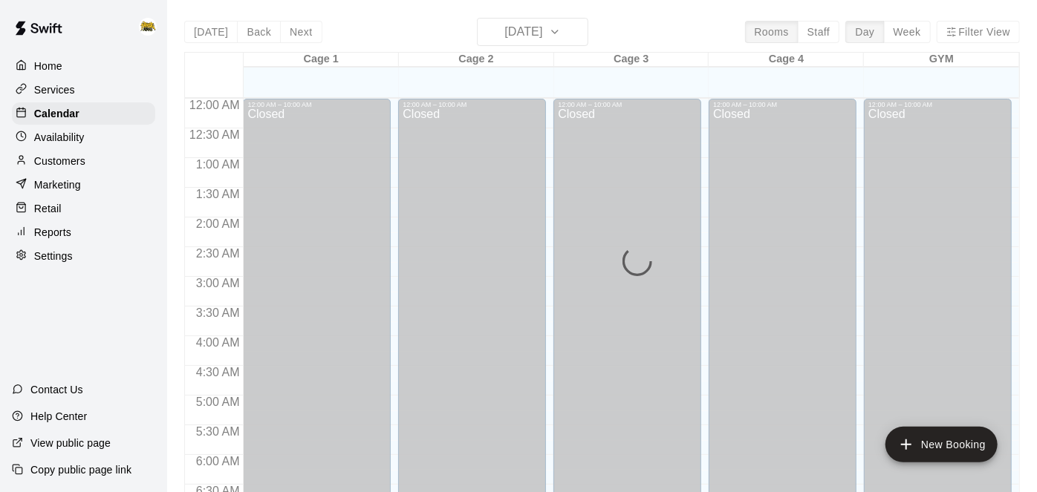
scroll to position [970, 0]
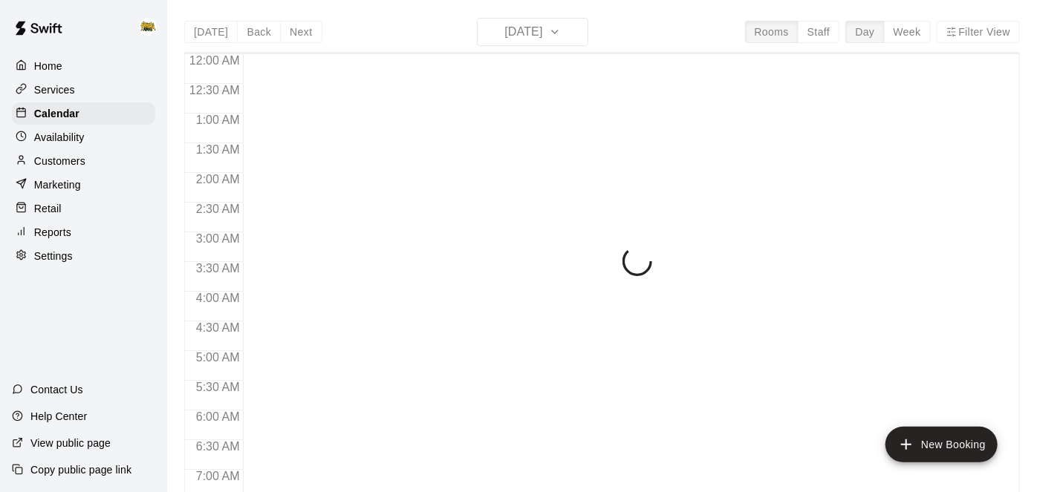
scroll to position [970, 0]
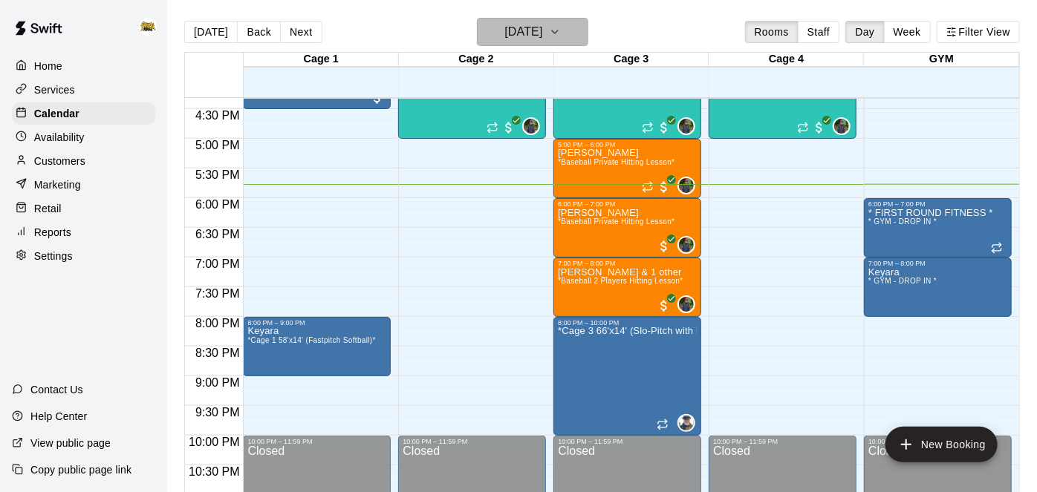
click at [561, 29] on icon "button" at bounding box center [555, 32] width 12 height 18
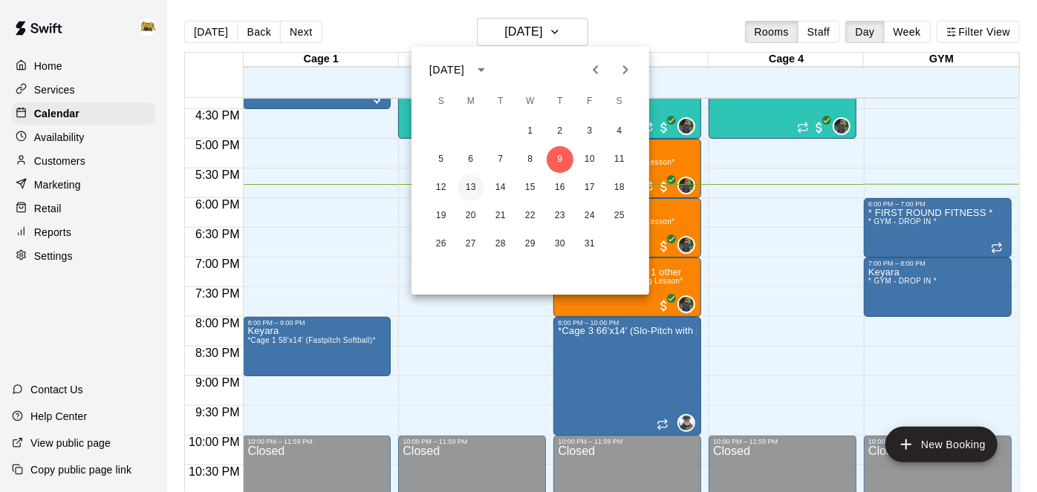
click at [471, 192] on button "13" at bounding box center [471, 188] width 27 height 27
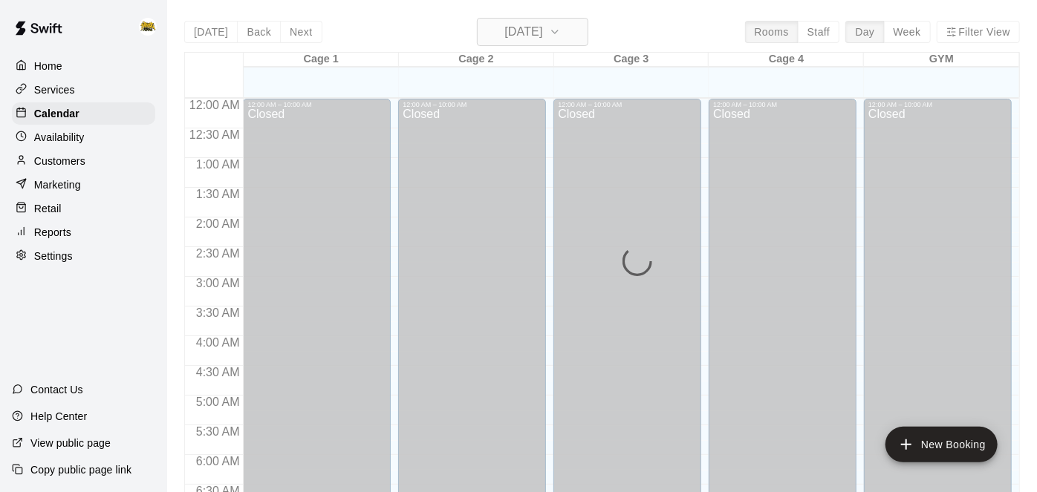
scroll to position [970, 0]
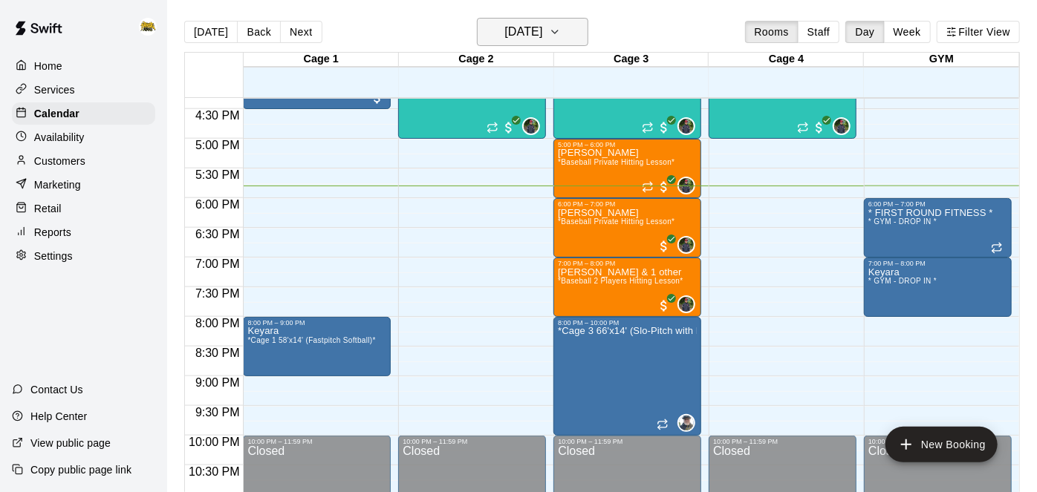
click at [561, 30] on icon "button" at bounding box center [555, 32] width 12 height 18
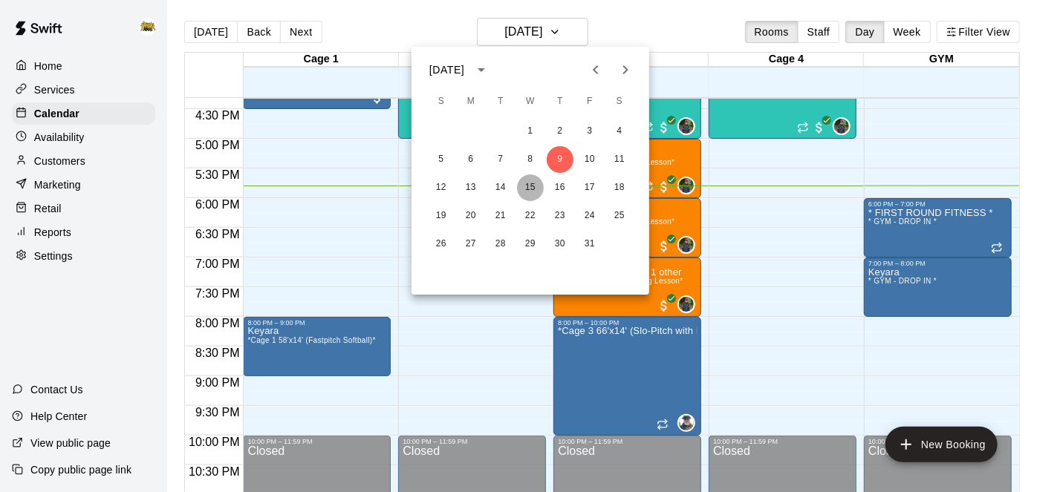
click at [527, 191] on button "15" at bounding box center [530, 188] width 27 height 27
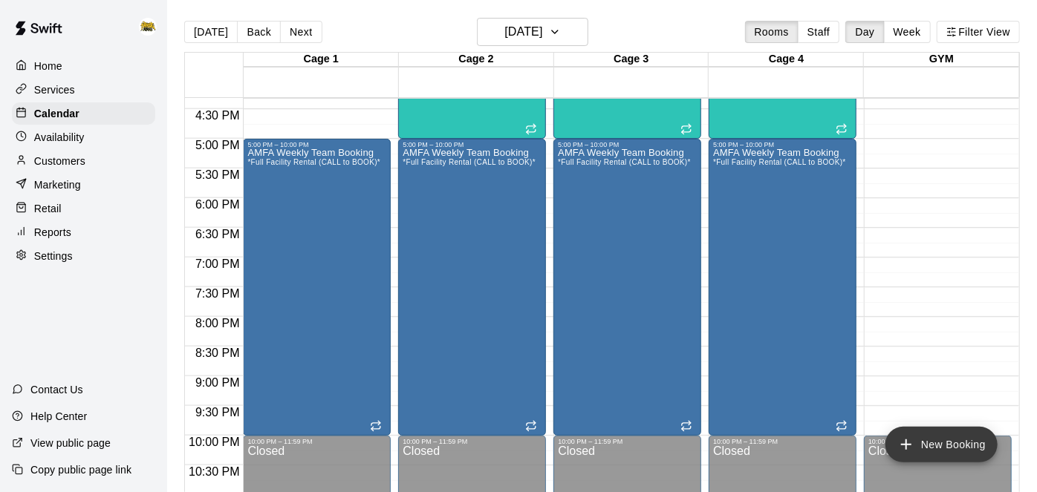
click at [913, 437] on icon "add" at bounding box center [906, 445] width 18 height 18
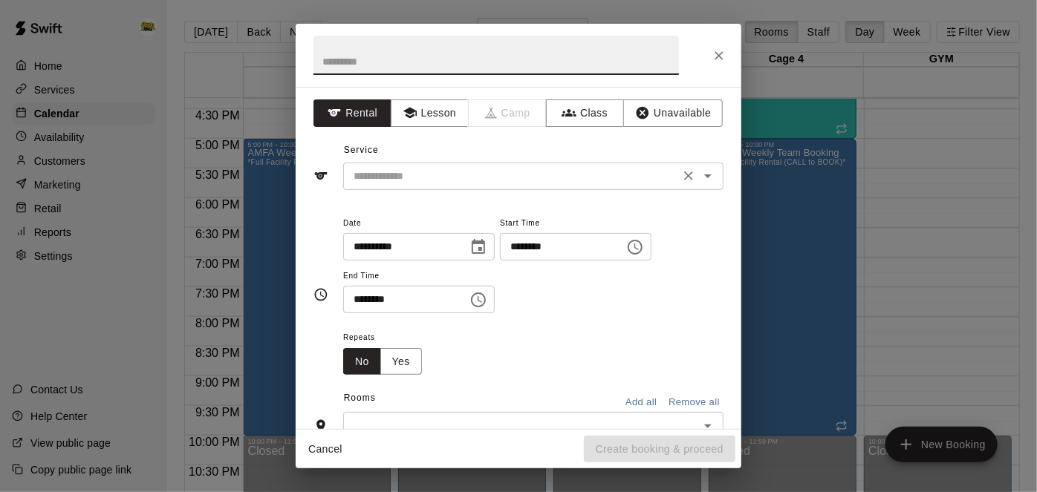
click at [707, 179] on icon "Open" at bounding box center [708, 176] width 18 height 18
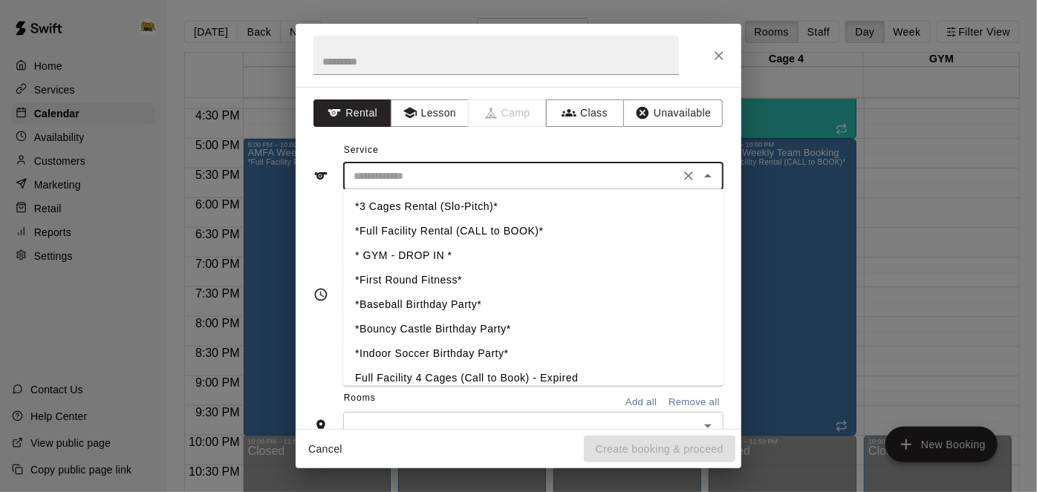
scroll to position [463, 0]
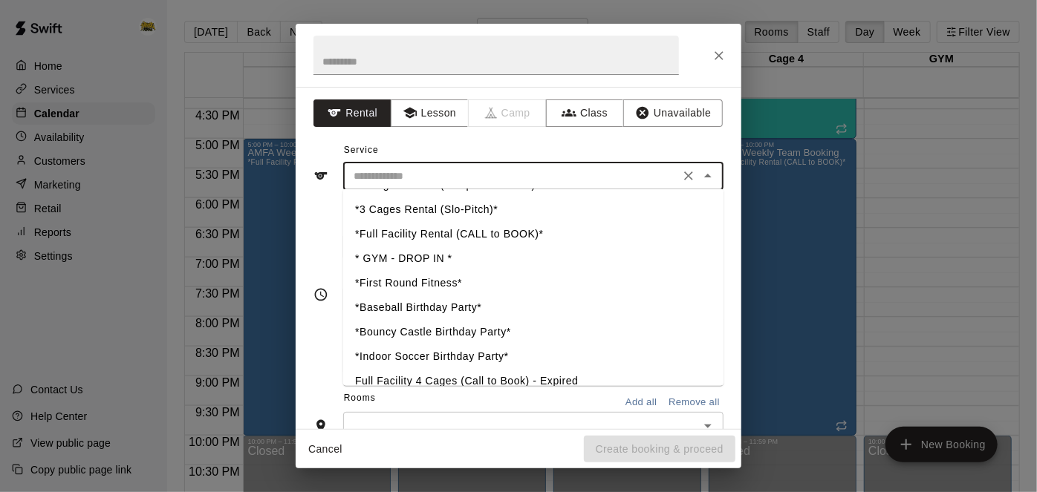
click at [454, 284] on li "*First Round Fitness*" at bounding box center [533, 283] width 380 height 25
type input "**********"
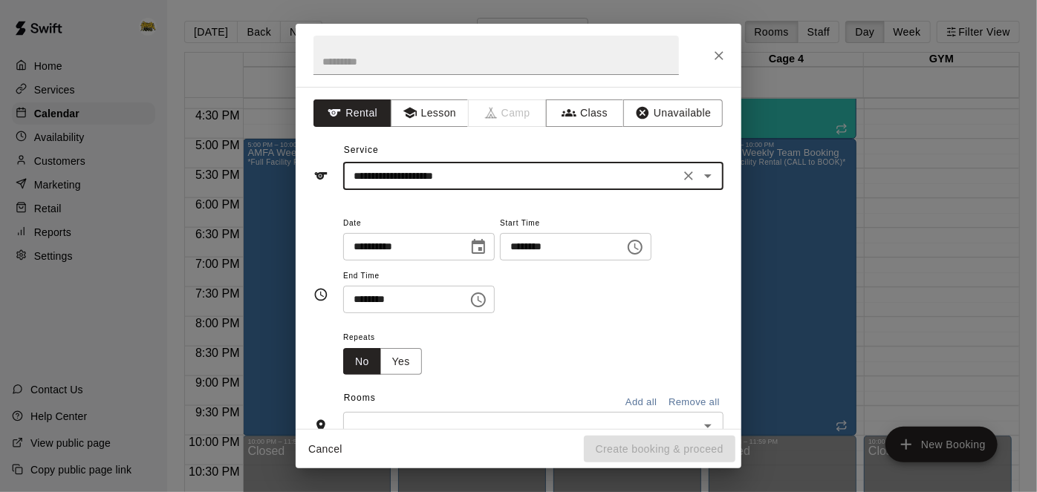
click at [500, 261] on input "********" at bounding box center [557, 246] width 114 height 27
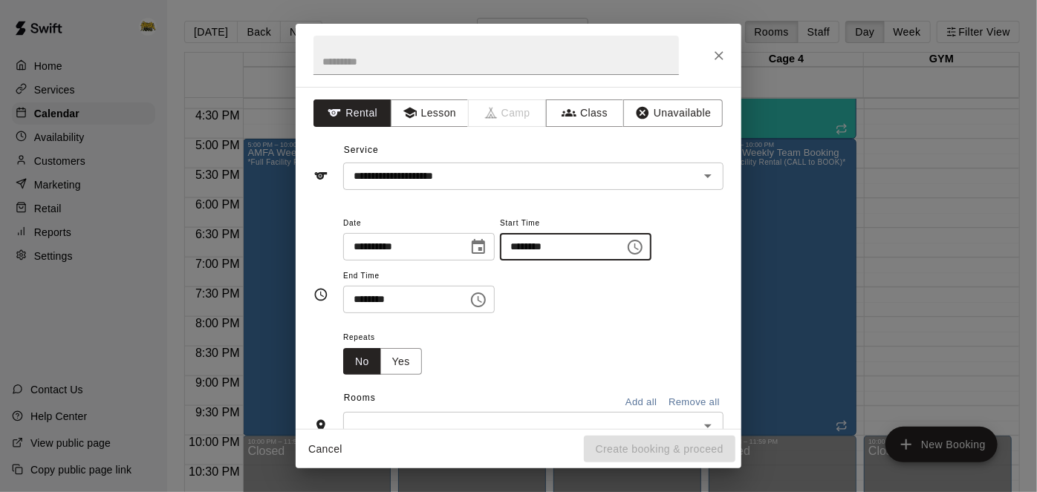
type input "********"
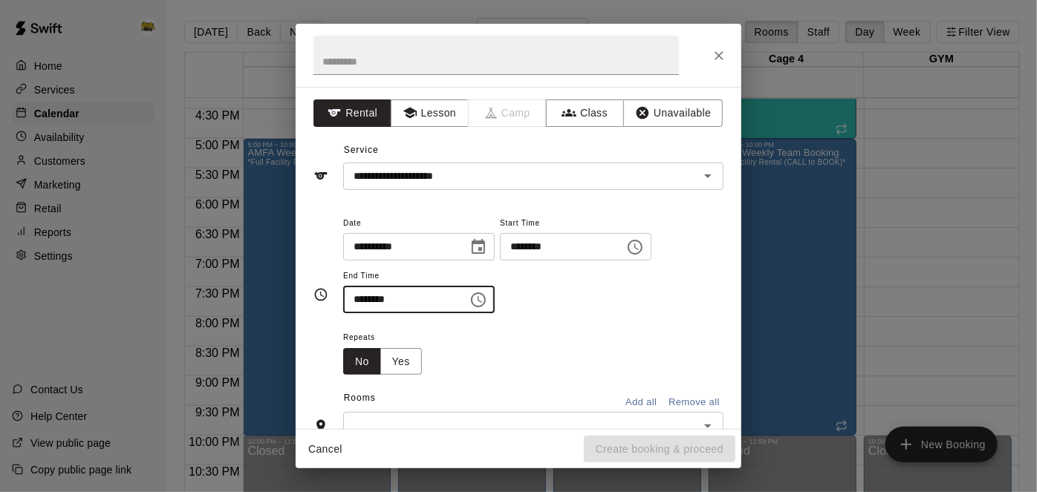
type input "********"
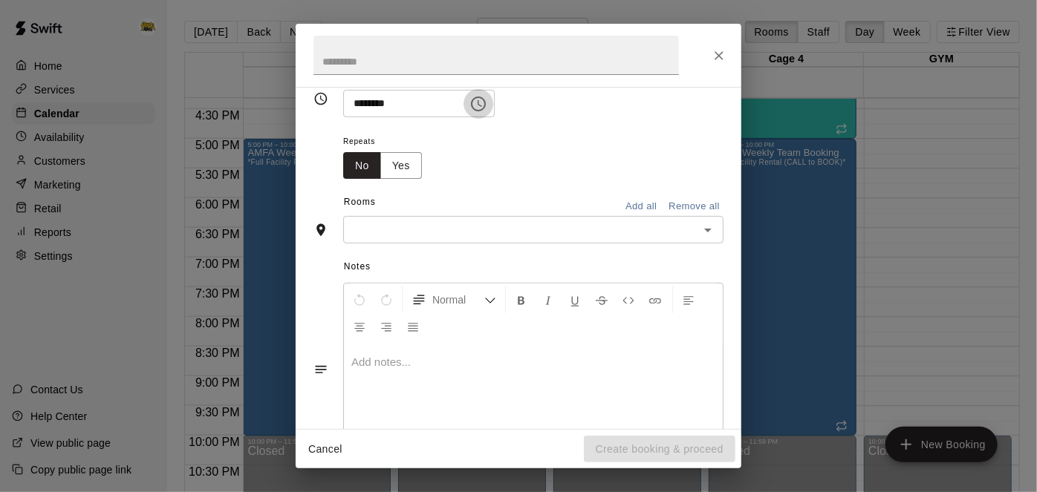
scroll to position [192, 0]
click at [710, 244] on icon "Open" at bounding box center [708, 235] width 18 height 18
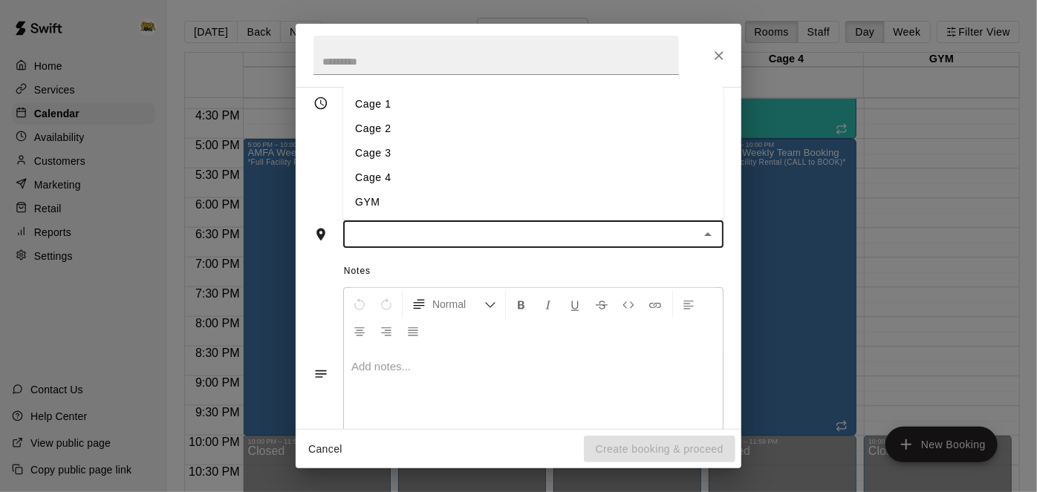
click at [578, 215] on li "GYM" at bounding box center [533, 202] width 380 height 25
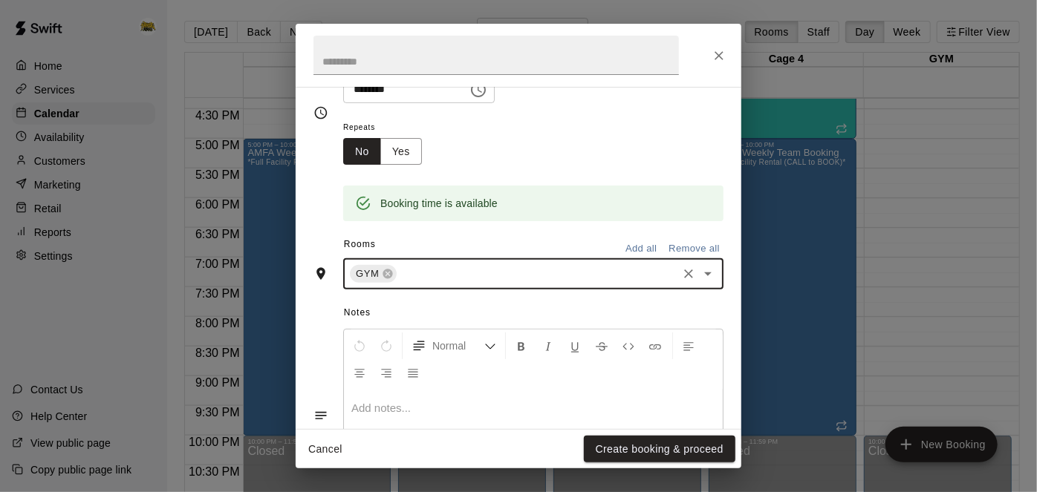
scroll to position [220, 0]
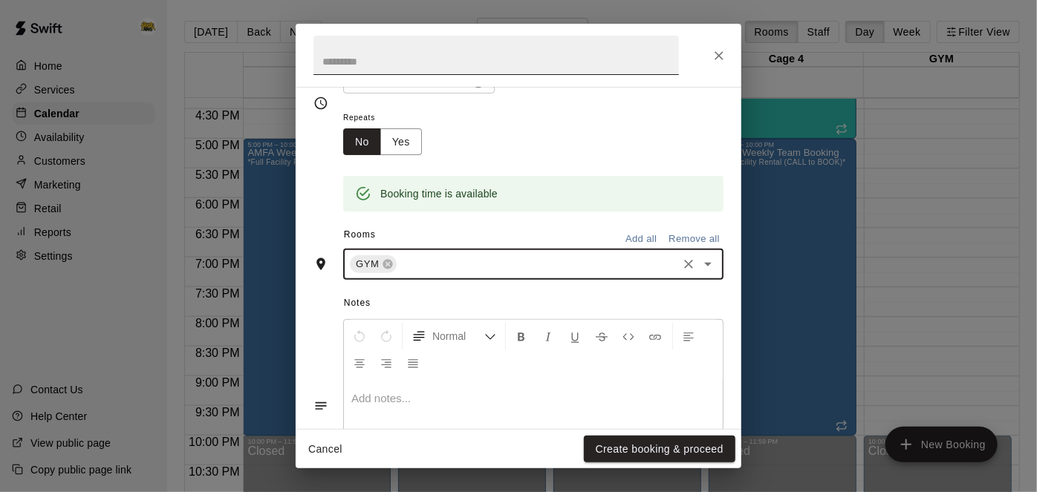
click at [537, 70] on input "text" at bounding box center [495, 55] width 365 height 39
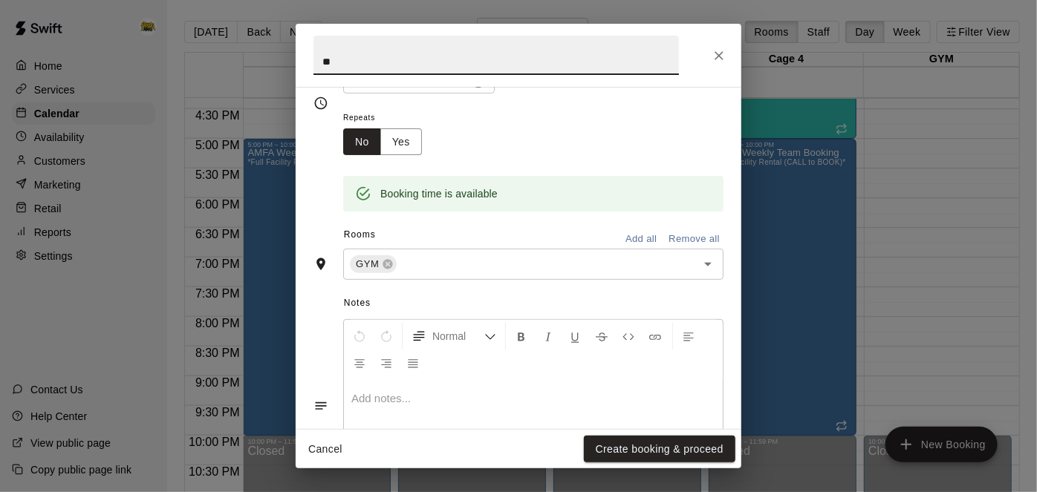
type input "*"
type input "*********"
click at [697, 454] on button "Create booking & proceed" at bounding box center [660, 449] width 152 height 27
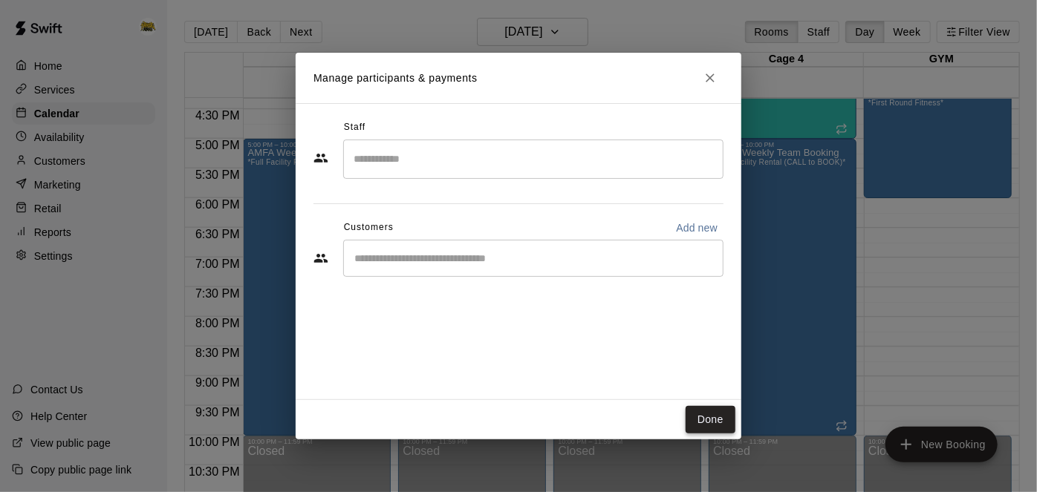
click at [710, 418] on button "Done" at bounding box center [711, 419] width 50 height 27
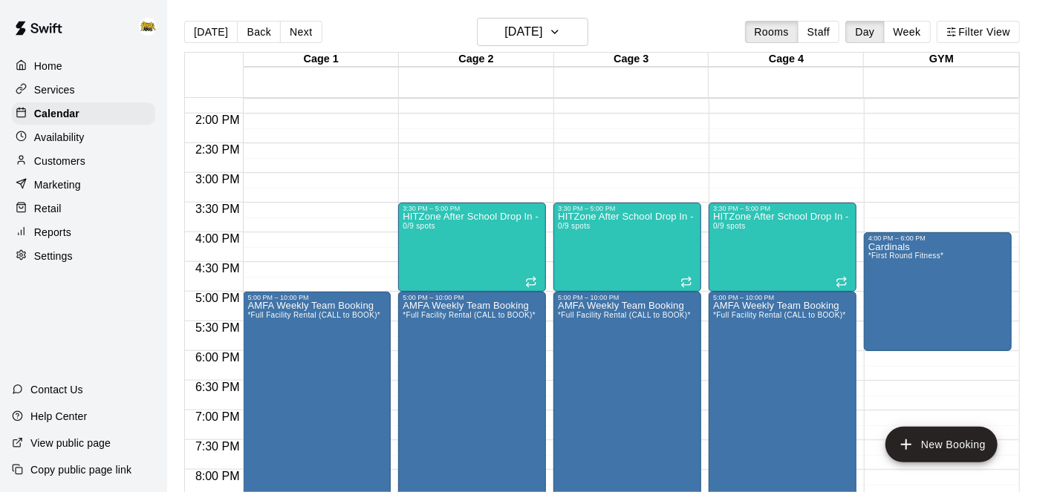
scroll to position [818, 0]
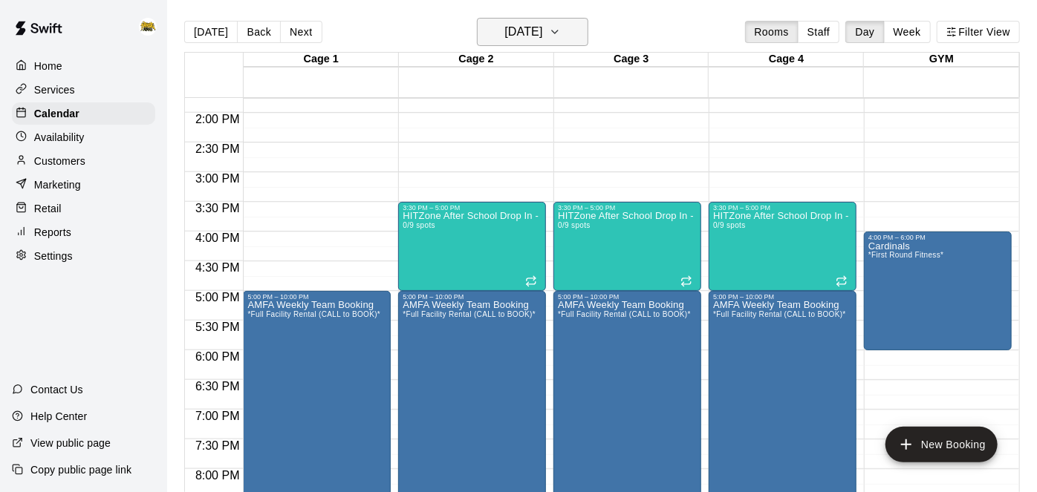
click at [573, 35] on button "[DATE]" at bounding box center [532, 32] width 111 height 28
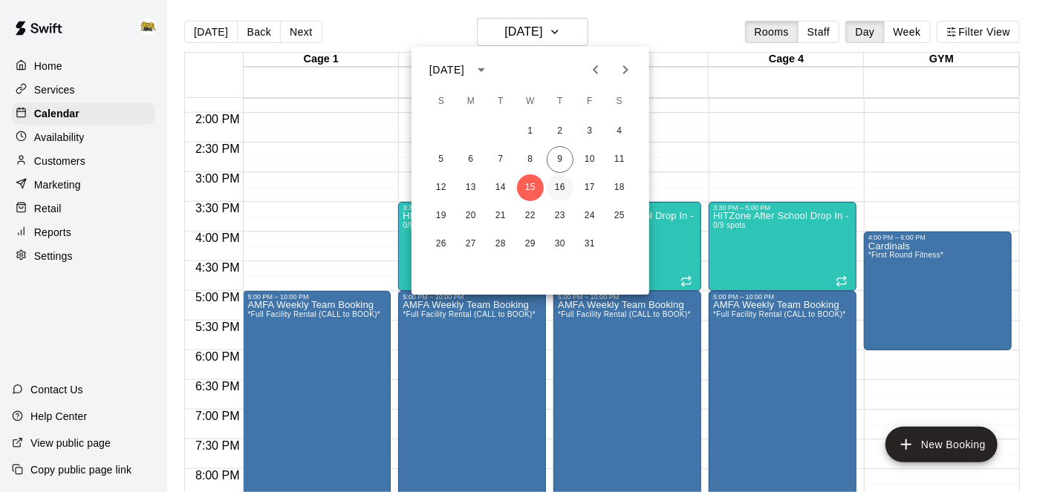
click at [560, 194] on button "16" at bounding box center [560, 188] width 27 height 27
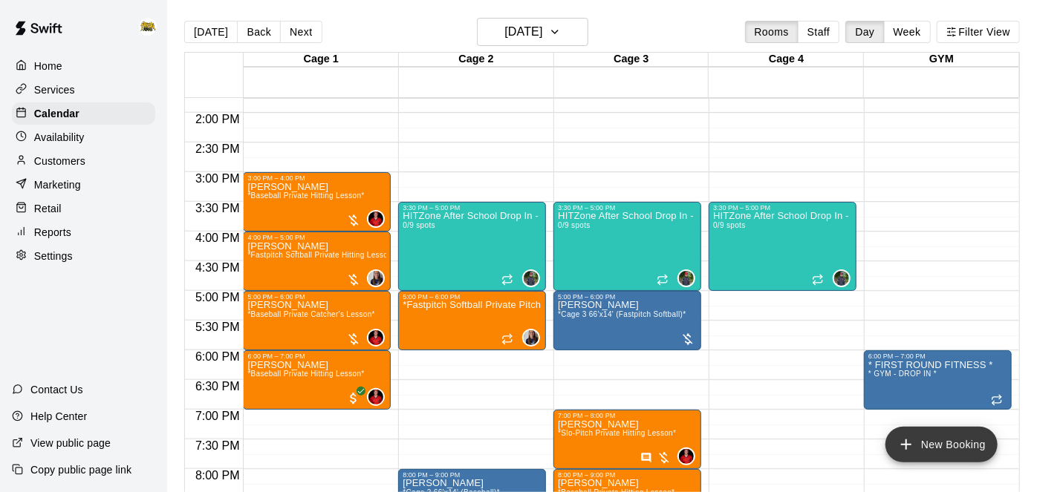
click at [898, 451] on icon "add" at bounding box center [906, 445] width 18 height 18
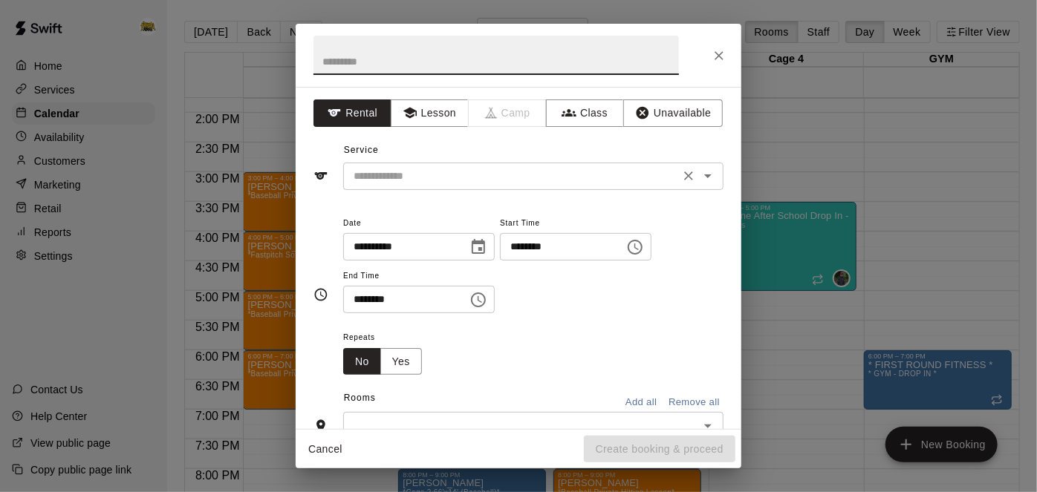
click at [707, 170] on icon "Open" at bounding box center [708, 176] width 18 height 18
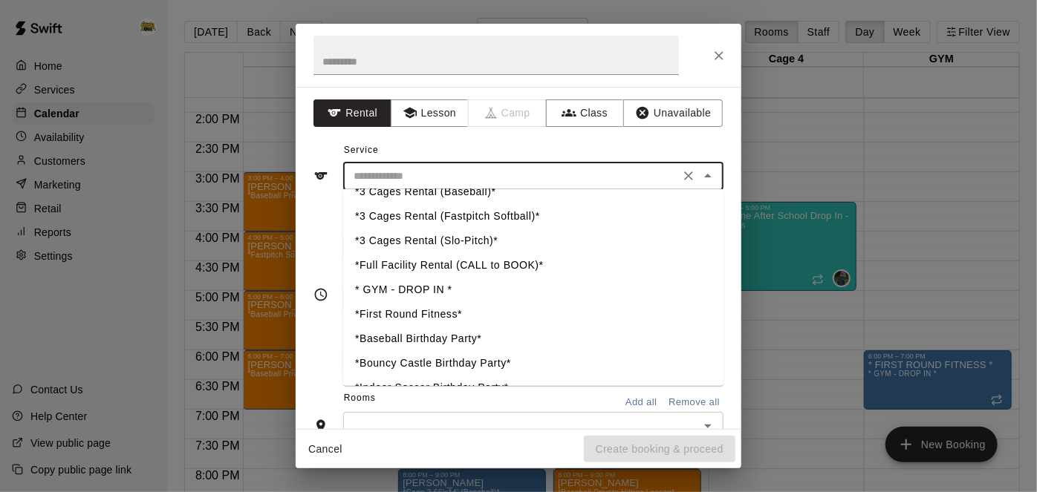
scroll to position [435, 0]
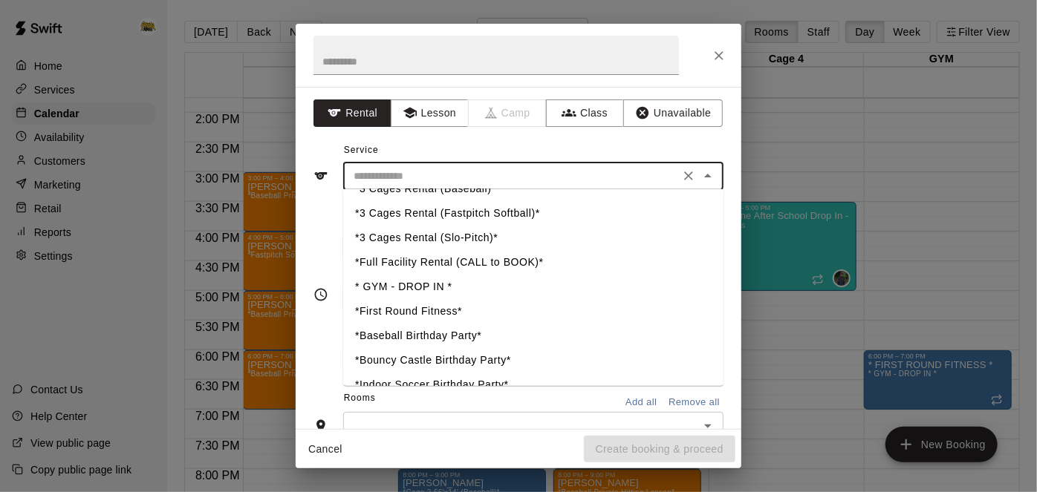
click at [446, 315] on li "*First Round Fitness*" at bounding box center [533, 311] width 380 height 25
type input "**********"
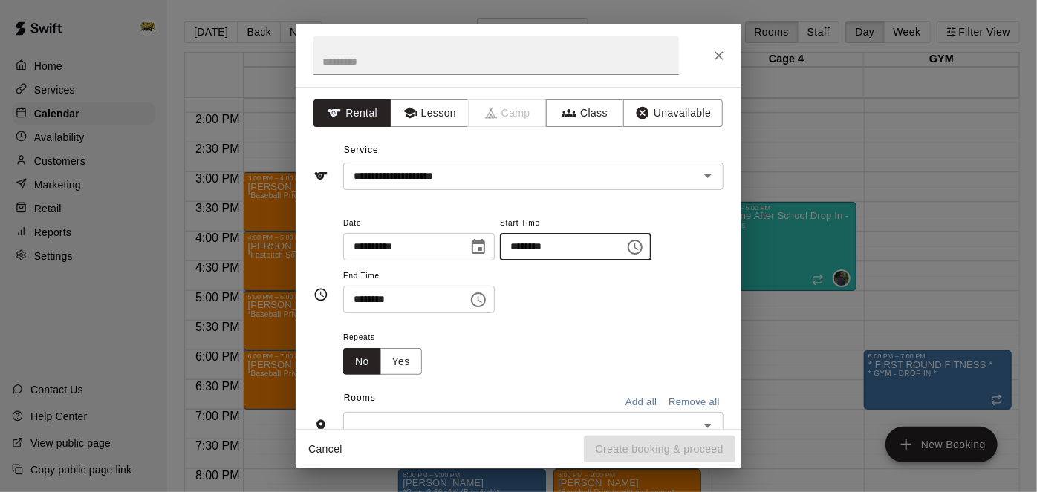
click at [500, 261] on input "********" at bounding box center [557, 246] width 114 height 27
type input "********"
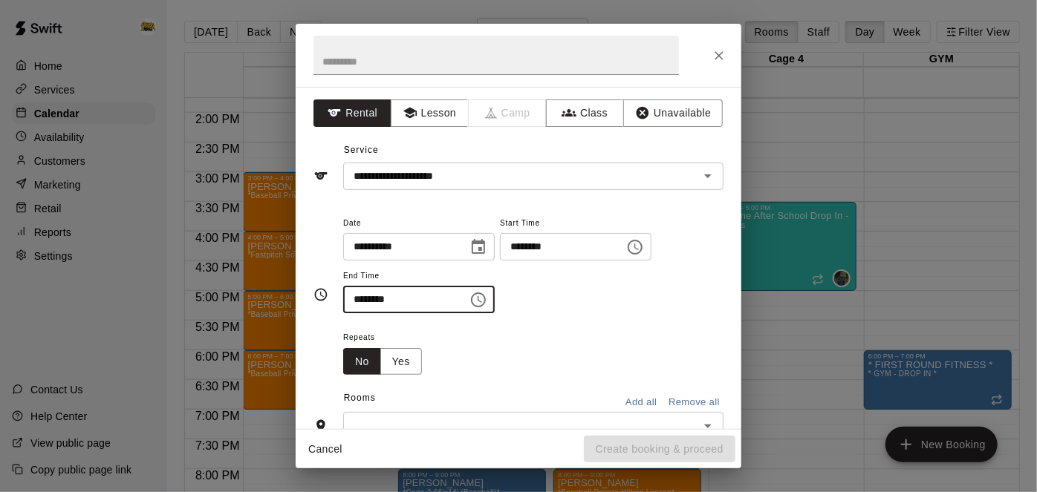
type input "********"
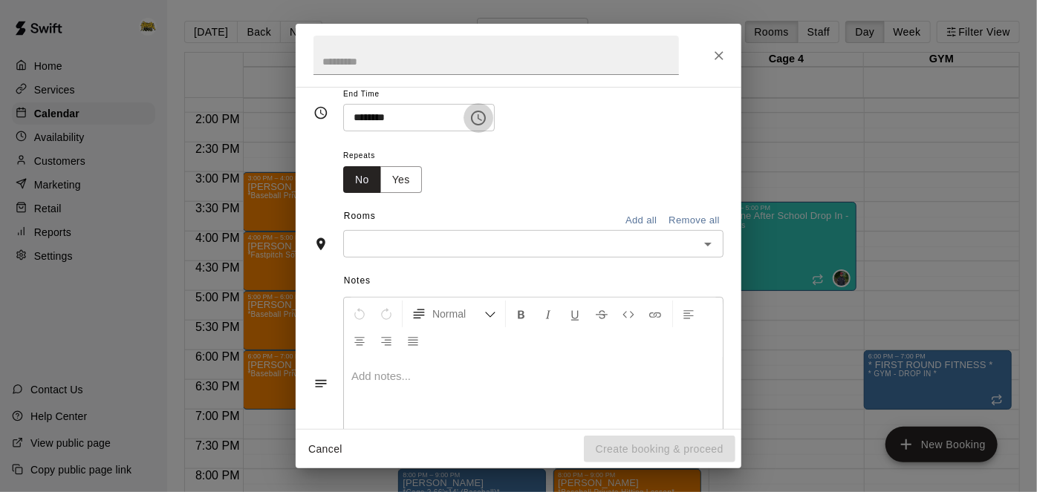
scroll to position [188, 0]
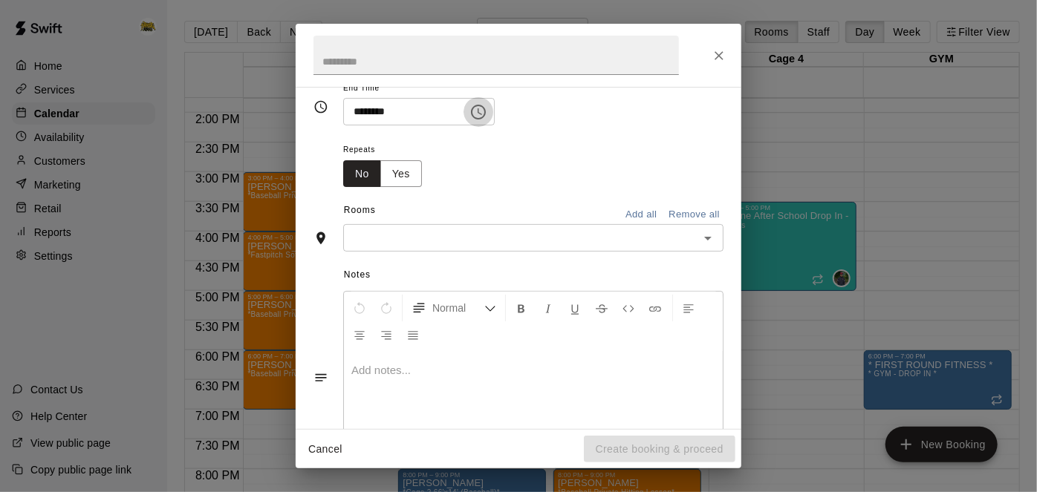
click at [707, 247] on icon "Open" at bounding box center [708, 239] width 18 height 18
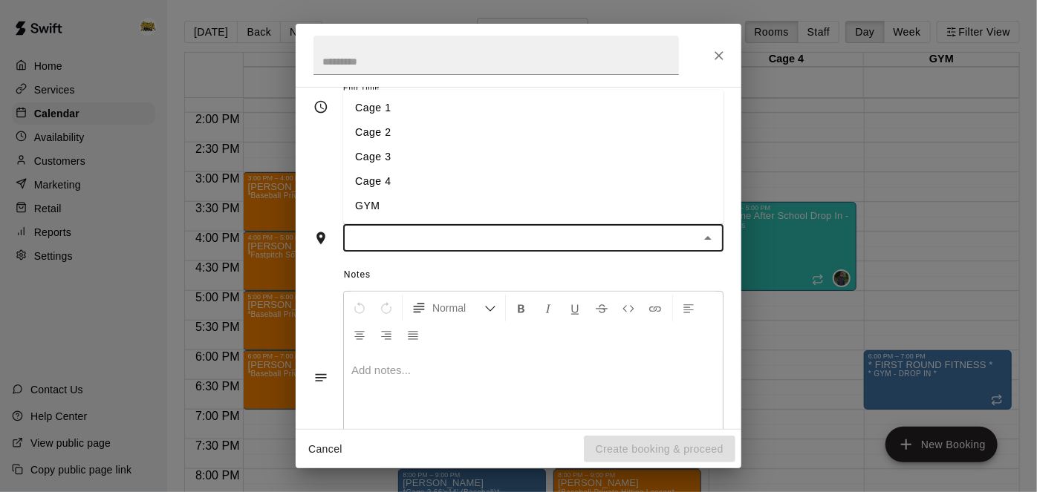
click at [622, 218] on li "GYM" at bounding box center [533, 206] width 380 height 25
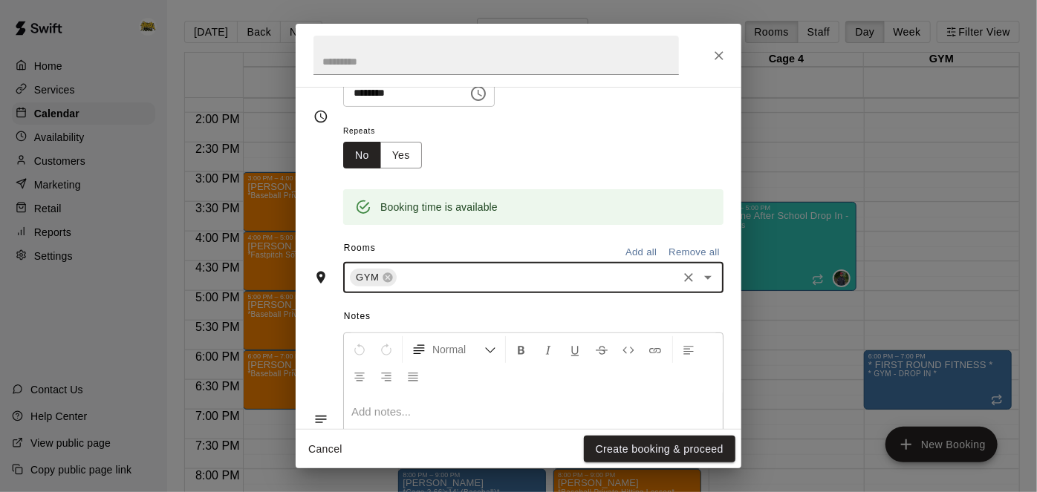
scroll to position [215, 0]
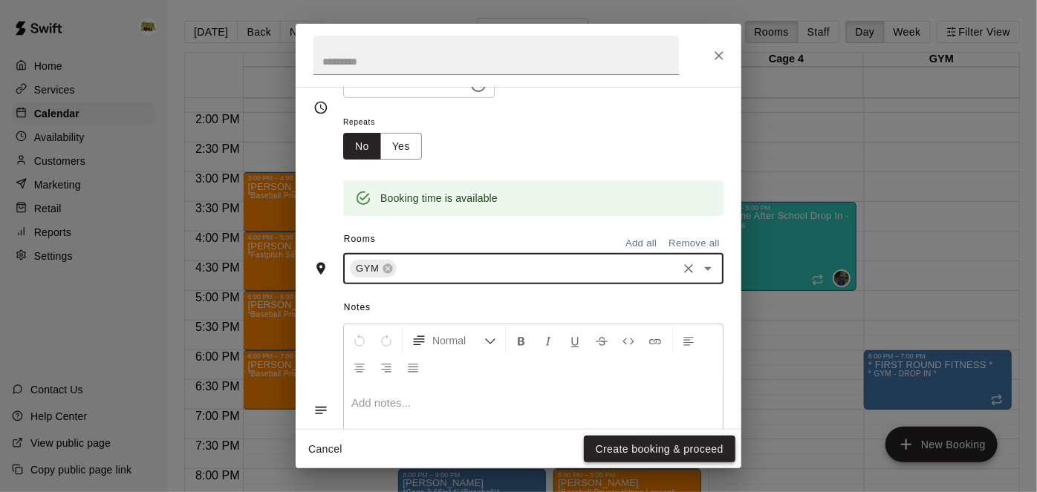
click at [646, 443] on button "Create booking & proceed" at bounding box center [660, 449] width 152 height 27
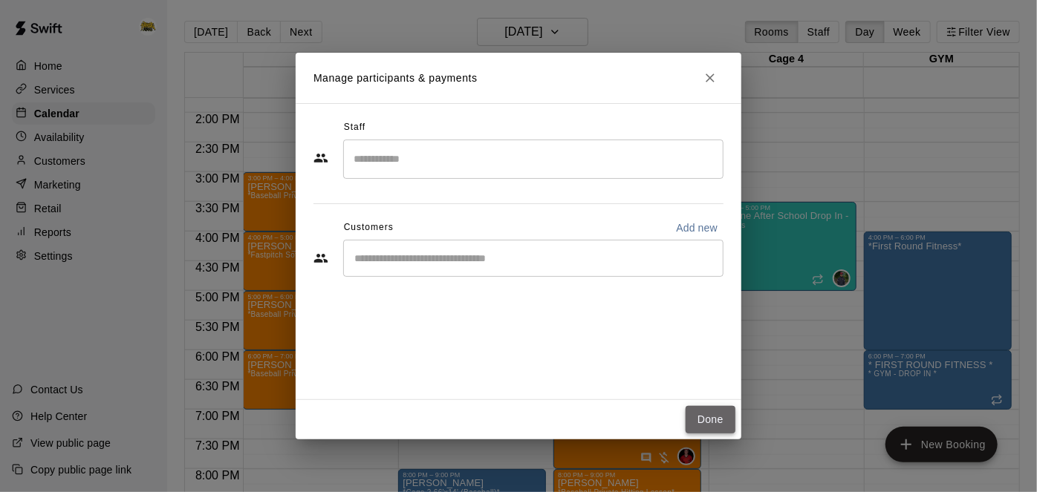
click at [706, 421] on button "Done" at bounding box center [711, 419] width 50 height 27
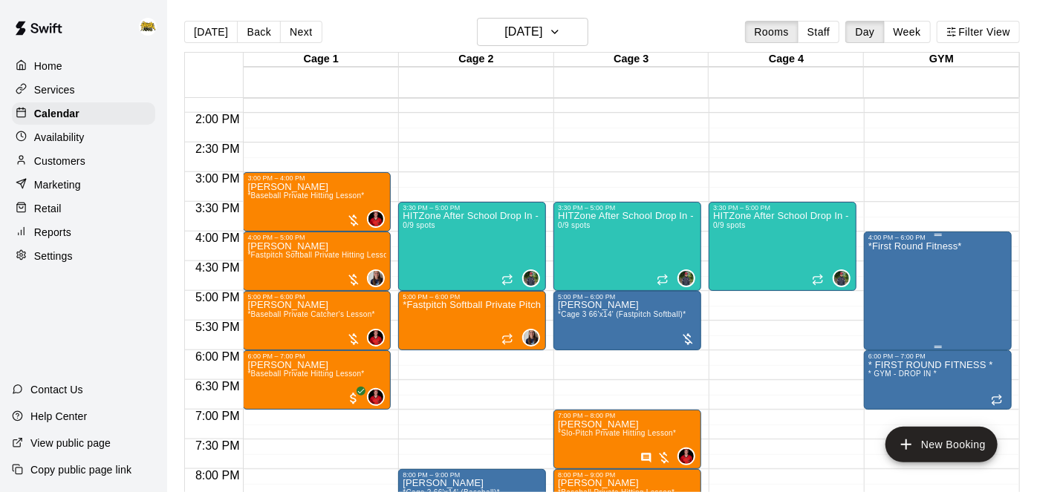
click at [884, 268] on div "*First Round Fitness*" at bounding box center [915, 487] width 94 height 492
click at [882, 258] on icon "edit" at bounding box center [882, 255] width 13 height 13
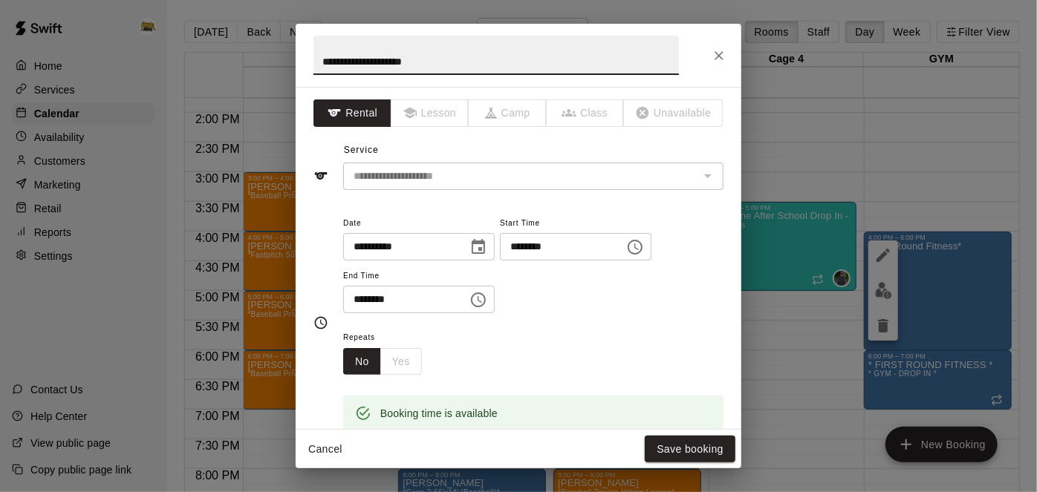
click at [684, 314] on div "**********" at bounding box center [533, 264] width 380 height 100
click at [714, 450] on button "Save booking" at bounding box center [690, 449] width 91 height 27
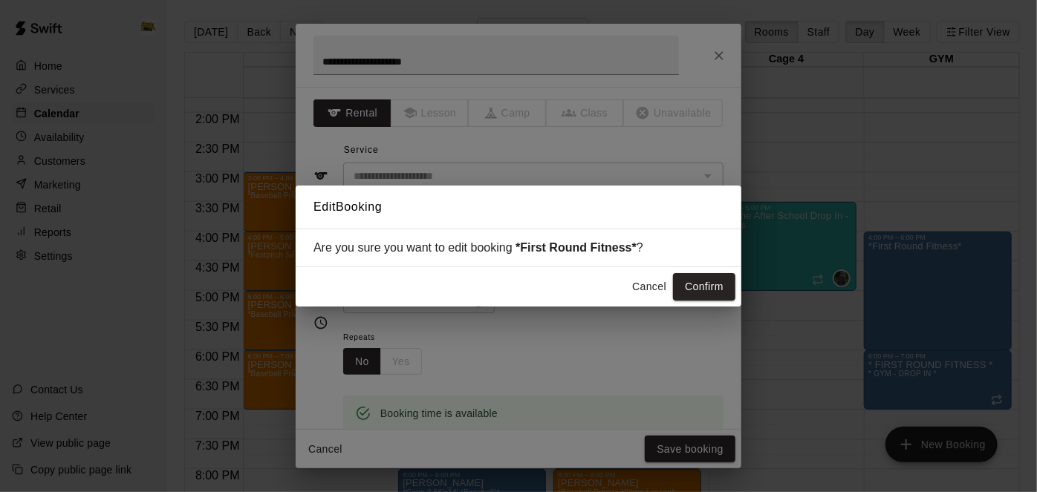
click at [709, 310] on div "Edit Booking Are you sure you want to edit booking *First Round Fitness* ? Canc…" at bounding box center [518, 246] width 1037 height 492
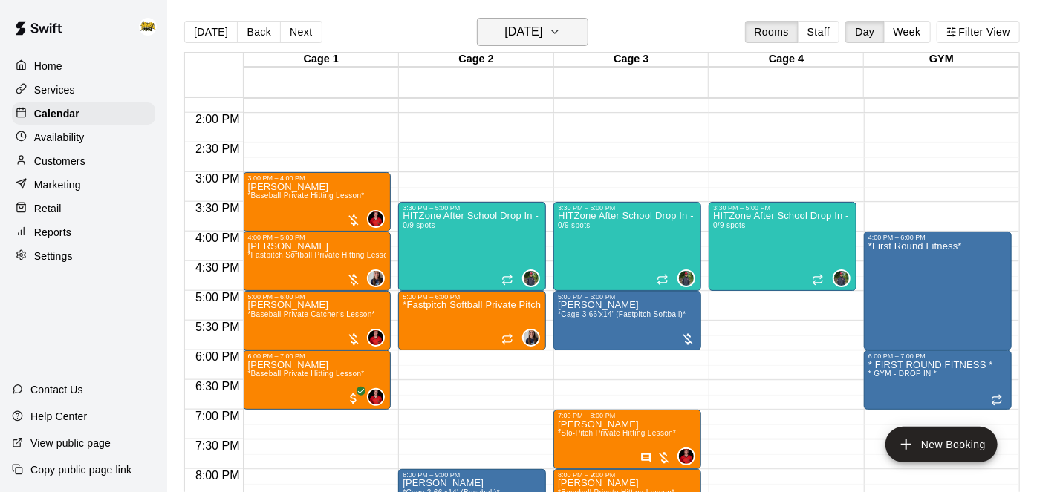
click at [554, 42] on button "[DATE]" at bounding box center [532, 32] width 111 height 28
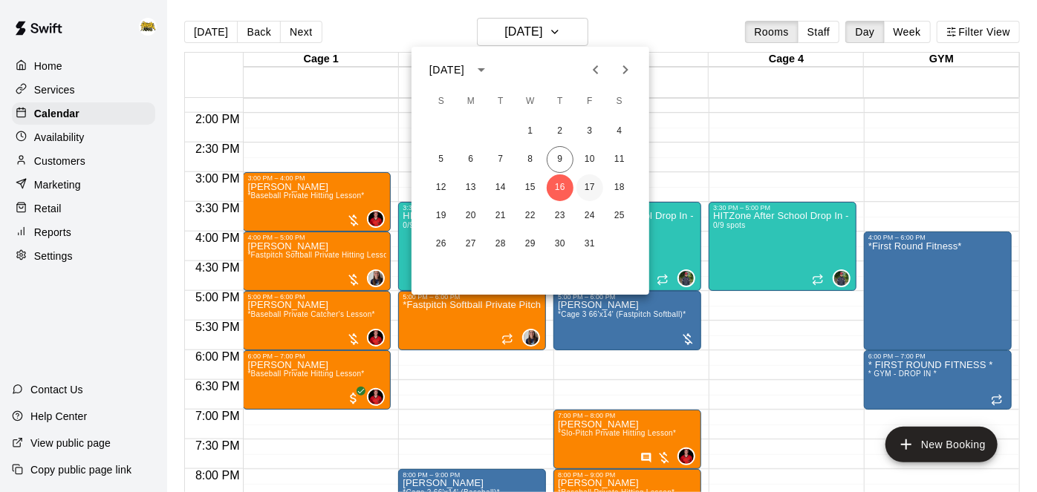
click at [583, 175] on div "12 13 14 15 16 17 18" at bounding box center [531, 188] width 238 height 27
click at [585, 183] on button "17" at bounding box center [589, 188] width 27 height 27
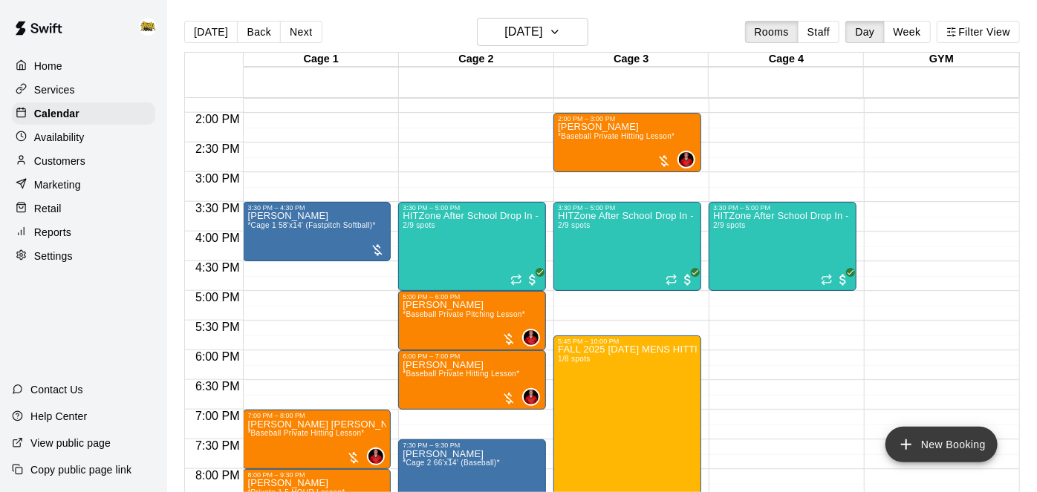
click at [893, 454] on button "New Booking" at bounding box center [941, 445] width 112 height 36
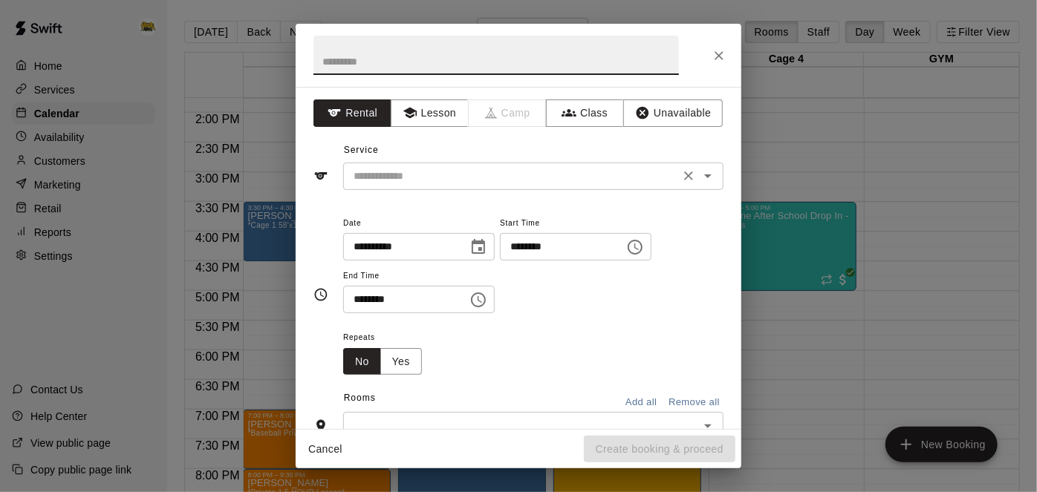
click at [707, 180] on icon "Open" at bounding box center [708, 176] width 18 height 18
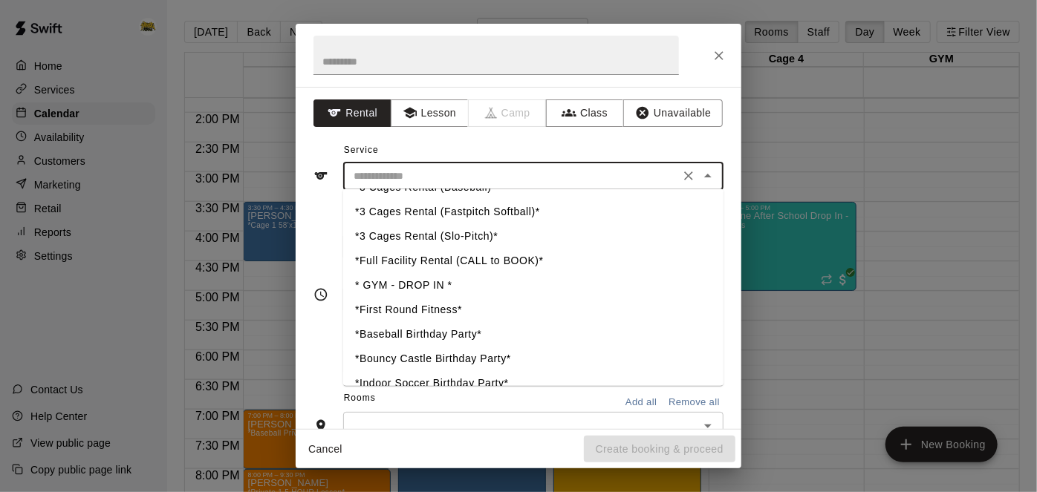
scroll to position [437, 0]
click at [460, 305] on li "*First Round Fitness*" at bounding box center [533, 309] width 380 height 25
type input "**********"
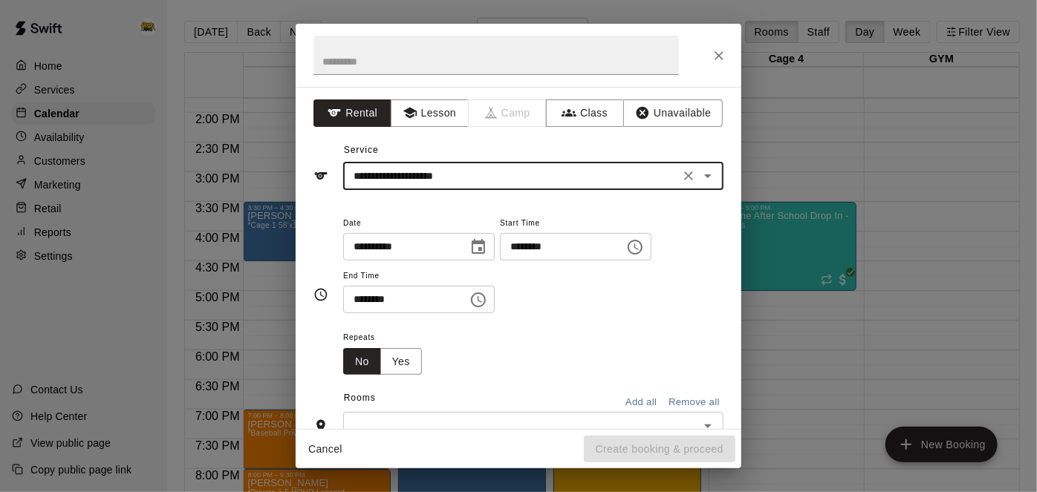
click at [500, 261] on input "********" at bounding box center [557, 246] width 114 height 27
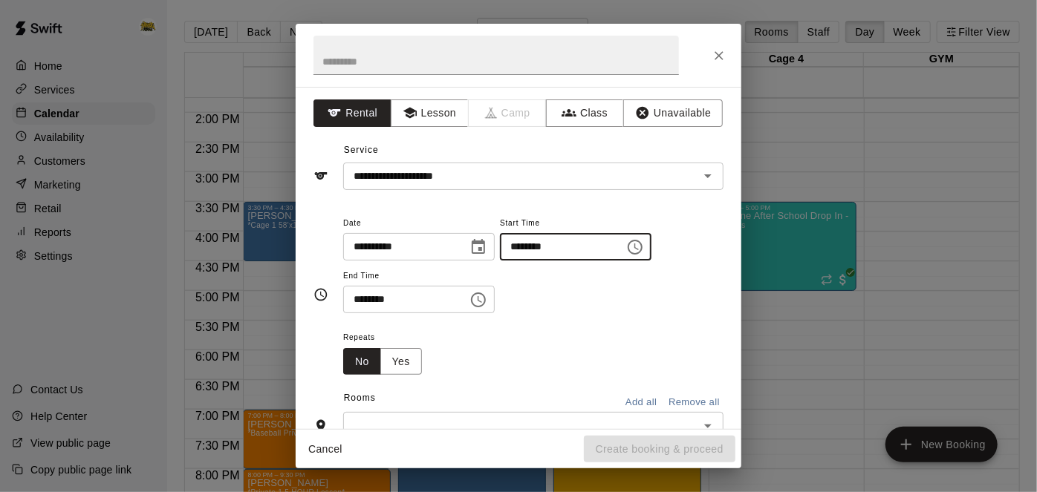
type input "********"
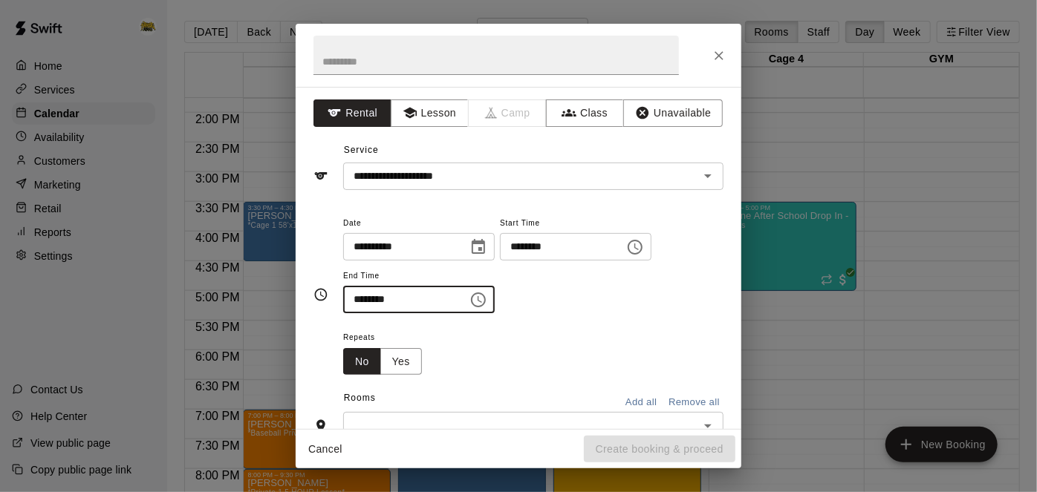
type input "********"
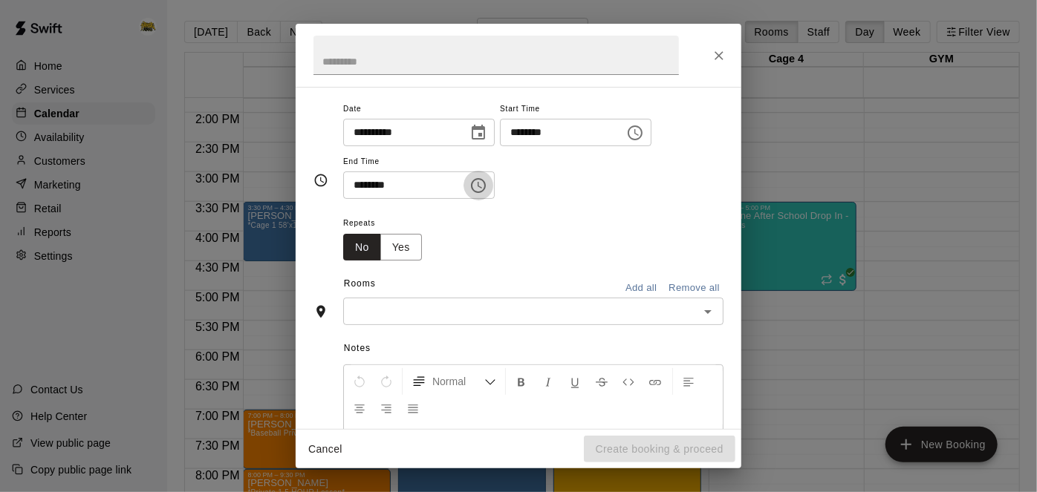
scroll to position [124, 0]
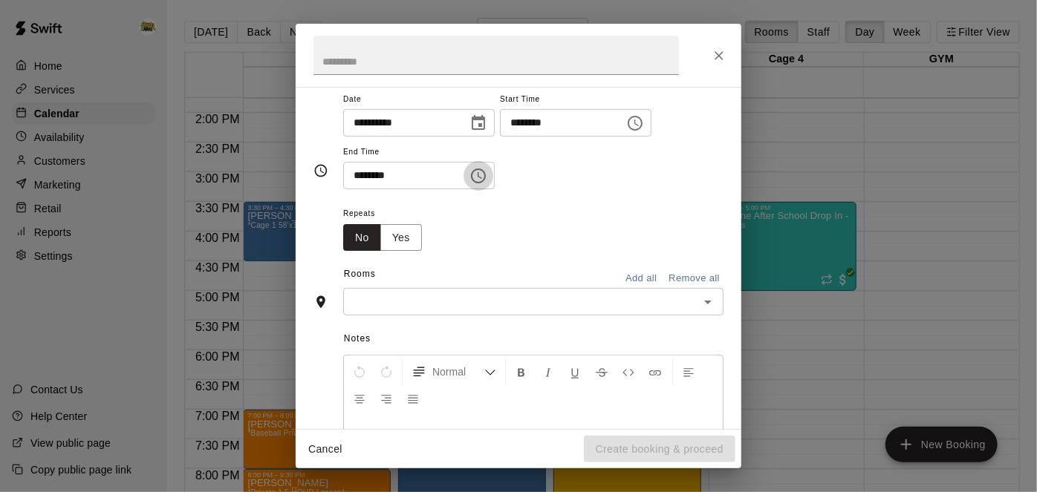
click at [705, 311] on icon "Open" at bounding box center [708, 302] width 18 height 18
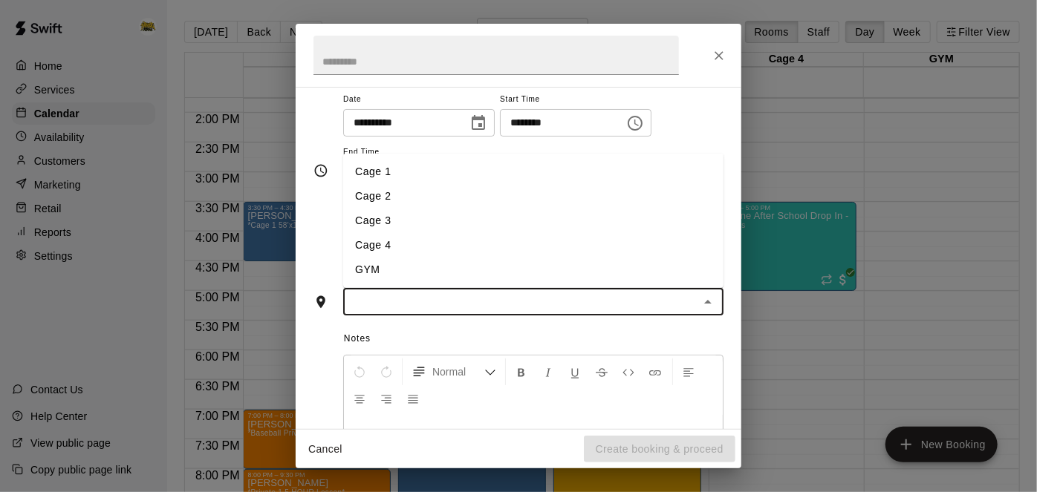
click at [462, 282] on li "GYM" at bounding box center [533, 270] width 380 height 25
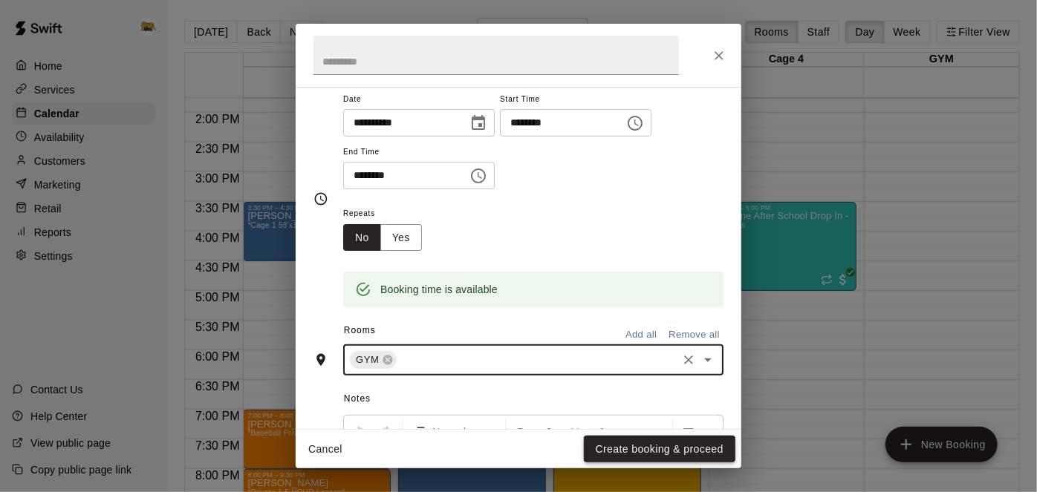
click at [619, 461] on button "Create booking & proceed" at bounding box center [660, 449] width 152 height 27
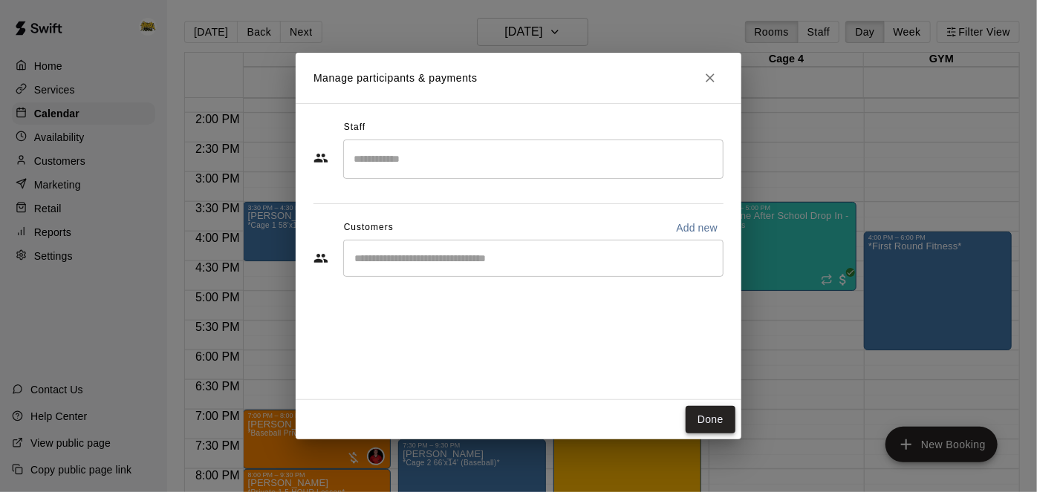
click at [709, 423] on button "Done" at bounding box center [711, 419] width 50 height 27
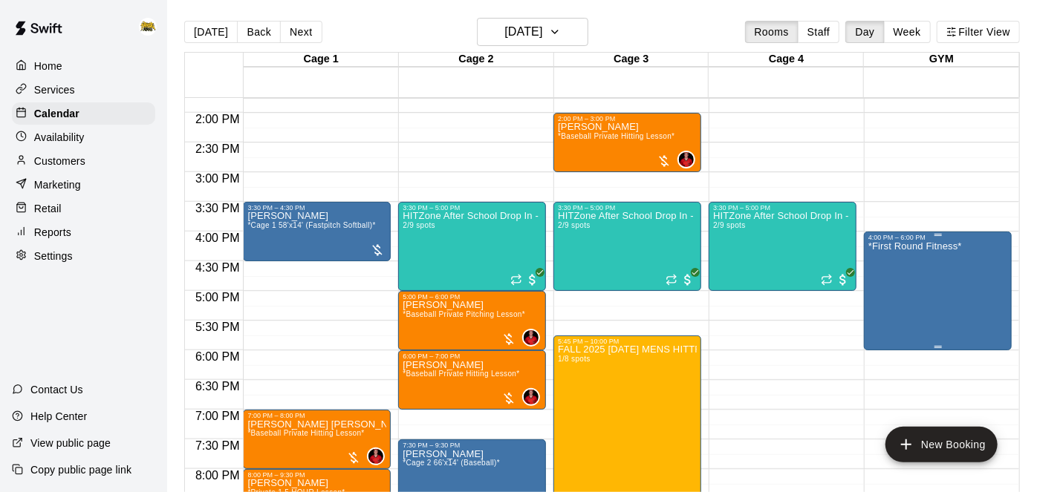
click at [905, 282] on div "*First Round Fitness*" at bounding box center [915, 487] width 94 height 492
click at [882, 248] on icon "edit" at bounding box center [883, 256] width 18 height 18
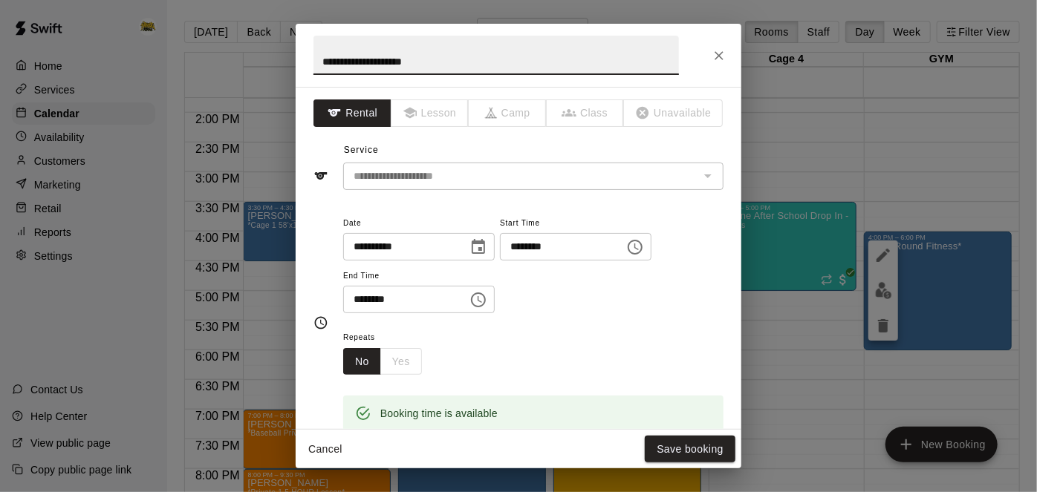
drag, startPoint x: 463, startPoint y: 72, endPoint x: 147, endPoint y: 61, distance: 315.9
click at [147, 61] on div "**********" at bounding box center [518, 246] width 1037 height 492
type input "*"
type input "*********"
click at [711, 451] on button "Save booking" at bounding box center [690, 449] width 91 height 27
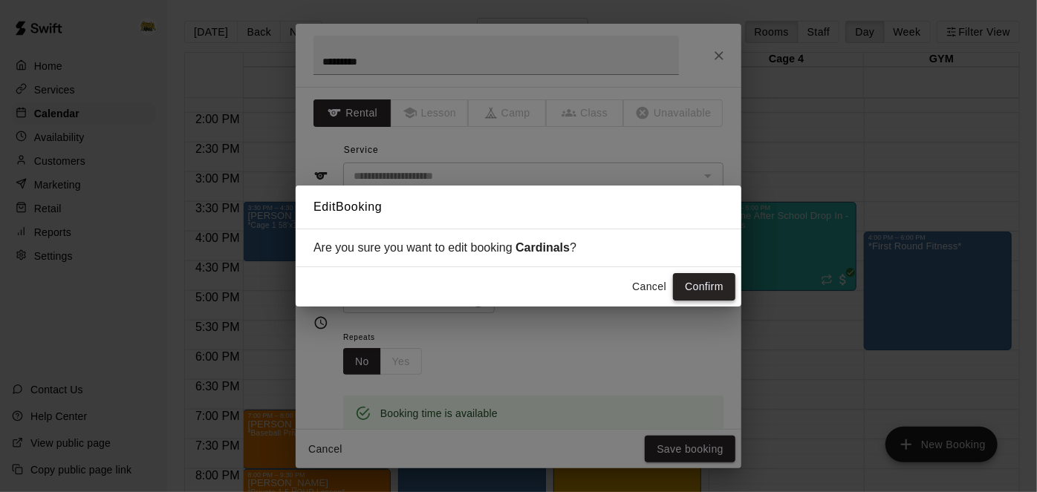
click at [713, 276] on button "Confirm" at bounding box center [704, 286] width 62 height 27
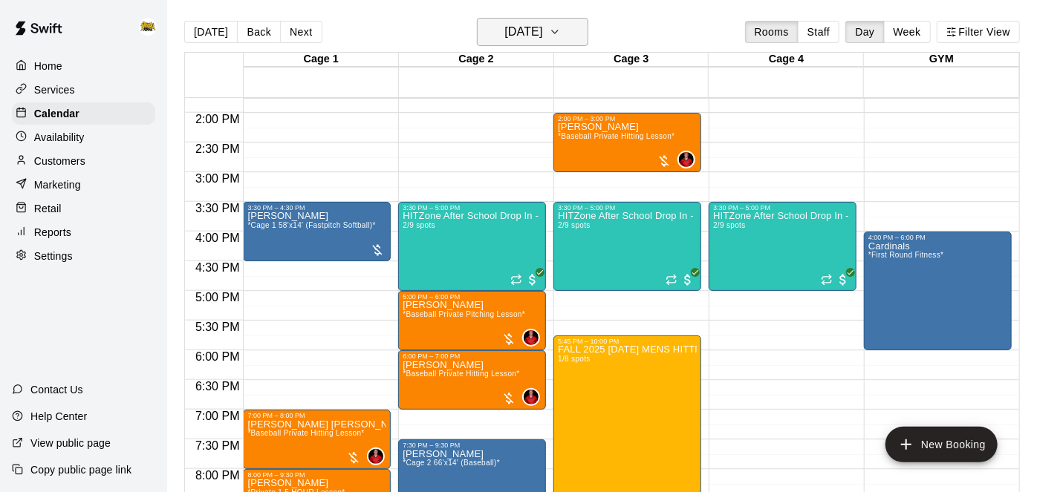
click at [561, 27] on icon "button" at bounding box center [555, 32] width 12 height 18
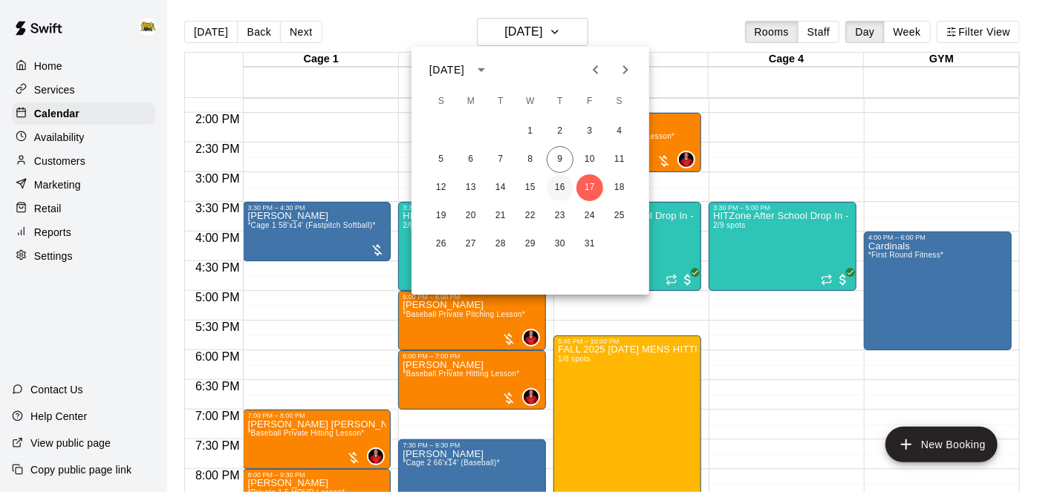
click at [565, 183] on button "16" at bounding box center [560, 188] width 27 height 27
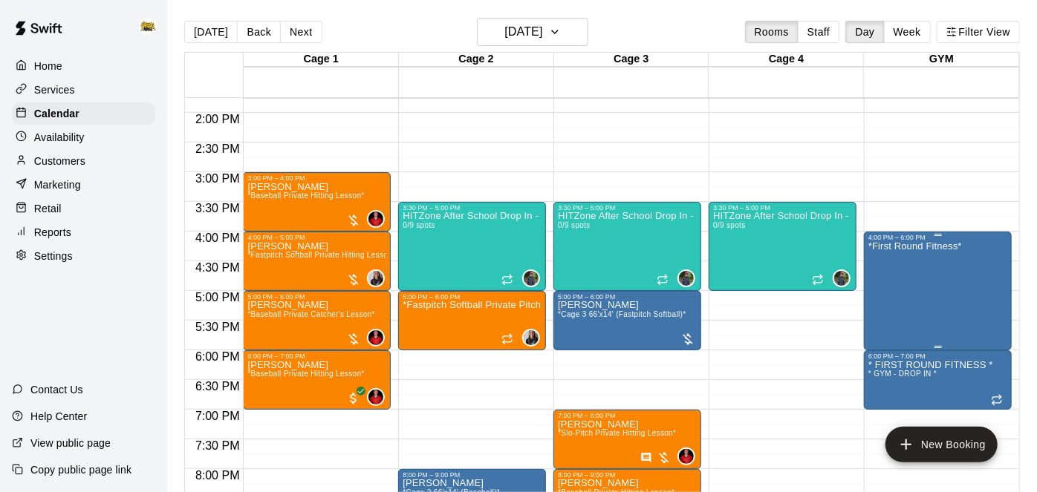
click at [927, 280] on div "*First Round Fitness*" at bounding box center [915, 487] width 94 height 492
click at [875, 261] on icon "edit" at bounding box center [883, 256] width 18 height 18
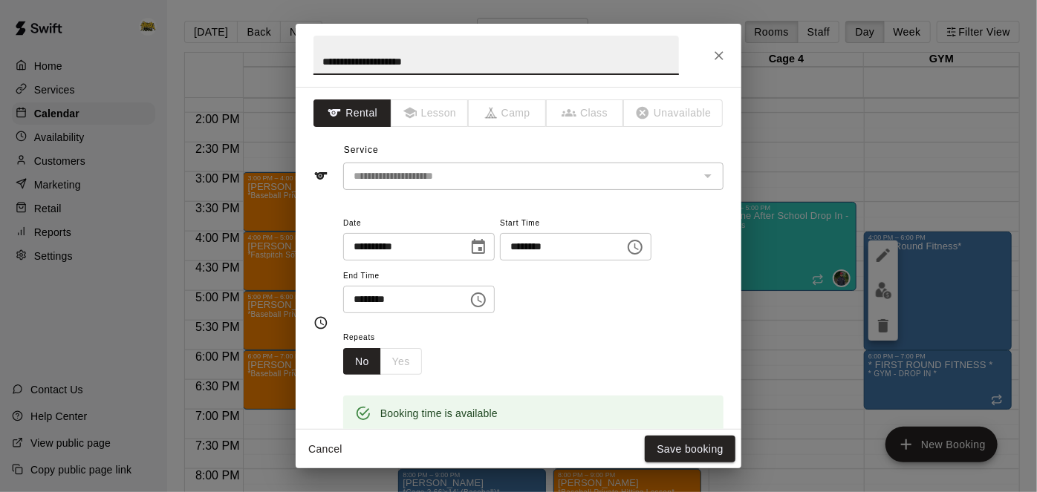
drag, startPoint x: 531, startPoint y: 70, endPoint x: 62, endPoint y: 67, distance: 469.4
click at [62, 67] on div "**********" at bounding box center [518, 246] width 1037 height 492
type input "*********"
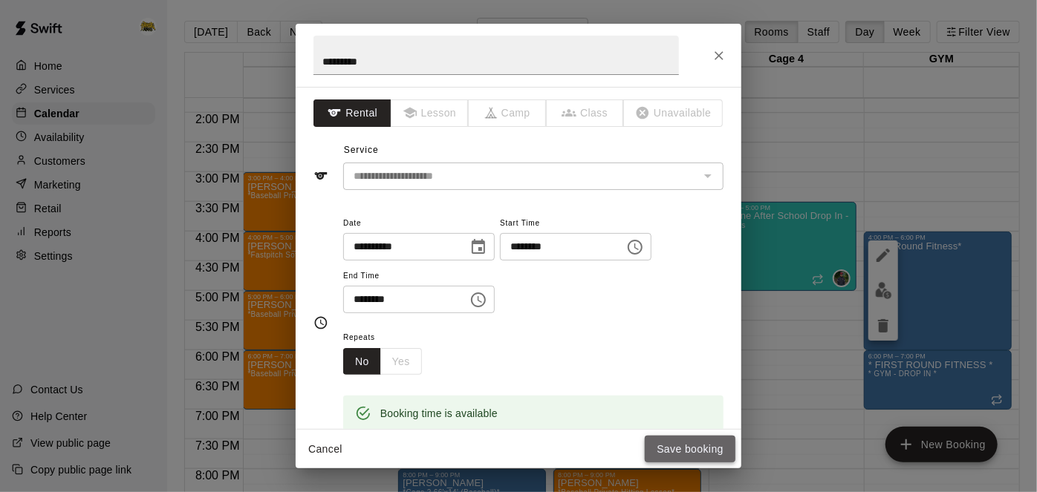
click at [666, 441] on button "Save booking" at bounding box center [690, 449] width 91 height 27
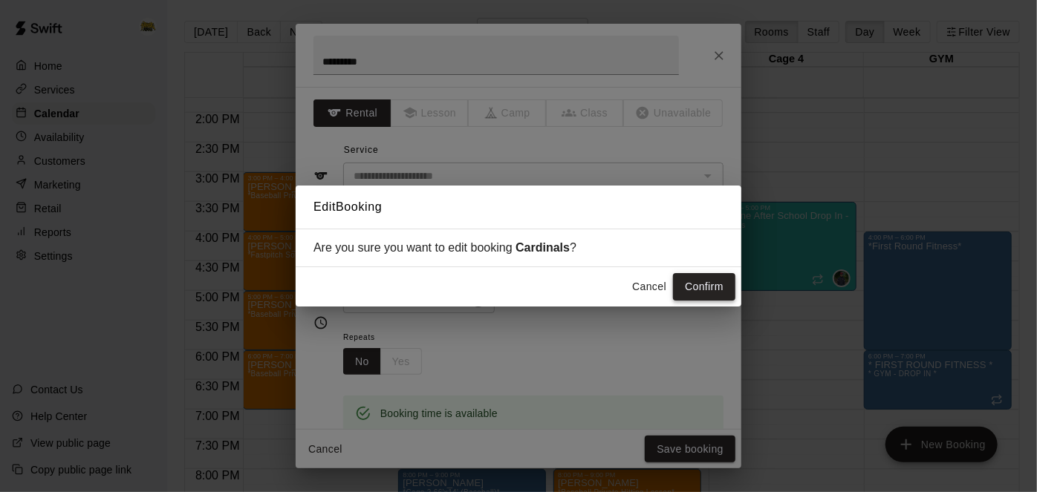
click at [715, 283] on button "Confirm" at bounding box center [704, 286] width 62 height 27
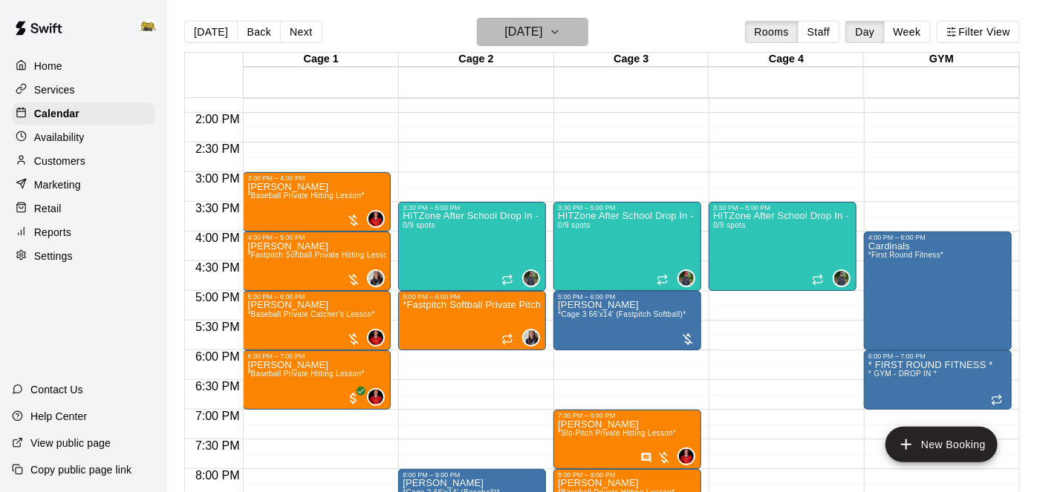
click at [541, 36] on h6 "[DATE]" at bounding box center [523, 32] width 38 height 21
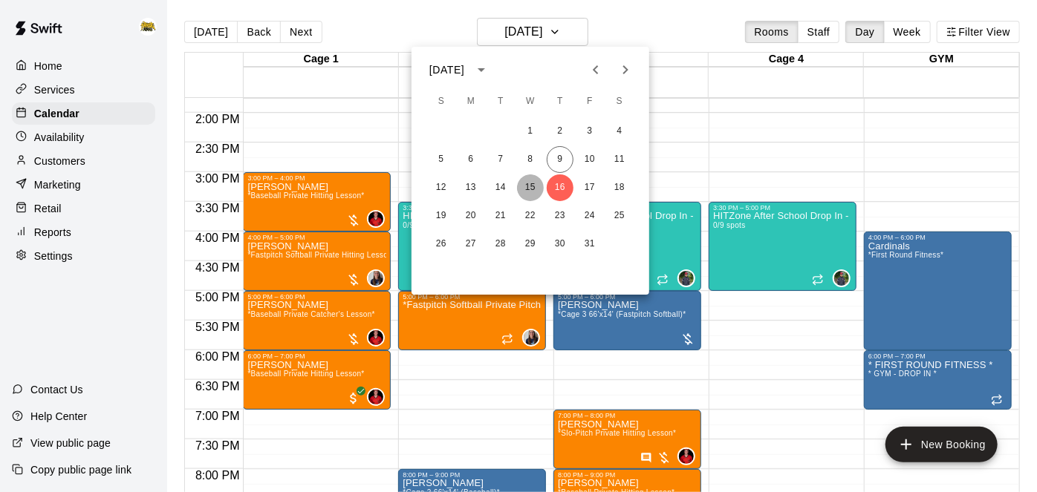
click at [537, 184] on button "15" at bounding box center [530, 188] width 27 height 27
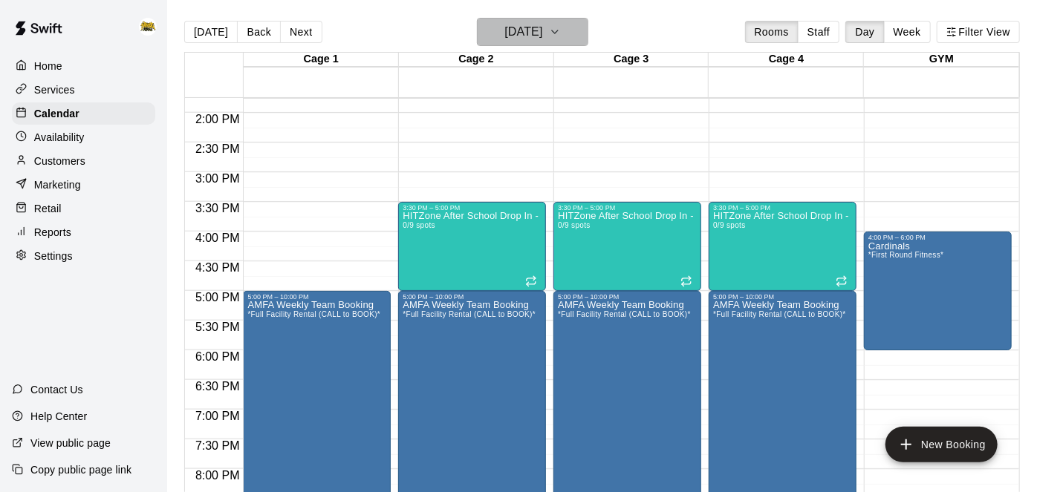
click at [542, 35] on h6 "[DATE]" at bounding box center [523, 32] width 38 height 21
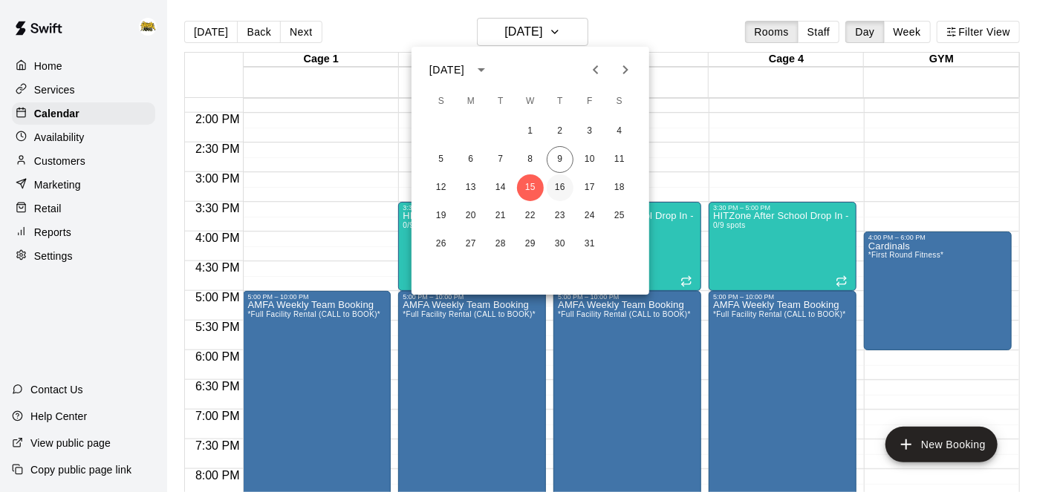
click at [564, 183] on button "16" at bounding box center [560, 188] width 27 height 27
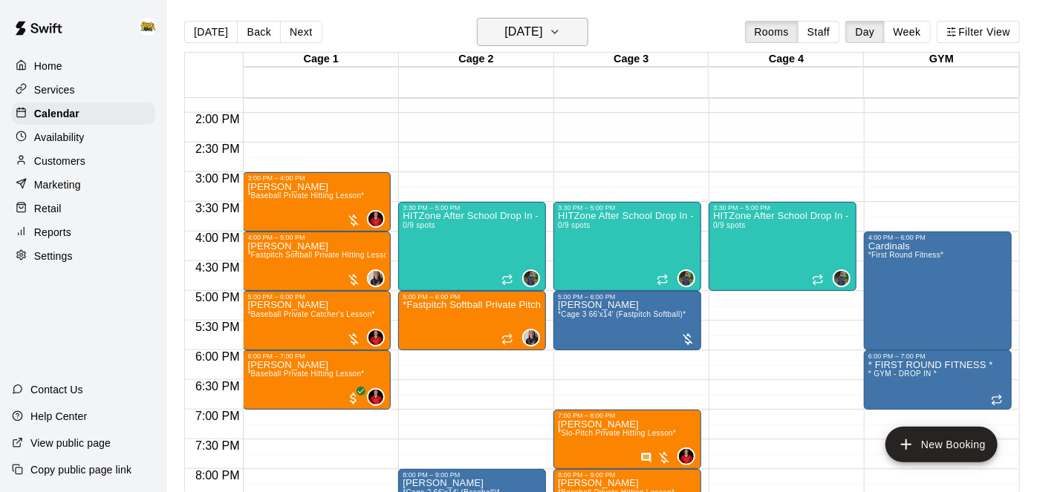
click at [573, 44] on button "[DATE]" at bounding box center [532, 32] width 111 height 28
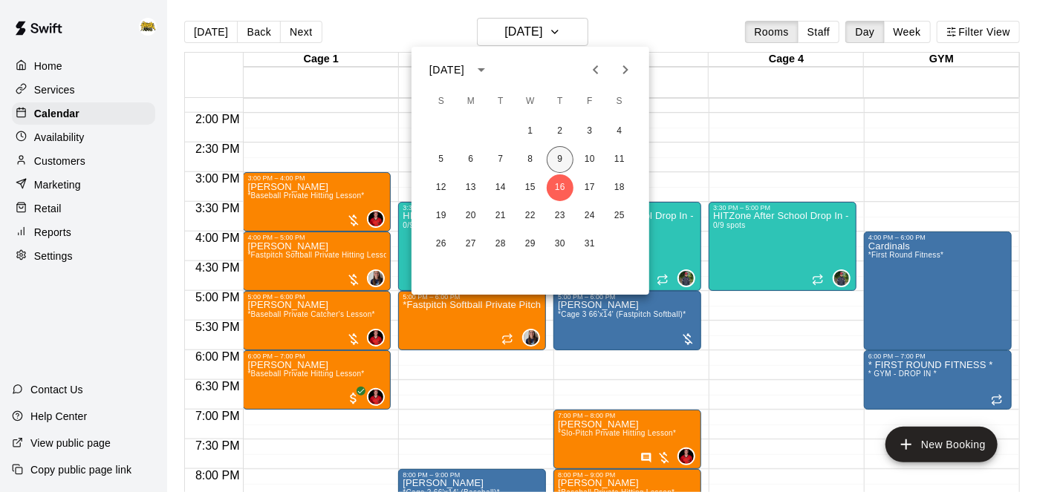
click at [560, 165] on button "9" at bounding box center [560, 159] width 27 height 27
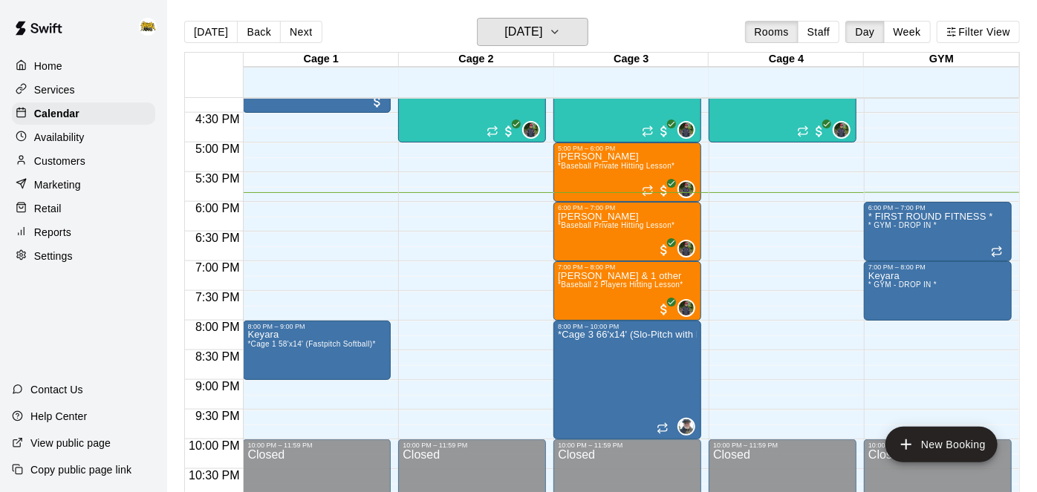
scroll to position [907, 0]
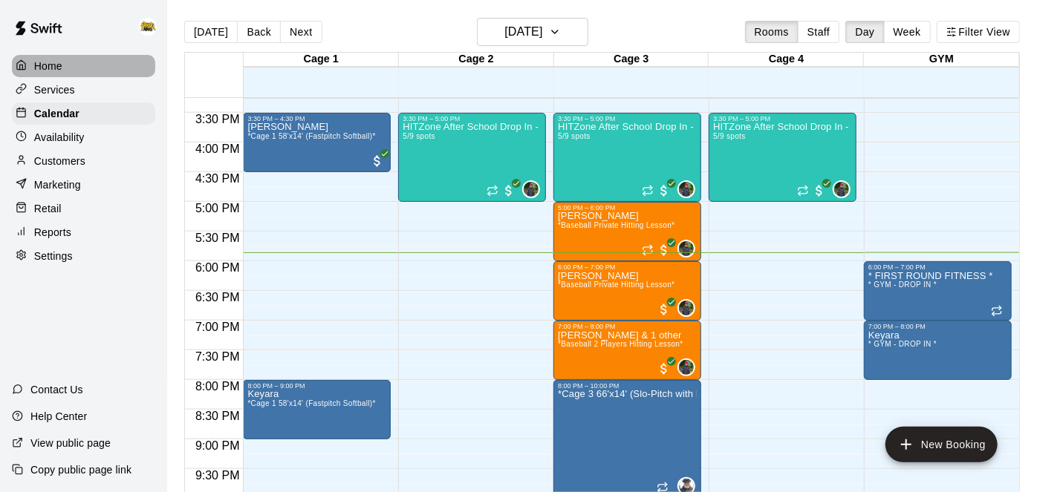
click at [54, 70] on p "Home" at bounding box center [48, 66] width 28 height 15
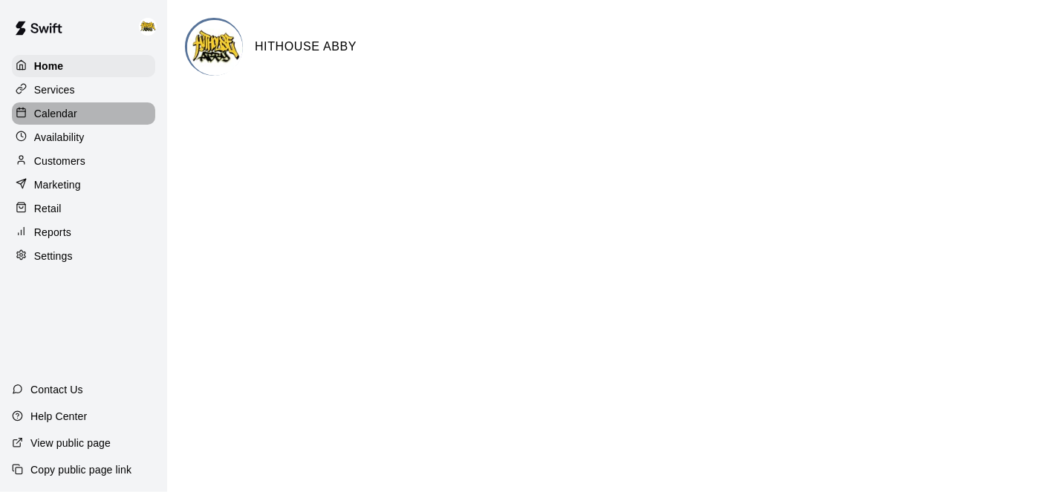
click at [73, 106] on p "Calendar" at bounding box center [55, 113] width 43 height 15
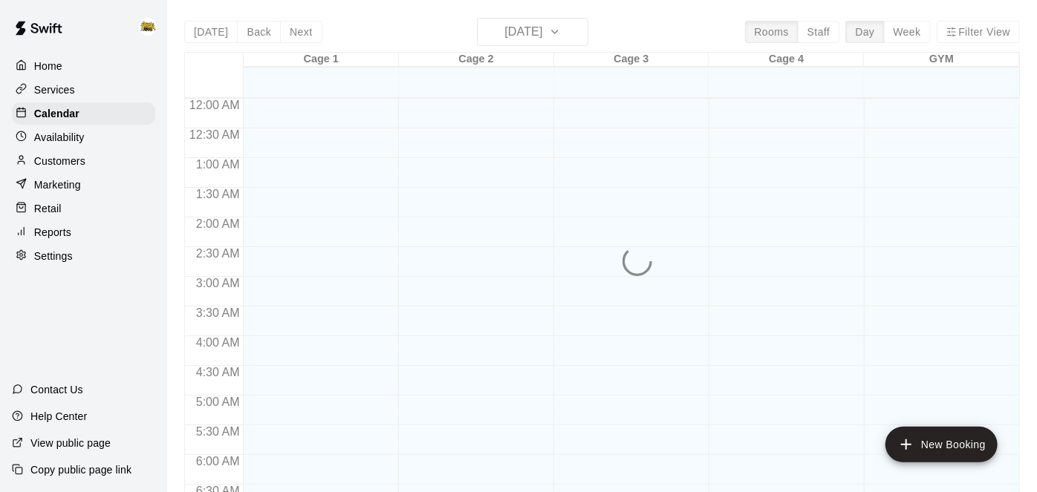
scroll to position [970, 0]
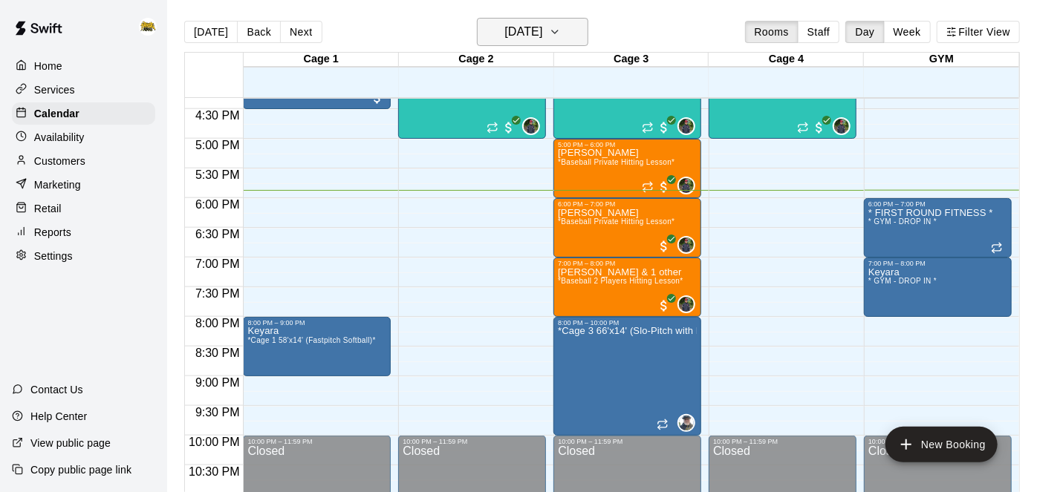
click at [542, 28] on h6 "[DATE]" at bounding box center [523, 32] width 38 height 21
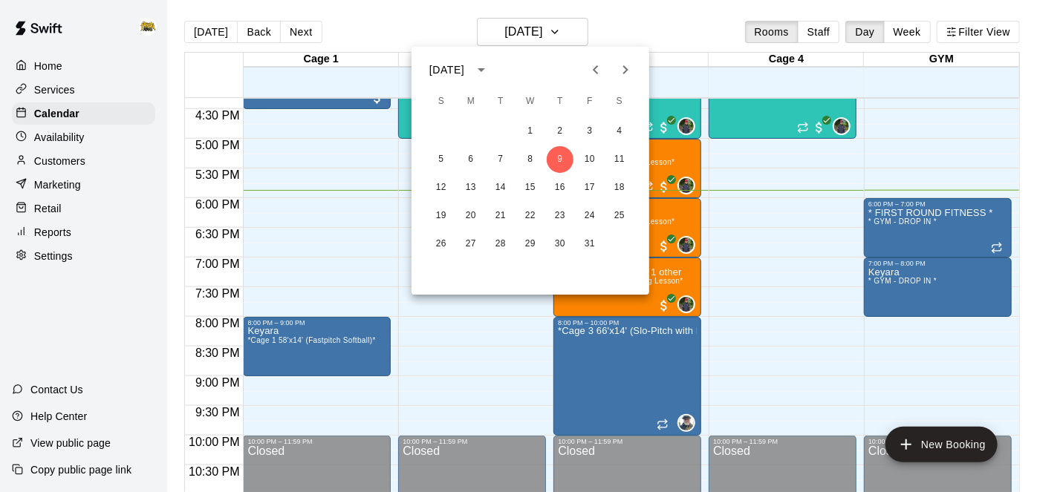
click at [518, 203] on div "19 20 21 22 23 24 25" at bounding box center [531, 216] width 238 height 27
click at [506, 189] on button "14" at bounding box center [500, 188] width 27 height 27
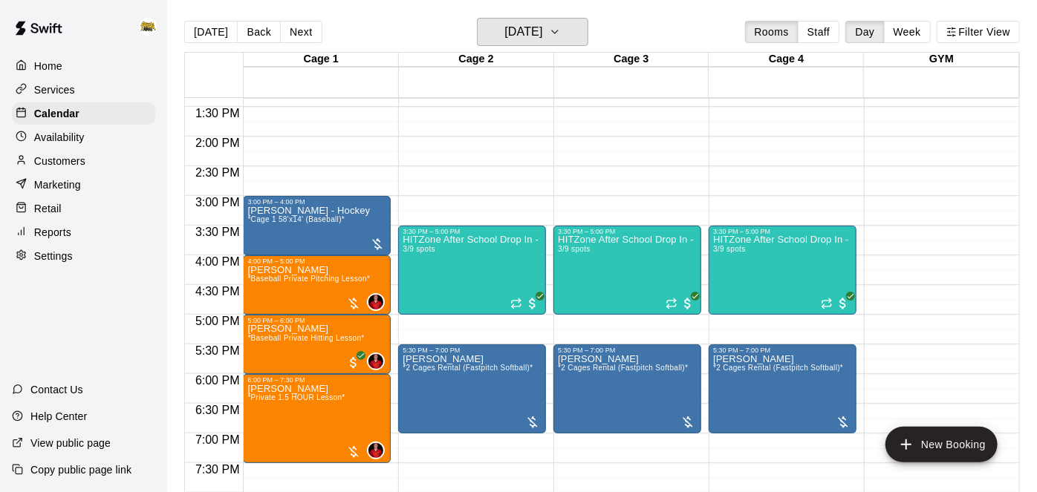
scroll to position [793, 0]
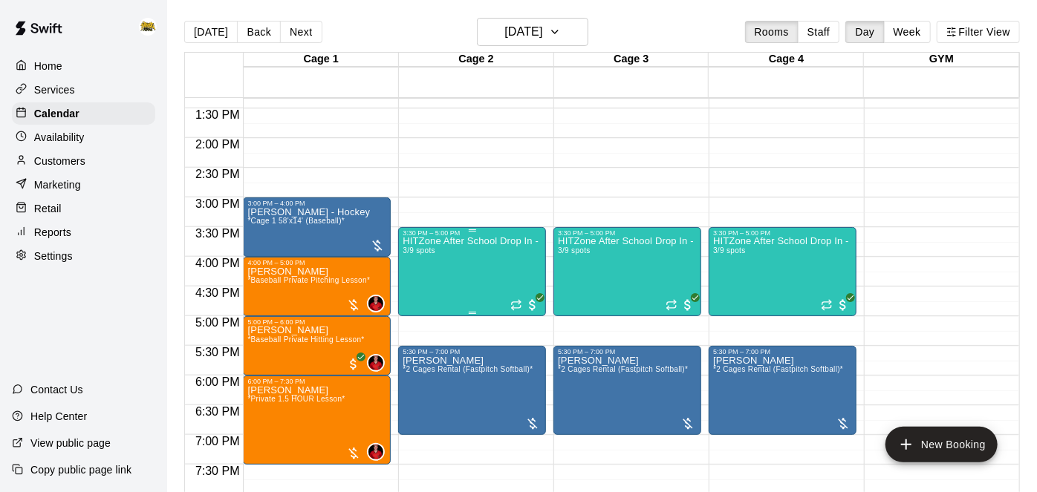
click at [432, 250] on span "3/9 spots" at bounding box center [419, 251] width 33 height 8
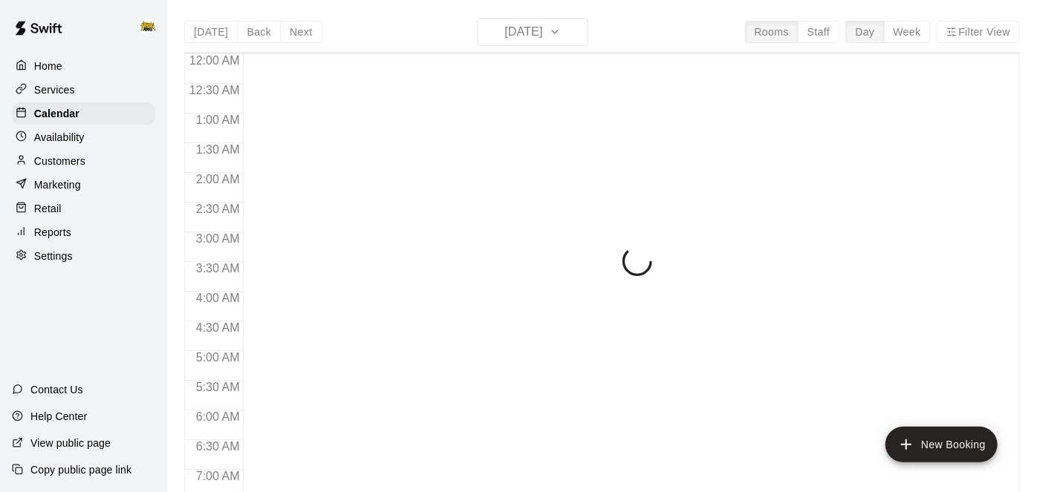
scroll to position [970, 0]
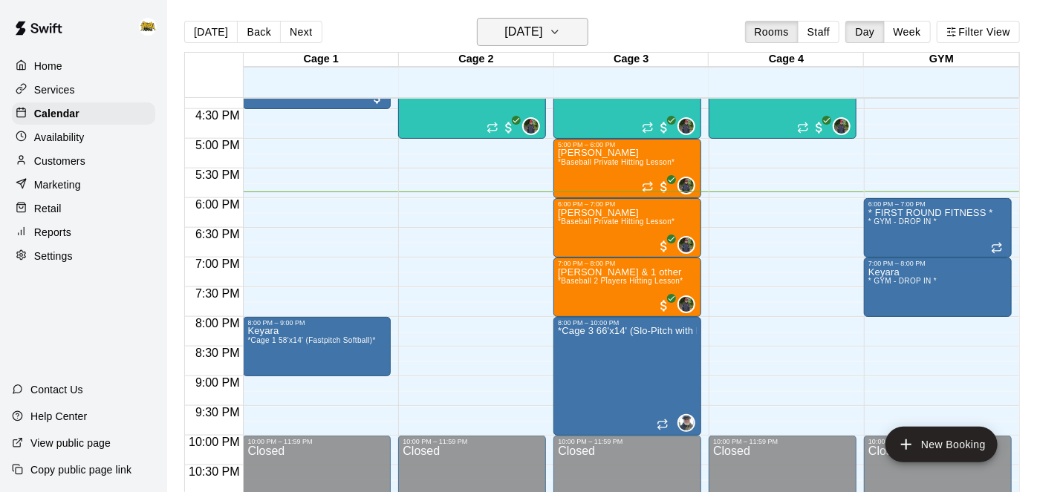
click at [542, 32] on h6 "[DATE]" at bounding box center [523, 32] width 38 height 21
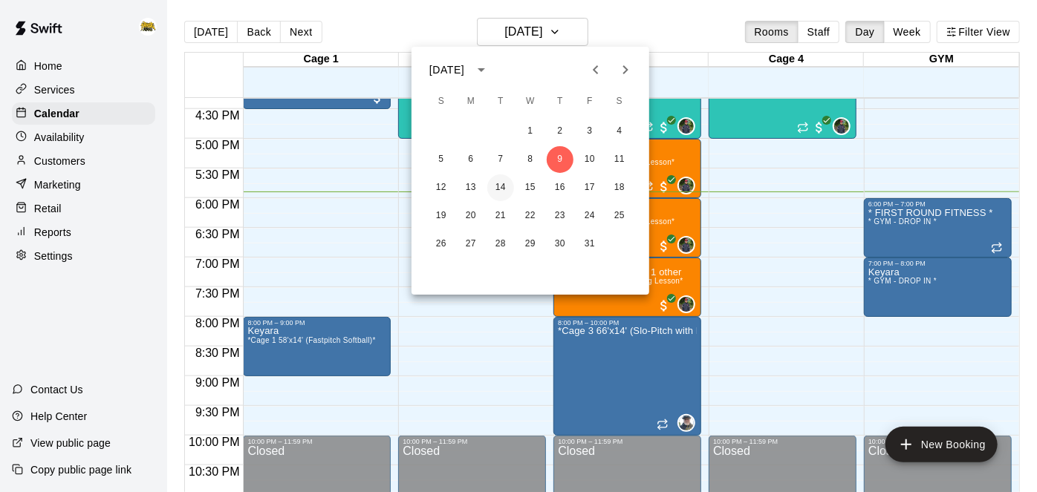
click at [504, 190] on button "14" at bounding box center [500, 188] width 27 height 27
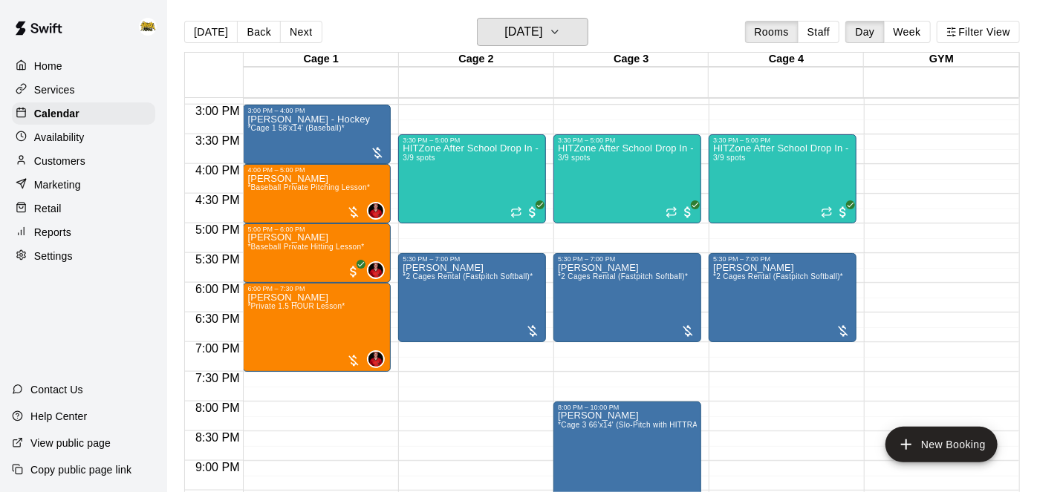
scroll to position [883, 0]
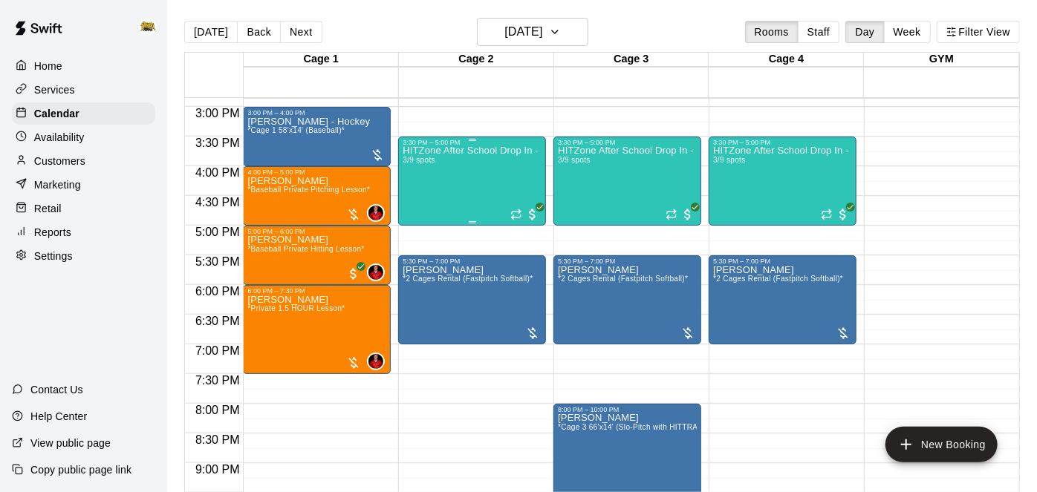
click at [469, 174] on div "HITZone After School Drop In - Registration Required 3/9 spots" at bounding box center [472, 392] width 139 height 492
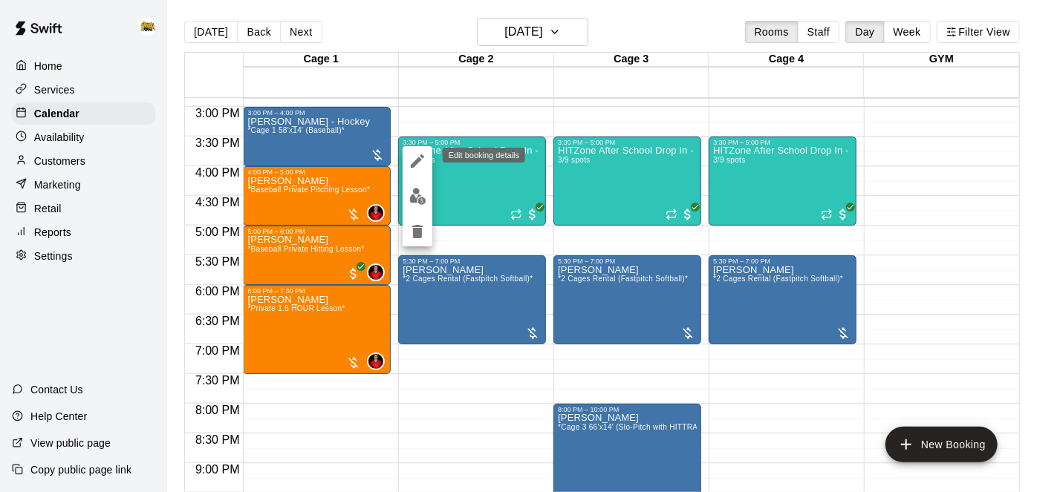
click at [414, 166] on icon "edit" at bounding box center [417, 160] width 13 height 13
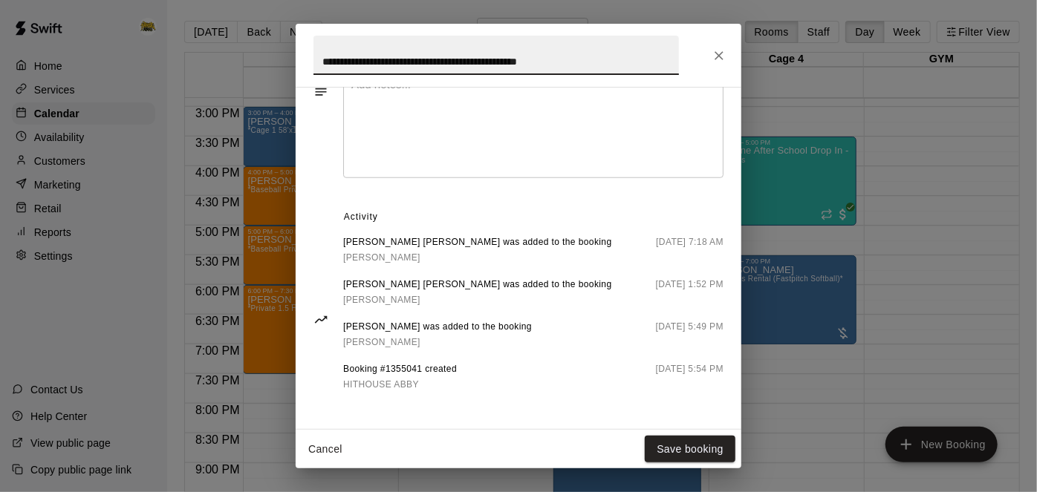
scroll to position [729, 0]
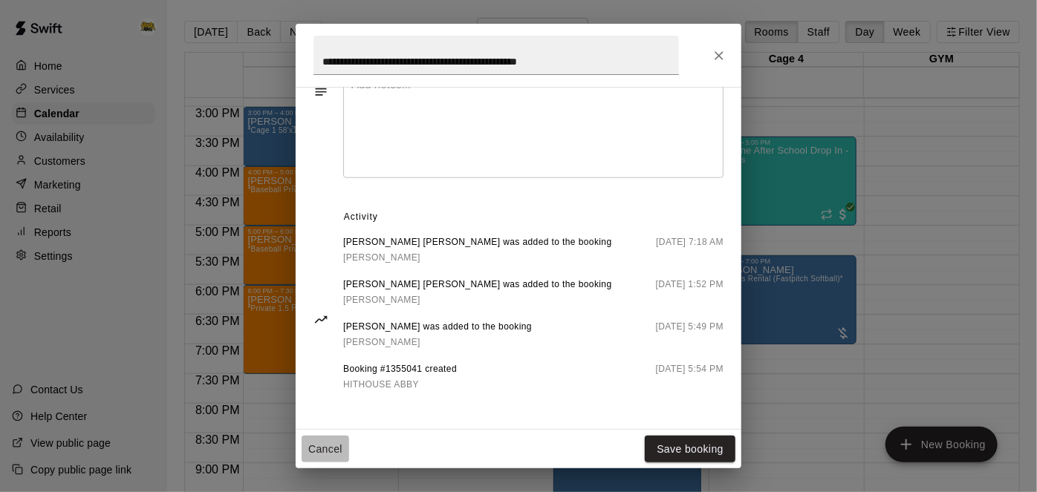
click at [307, 452] on button "Cancel" at bounding box center [326, 449] width 48 height 27
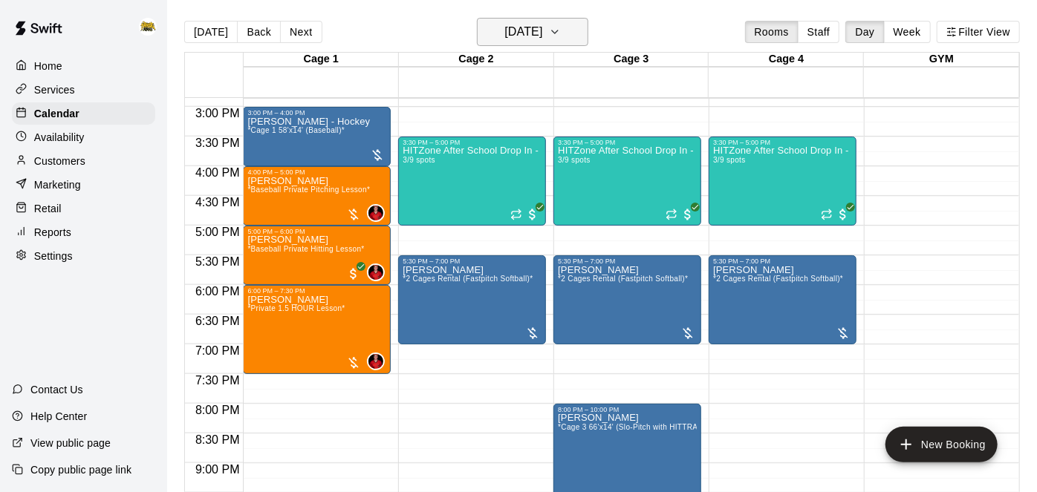
click at [542, 31] on h6 "[DATE]" at bounding box center [523, 32] width 38 height 21
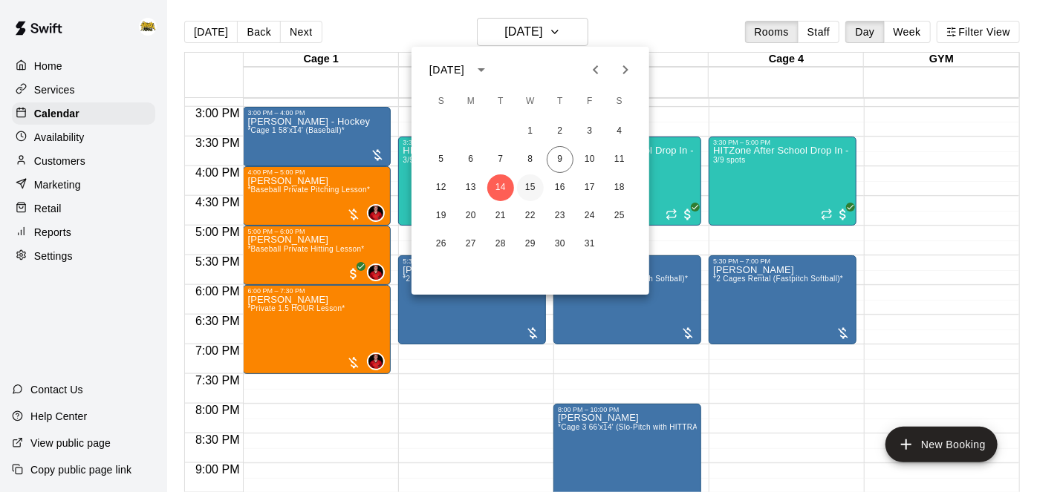
click at [536, 187] on button "15" at bounding box center [530, 188] width 27 height 27
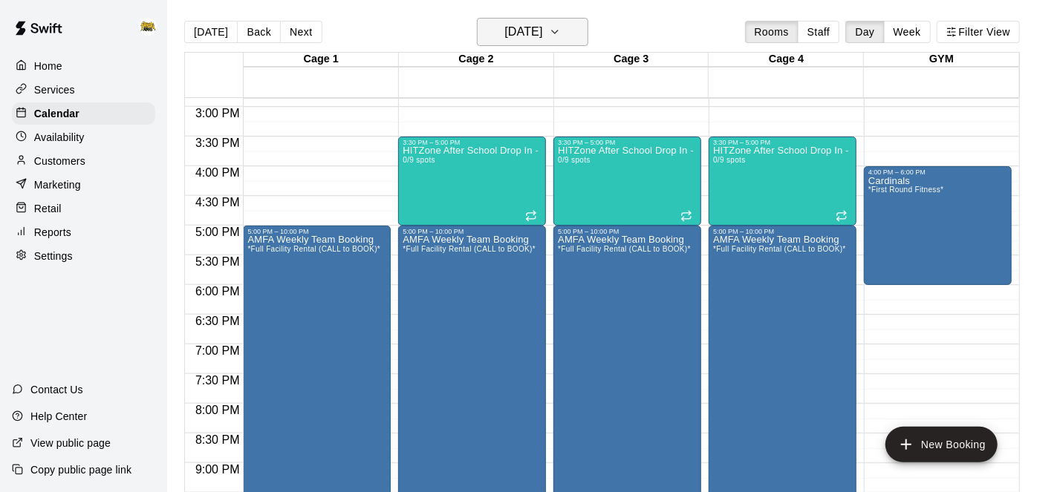
click at [561, 30] on icon "button" at bounding box center [555, 32] width 12 height 18
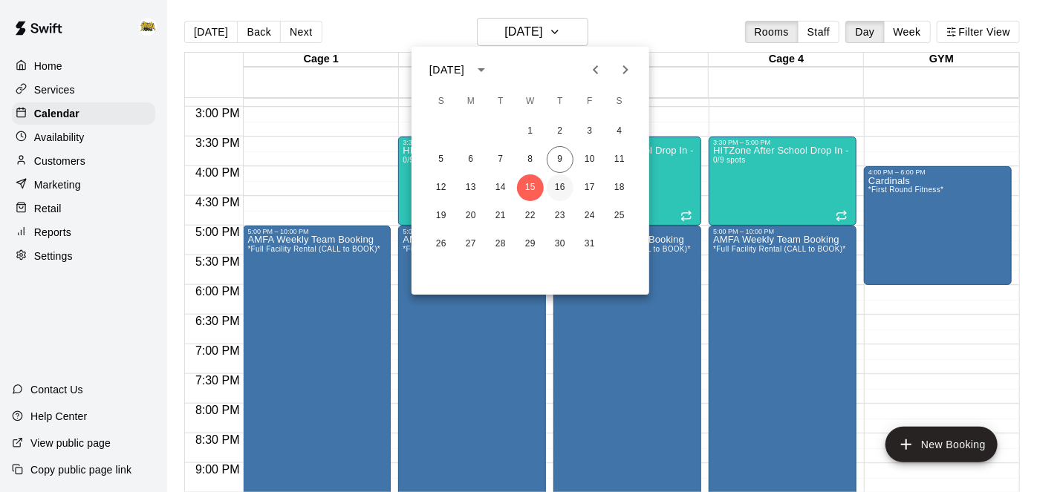
click at [562, 190] on button "16" at bounding box center [560, 188] width 27 height 27
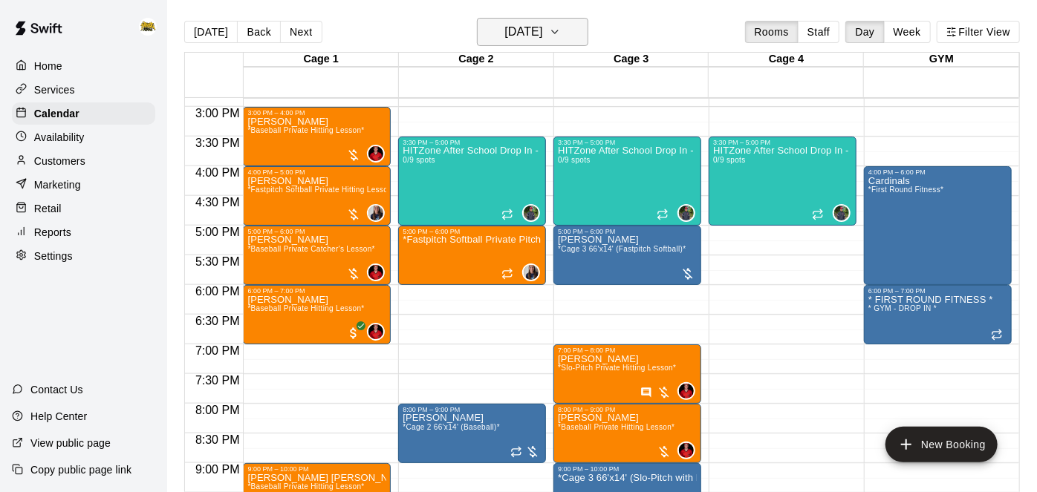
click at [542, 36] on h6 "[DATE]" at bounding box center [523, 32] width 38 height 21
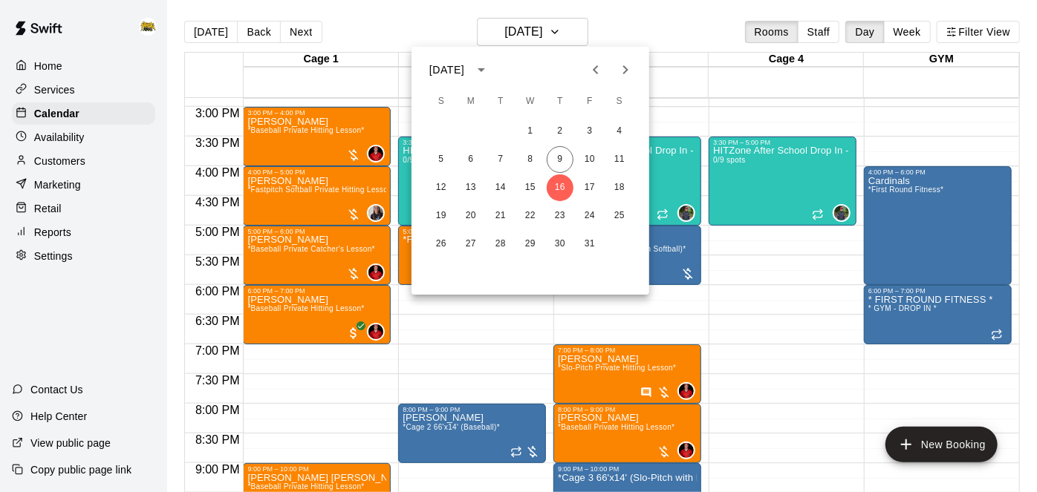
click at [625, 74] on icon "Next month" at bounding box center [626, 70] width 18 height 18
click at [592, 73] on icon "Previous month" at bounding box center [596, 70] width 18 height 18
click at [626, 75] on icon "Next month" at bounding box center [626, 70] width 18 height 18
click at [625, 70] on icon "Next month" at bounding box center [626, 70] width 18 height 18
click at [628, 75] on icon "Next month" at bounding box center [626, 70] width 18 height 18
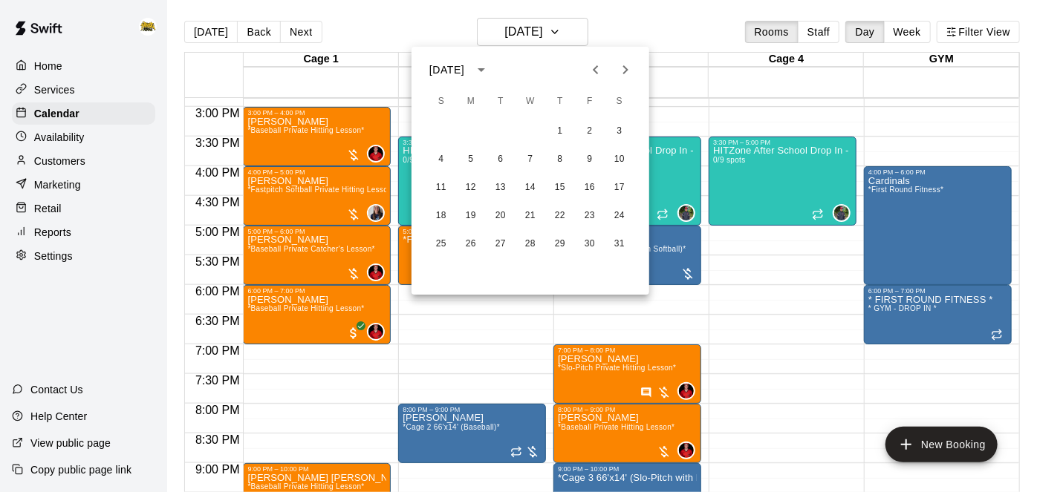
click at [628, 67] on icon "Next month" at bounding box center [626, 70] width 18 height 18
click at [628, 73] on icon "Next month" at bounding box center [626, 70] width 18 height 18
click at [624, 77] on icon "Next month" at bounding box center [626, 70] width 18 height 18
click at [600, 72] on icon "Previous month" at bounding box center [596, 70] width 18 height 18
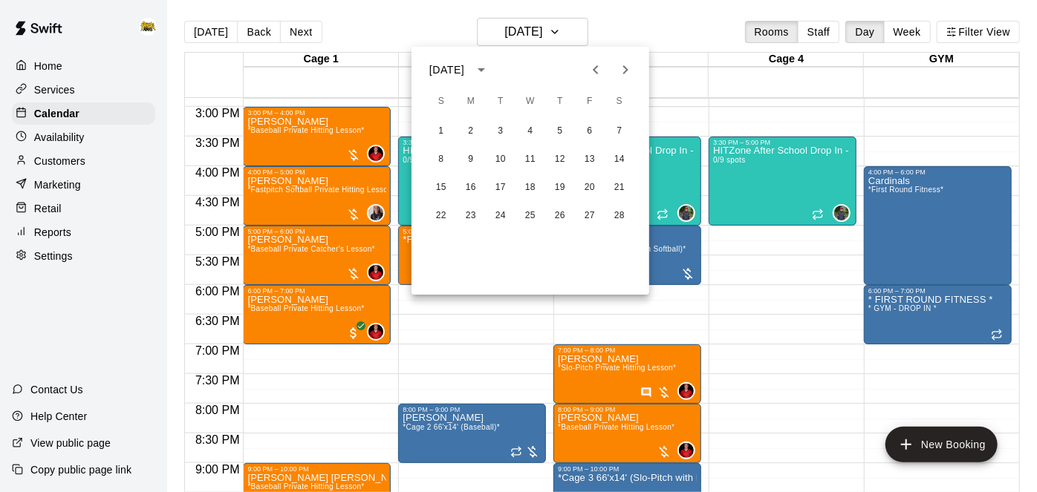
click at [600, 72] on icon "Previous month" at bounding box center [596, 70] width 18 height 18
click at [565, 188] on button "16" at bounding box center [560, 188] width 27 height 27
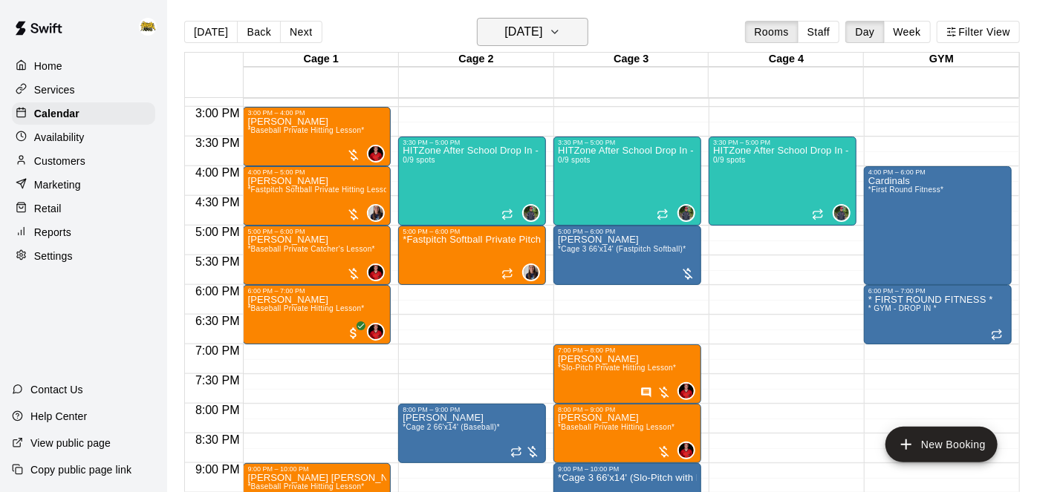
click at [562, 43] on button "[DATE]" at bounding box center [532, 32] width 111 height 28
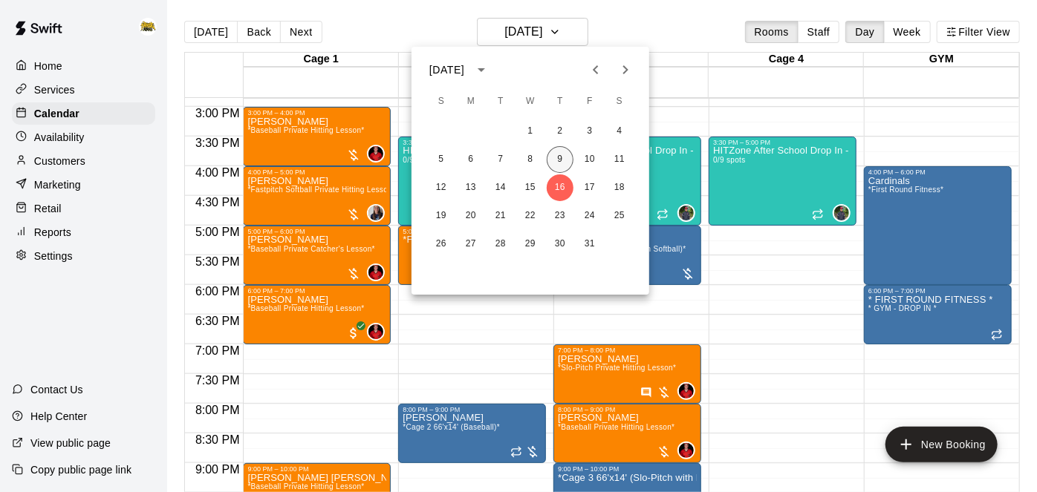
click at [560, 161] on button "9" at bounding box center [560, 159] width 27 height 27
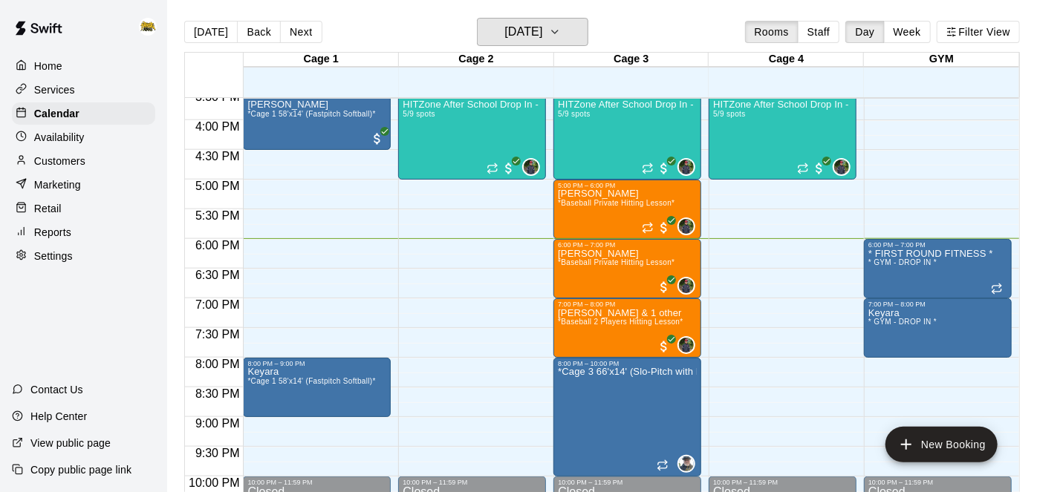
scroll to position [937, 0]
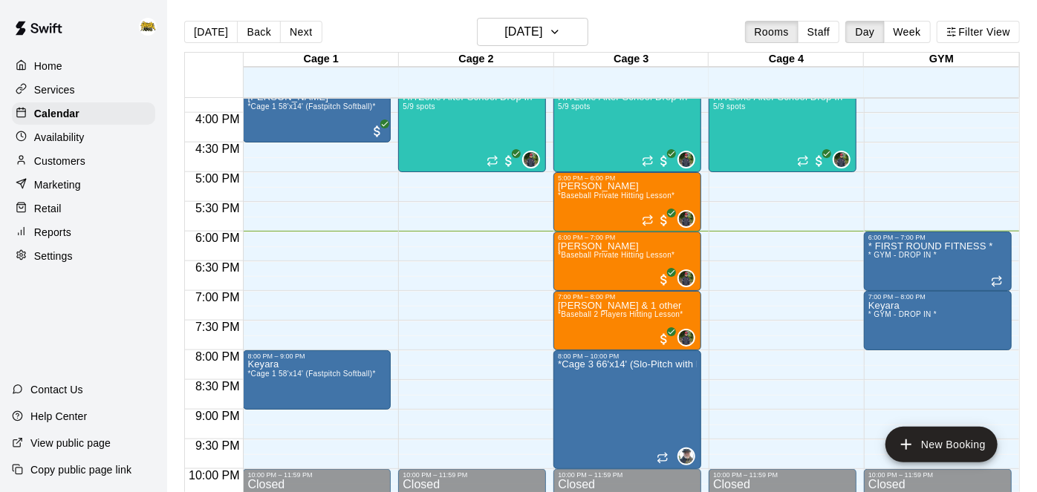
click at [65, 71] on div "Home" at bounding box center [83, 66] width 143 height 22
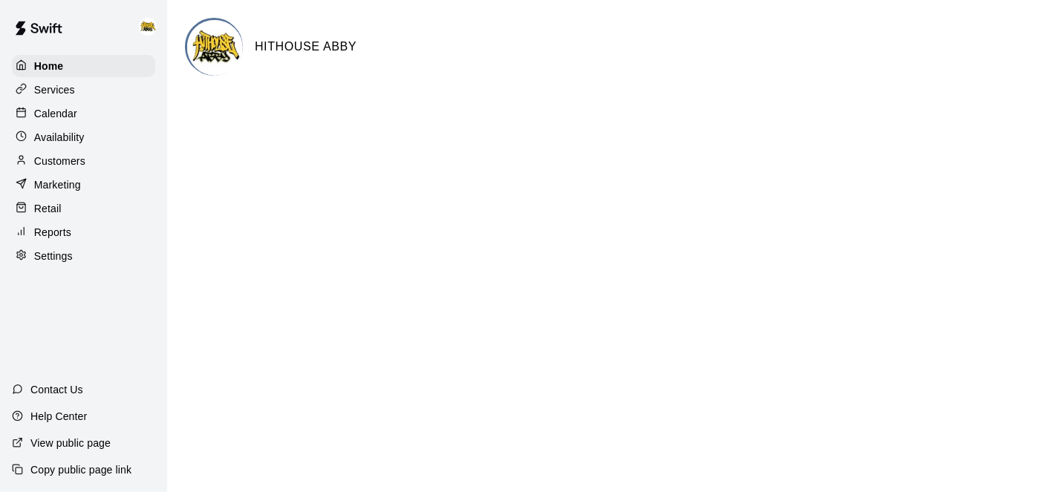
click at [77, 108] on div "Calendar" at bounding box center [83, 114] width 143 height 22
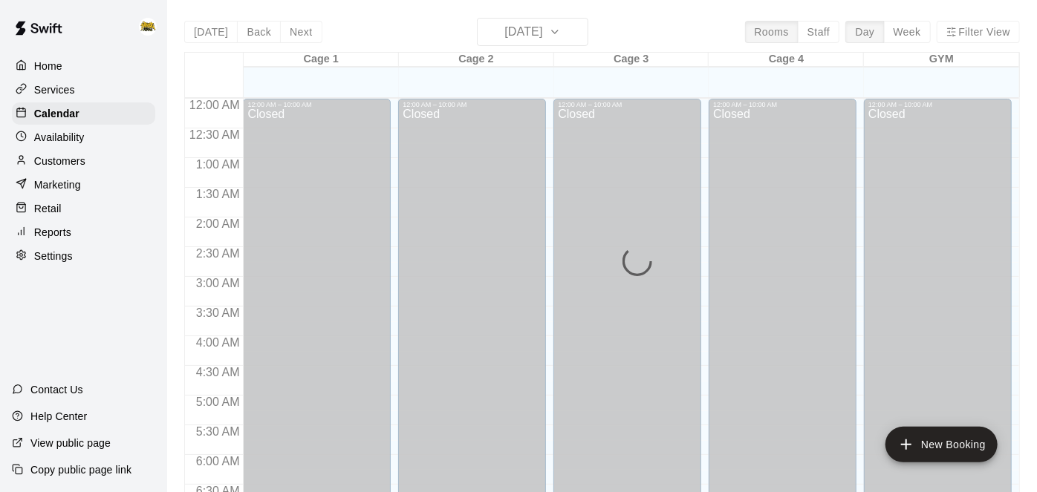
scroll to position [970, 0]
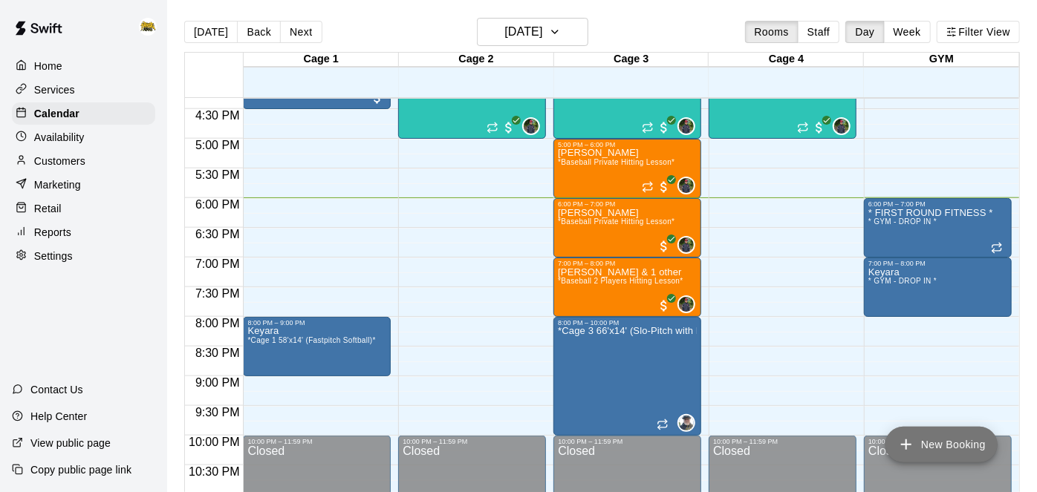
click at [914, 437] on icon "add" at bounding box center [906, 445] width 18 height 18
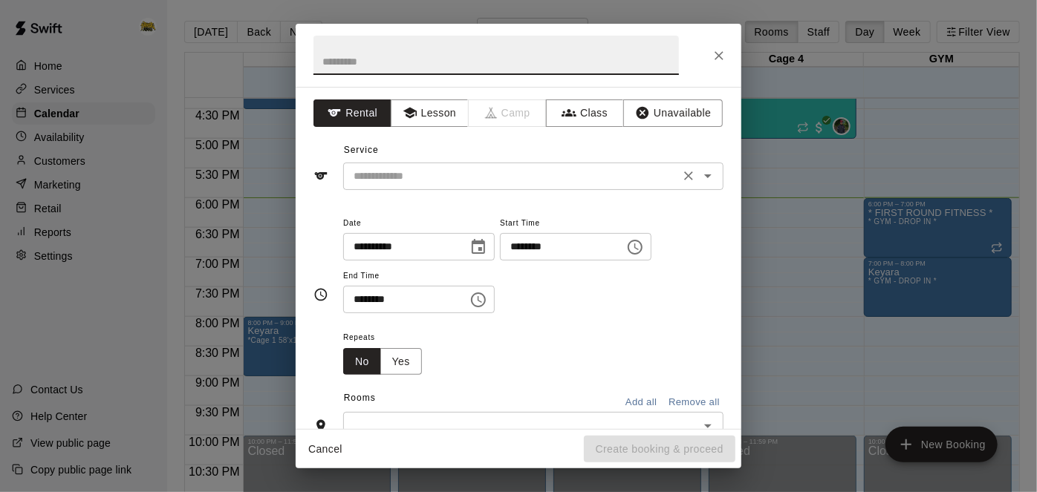
click at [717, 177] on button "Open" at bounding box center [707, 176] width 21 height 21
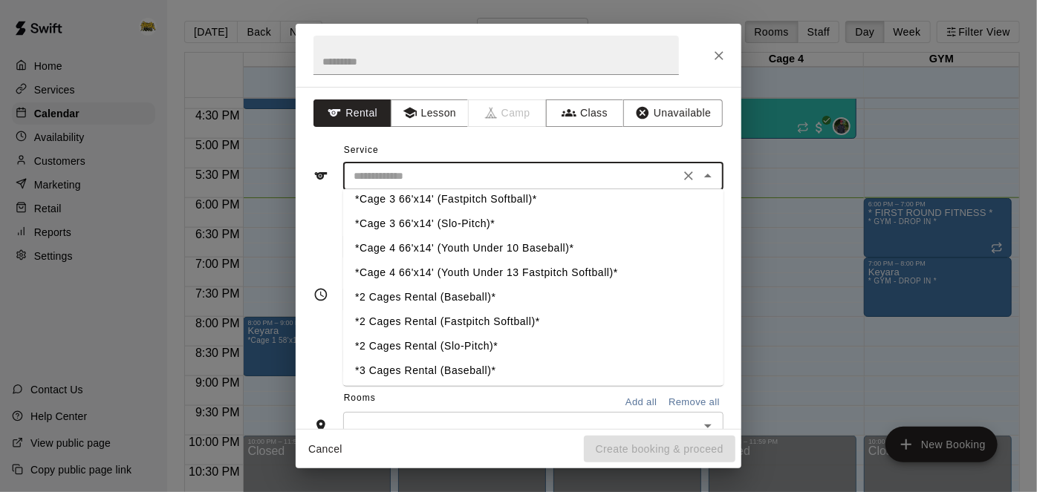
scroll to position [256, 0]
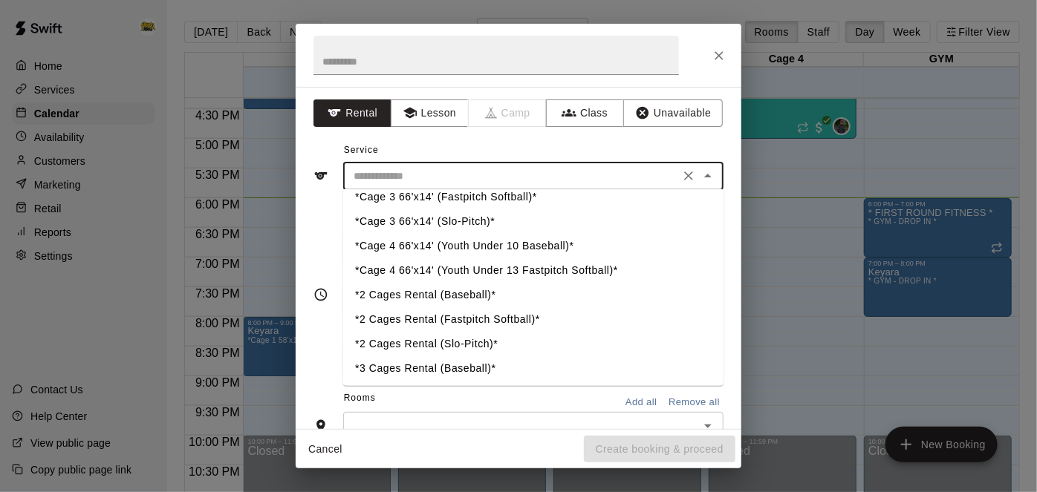
click at [473, 343] on li "*2 Cages Rental (Slo-Pitch)*" at bounding box center [533, 344] width 380 height 25
type input "**********"
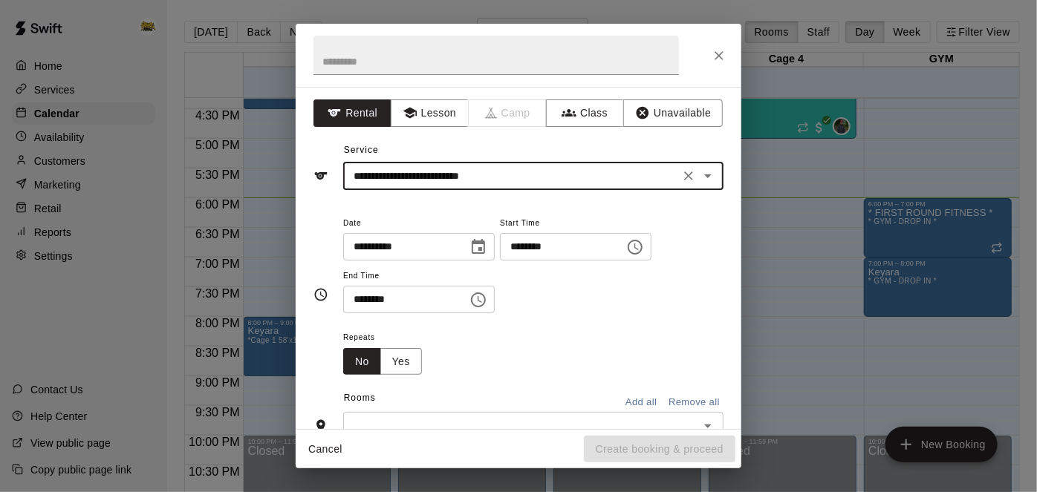
click at [500, 261] on input "********" at bounding box center [557, 246] width 114 height 27
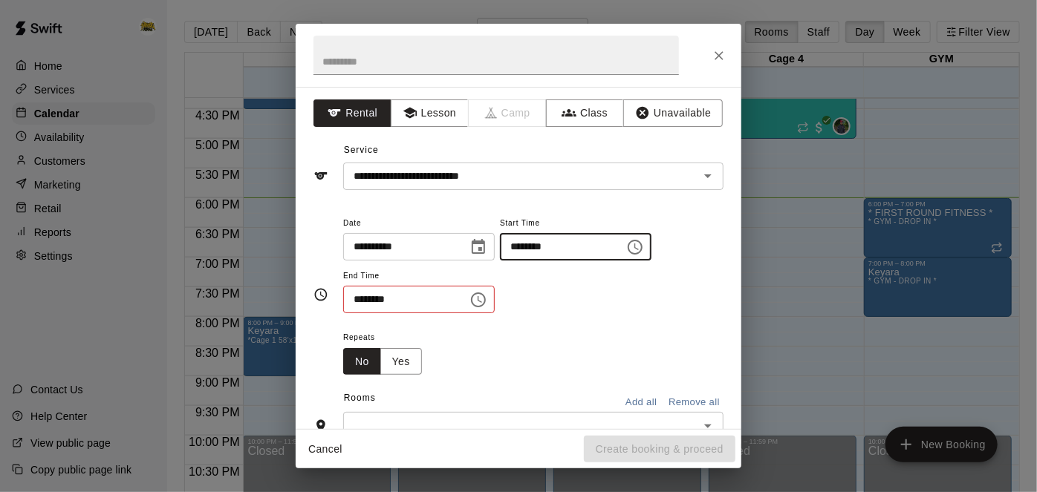
type input "********"
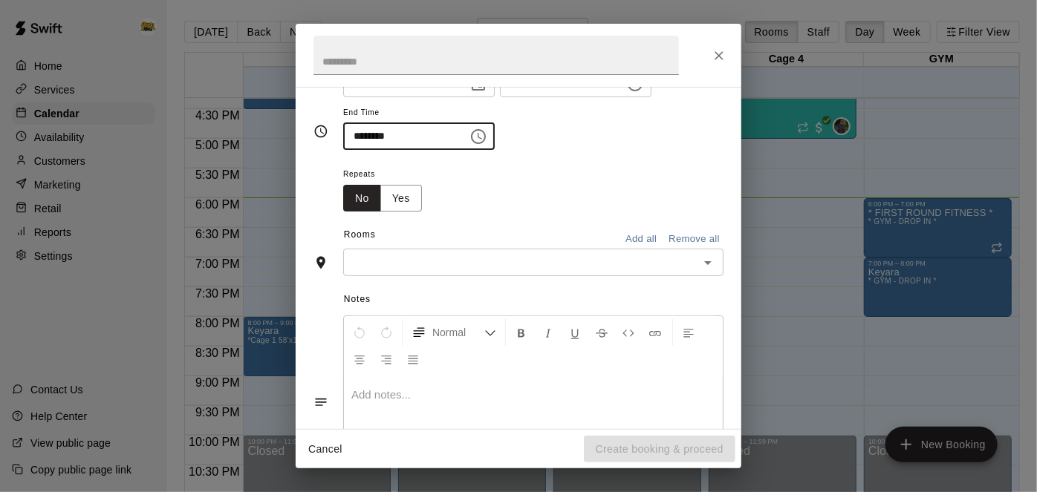
scroll to position [169, 0]
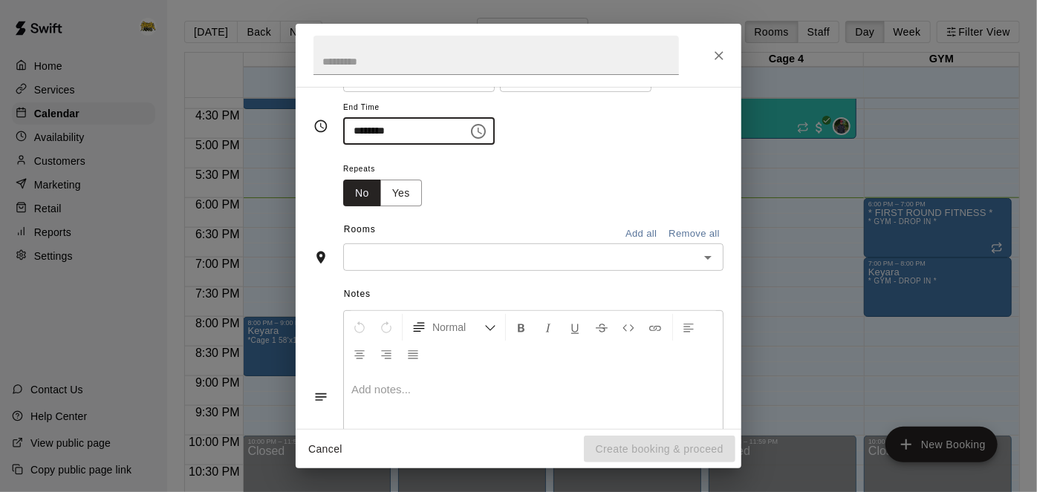
type input "********"
click at [650, 246] on button "Add all" at bounding box center [641, 234] width 48 height 23
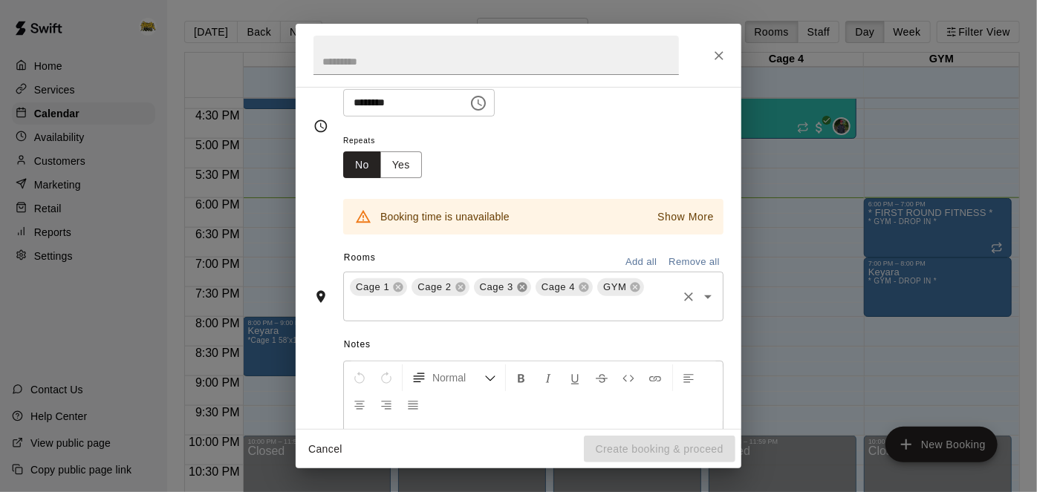
click at [517, 293] on icon at bounding box center [522, 288] width 12 height 12
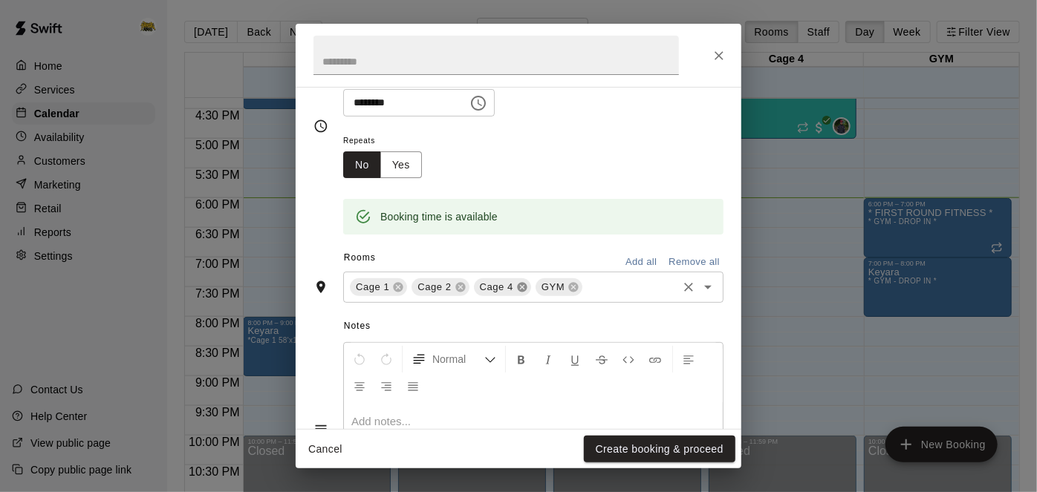
click at [519, 293] on icon at bounding box center [522, 288] width 12 height 12
click at [513, 293] on icon at bounding box center [512, 288] width 12 height 12
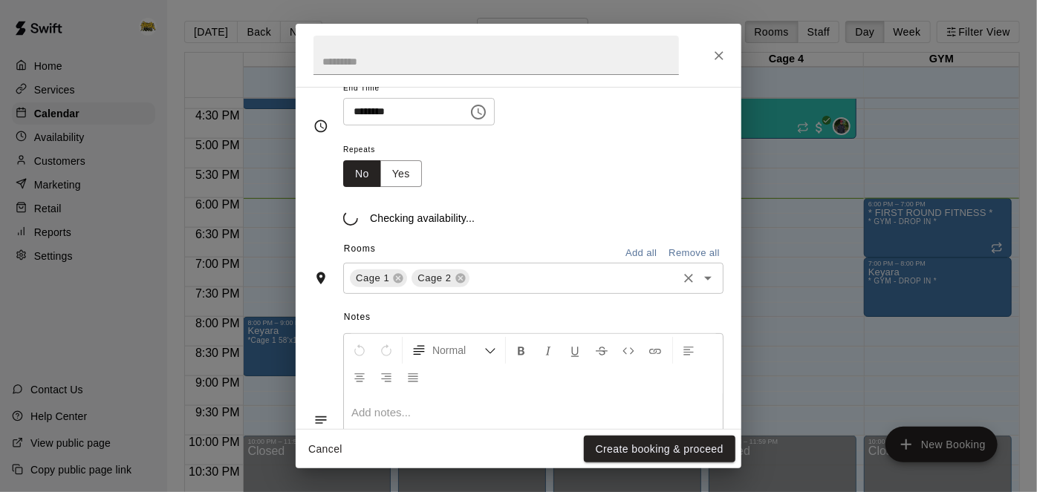
scroll to position [197, 0]
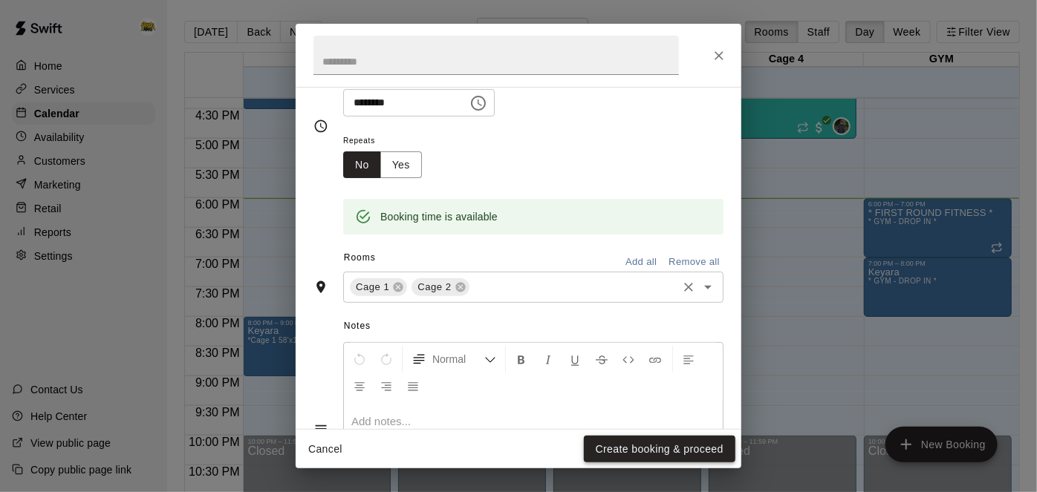
click at [642, 454] on button "Create booking & proceed" at bounding box center [660, 449] width 152 height 27
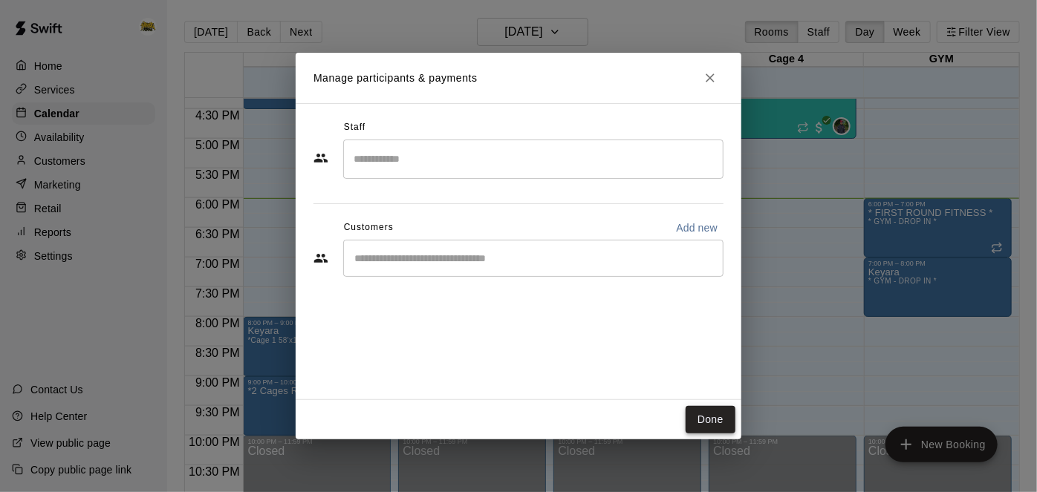
click at [729, 418] on button "Done" at bounding box center [711, 419] width 50 height 27
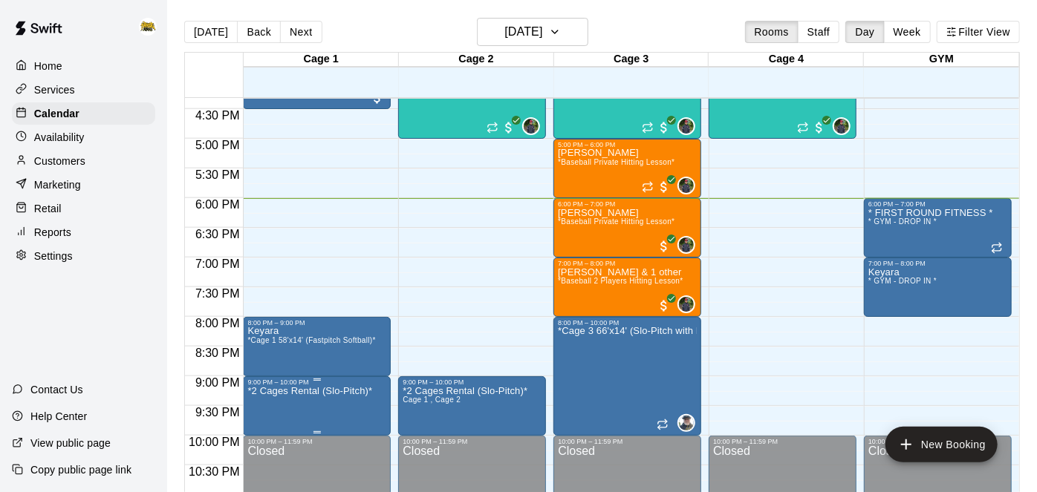
click at [264, 466] on icon "delete" at bounding box center [261, 465] width 10 height 13
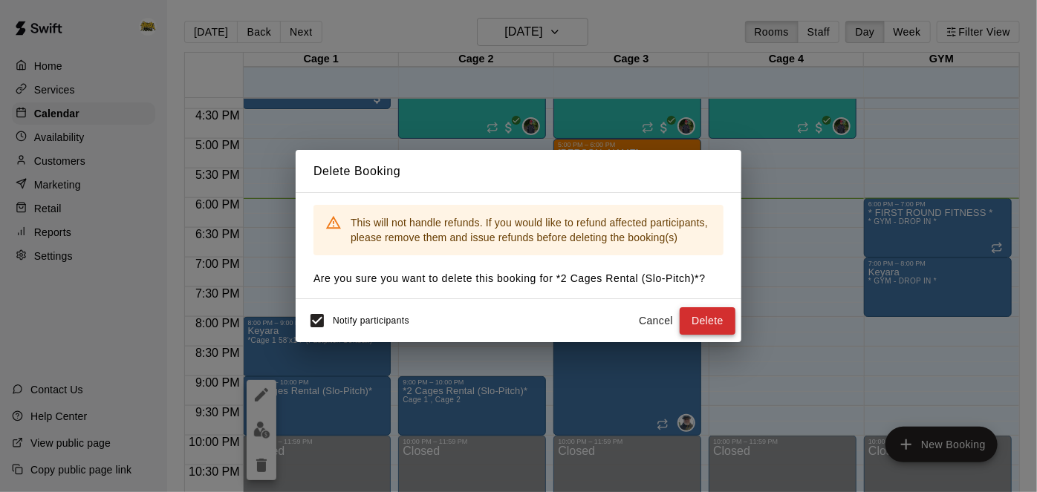
click at [719, 326] on button "Delete" at bounding box center [708, 321] width 56 height 27
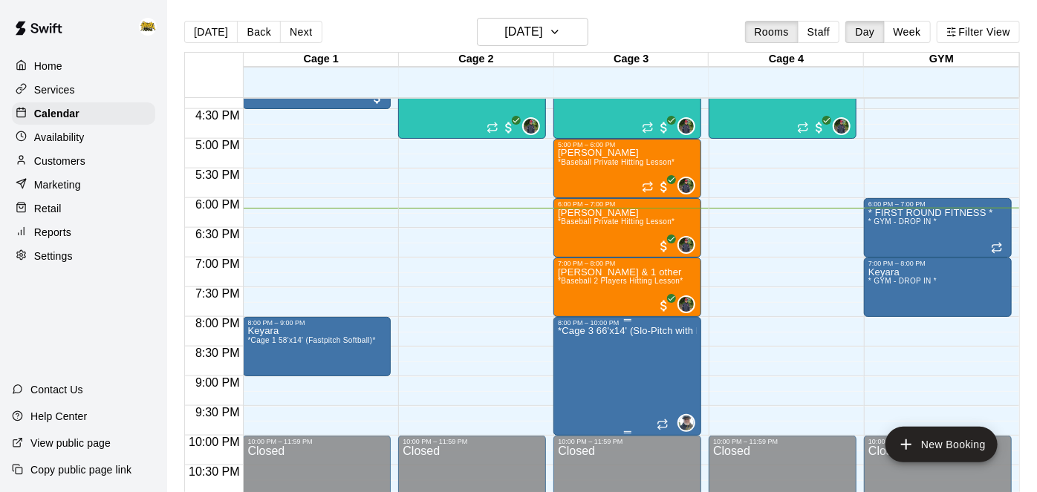
scroll to position [1015, 0]
